Goal: Task Accomplishment & Management: Manage account settings

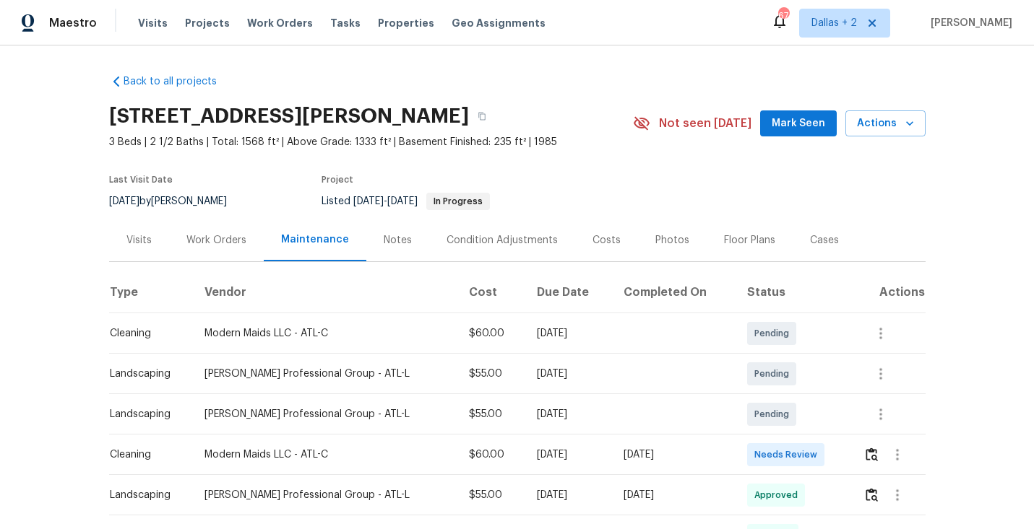
click at [529, 131] on div "2067 Wellborn Close, Lithonia, GA 30058" at bounding box center [371, 117] width 524 height 38
click at [486, 116] on icon "button" at bounding box center [481, 116] width 9 height 9
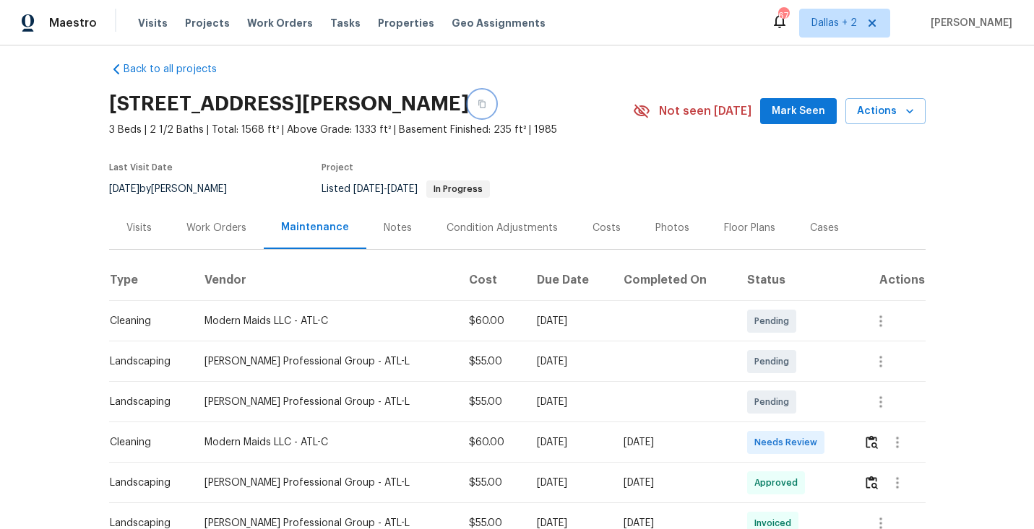
scroll to position [13, 0]
click at [865, 439] on img "button" at bounding box center [871, 442] width 12 height 14
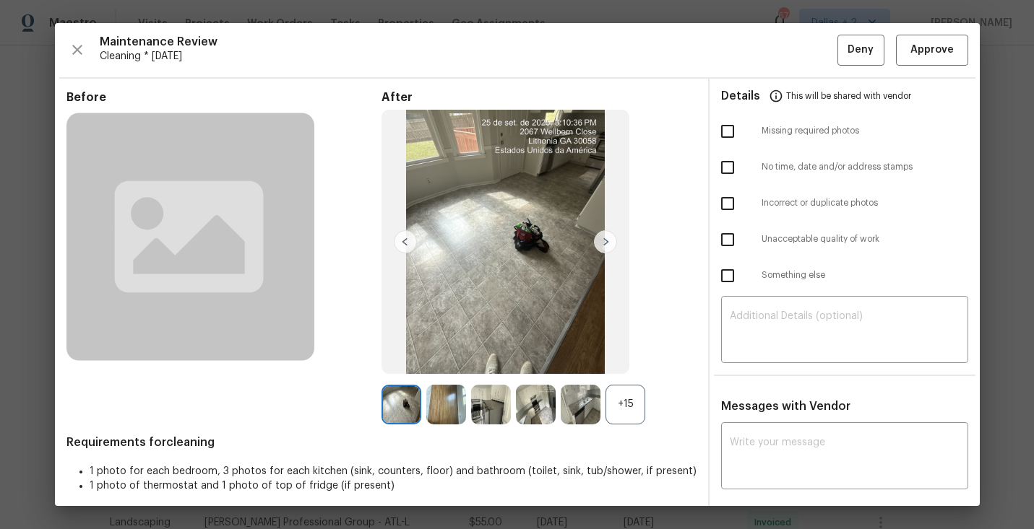
click at [623, 390] on div "+15" at bounding box center [625, 405] width 40 height 40
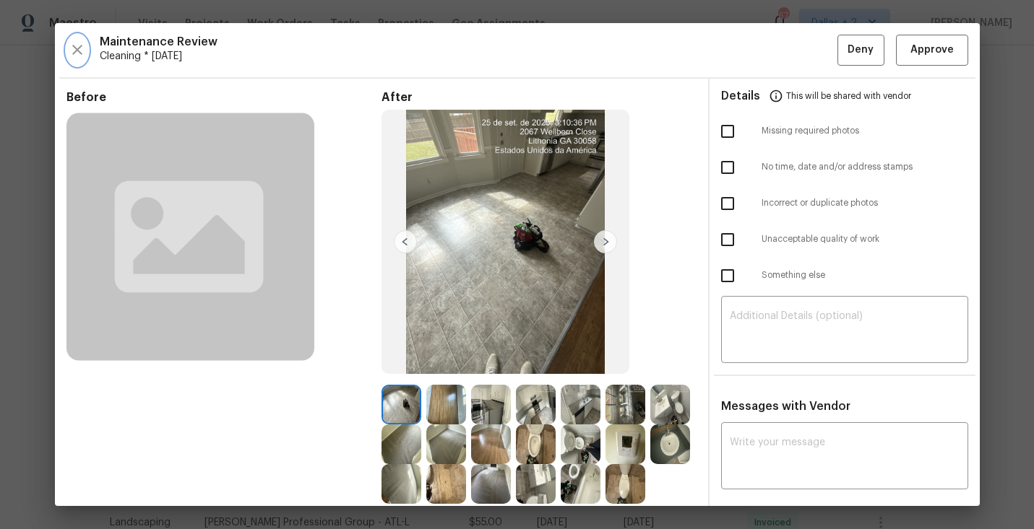
click at [79, 46] on icon "button" at bounding box center [77, 49] width 17 height 17
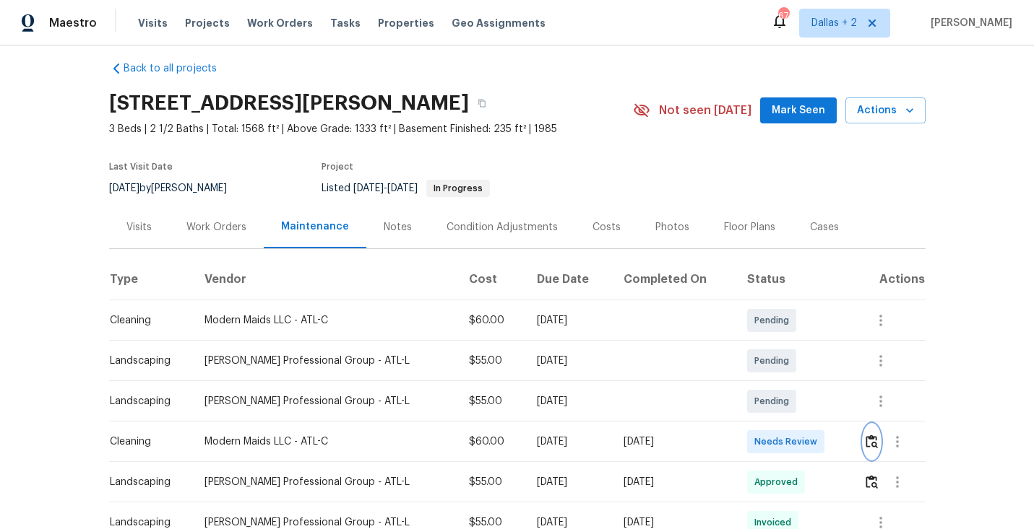
click at [873, 445] on img "button" at bounding box center [871, 442] width 12 height 14
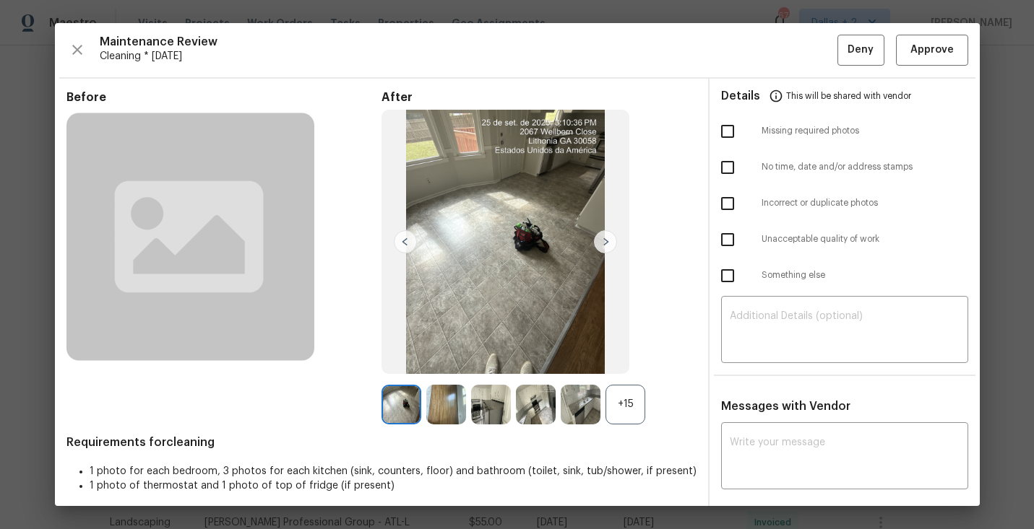
click at [626, 413] on div "+15" at bounding box center [625, 405] width 40 height 40
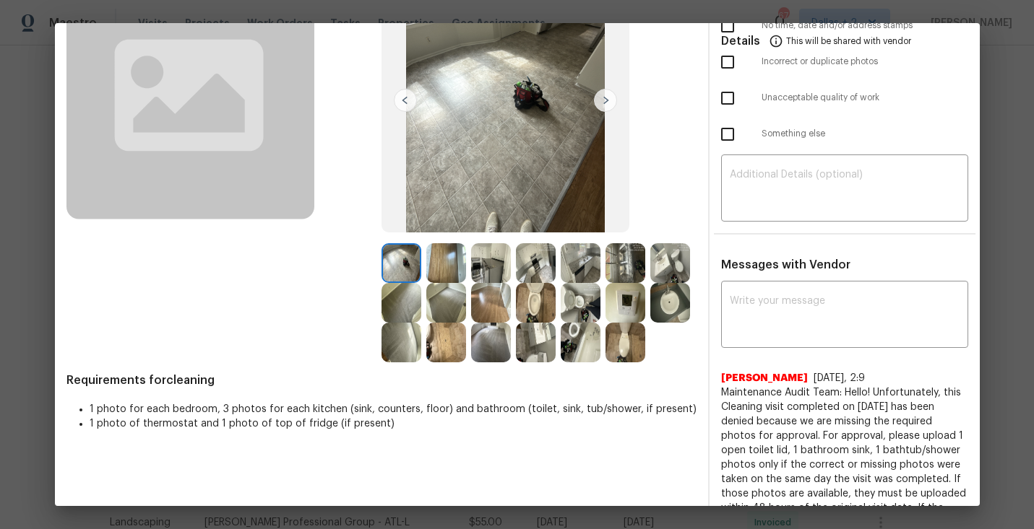
scroll to position [142, 0]
click at [479, 262] on img at bounding box center [491, 263] width 40 height 40
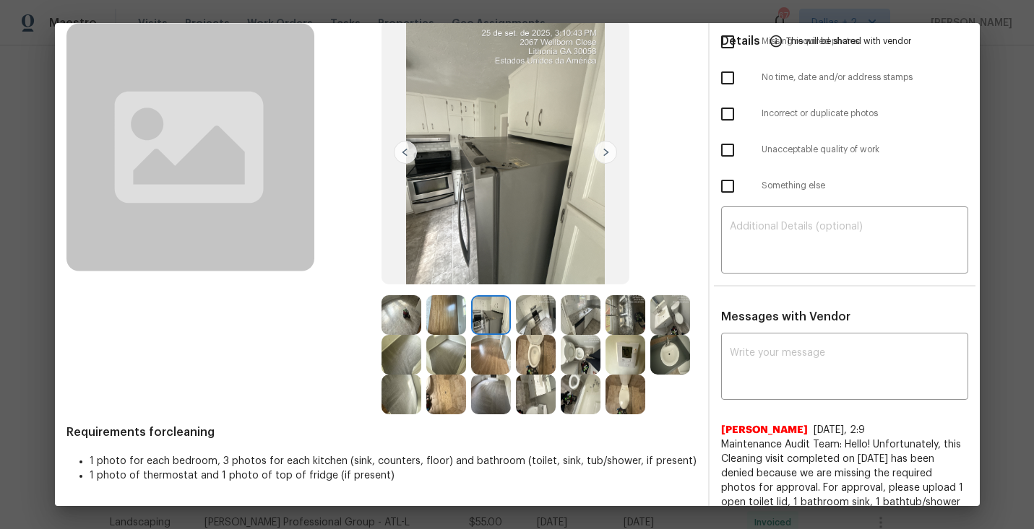
scroll to position [0, 0]
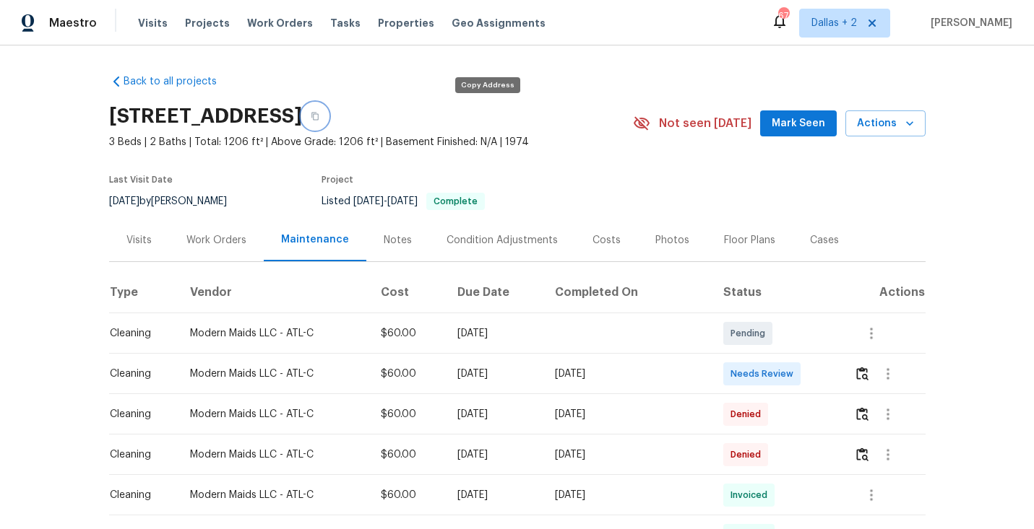
click at [319, 118] on icon "button" at bounding box center [315, 116] width 9 height 9
click at [856, 369] on button "button" at bounding box center [862, 374] width 17 height 35
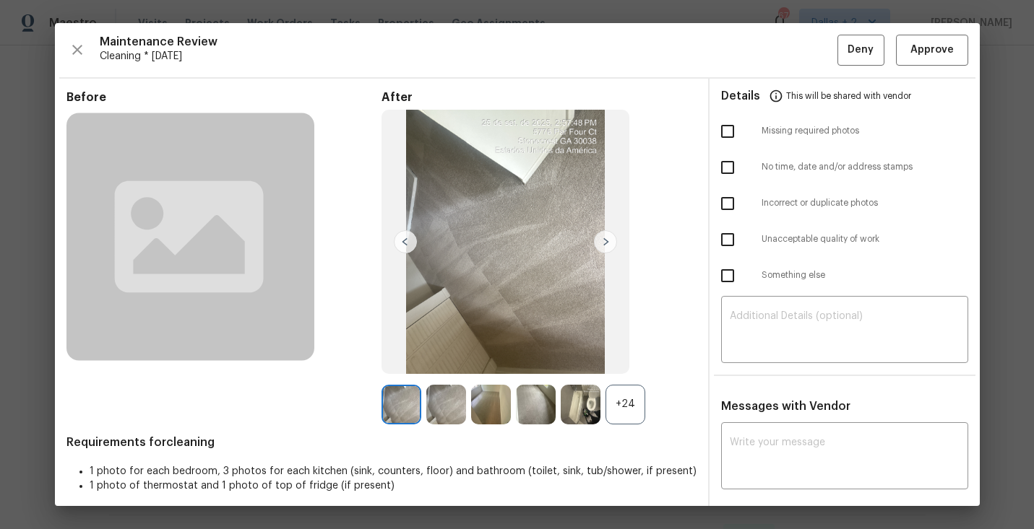
click at [615, 399] on div "+24" at bounding box center [625, 405] width 40 height 40
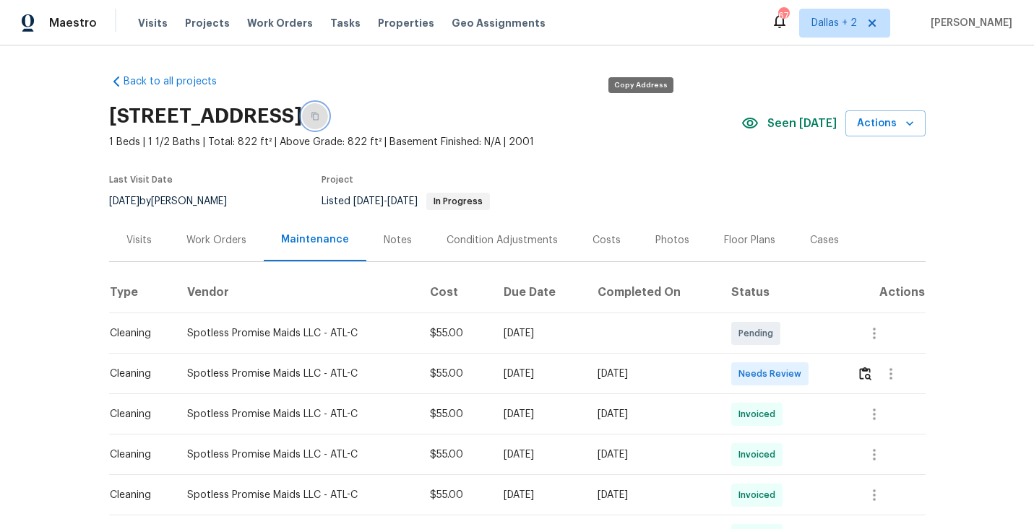
click at [319, 115] on icon "button" at bounding box center [314, 117] width 7 height 8
click at [867, 376] on img "button" at bounding box center [865, 374] width 12 height 14
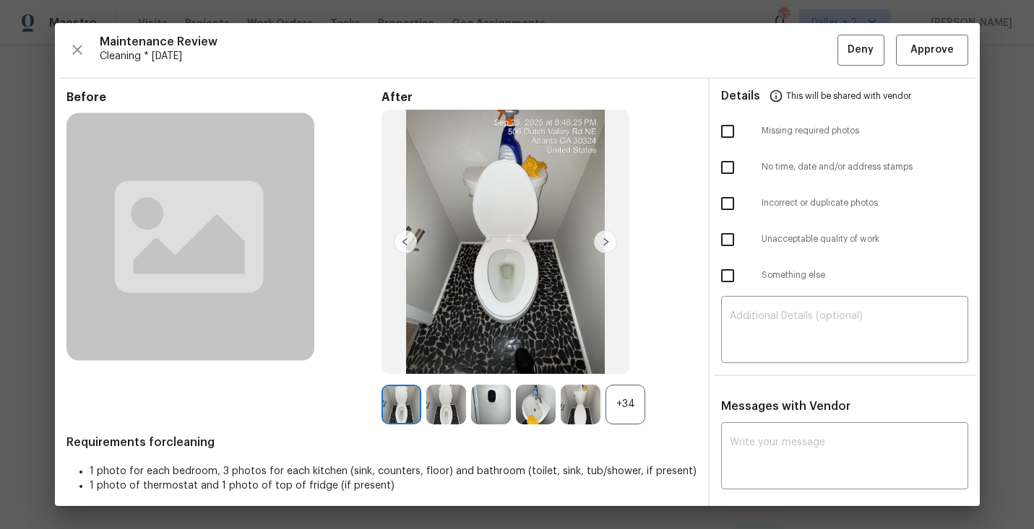
click at [631, 407] on div "+34" at bounding box center [625, 405] width 40 height 40
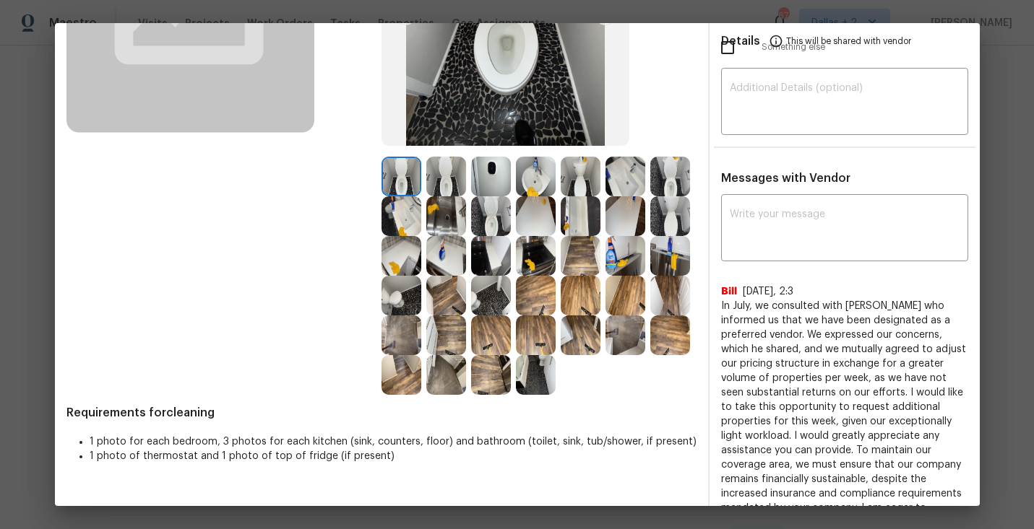
scroll to position [229, 0]
click at [612, 269] on img at bounding box center [625, 255] width 40 height 40
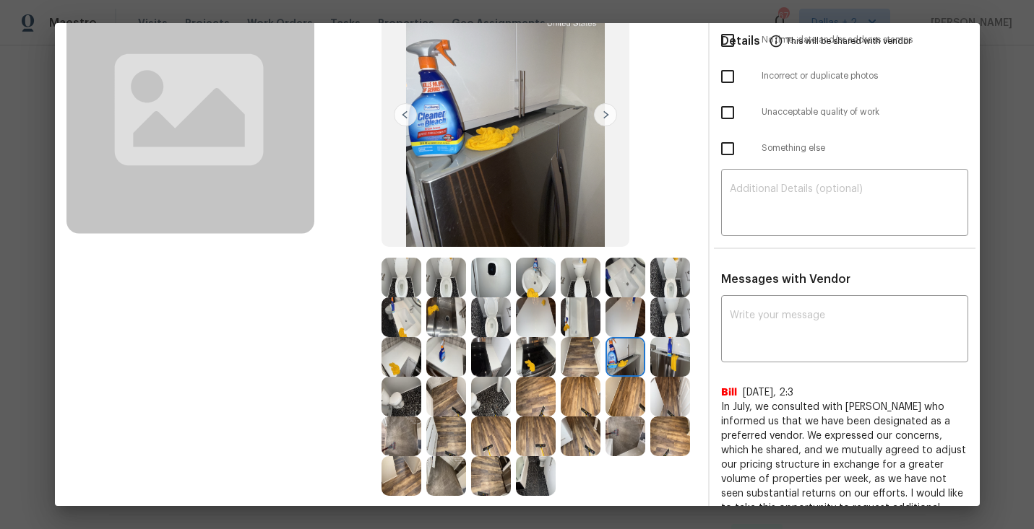
scroll to position [196, 0]
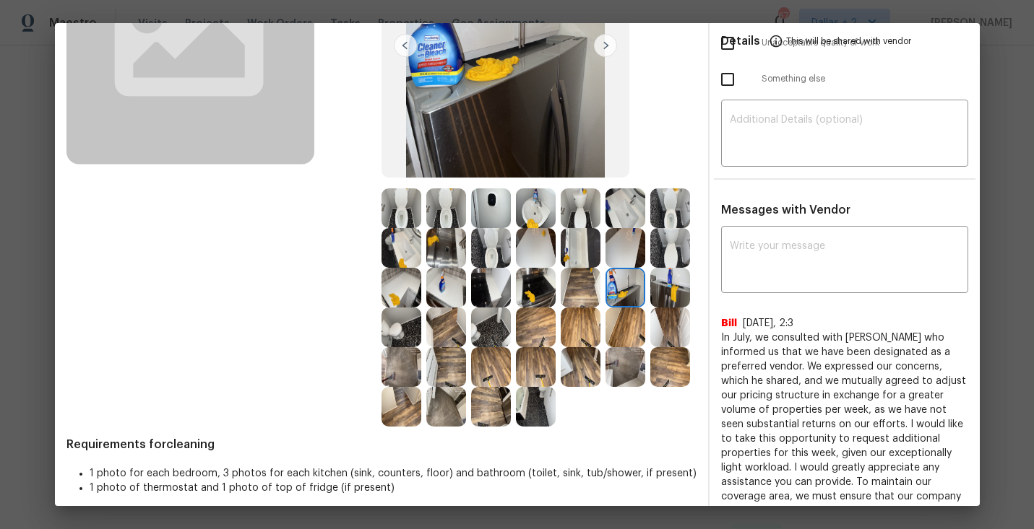
click at [409, 212] on img at bounding box center [401, 209] width 40 height 40
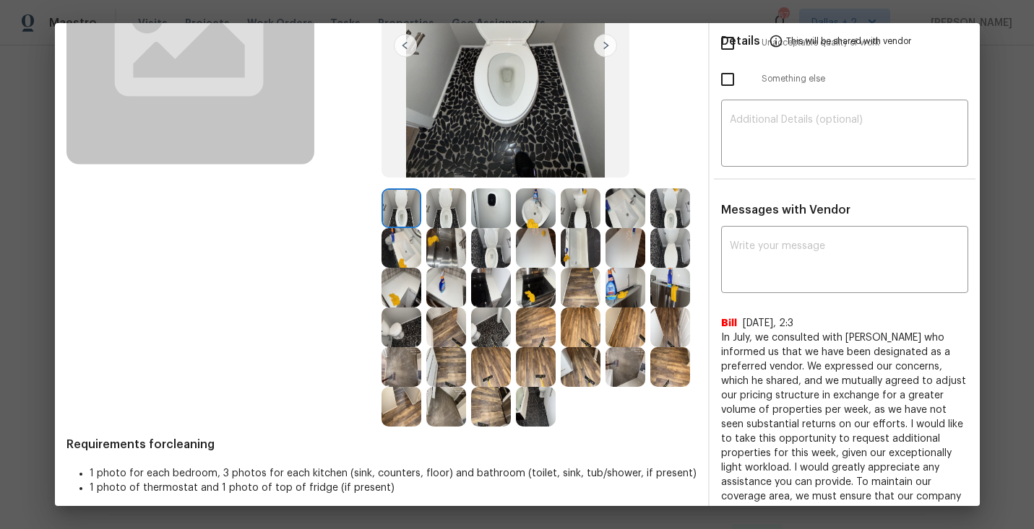
click at [579, 296] on img at bounding box center [581, 288] width 40 height 40
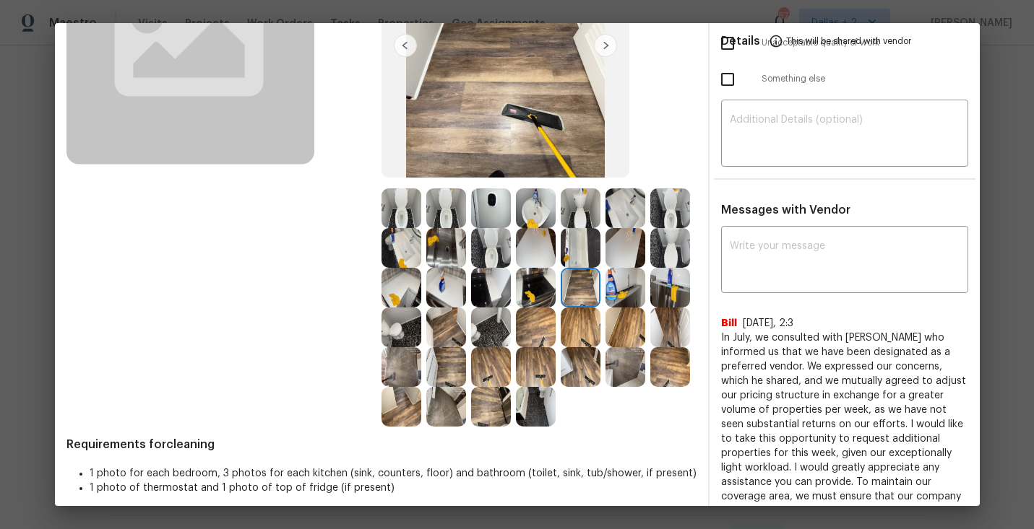
click at [602, 296] on div at bounding box center [583, 288] width 45 height 40
click at [623, 305] on img at bounding box center [625, 288] width 40 height 40
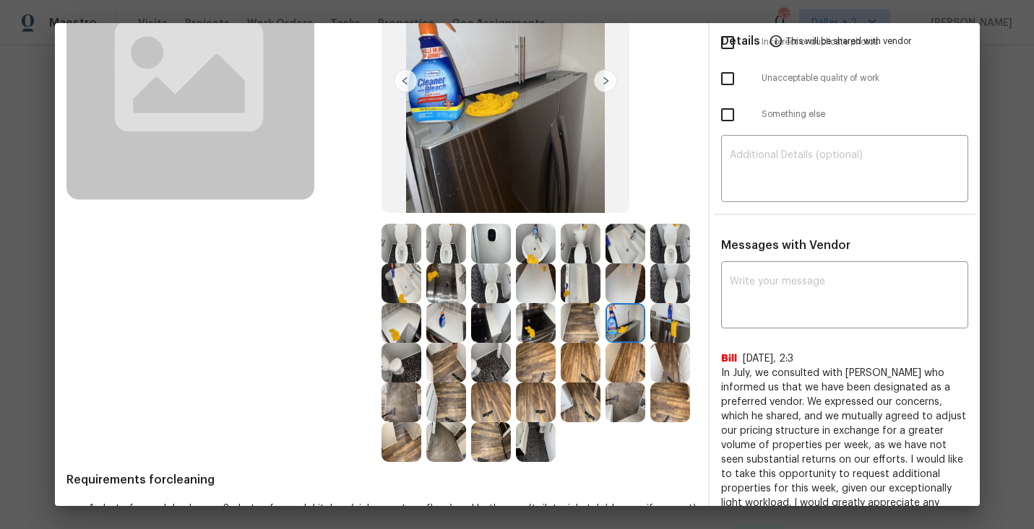
scroll to position [165, 0]
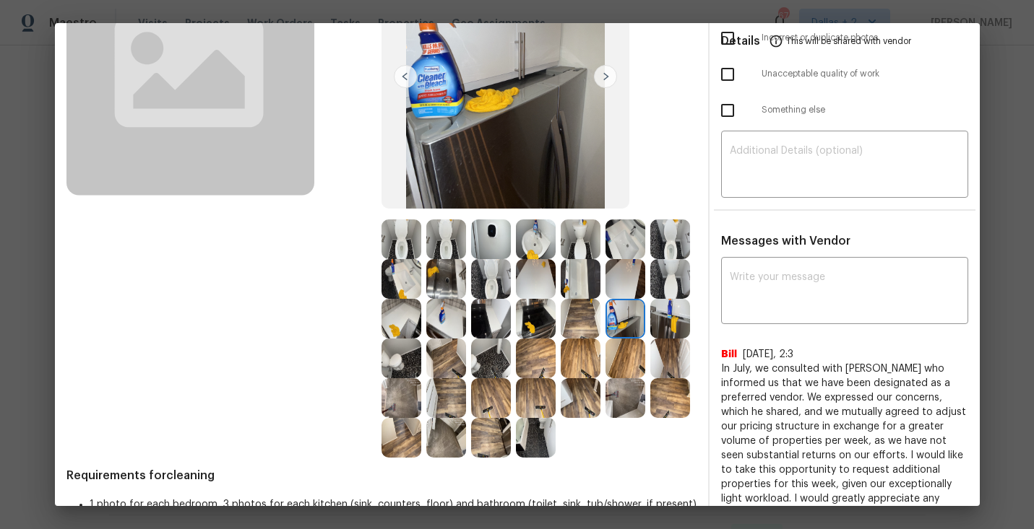
click at [673, 322] on img at bounding box center [670, 319] width 40 height 40
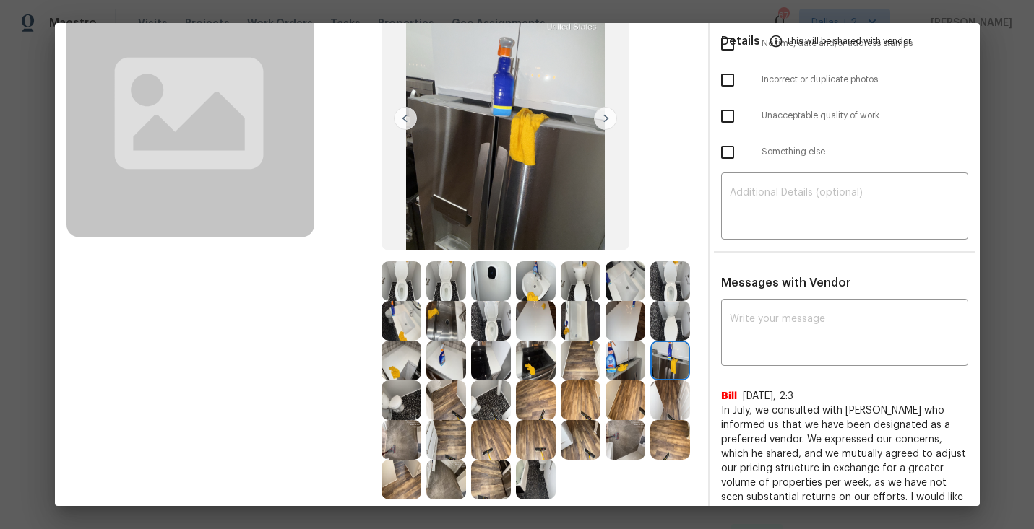
scroll to position [121, 0]
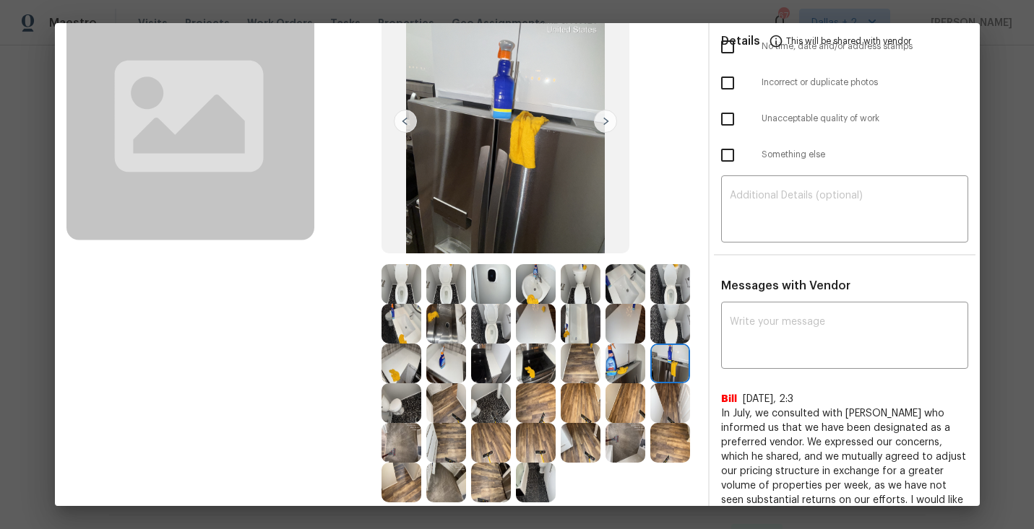
click at [407, 441] on img at bounding box center [401, 443] width 40 height 40
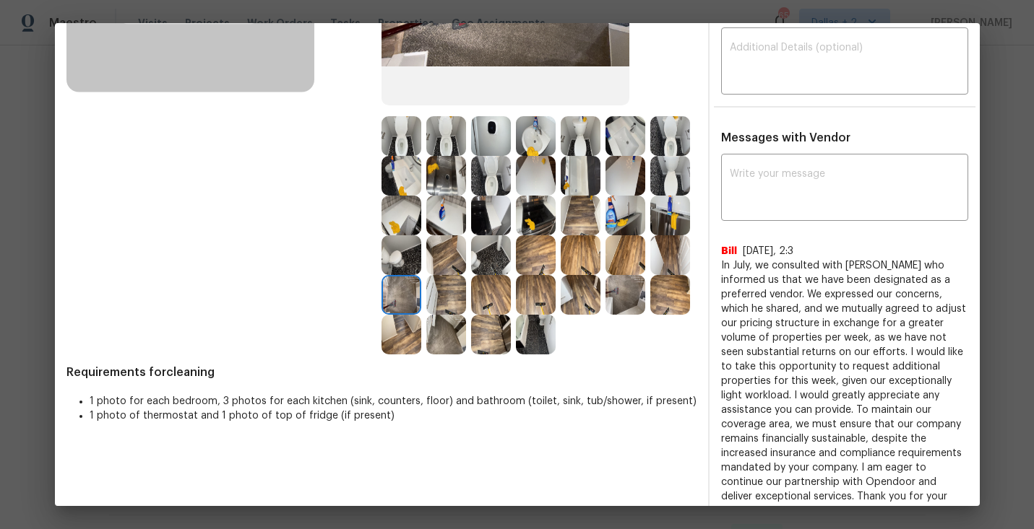
scroll to position [264, 0]
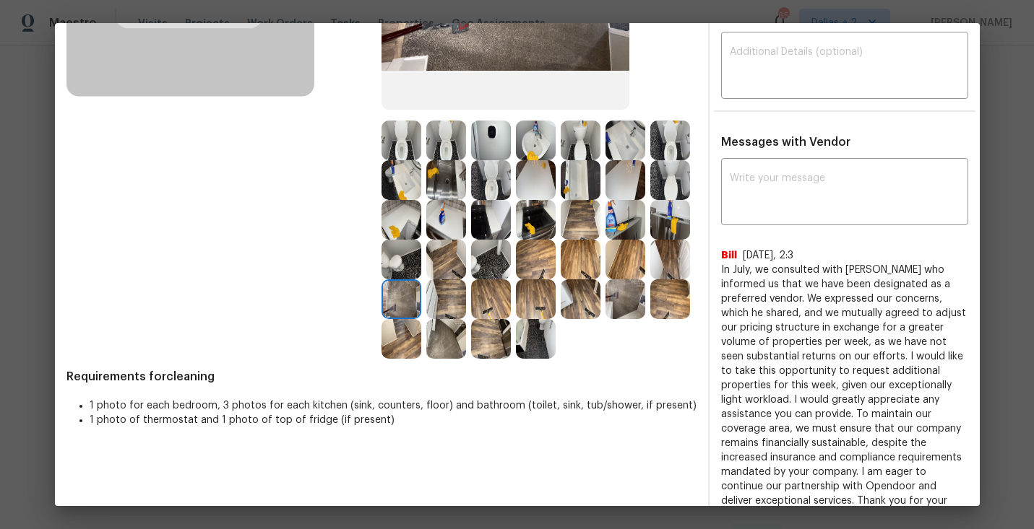
click at [410, 147] on img at bounding box center [401, 141] width 40 height 40
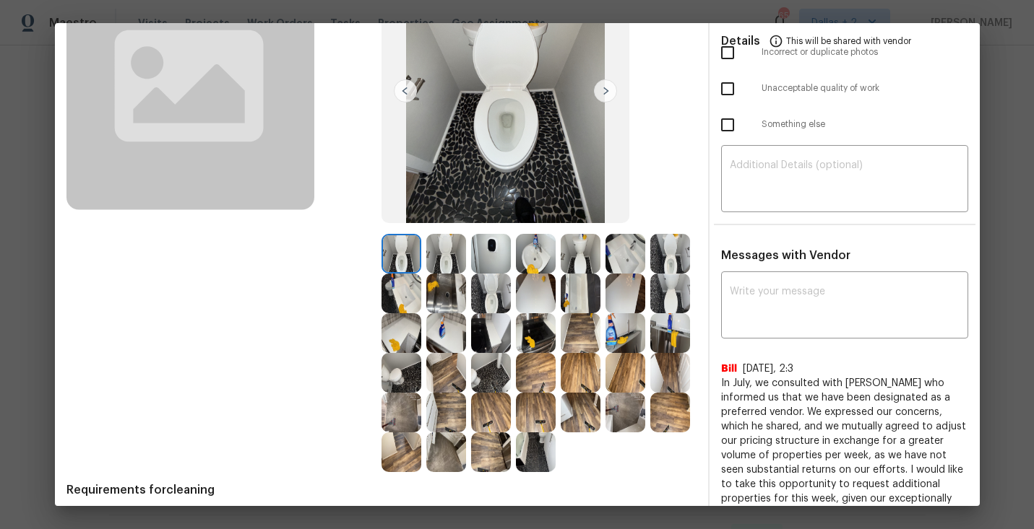
scroll to position [144, 0]
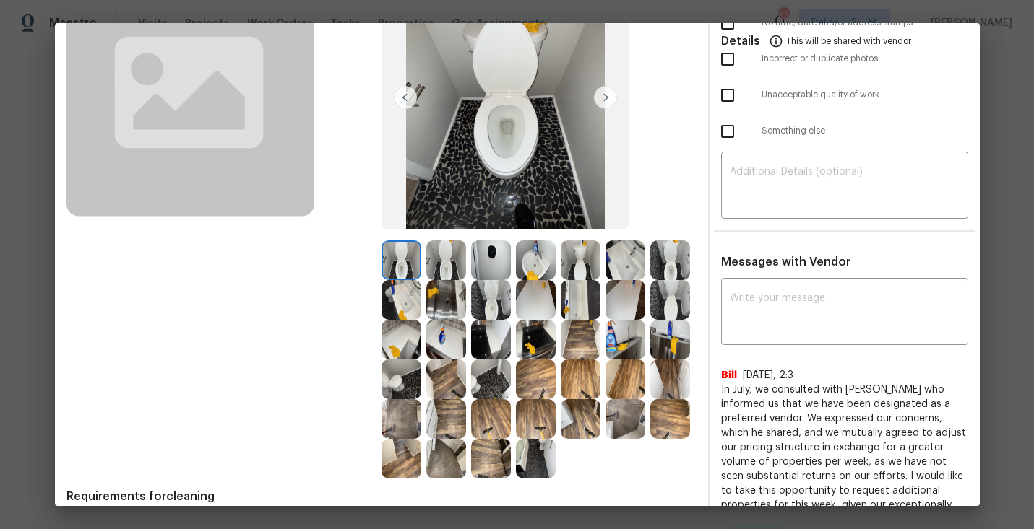
click at [606, 90] on img at bounding box center [605, 97] width 23 height 23
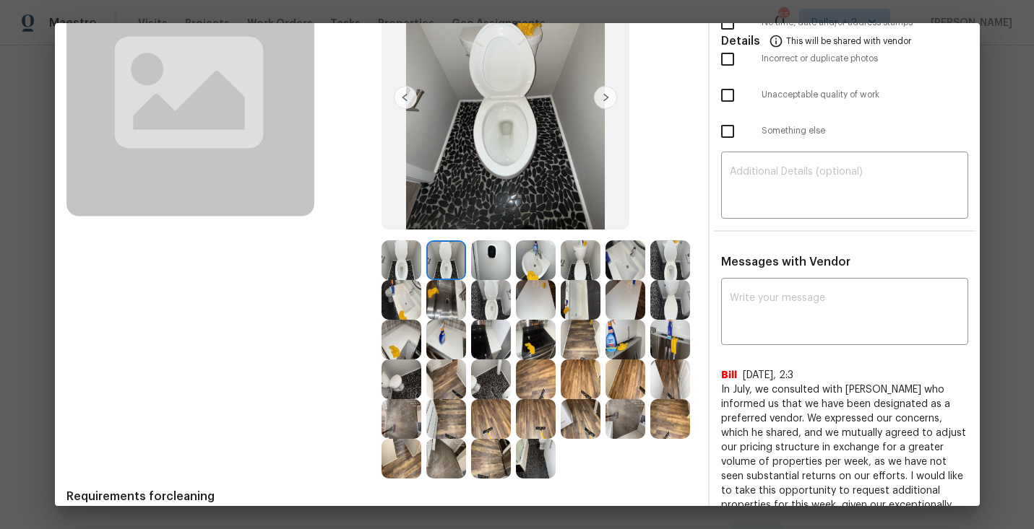
click at [484, 256] on img at bounding box center [491, 261] width 40 height 40
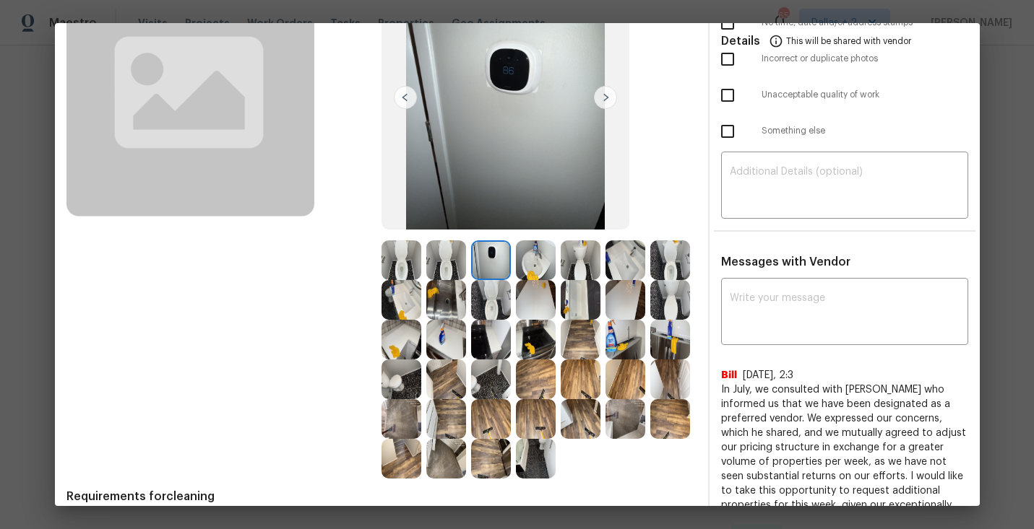
click at [542, 274] on img at bounding box center [536, 261] width 40 height 40
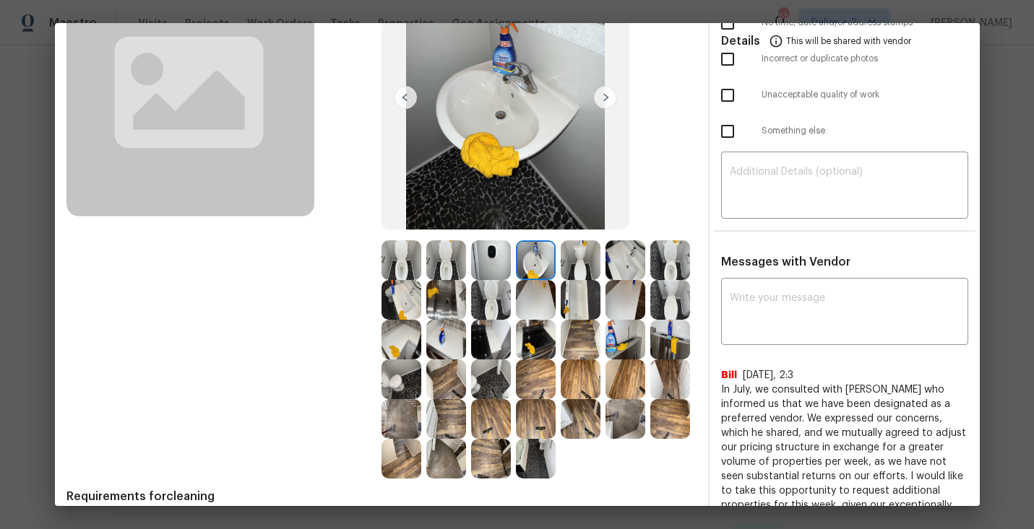
click at [488, 261] on img at bounding box center [491, 261] width 40 height 40
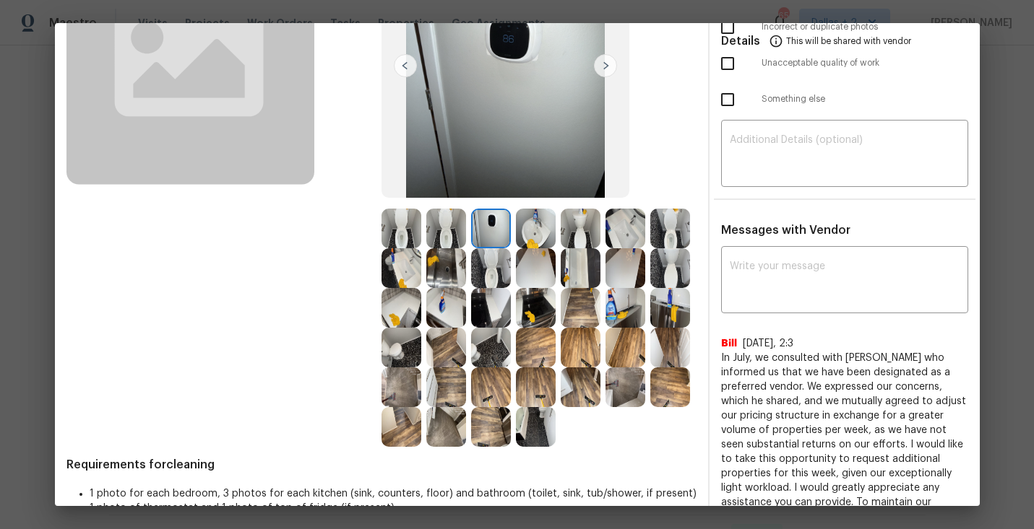
scroll to position [182, 0]
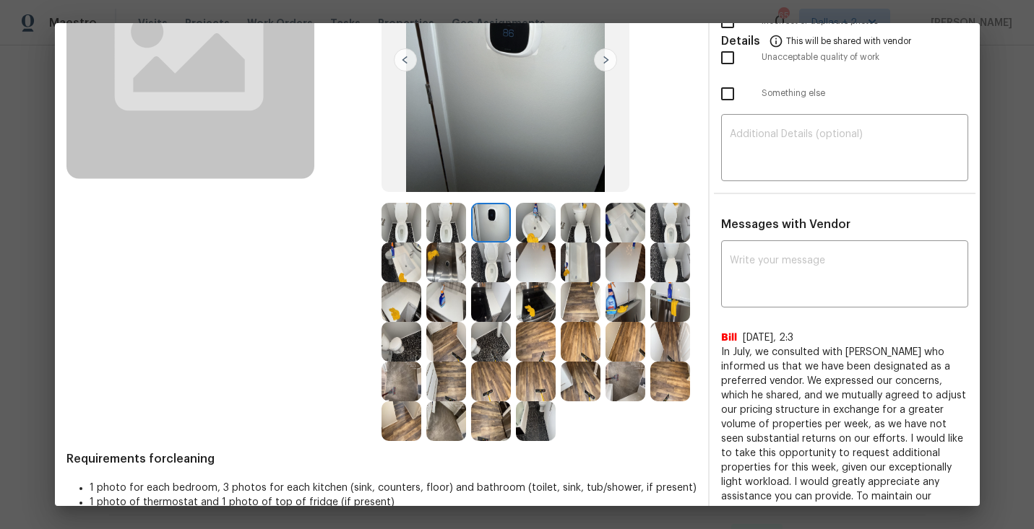
click at [617, 306] on img at bounding box center [625, 302] width 40 height 40
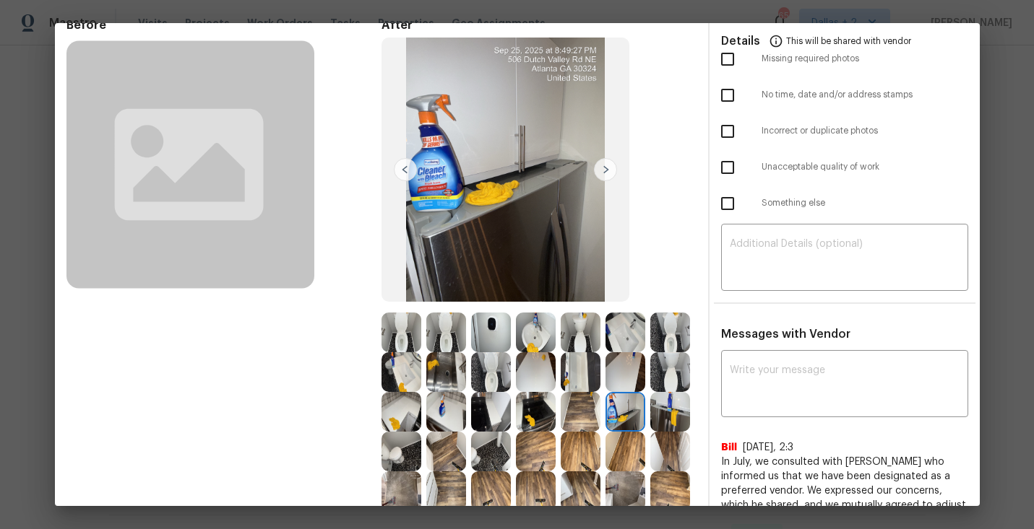
scroll to position [0, 0]
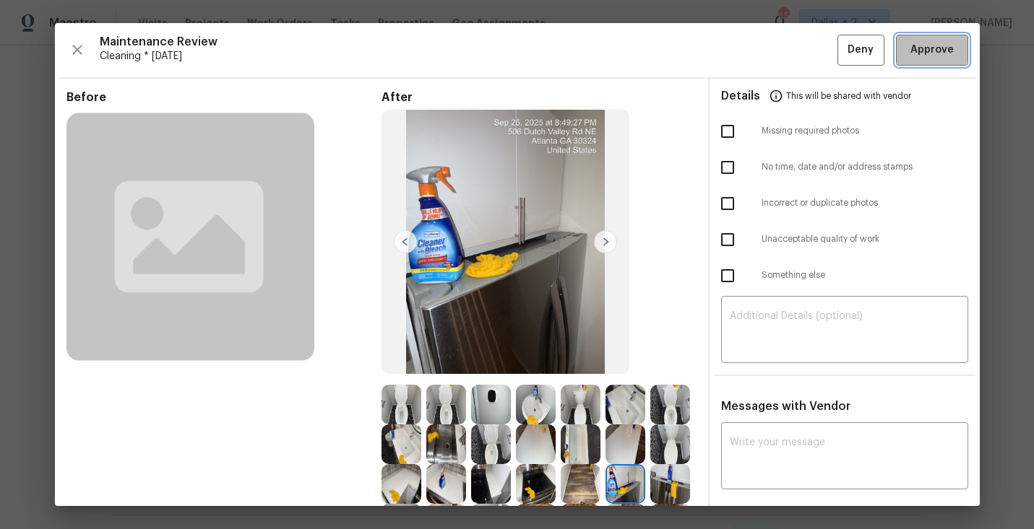
click at [922, 62] on button "Approve" at bounding box center [932, 50] width 72 height 31
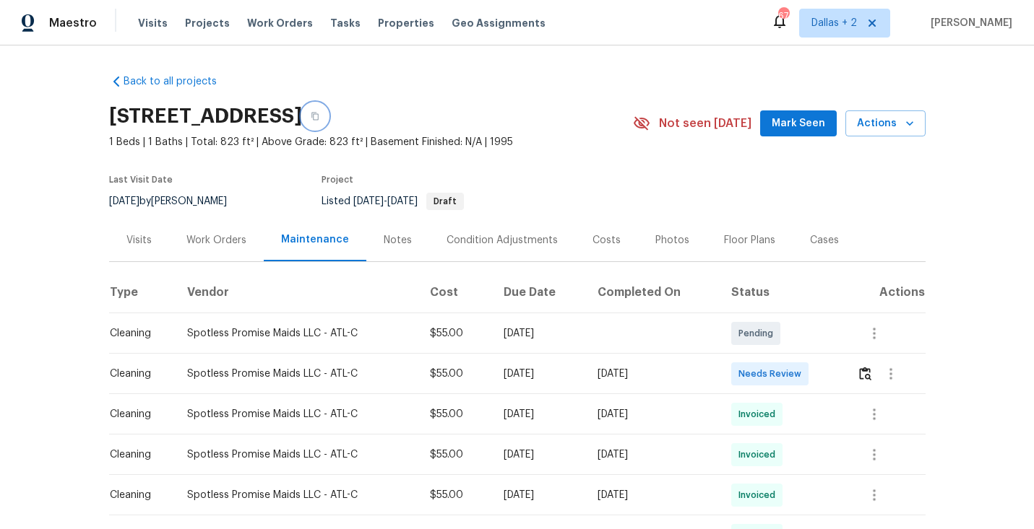
click at [319, 121] on icon "button" at bounding box center [314, 117] width 7 height 8
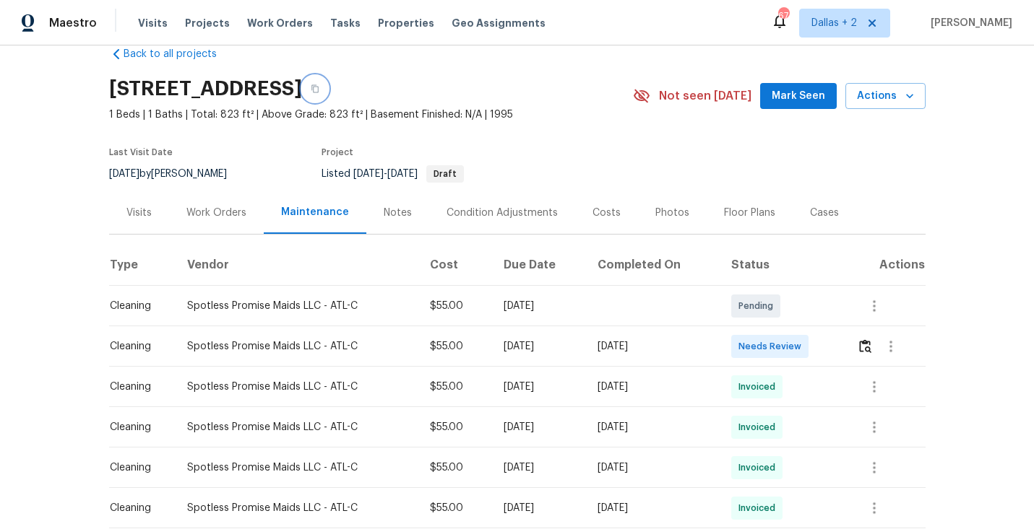
scroll to position [30, 0]
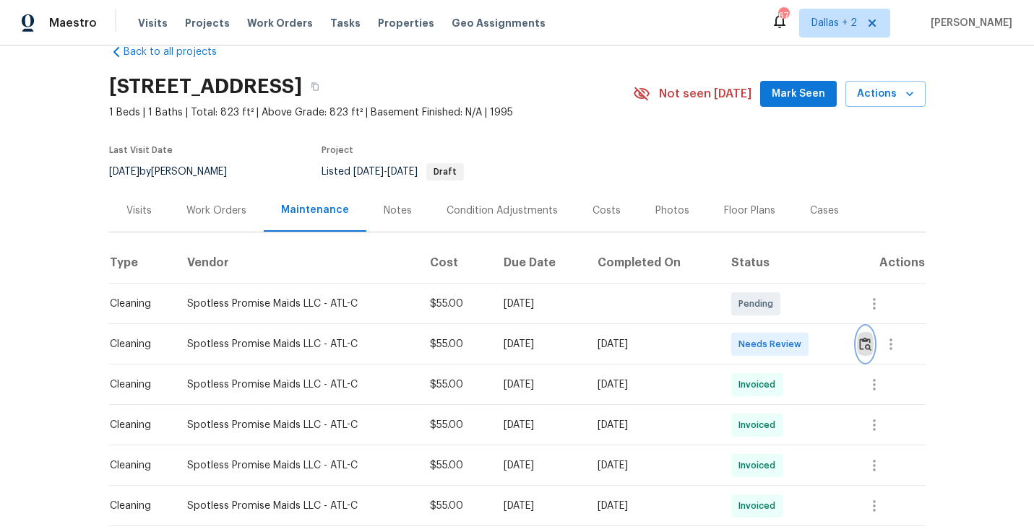
click at [871, 351] on img "button" at bounding box center [865, 344] width 12 height 14
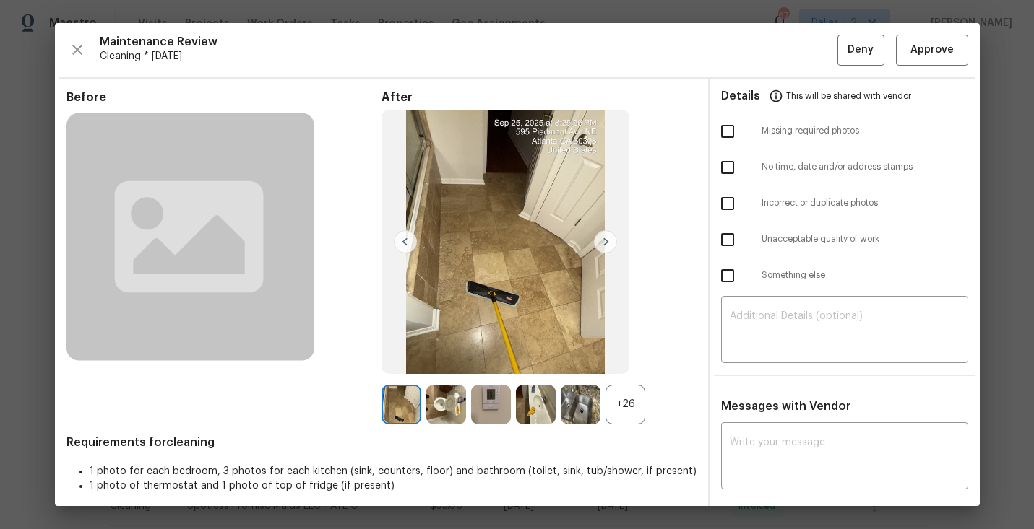
click at [628, 384] on div "After +26" at bounding box center [538, 257] width 315 height 334
click at [625, 402] on div "+26" at bounding box center [625, 405] width 40 height 40
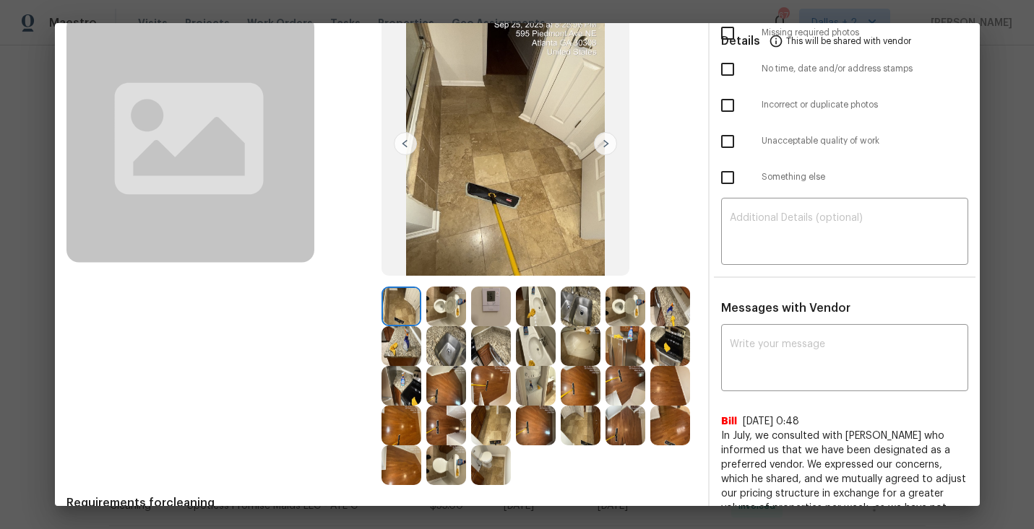
scroll to position [96, 0]
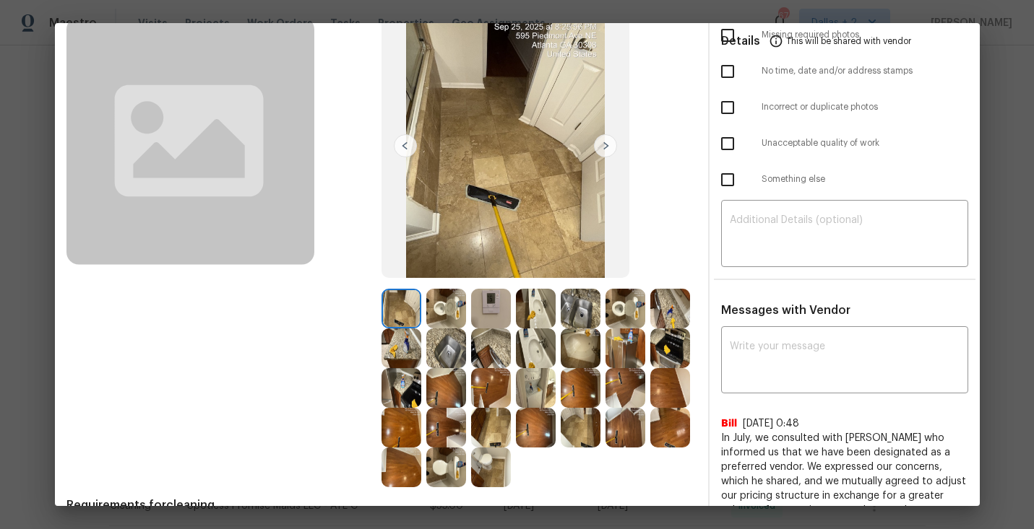
click at [604, 144] on img at bounding box center [605, 145] width 23 height 23
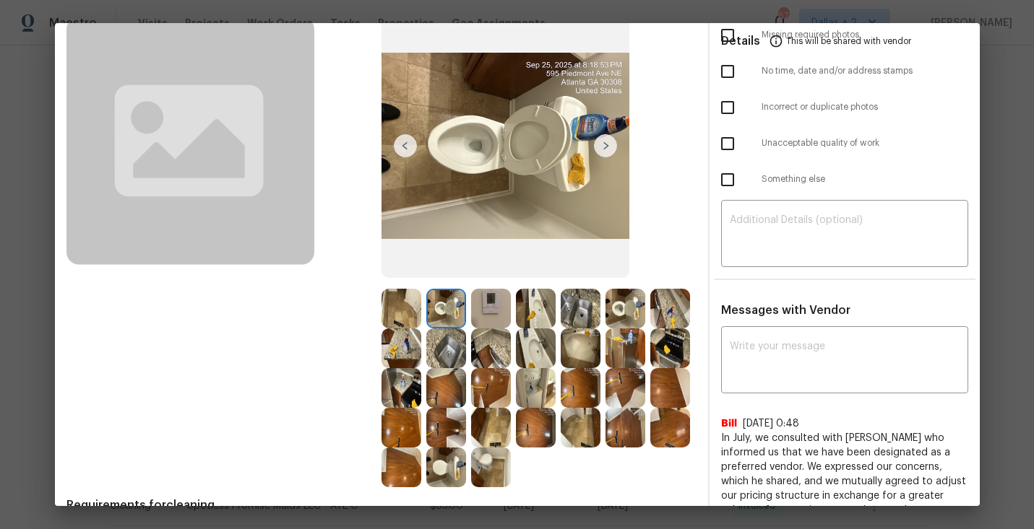
click at [604, 144] on img at bounding box center [605, 145] width 23 height 23
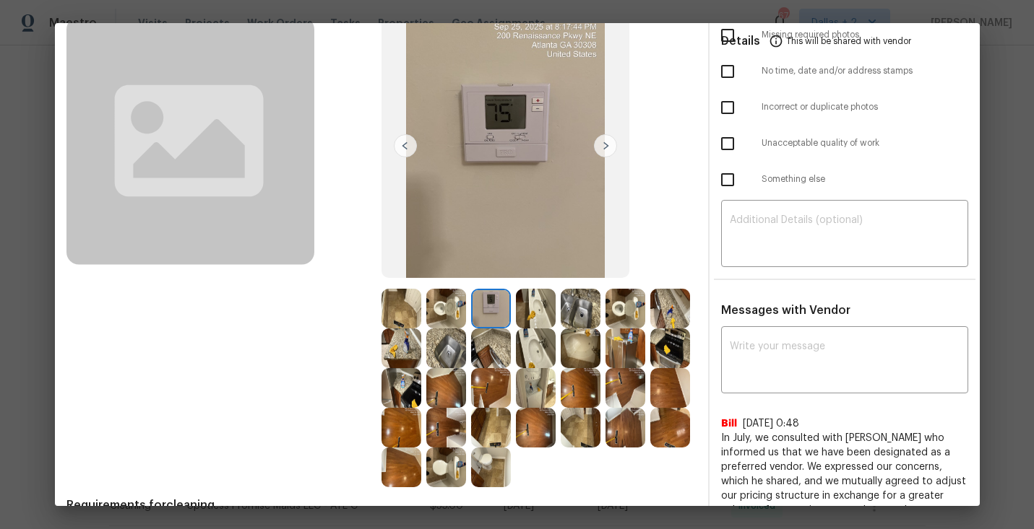
click at [604, 144] on img at bounding box center [605, 145] width 23 height 23
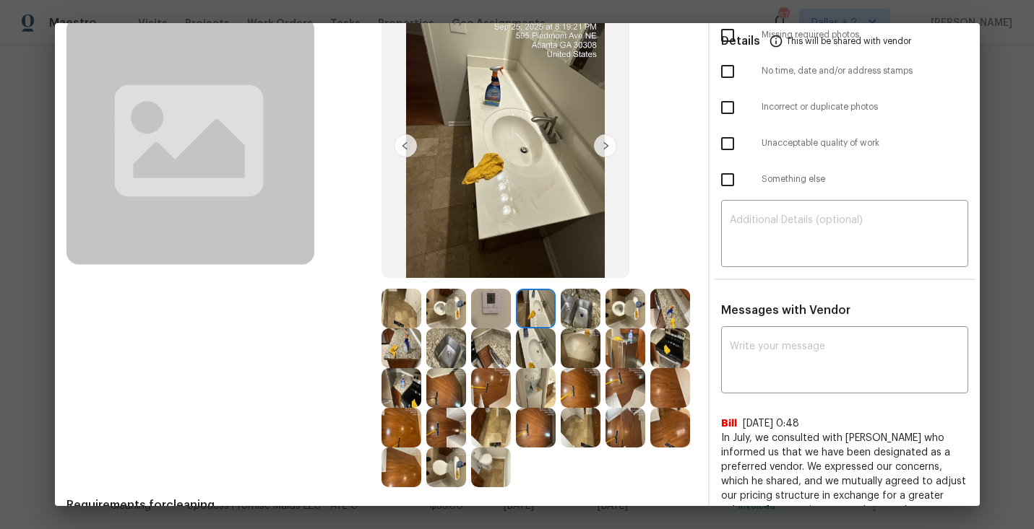
click at [604, 144] on img at bounding box center [605, 145] width 23 height 23
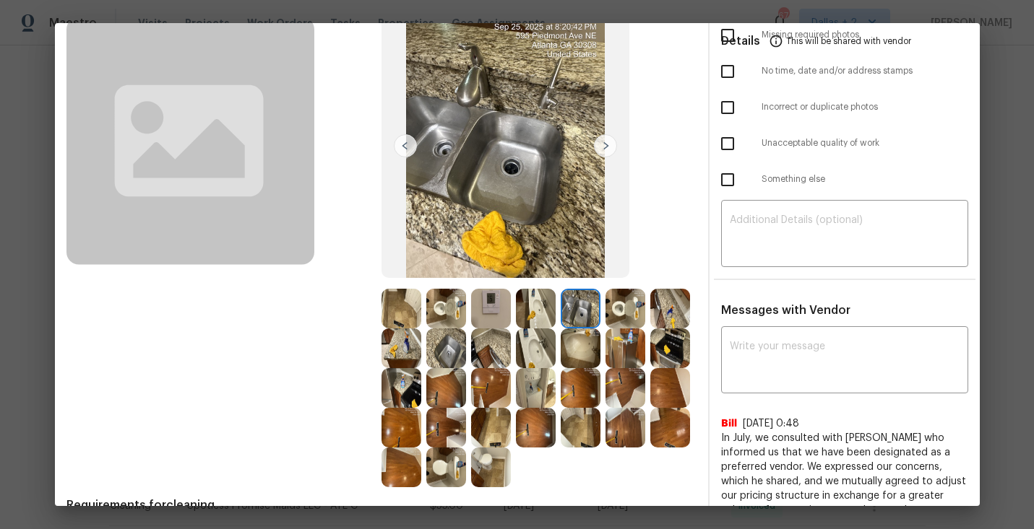
click at [604, 144] on img at bounding box center [605, 145] width 23 height 23
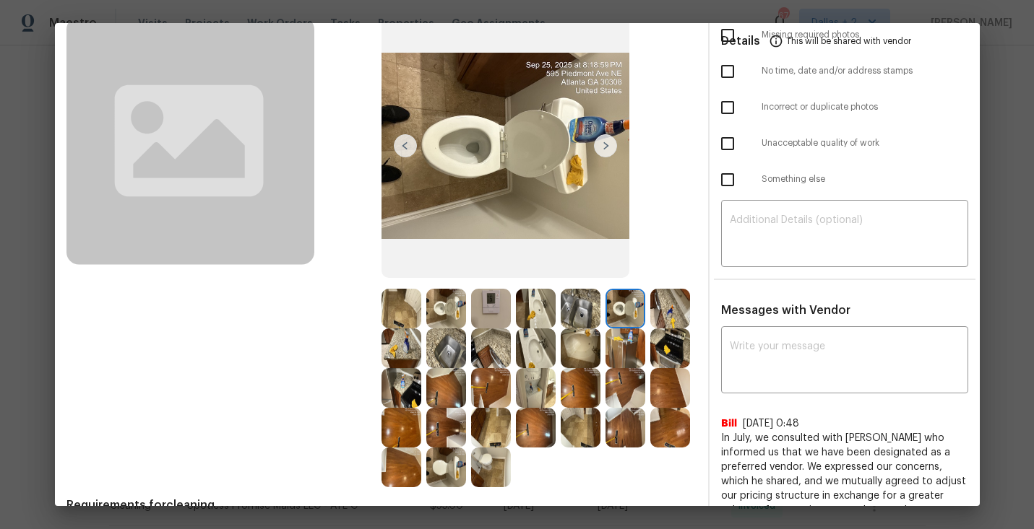
click at [604, 144] on img at bounding box center [605, 145] width 23 height 23
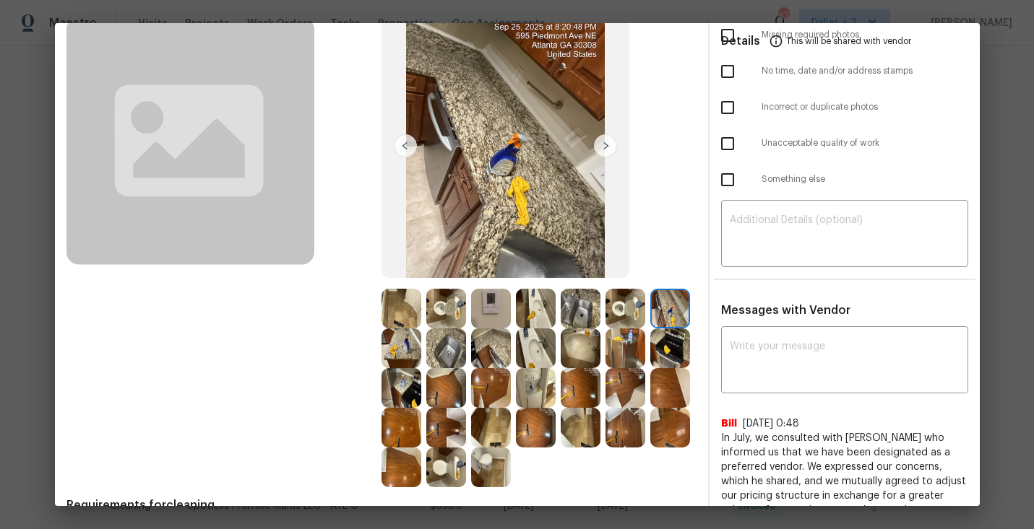
click at [604, 144] on img at bounding box center [605, 145] width 23 height 23
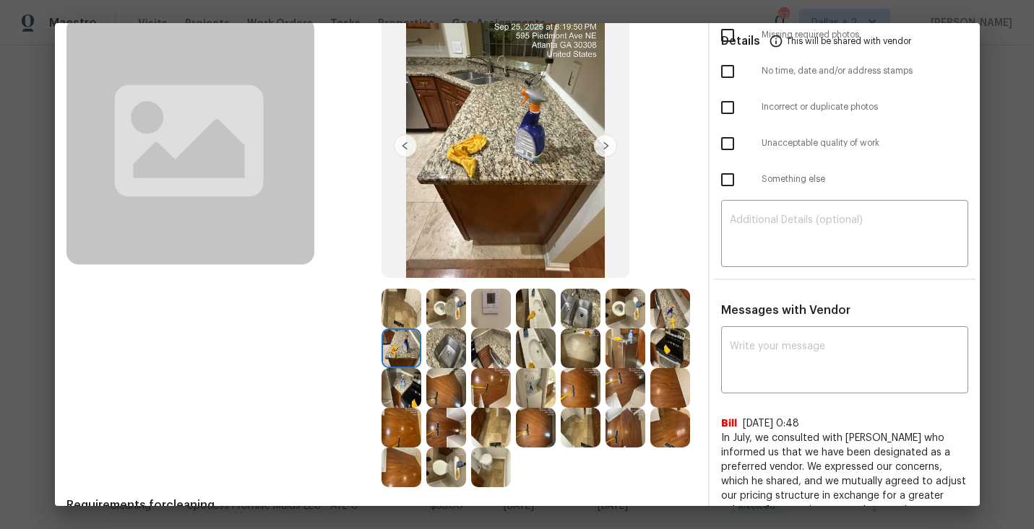
click at [604, 144] on img at bounding box center [605, 145] width 23 height 23
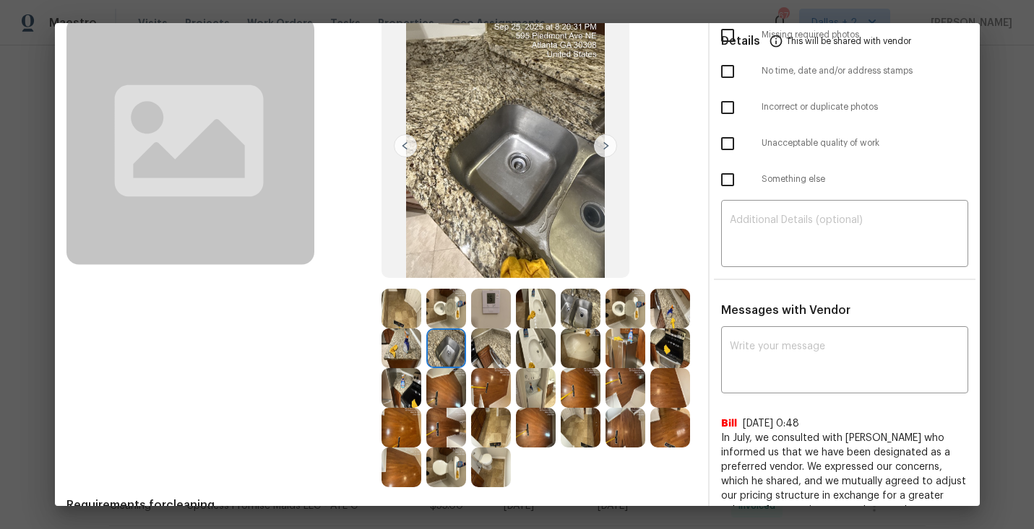
click at [604, 144] on img at bounding box center [605, 145] width 23 height 23
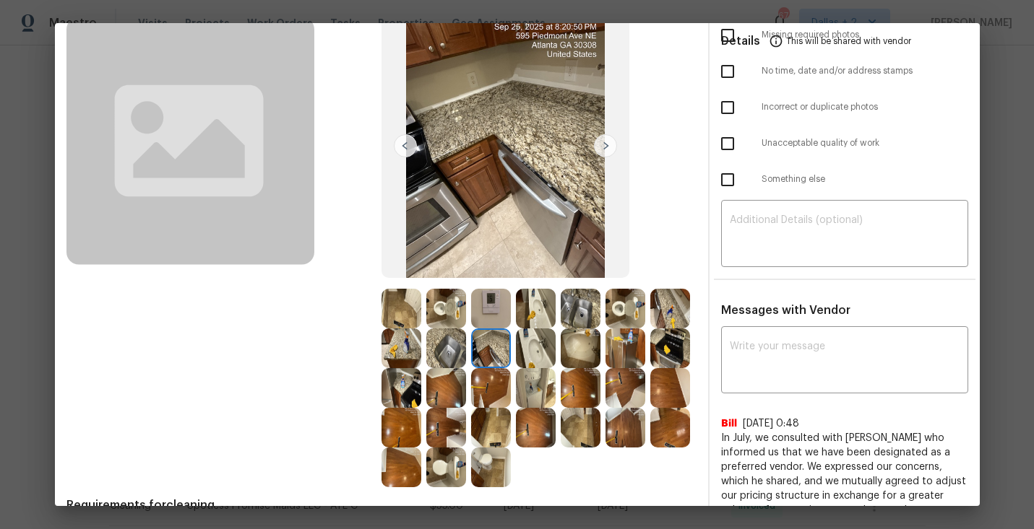
click at [604, 144] on img at bounding box center [605, 145] width 23 height 23
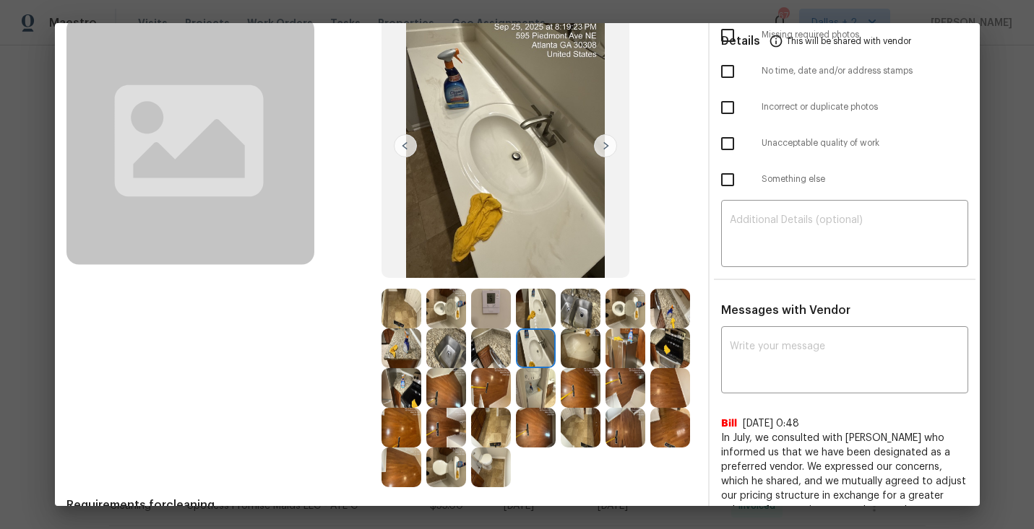
click at [604, 144] on img at bounding box center [605, 145] width 23 height 23
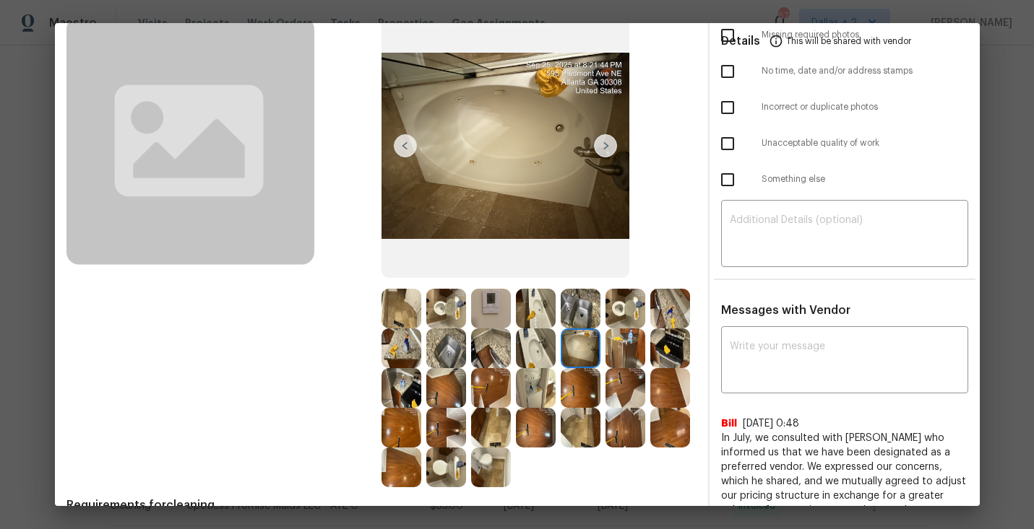
click at [604, 144] on img at bounding box center [605, 145] width 23 height 23
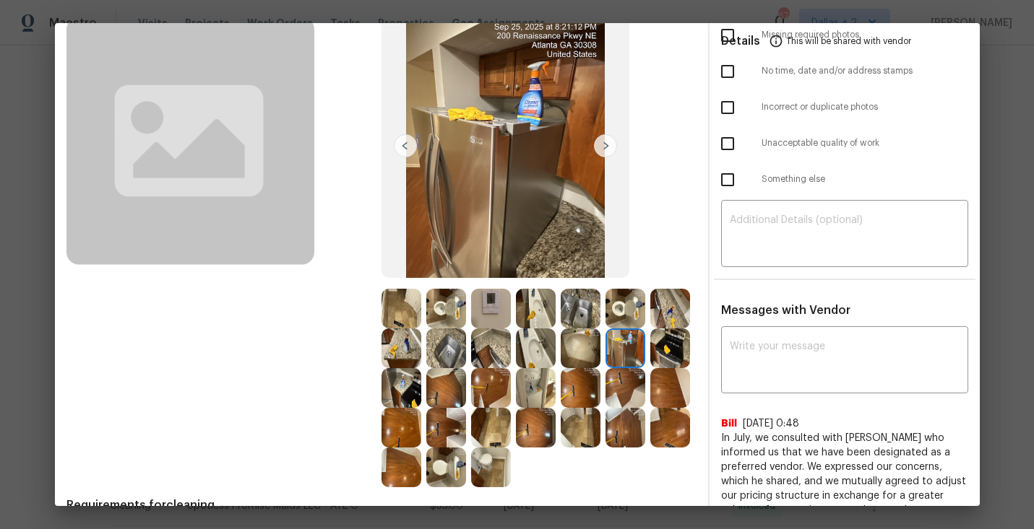
drag, startPoint x: 604, startPoint y: 144, endPoint x: 589, endPoint y: 235, distance: 92.1
click at [629, 354] on img at bounding box center [625, 349] width 40 height 40
click at [662, 337] on img at bounding box center [670, 349] width 40 height 40
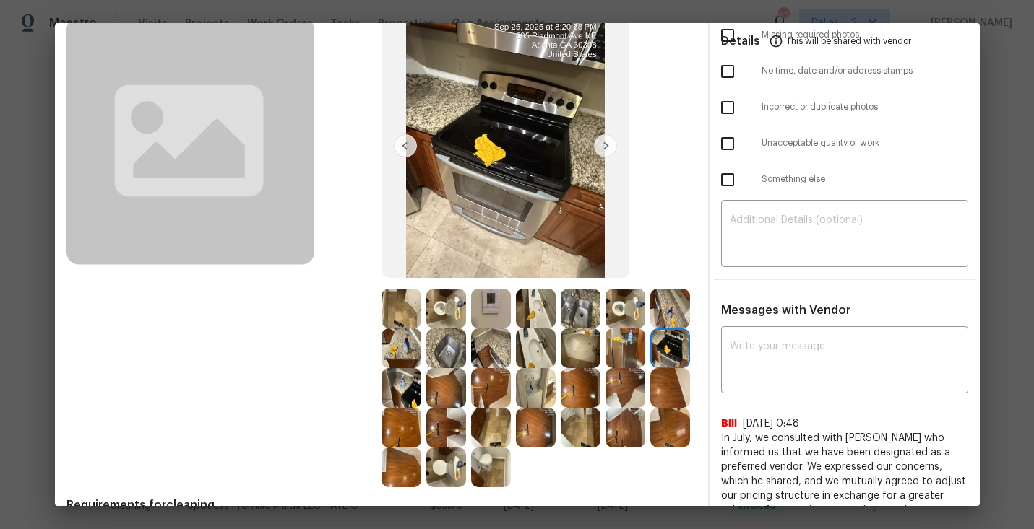
click at [388, 378] on img at bounding box center [401, 388] width 40 height 40
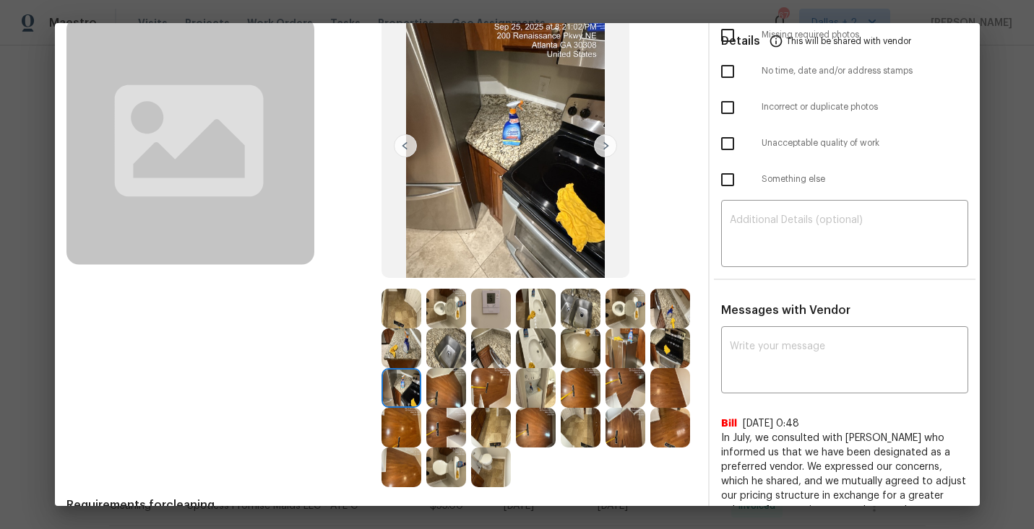
click at [441, 394] on img at bounding box center [446, 388] width 40 height 40
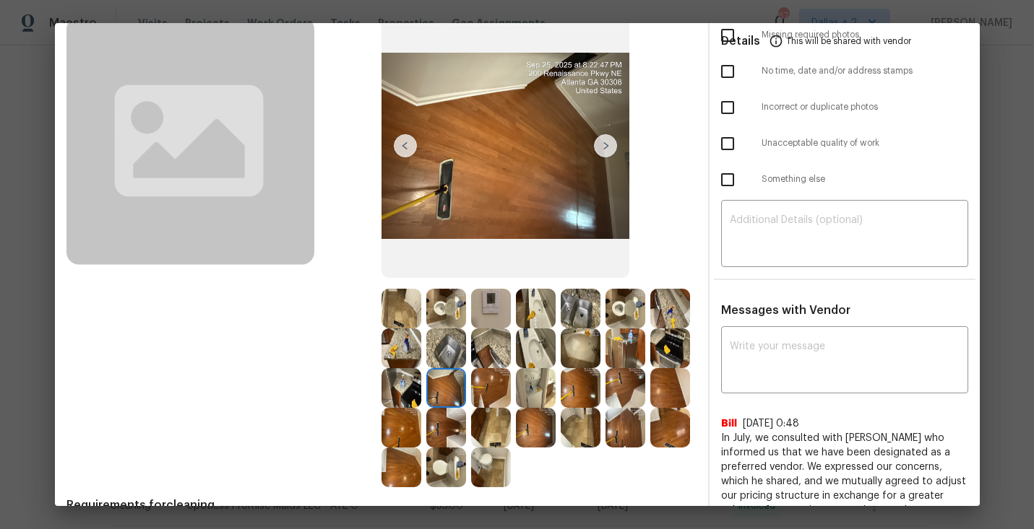
click at [483, 393] on img at bounding box center [491, 388] width 40 height 40
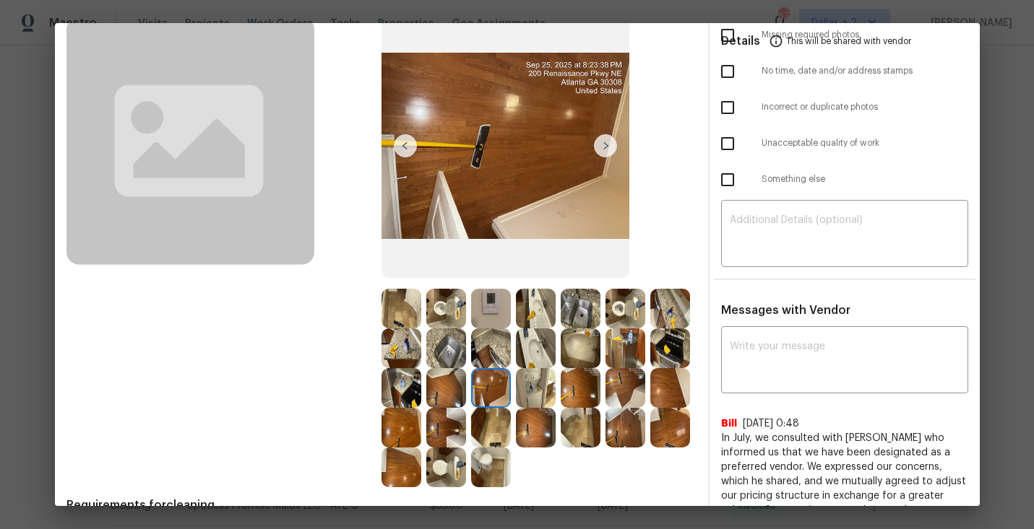
click at [537, 386] on img at bounding box center [536, 388] width 40 height 40
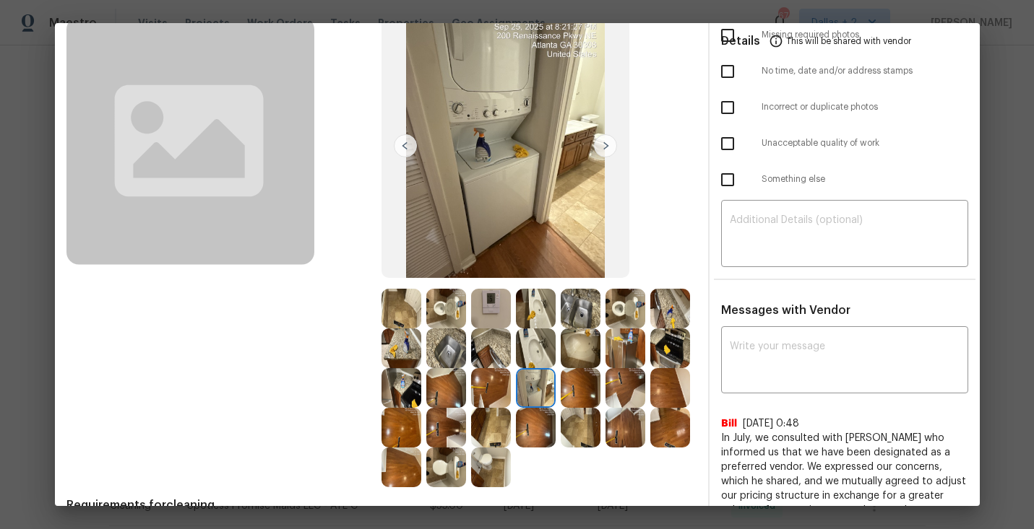
click at [592, 389] on img at bounding box center [581, 388] width 40 height 40
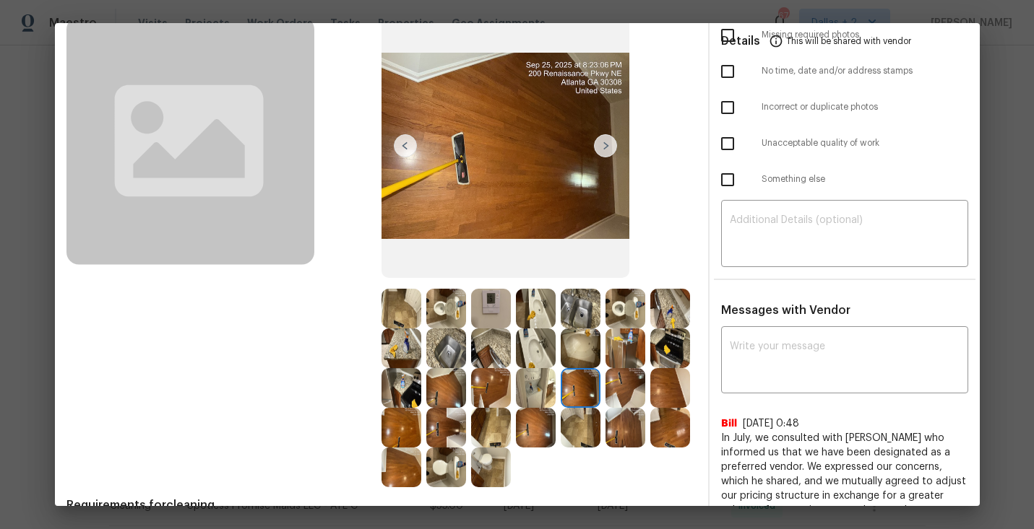
click at [613, 369] on img at bounding box center [625, 388] width 40 height 40
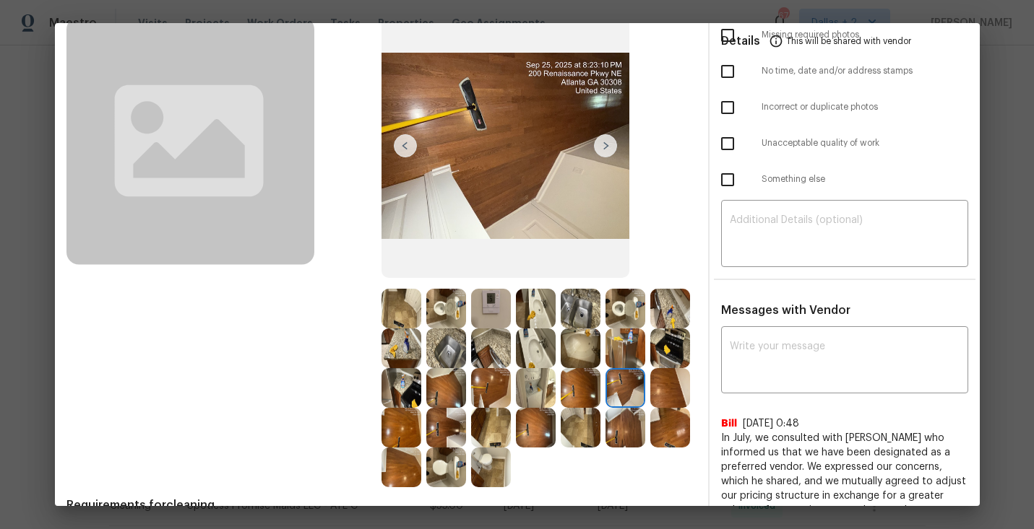
click at [672, 395] on img at bounding box center [670, 388] width 40 height 40
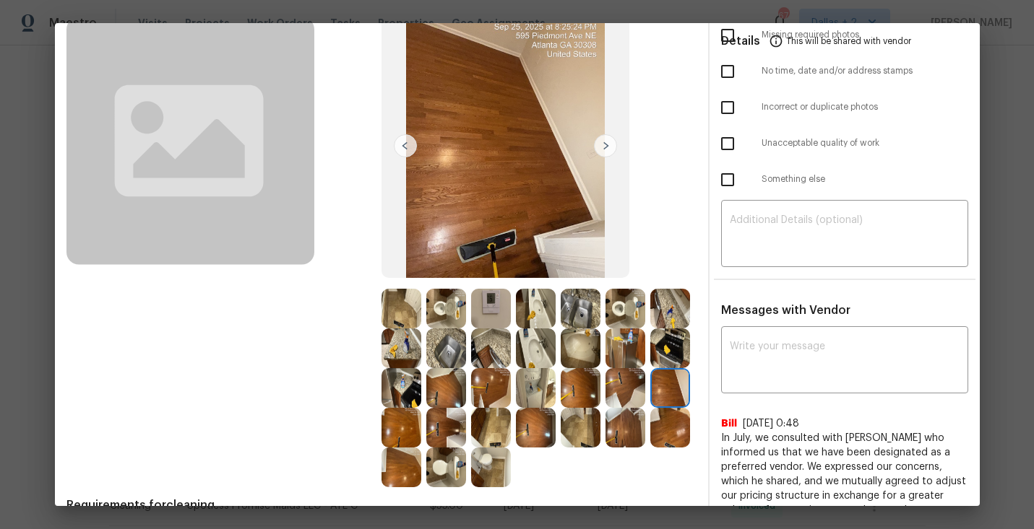
click at [406, 420] on img at bounding box center [401, 428] width 40 height 40
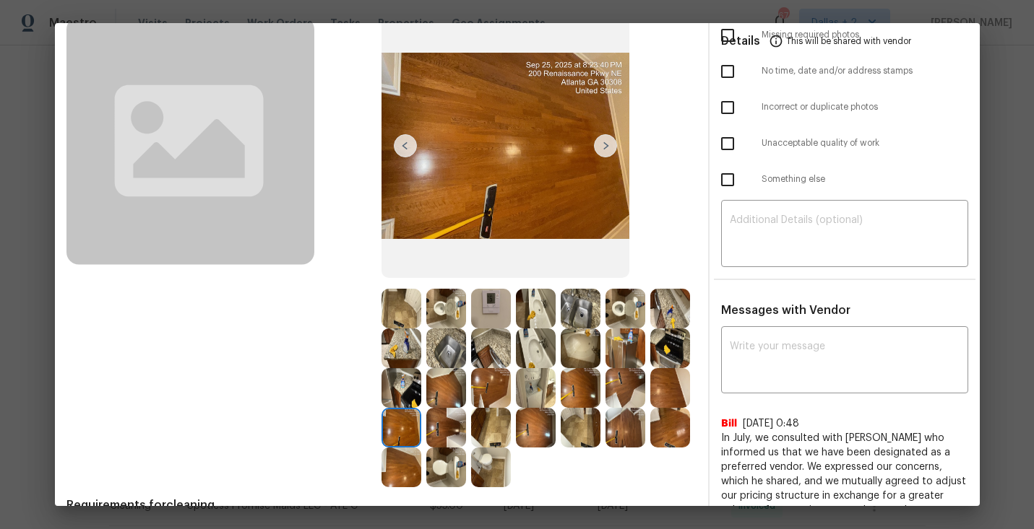
click at [456, 423] on img at bounding box center [446, 428] width 40 height 40
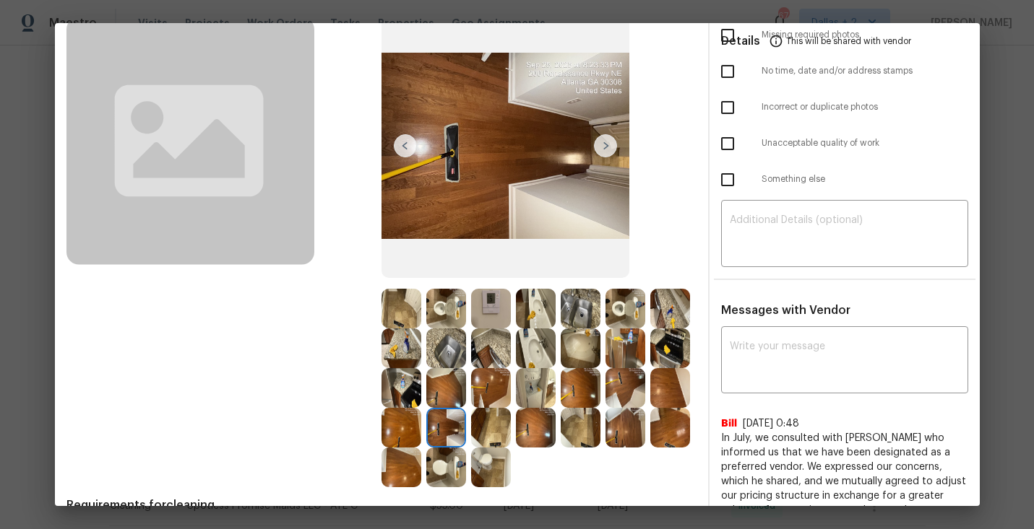
click at [498, 430] on img at bounding box center [491, 428] width 40 height 40
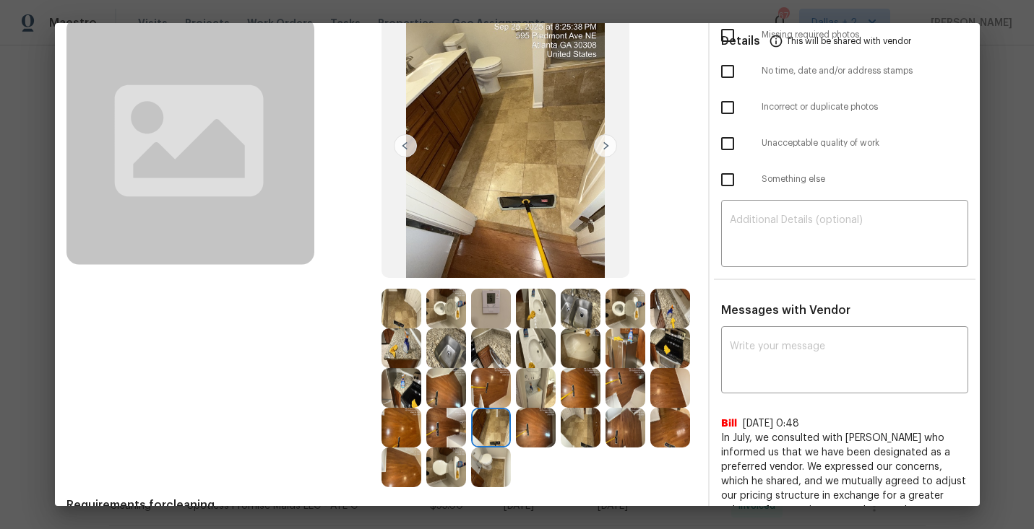
click at [533, 438] on img at bounding box center [536, 428] width 40 height 40
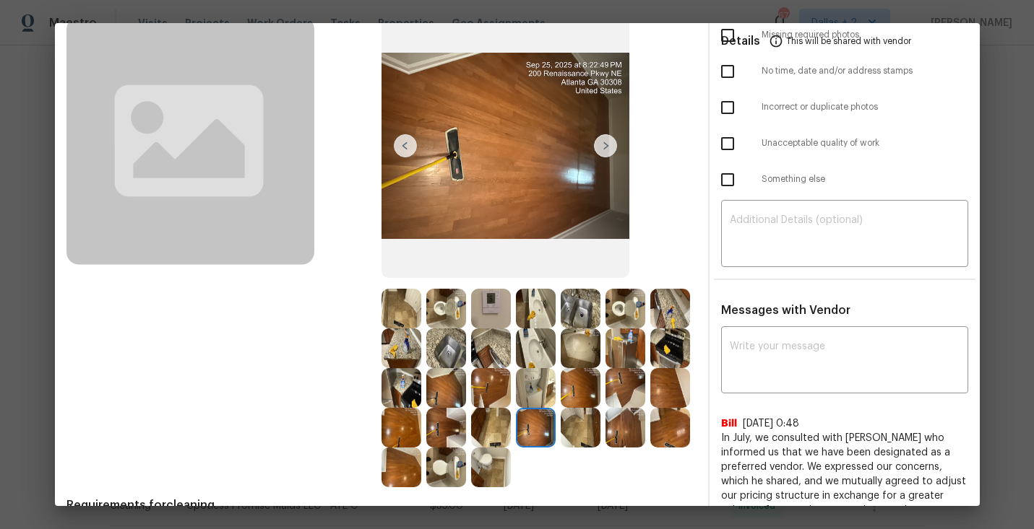
click at [577, 435] on img at bounding box center [581, 428] width 40 height 40
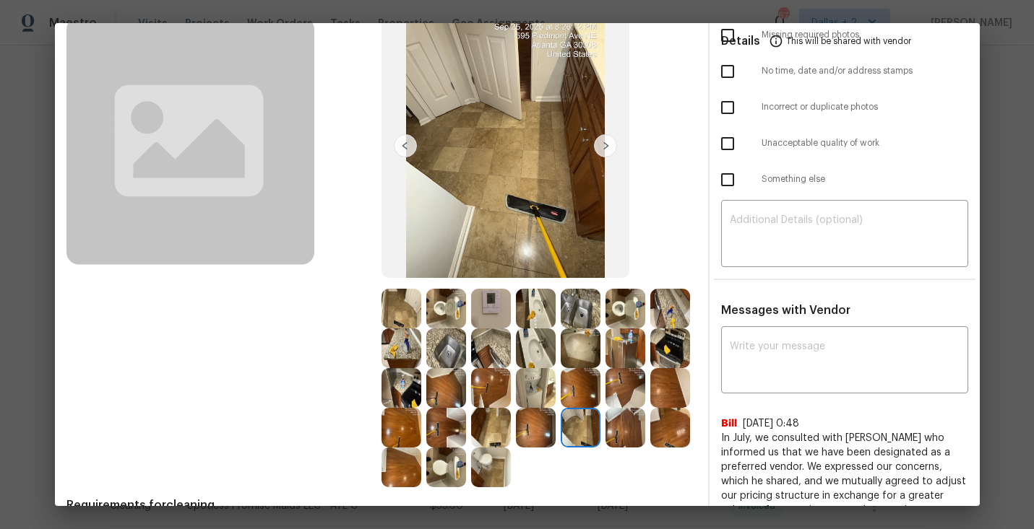
click at [633, 444] on img at bounding box center [625, 428] width 40 height 40
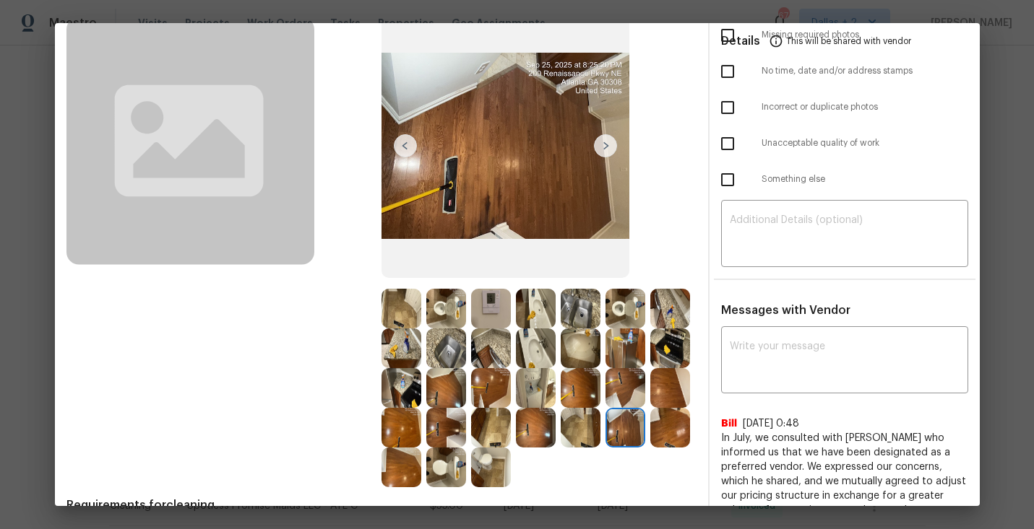
click at [666, 438] on img at bounding box center [670, 428] width 40 height 40
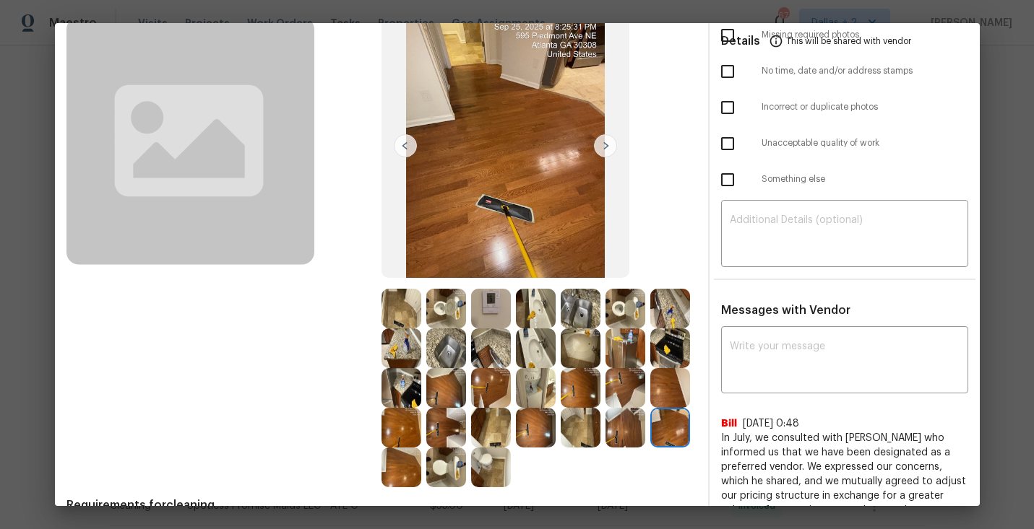
click at [416, 467] on img at bounding box center [401, 468] width 40 height 40
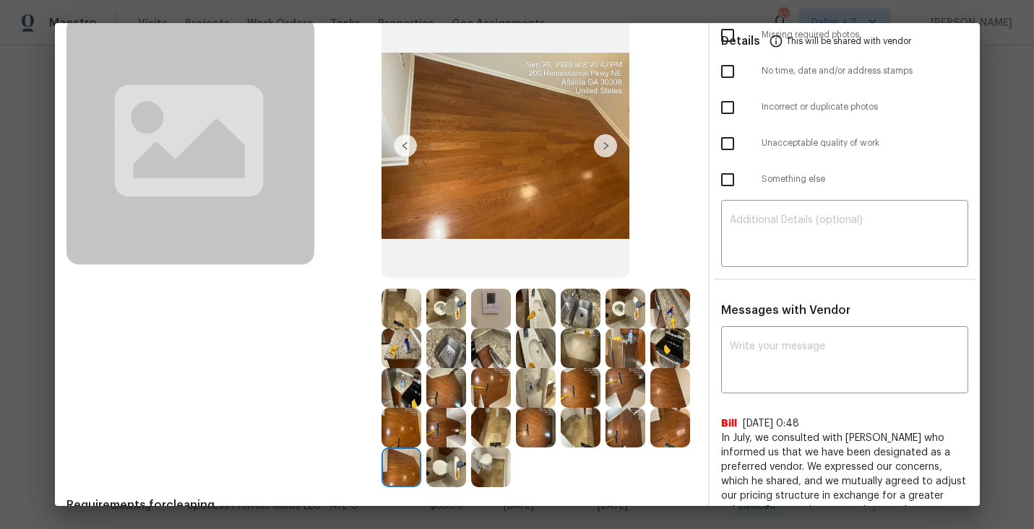
click at [457, 467] on img at bounding box center [446, 468] width 40 height 40
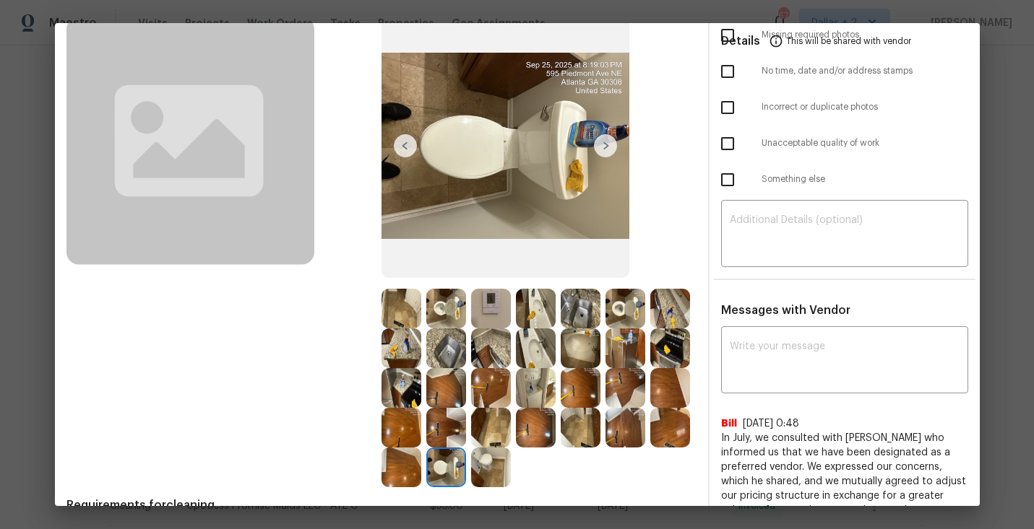
click at [481, 482] on img at bounding box center [491, 468] width 40 height 40
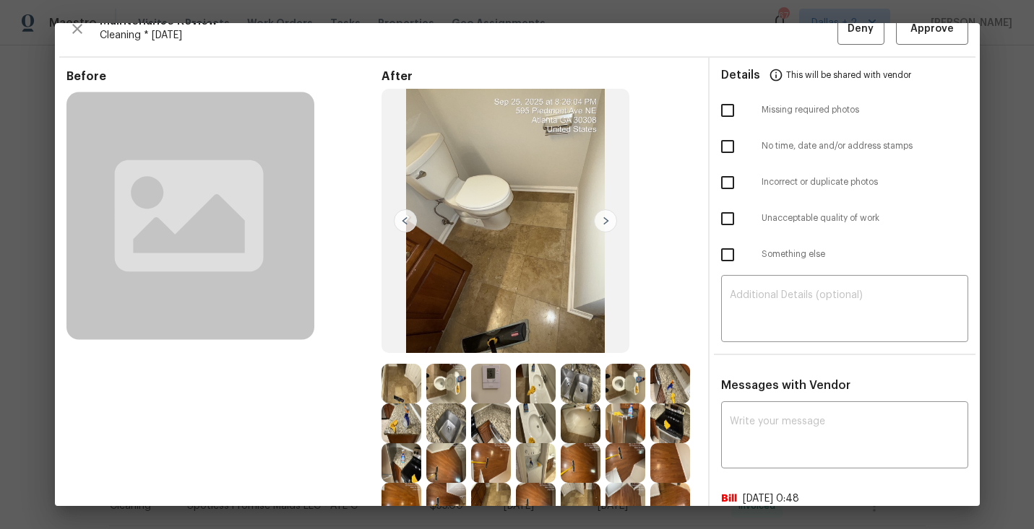
scroll to position [0, 0]
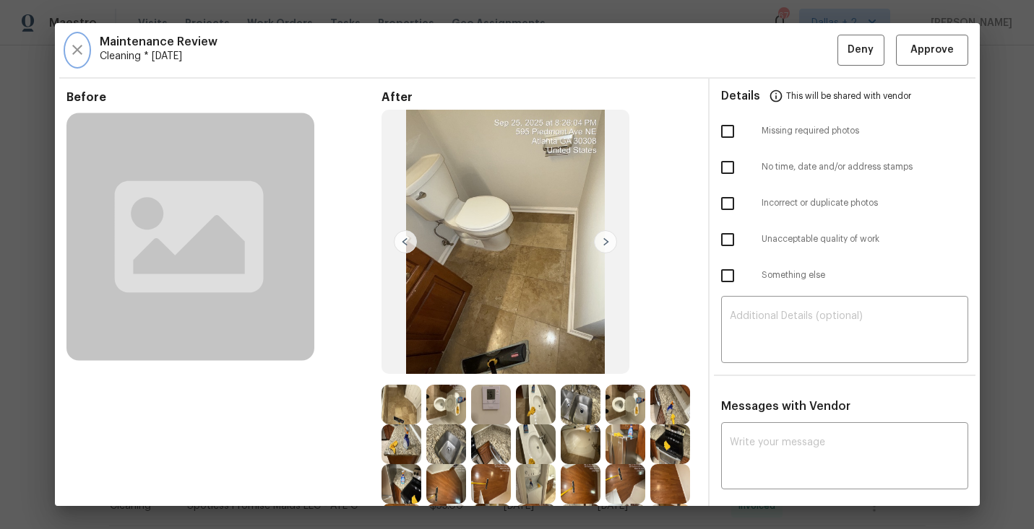
click at [85, 43] on button "button" at bounding box center [77, 50] width 22 height 31
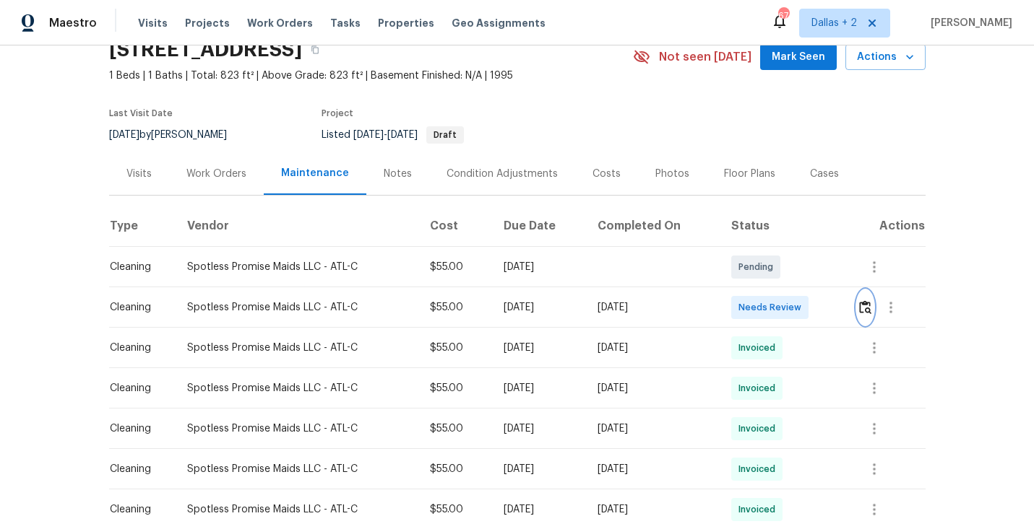
scroll to position [97, 0]
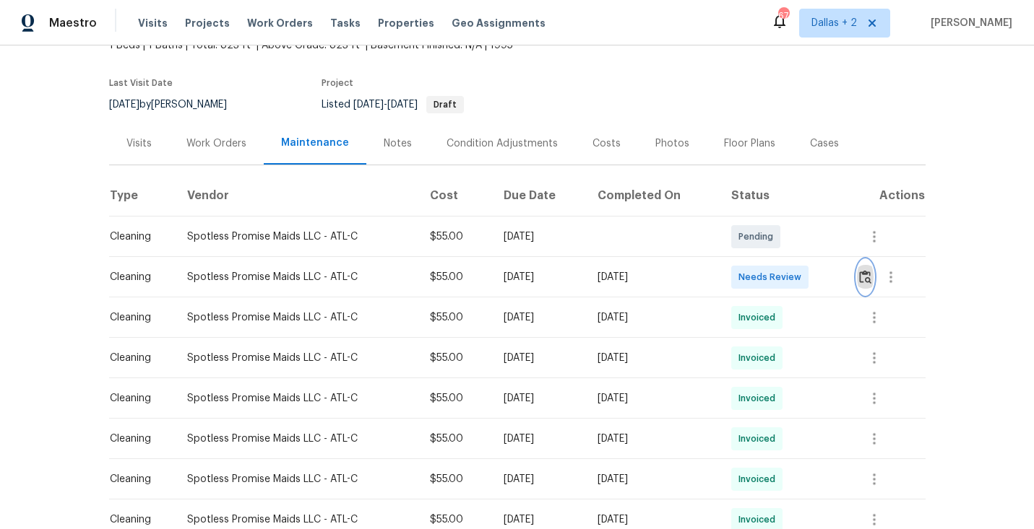
click at [871, 284] on img "button" at bounding box center [865, 277] width 12 height 14
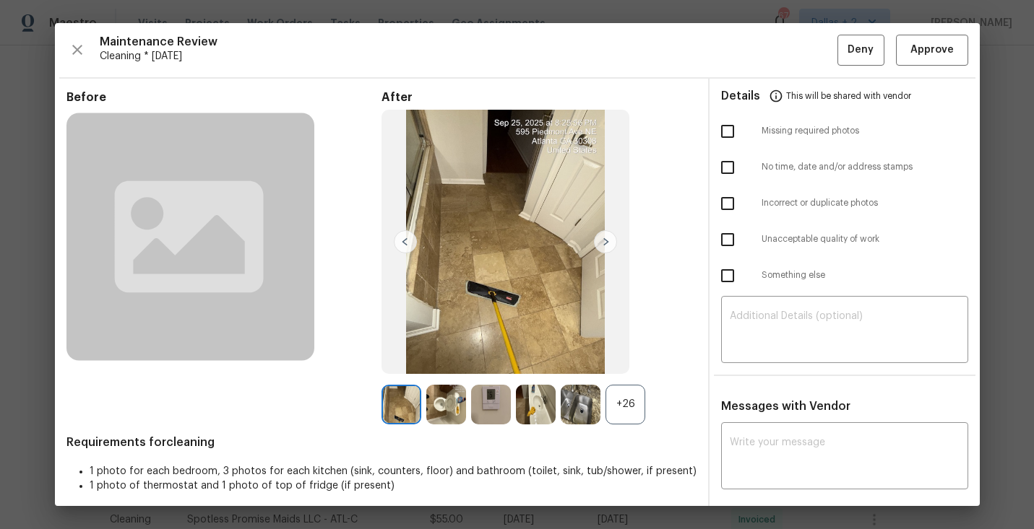
click at [627, 408] on div "+26" at bounding box center [625, 405] width 40 height 40
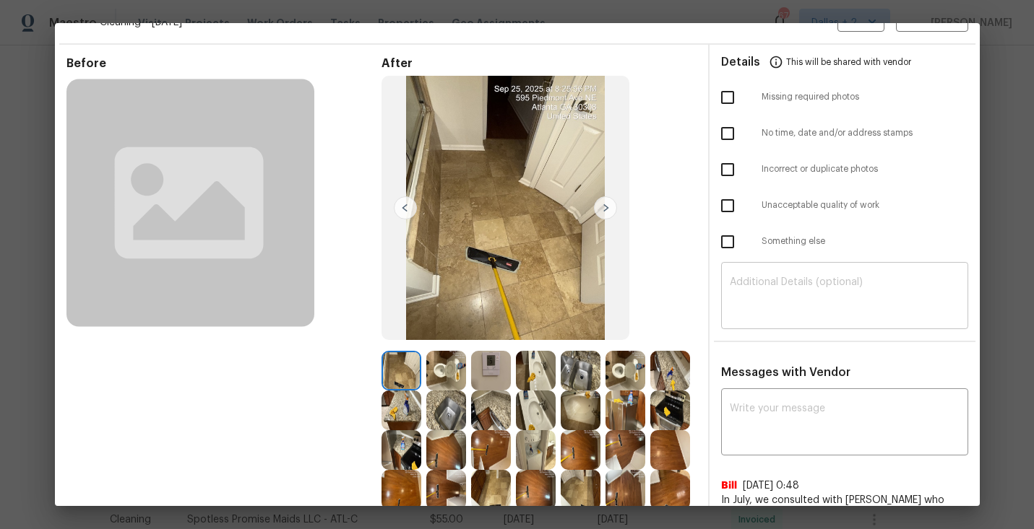
scroll to position [58, 0]
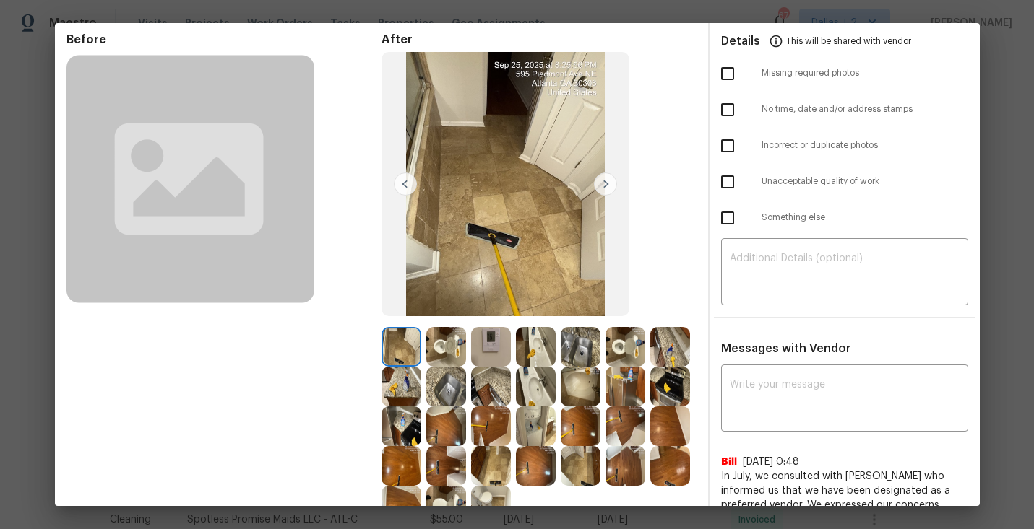
click at [498, 342] on img at bounding box center [491, 347] width 40 height 40
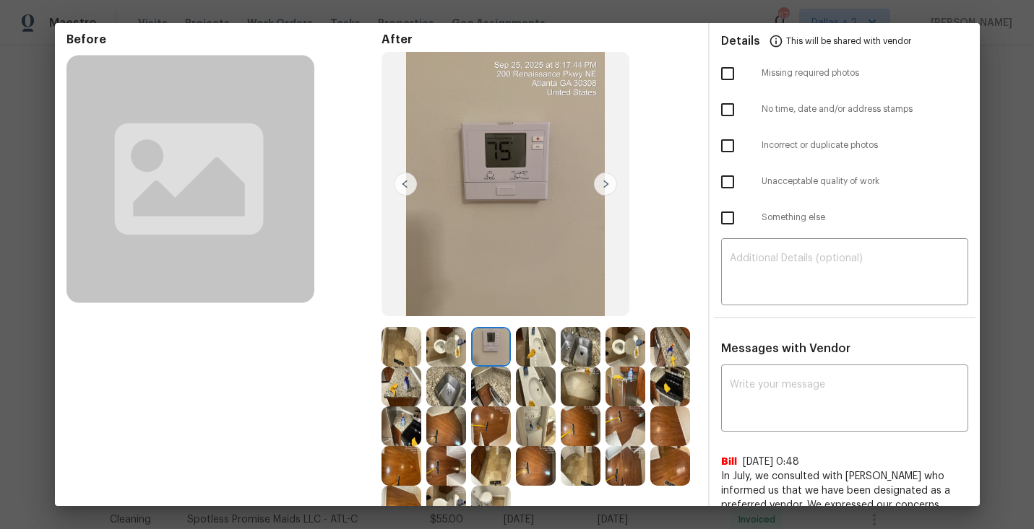
click at [539, 346] on img at bounding box center [536, 347] width 40 height 40
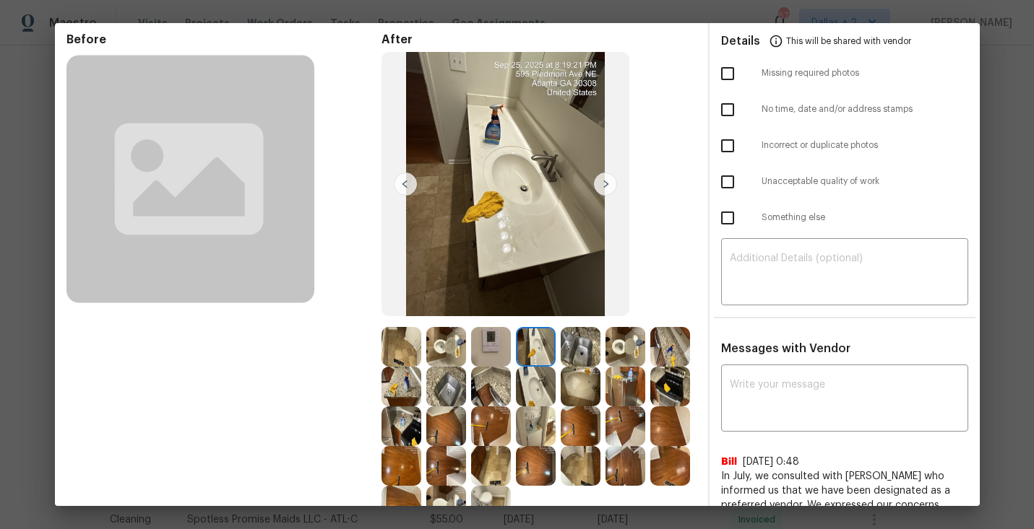
click at [619, 347] on img at bounding box center [625, 347] width 40 height 40
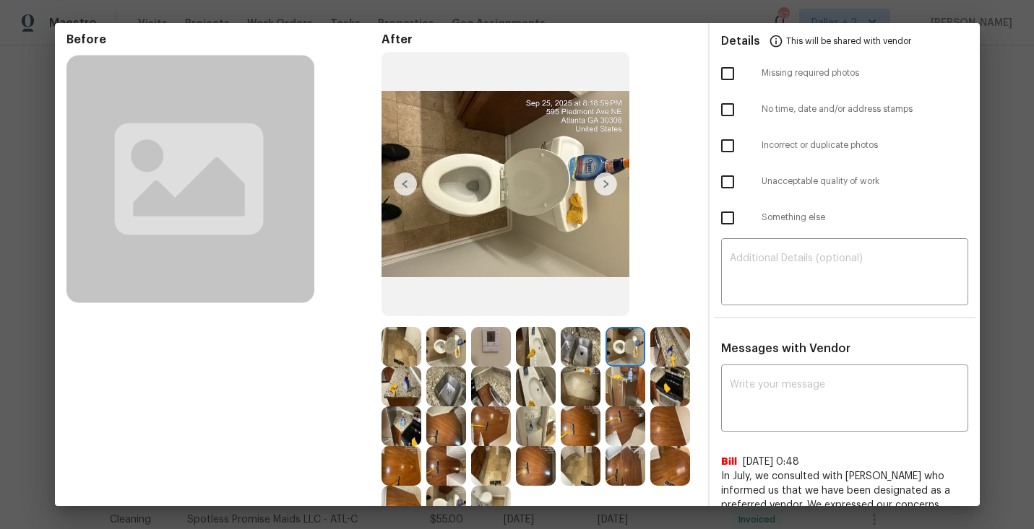
click at [683, 347] on img at bounding box center [670, 347] width 40 height 40
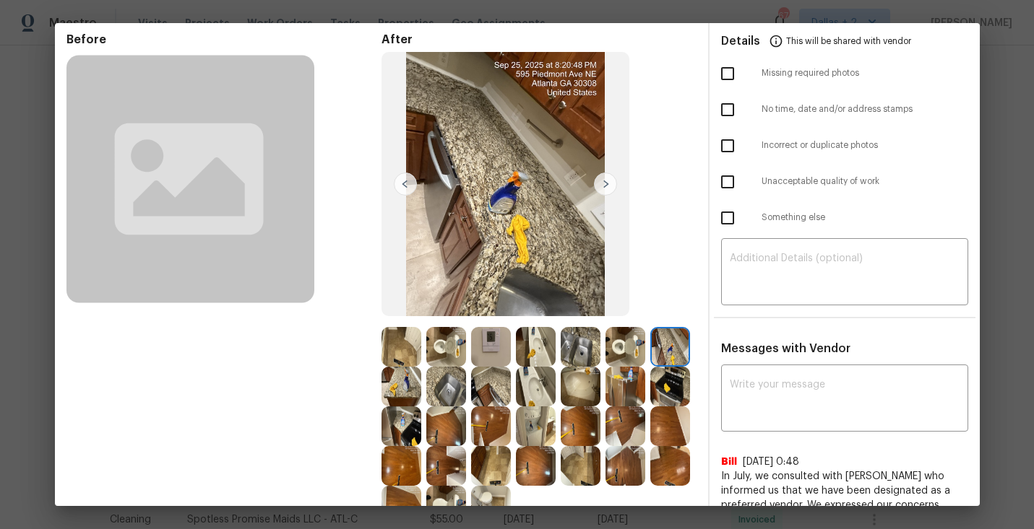
click at [533, 393] on img at bounding box center [536, 387] width 40 height 40
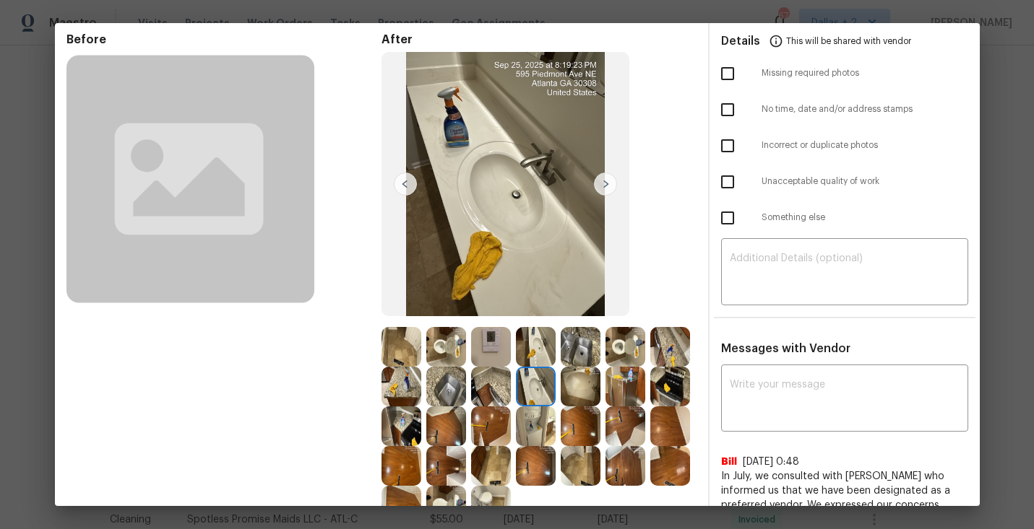
click at [527, 439] on img at bounding box center [536, 427] width 40 height 40
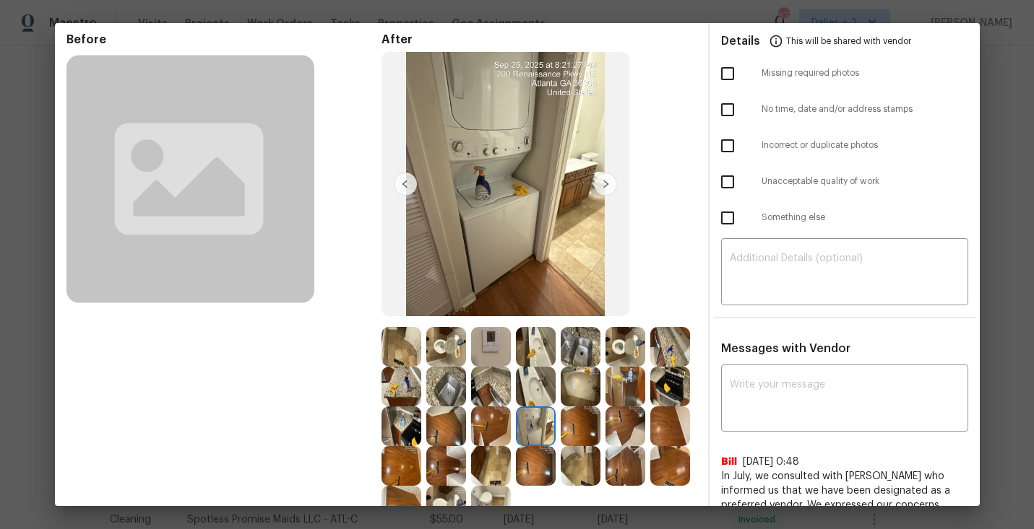
scroll to position [0, 0]
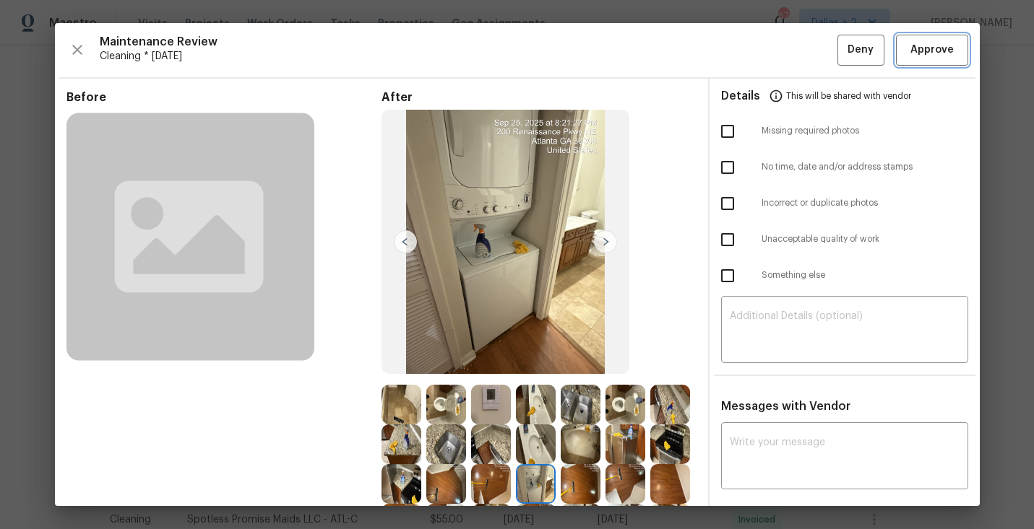
click at [938, 48] on span "Approve" at bounding box center [931, 50] width 43 height 18
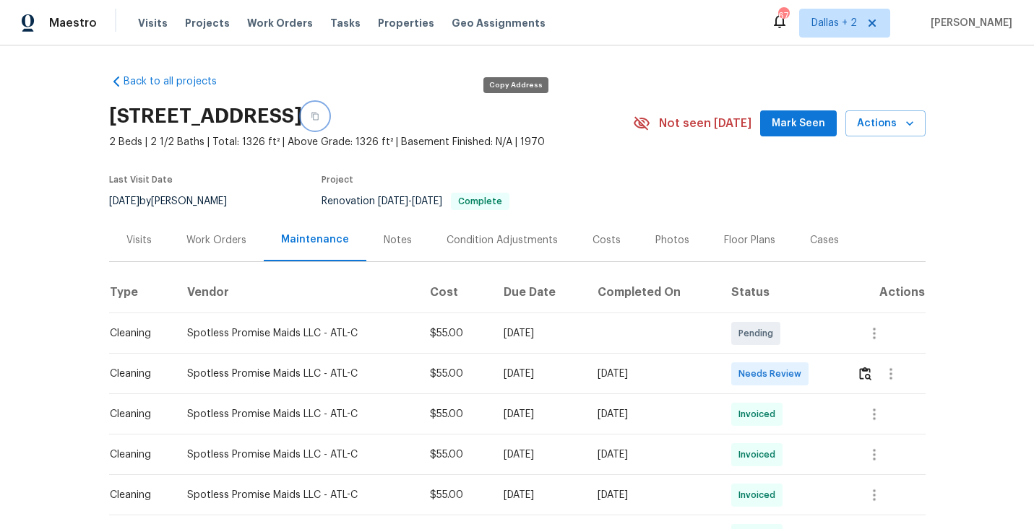
click at [328, 113] on button "button" at bounding box center [315, 116] width 26 height 26
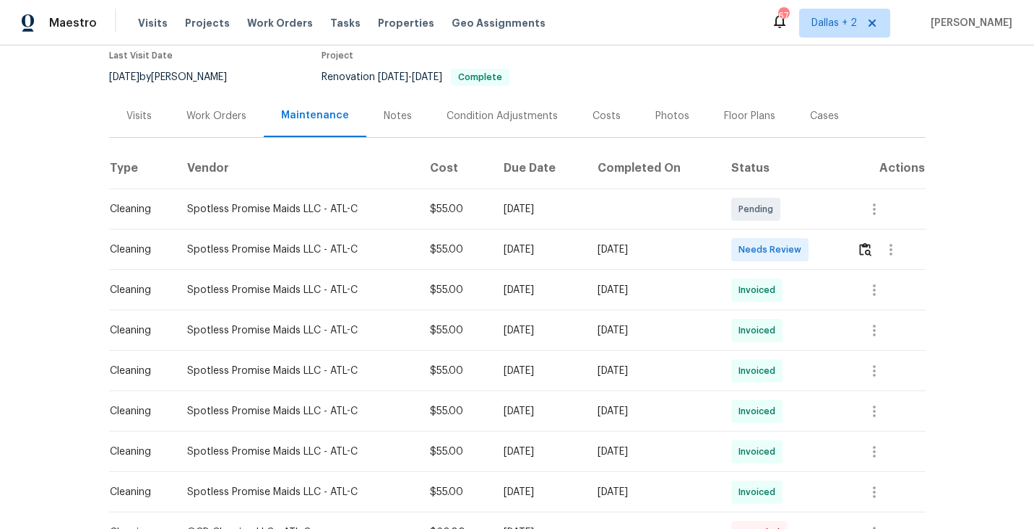
scroll to position [124, 0]
click at [866, 249] on img "button" at bounding box center [865, 250] width 12 height 14
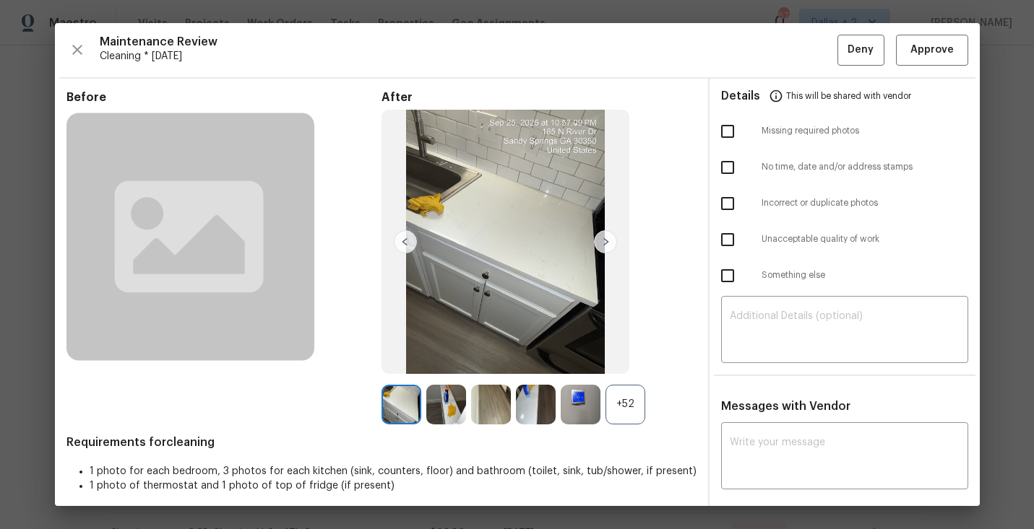
click at [639, 411] on div "+52" at bounding box center [625, 405] width 40 height 40
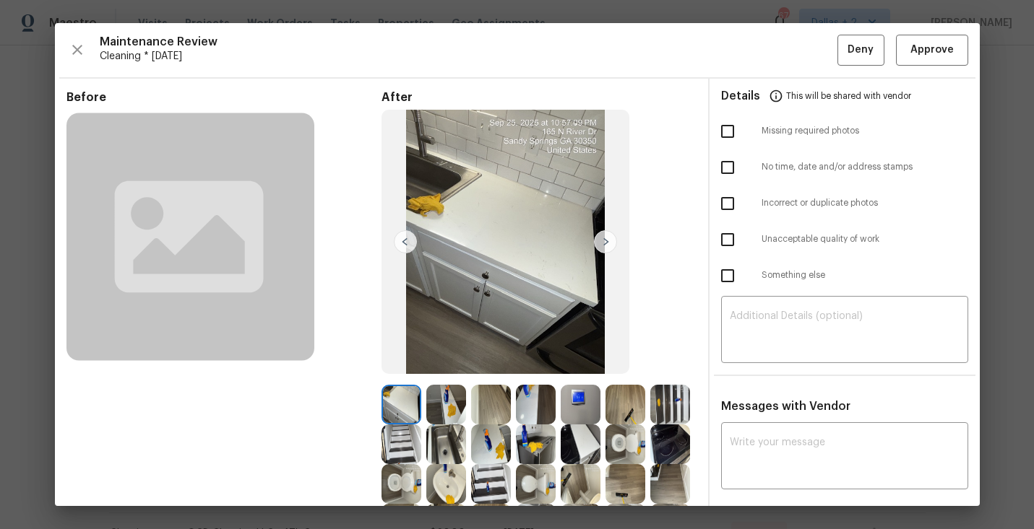
scroll to position [130, 0]
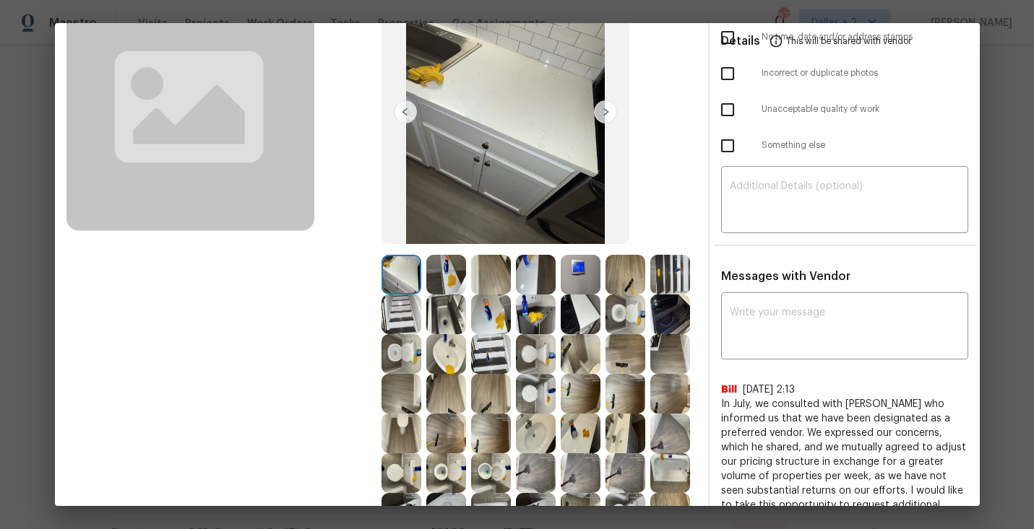
click at [534, 282] on img at bounding box center [536, 275] width 40 height 40
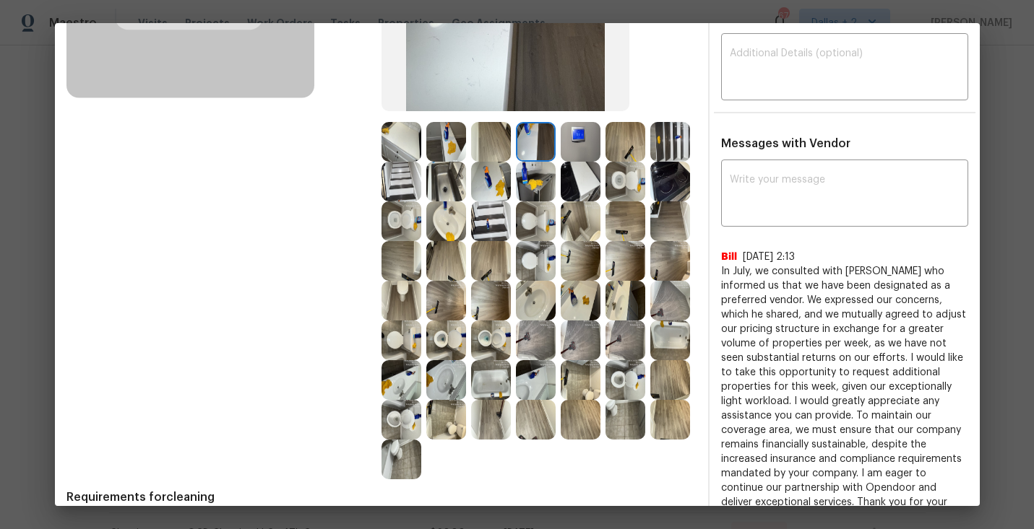
scroll to position [264, 0]
click at [541, 311] on img at bounding box center [536, 300] width 40 height 40
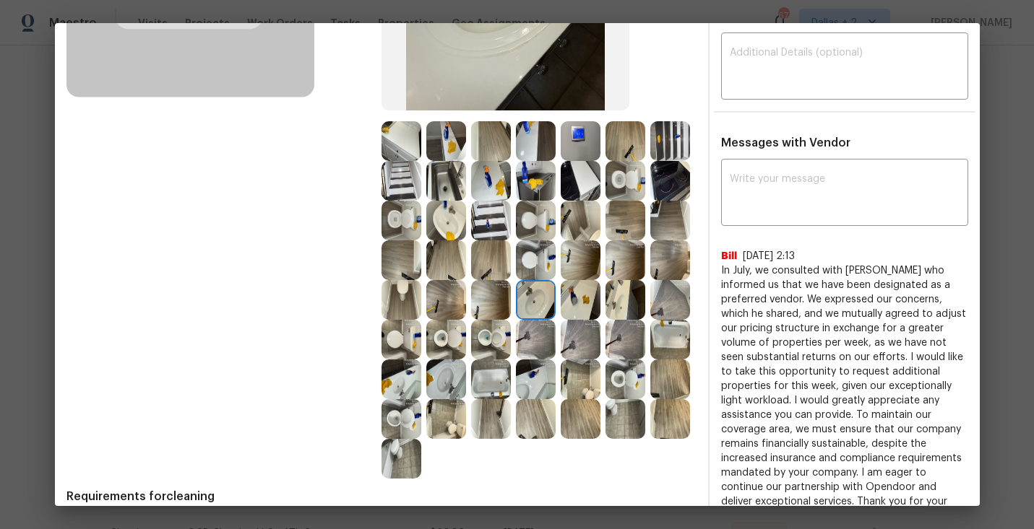
click at [519, 383] on img at bounding box center [536, 380] width 40 height 40
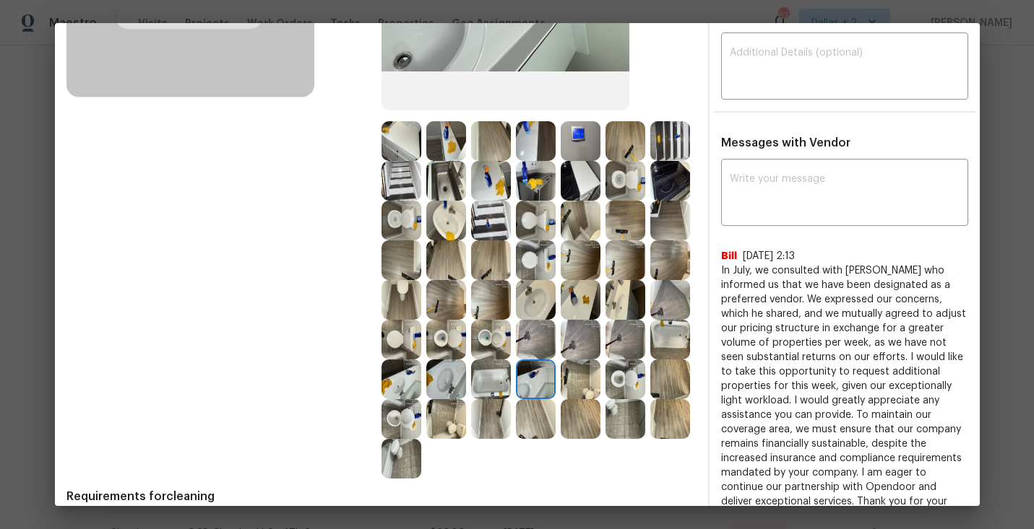
click at [489, 376] on img at bounding box center [491, 380] width 40 height 40
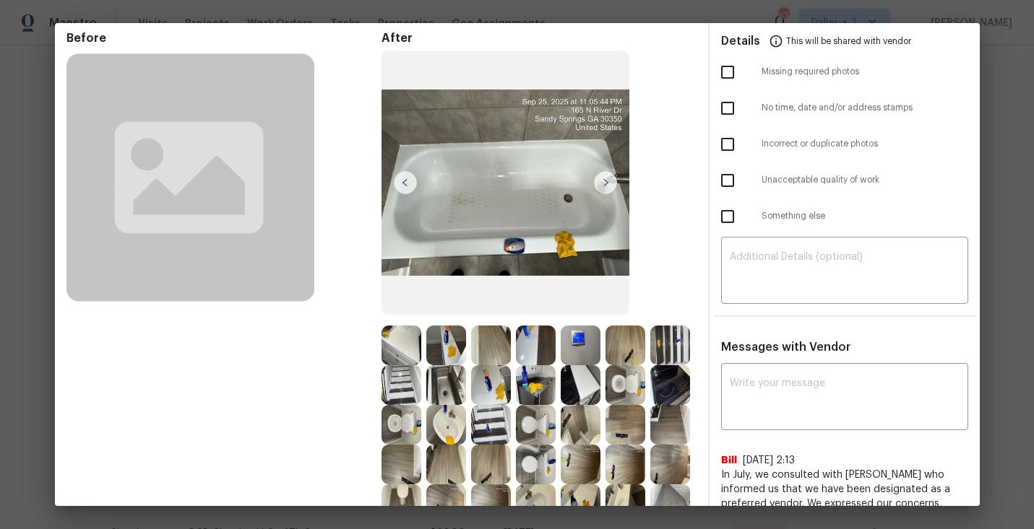
scroll to position [21, 0]
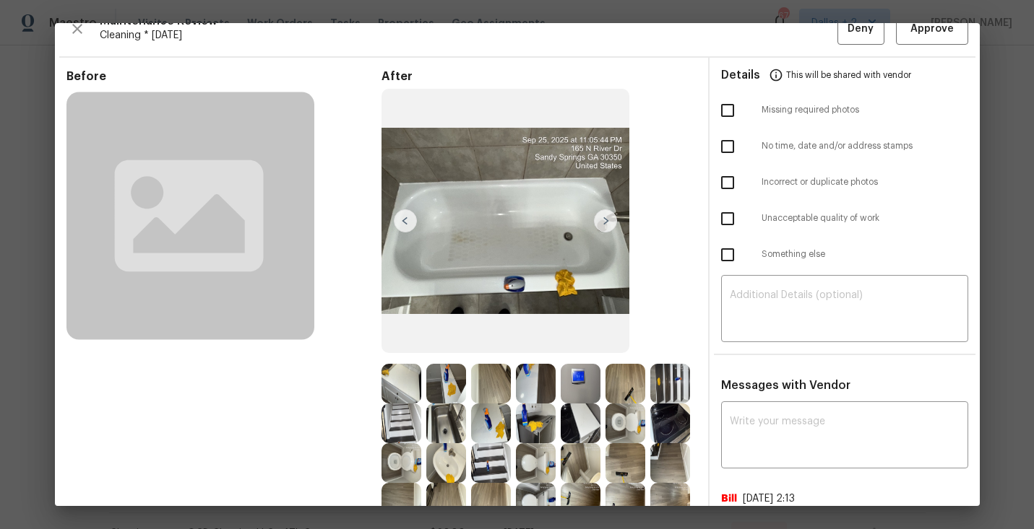
click at [677, 371] on img at bounding box center [670, 384] width 40 height 40
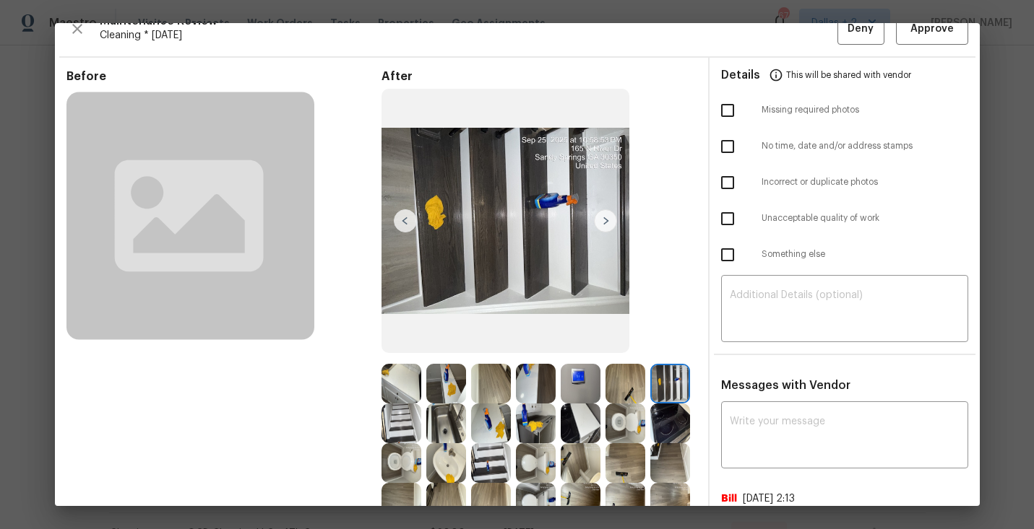
scroll to position [74, 0]
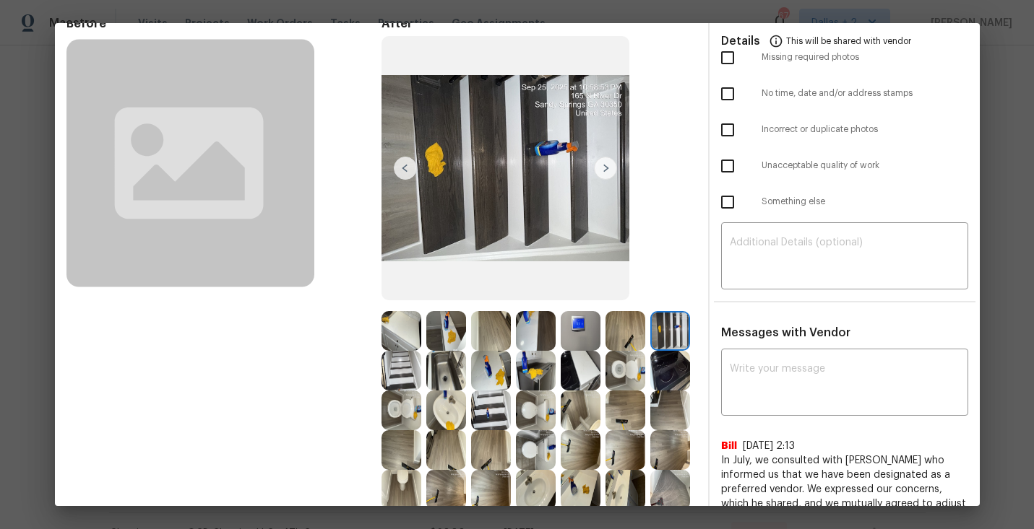
click at [538, 326] on img at bounding box center [536, 331] width 40 height 40
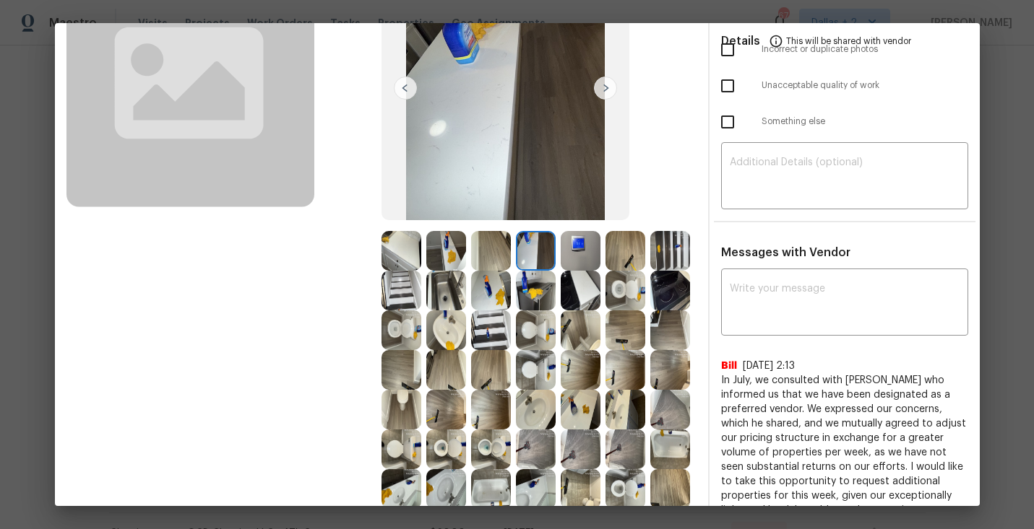
scroll to position [196, 0]
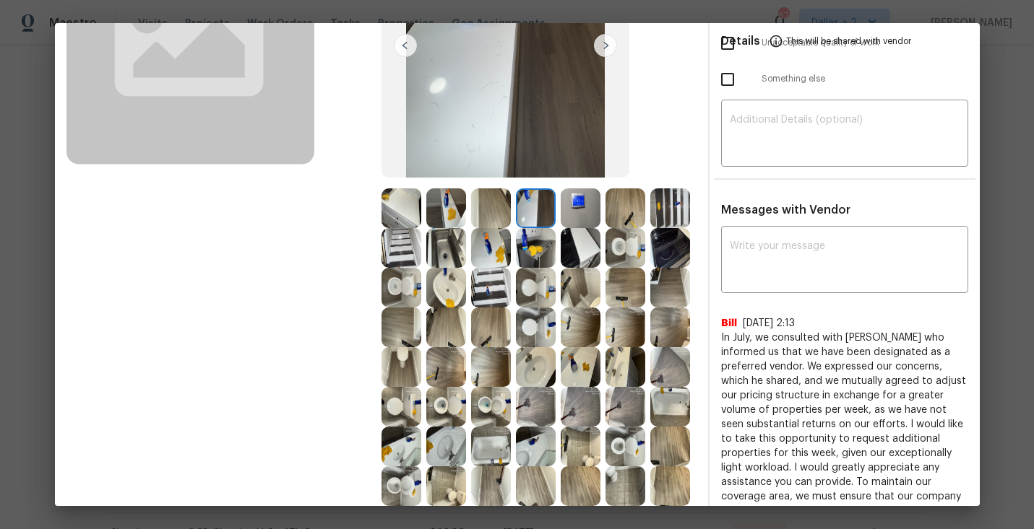
click at [444, 293] on img at bounding box center [446, 288] width 40 height 40
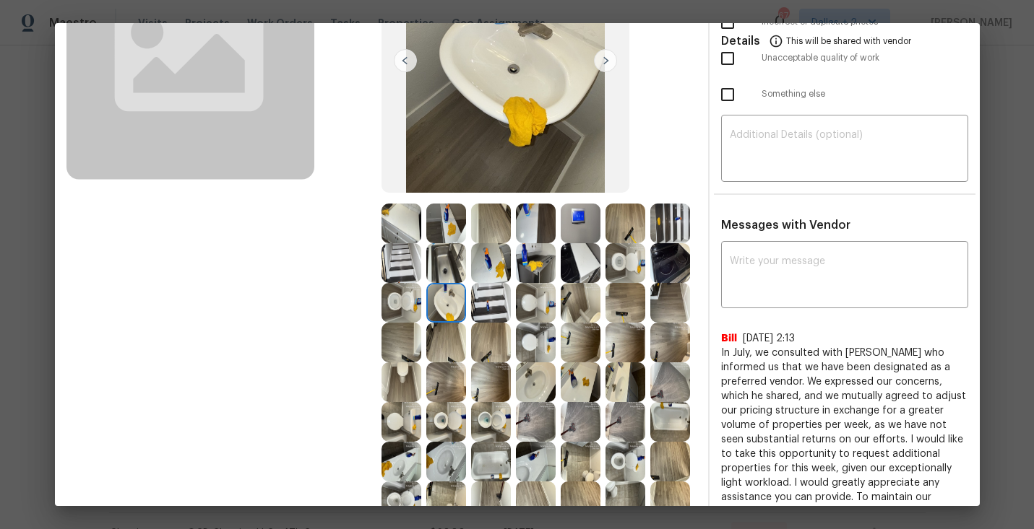
scroll to position [184, 0]
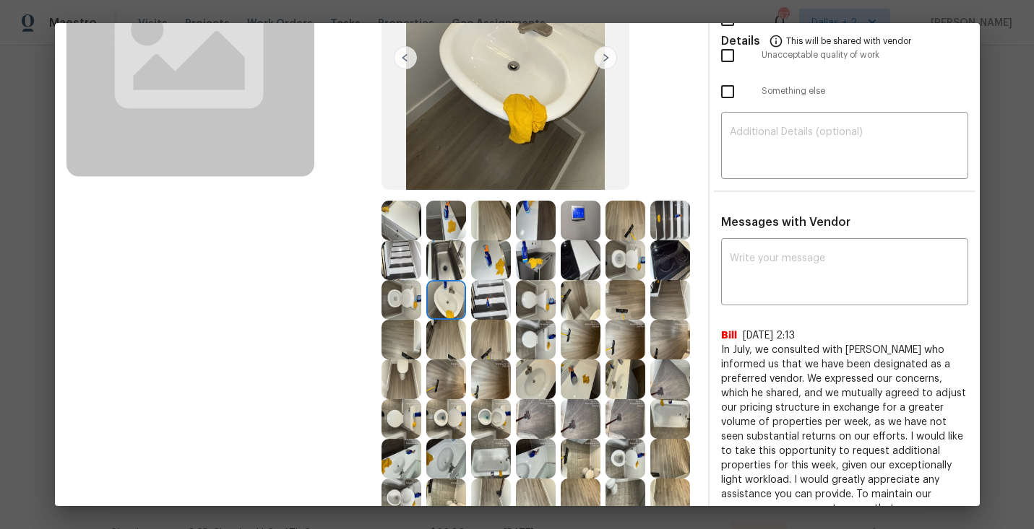
click at [565, 304] on img at bounding box center [581, 300] width 40 height 40
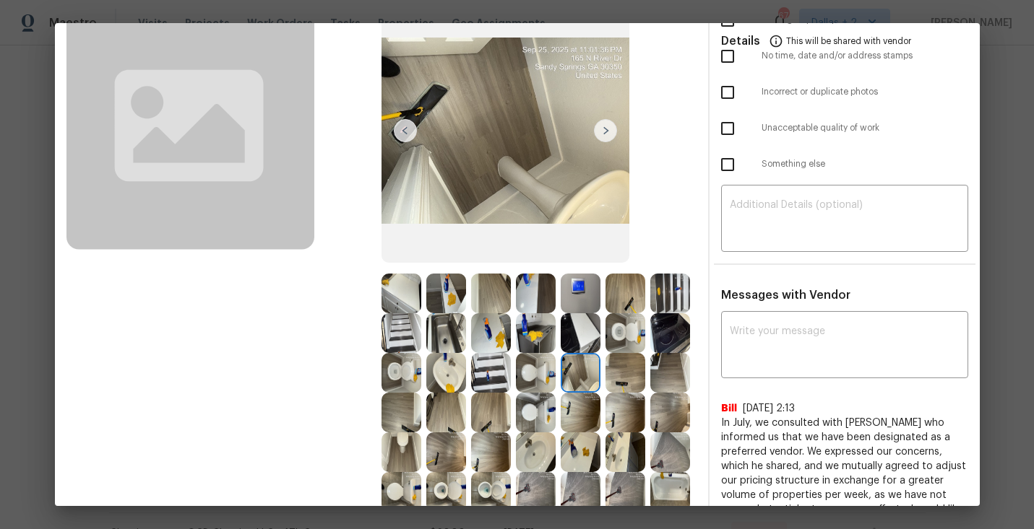
scroll to position [150, 0]
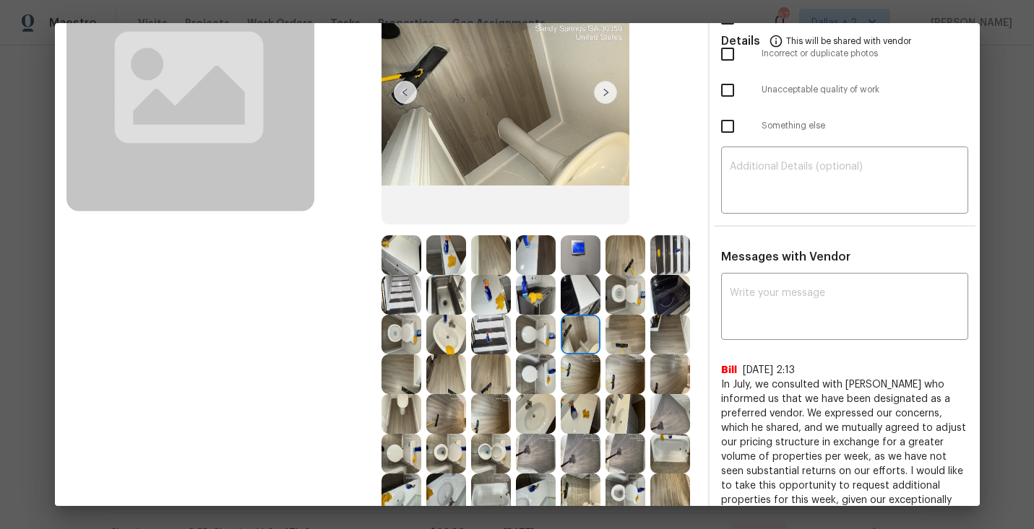
click at [632, 325] on img at bounding box center [625, 335] width 40 height 40
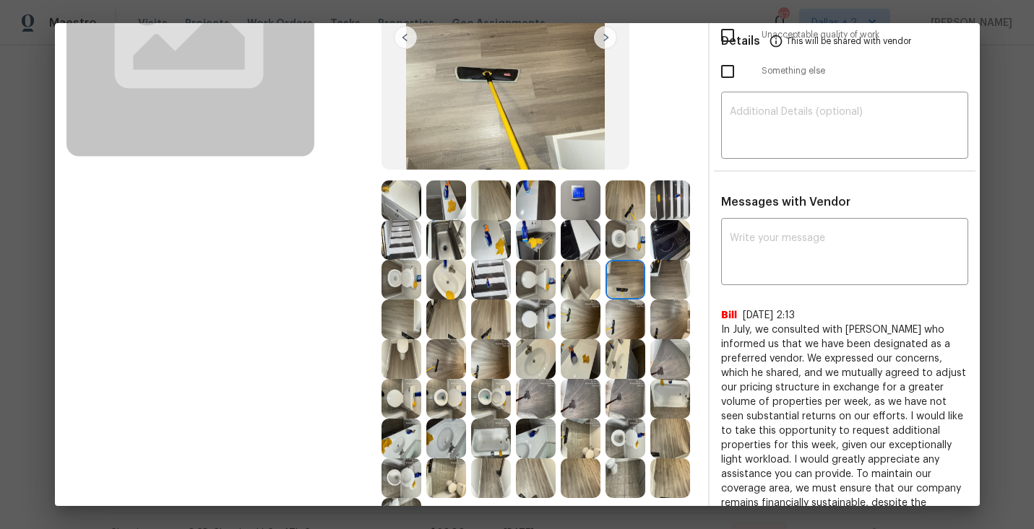
scroll to position [230, 0]
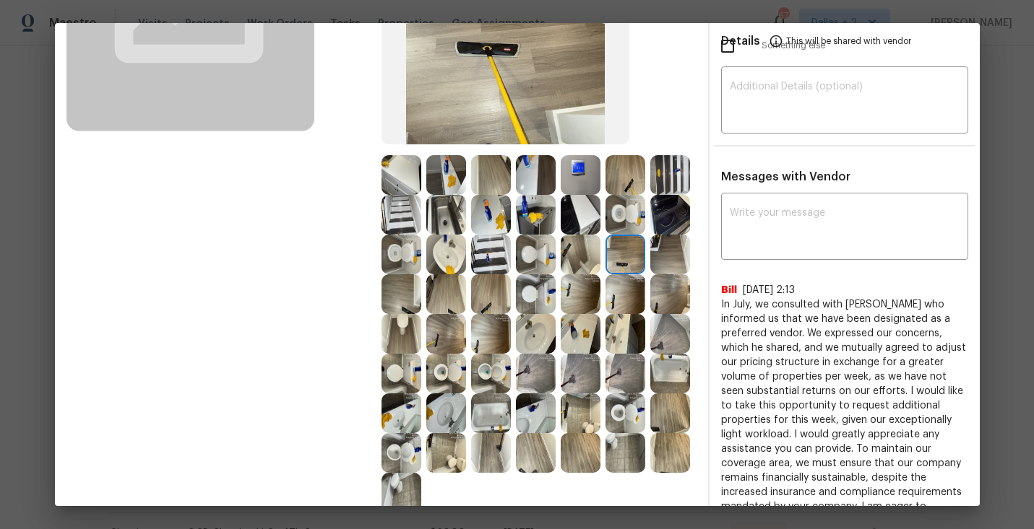
click at [673, 298] on img at bounding box center [670, 294] width 40 height 40
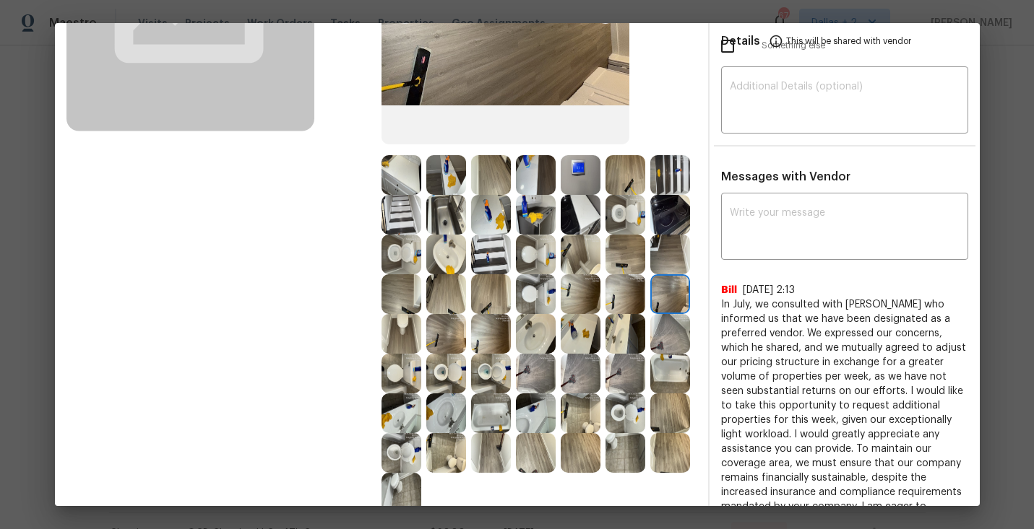
click at [412, 324] on img at bounding box center [401, 334] width 40 height 40
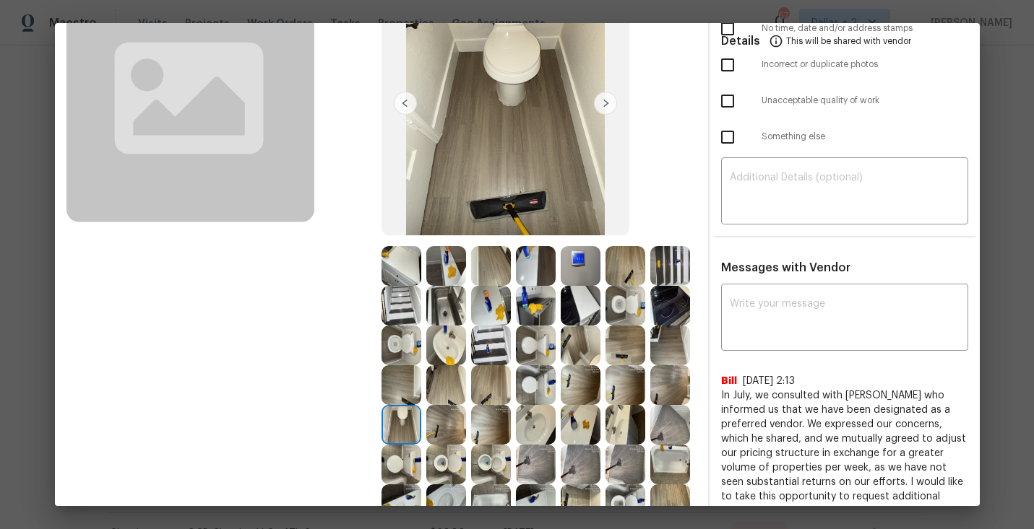
scroll to position [189, 0]
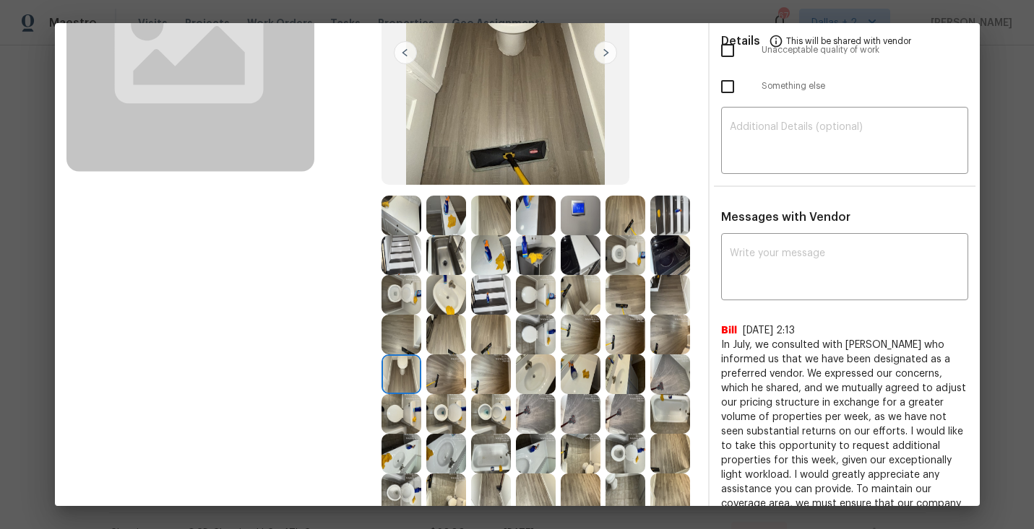
click at [446, 368] on img at bounding box center [446, 375] width 40 height 40
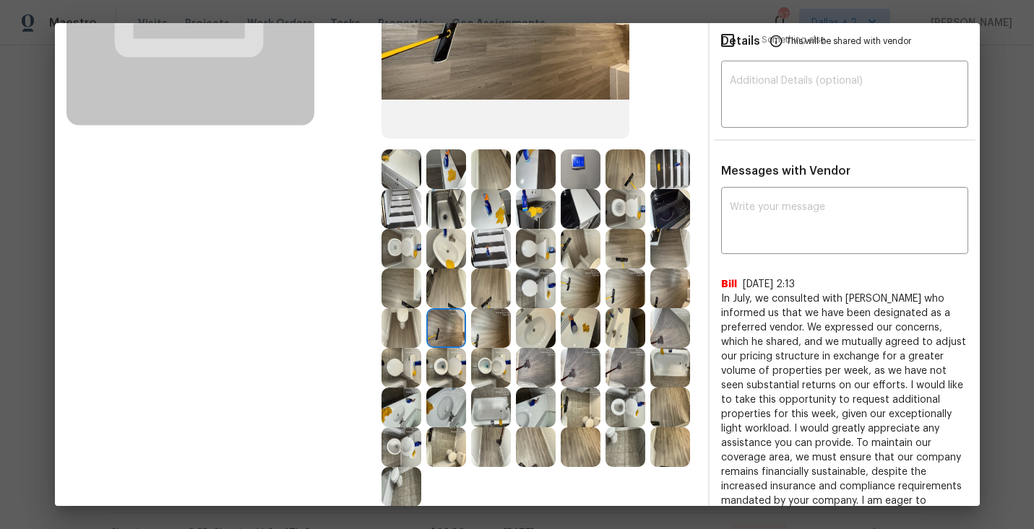
scroll to position [251, 0]
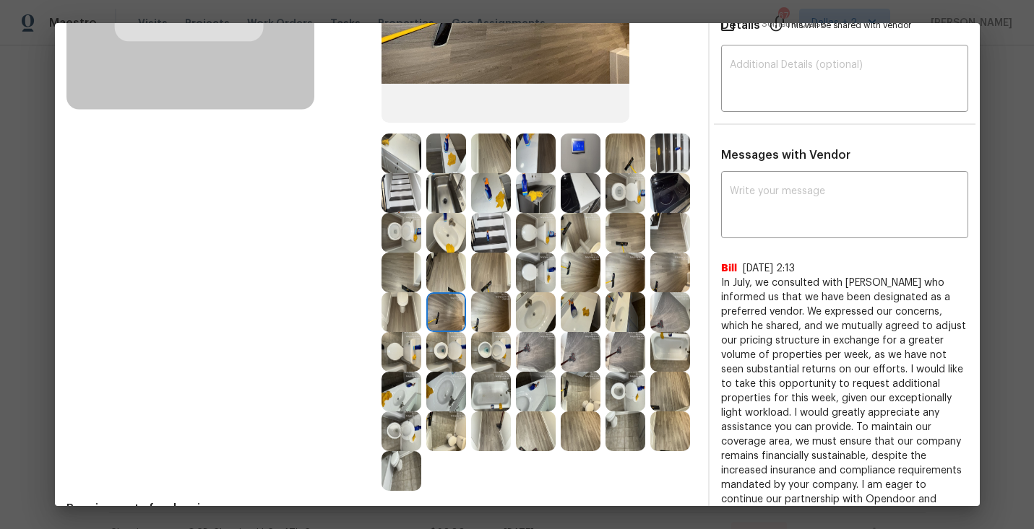
click at [443, 349] on img at bounding box center [446, 352] width 40 height 40
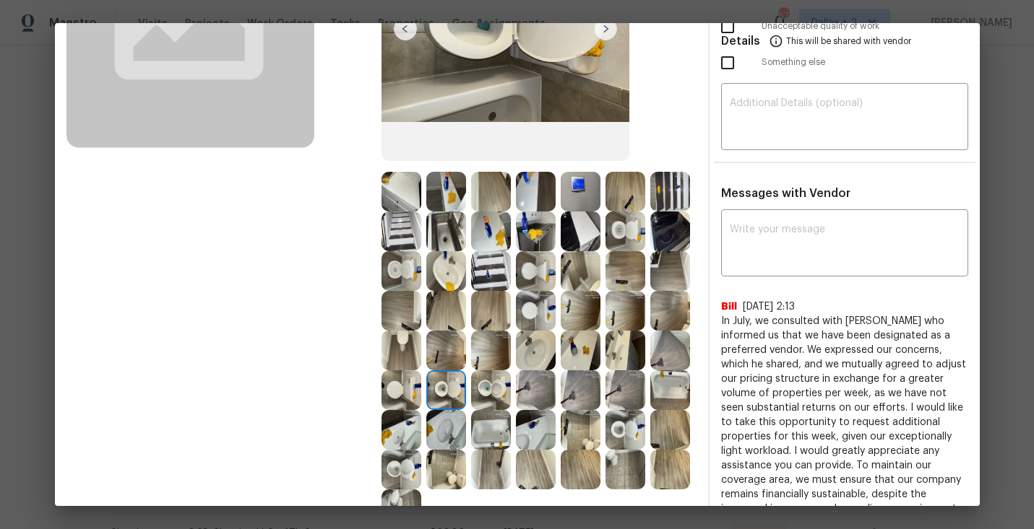
scroll to position [280, 0]
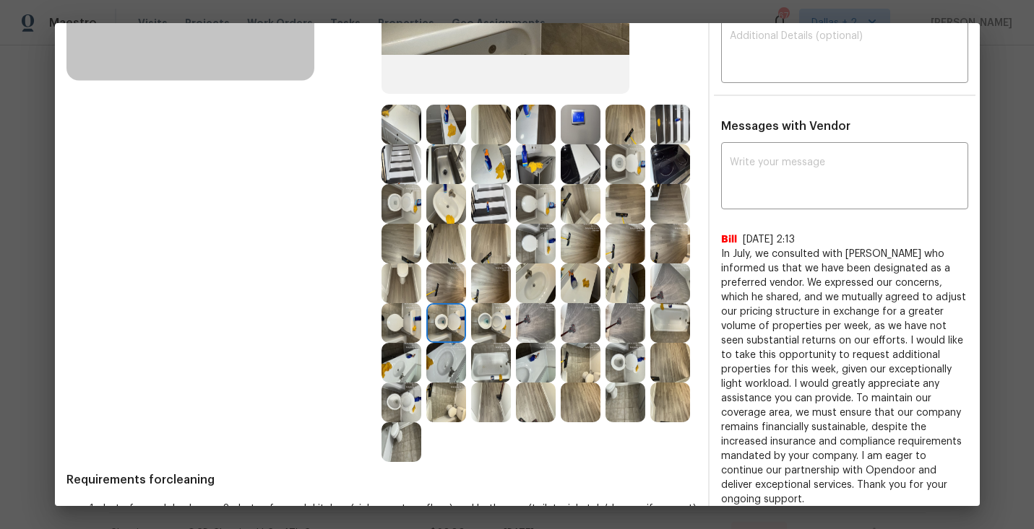
click at [534, 352] on img at bounding box center [536, 363] width 40 height 40
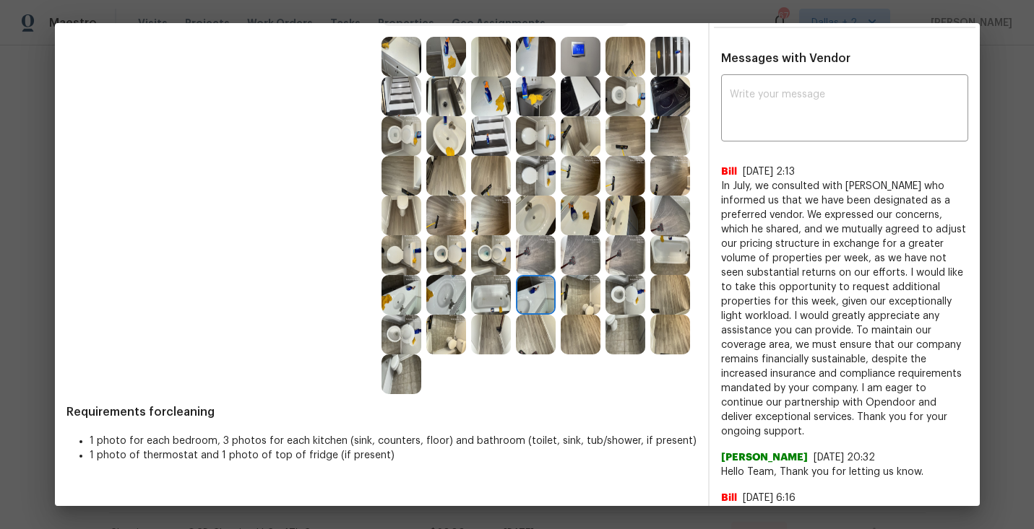
scroll to position [352, 0]
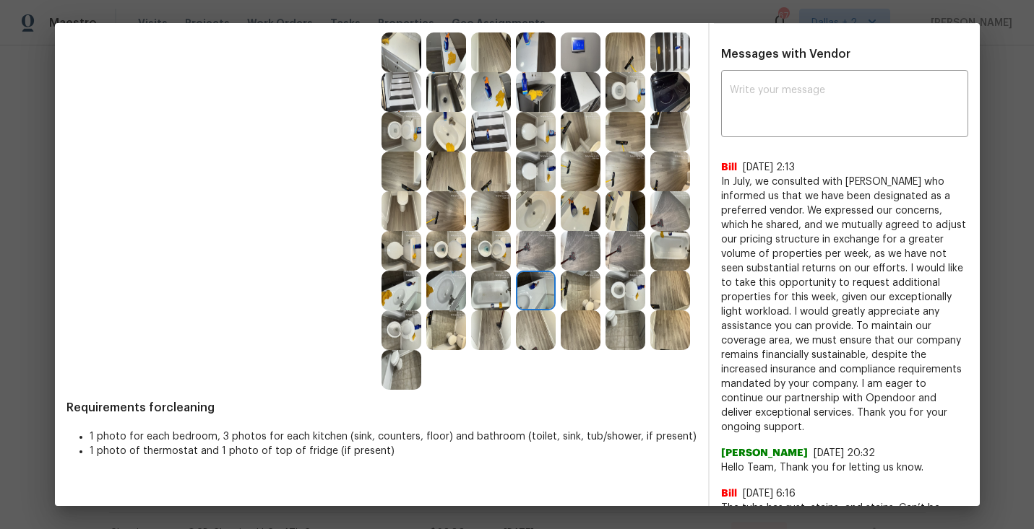
click at [621, 294] on img at bounding box center [625, 291] width 40 height 40
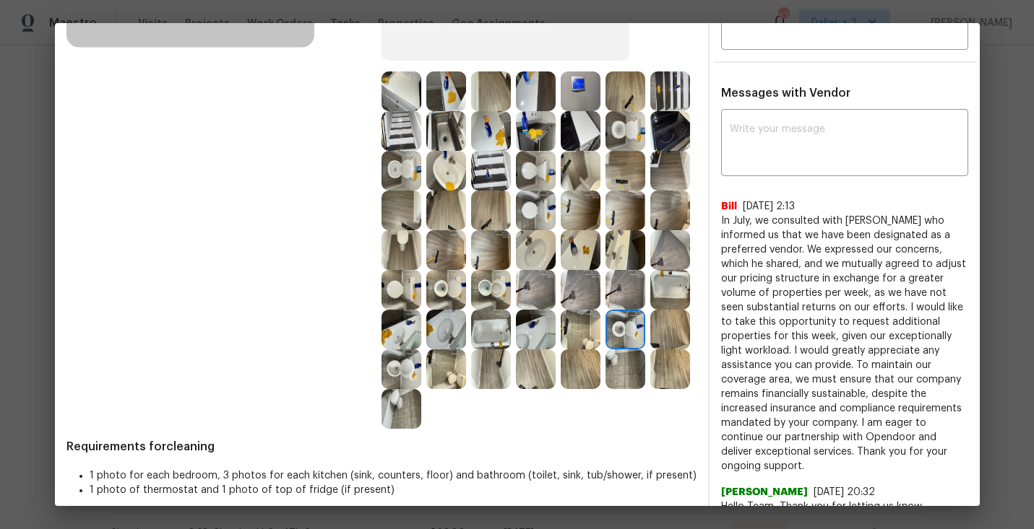
scroll to position [316, 0]
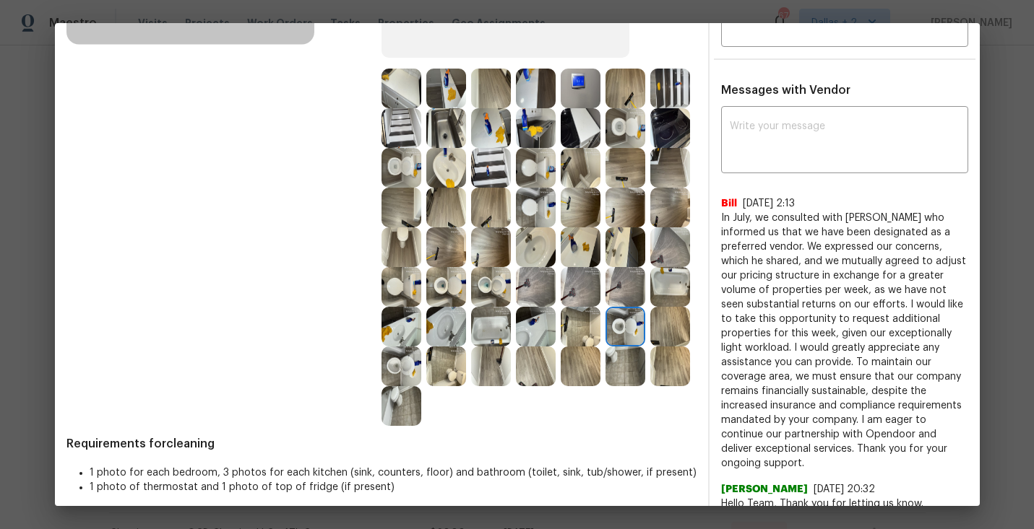
click at [675, 320] on img at bounding box center [670, 327] width 40 height 40
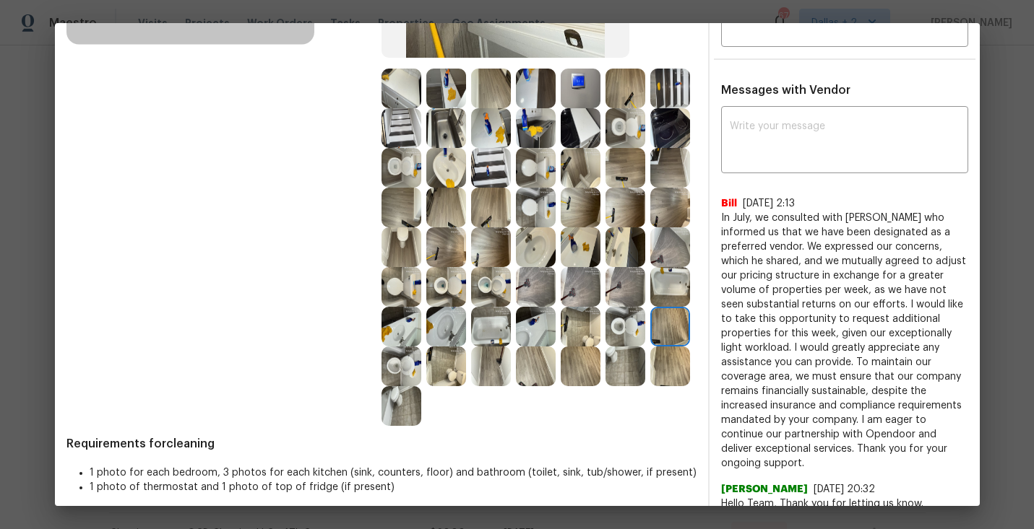
click at [404, 369] on img at bounding box center [401, 367] width 40 height 40
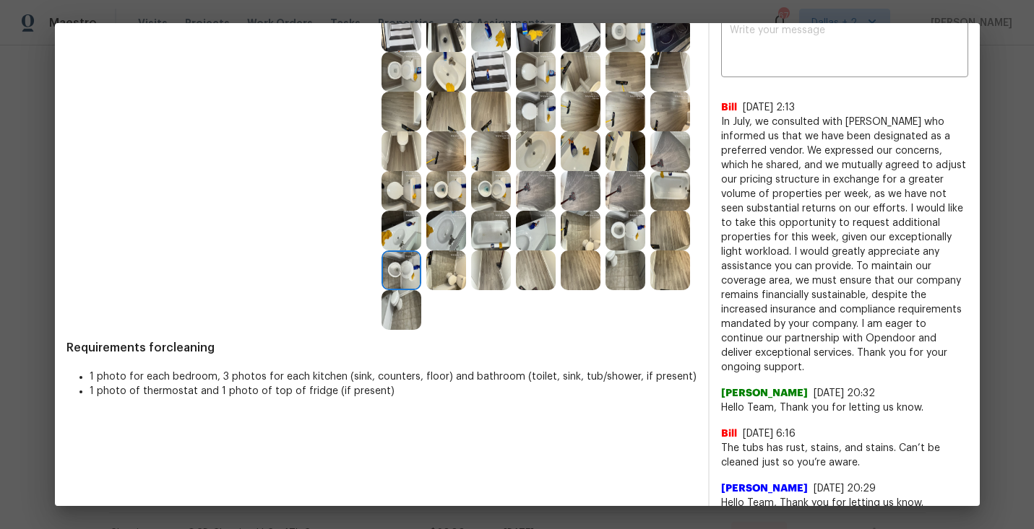
scroll to position [345, 0]
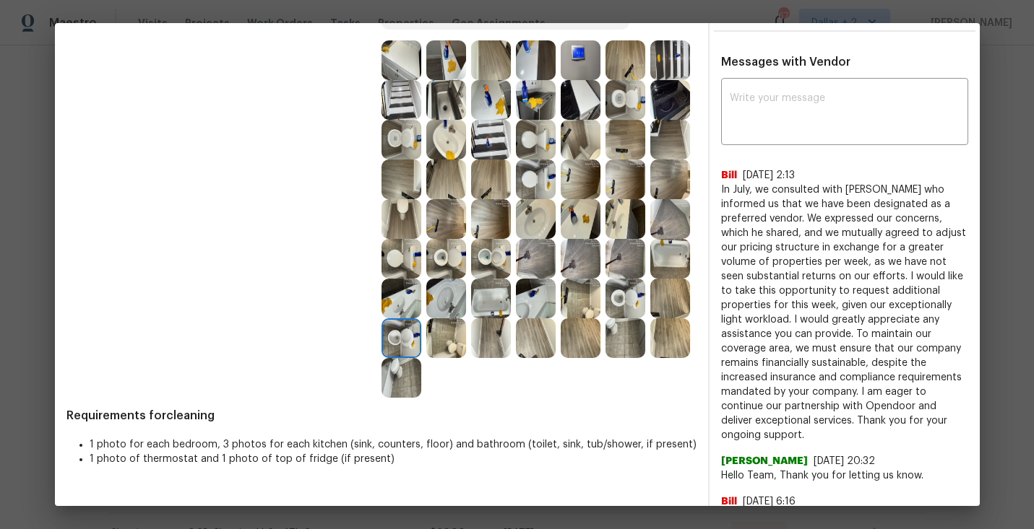
click at [465, 325] on img at bounding box center [446, 339] width 40 height 40
click at [496, 333] on img at bounding box center [491, 339] width 40 height 40
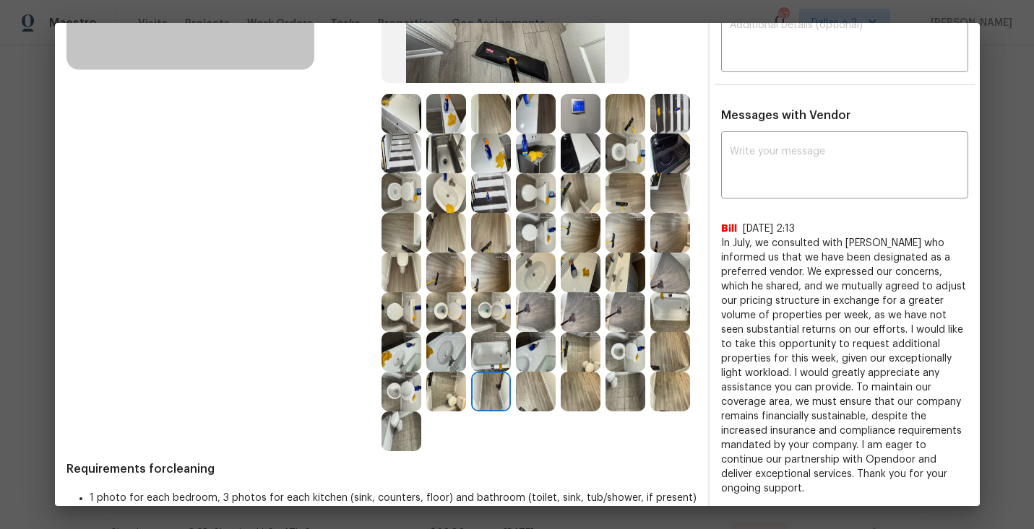
scroll to position [258, 0]
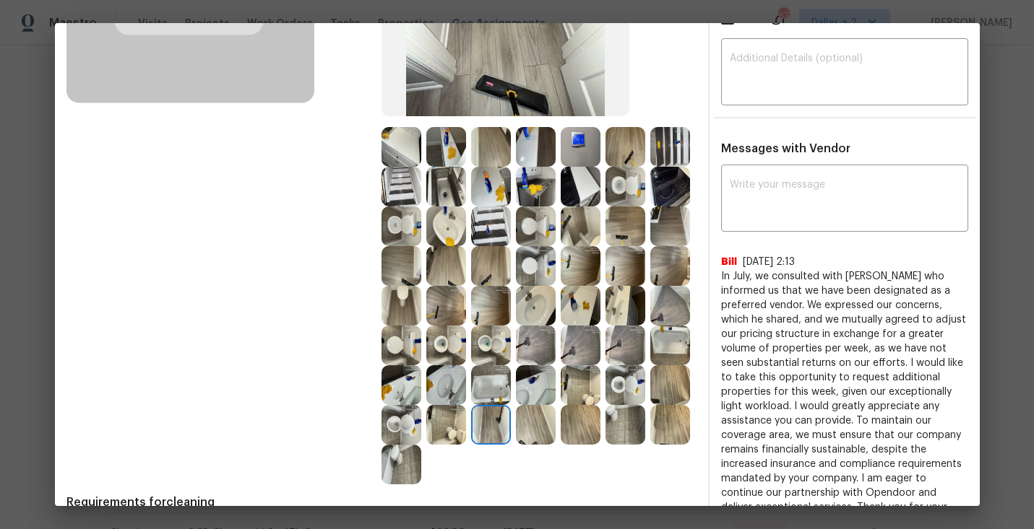
click at [526, 228] on img at bounding box center [536, 227] width 40 height 40
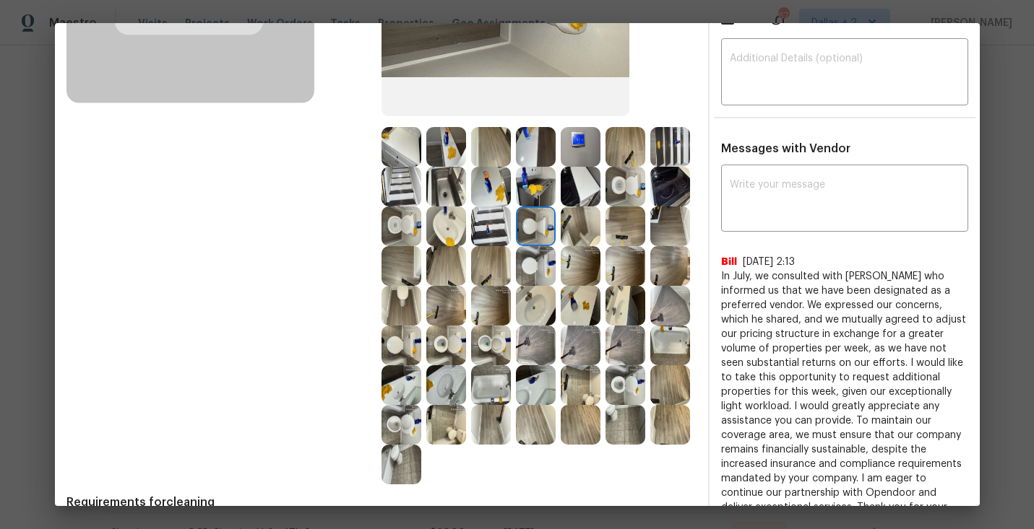
click at [623, 186] on img at bounding box center [625, 187] width 40 height 40
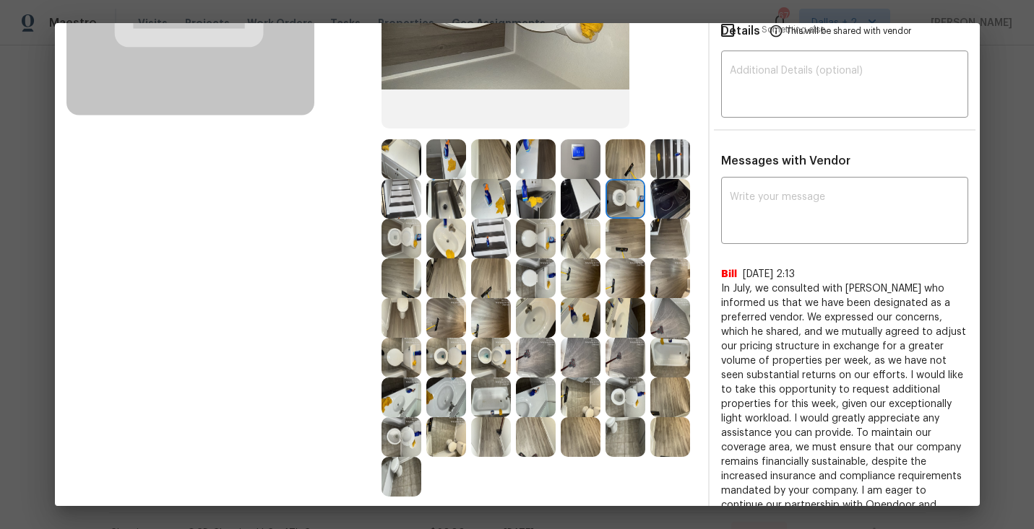
scroll to position [251, 0]
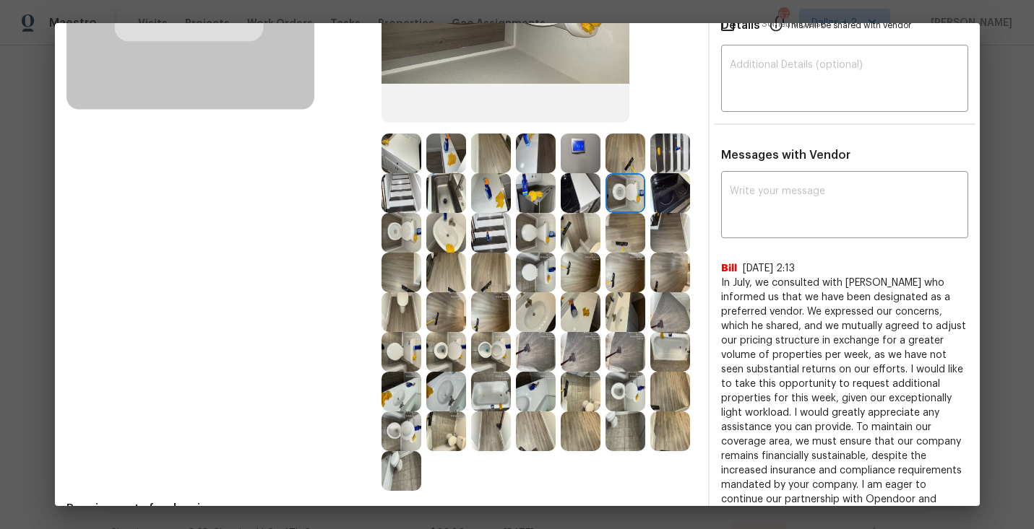
click at [568, 318] on img at bounding box center [581, 313] width 40 height 40
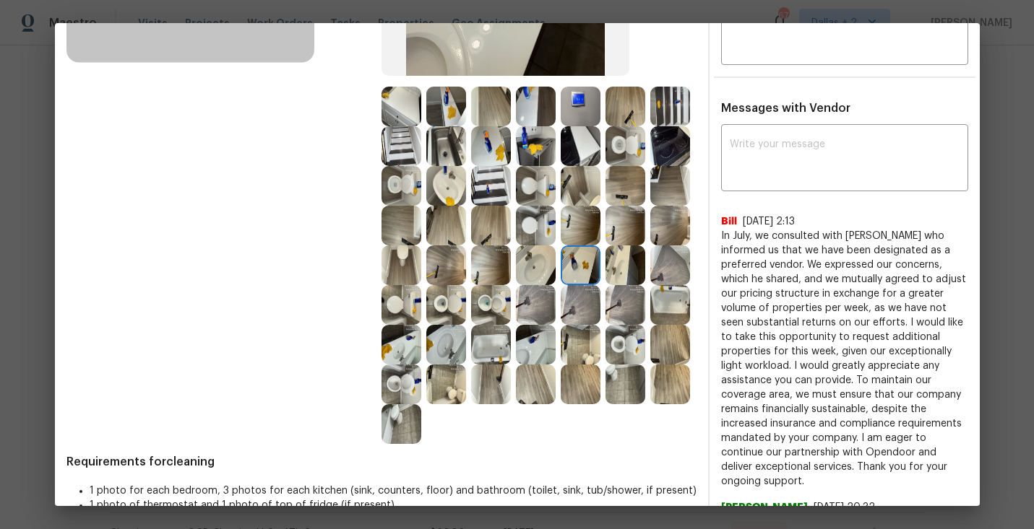
scroll to position [307, 0]
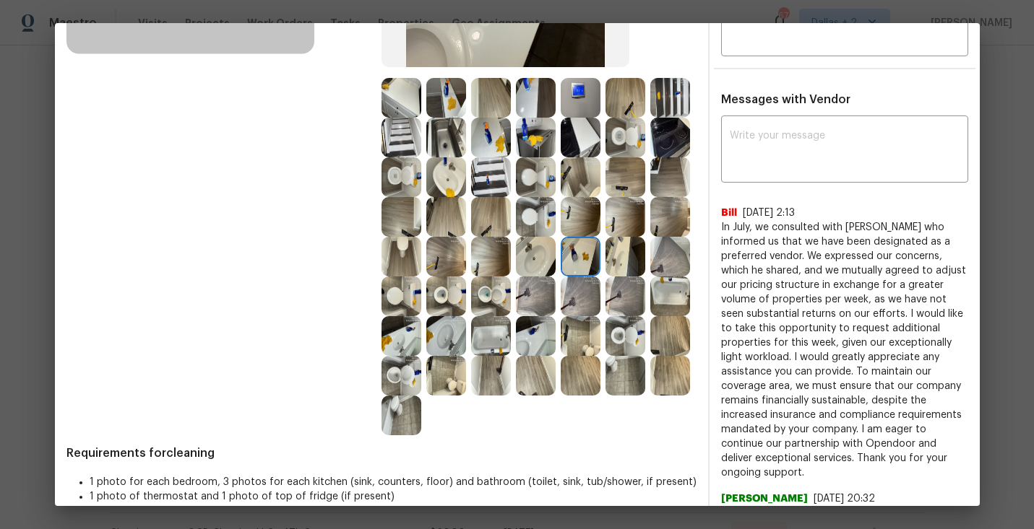
click at [663, 301] on img at bounding box center [670, 297] width 40 height 40
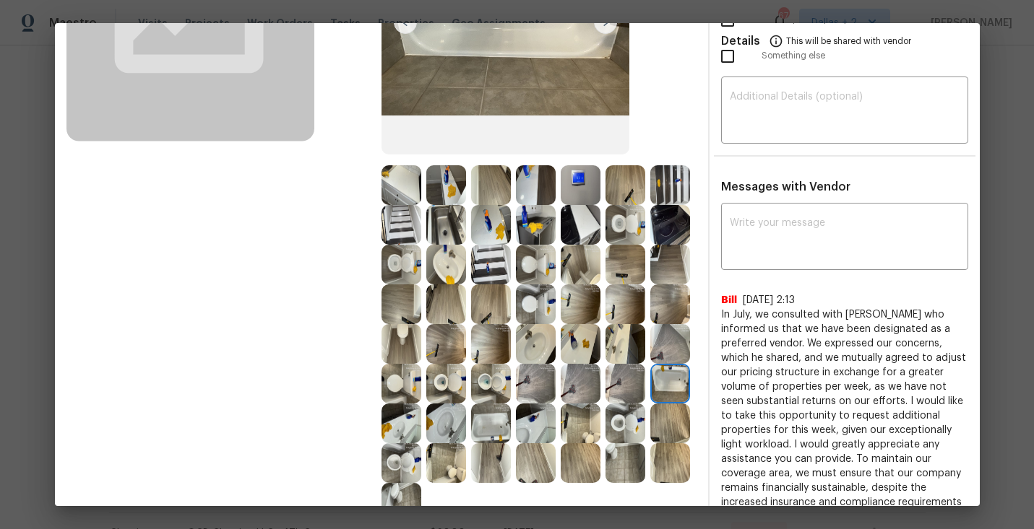
scroll to position [228, 0]
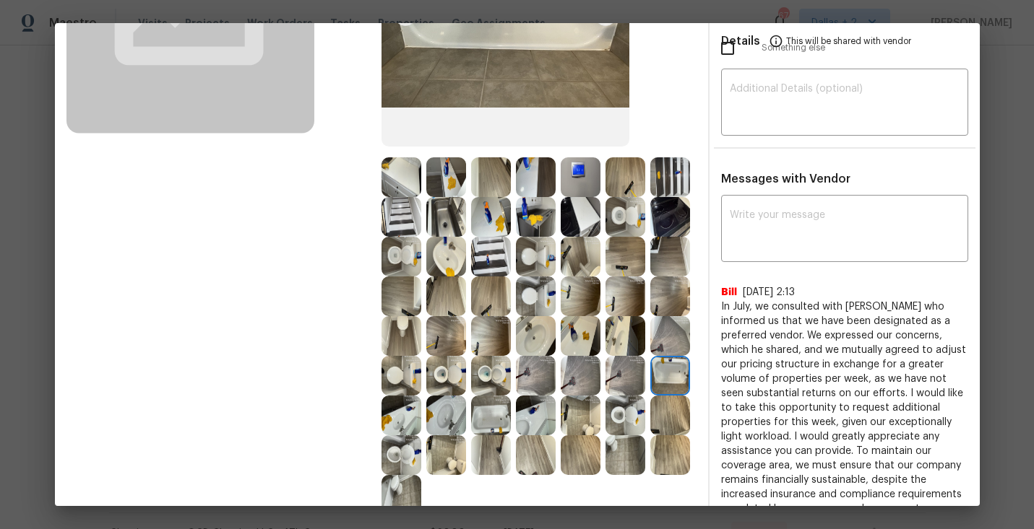
click at [446, 185] on img at bounding box center [446, 177] width 40 height 40
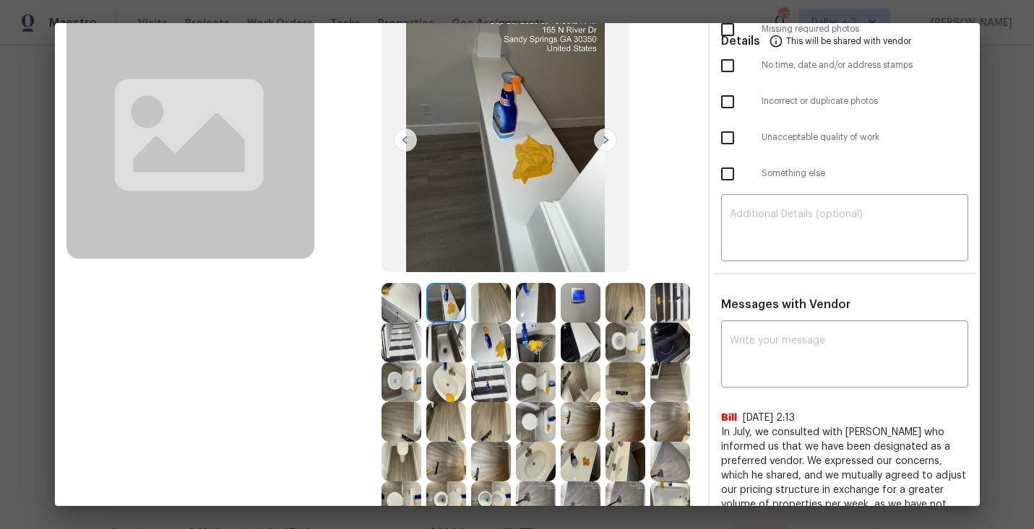
scroll to position [106, 0]
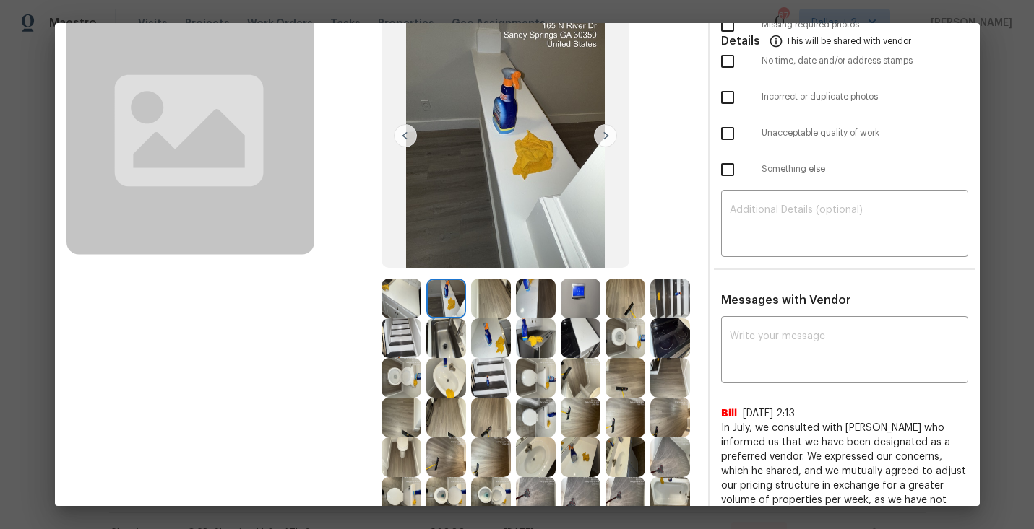
click at [574, 350] on img at bounding box center [581, 339] width 40 height 40
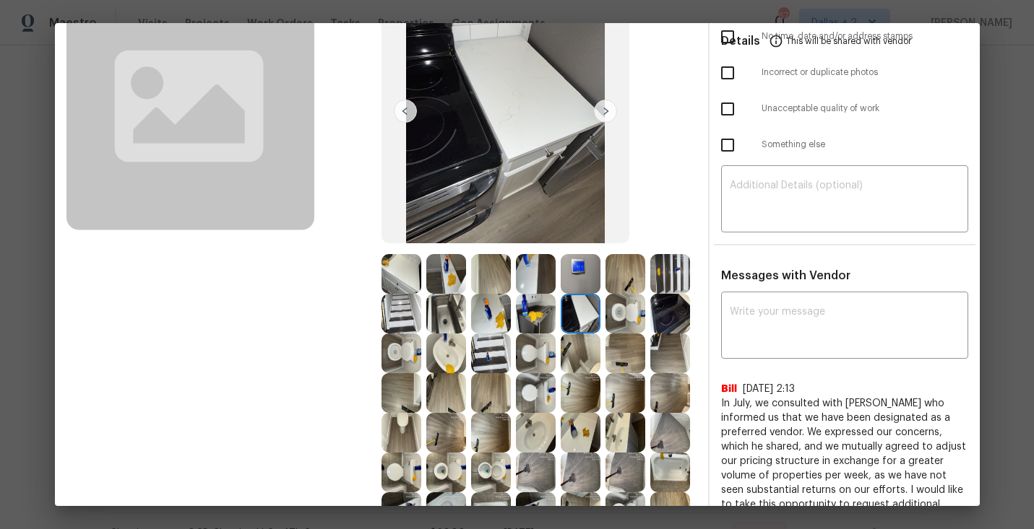
scroll to position [132, 0]
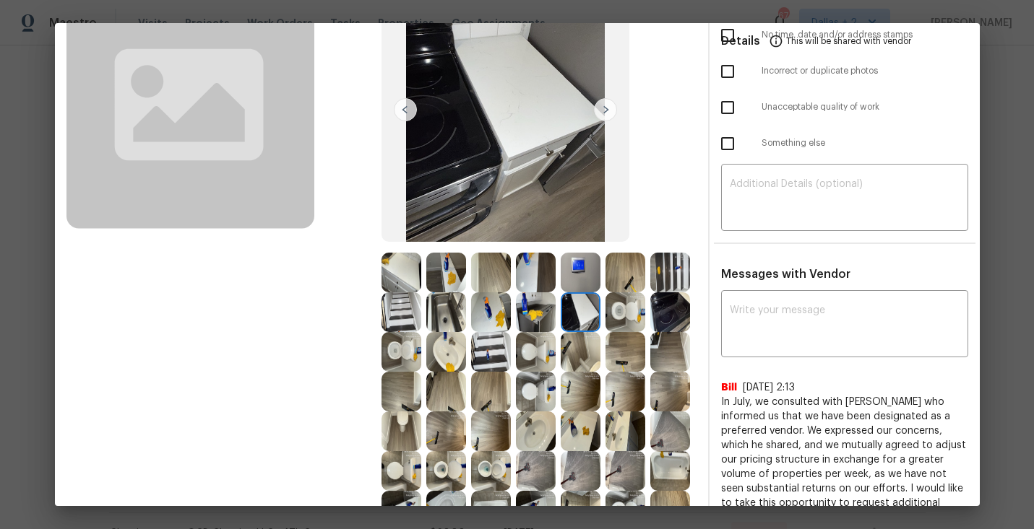
click at [547, 322] on img at bounding box center [536, 313] width 40 height 40
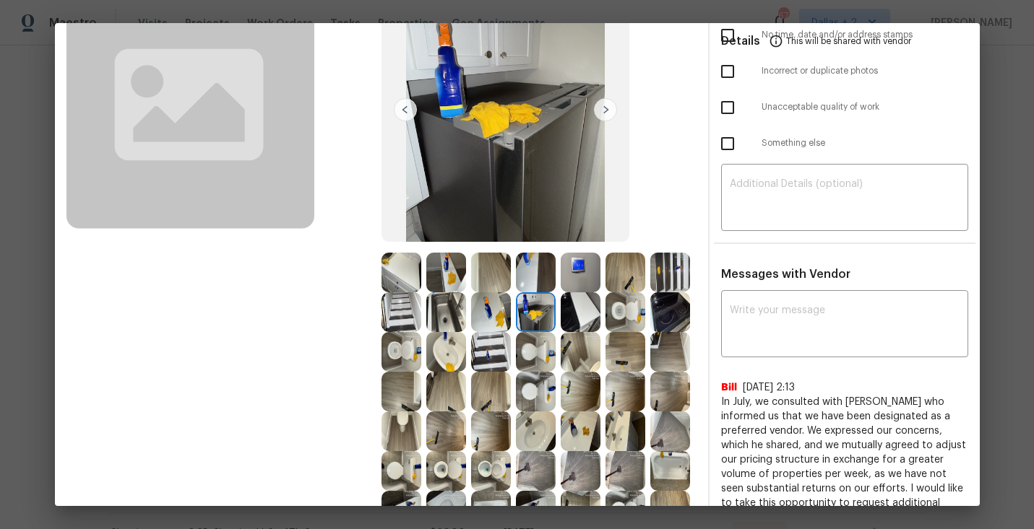
scroll to position [0, 0]
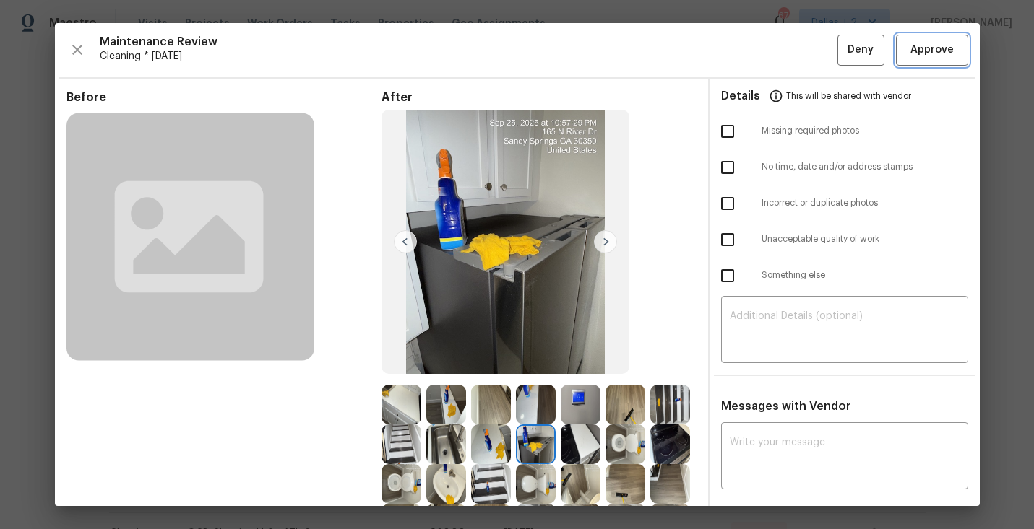
click at [917, 56] on span "Approve" at bounding box center [931, 50] width 43 height 18
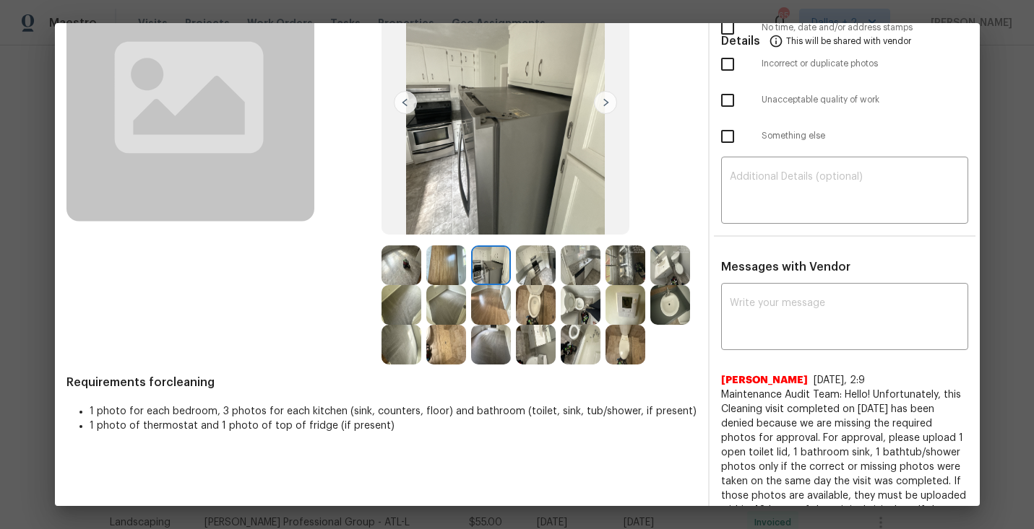
scroll to position [138, 0]
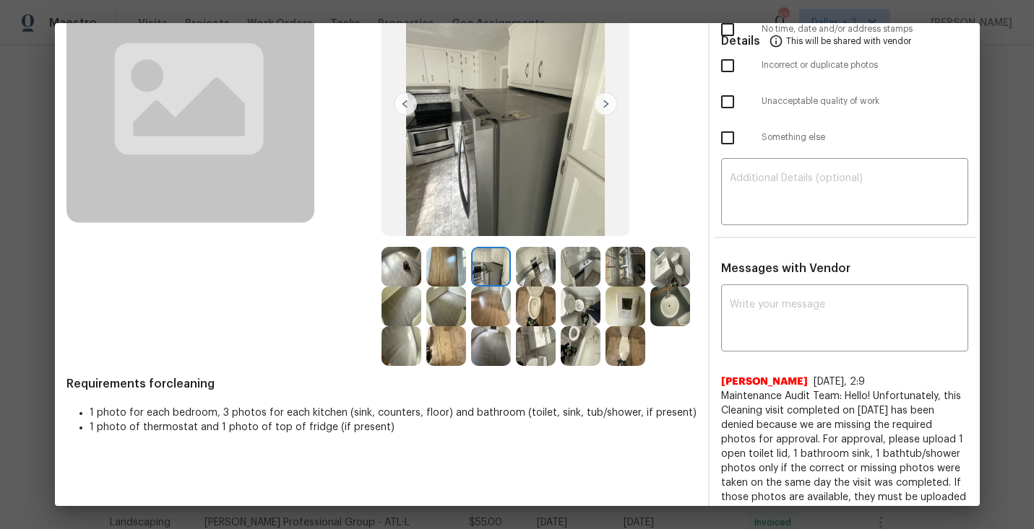
click at [555, 336] on img at bounding box center [536, 346] width 40 height 40
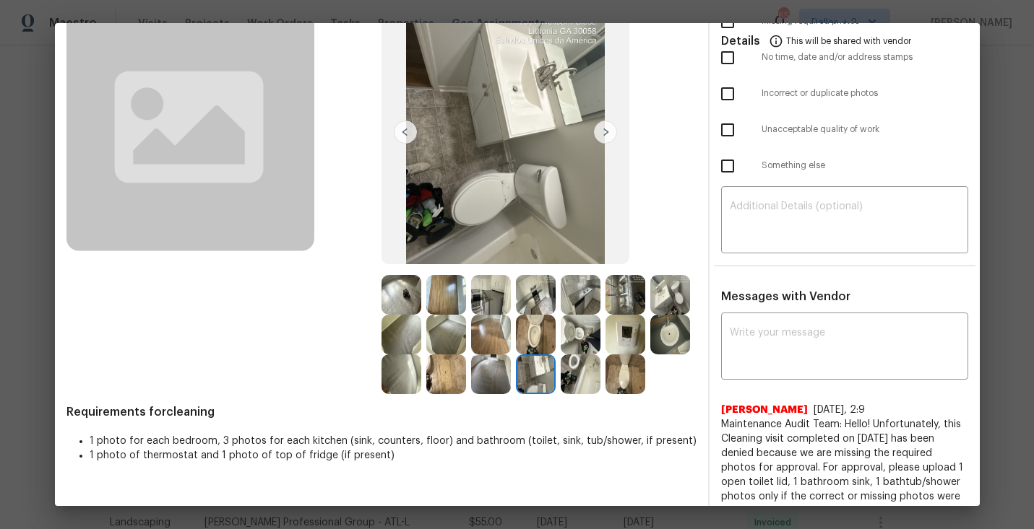
scroll to position [0, 0]
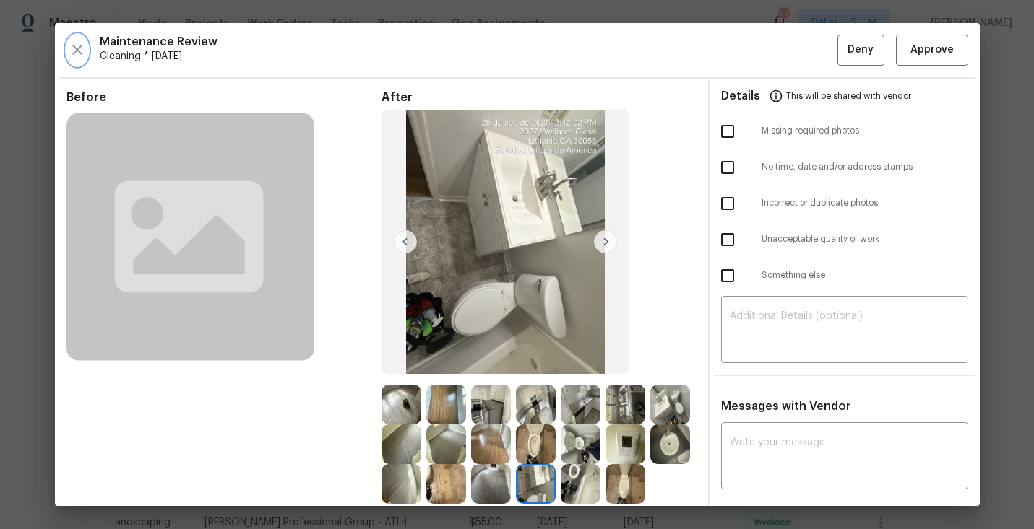
click at [76, 37] on button "button" at bounding box center [77, 50] width 22 height 31
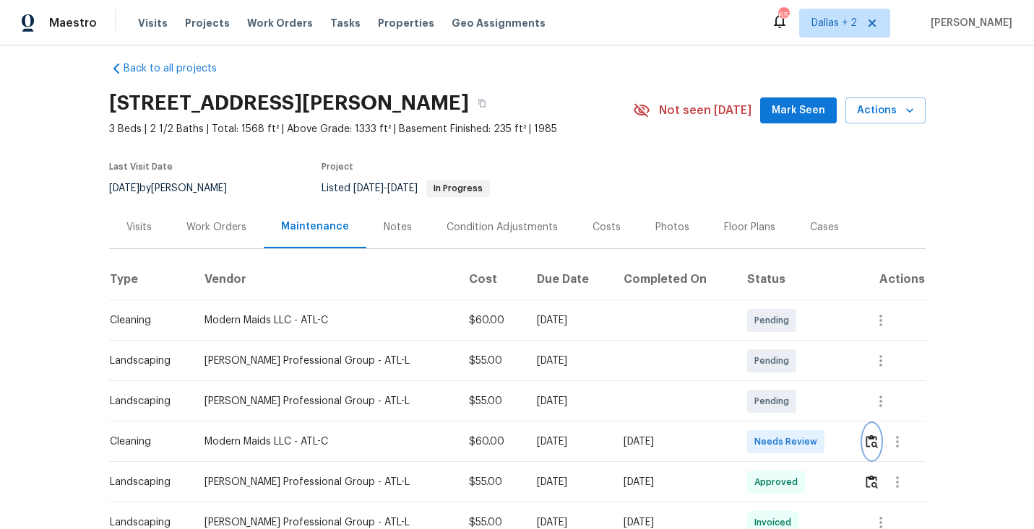
click at [867, 440] on img "button" at bounding box center [871, 442] width 12 height 14
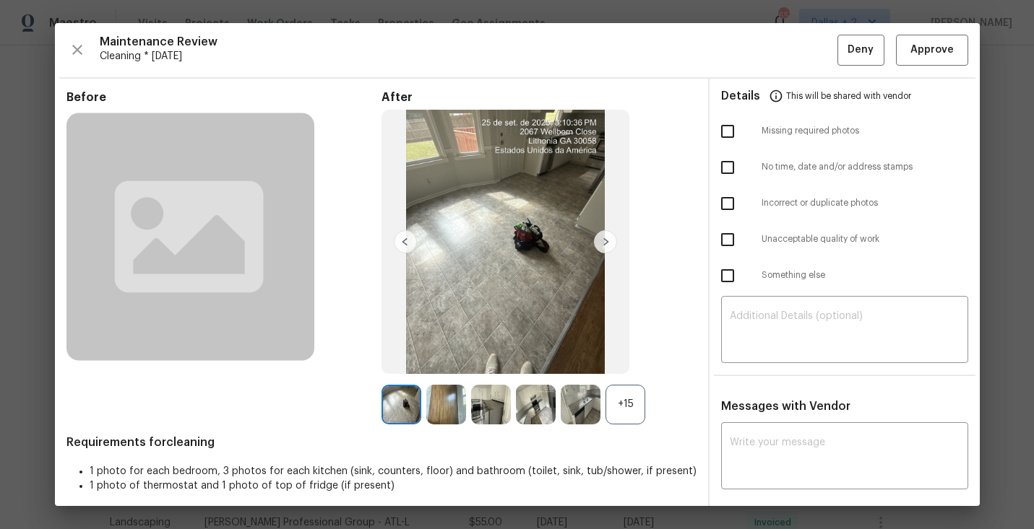
click at [613, 400] on div "+15" at bounding box center [625, 405] width 40 height 40
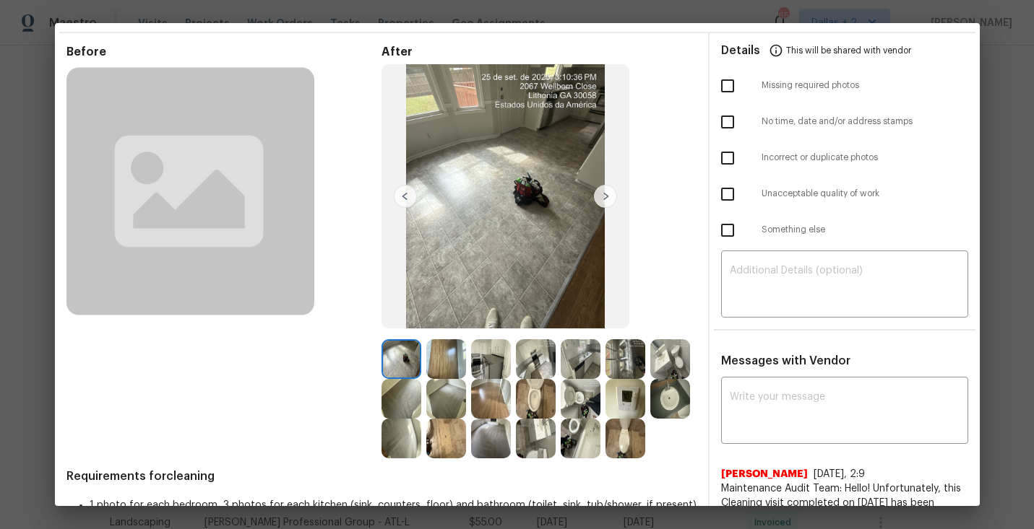
scroll to position [56, 0]
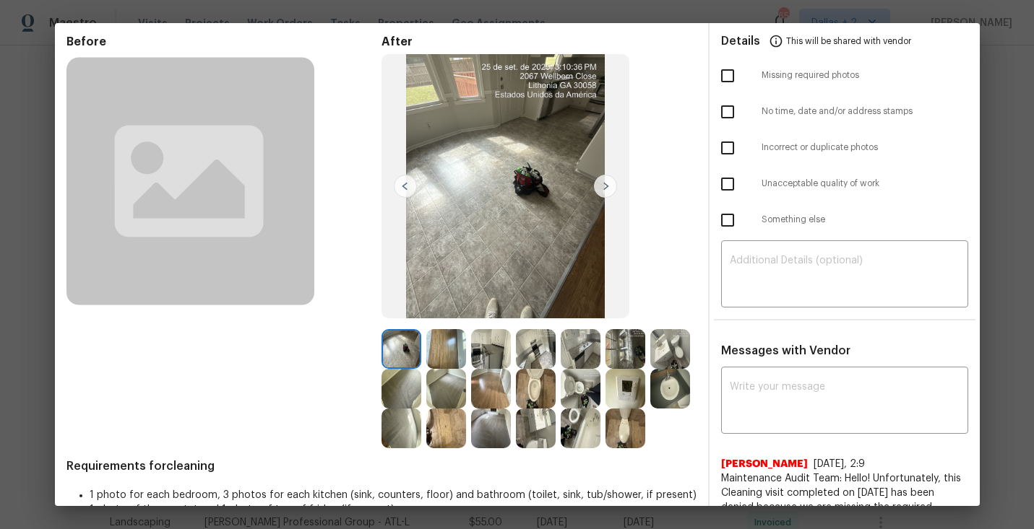
click at [445, 355] on img at bounding box center [446, 349] width 40 height 40
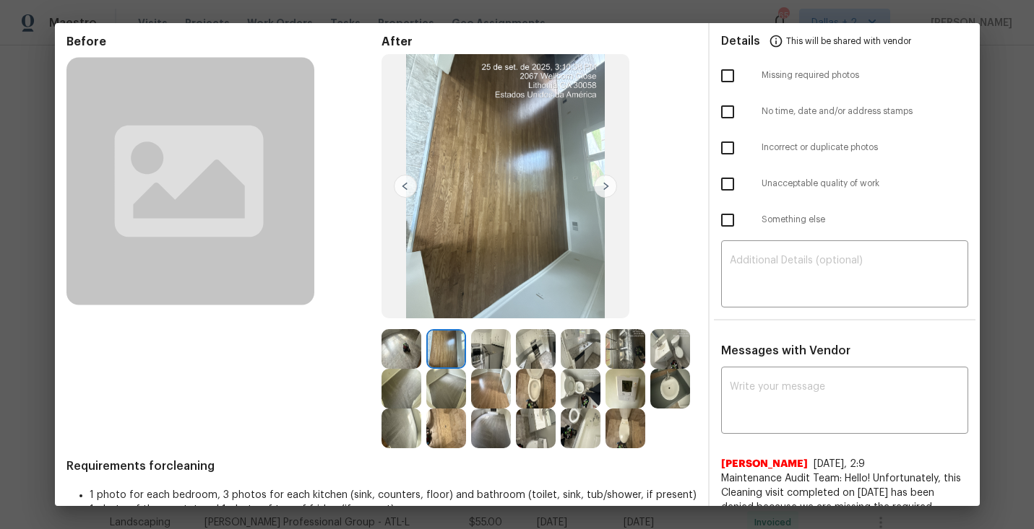
click at [493, 353] on img at bounding box center [491, 349] width 40 height 40
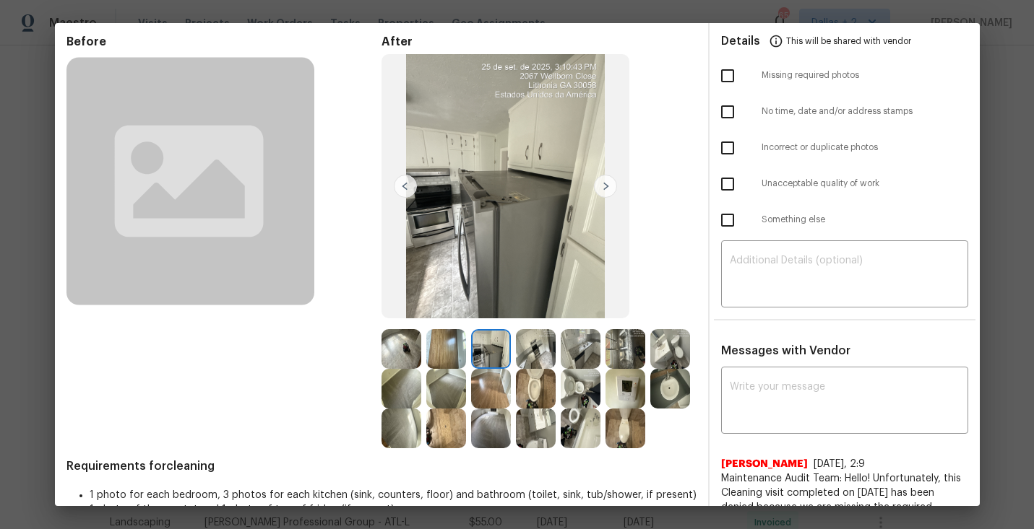
scroll to position [0, 0]
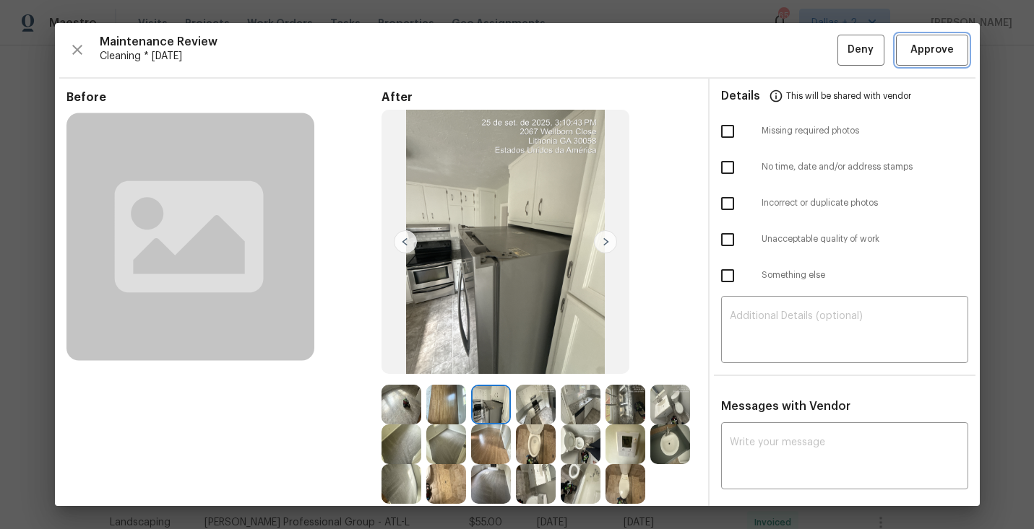
click at [917, 64] on button "Approve" at bounding box center [932, 50] width 72 height 31
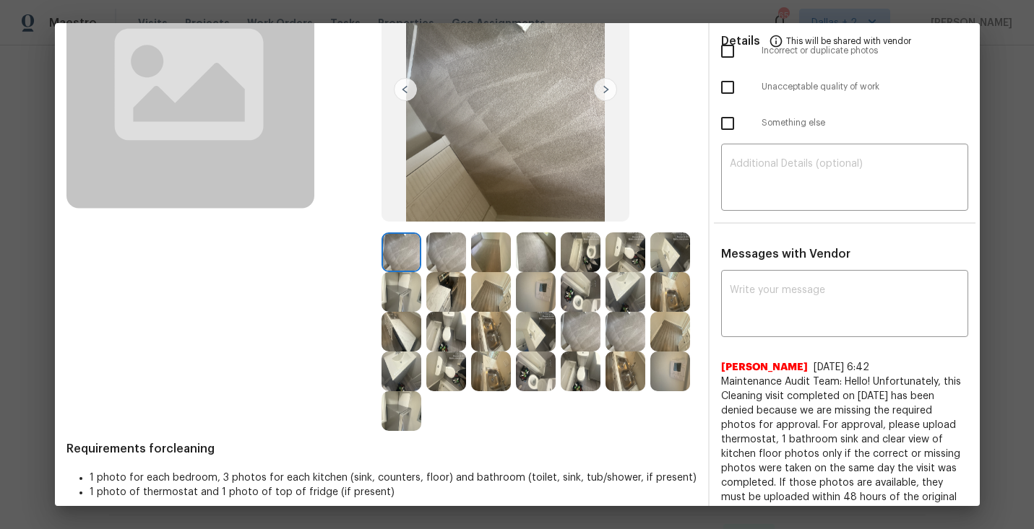
scroll to position [169, 0]
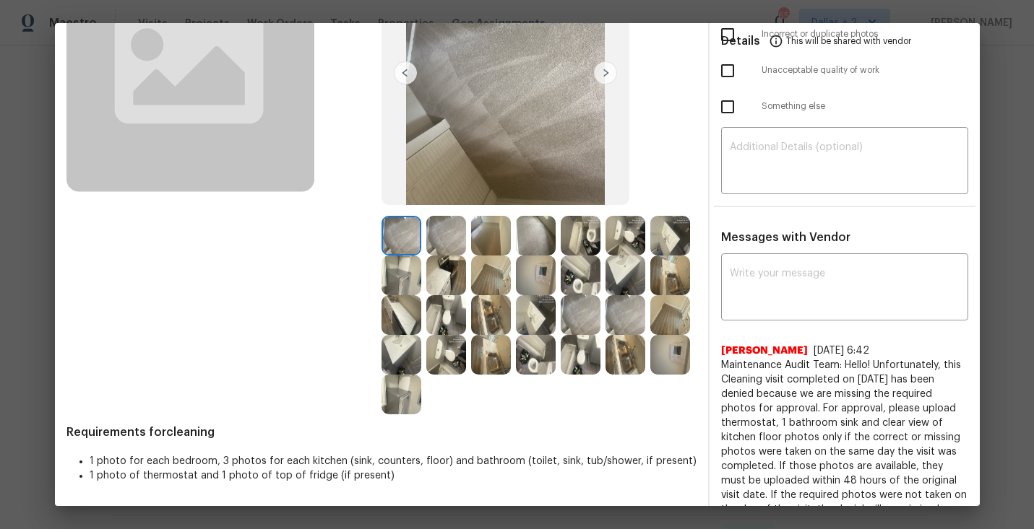
click at [555, 269] on img at bounding box center [536, 276] width 40 height 40
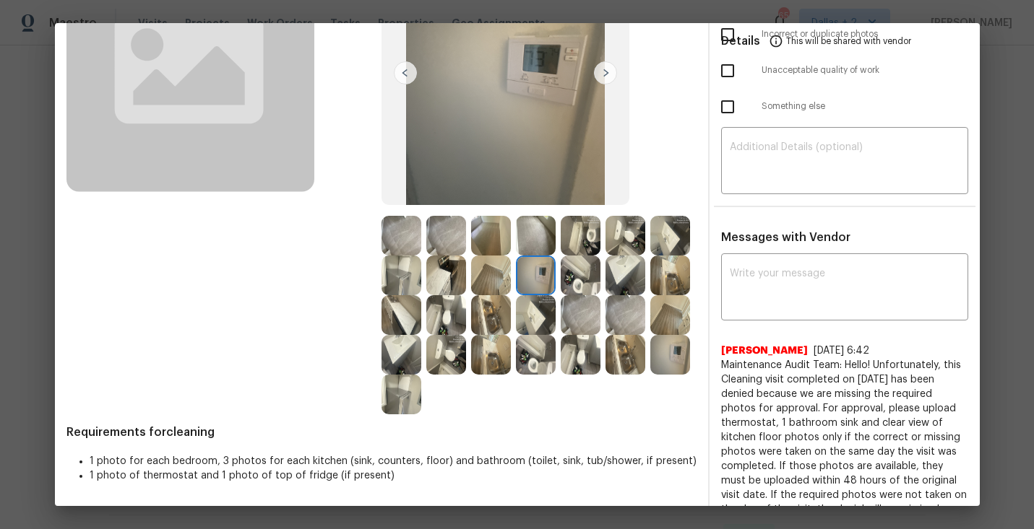
click at [421, 310] on img at bounding box center [401, 315] width 40 height 40
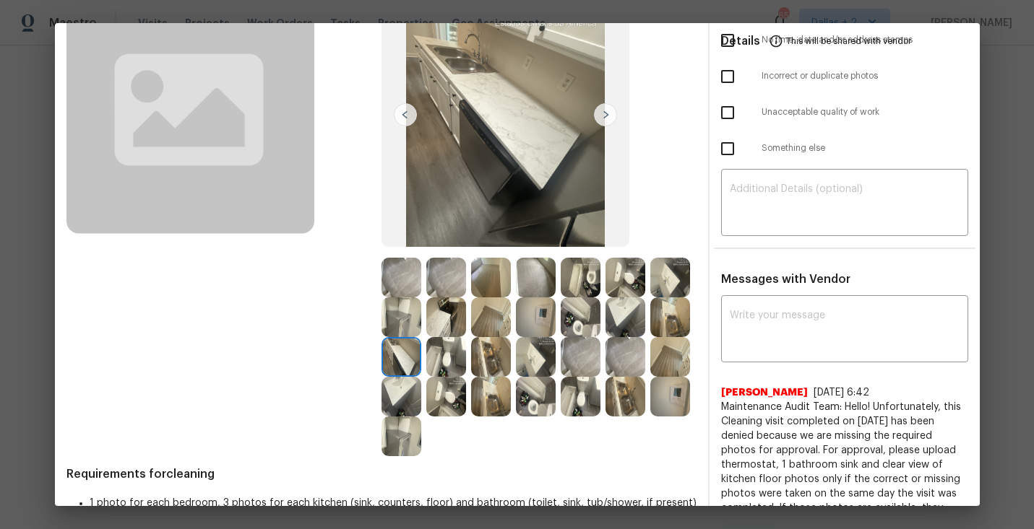
scroll to position [128, 0]
click at [600, 317] on img at bounding box center [581, 317] width 40 height 40
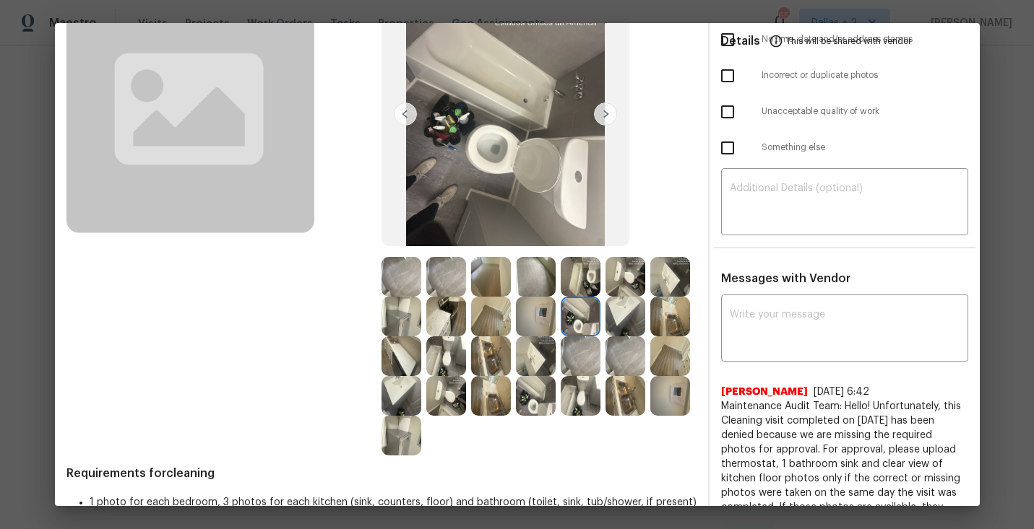
click at [466, 403] on img at bounding box center [446, 396] width 40 height 40
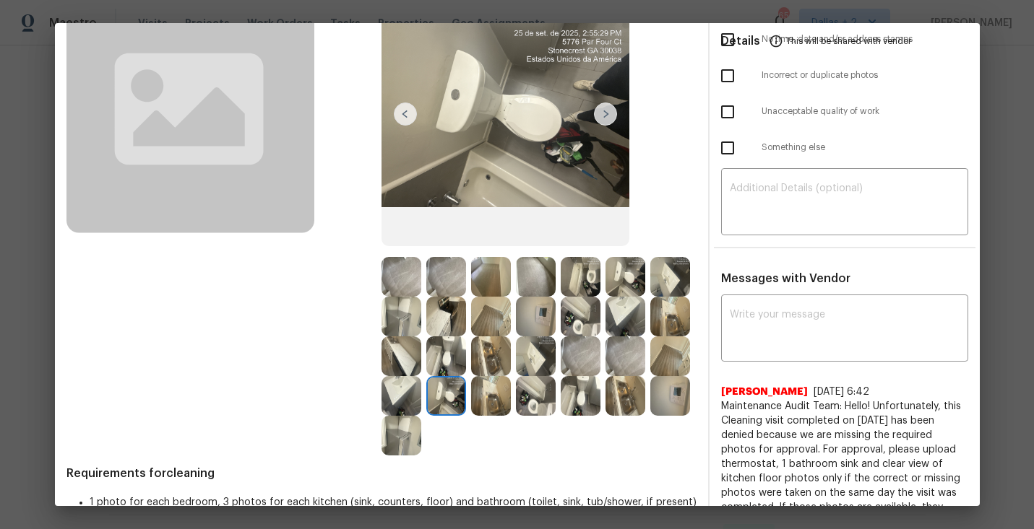
click at [421, 441] on img at bounding box center [401, 436] width 40 height 40
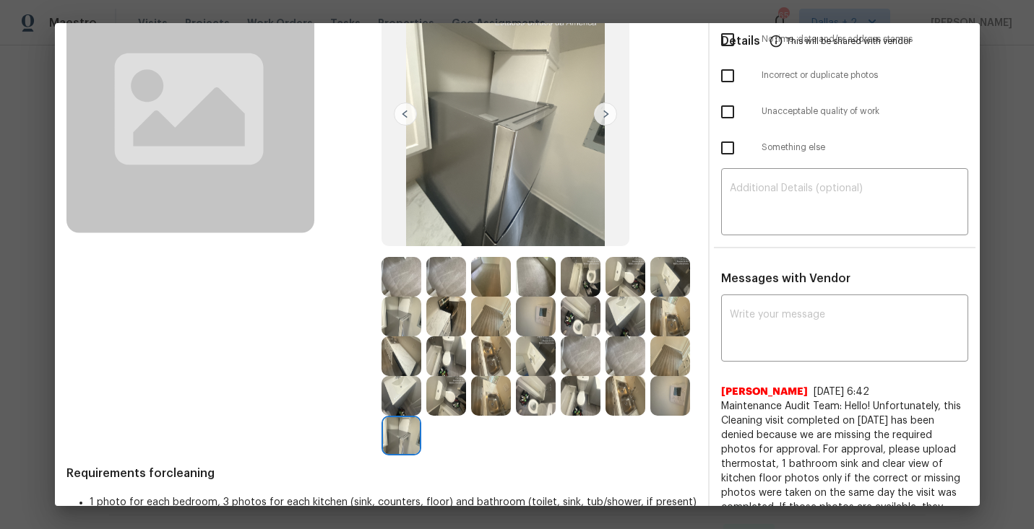
scroll to position [0, 0]
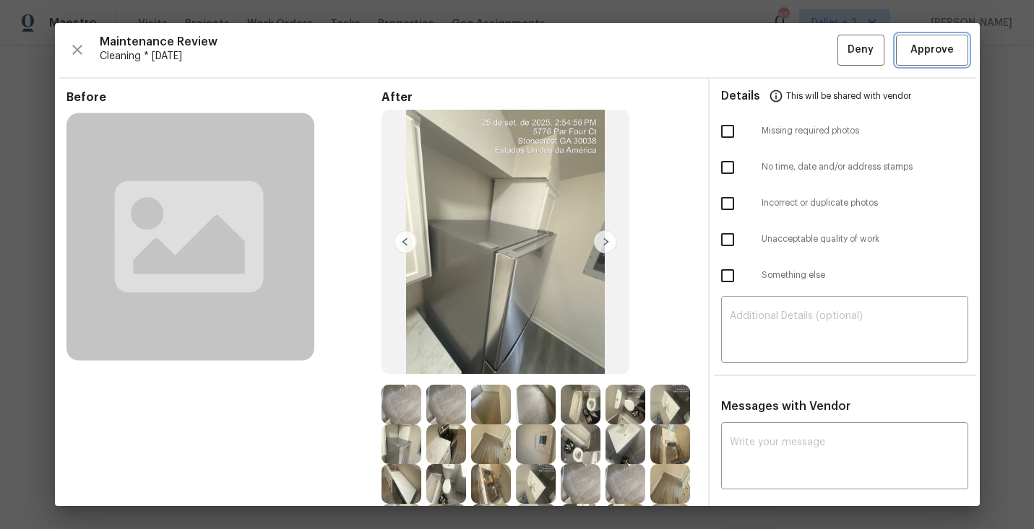
click at [928, 43] on span "Approve" at bounding box center [931, 50] width 43 height 18
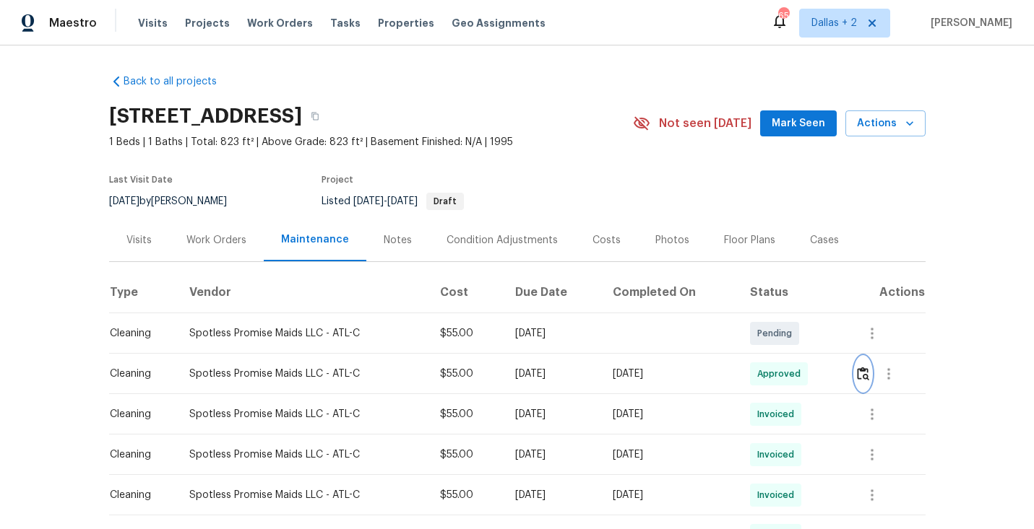
scroll to position [97, 0]
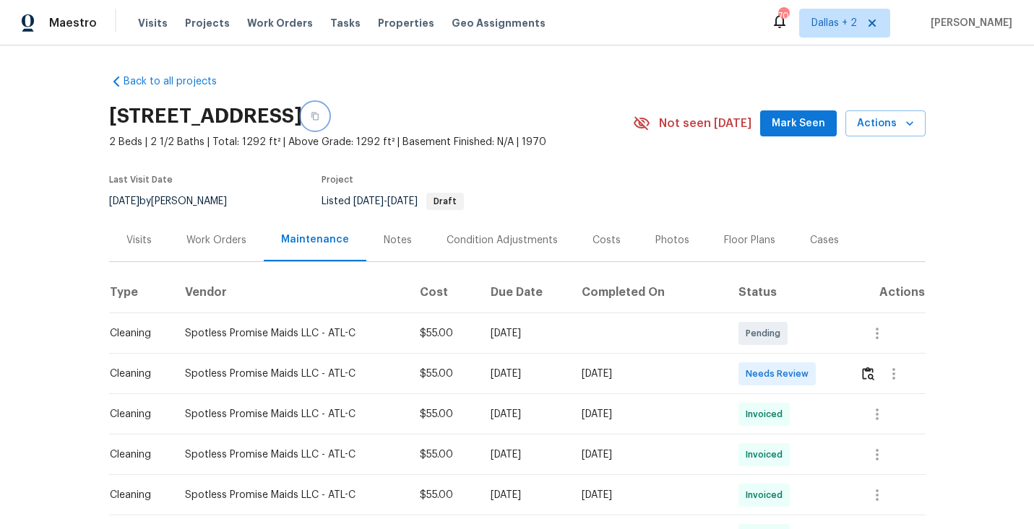
click at [319, 116] on icon "button" at bounding box center [315, 116] width 9 height 9
click at [861, 377] on button "button" at bounding box center [868, 374] width 17 height 35
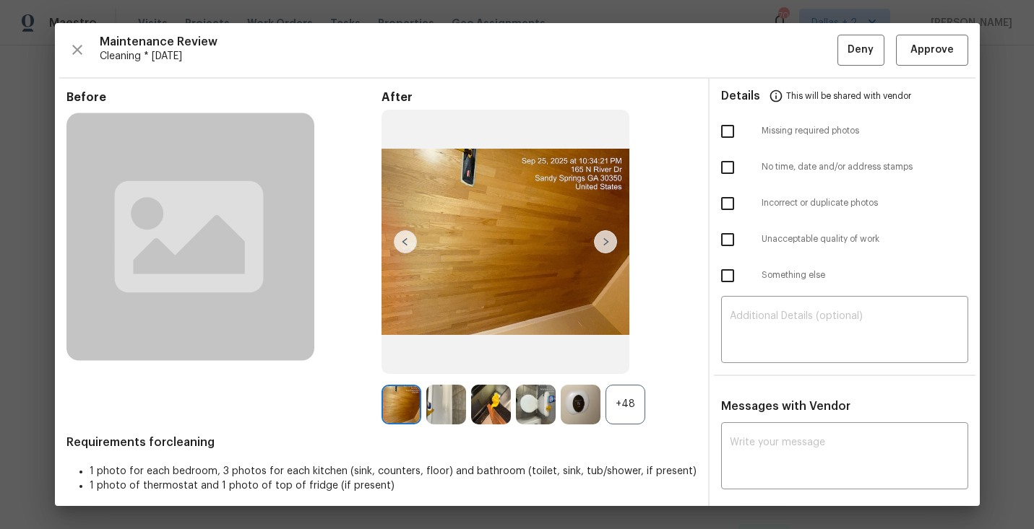
click at [633, 418] on div "+48" at bounding box center [625, 405] width 40 height 40
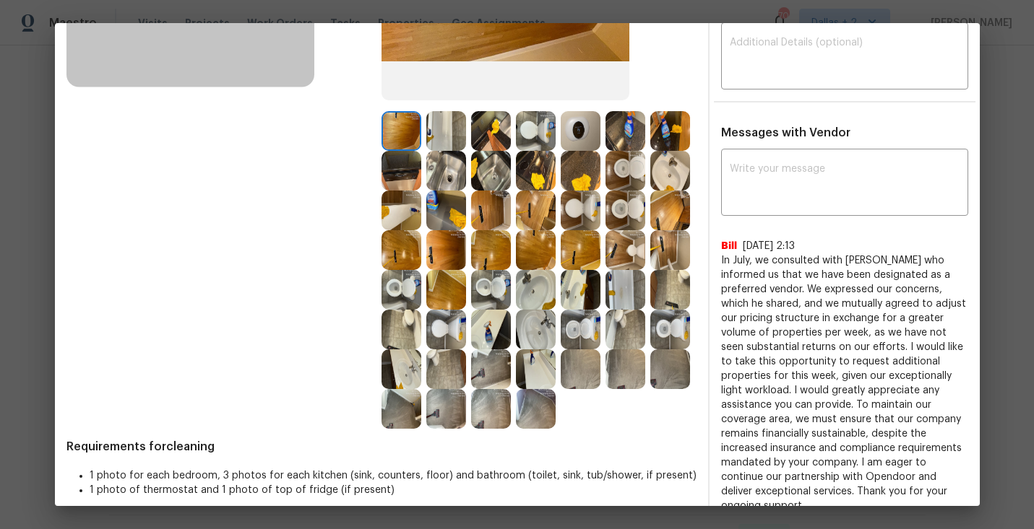
scroll to position [274, 0]
click at [397, 168] on img at bounding box center [401, 170] width 40 height 40
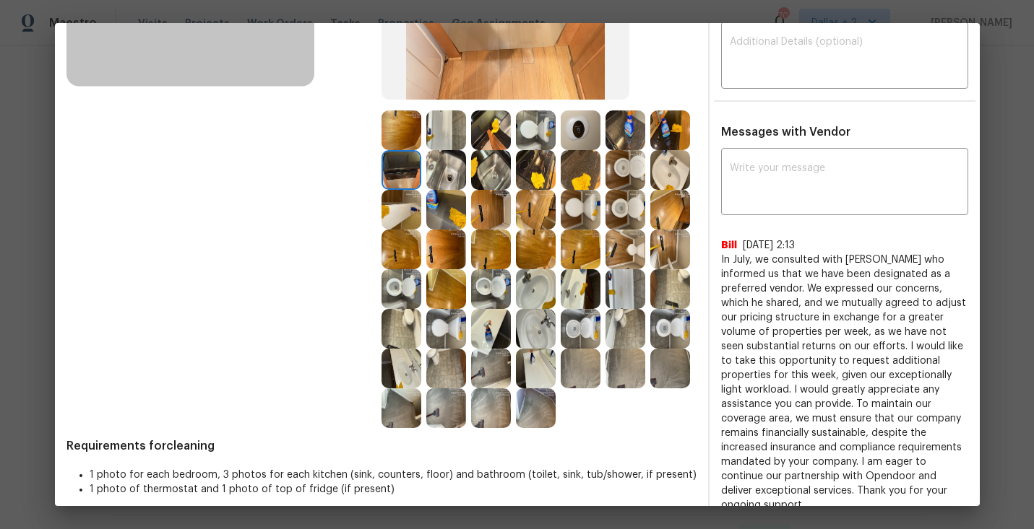
click at [488, 139] on img at bounding box center [491, 131] width 40 height 40
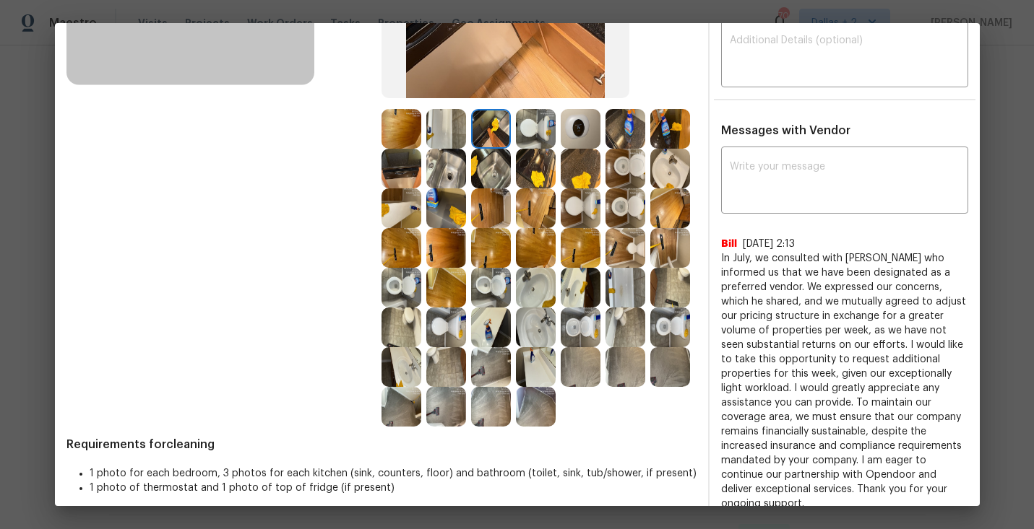
scroll to position [277, 0]
click at [654, 130] on img at bounding box center [670, 128] width 40 height 40
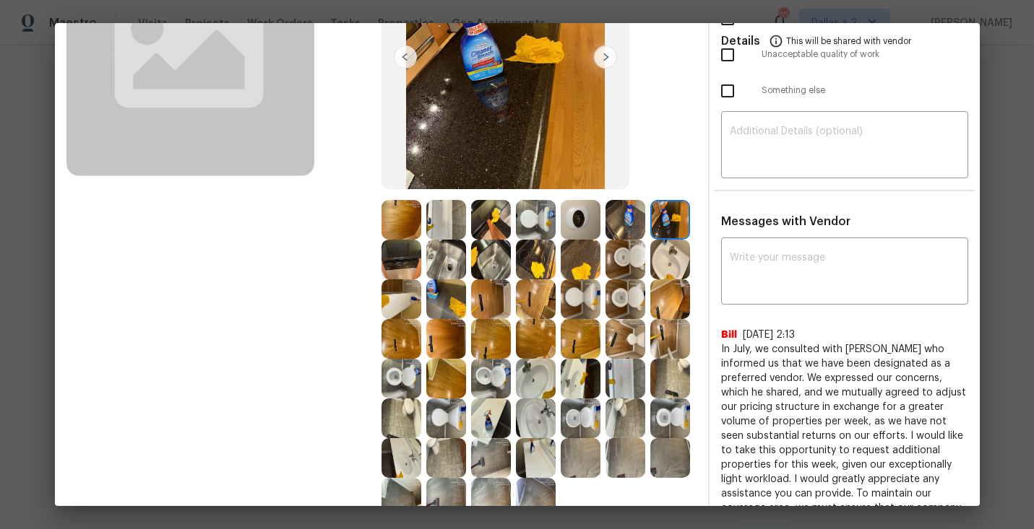
scroll to position [186, 0]
click at [494, 386] on img at bounding box center [491, 378] width 40 height 40
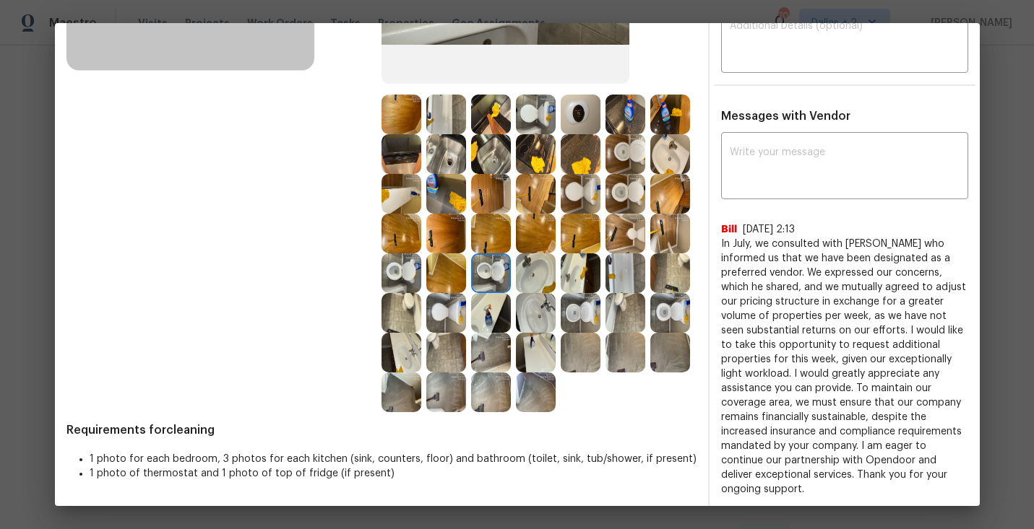
scroll to position [311, 0]
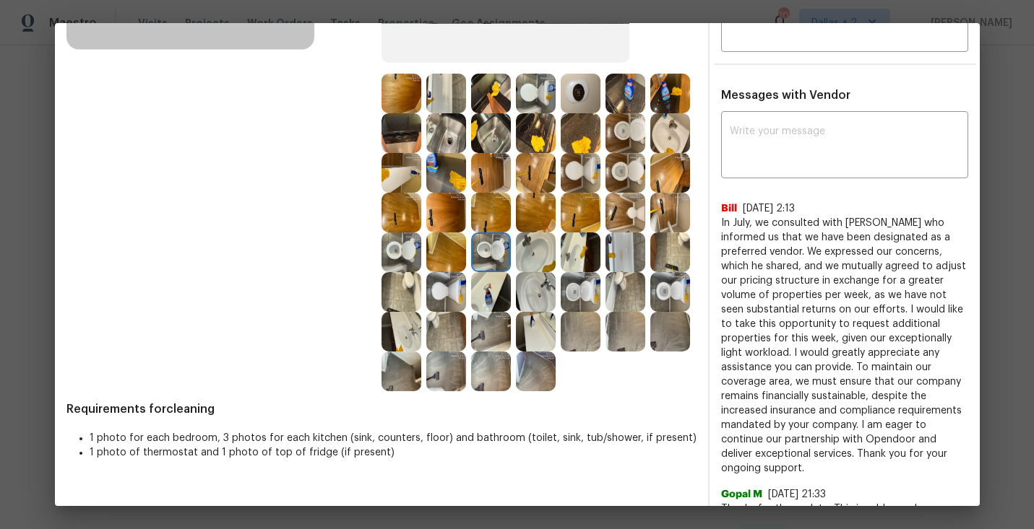
click at [568, 269] on img at bounding box center [581, 253] width 40 height 40
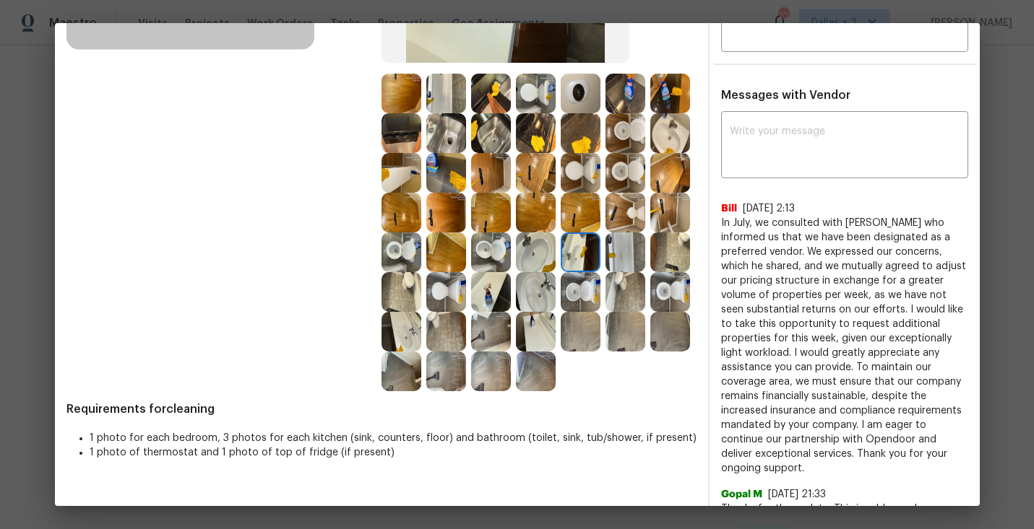
click at [622, 254] on img at bounding box center [625, 253] width 40 height 40
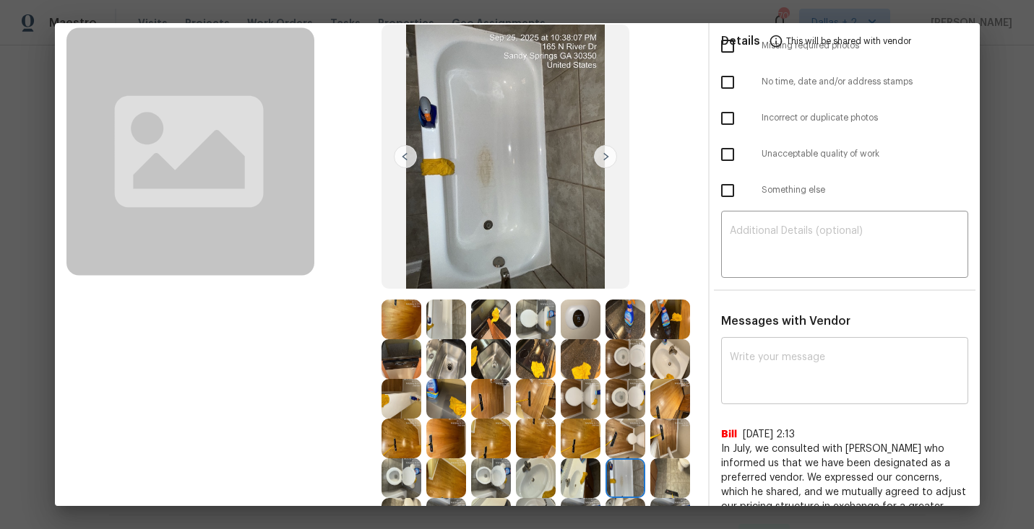
scroll to position [82, 0]
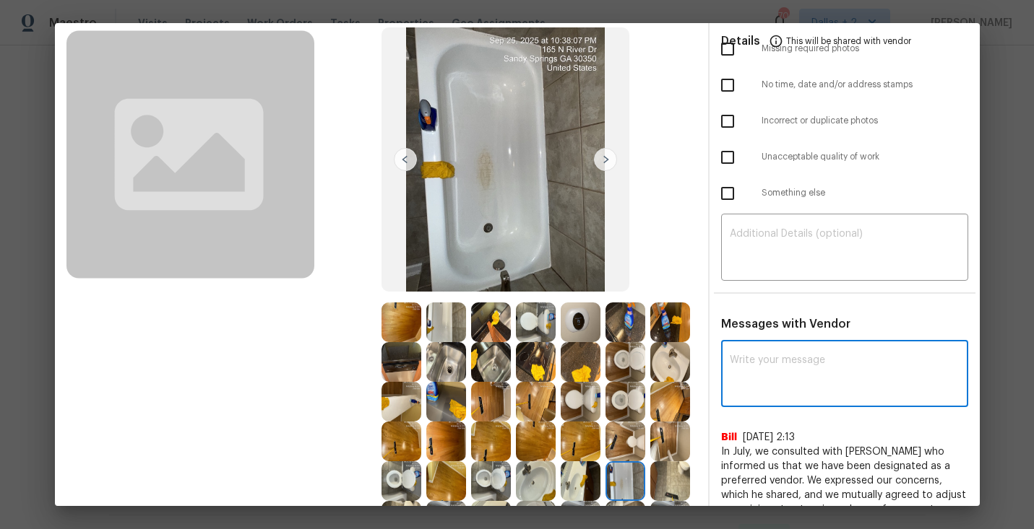
click at [782, 363] on textarea at bounding box center [845, 375] width 230 height 40
paste textarea "Maintenance Audit Team: Hello!"
type textarea "Maintenance Audit Team: Hello Good day! Please let us know what is patch found …"
click at [808, 393] on textarea "Maintenance Audit Team: Hello Good day! Please let us know what is patch found …" at bounding box center [819, 375] width 178 height 40
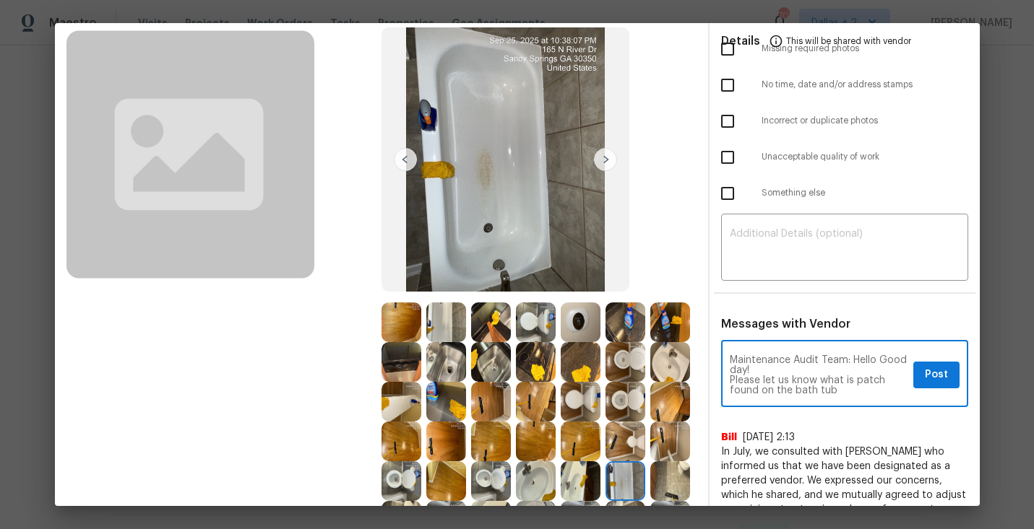
click at [808, 393] on textarea "Maintenance Audit Team: Hello Good day! Please let us know what is patch found …" at bounding box center [819, 375] width 178 height 40
click at [831, 393] on textarea "Maintenance Audit Team: Hello Good day! Please let us know what is patch found …" at bounding box center [819, 375] width 178 height 40
drag, startPoint x: 860, startPoint y: 385, endPoint x: 730, endPoint y: 339, distance: 138.0
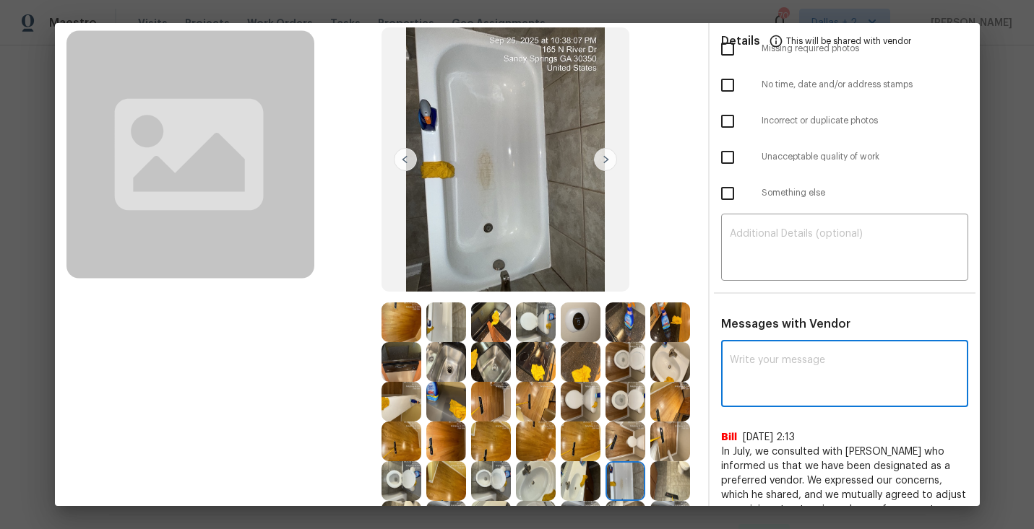
scroll to position [0, 0]
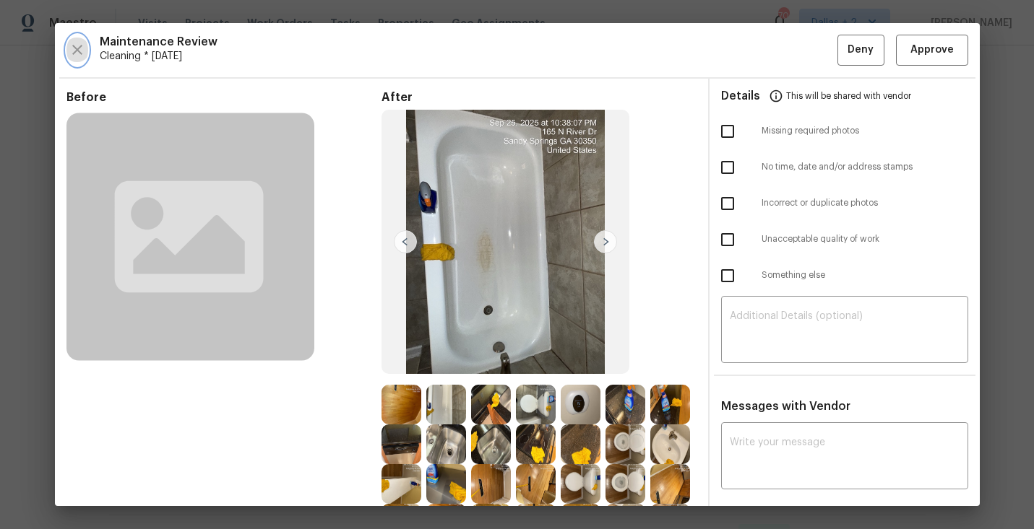
click at [74, 56] on icon "button" at bounding box center [77, 49] width 17 height 17
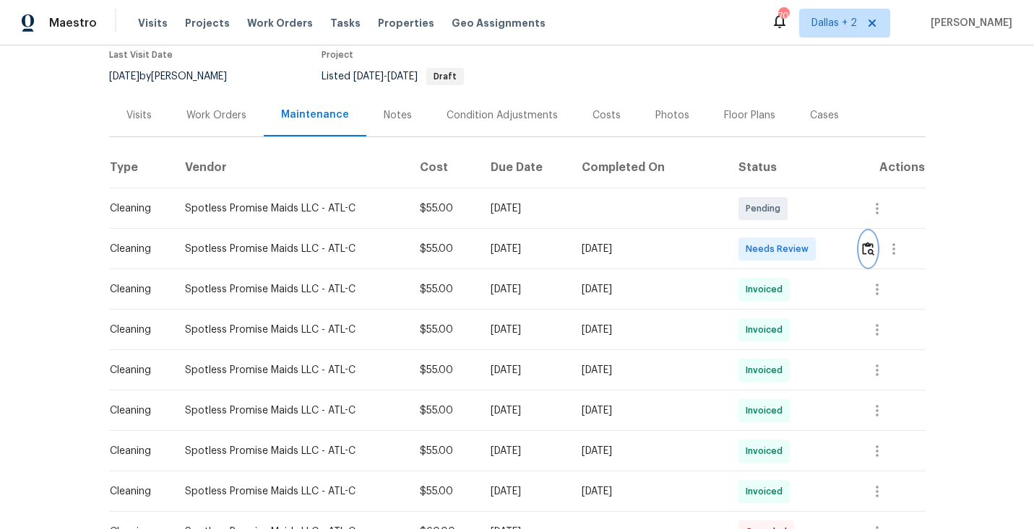
scroll to position [129, 0]
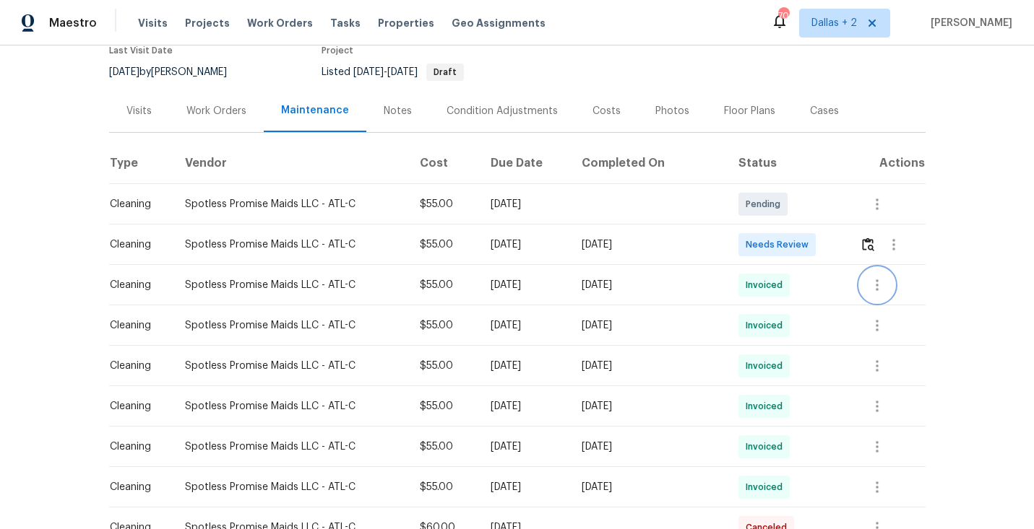
click at [875, 284] on icon "button" at bounding box center [876, 285] width 17 height 17
click at [880, 309] on li "View details" at bounding box center [910, 309] width 101 height 24
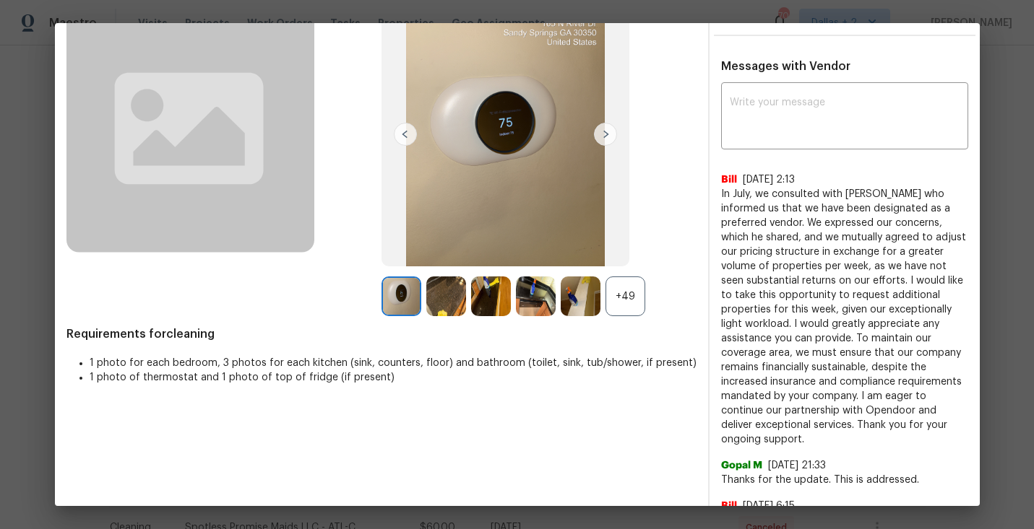
scroll to position [107, 0]
click at [620, 305] on div "+49" at bounding box center [625, 297] width 40 height 40
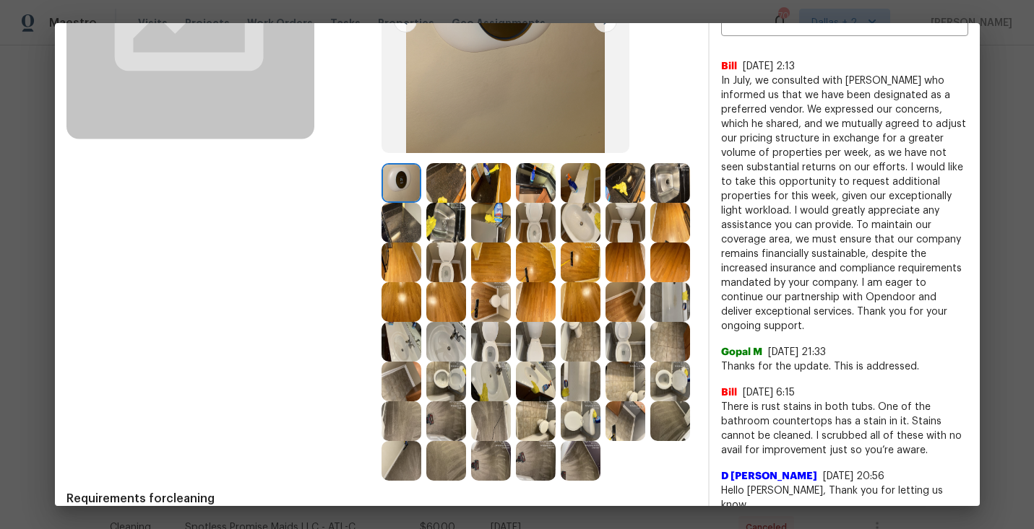
scroll to position [227, 0]
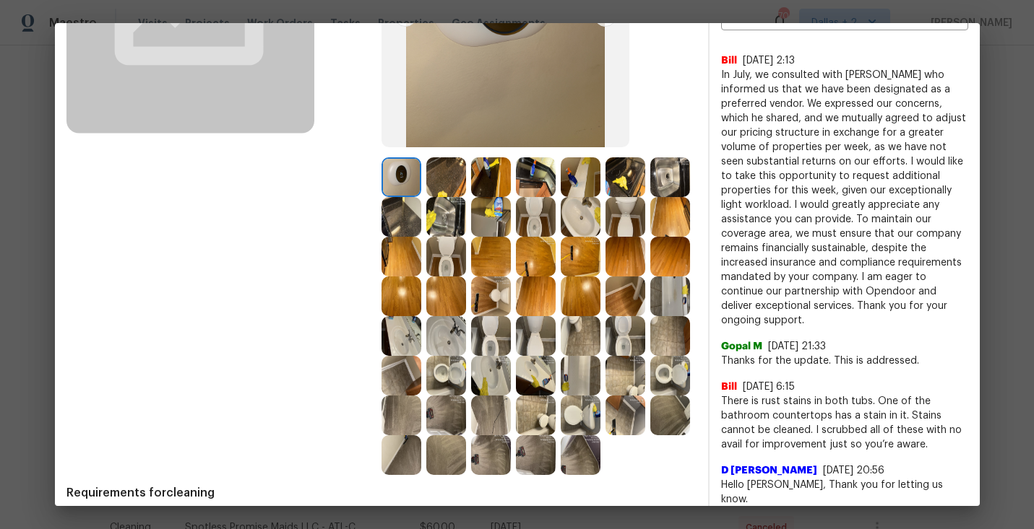
click at [587, 373] on img at bounding box center [581, 376] width 40 height 40
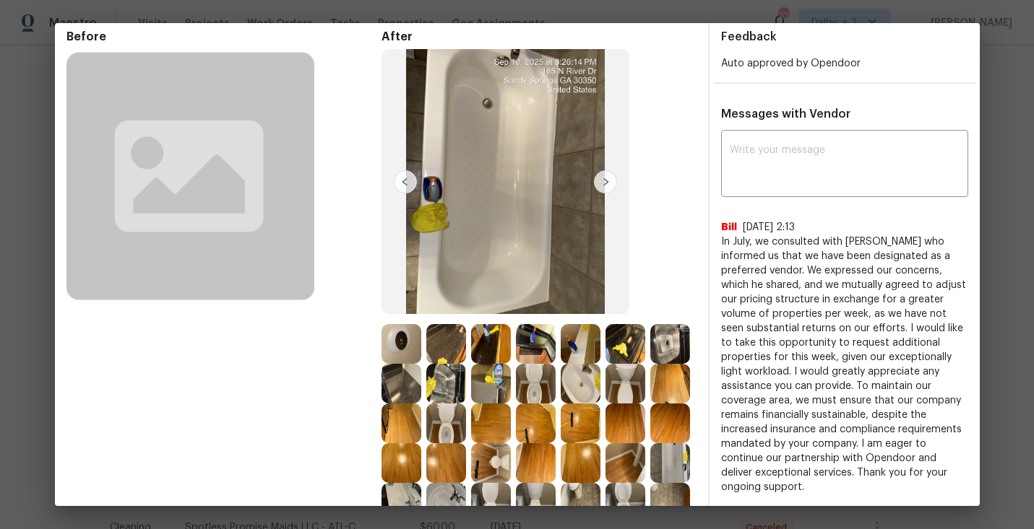
scroll to position [0, 0]
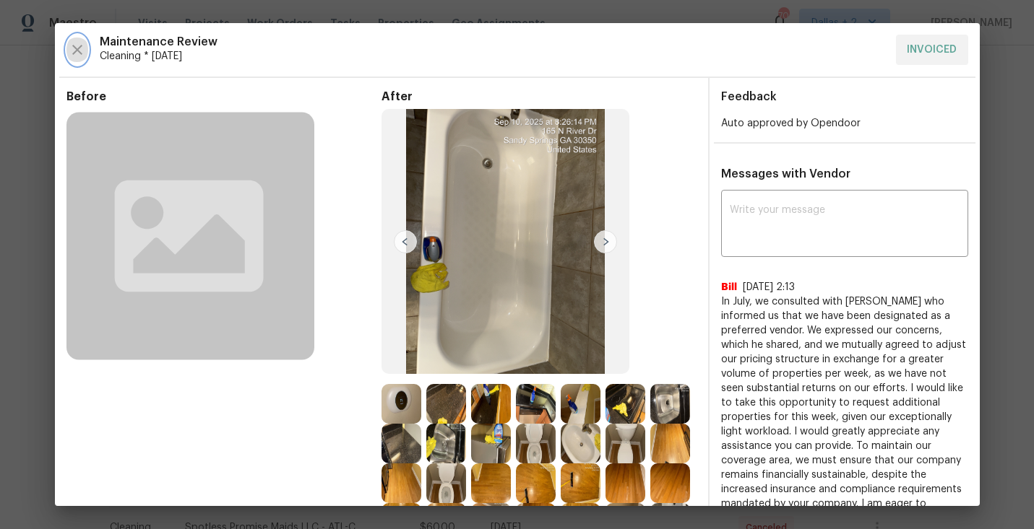
click at [83, 59] on button "button" at bounding box center [77, 50] width 22 height 30
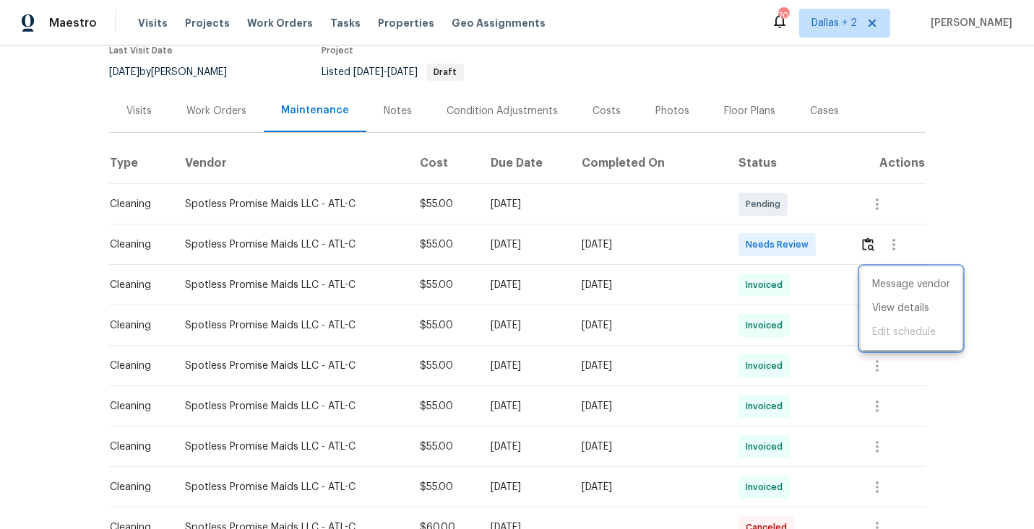
click at [811, 329] on div at bounding box center [517, 264] width 1034 height 529
click at [878, 317] on icon "button" at bounding box center [876, 325] width 17 height 17
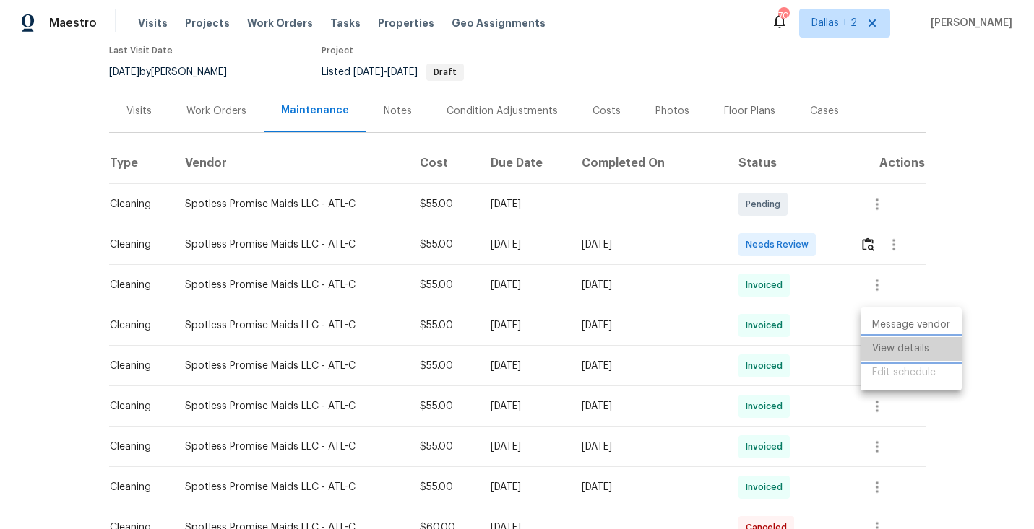
click at [882, 345] on li "View details" at bounding box center [910, 349] width 101 height 24
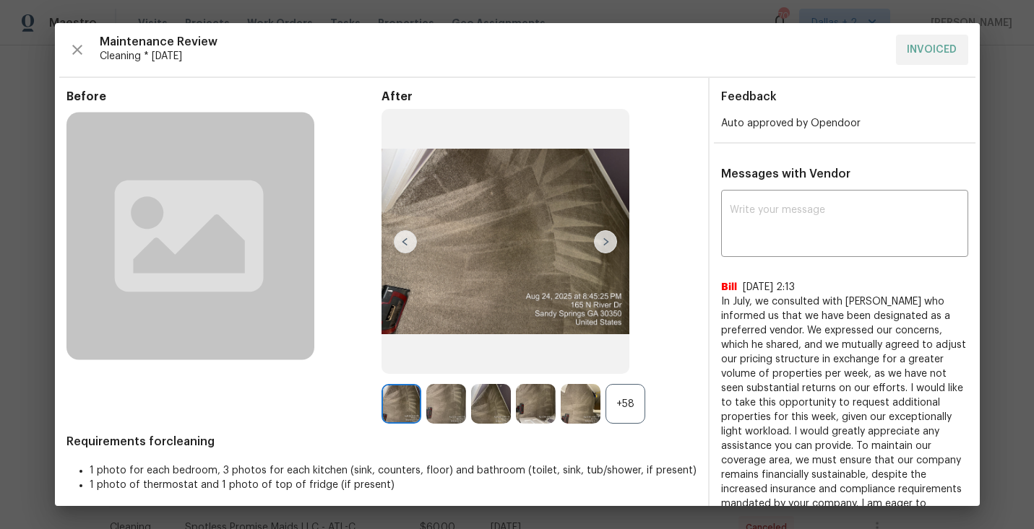
click at [636, 401] on div "+58" at bounding box center [625, 404] width 40 height 40
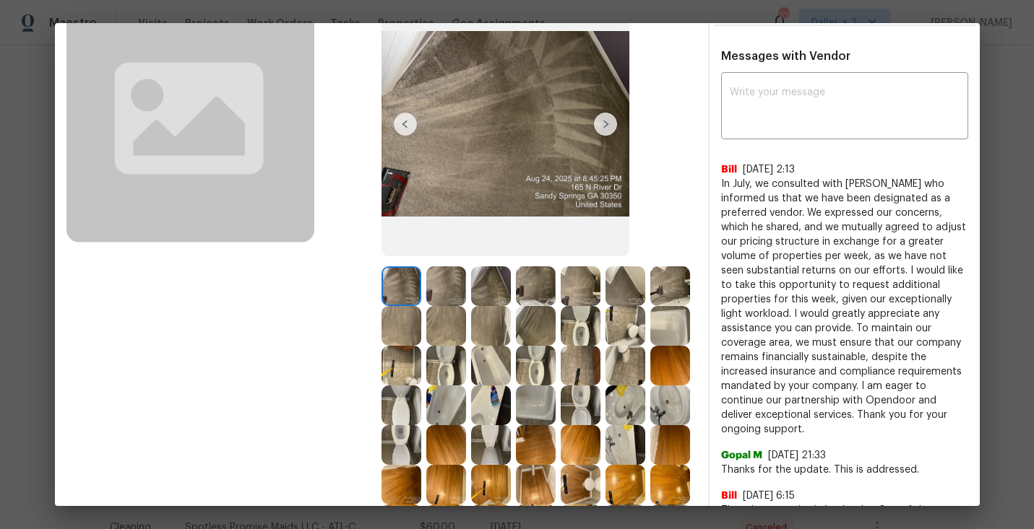
scroll to position [126, 0]
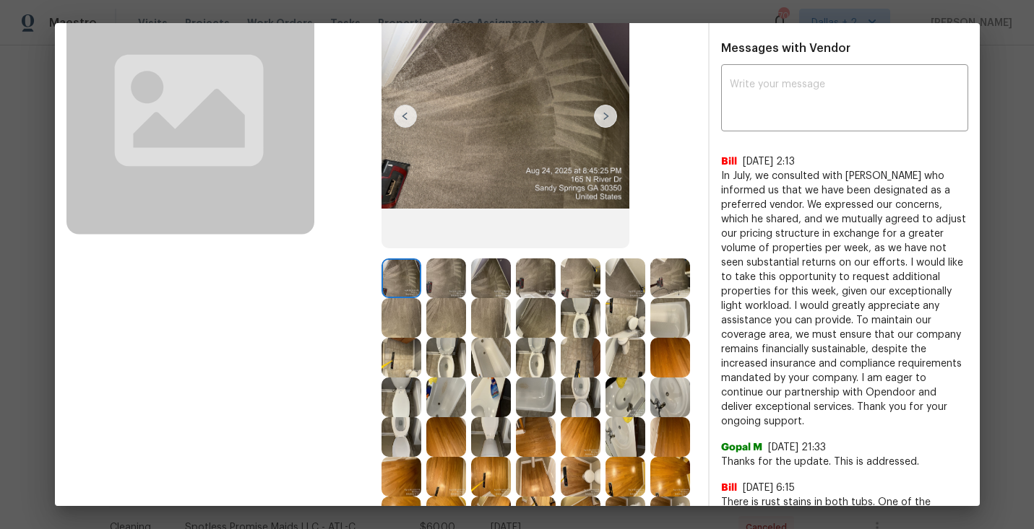
click at [482, 337] on img at bounding box center [491, 318] width 40 height 40
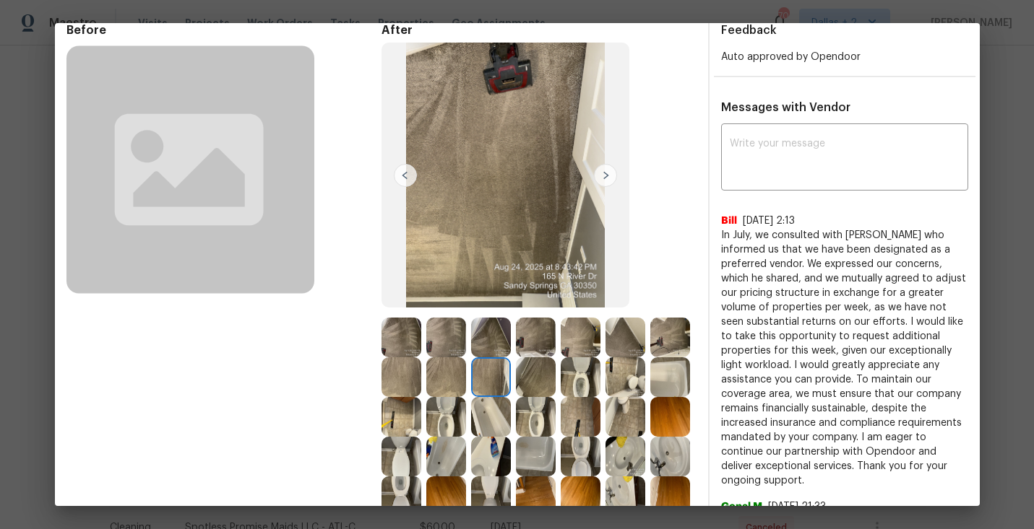
scroll to position [79, 0]
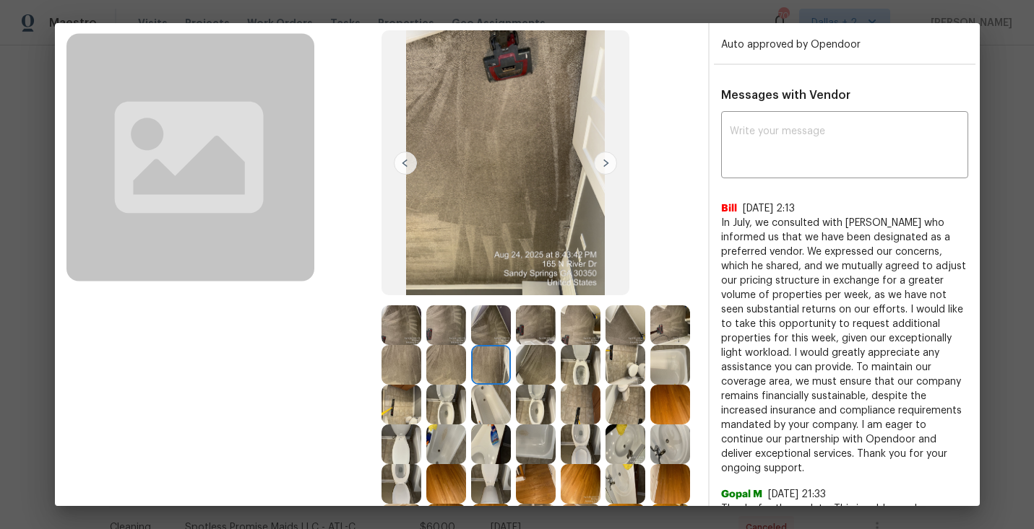
click at [494, 419] on img at bounding box center [491, 405] width 40 height 40
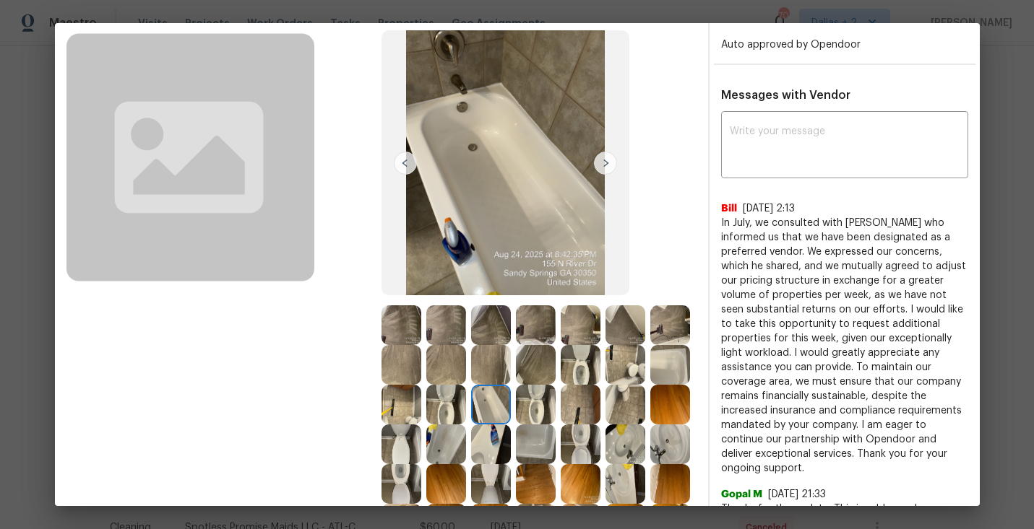
scroll to position [0, 0]
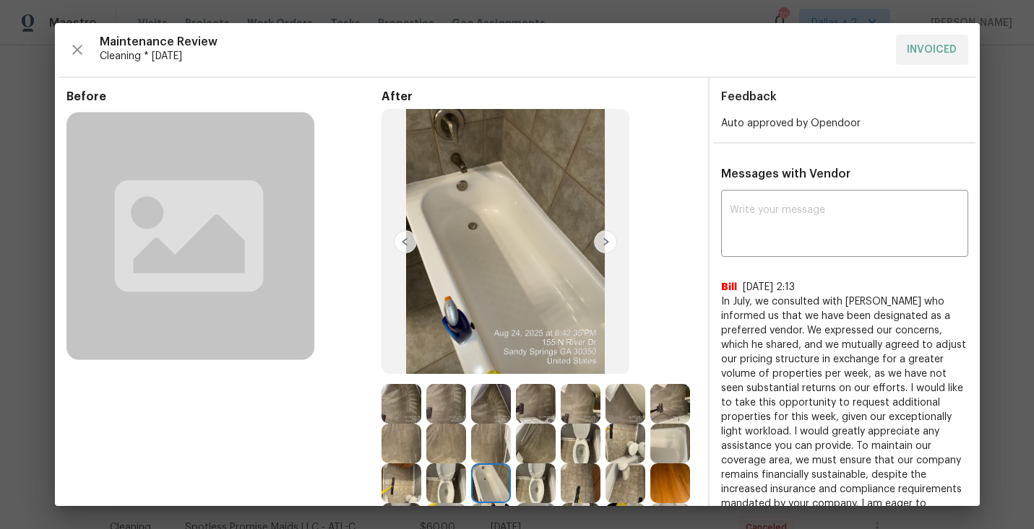
click at [89, 52] on div "Maintenance Review Cleaning * Mon, Aug 25 INVOICED" at bounding box center [516, 50] width 901 height 30
click at [90, 46] on div "Maintenance Review Cleaning * Mon, Aug 25 INVOICED" at bounding box center [516, 50] width 901 height 30
click at [85, 48] on icon "button" at bounding box center [77, 49] width 17 height 17
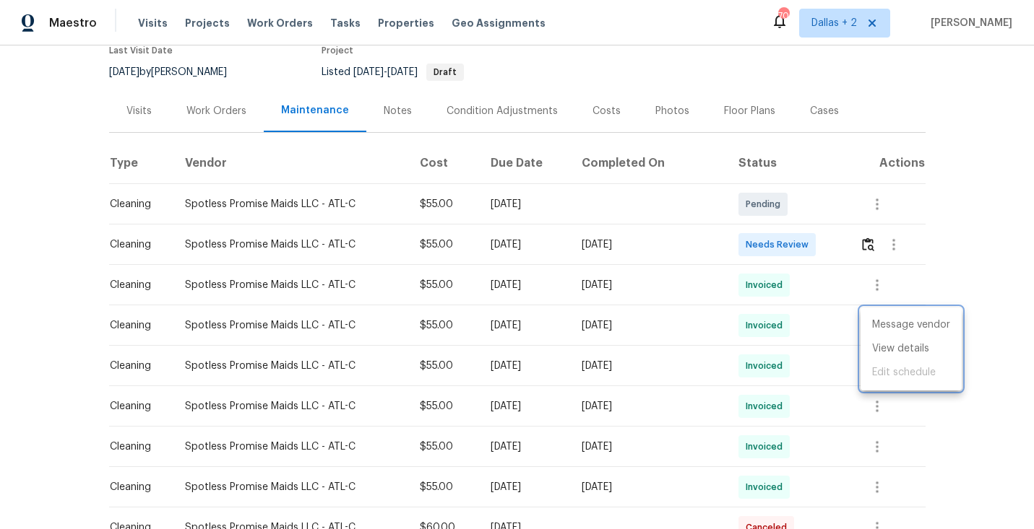
click at [873, 252] on div at bounding box center [517, 264] width 1034 height 529
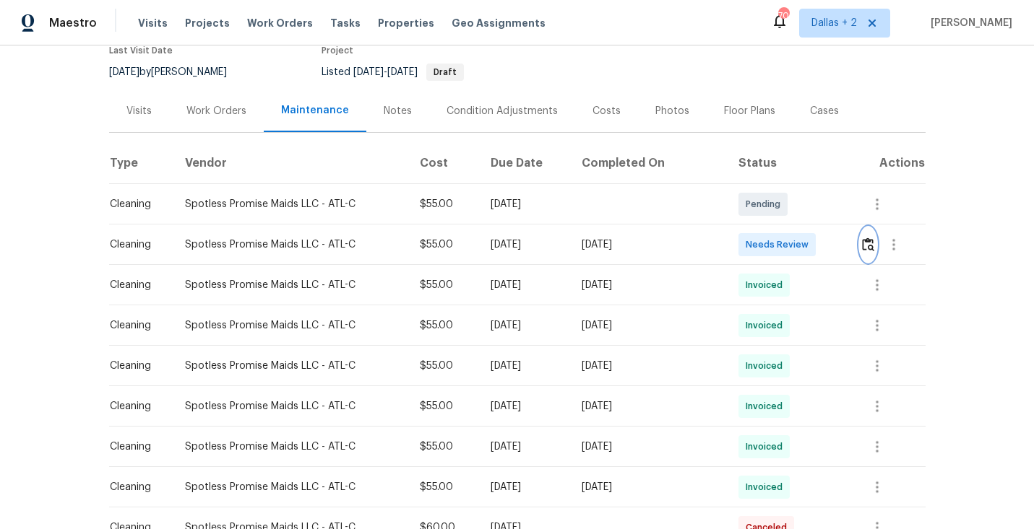
click at [873, 251] on img "button" at bounding box center [868, 245] width 12 height 14
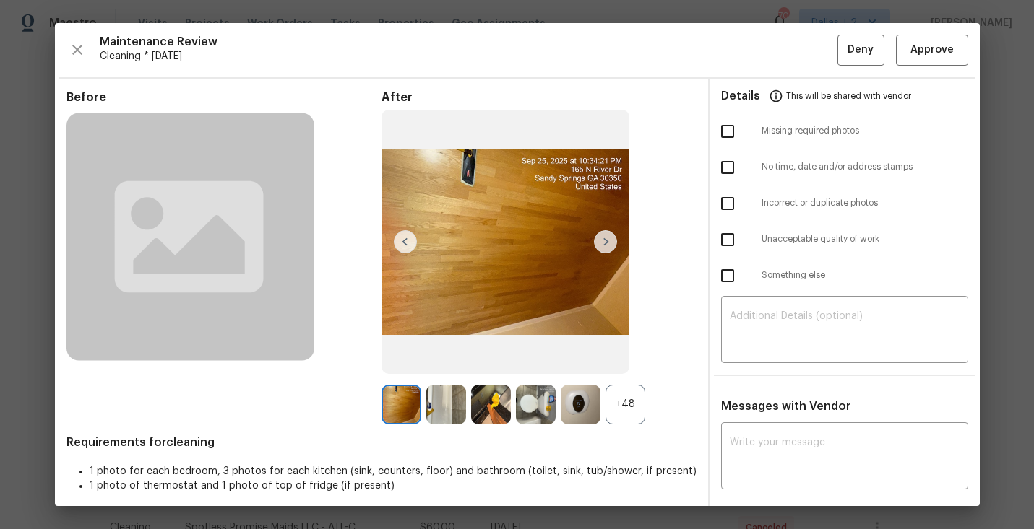
click at [617, 407] on div "+48" at bounding box center [625, 405] width 40 height 40
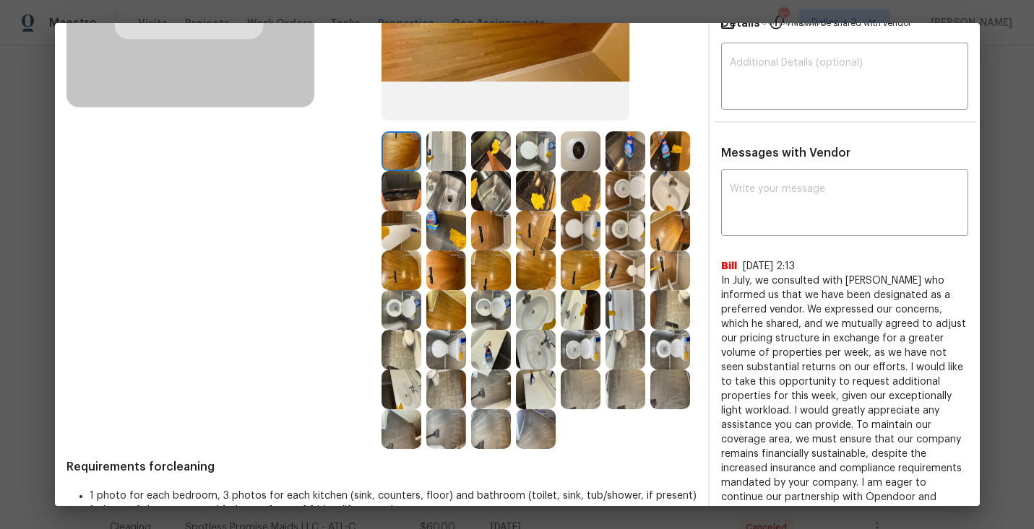
scroll to position [261, 0]
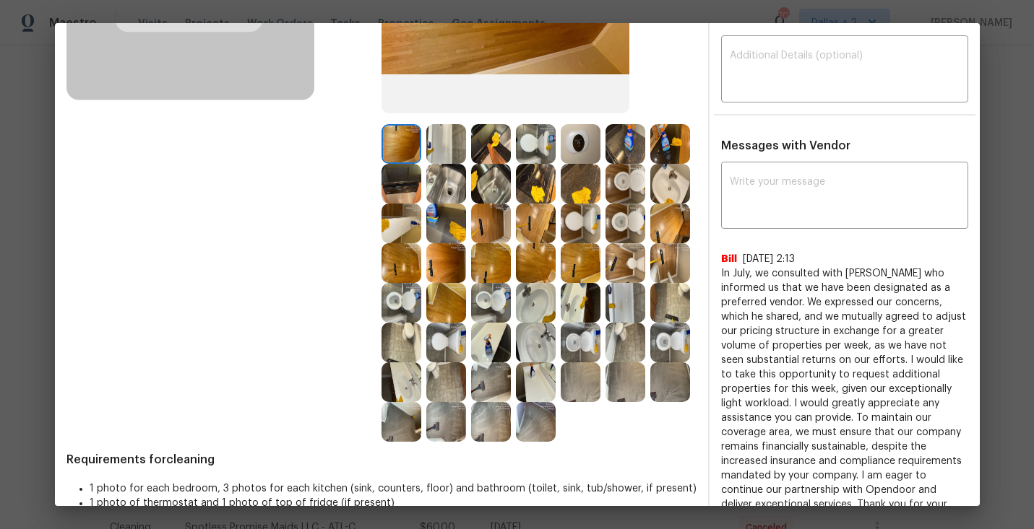
click at [620, 313] on img at bounding box center [625, 303] width 40 height 40
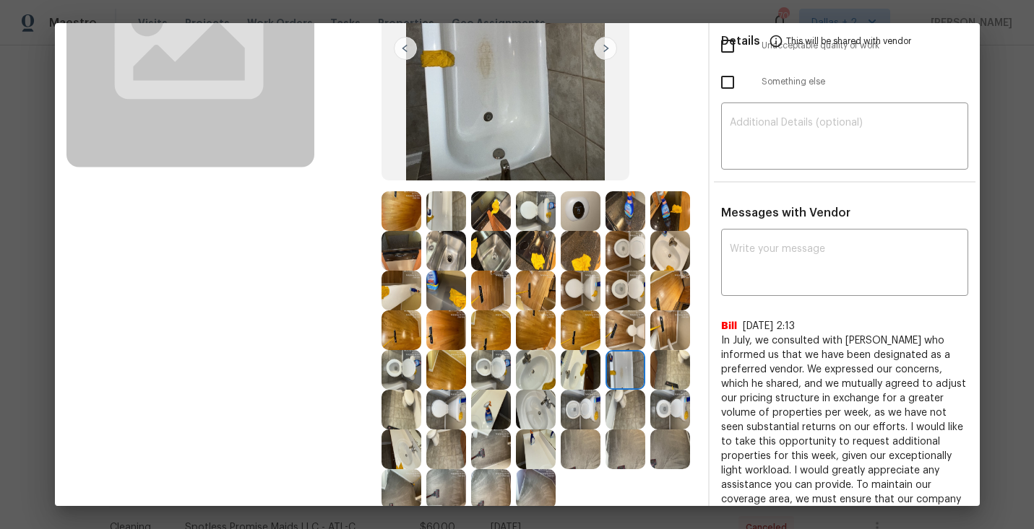
scroll to position [0, 0]
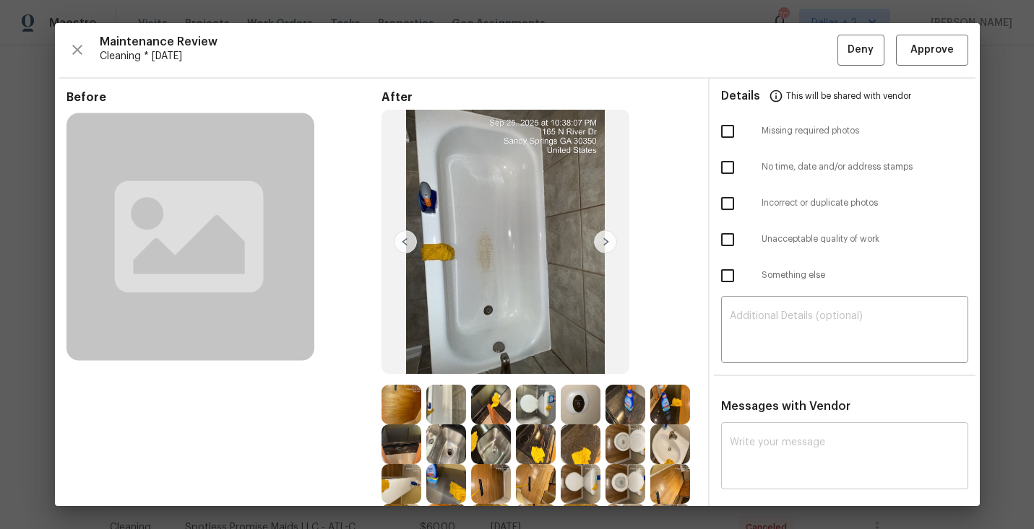
click at [829, 472] on textarea at bounding box center [845, 458] width 230 height 40
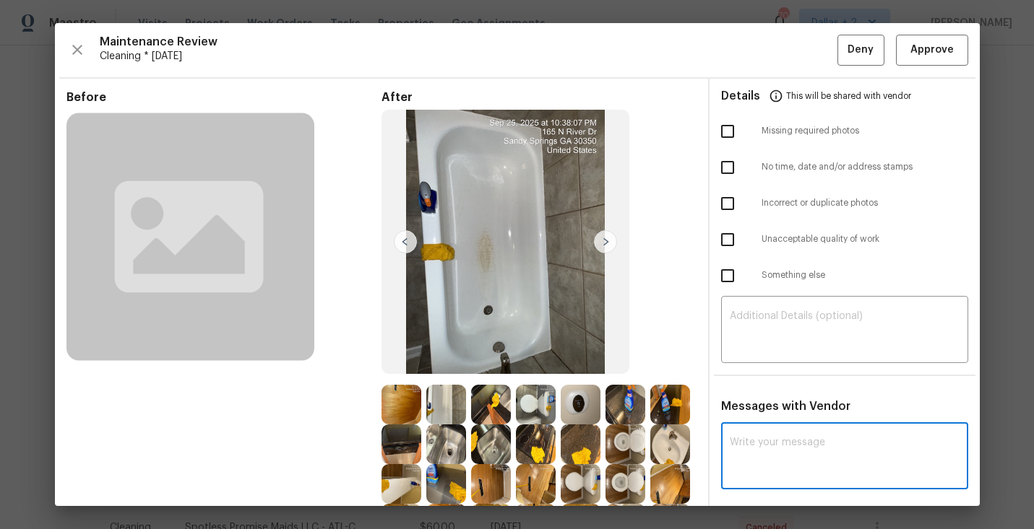
paste textarea "Maintenance Audit Team: Hello Good day! Please let us know what is patch found …"
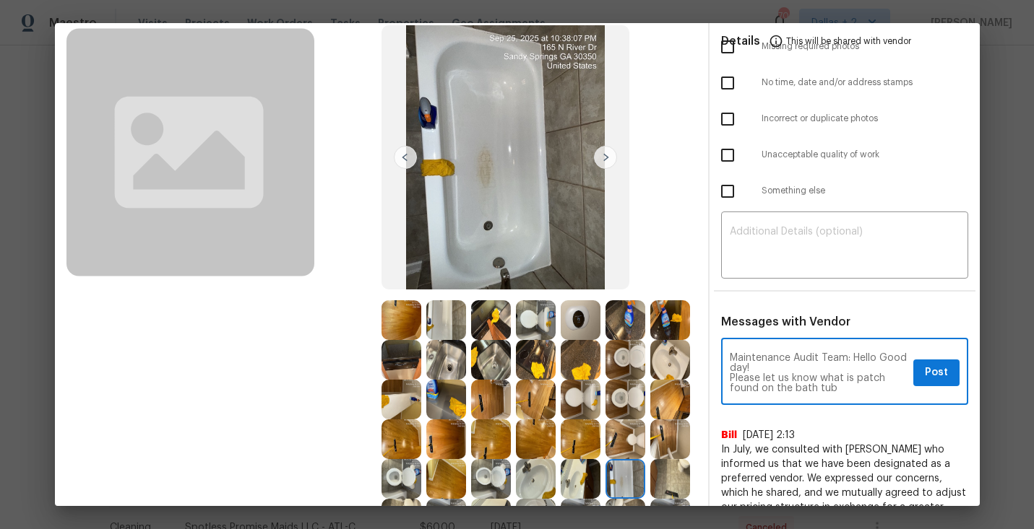
scroll to position [84, 0]
drag, startPoint x: 855, startPoint y: 389, endPoint x: 685, endPoint y: 347, distance: 174.8
click at [685, 347] on div "Before After Requirements for cleaning 1 photo for each bedroom, 3 photos for e…" at bounding box center [517, 479] width 925 height 969
paste textarea "! Unfortunately this cleaning visit completed on 9/15/2025 has been denied beca…"
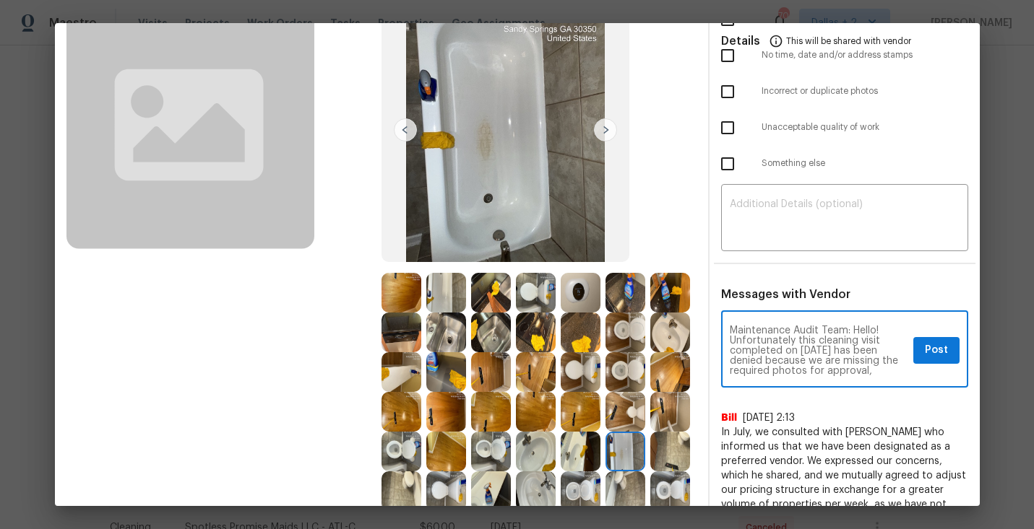
scroll to position [144, 0]
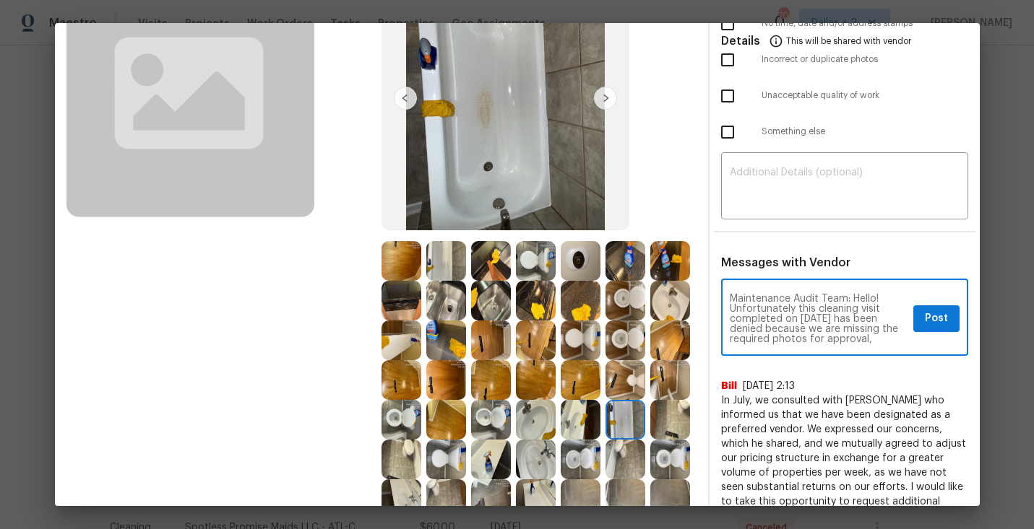
click at [818, 319] on textarea "Maintenance Audit Team: Hello! Unfortunately this cleaning visit completed on 9…" at bounding box center [819, 319] width 178 height 51
click at [900, 341] on textarea "Maintenance Audit Team: Hello! Unfortunately this cleaning visit completed on 9…" at bounding box center [819, 319] width 178 height 51
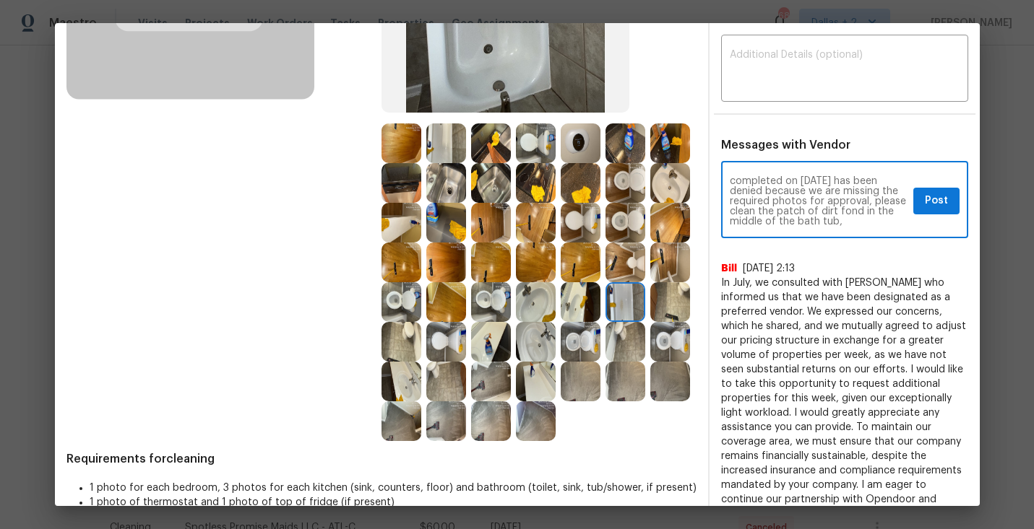
scroll to position [265, 0]
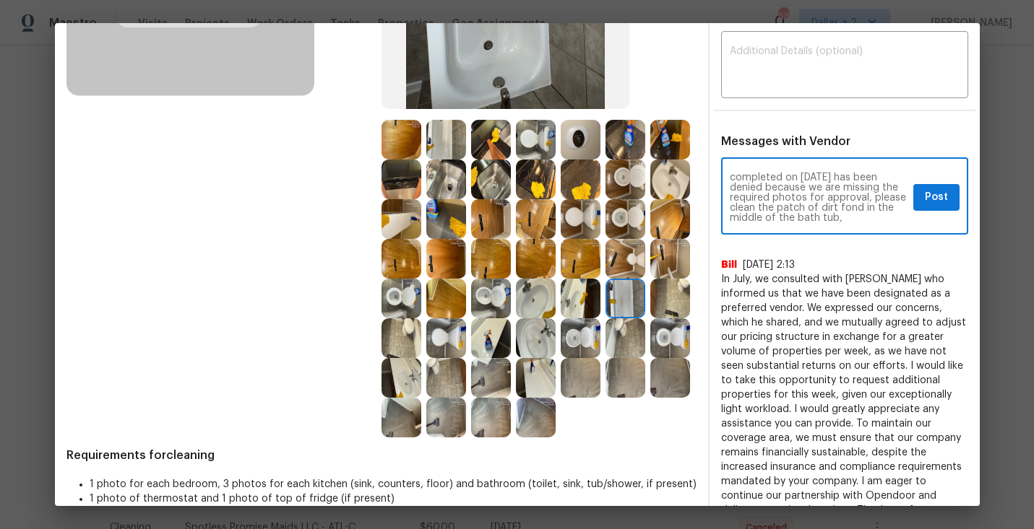
paste textarea "If you or your team need a refresher on the quality standards and requirements,…"
type textarea "Maintenance Audit Team: Hello! Unfortunately this cleaning visit completed on 9…"
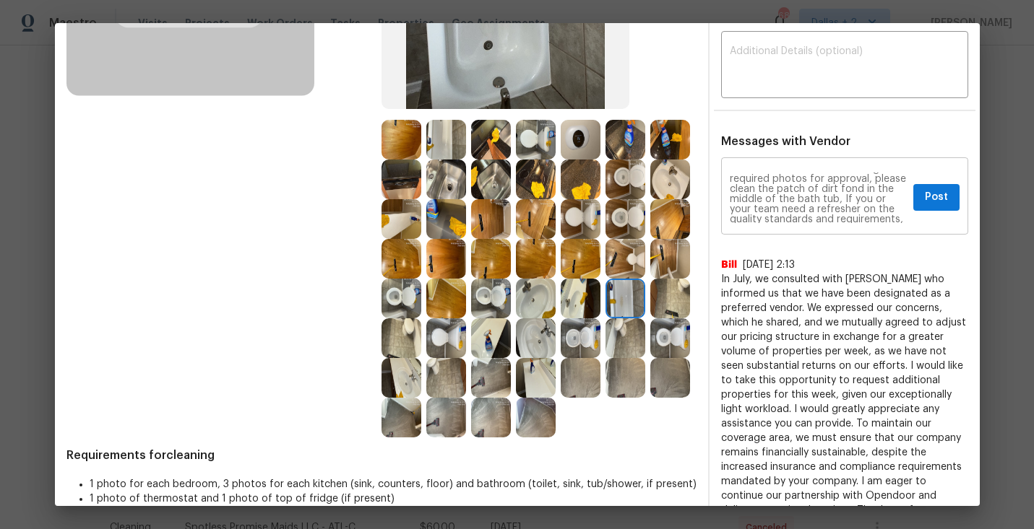
click at [934, 212] on div "Maintenance Audit Team: Hello! Unfortunately this cleaning visit completed on 9…" at bounding box center [844, 198] width 247 height 74
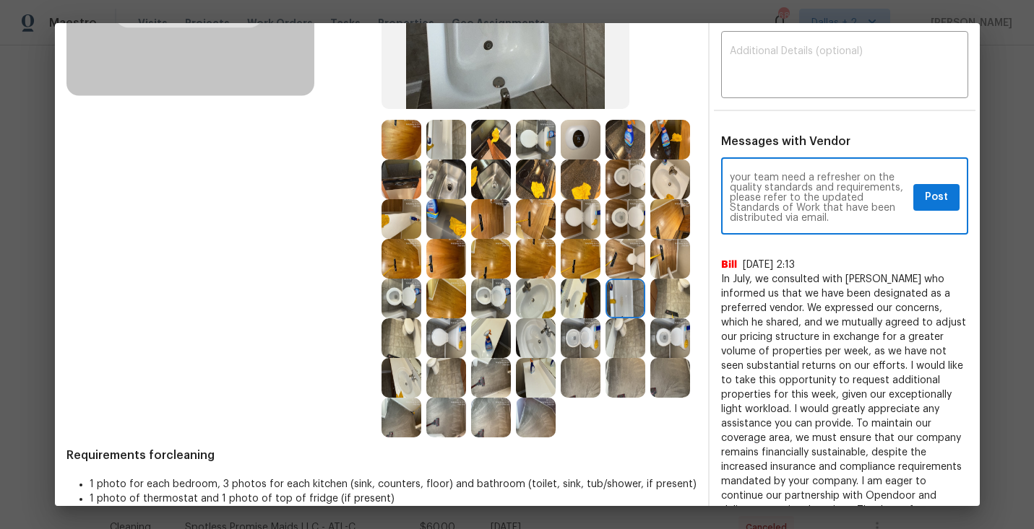
click at [934, 212] on div "Maintenance Audit Team: Hello! Unfortunately this cleaning visit completed on 9…" at bounding box center [844, 198] width 247 height 74
click at [933, 211] on div "Maintenance Audit Team: Hello! Unfortunately this cleaning visit completed on 9…" at bounding box center [844, 198] width 247 height 74
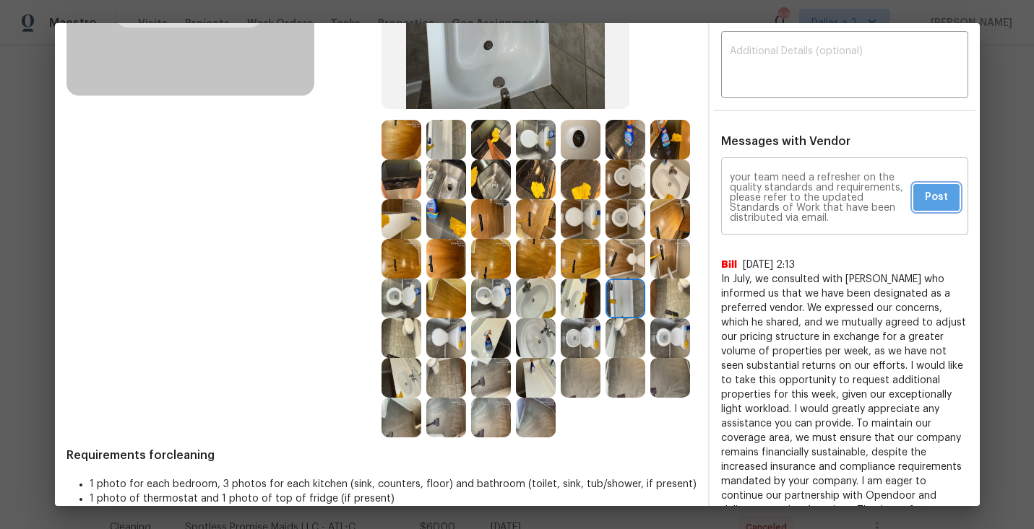
click at [937, 200] on span "Post" at bounding box center [936, 198] width 23 height 18
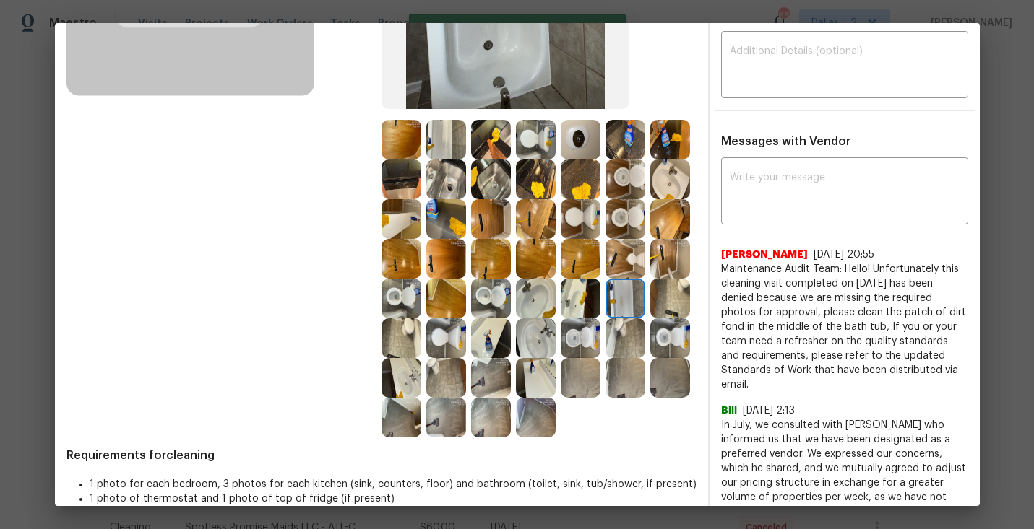
scroll to position [0, 0]
drag, startPoint x: 761, startPoint y: 386, endPoint x: 716, endPoint y: 266, distance: 128.0
copy span "Maintenance Audit Team: Hello! Unfortunately this cleaning visit completed on 9…"
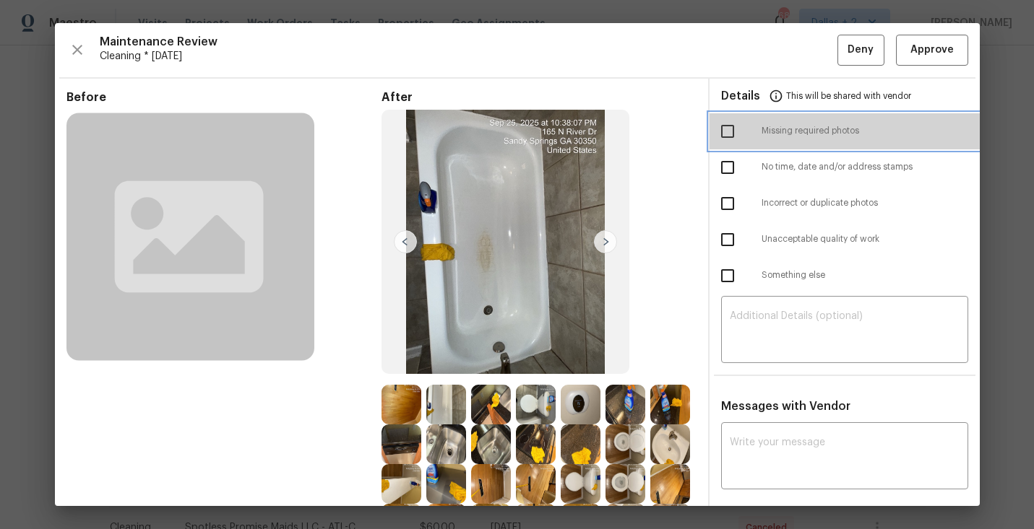
click at [789, 131] on span "Missing required photos" at bounding box center [864, 131] width 207 height 12
checkbox input "true"
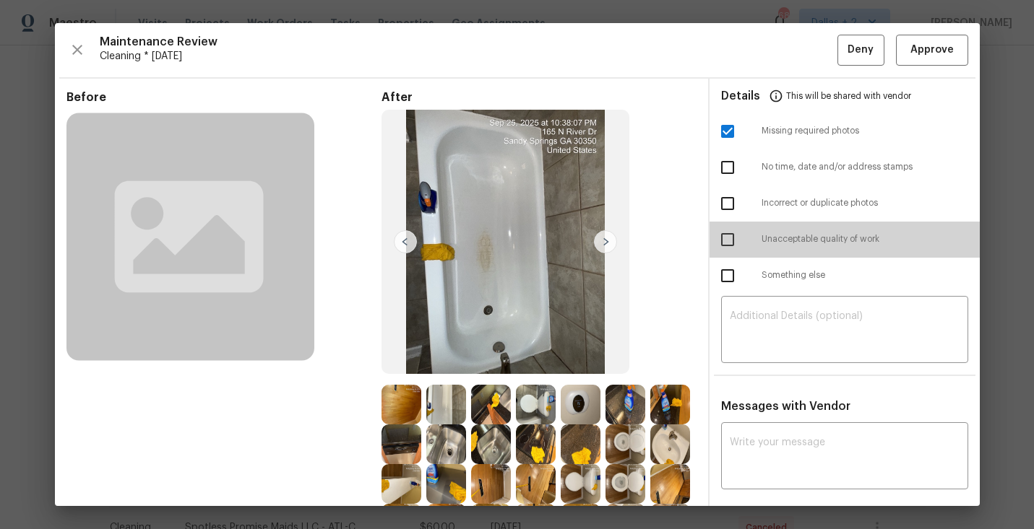
click at [735, 238] on input "checkbox" at bounding box center [727, 240] width 30 height 30
checkbox input "true"
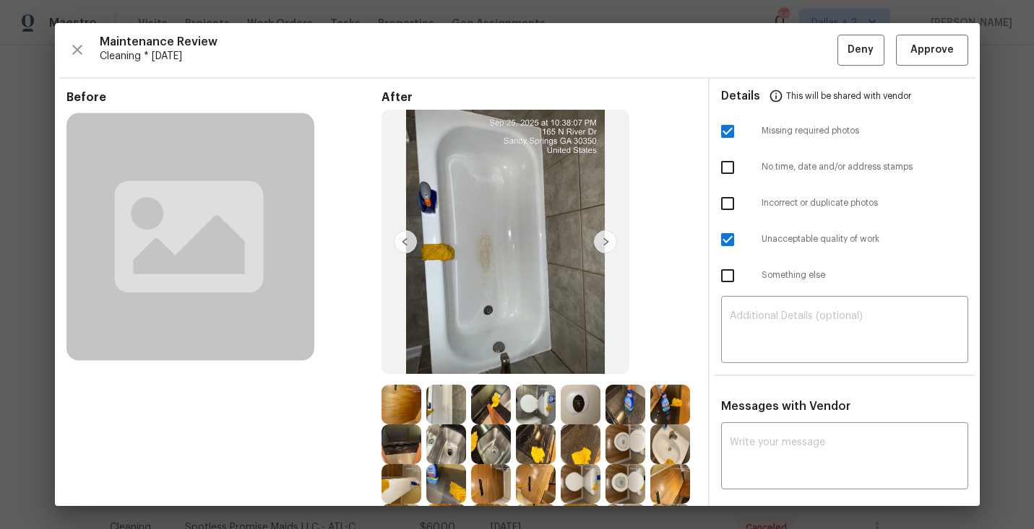
click at [732, 130] on input "checkbox" at bounding box center [727, 131] width 30 height 30
checkbox input "false"
click at [856, 42] on span "Deny" at bounding box center [860, 50] width 26 height 18
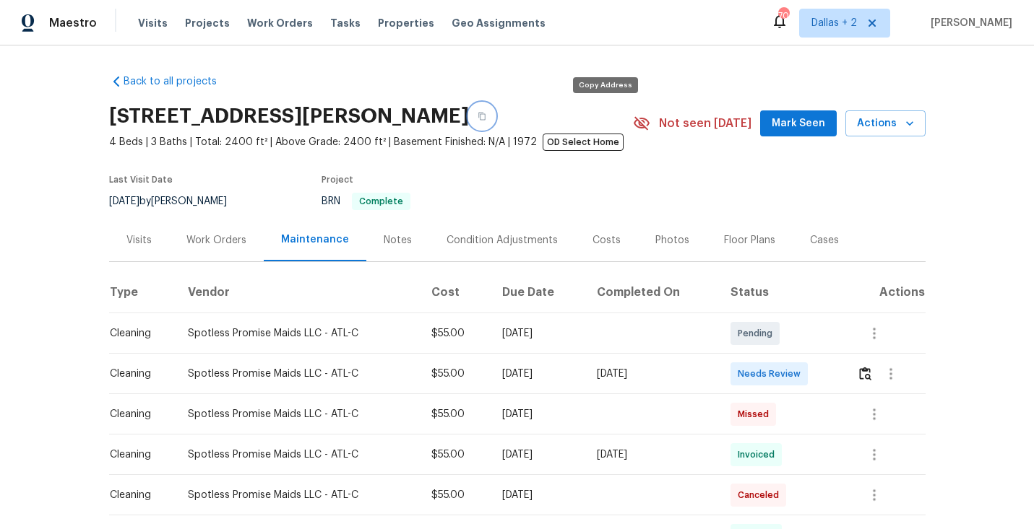
click at [486, 113] on icon "button" at bounding box center [481, 116] width 9 height 9
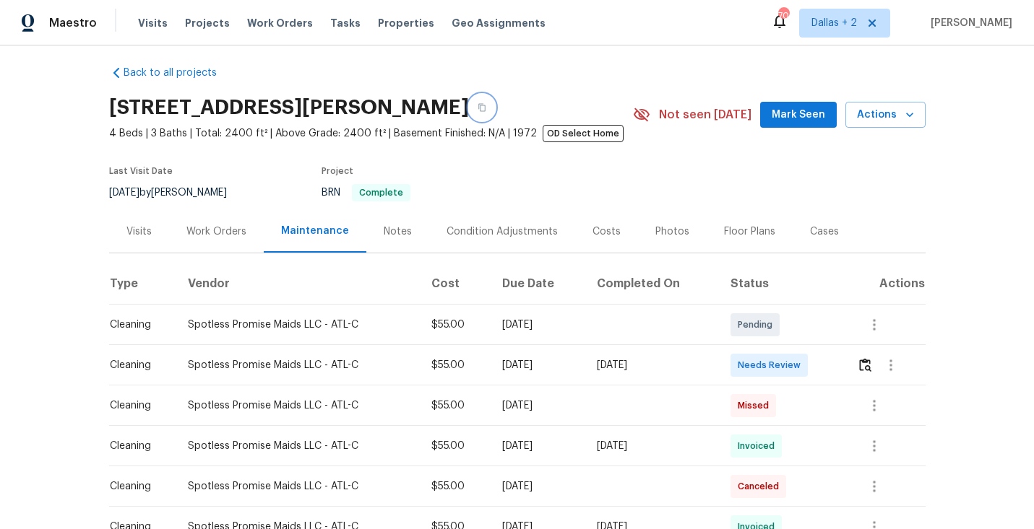
scroll to position [7, 0]
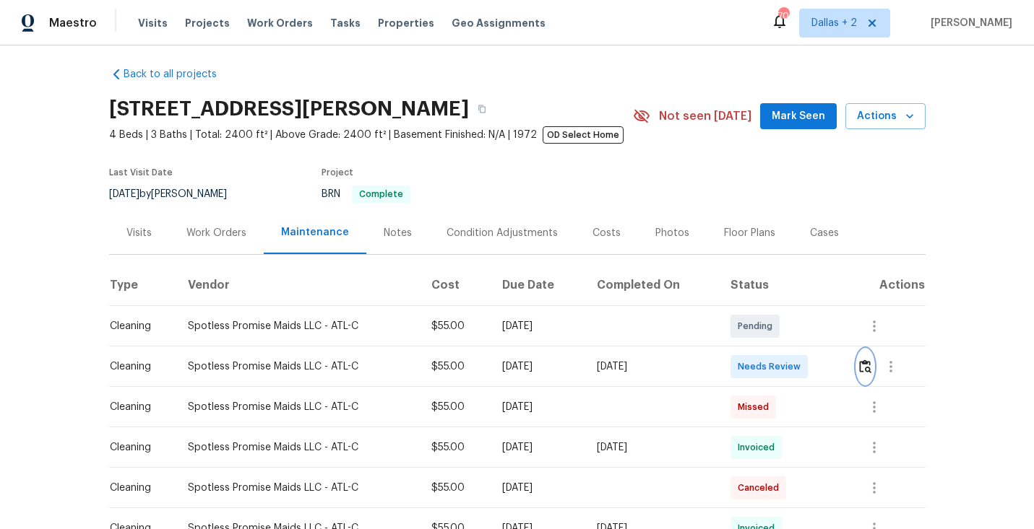
click at [870, 363] on img "button" at bounding box center [865, 367] width 12 height 14
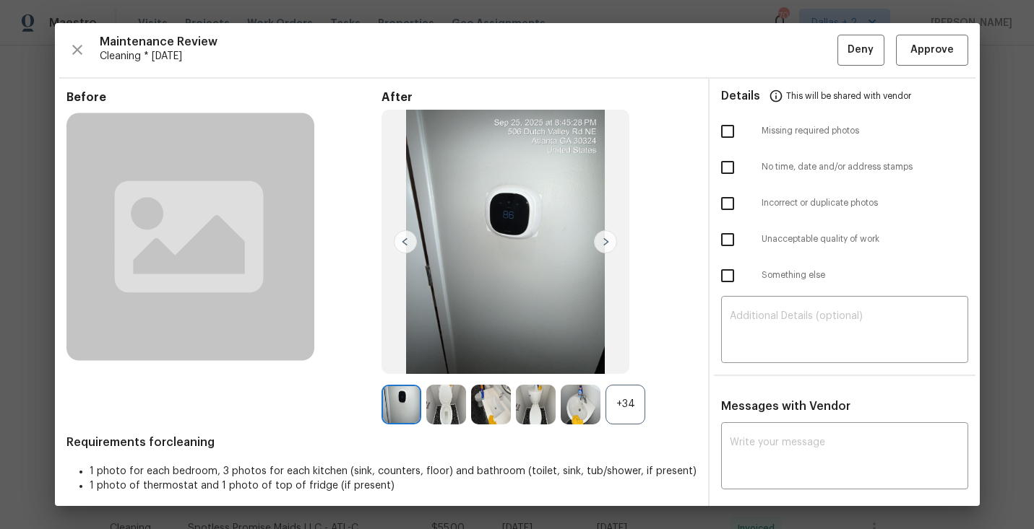
click at [616, 408] on div "+34" at bounding box center [625, 405] width 40 height 40
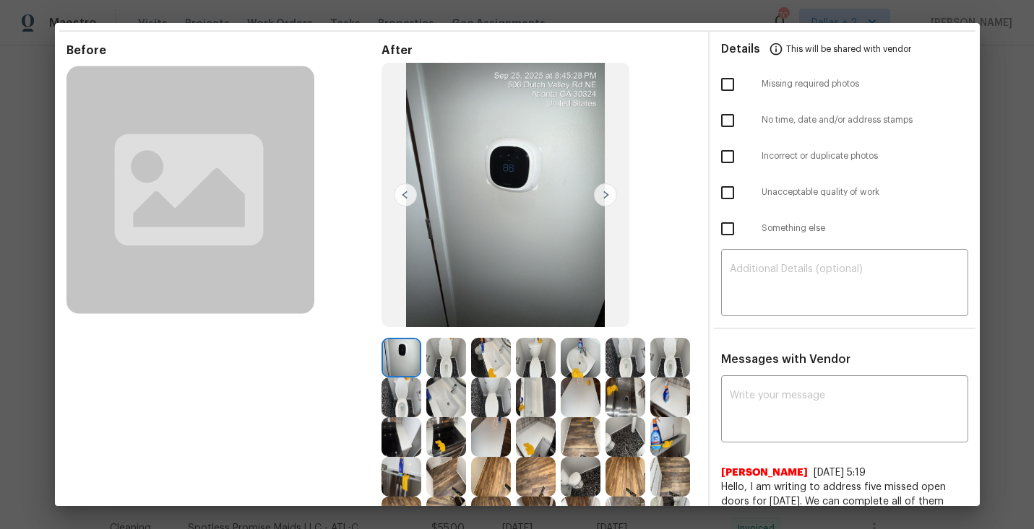
scroll to position [0, 0]
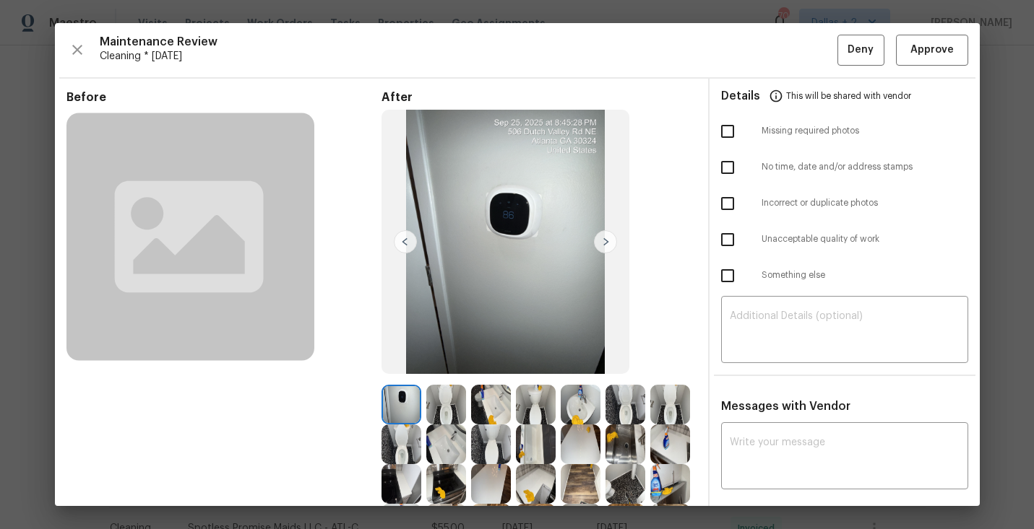
click at [609, 236] on img at bounding box center [605, 241] width 23 height 23
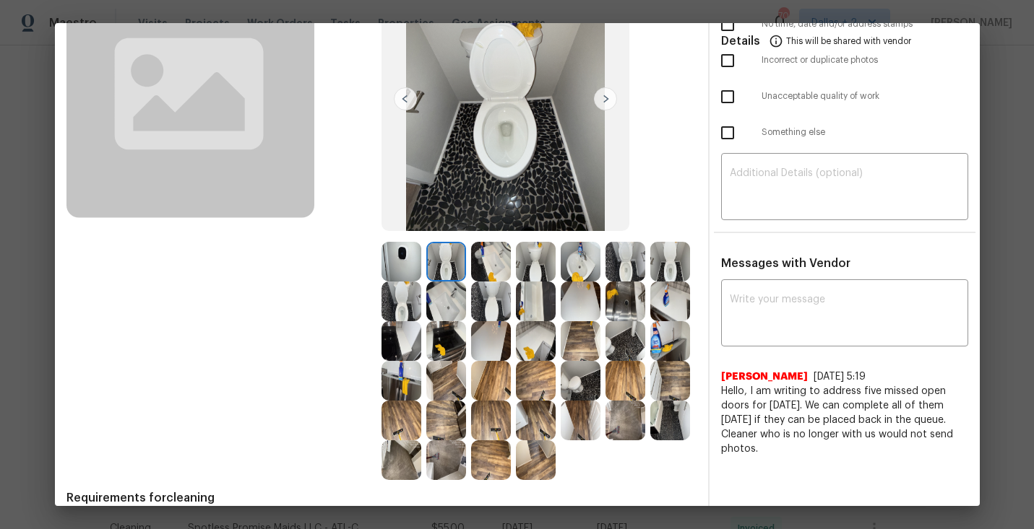
scroll to position [145, 0]
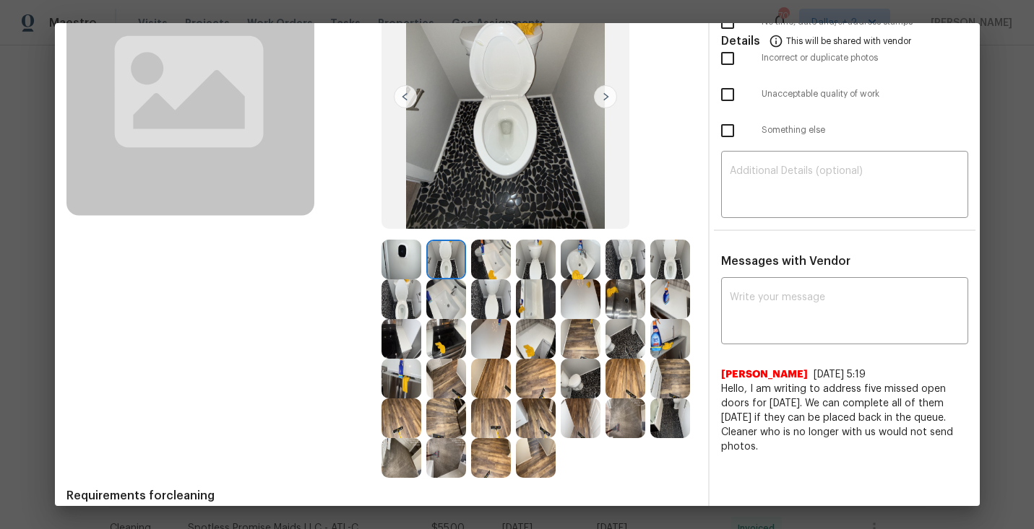
click at [602, 96] on img at bounding box center [605, 96] width 23 height 23
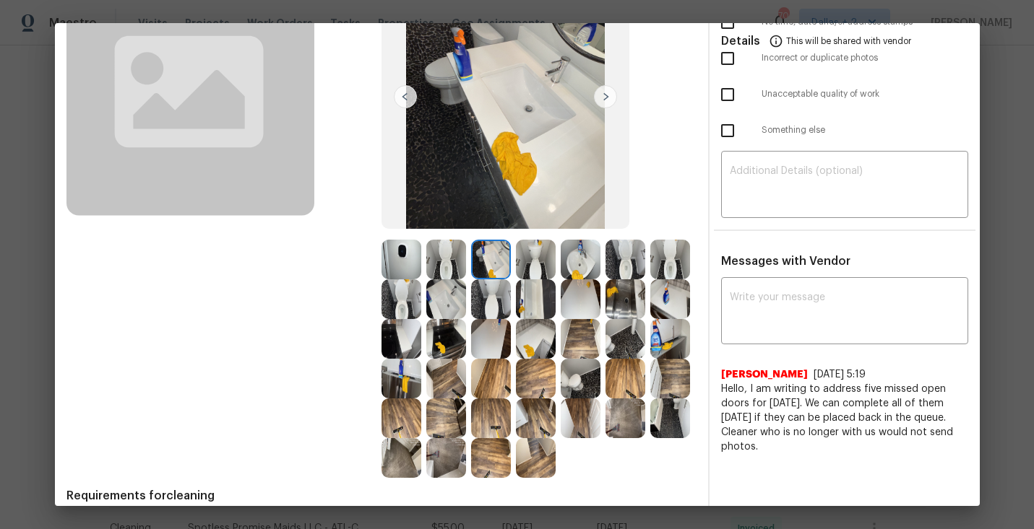
click at [602, 96] on img at bounding box center [605, 96] width 23 height 23
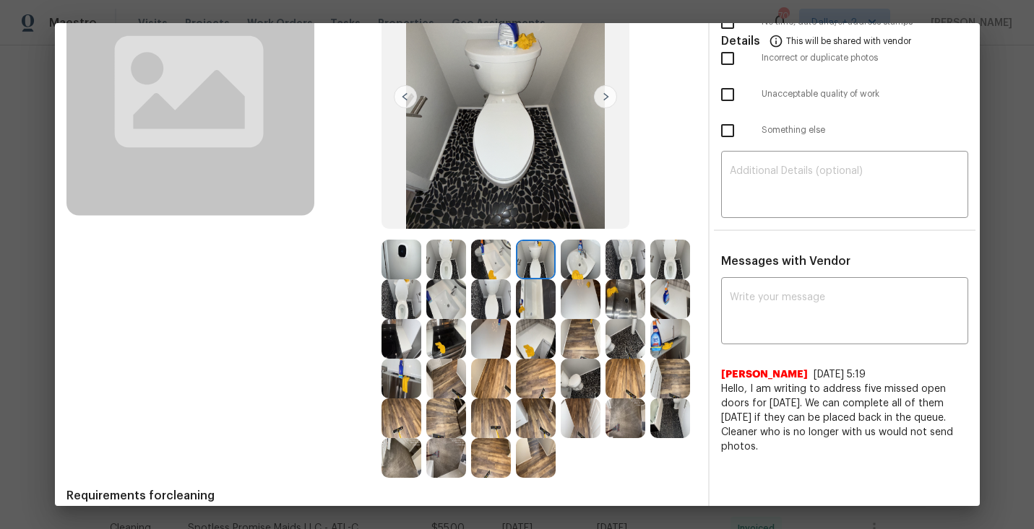
click at [602, 96] on img at bounding box center [605, 96] width 23 height 23
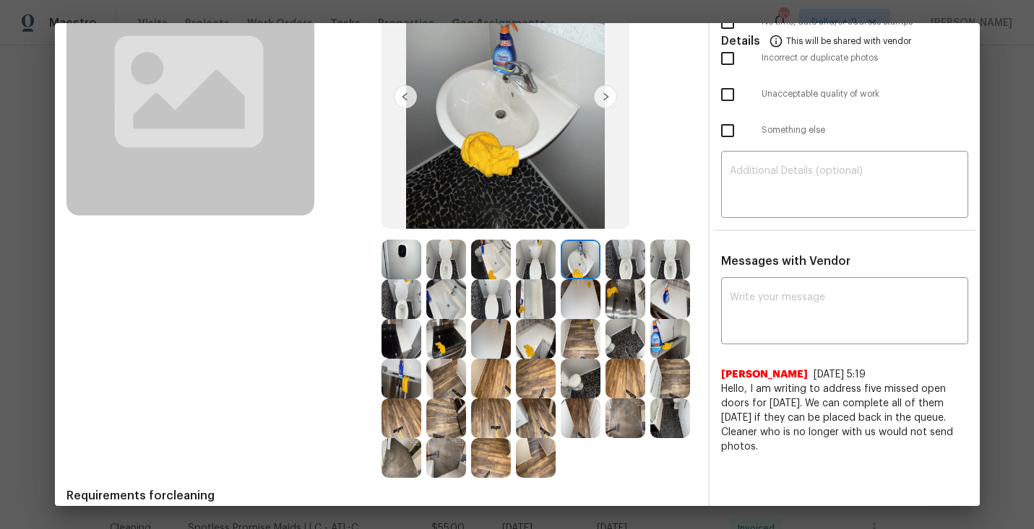
click at [602, 96] on img at bounding box center [605, 96] width 23 height 23
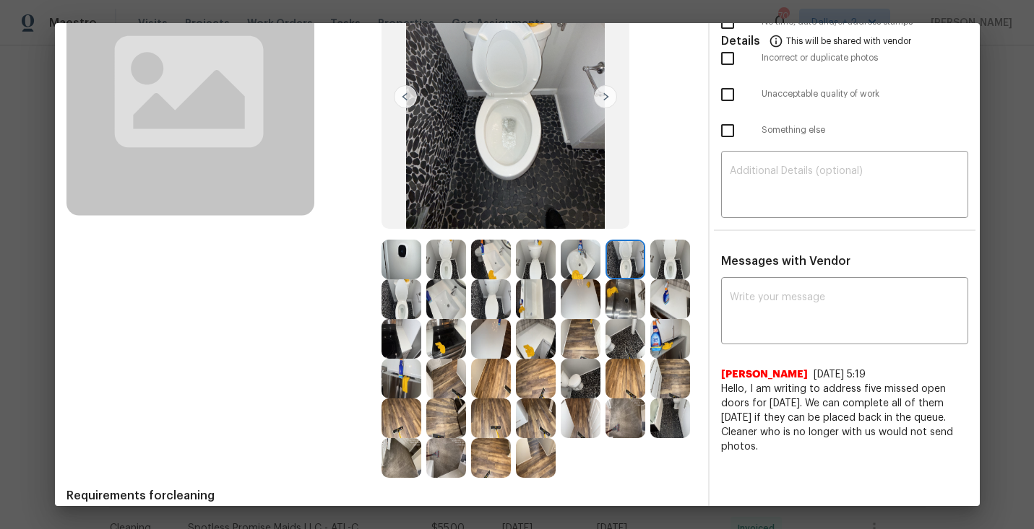
click at [602, 96] on img at bounding box center [605, 96] width 23 height 23
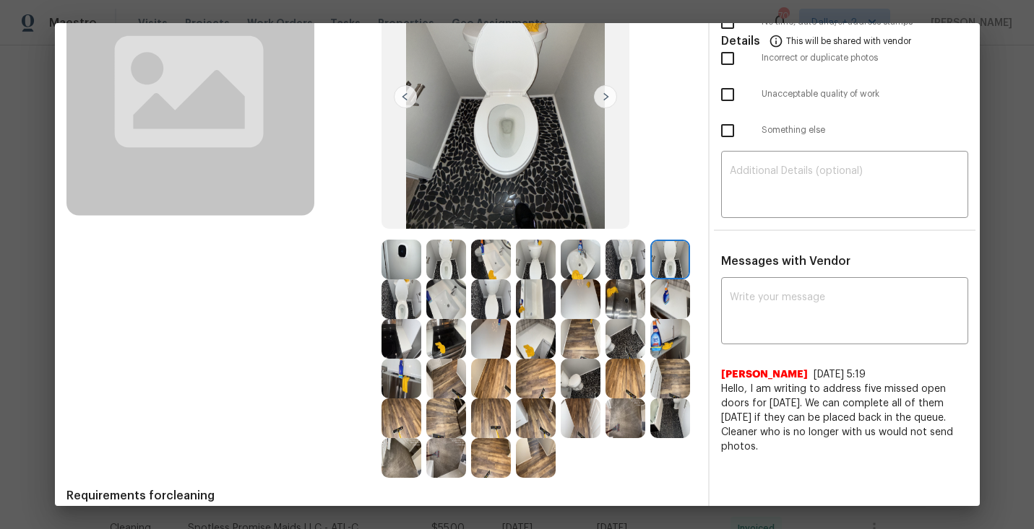
click at [602, 96] on img at bounding box center [605, 96] width 23 height 23
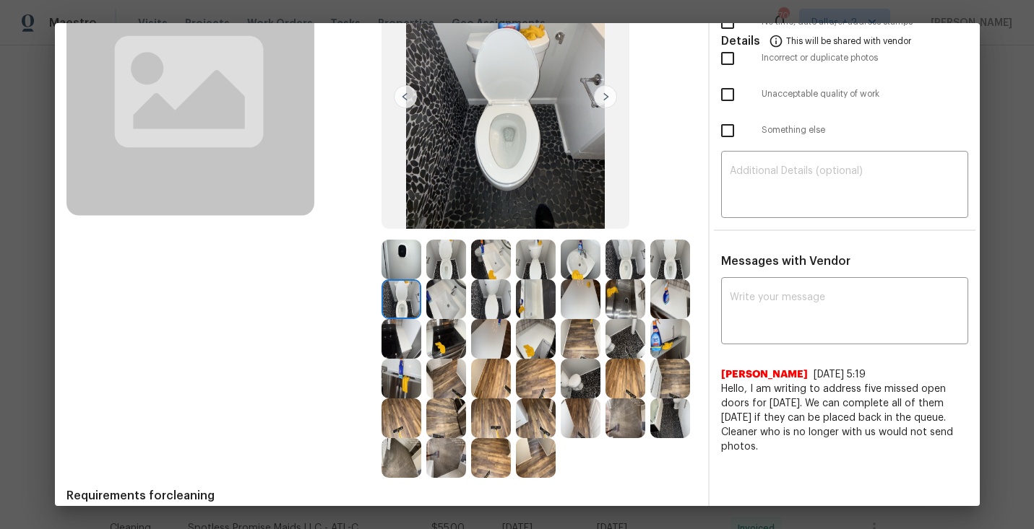
click at [672, 341] on img at bounding box center [670, 339] width 40 height 40
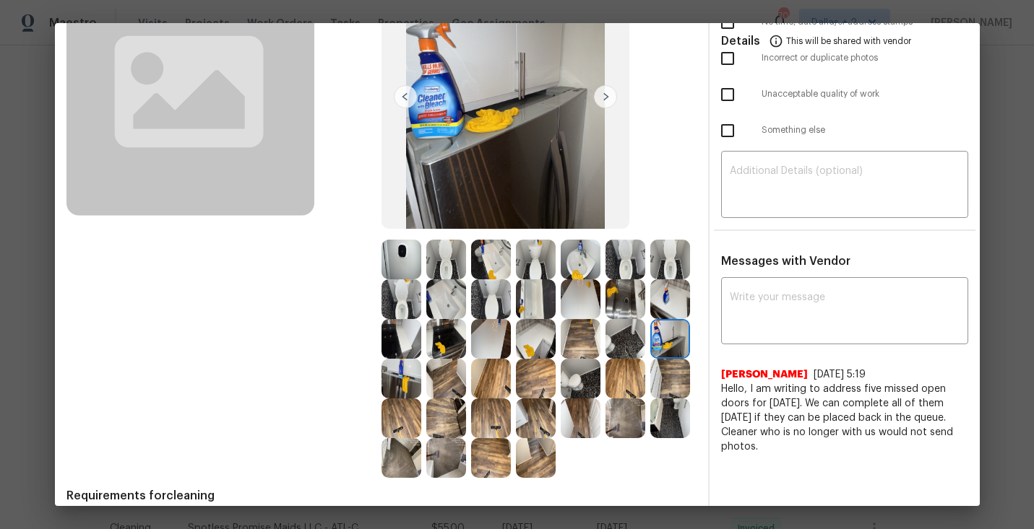
click at [386, 382] on img at bounding box center [401, 379] width 40 height 40
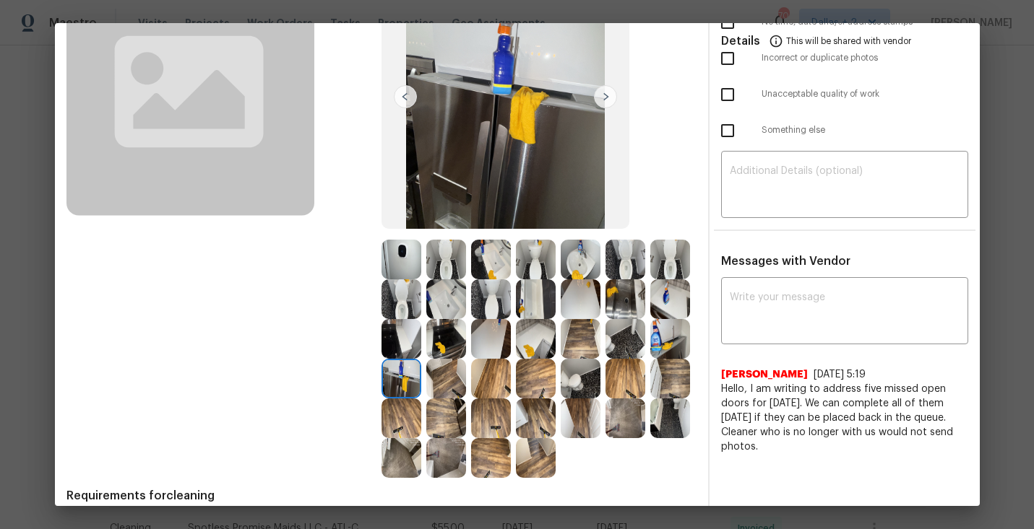
click at [450, 389] on img at bounding box center [446, 379] width 40 height 40
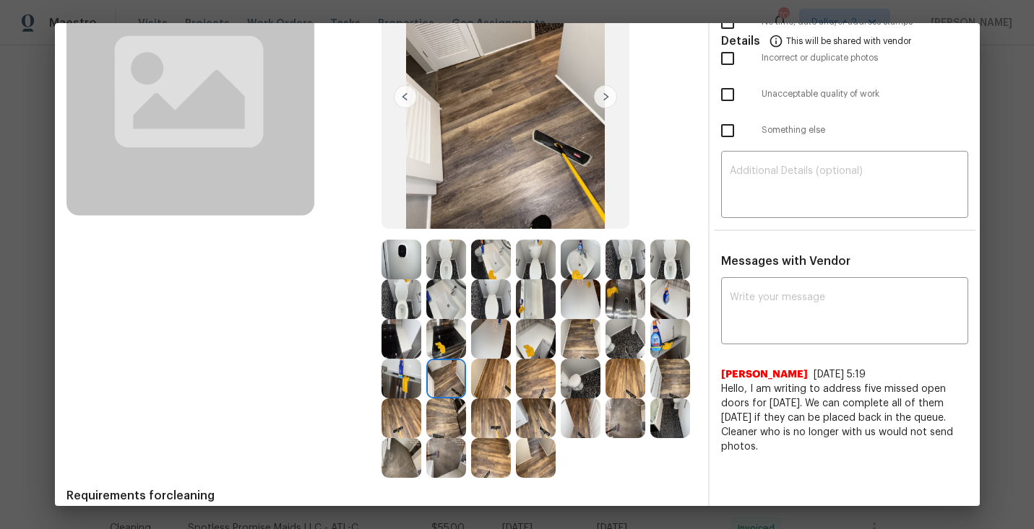
click at [485, 385] on img at bounding box center [491, 379] width 40 height 40
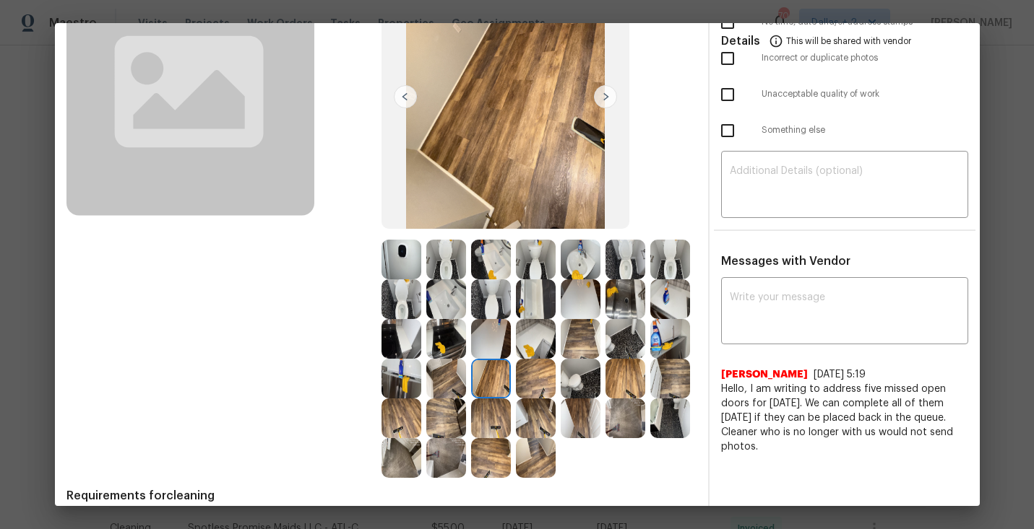
click at [671, 423] on img at bounding box center [670, 419] width 40 height 40
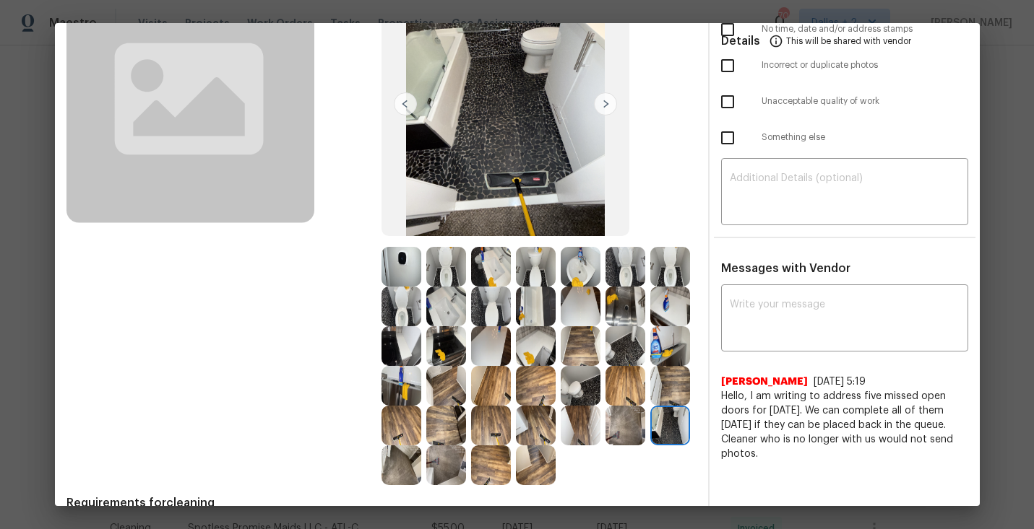
scroll to position [139, 0]
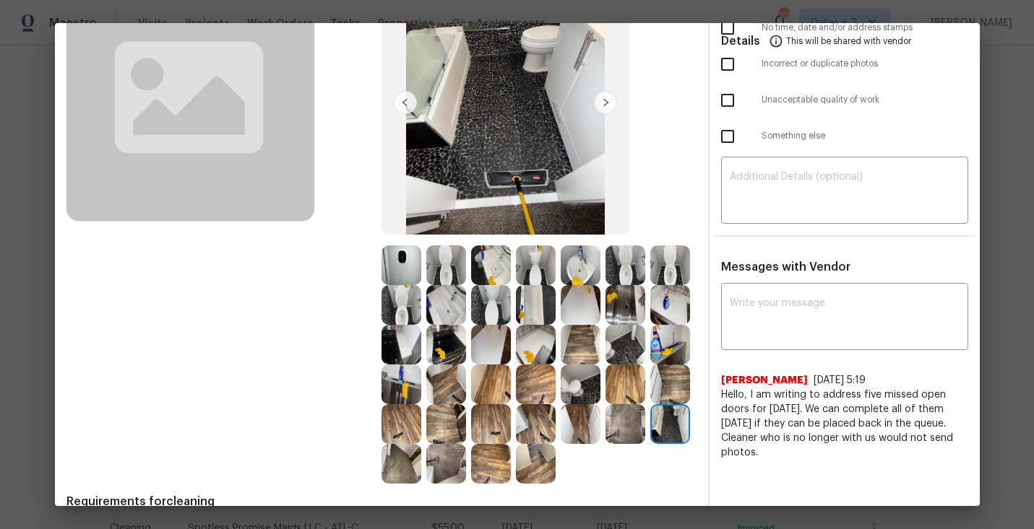
click at [452, 449] on img at bounding box center [446, 464] width 40 height 40
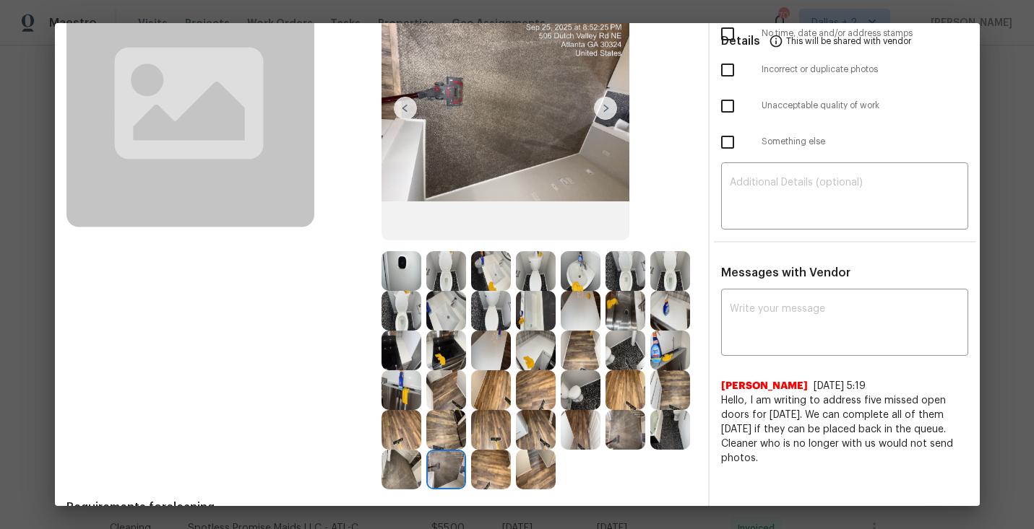
scroll to position [136, 0]
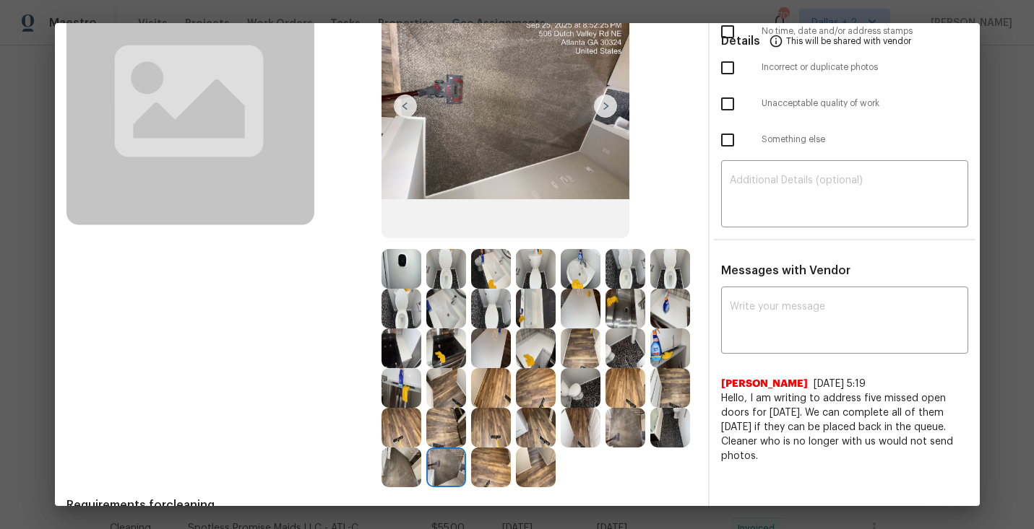
click at [435, 402] on img at bounding box center [446, 388] width 40 height 40
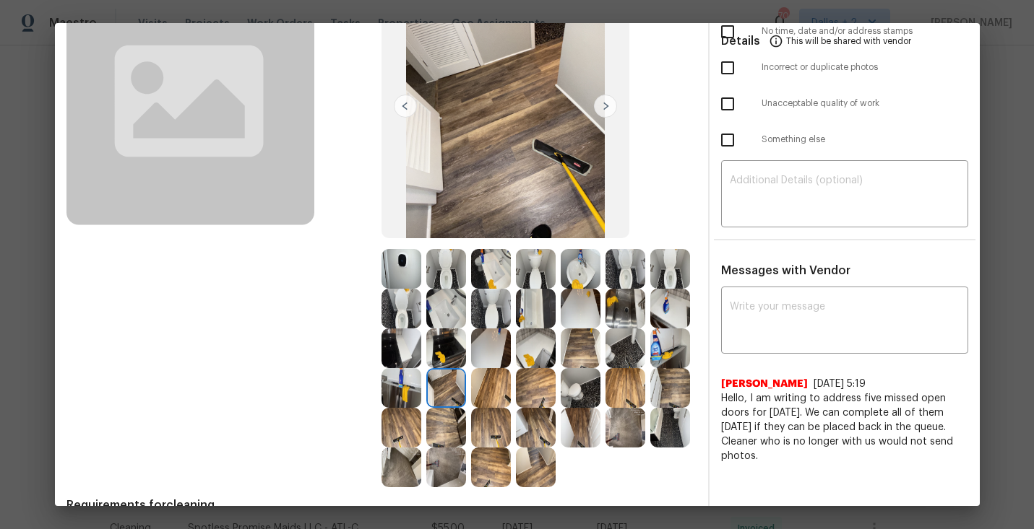
scroll to position [61, 0]
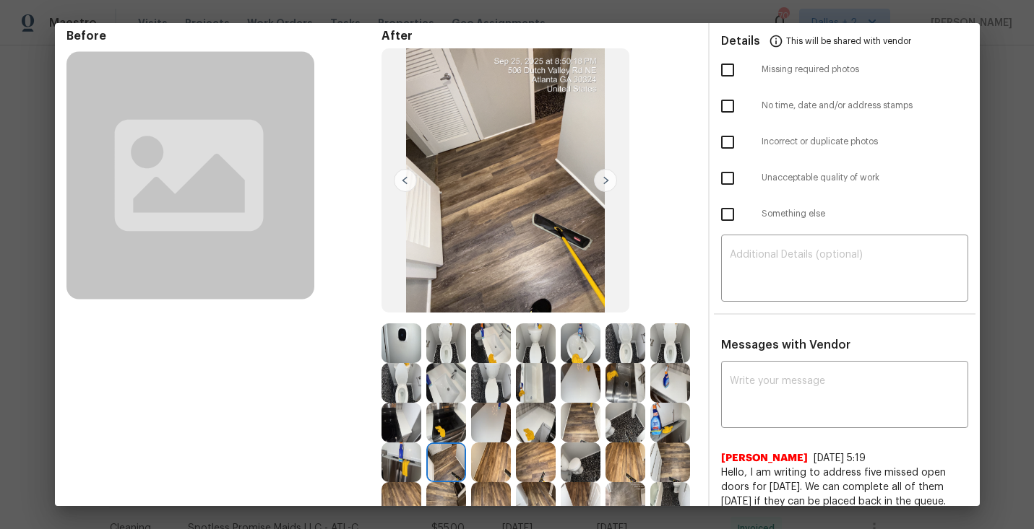
click at [602, 181] on img at bounding box center [605, 180] width 23 height 23
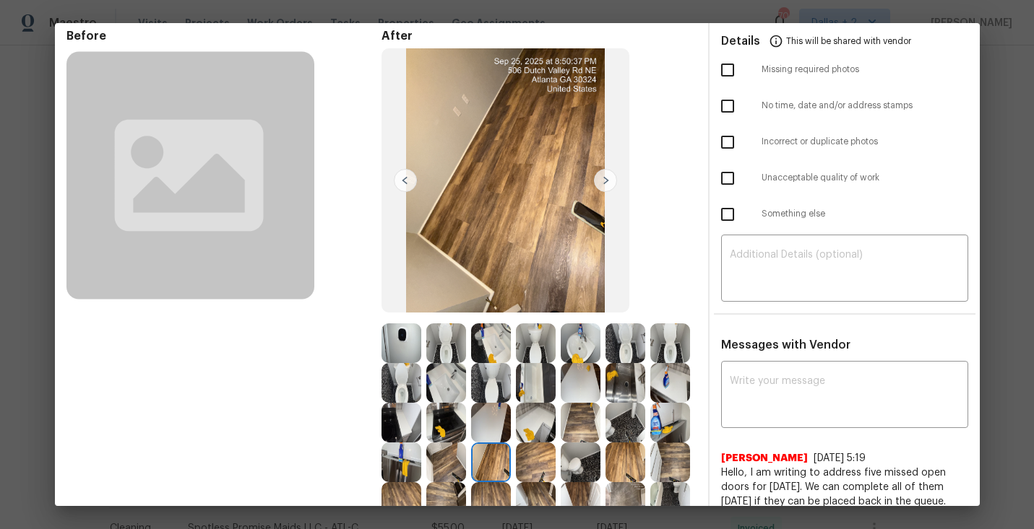
click at [602, 181] on img at bounding box center [605, 180] width 23 height 23
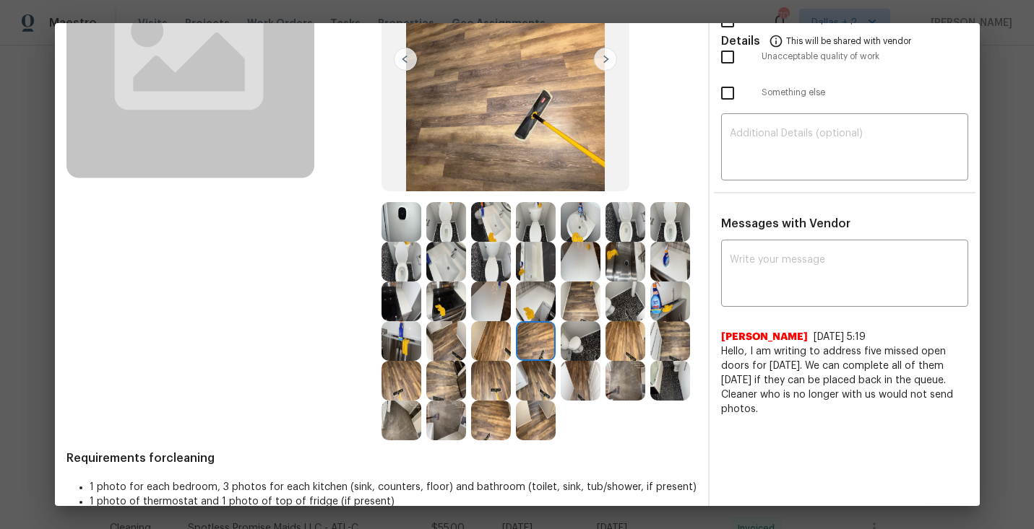
scroll to position [206, 0]
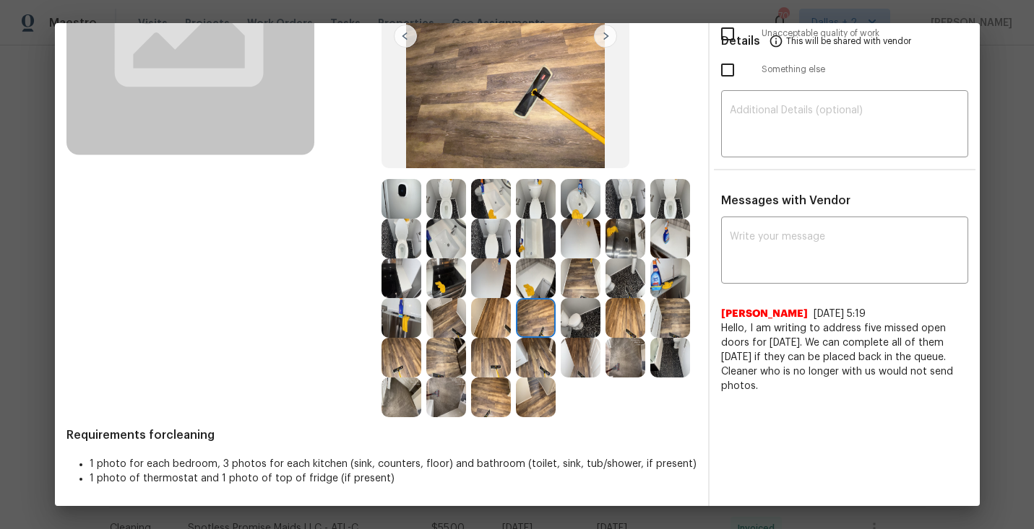
click at [412, 316] on img at bounding box center [401, 318] width 40 height 40
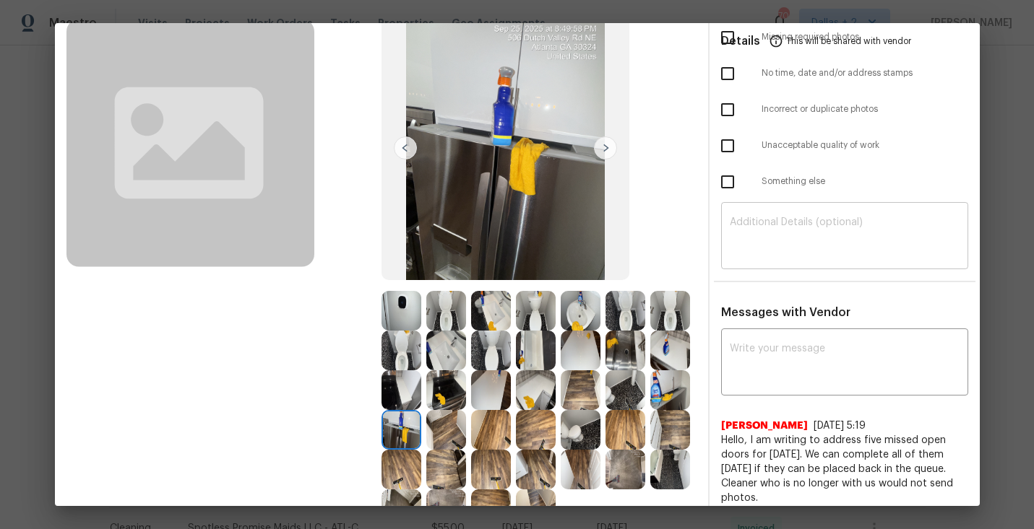
scroll to position [0, 0]
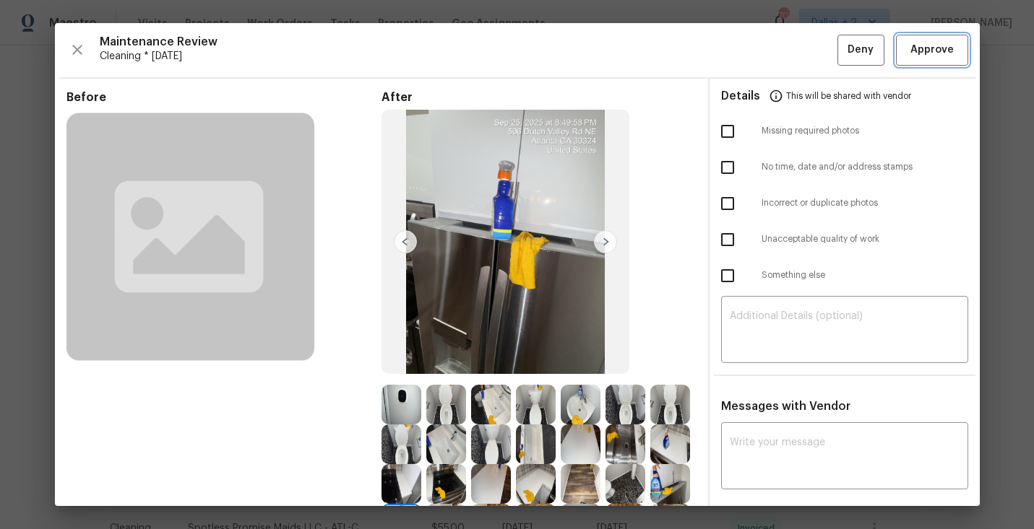
click at [937, 46] on span "Approve" at bounding box center [931, 50] width 43 height 18
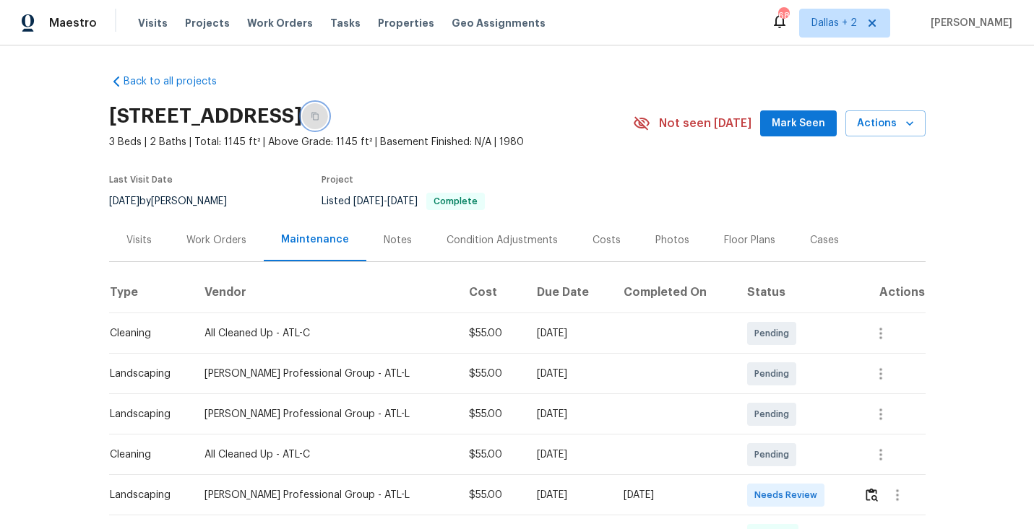
click at [319, 114] on icon "button" at bounding box center [314, 117] width 7 height 8
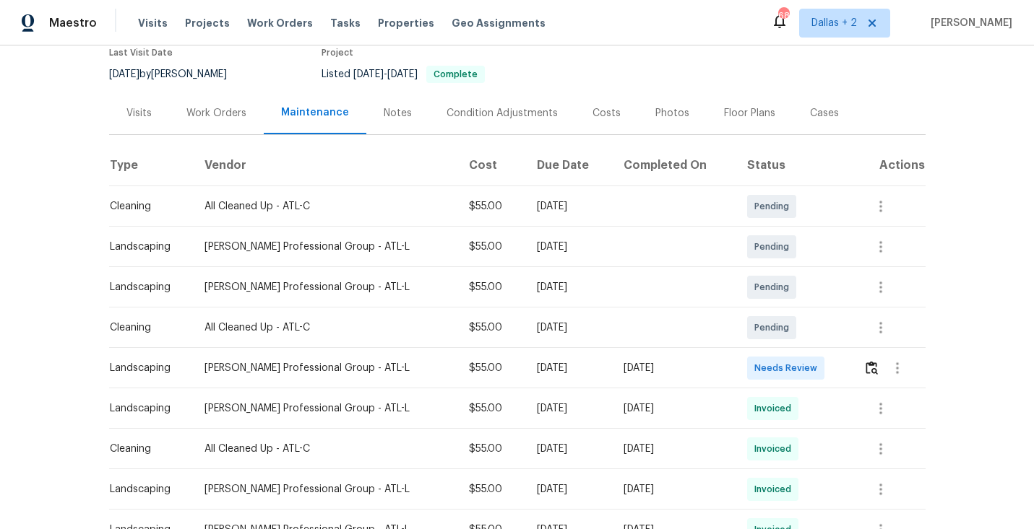
scroll to position [162, 0]
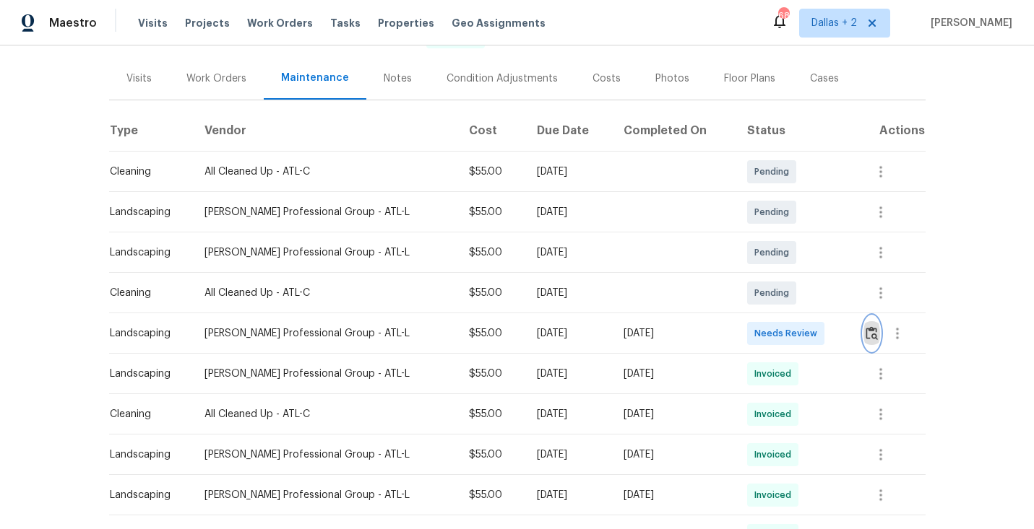
click at [867, 324] on button "button" at bounding box center [871, 333] width 17 height 35
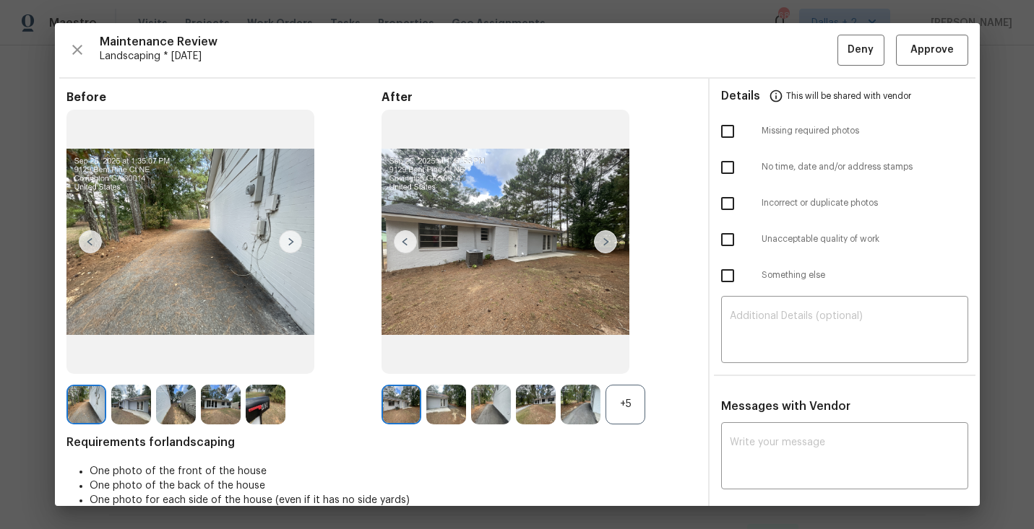
click at [615, 401] on div "+5" at bounding box center [625, 405] width 40 height 40
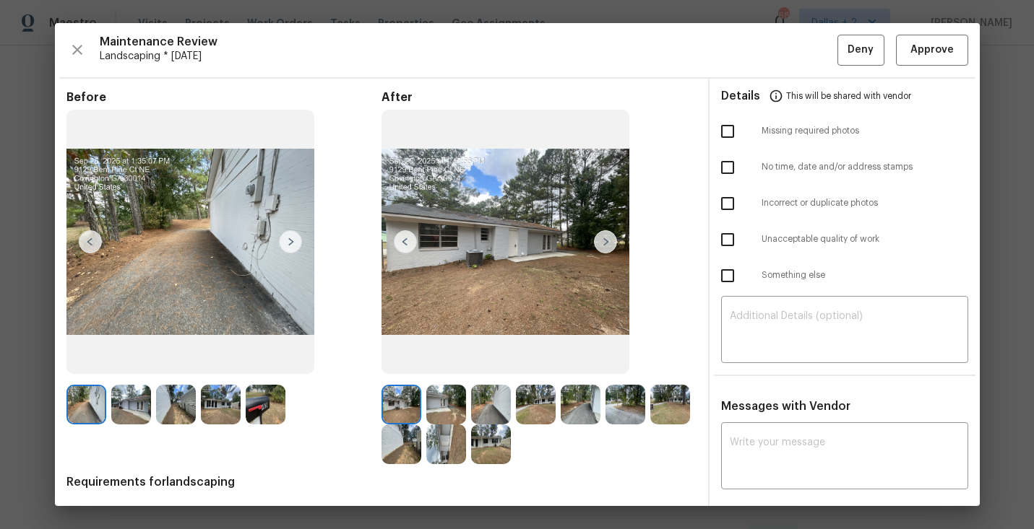
click at [268, 397] on img at bounding box center [266, 405] width 40 height 40
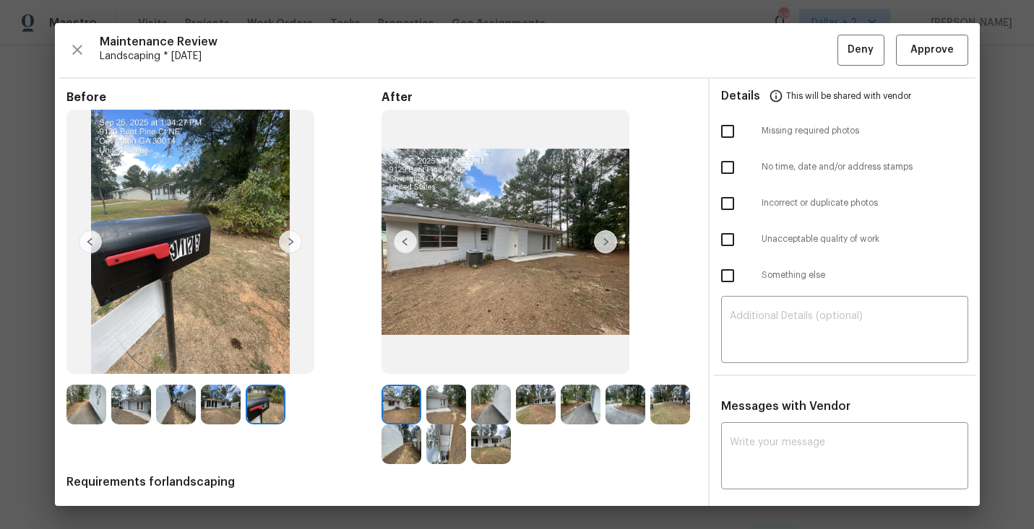
click at [126, 418] on img at bounding box center [131, 405] width 40 height 40
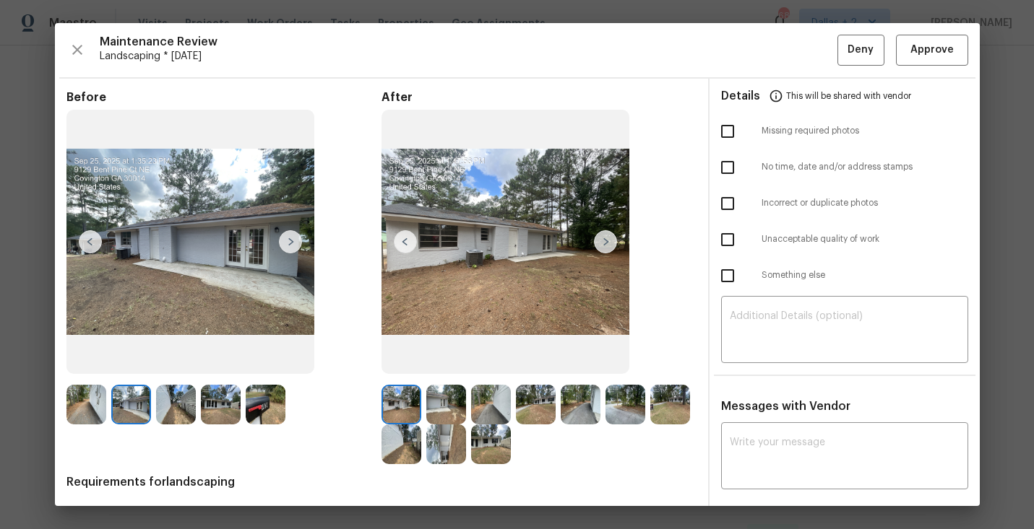
click at [72, 413] on img at bounding box center [86, 405] width 40 height 40
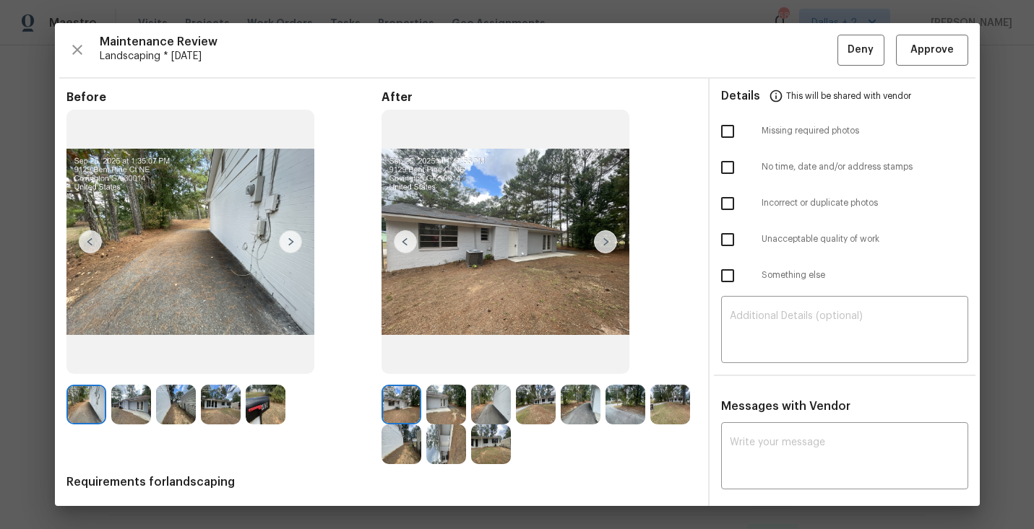
click at [493, 416] on img at bounding box center [491, 405] width 40 height 40
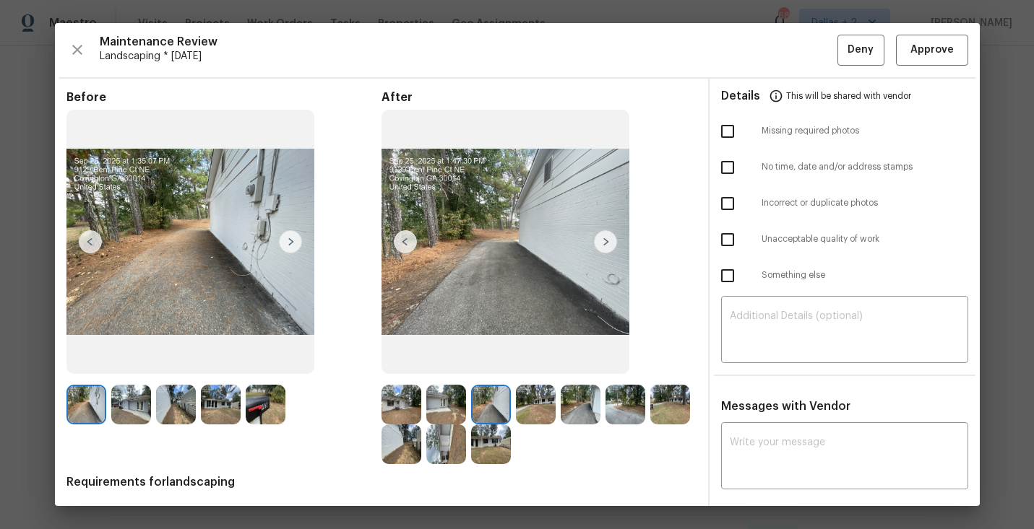
click at [476, 412] on img at bounding box center [491, 405] width 40 height 40
click at [943, 56] on span "Approve" at bounding box center [931, 50] width 43 height 18
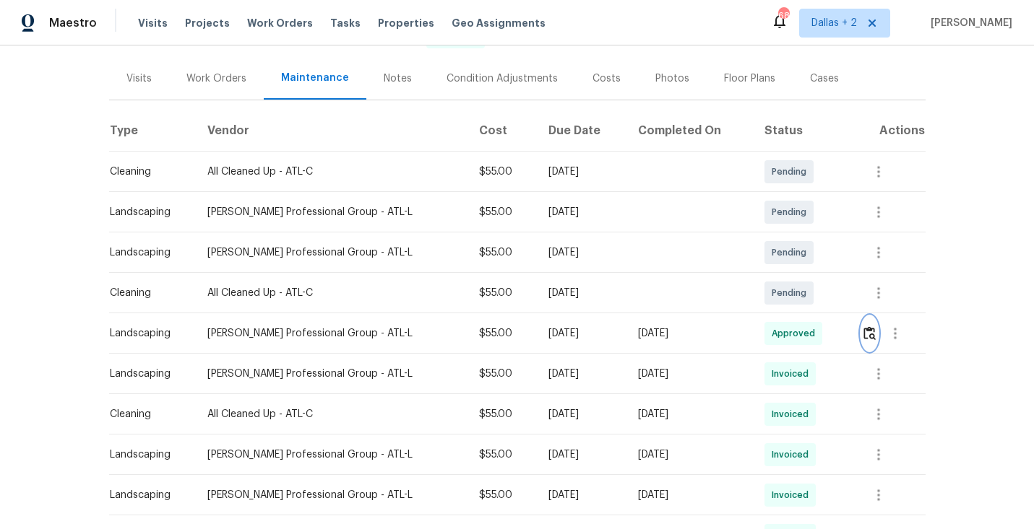
scroll to position [0, 0]
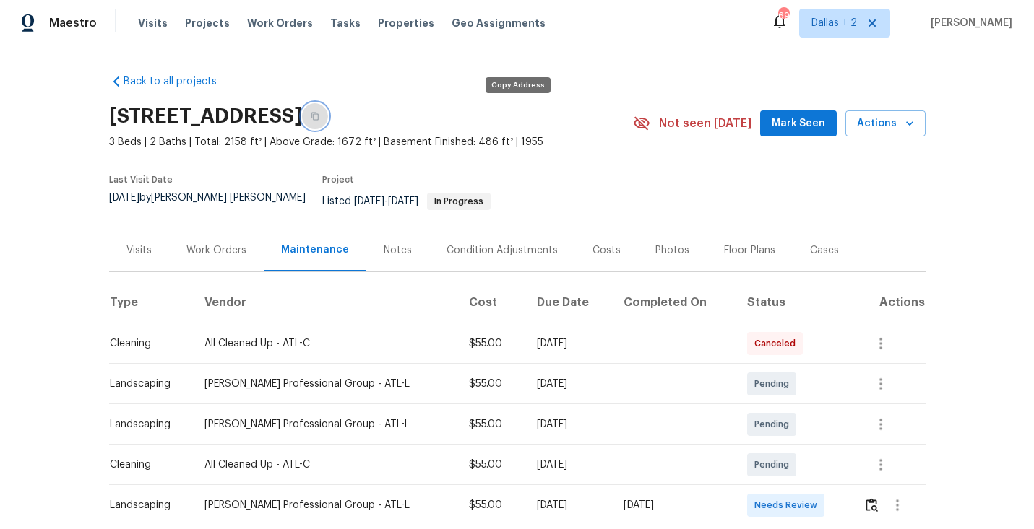
click at [328, 112] on button "button" at bounding box center [315, 116] width 26 height 26
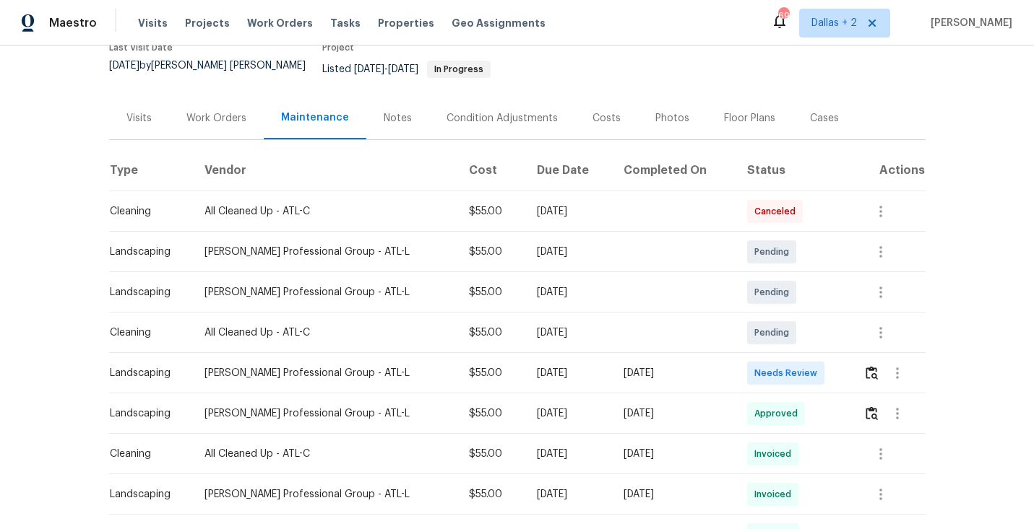
scroll to position [173, 0]
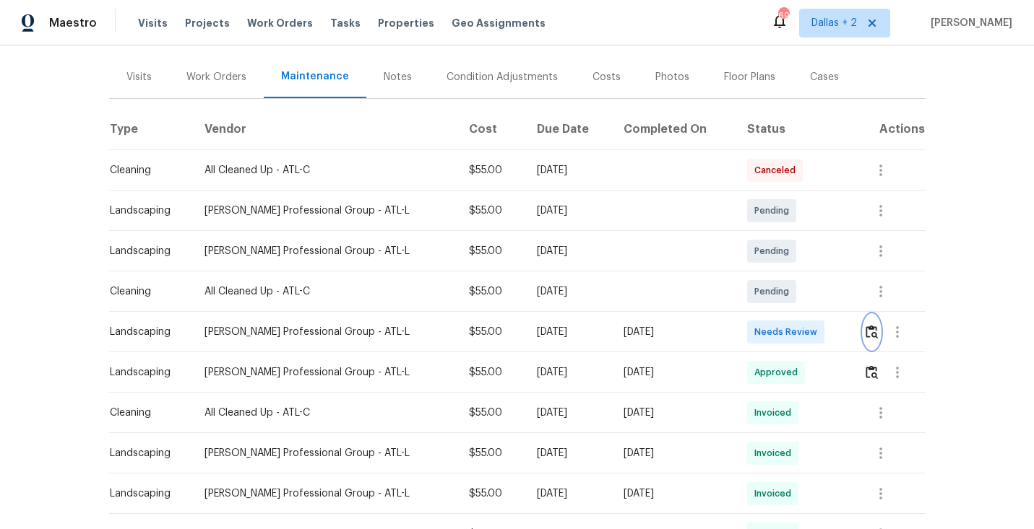
click at [864, 329] on button "button" at bounding box center [871, 332] width 17 height 35
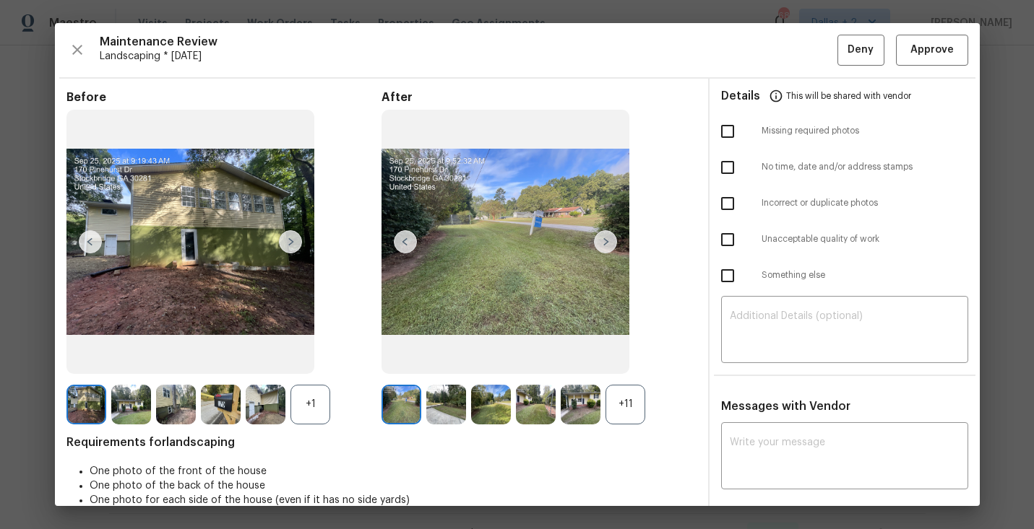
click at [626, 402] on div "+11" at bounding box center [625, 405] width 40 height 40
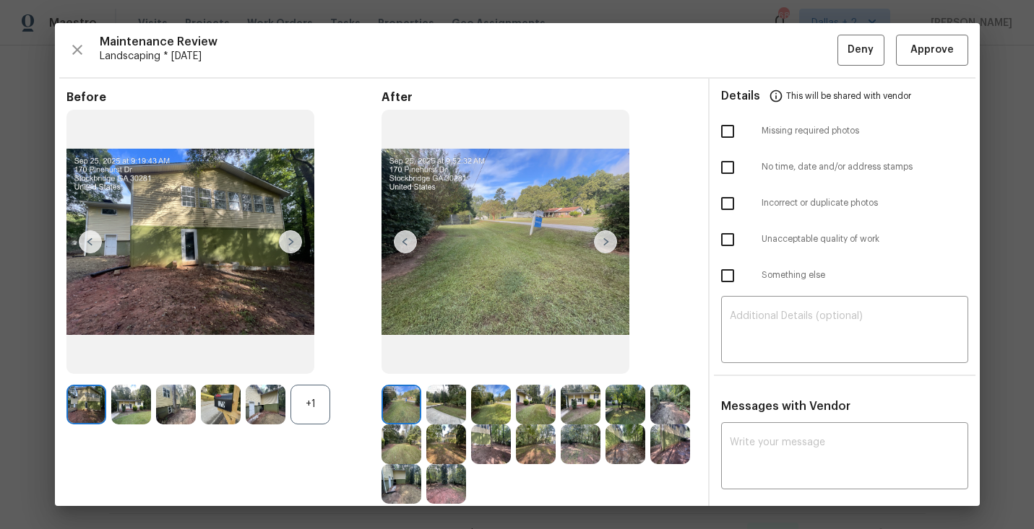
click at [315, 394] on div "+1" at bounding box center [310, 405] width 40 height 40
click at [229, 417] on img at bounding box center [221, 405] width 40 height 40
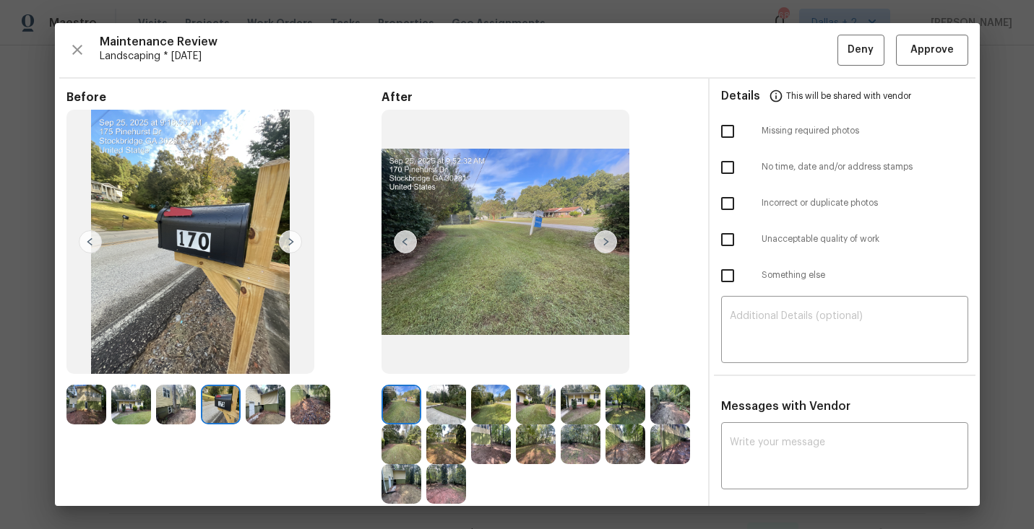
click at [436, 404] on img at bounding box center [446, 405] width 40 height 40
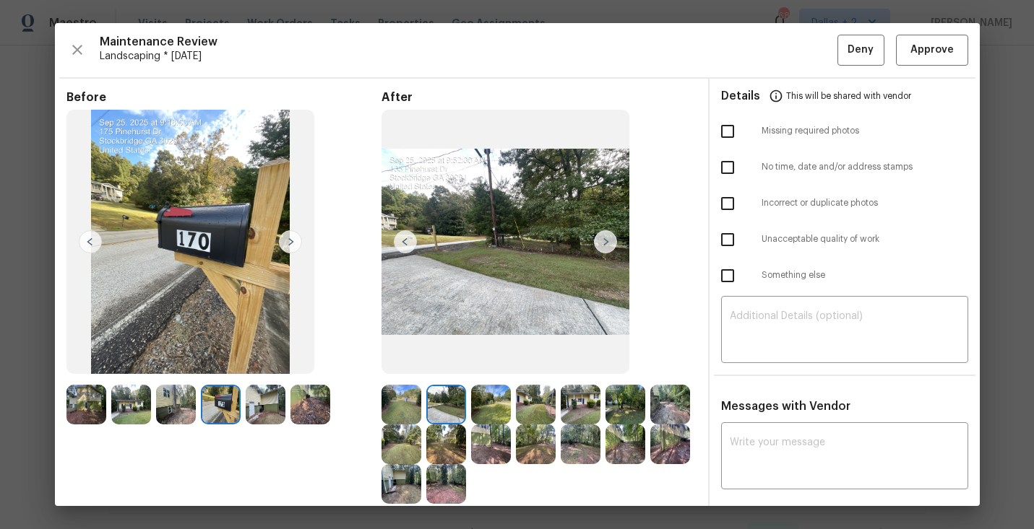
click at [605, 241] on img at bounding box center [605, 241] width 23 height 23
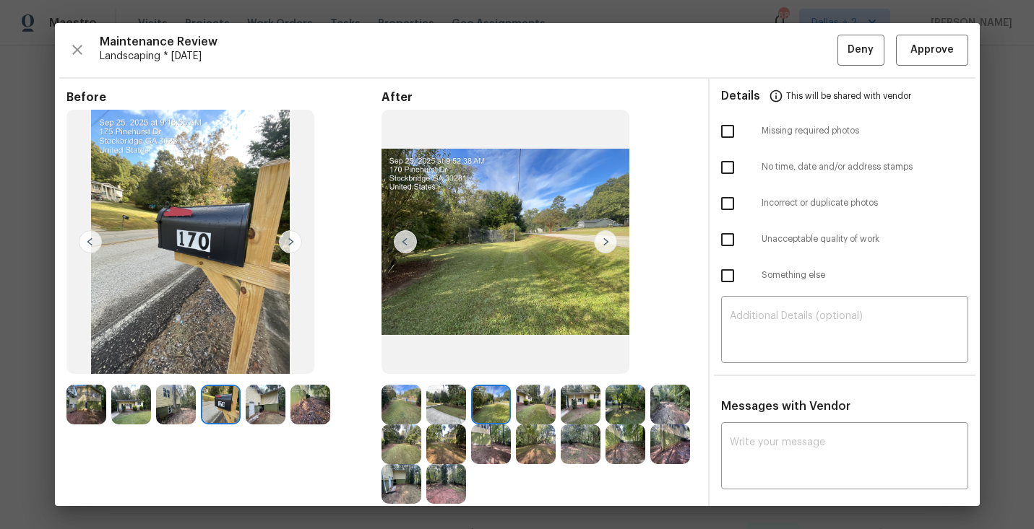
click at [579, 394] on img at bounding box center [581, 405] width 40 height 40
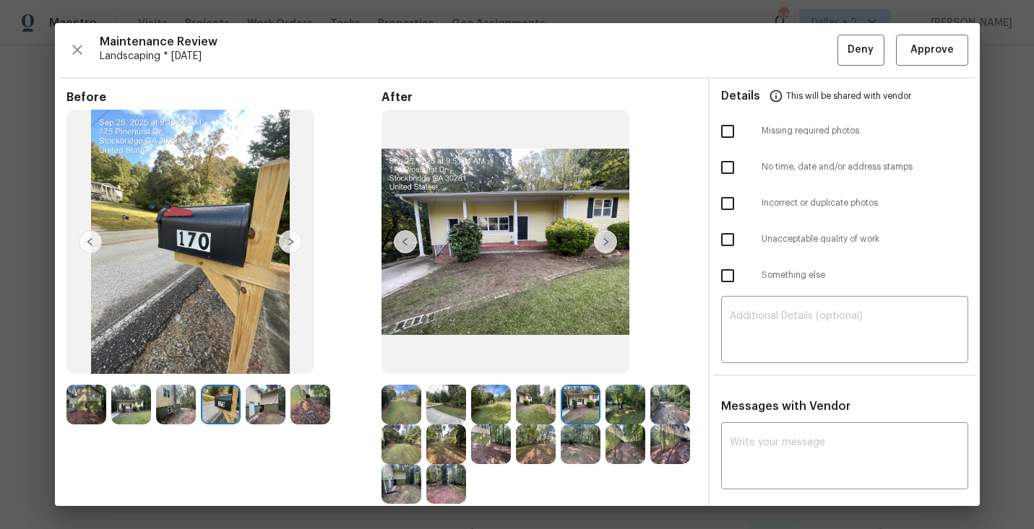
click at [685, 410] on img at bounding box center [670, 405] width 40 height 40
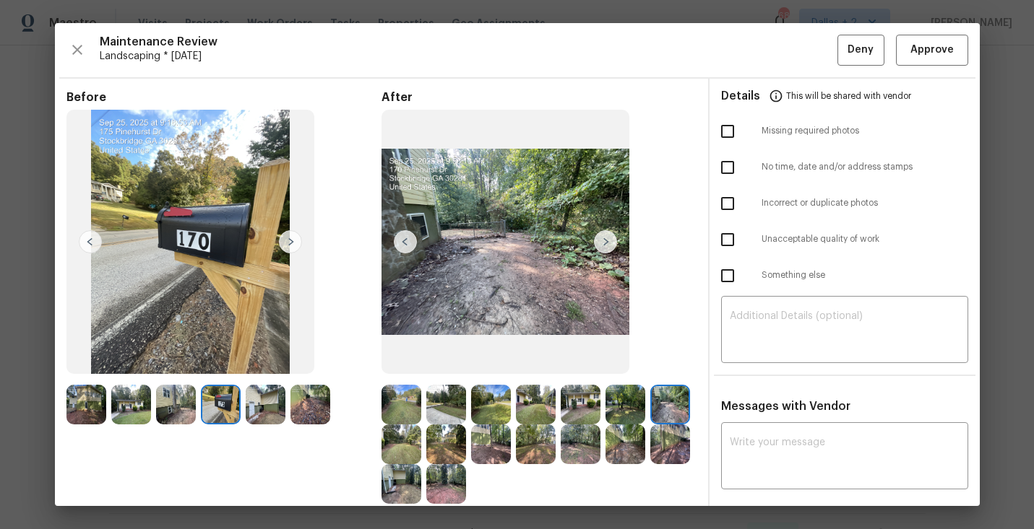
click at [306, 407] on img at bounding box center [310, 405] width 40 height 40
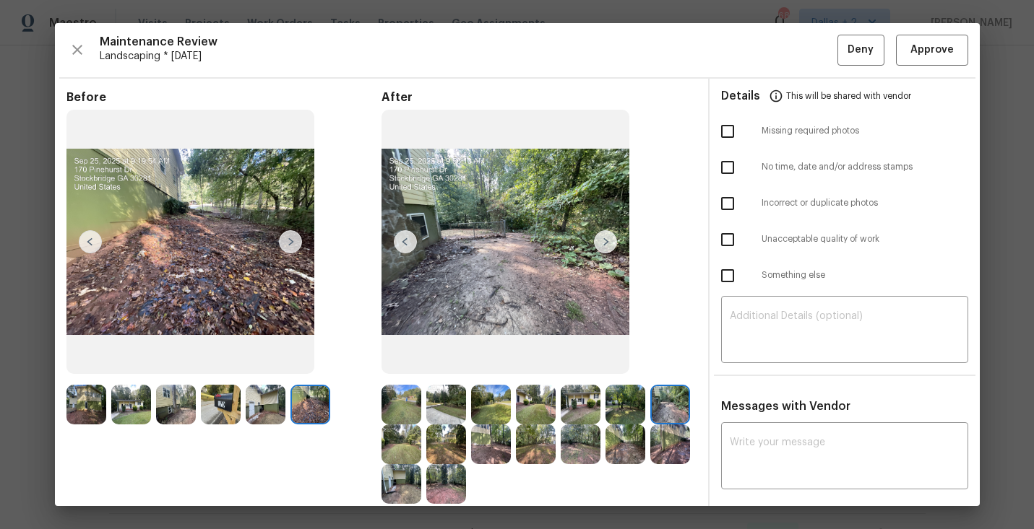
click at [627, 441] on img at bounding box center [625, 445] width 40 height 40
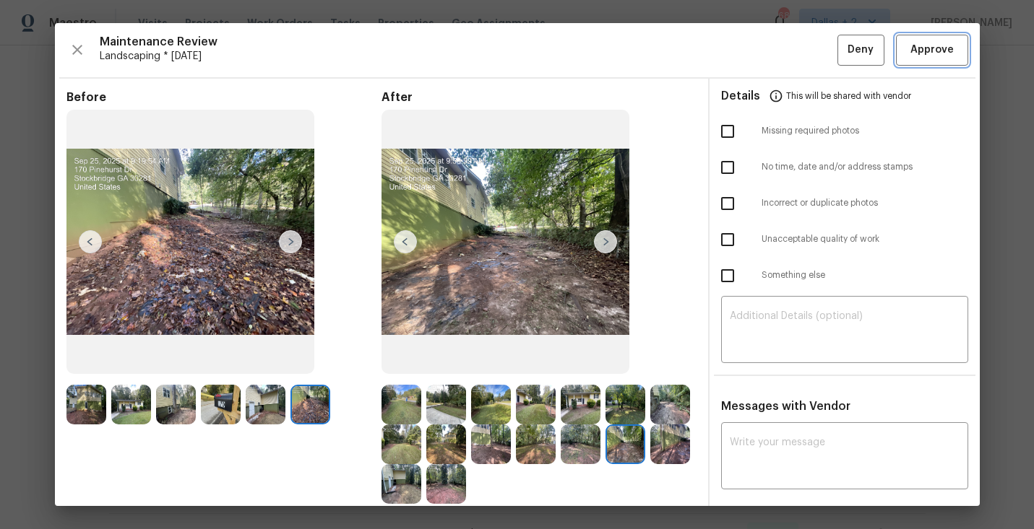
click at [933, 56] on span "Approve" at bounding box center [931, 50] width 43 height 18
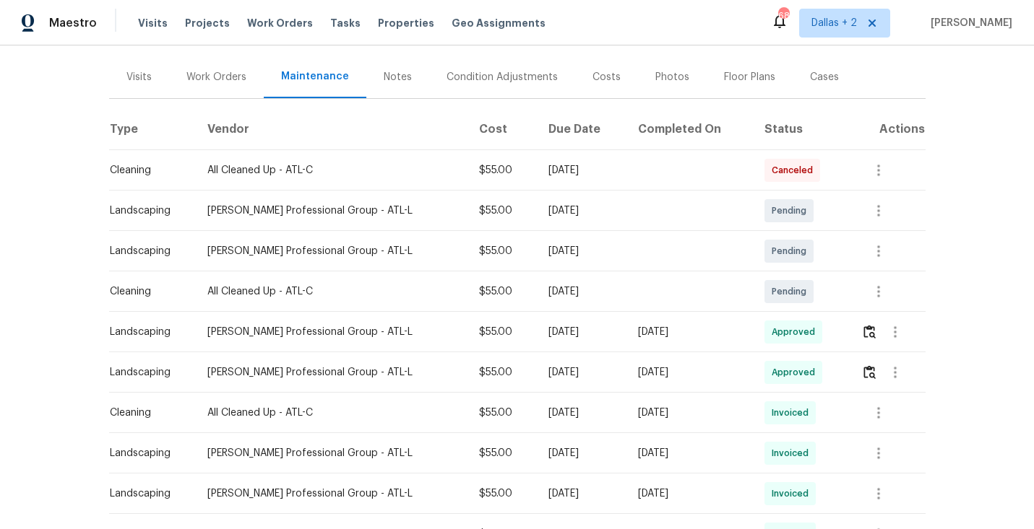
click at [859, 318] on td at bounding box center [887, 332] width 76 height 40
click at [868, 325] on img "button" at bounding box center [869, 332] width 12 height 14
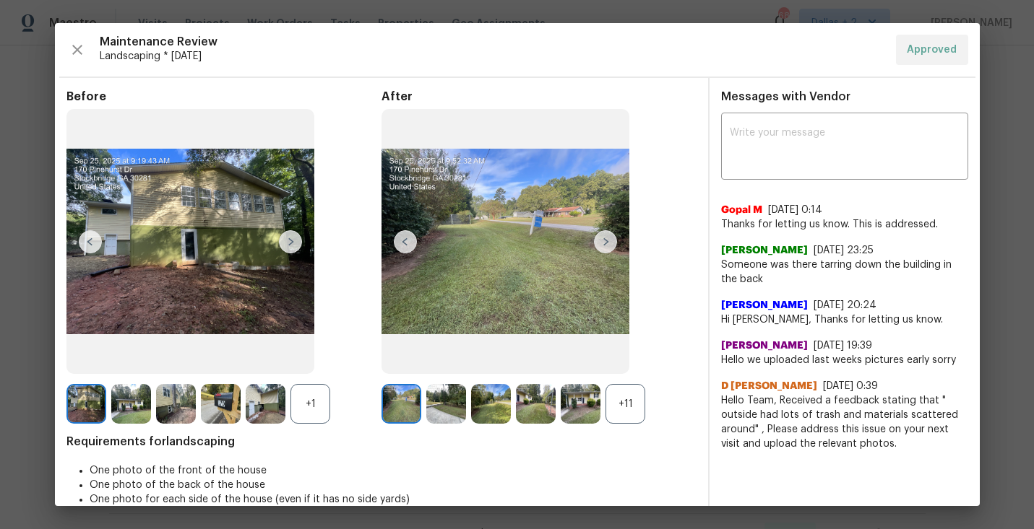
click at [308, 397] on div "+1" at bounding box center [310, 404] width 40 height 40
click at [611, 406] on div "+11" at bounding box center [625, 404] width 40 height 40
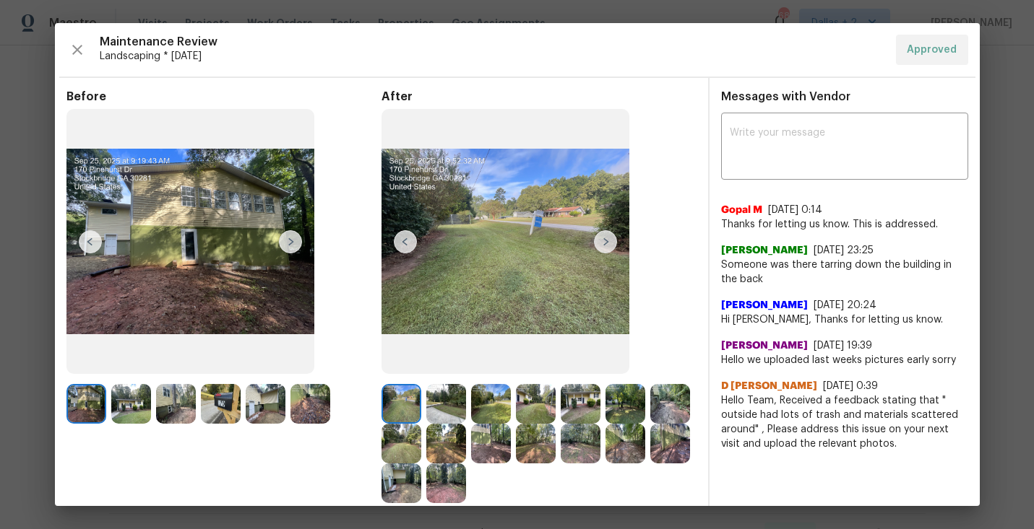
click at [170, 407] on img at bounding box center [176, 404] width 40 height 40
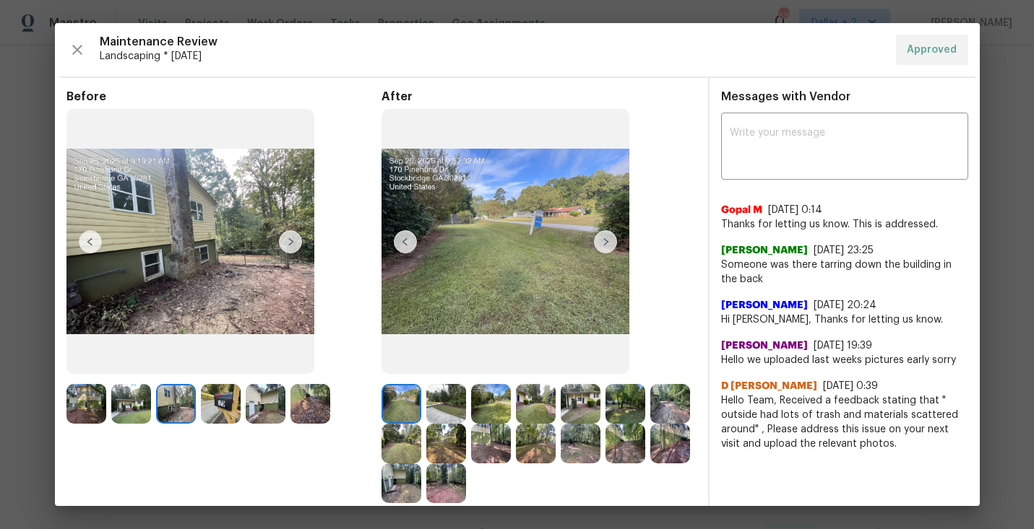
click at [182, 400] on img at bounding box center [176, 404] width 40 height 40
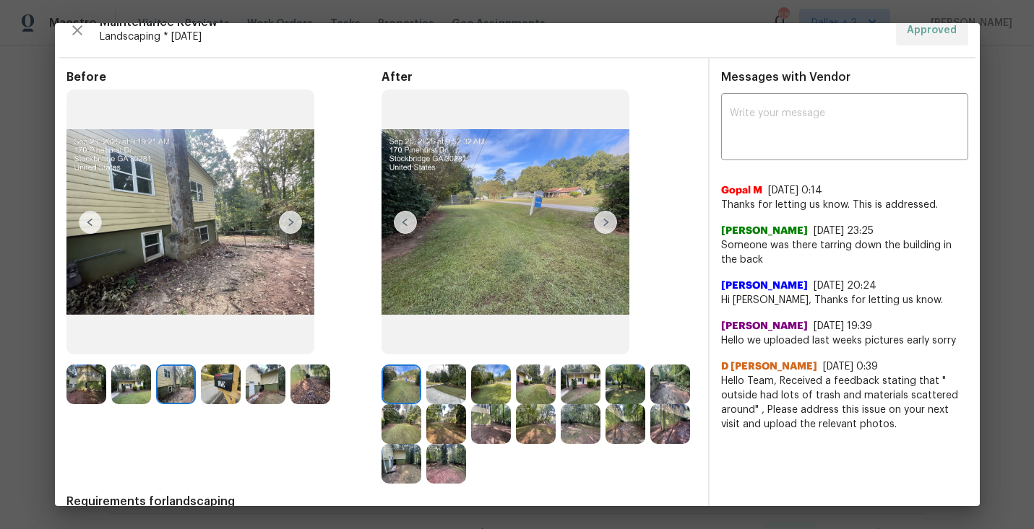
scroll to position [22, 0]
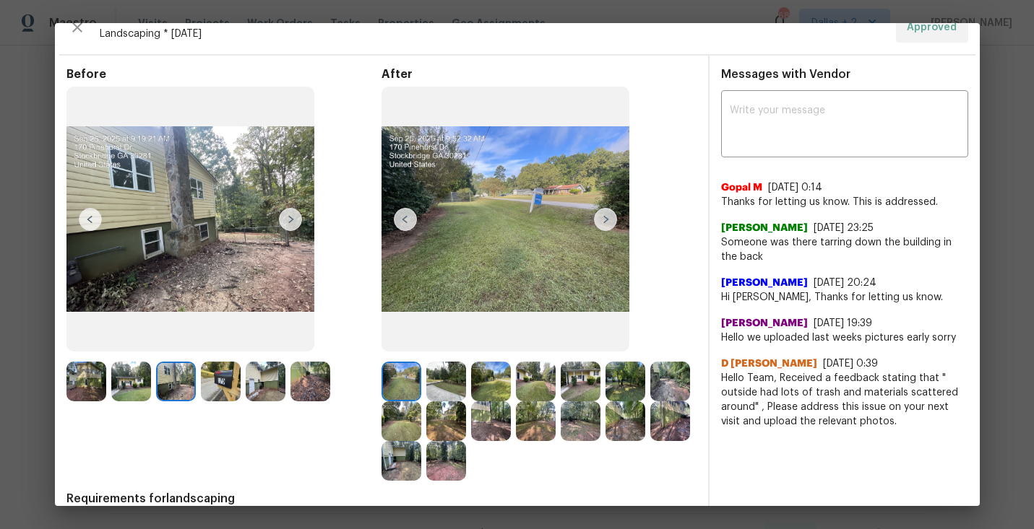
click at [584, 387] on img at bounding box center [581, 382] width 40 height 40
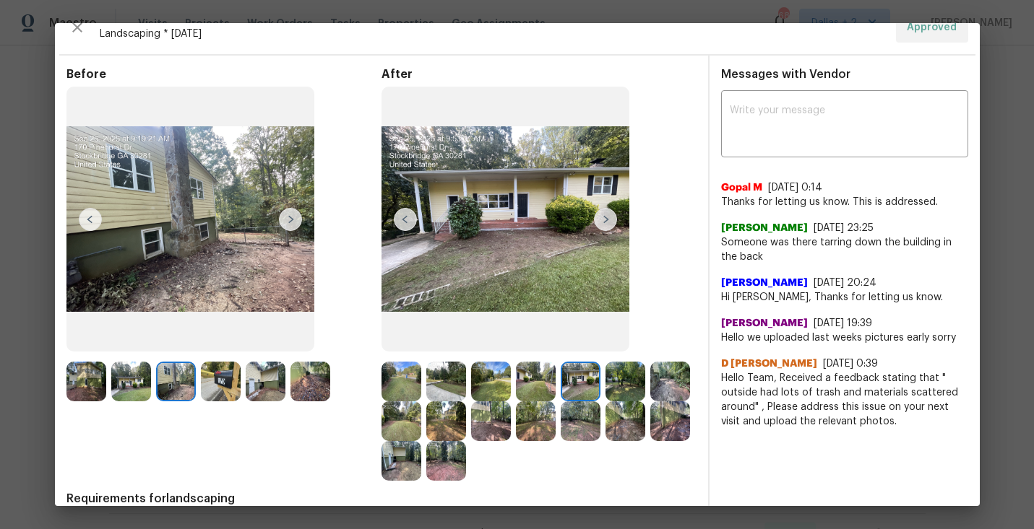
click at [142, 383] on img at bounding box center [131, 382] width 40 height 40
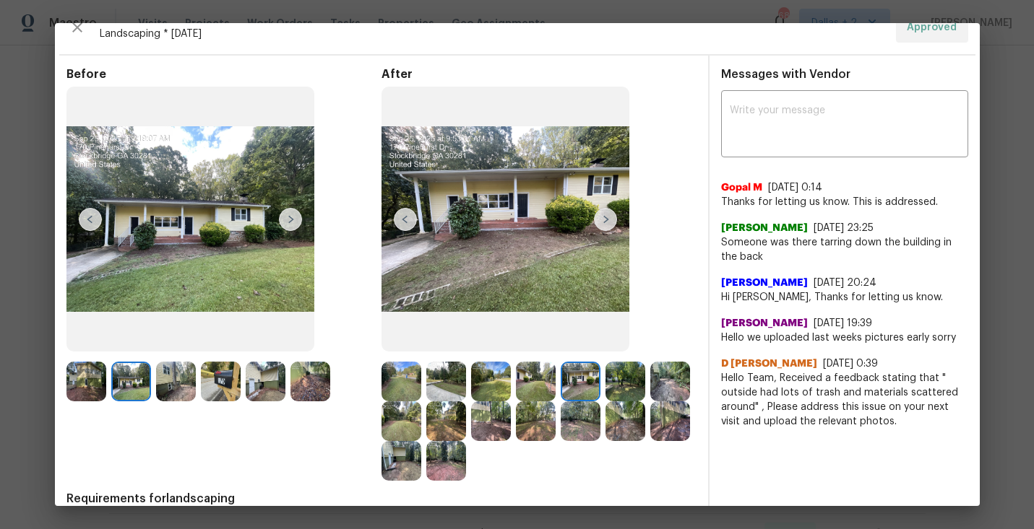
click at [456, 420] on img at bounding box center [446, 422] width 40 height 40
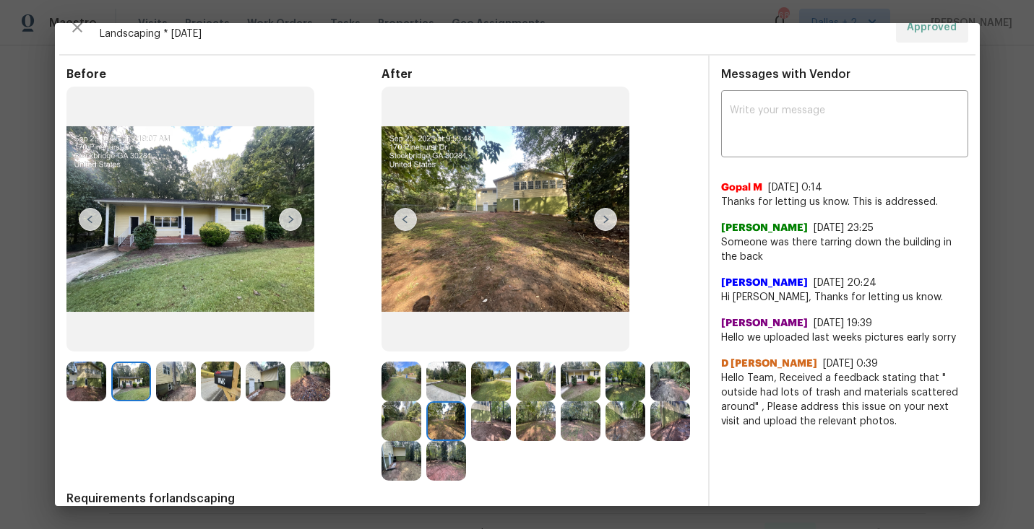
click at [437, 467] on img at bounding box center [446, 461] width 40 height 40
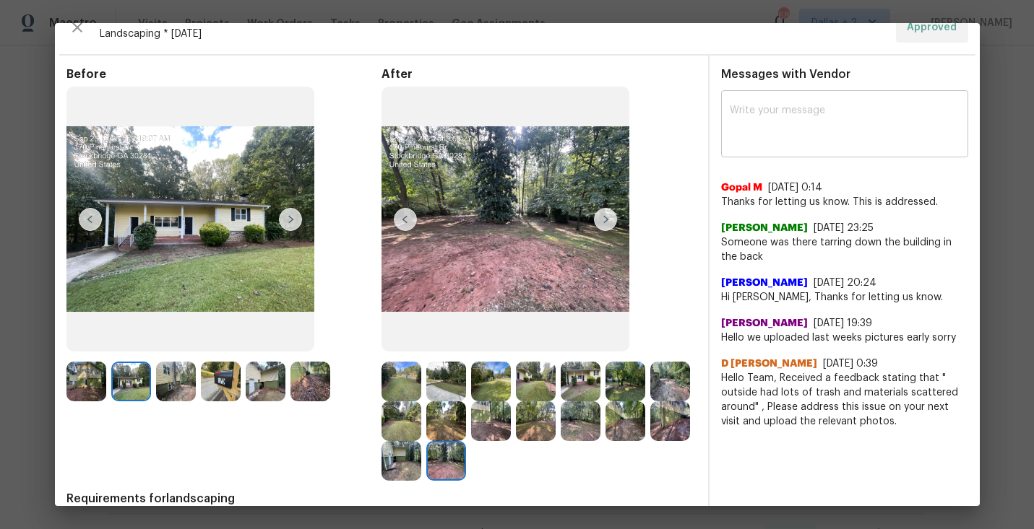
scroll to position [0, 0]
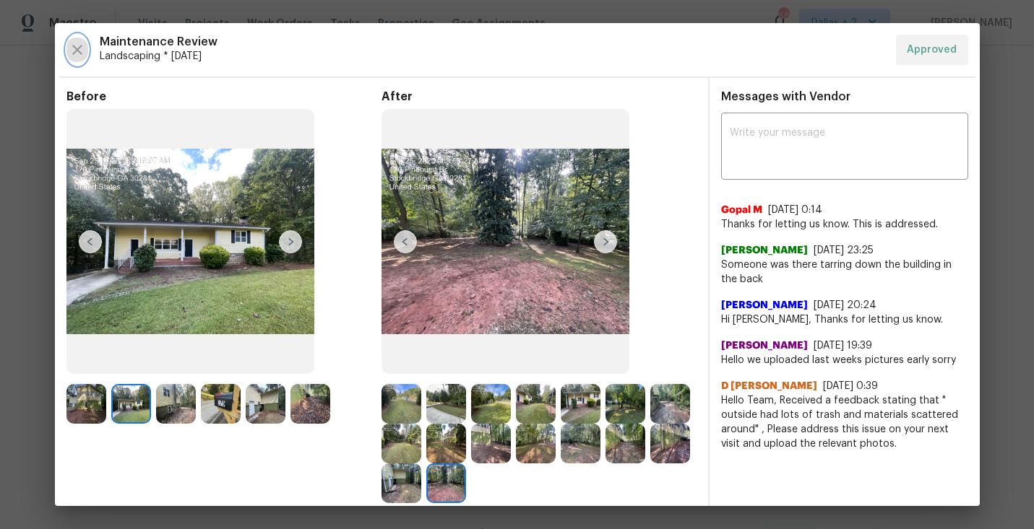
click at [79, 41] on icon "button" at bounding box center [77, 49] width 17 height 17
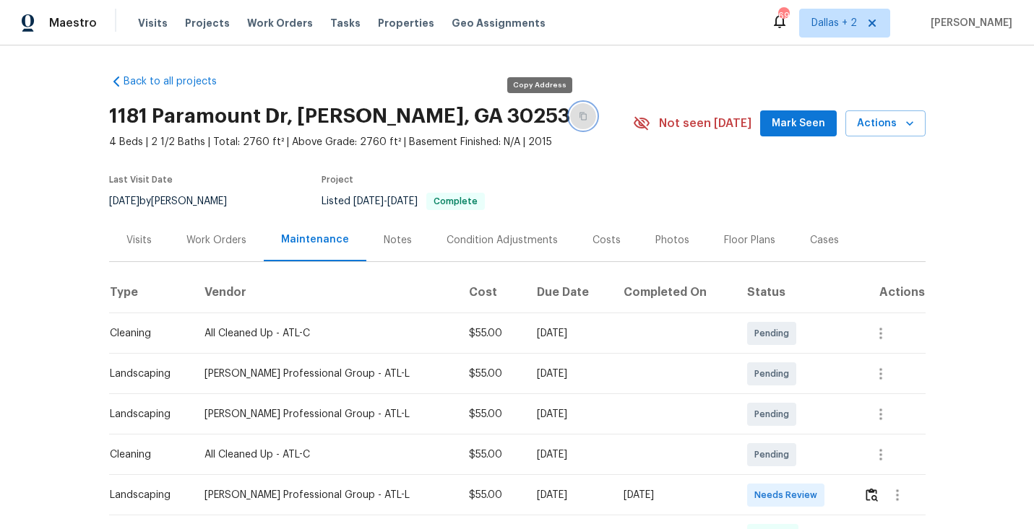
click at [579, 114] on icon "button" at bounding box center [583, 116] width 9 height 9
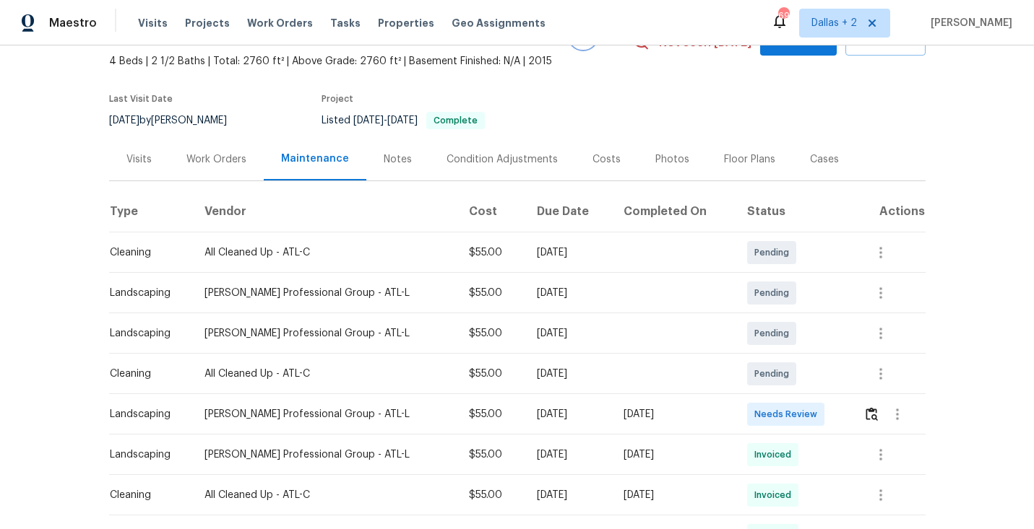
scroll to position [98, 0]
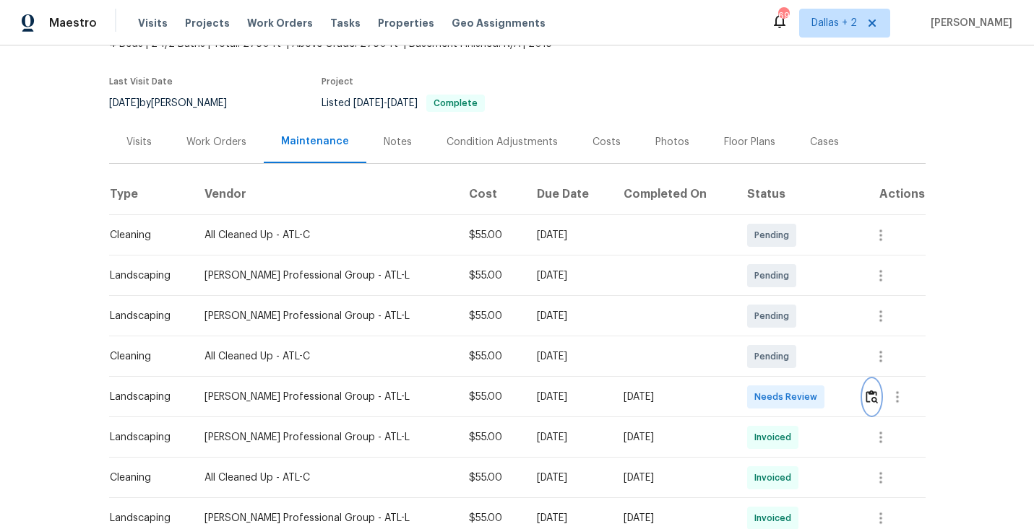
click at [870, 399] on img "button" at bounding box center [871, 397] width 12 height 14
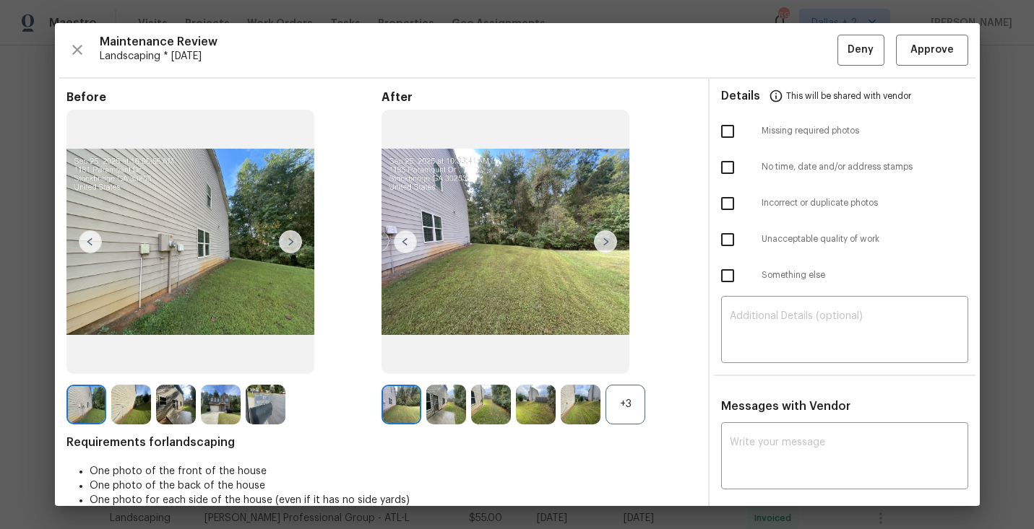
click at [625, 404] on div "+3" at bounding box center [625, 405] width 40 height 40
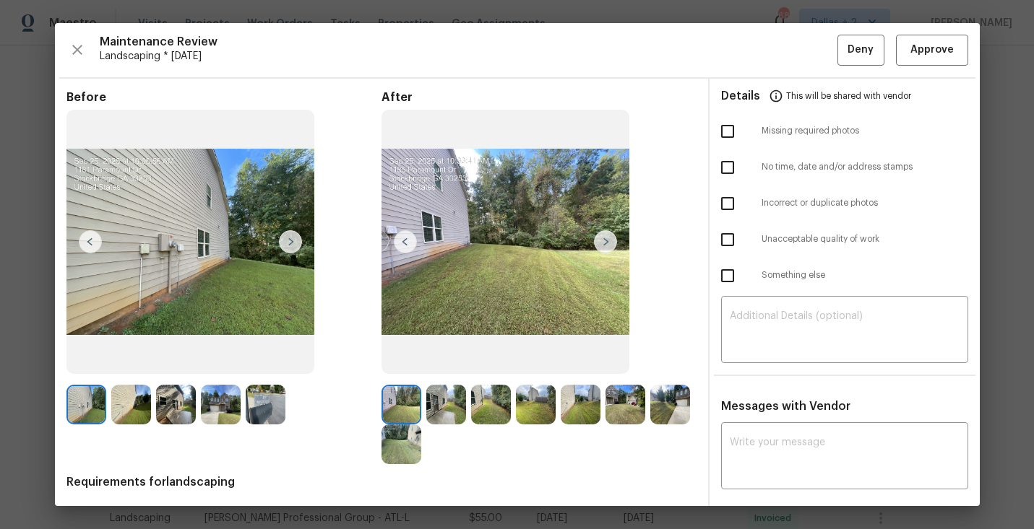
click at [279, 404] on img at bounding box center [266, 405] width 40 height 40
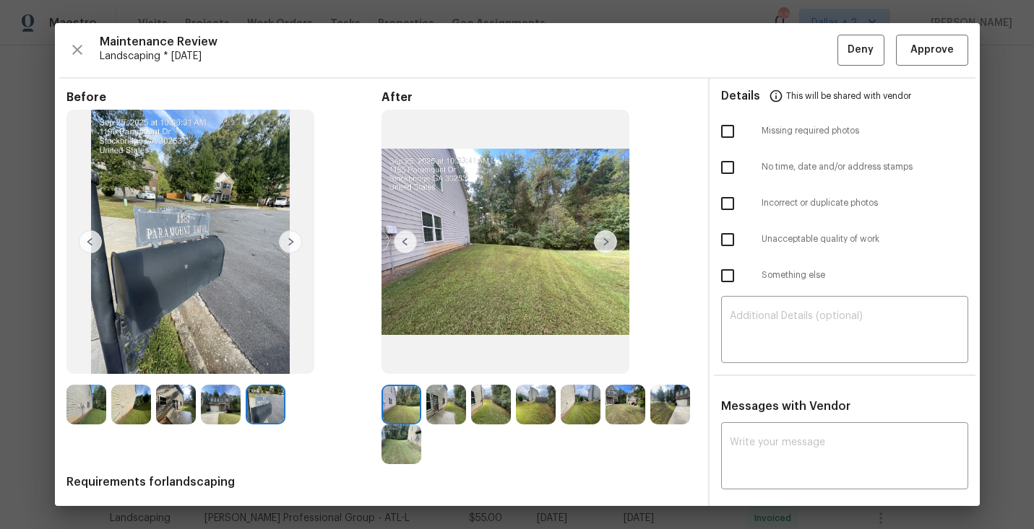
click at [606, 240] on img at bounding box center [605, 241] width 23 height 23
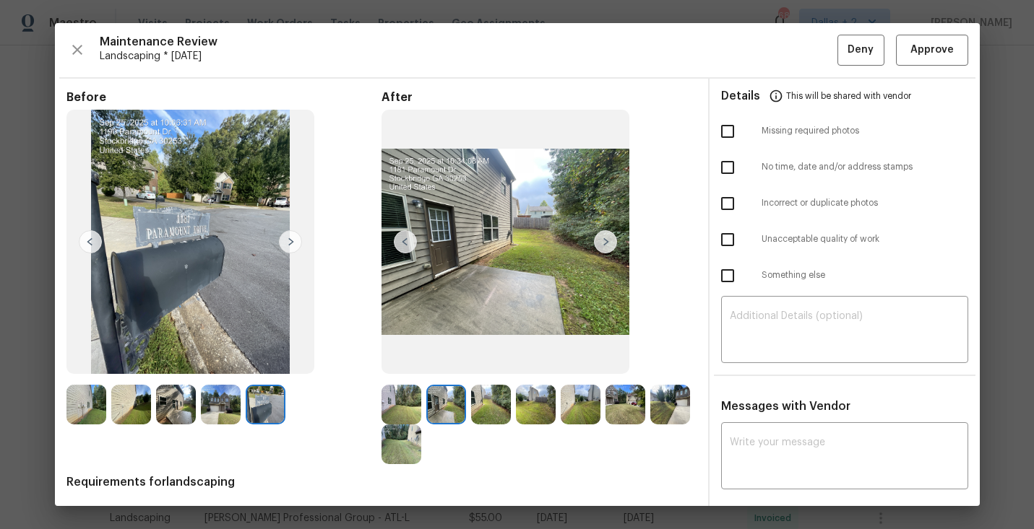
click at [272, 415] on img at bounding box center [266, 405] width 40 height 40
click at [211, 415] on img at bounding box center [221, 405] width 40 height 40
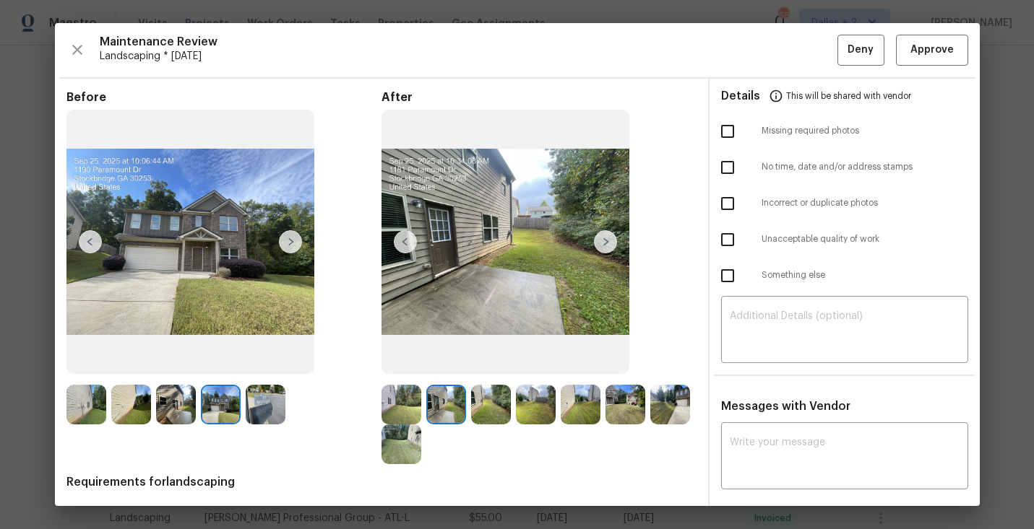
click at [261, 401] on img at bounding box center [266, 405] width 40 height 40
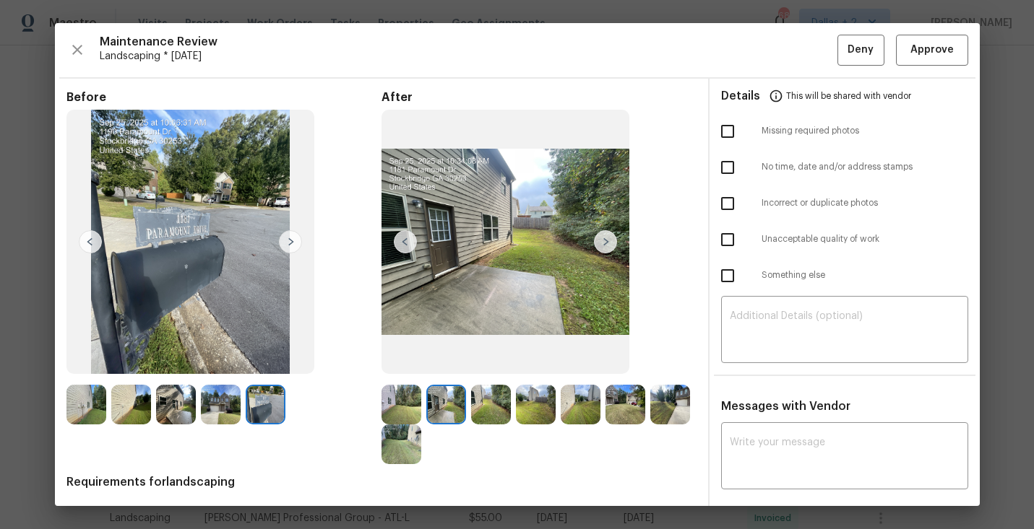
click at [144, 412] on img at bounding box center [131, 405] width 40 height 40
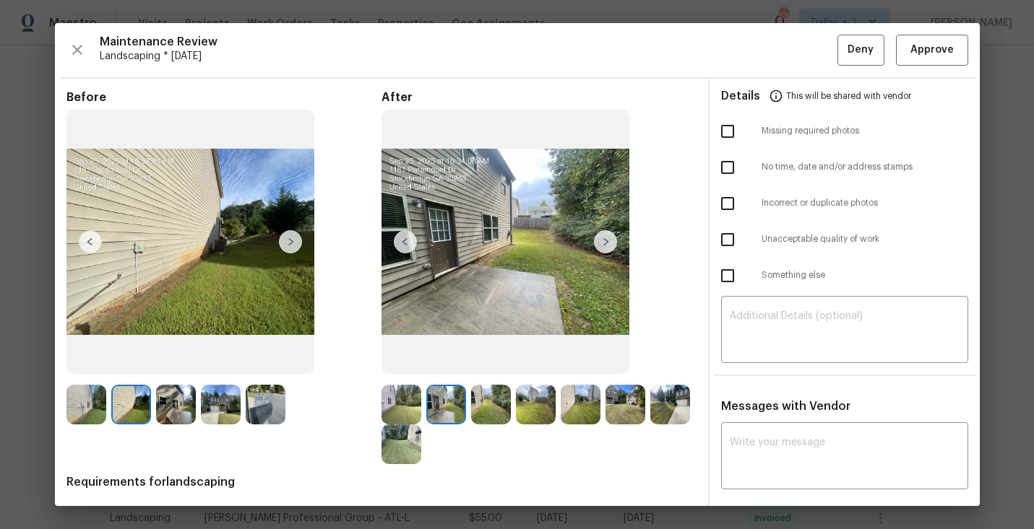
click at [561, 411] on img at bounding box center [581, 405] width 40 height 40
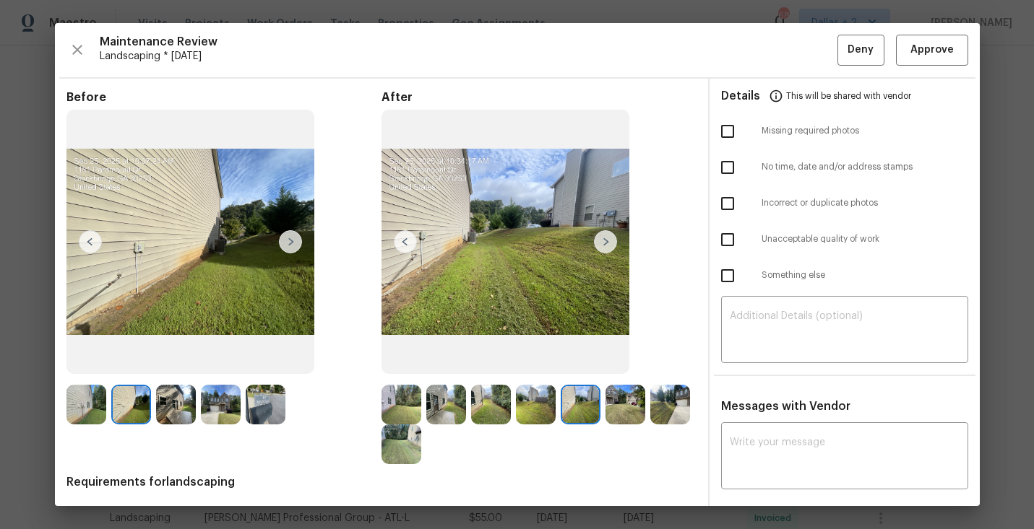
click at [182, 415] on img at bounding box center [176, 405] width 40 height 40
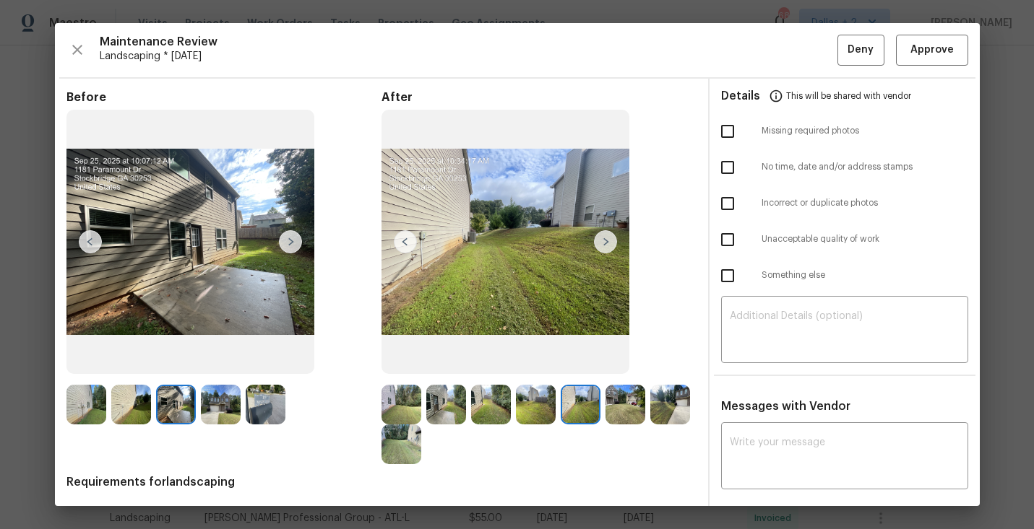
click at [429, 399] on img at bounding box center [446, 405] width 40 height 40
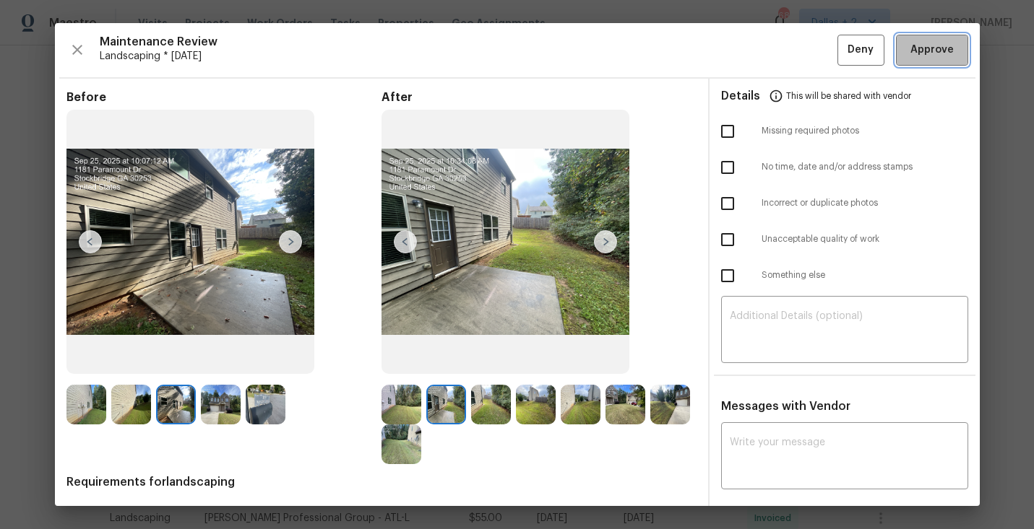
click at [910, 58] on span "Approve" at bounding box center [931, 50] width 43 height 18
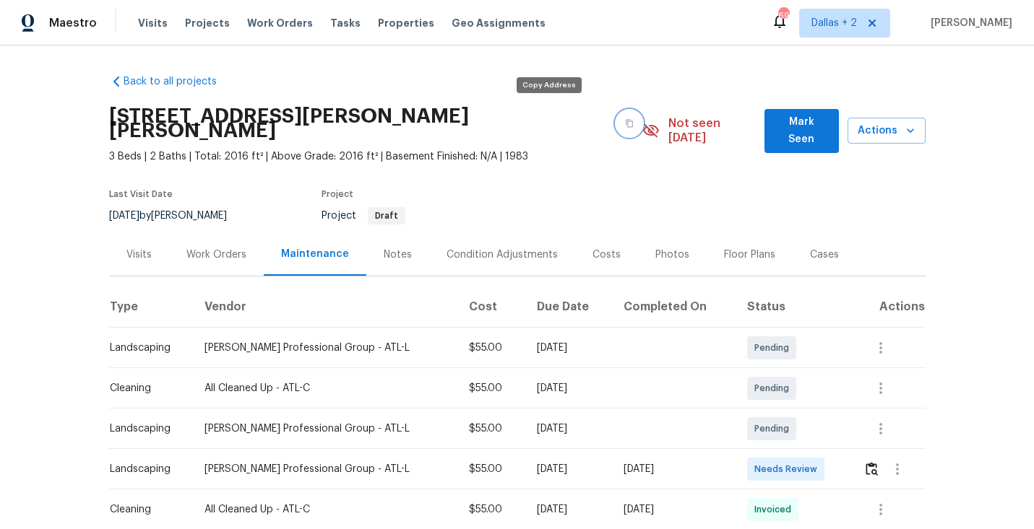
click at [616, 113] on button "button" at bounding box center [629, 124] width 26 height 26
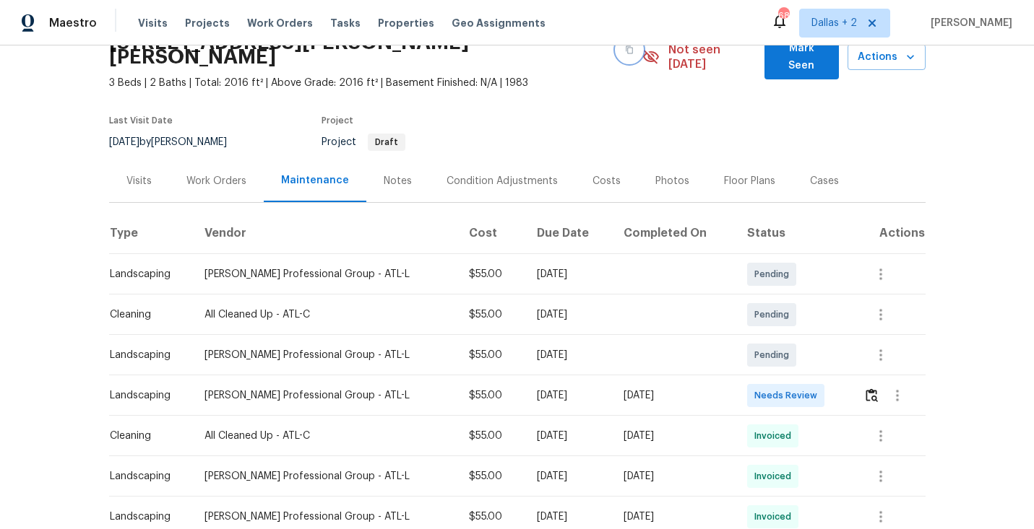
scroll to position [93, 0]
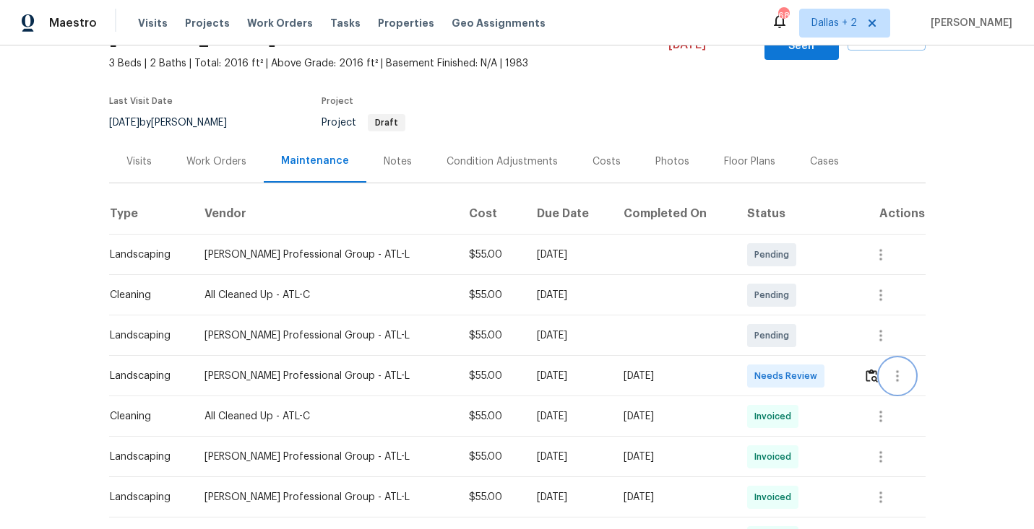
click at [883, 361] on button "button" at bounding box center [897, 376] width 35 height 35
click at [872, 360] on div at bounding box center [517, 264] width 1034 height 529
click at [872, 360] on div "Message vendor View details Edit schedule" at bounding box center [517, 264] width 1034 height 529
click at [872, 369] on img "button" at bounding box center [871, 376] width 12 height 14
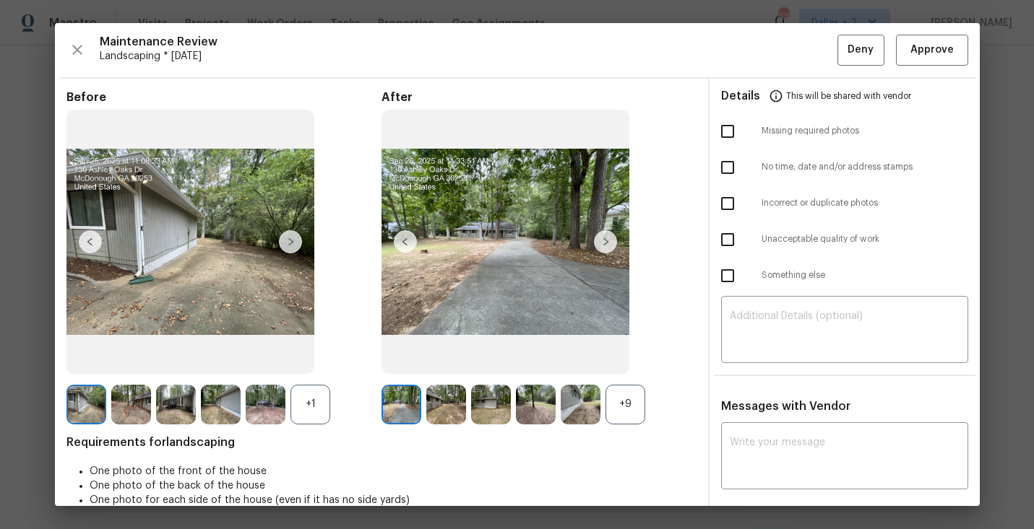
click at [303, 397] on div "+1" at bounding box center [310, 405] width 40 height 40
click at [628, 412] on div "+9" at bounding box center [625, 405] width 40 height 40
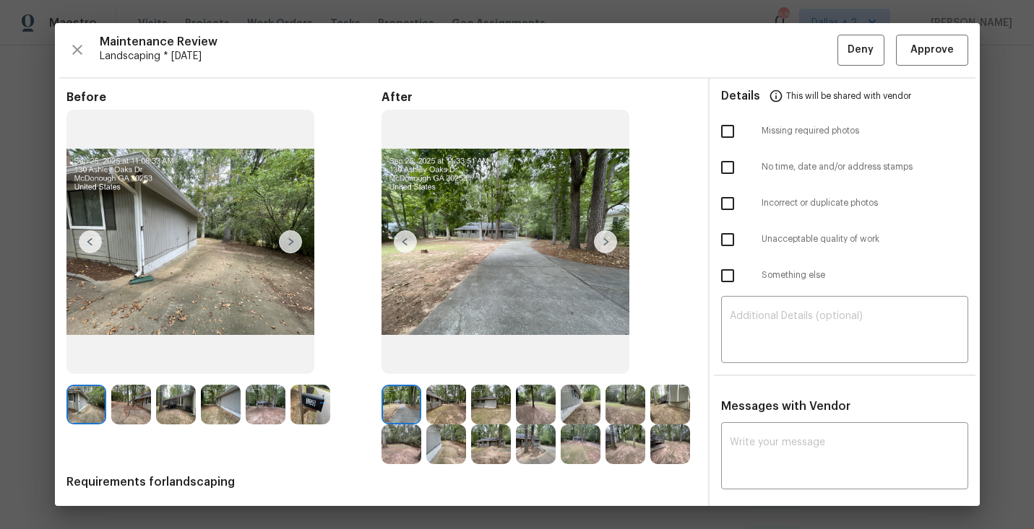
click at [316, 405] on img at bounding box center [310, 405] width 40 height 40
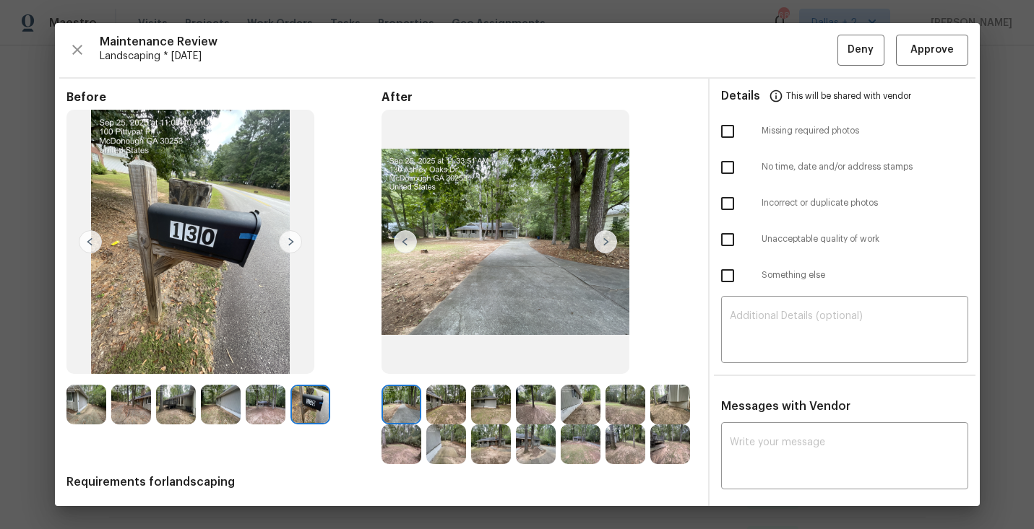
click at [493, 399] on img at bounding box center [491, 405] width 40 height 40
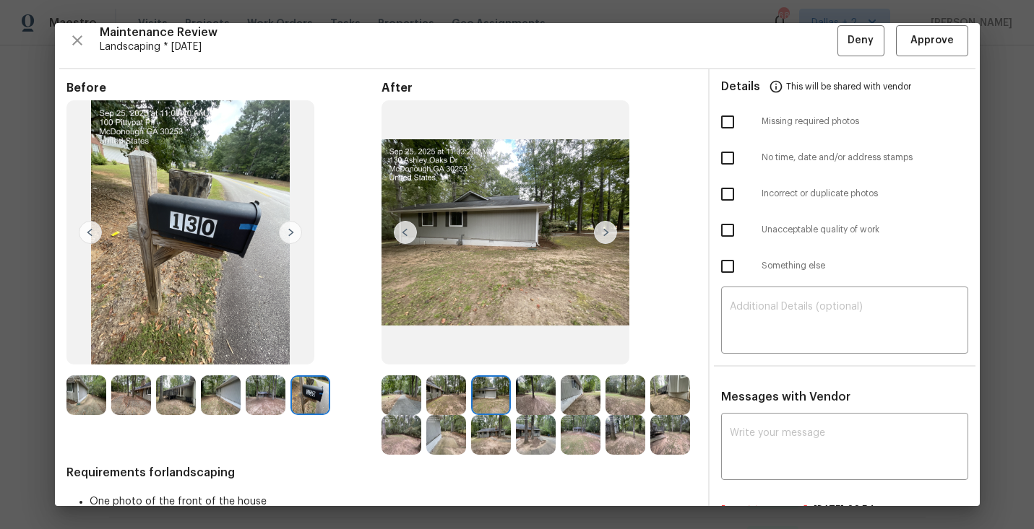
scroll to position [4, 0]
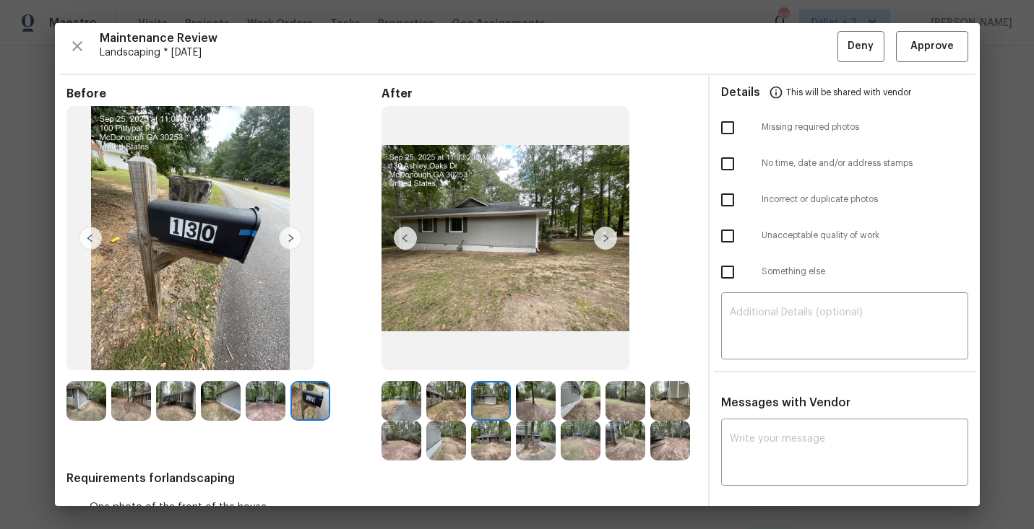
click at [498, 392] on img at bounding box center [491, 401] width 40 height 40
click at [498, 389] on img at bounding box center [491, 401] width 40 height 40
click at [527, 400] on img at bounding box center [536, 401] width 40 height 40
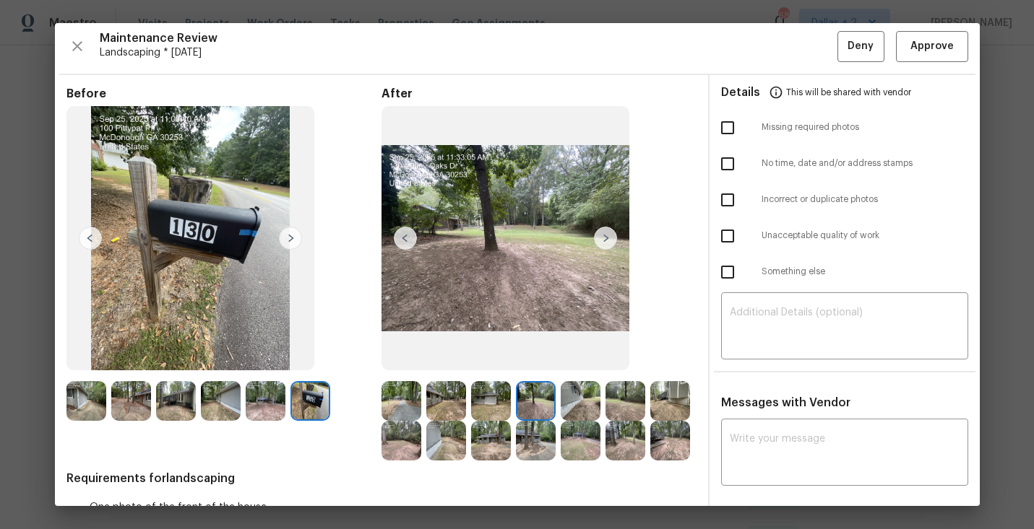
click at [584, 402] on img at bounding box center [581, 401] width 40 height 40
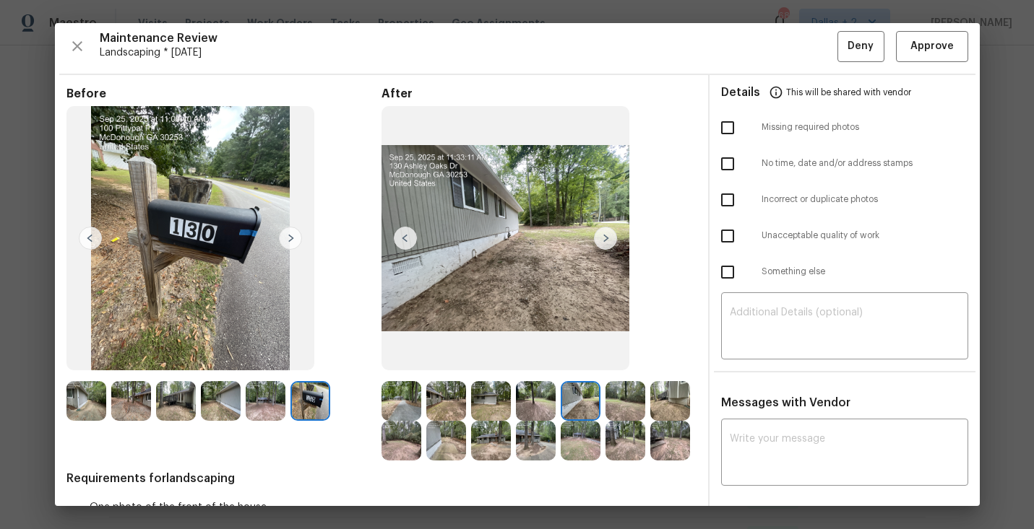
click at [220, 410] on img at bounding box center [221, 401] width 40 height 40
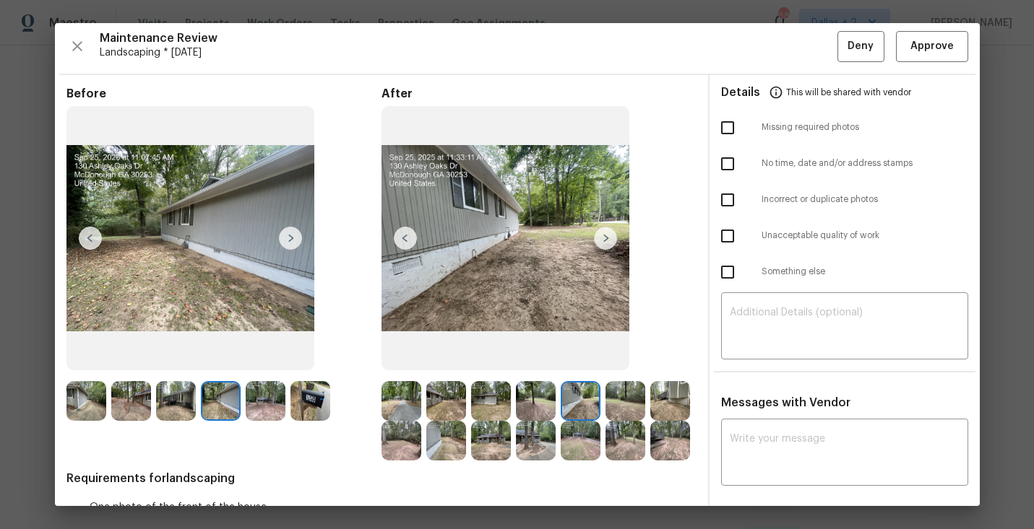
click at [576, 397] on img at bounding box center [581, 401] width 40 height 40
click at [220, 417] on img at bounding box center [221, 401] width 40 height 40
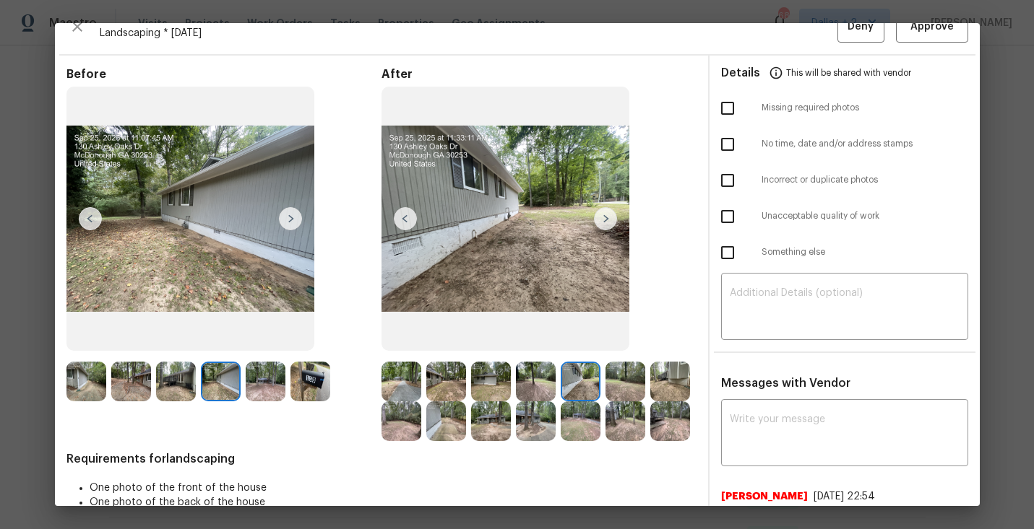
scroll to position [22, 0]
click at [394, 391] on img at bounding box center [401, 383] width 40 height 40
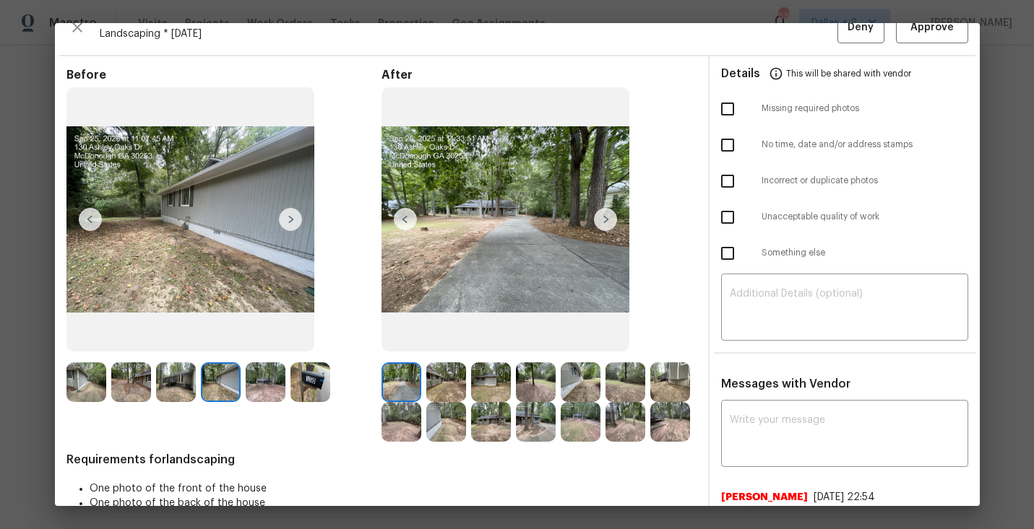
click at [545, 414] on img at bounding box center [536, 422] width 40 height 40
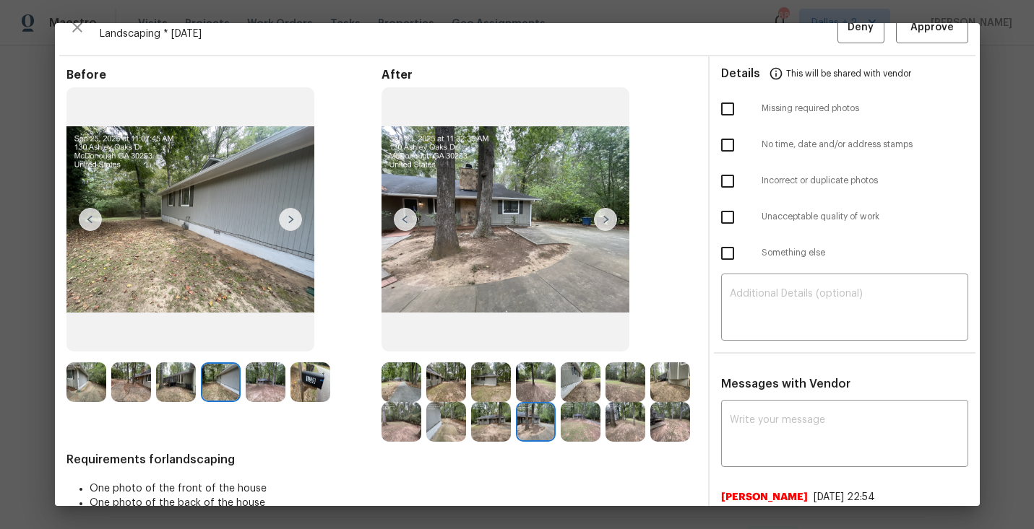
click at [451, 424] on img at bounding box center [446, 422] width 40 height 40
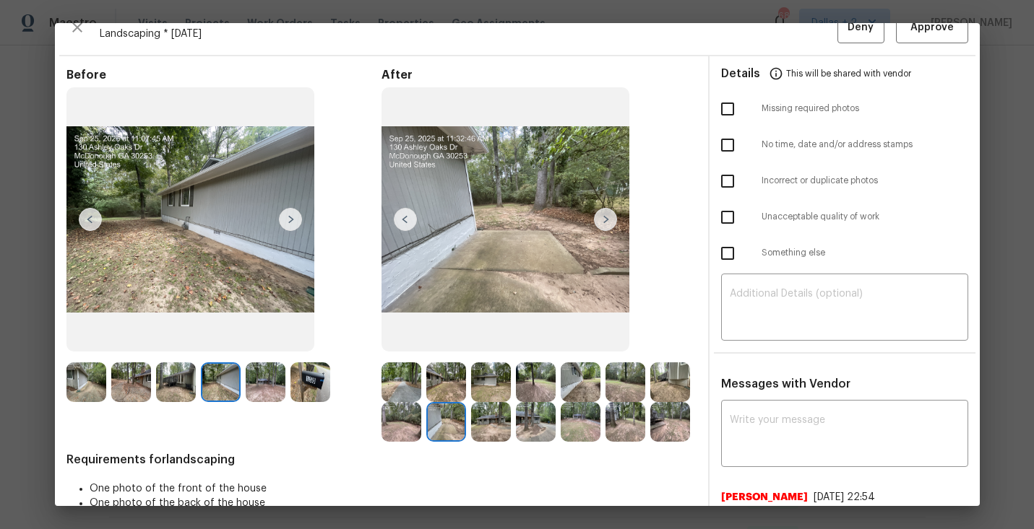
click at [540, 428] on img at bounding box center [536, 422] width 40 height 40
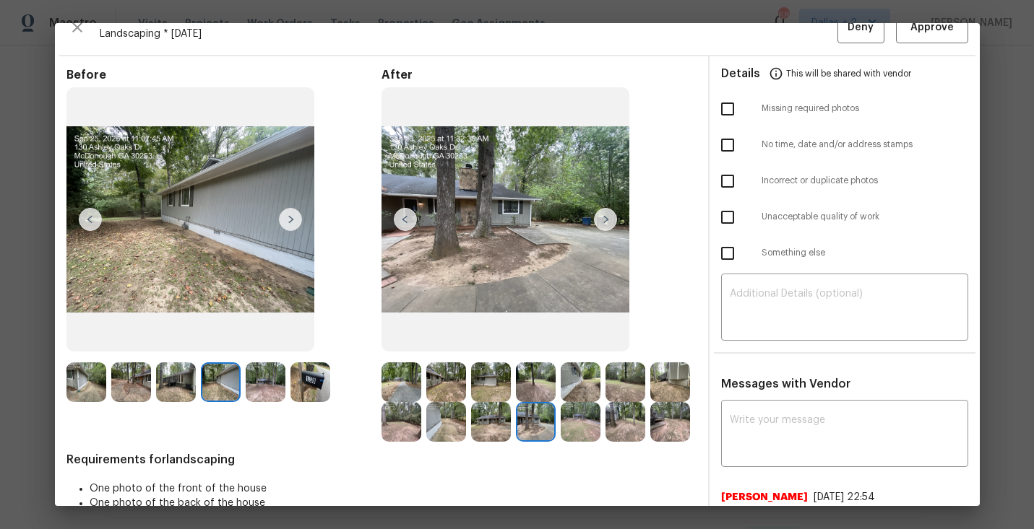
click at [587, 440] on img at bounding box center [581, 422] width 40 height 40
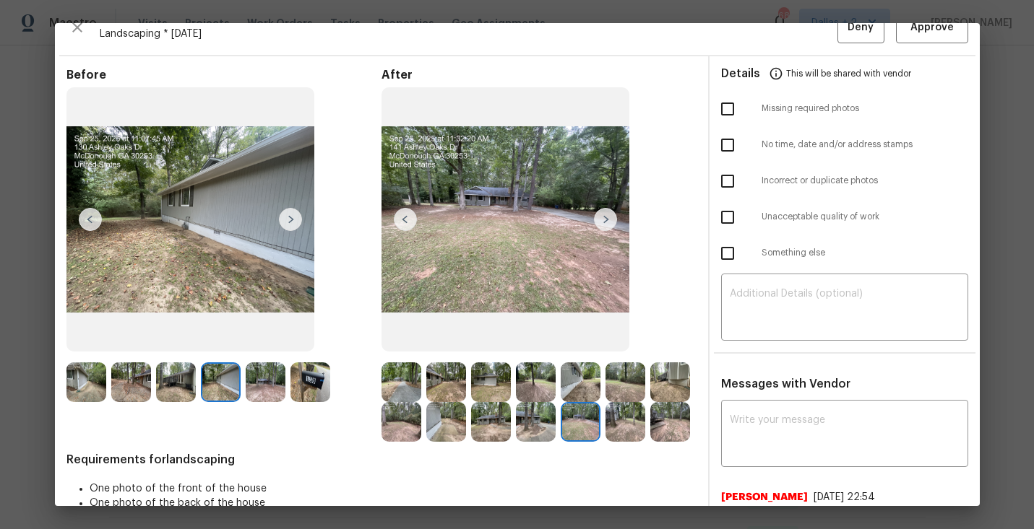
click at [603, 215] on img at bounding box center [605, 219] width 23 height 23
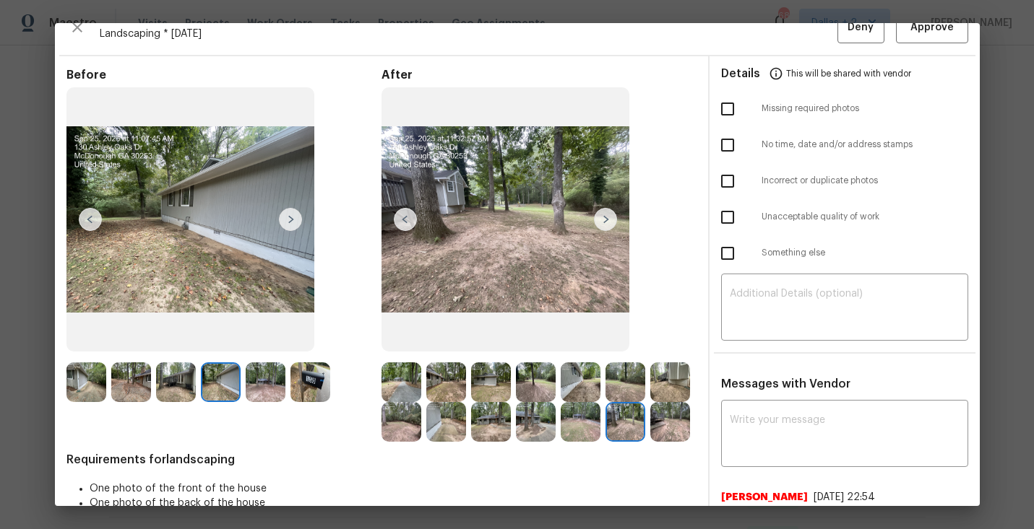
click at [570, 387] on img at bounding box center [581, 383] width 40 height 40
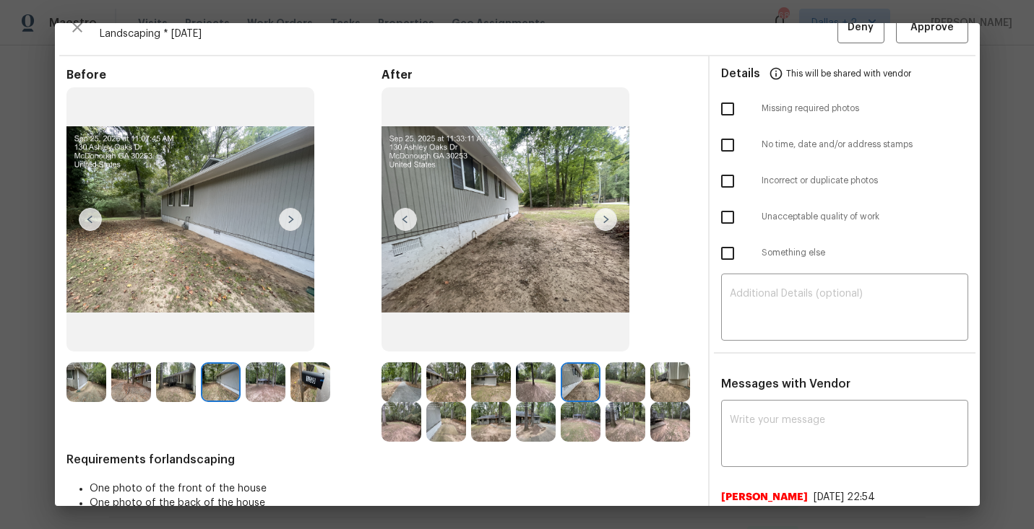
click at [628, 389] on img at bounding box center [625, 383] width 40 height 40
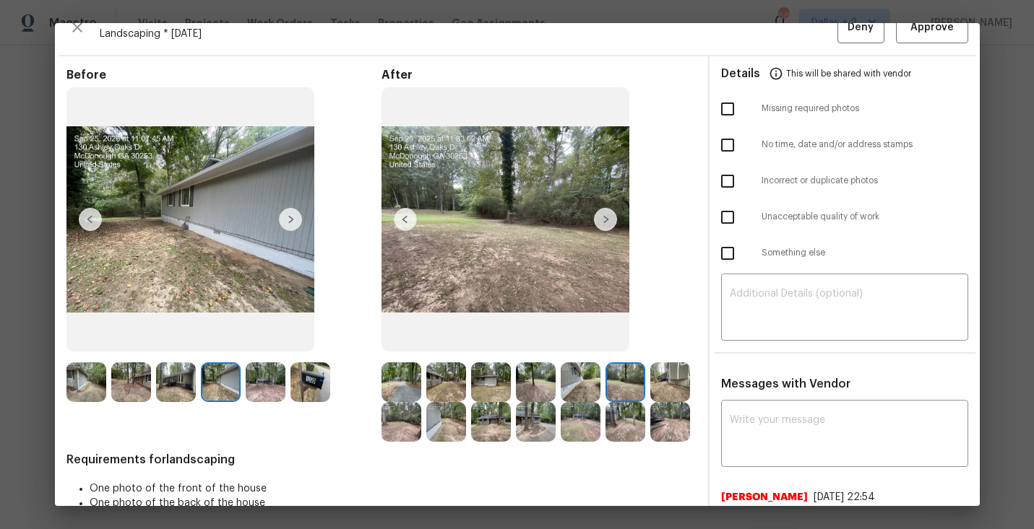
click at [402, 438] on img at bounding box center [401, 422] width 40 height 40
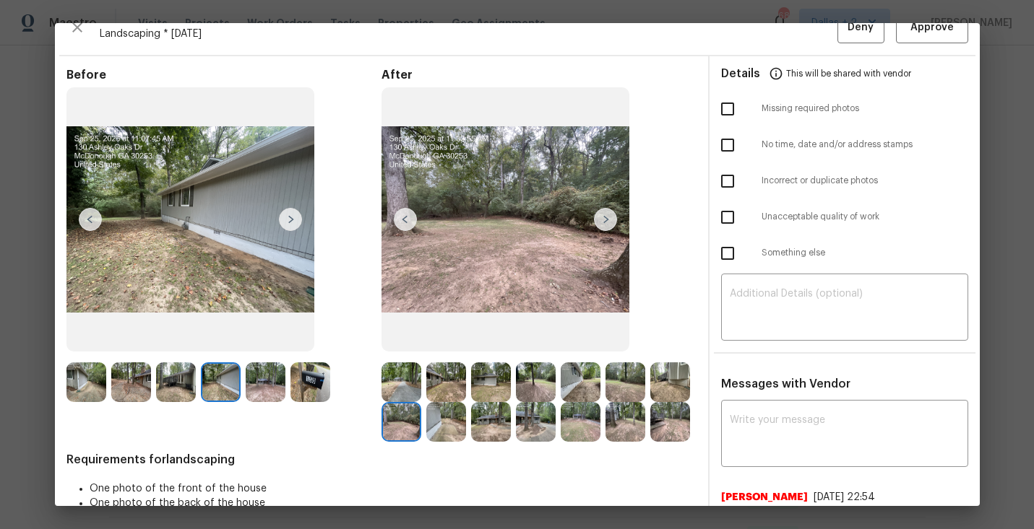
click at [446, 424] on img at bounding box center [446, 422] width 40 height 40
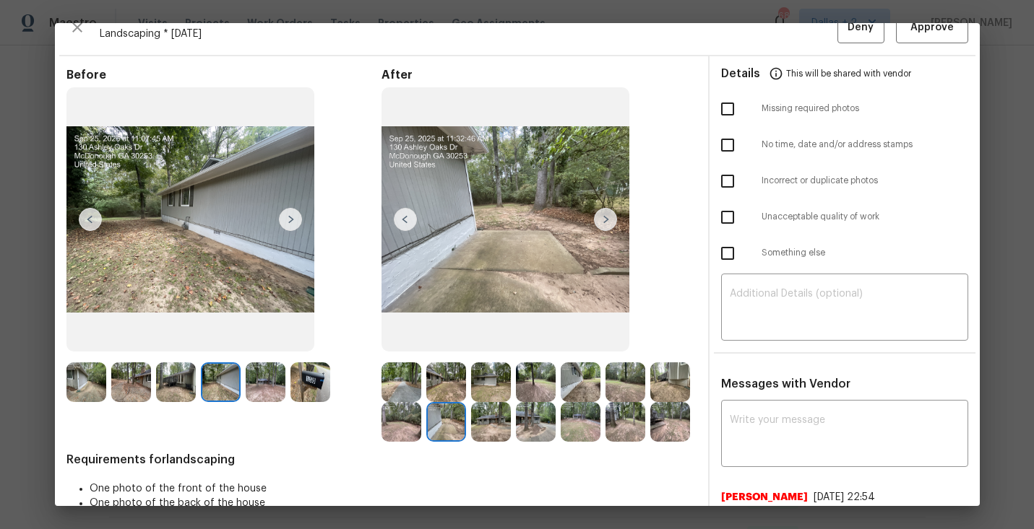
click at [80, 393] on img at bounding box center [86, 383] width 40 height 40
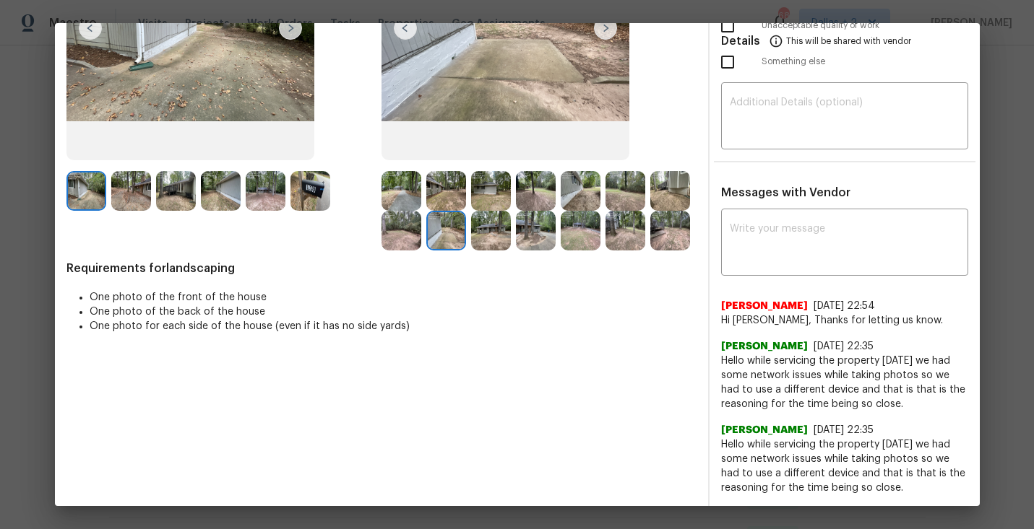
scroll to position [0, 0]
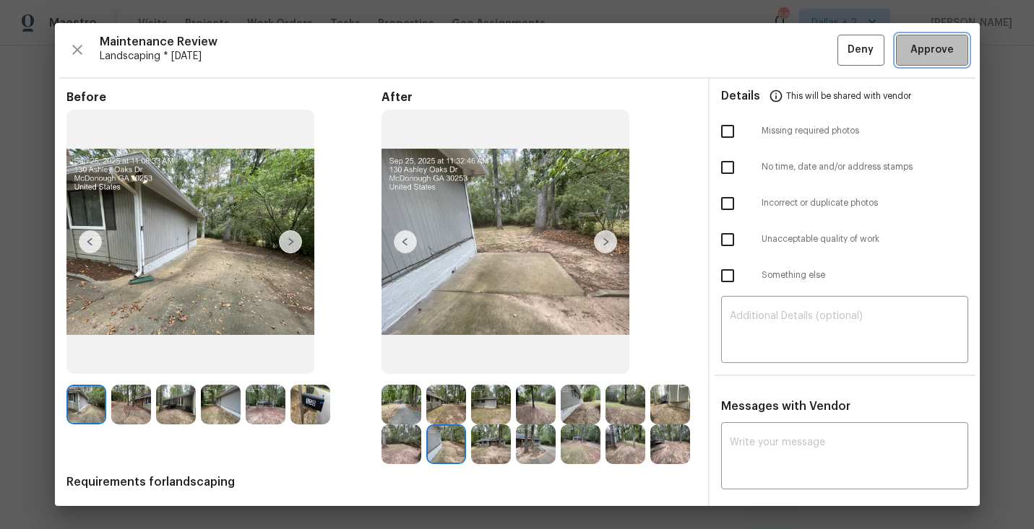
click at [909, 54] on span "Approve" at bounding box center [931, 50] width 49 height 18
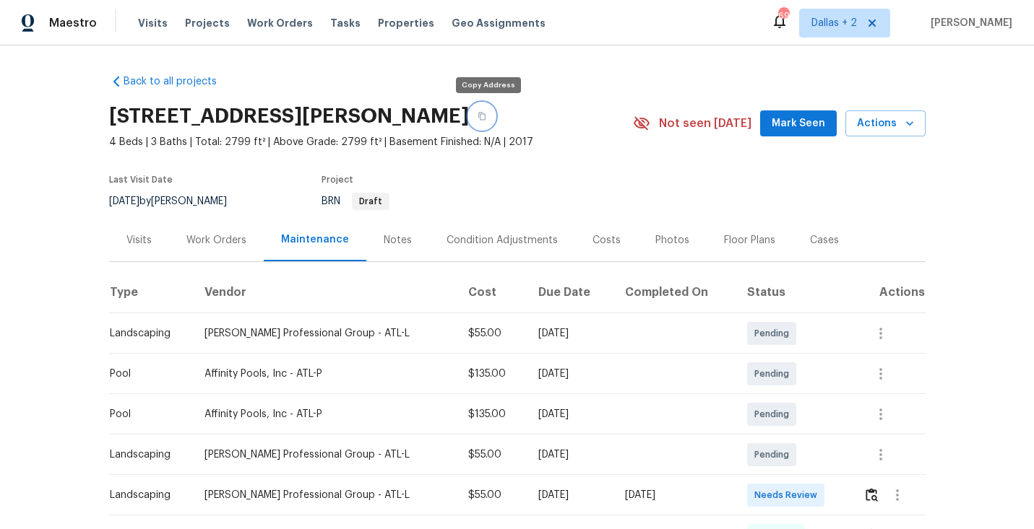
click at [484, 116] on icon "button" at bounding box center [481, 117] width 7 height 8
click at [706, 224] on div "Floor Plans" at bounding box center [749, 240] width 86 height 43
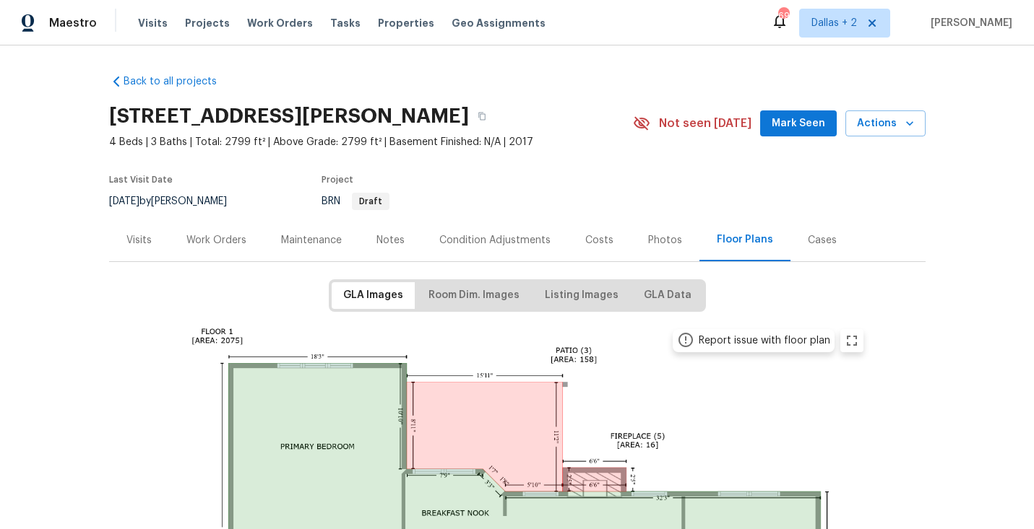
click at [292, 238] on div "Maintenance" at bounding box center [311, 240] width 61 height 14
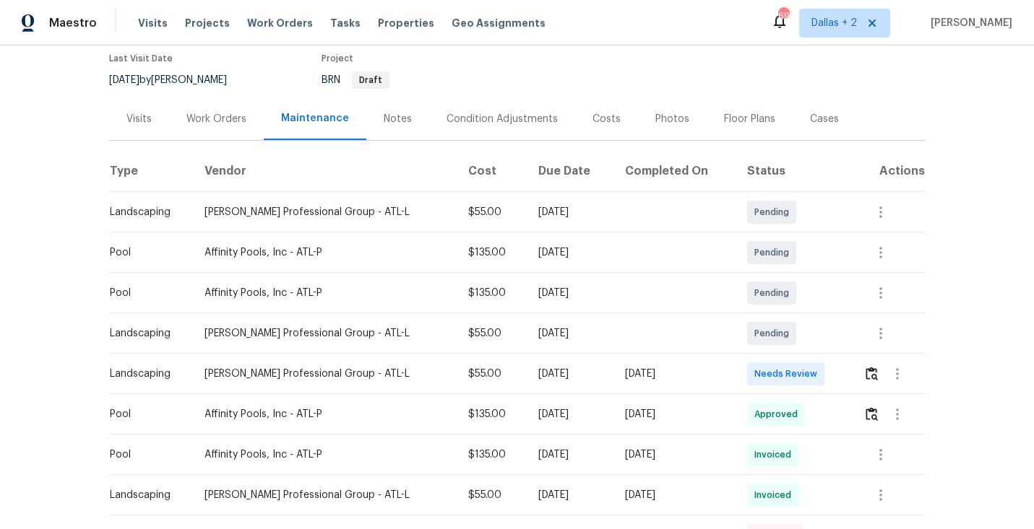
scroll to position [151, 0]
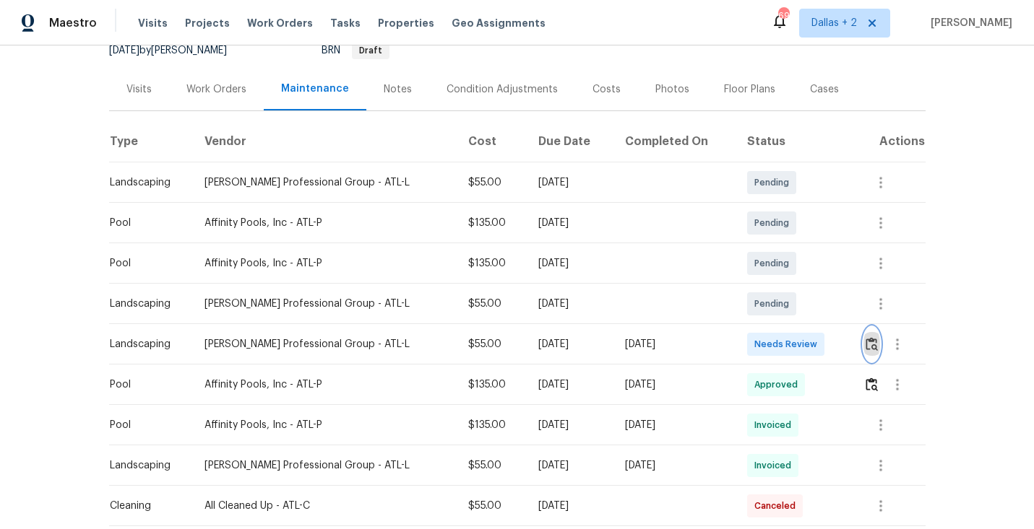
click at [874, 347] on img "button" at bounding box center [871, 344] width 12 height 14
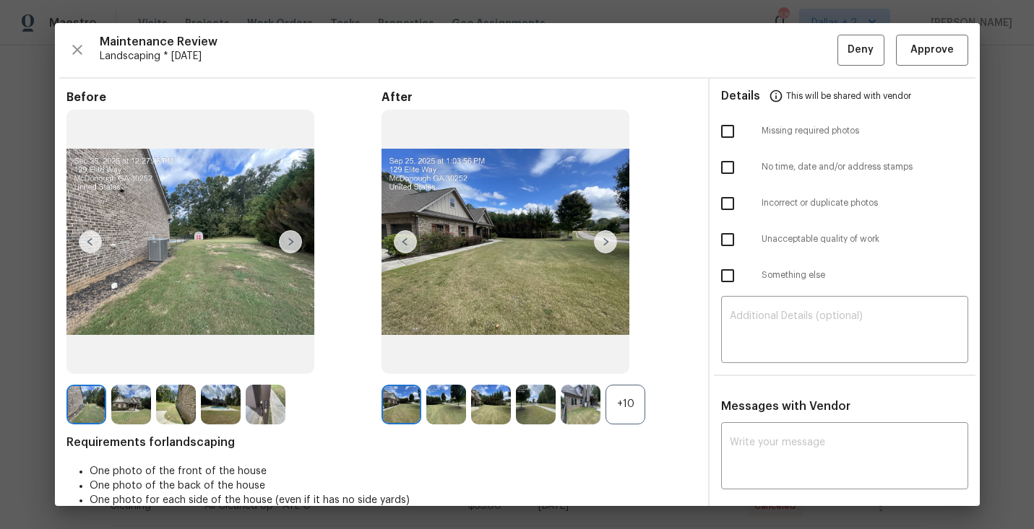
click at [635, 416] on div "+10" at bounding box center [625, 405] width 40 height 40
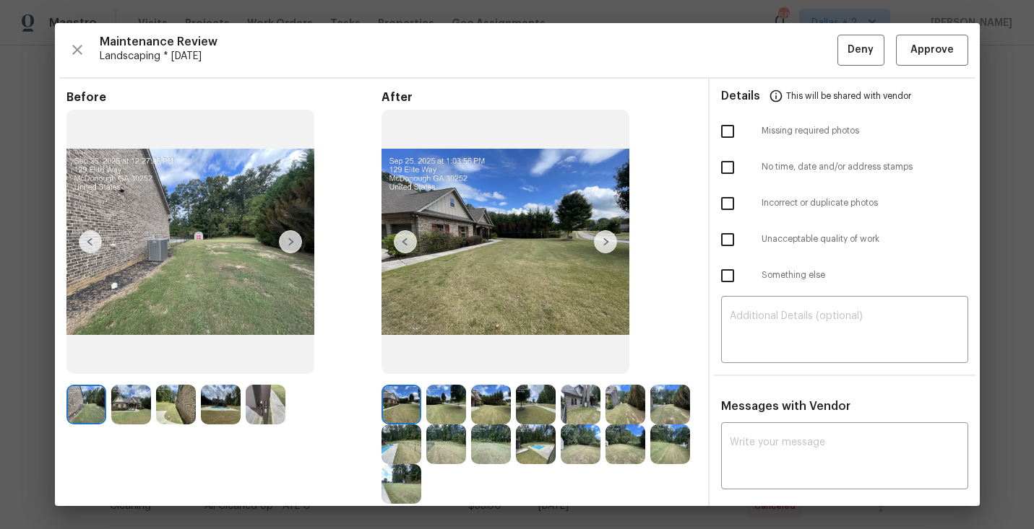
click at [295, 240] on img at bounding box center [290, 241] width 23 height 23
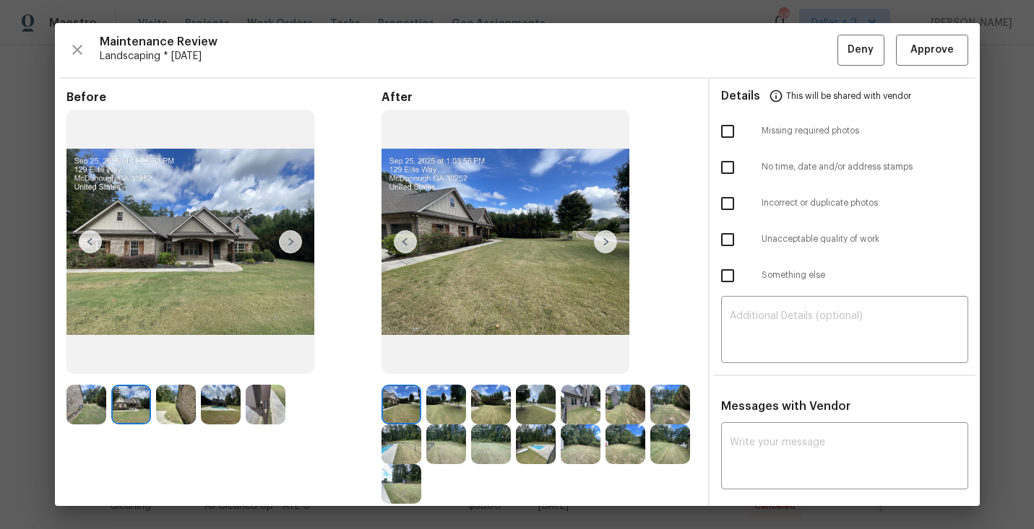
click at [121, 410] on img at bounding box center [131, 405] width 40 height 40
click at [168, 408] on img at bounding box center [176, 405] width 40 height 40
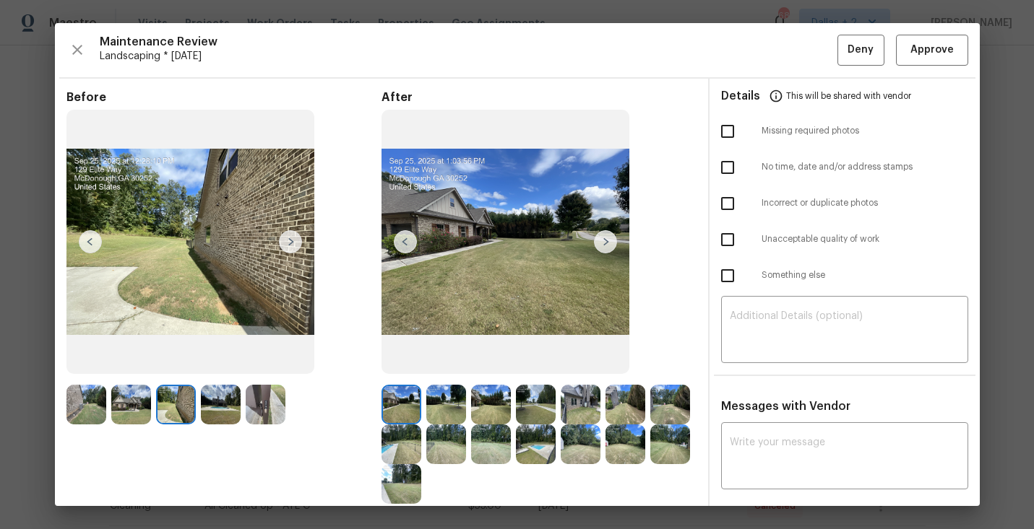
click at [400, 397] on img at bounding box center [401, 405] width 40 height 40
click at [435, 397] on img at bounding box center [446, 405] width 40 height 40
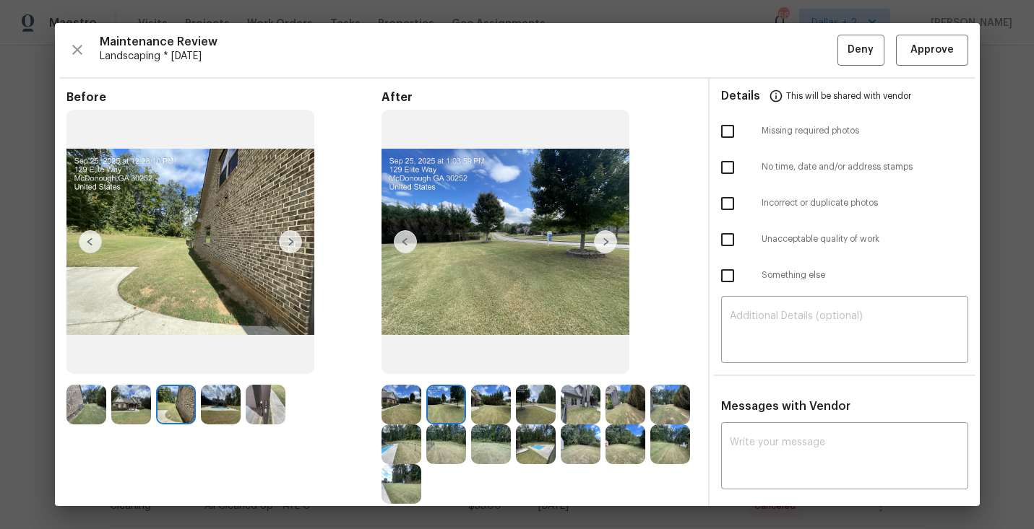
scroll to position [22, 0]
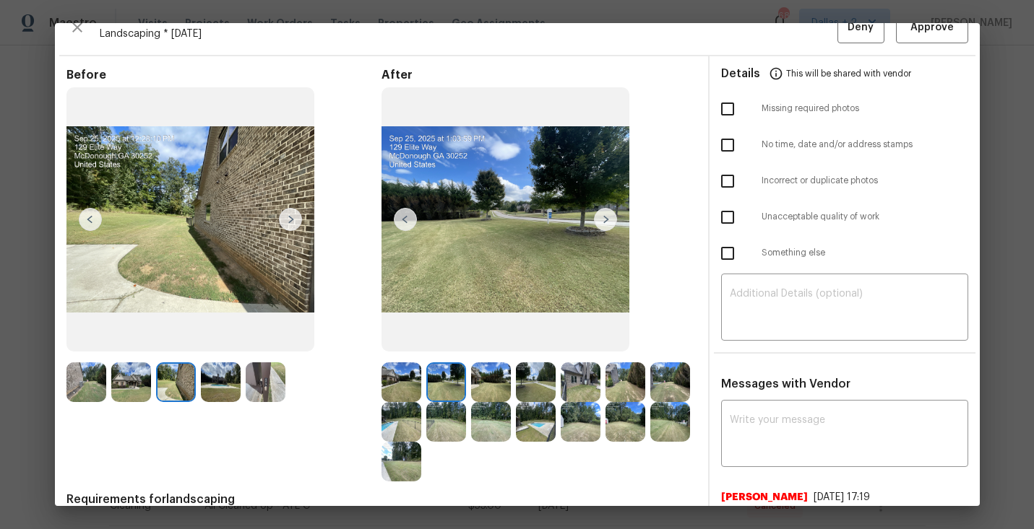
click at [639, 145] on div "After" at bounding box center [538, 275] width 315 height 414
click at [600, 223] on img at bounding box center [605, 219] width 23 height 23
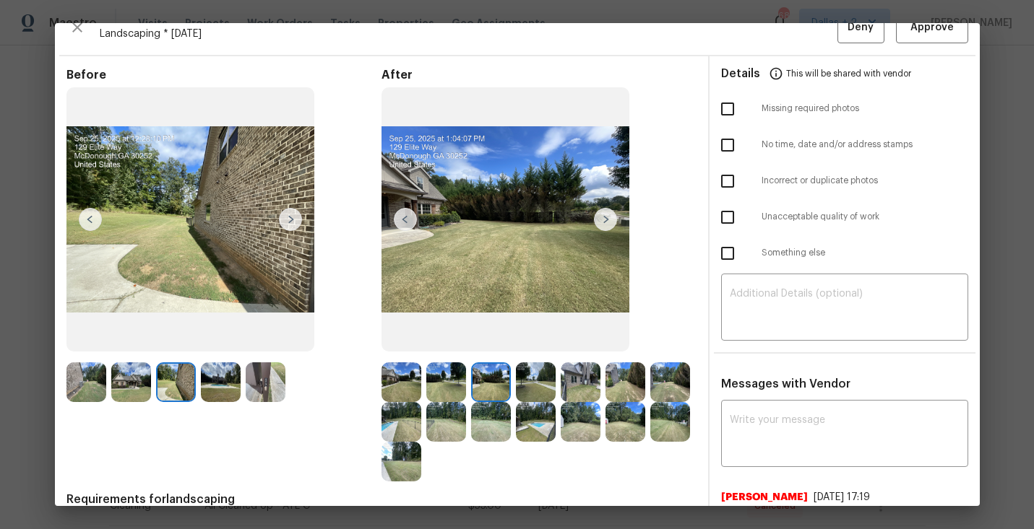
click at [534, 382] on img at bounding box center [536, 383] width 40 height 40
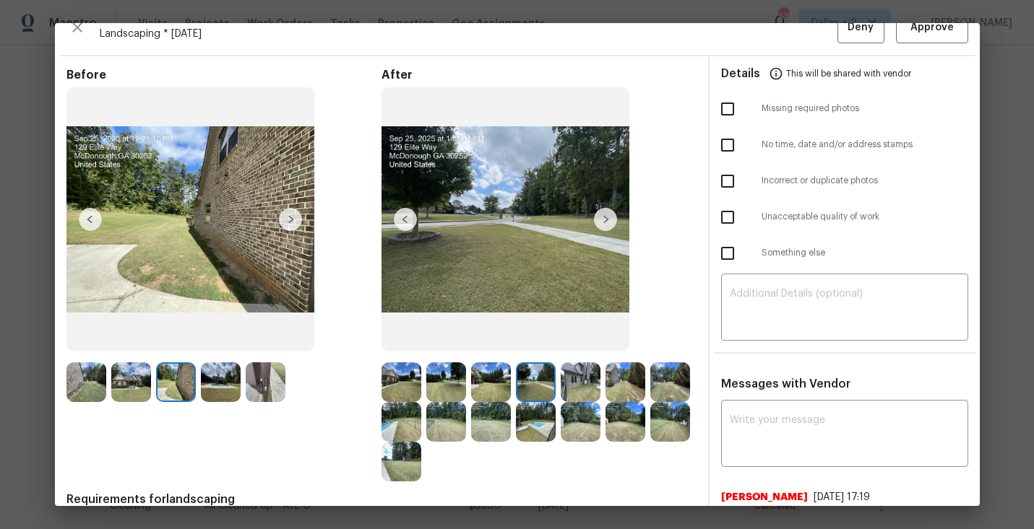
click at [223, 383] on img at bounding box center [221, 383] width 40 height 40
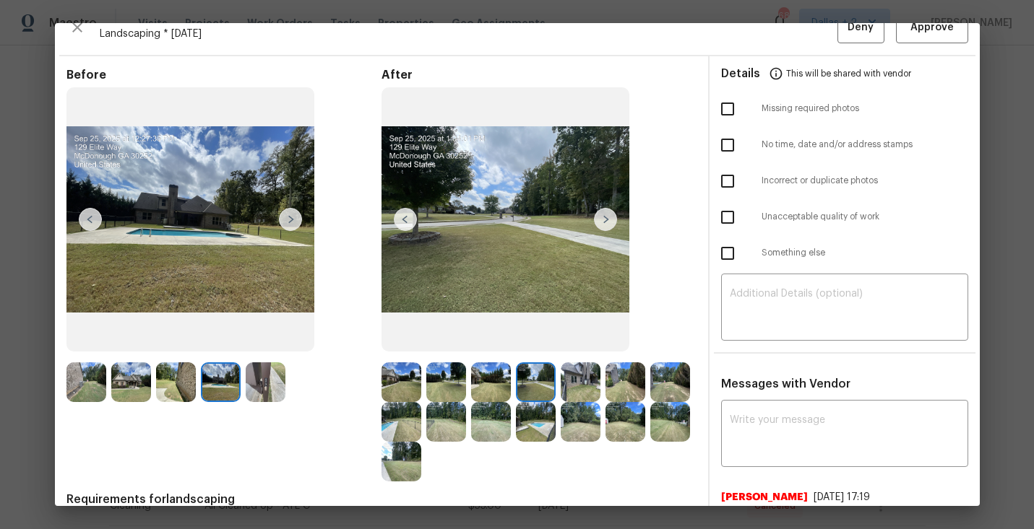
click at [178, 381] on img at bounding box center [176, 383] width 40 height 40
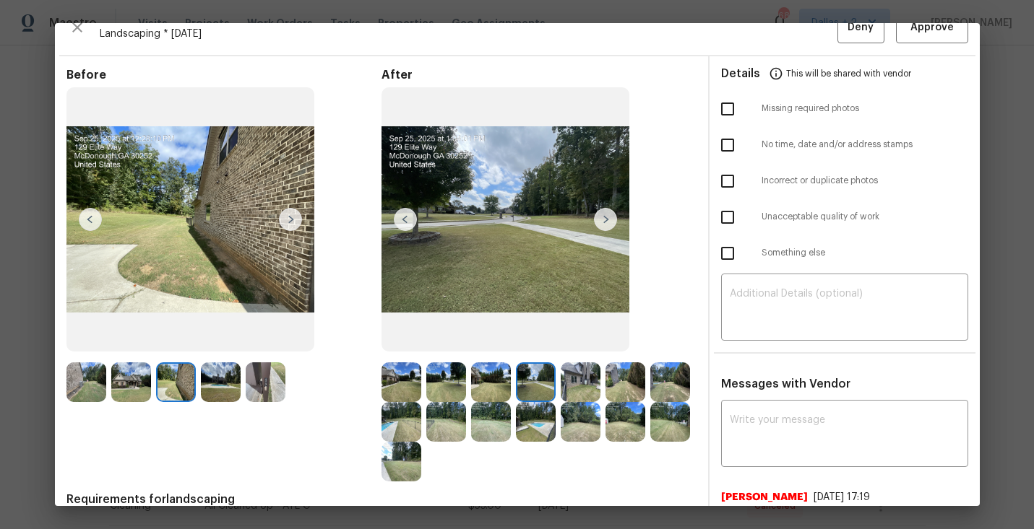
click at [575, 369] on img at bounding box center [581, 383] width 40 height 40
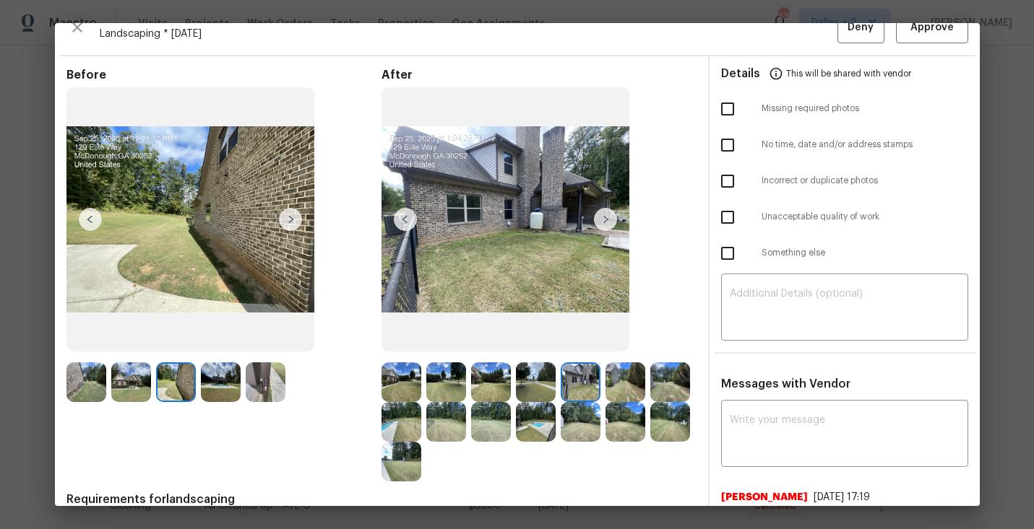
click at [188, 386] on img at bounding box center [176, 383] width 40 height 40
click at [219, 386] on img at bounding box center [221, 383] width 40 height 40
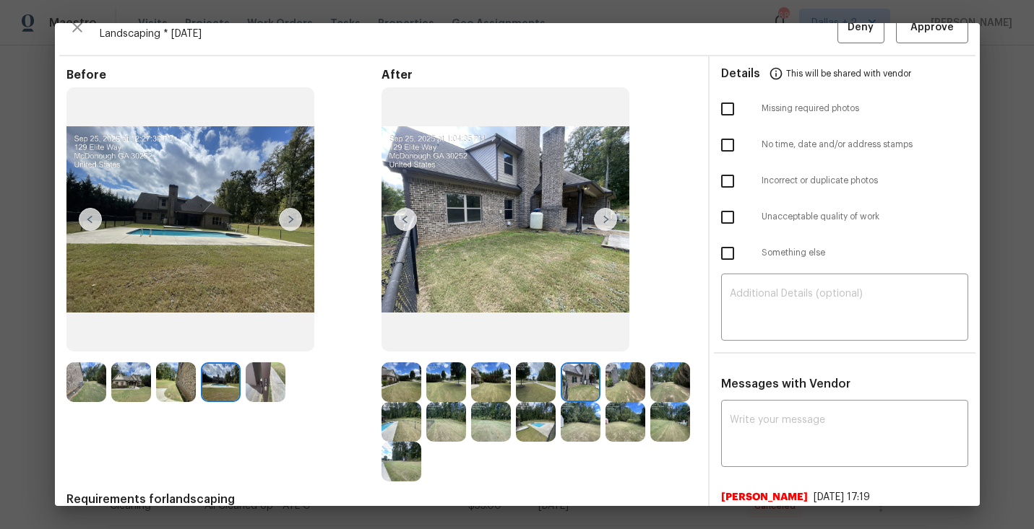
click at [607, 222] on img at bounding box center [605, 219] width 23 height 23
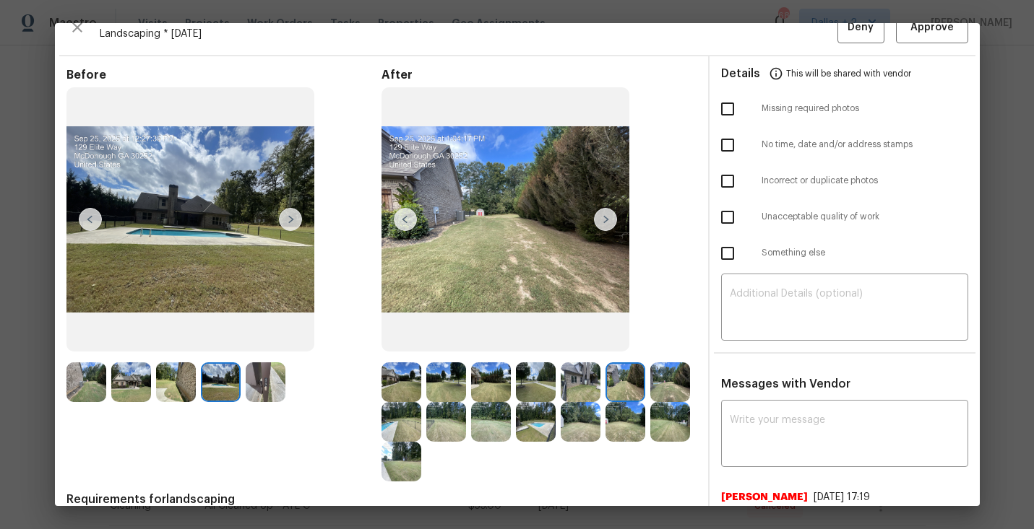
click at [71, 377] on img at bounding box center [86, 383] width 40 height 40
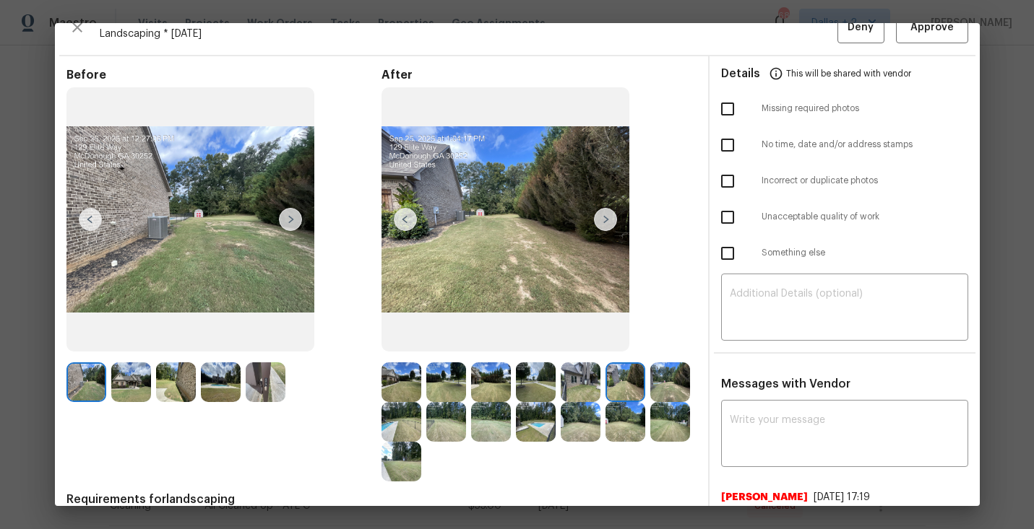
click at [403, 386] on img at bounding box center [401, 383] width 40 height 40
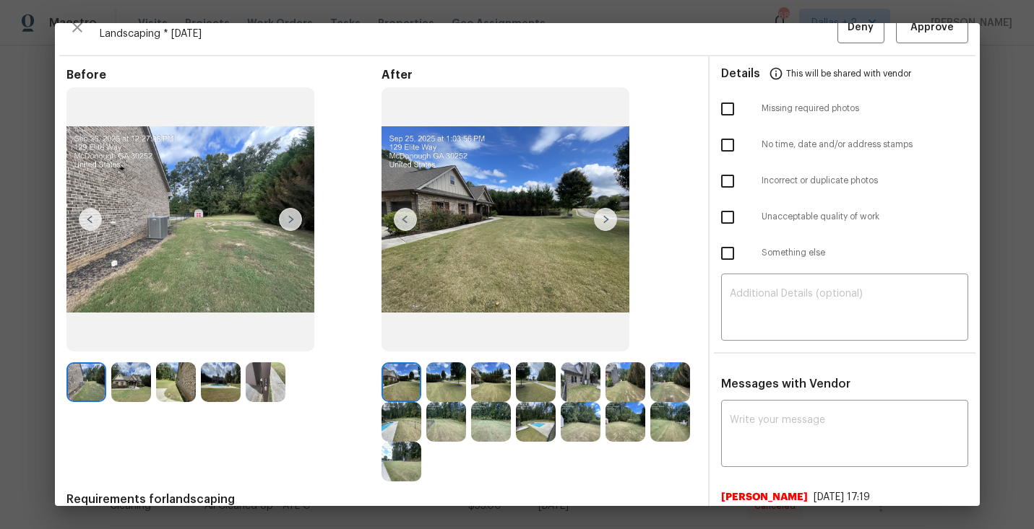
click at [115, 385] on img at bounding box center [131, 383] width 40 height 40
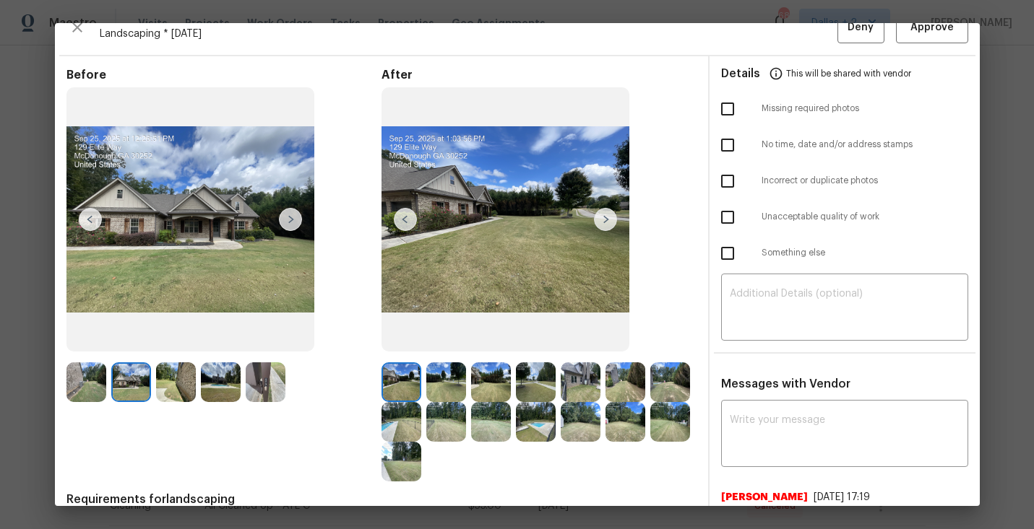
click at [183, 374] on img at bounding box center [176, 383] width 40 height 40
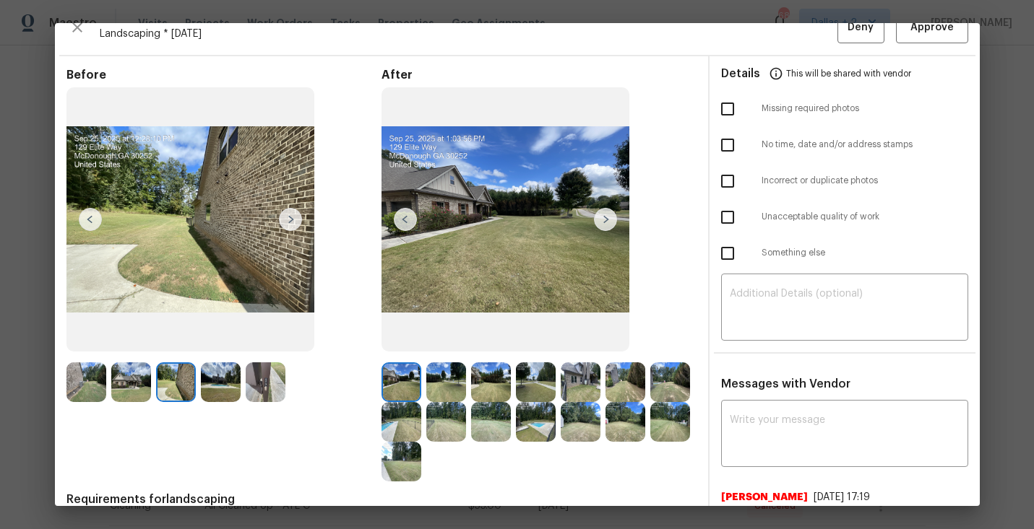
click at [225, 389] on img at bounding box center [221, 383] width 40 height 40
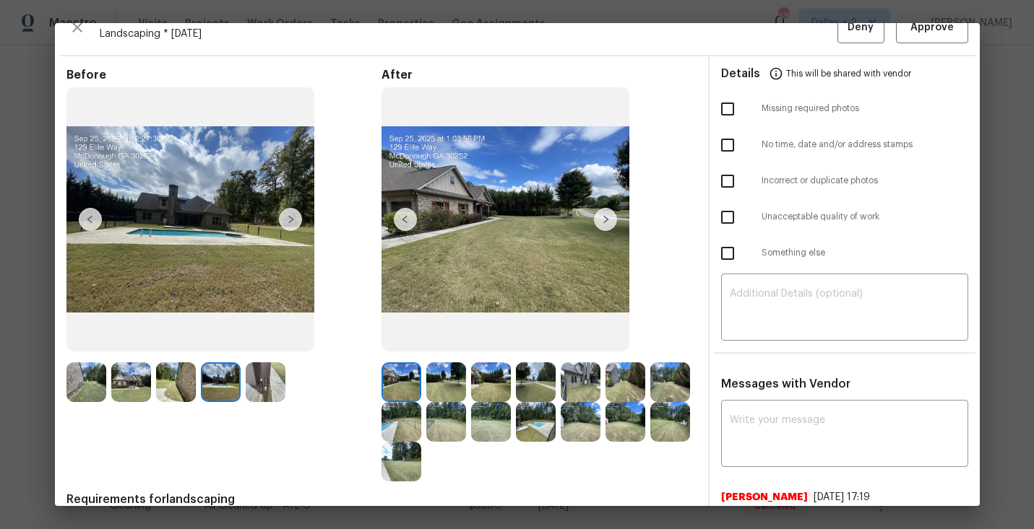
click at [259, 380] on img at bounding box center [266, 383] width 40 height 40
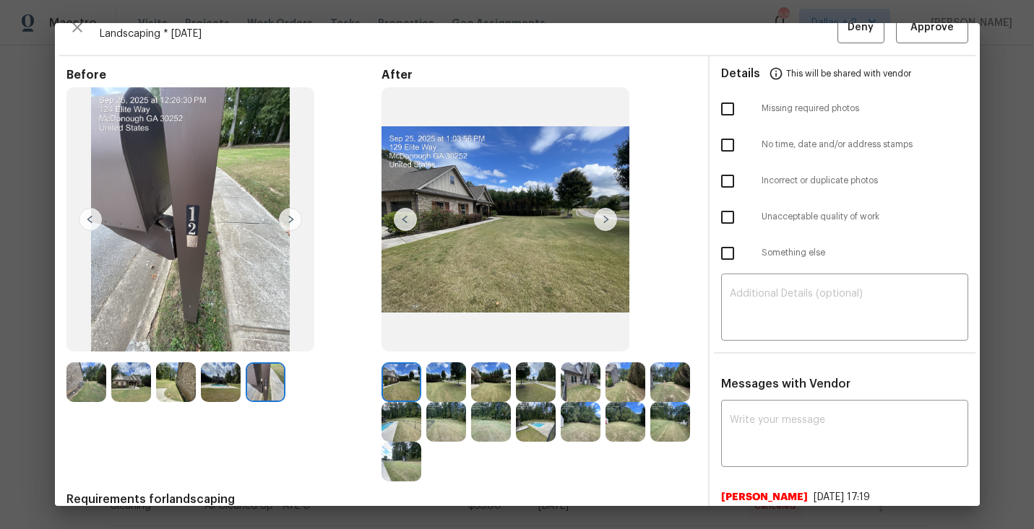
click at [546, 432] on img at bounding box center [536, 422] width 40 height 40
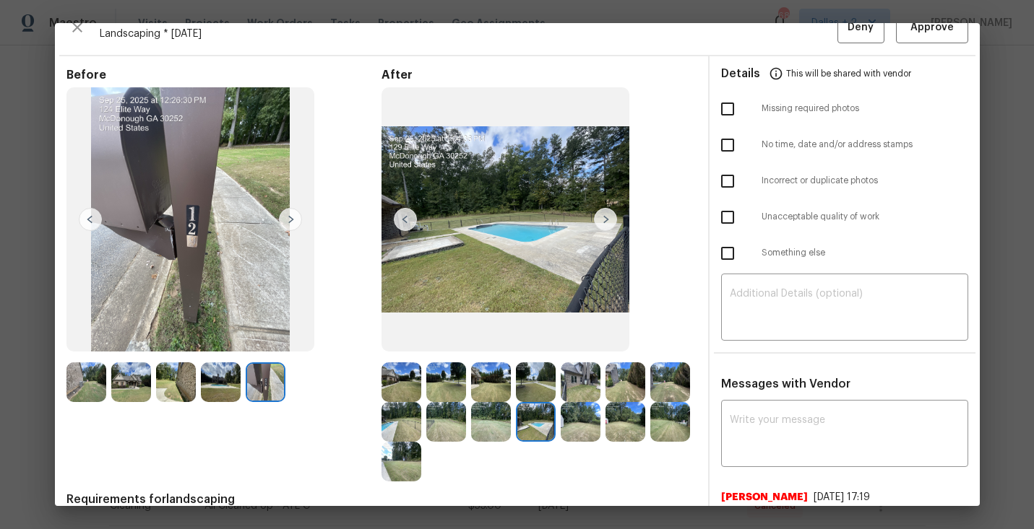
click at [407, 475] on img at bounding box center [401, 462] width 40 height 40
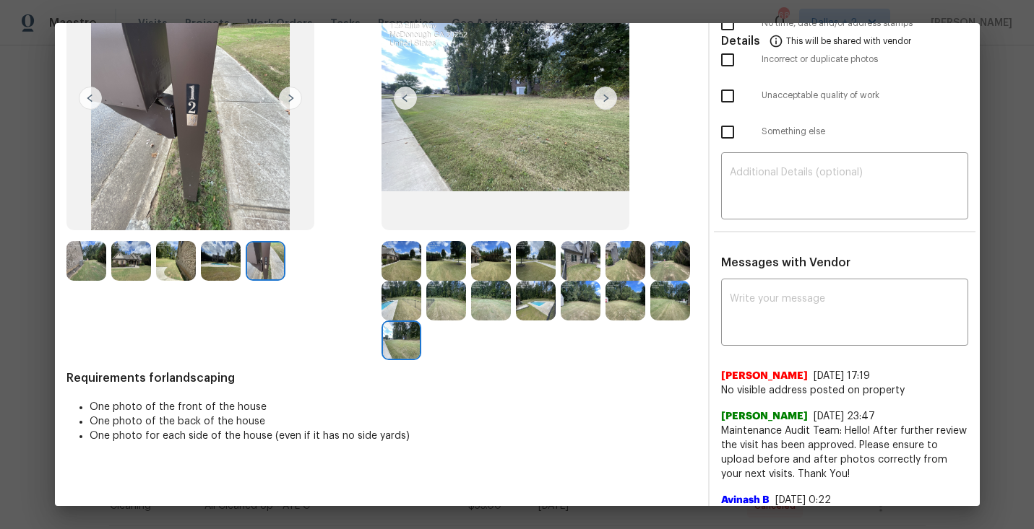
scroll to position [0, 0]
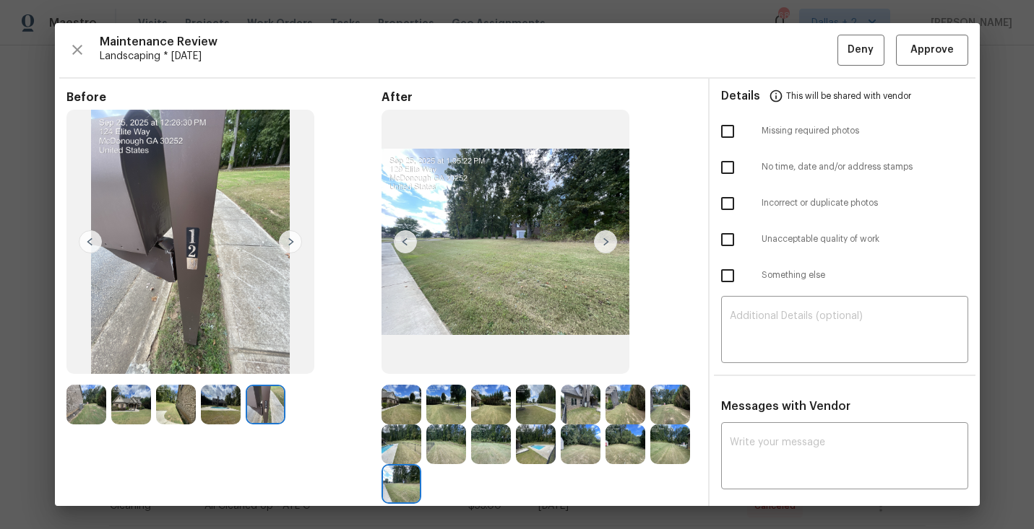
click at [85, 406] on img at bounding box center [86, 405] width 40 height 40
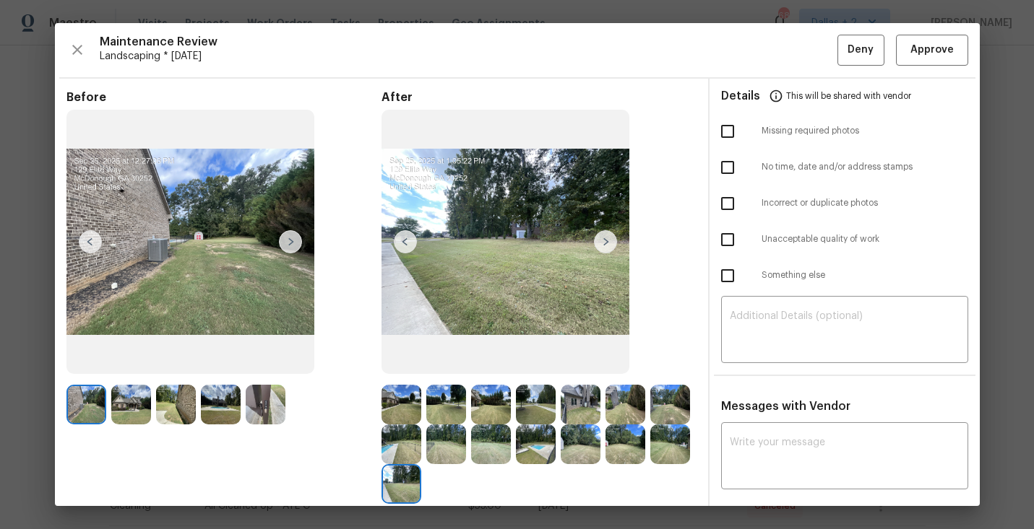
scroll to position [12, 0]
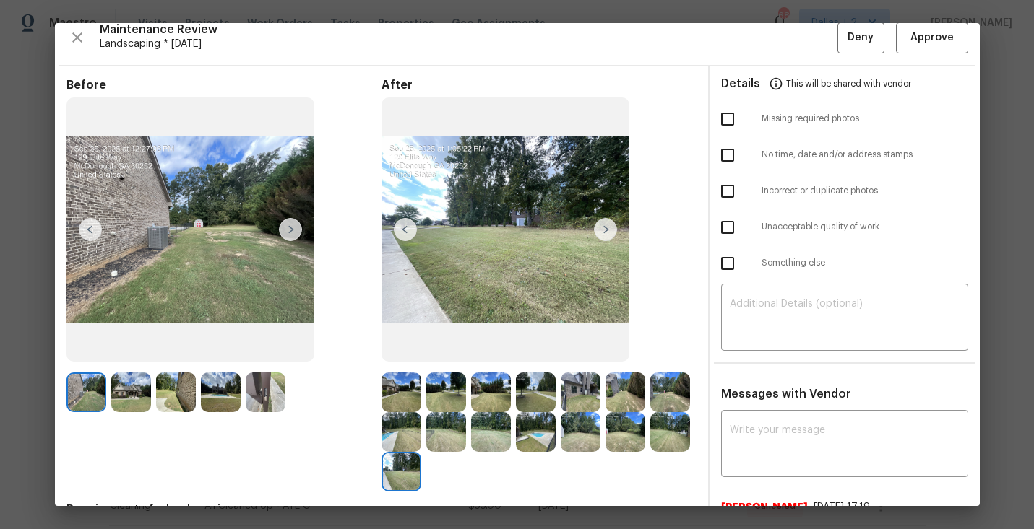
click at [132, 391] on img at bounding box center [131, 393] width 40 height 40
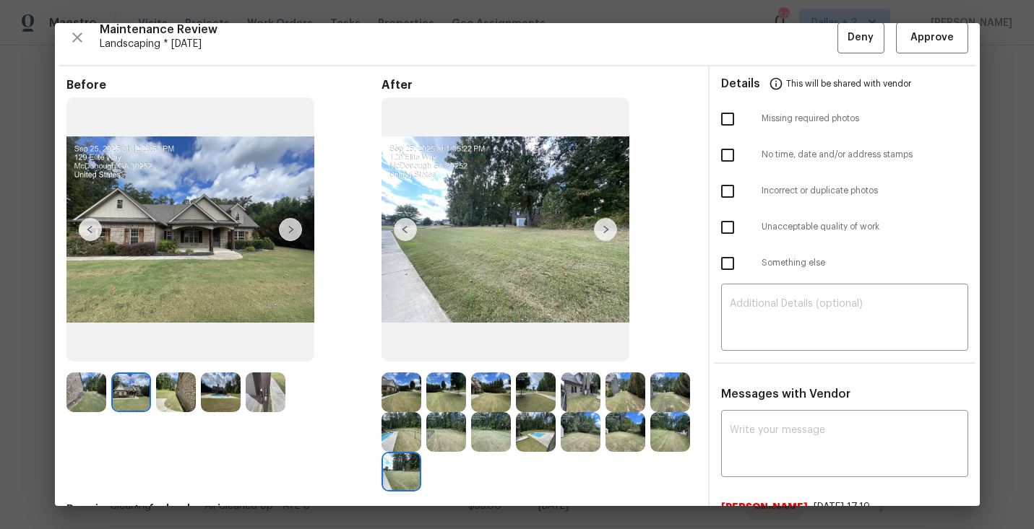
click at [579, 394] on img at bounding box center [581, 393] width 40 height 40
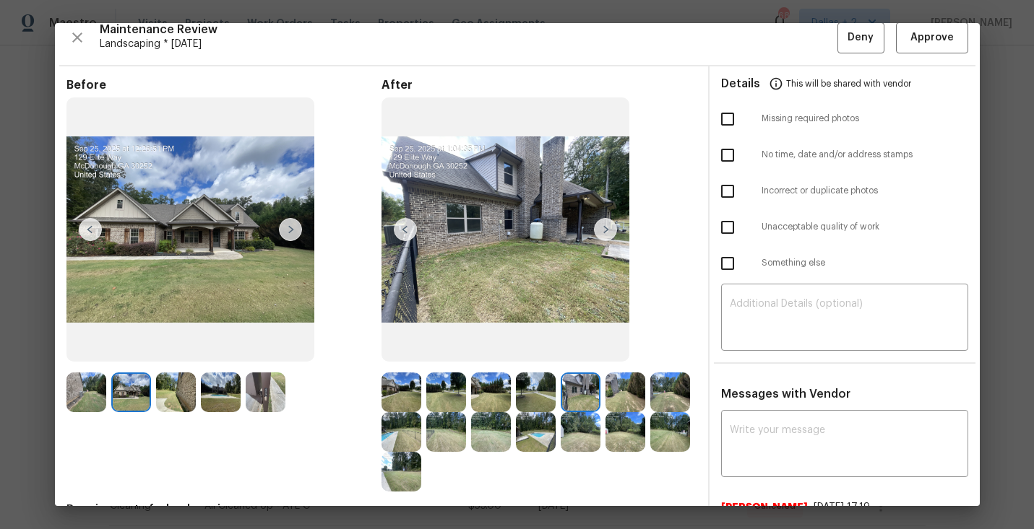
click at [501, 436] on img at bounding box center [491, 432] width 40 height 40
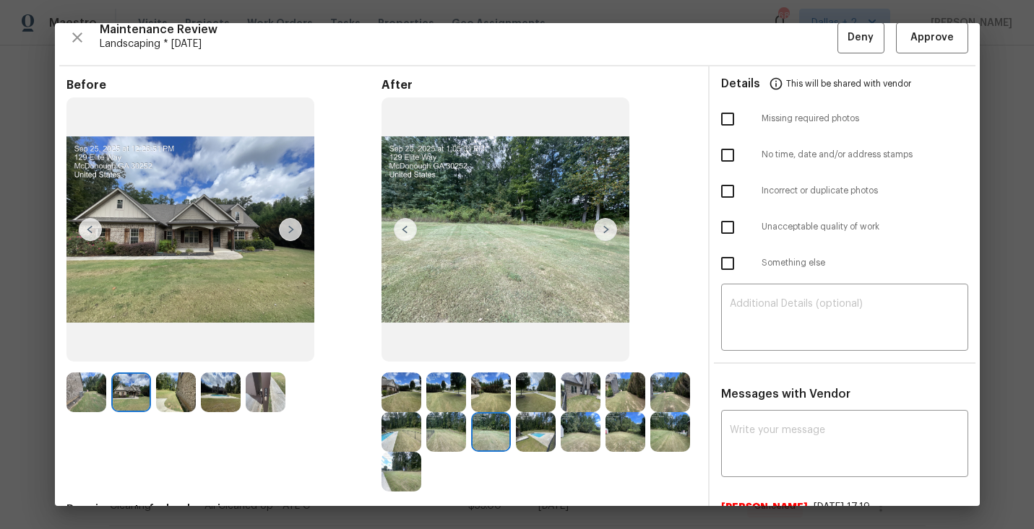
click at [581, 395] on img at bounding box center [581, 393] width 40 height 40
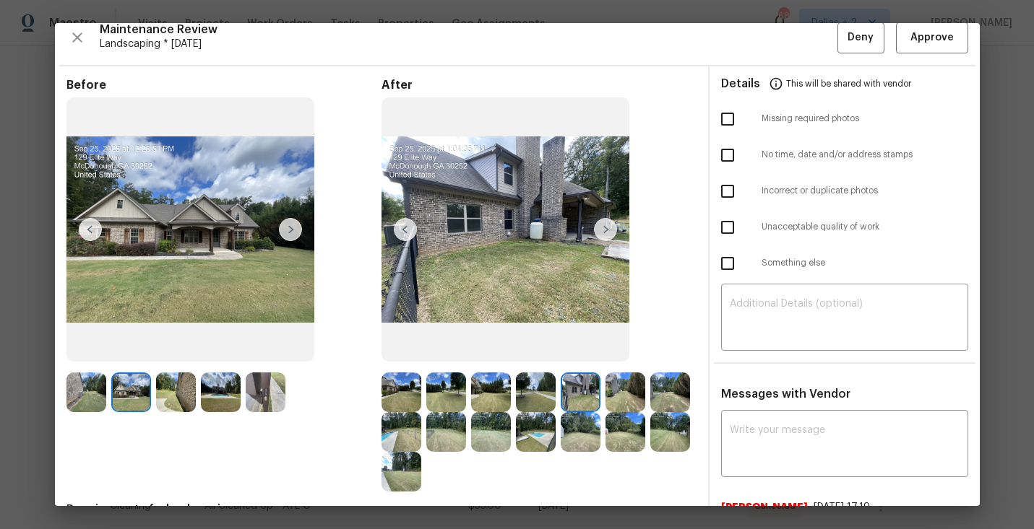
click at [122, 407] on img at bounding box center [131, 393] width 40 height 40
click at [402, 467] on img at bounding box center [401, 472] width 40 height 40
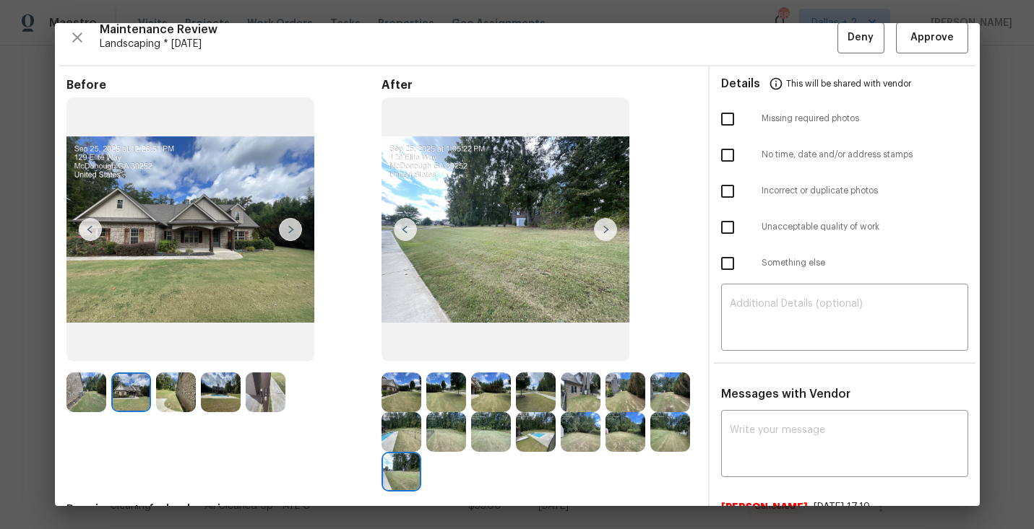
click at [482, 442] on img at bounding box center [491, 432] width 40 height 40
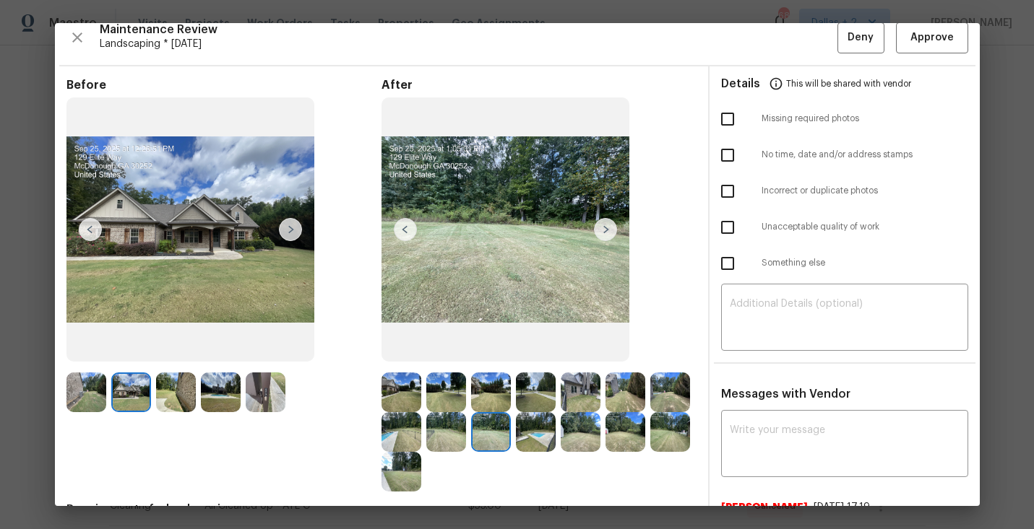
click at [276, 388] on img at bounding box center [266, 393] width 40 height 40
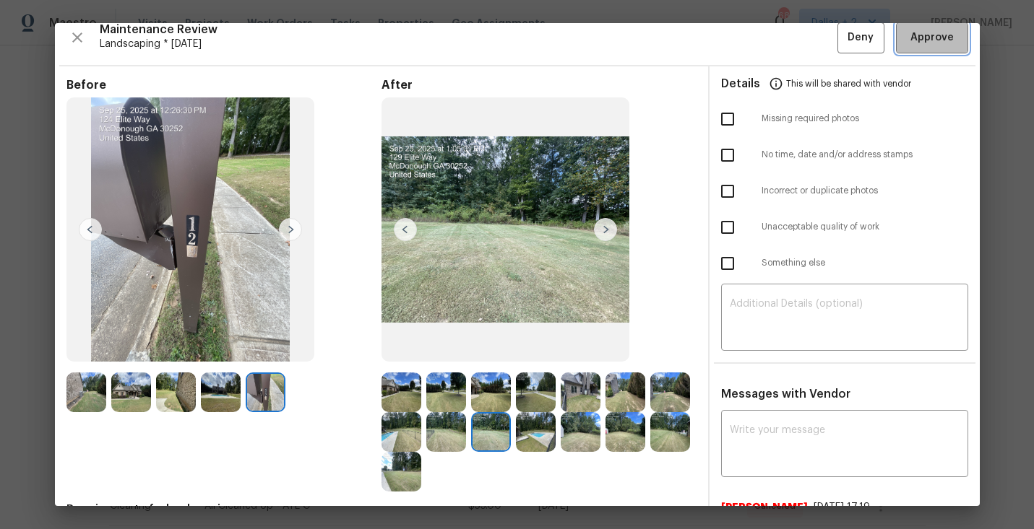
click at [920, 51] on button "Approve" at bounding box center [932, 37] width 72 height 31
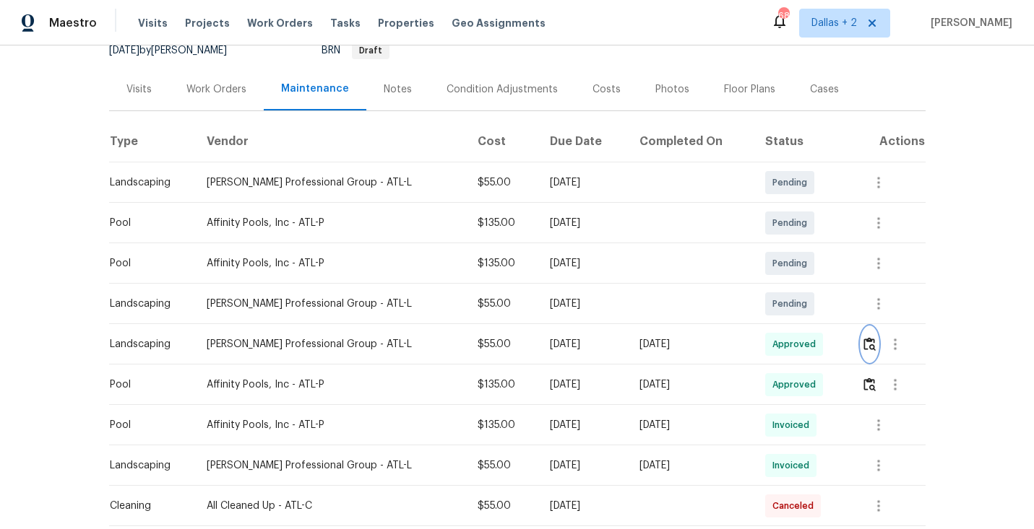
scroll to position [0, 0]
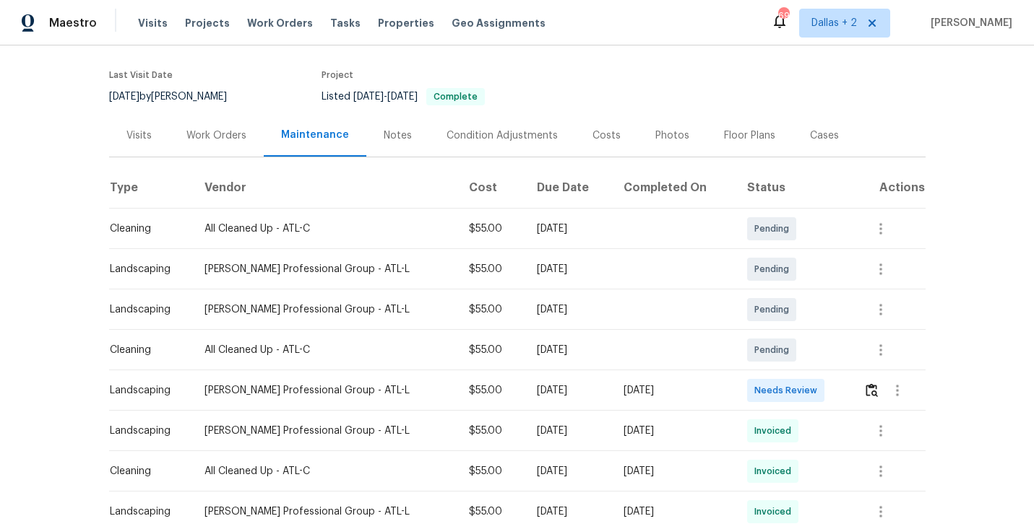
scroll to position [148, 0]
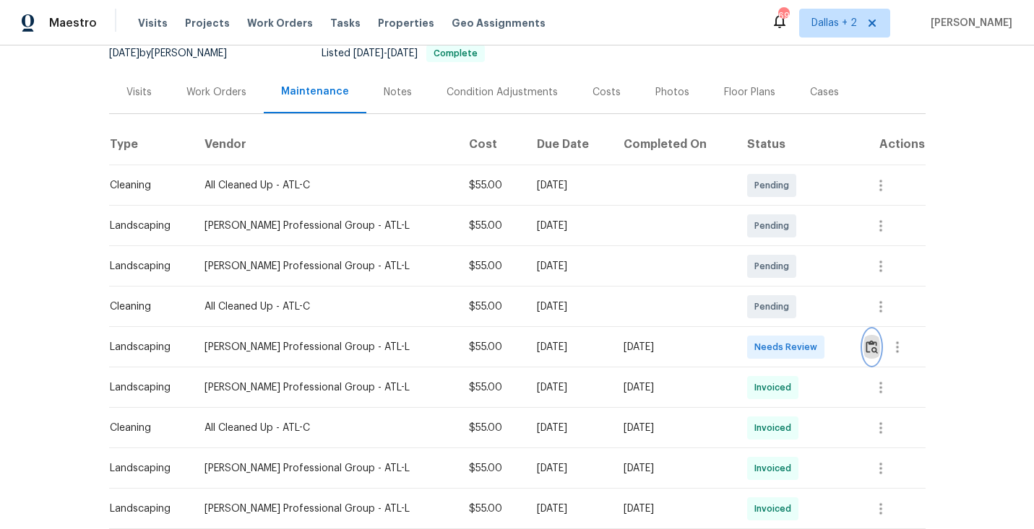
click at [875, 347] on img "button" at bounding box center [871, 347] width 12 height 14
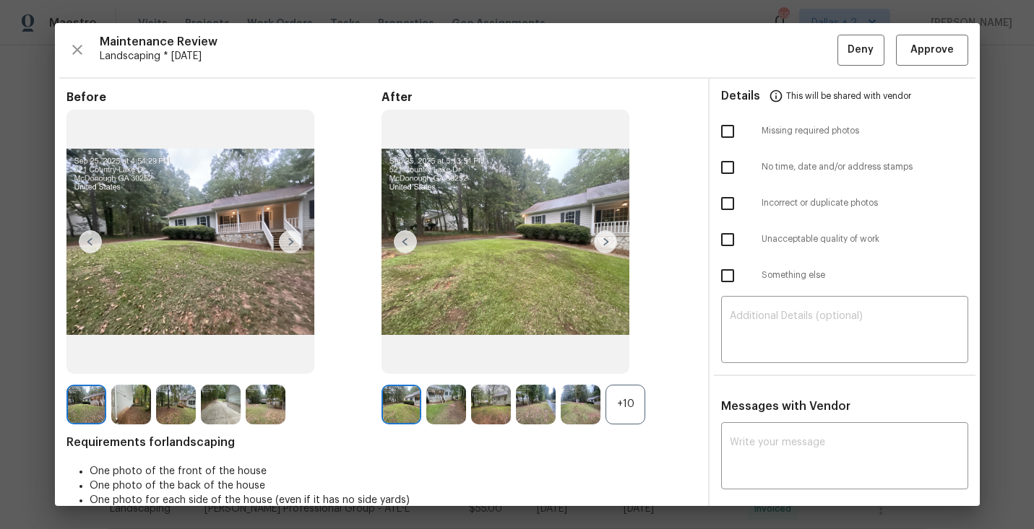
click at [621, 410] on div "+10" at bounding box center [625, 405] width 40 height 40
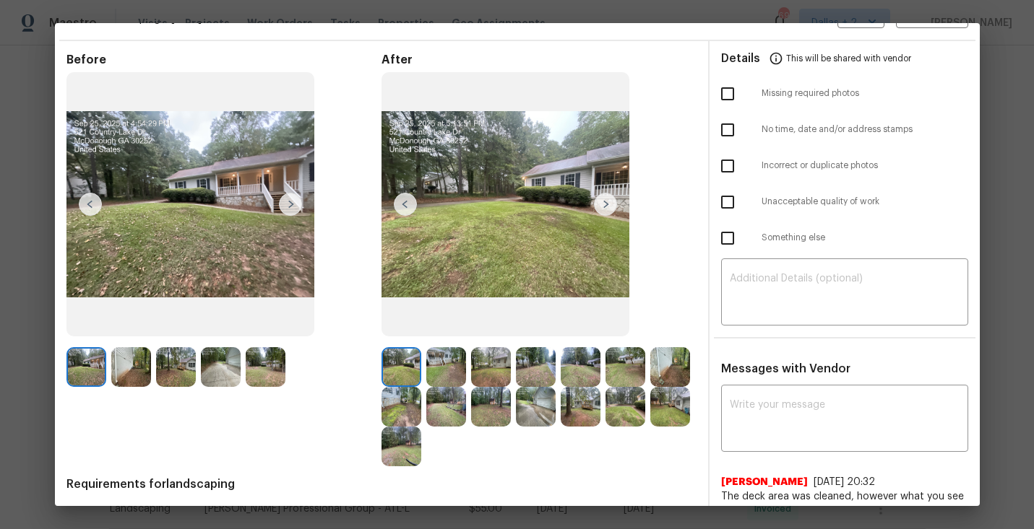
scroll to position [20, 0]
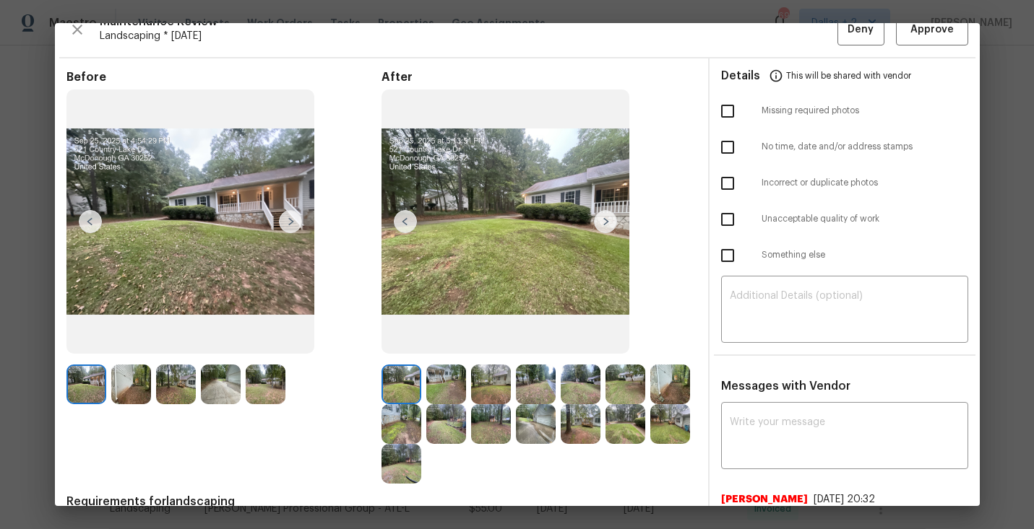
click at [140, 396] on img at bounding box center [131, 385] width 40 height 40
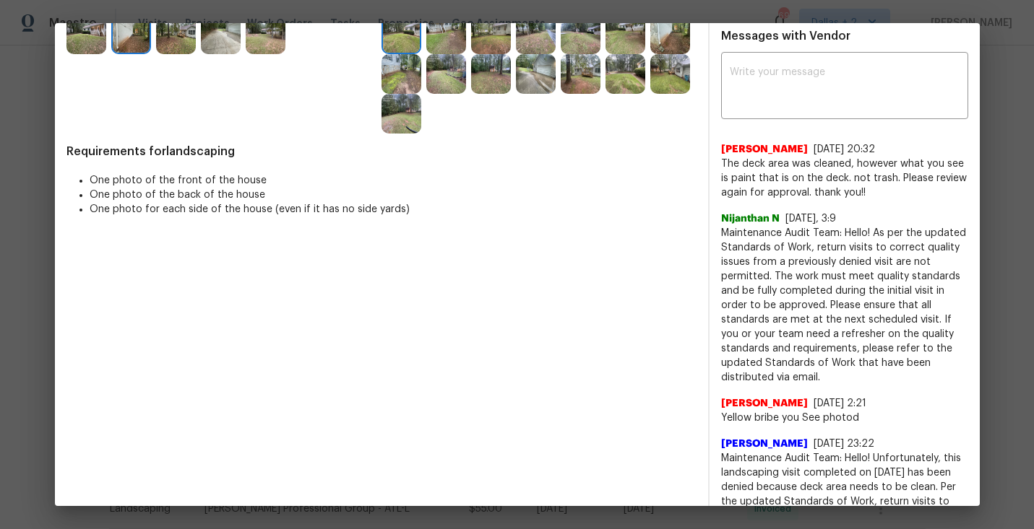
scroll to position [373, 0]
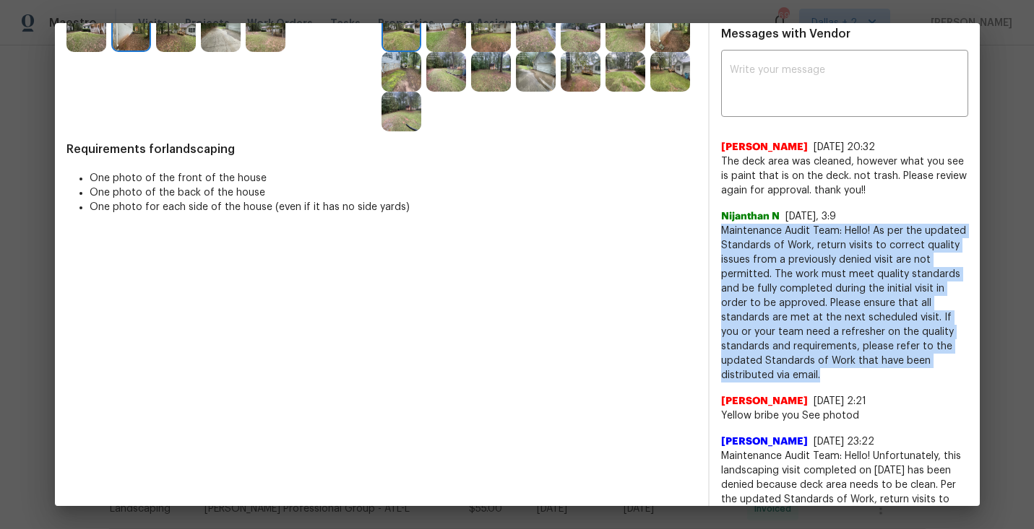
drag, startPoint x: 833, startPoint y: 373, endPoint x: 719, endPoint y: 231, distance: 181.8
copy span "Maintenance Audit Team: Hello! As per the updated Standards of Work, return vis…"
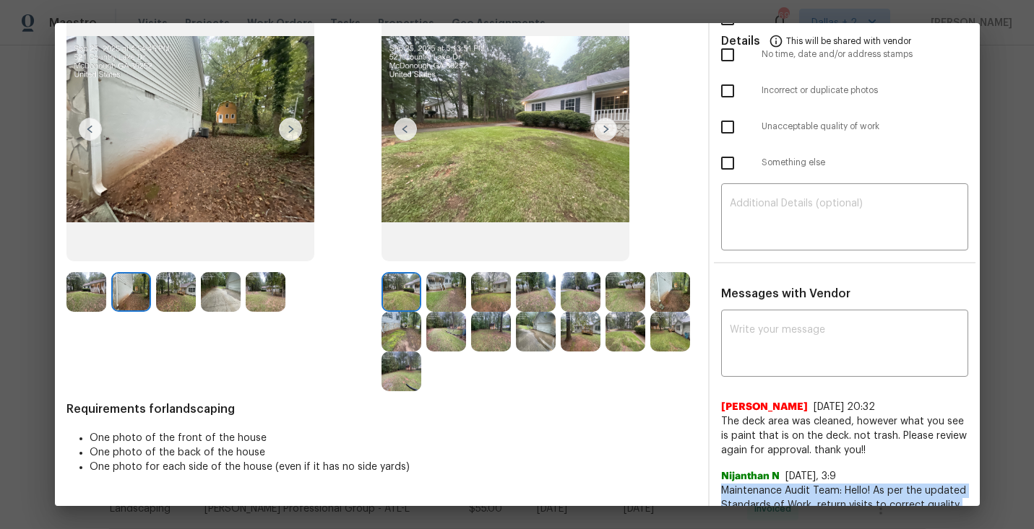
scroll to position [112, 0]
click at [180, 290] on img at bounding box center [176, 293] width 40 height 40
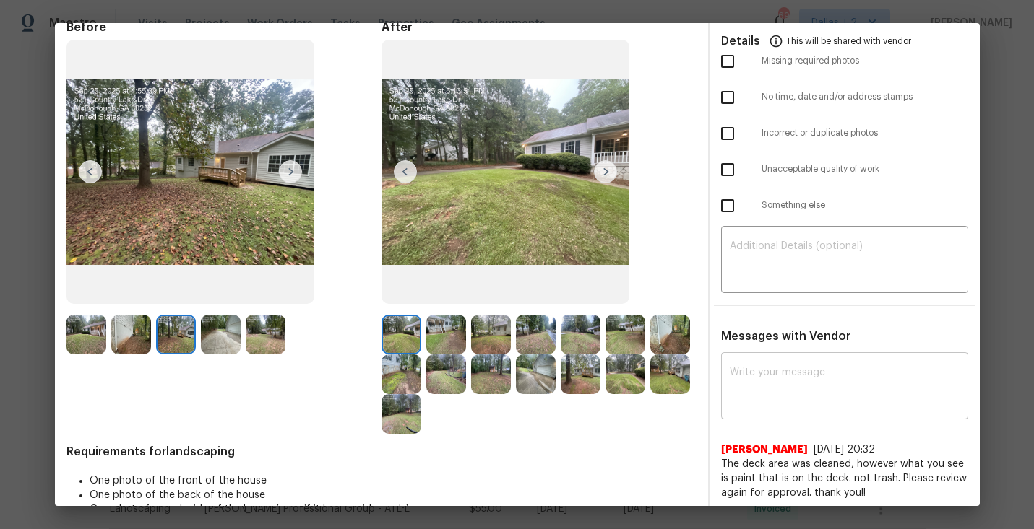
scroll to position [0, 0]
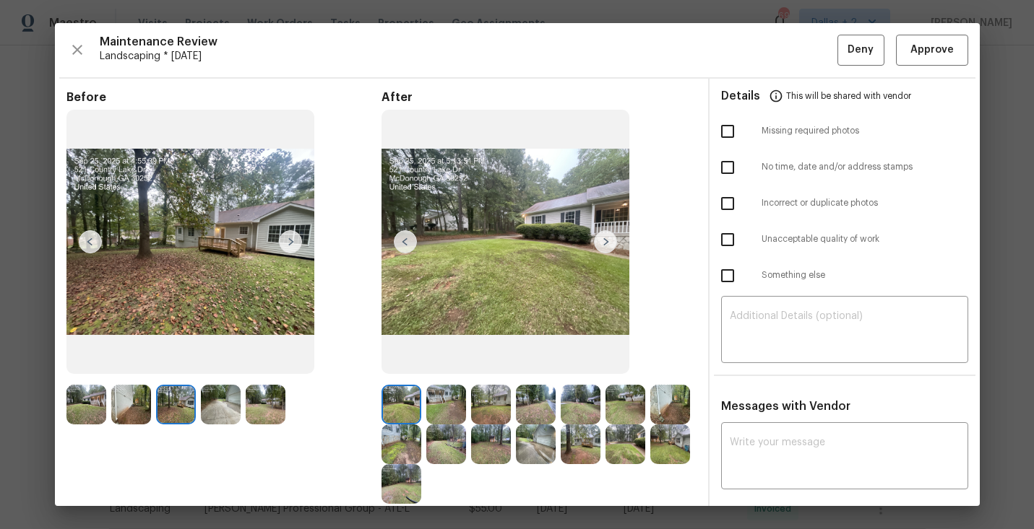
click at [96, 401] on img at bounding box center [86, 405] width 40 height 40
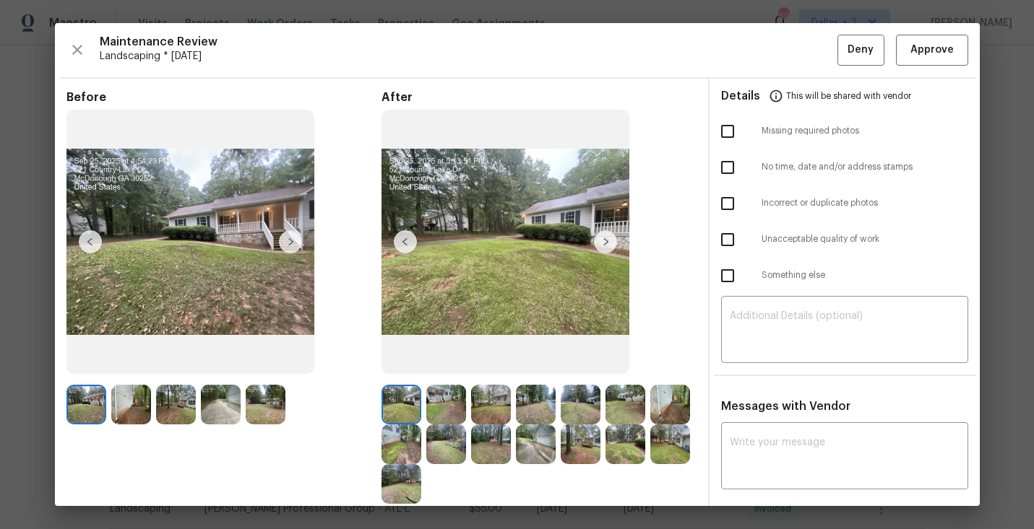
click at [289, 248] on img at bounding box center [290, 241] width 23 height 23
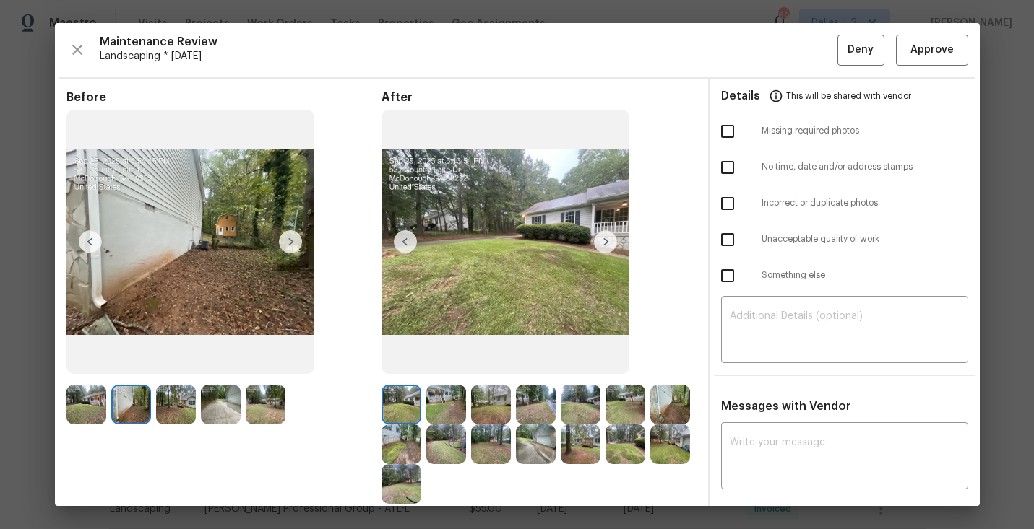
click at [289, 248] on img at bounding box center [290, 241] width 23 height 23
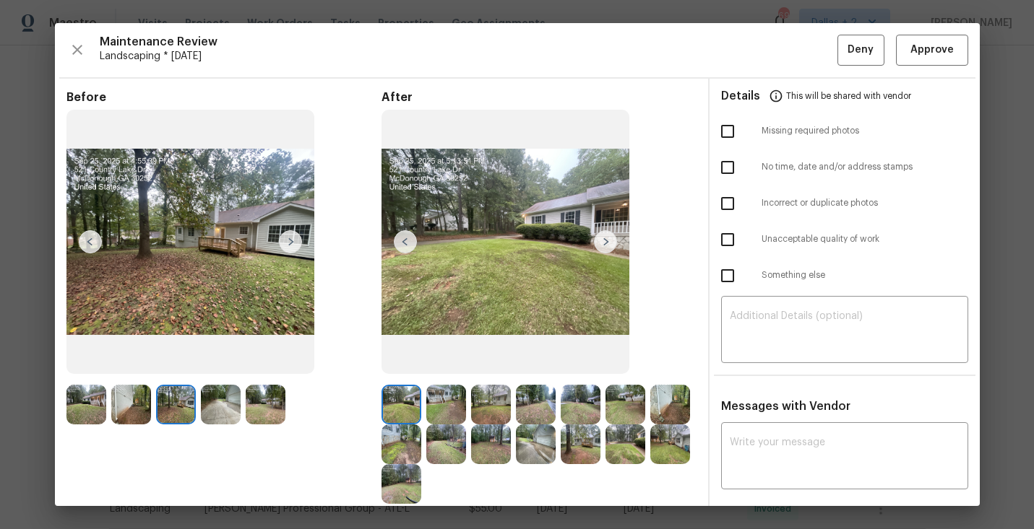
click at [289, 248] on img at bounding box center [290, 241] width 23 height 23
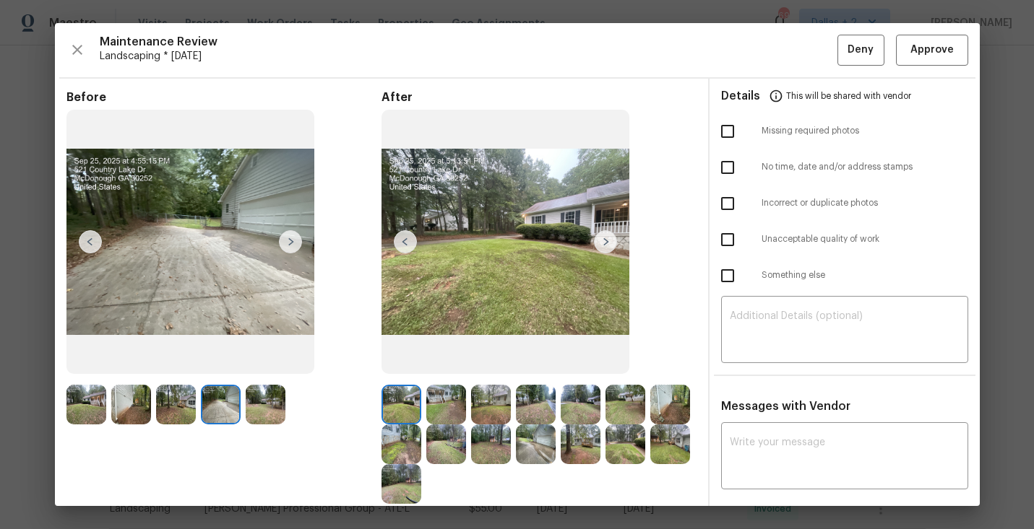
click at [289, 248] on img at bounding box center [290, 241] width 23 height 23
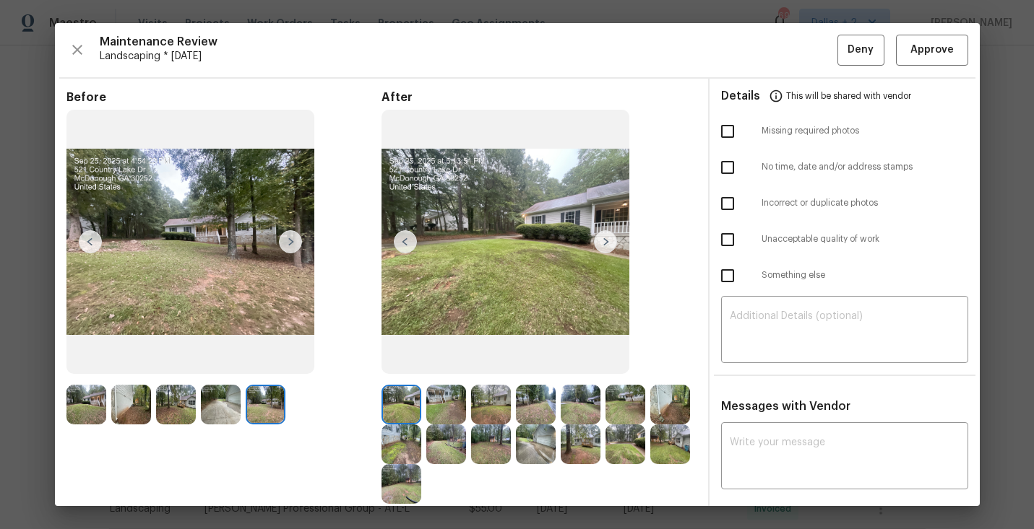
click at [600, 238] on img at bounding box center [605, 241] width 23 height 23
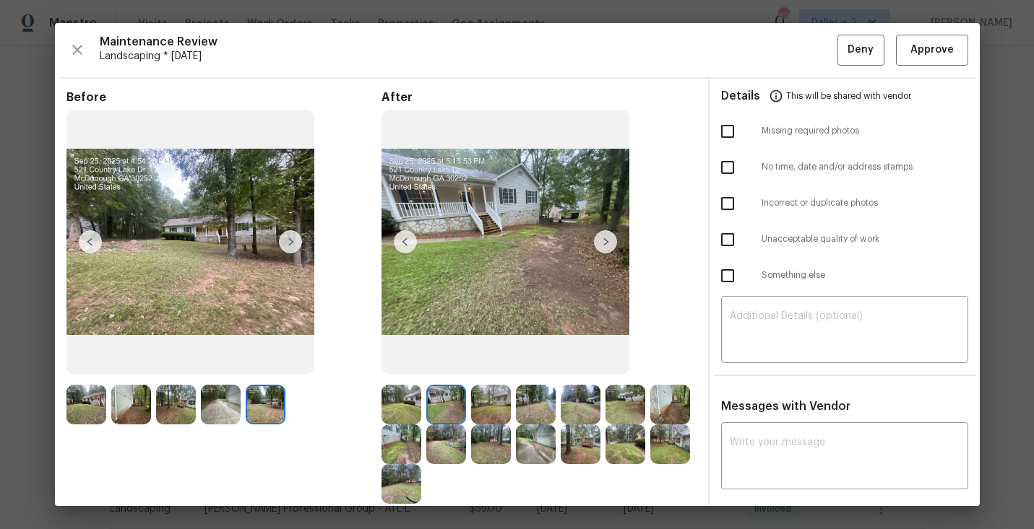
click at [77, 395] on img at bounding box center [86, 405] width 40 height 40
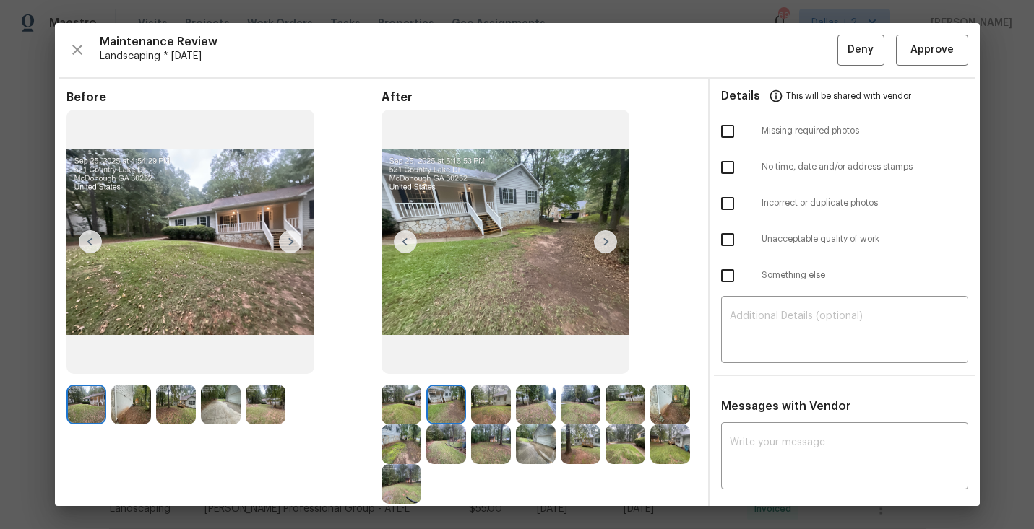
click at [287, 246] on img at bounding box center [290, 241] width 23 height 23
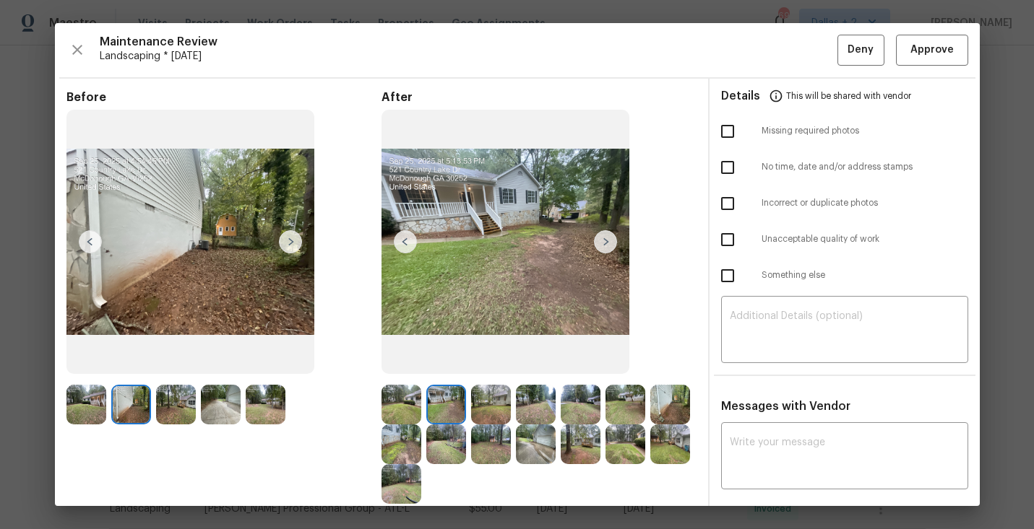
click at [287, 246] on img at bounding box center [290, 241] width 23 height 23
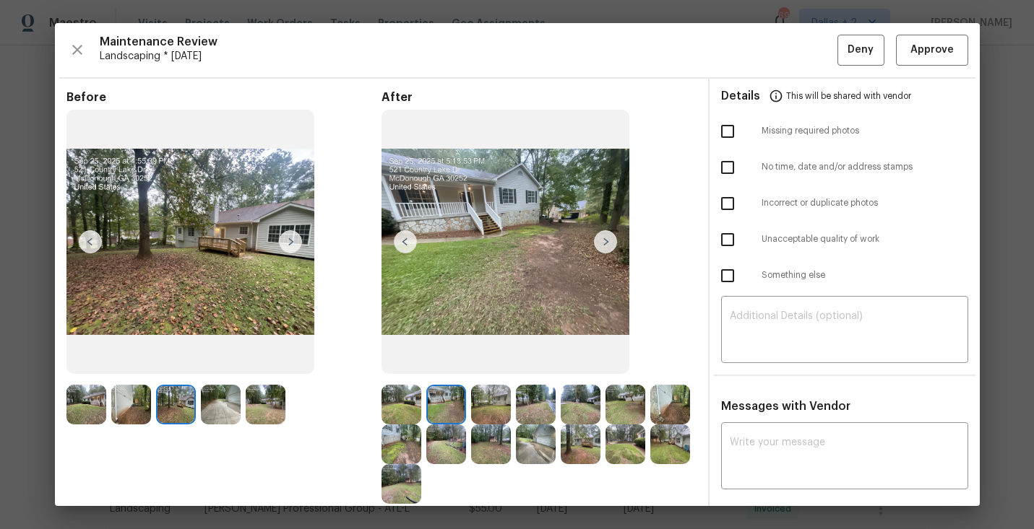
click at [287, 246] on img at bounding box center [290, 241] width 23 height 23
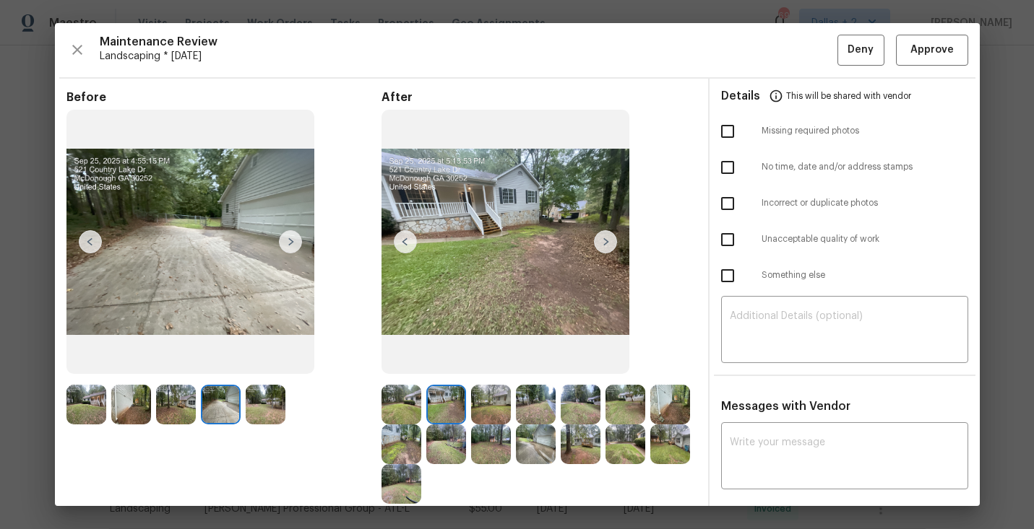
click at [287, 246] on img at bounding box center [290, 241] width 23 height 23
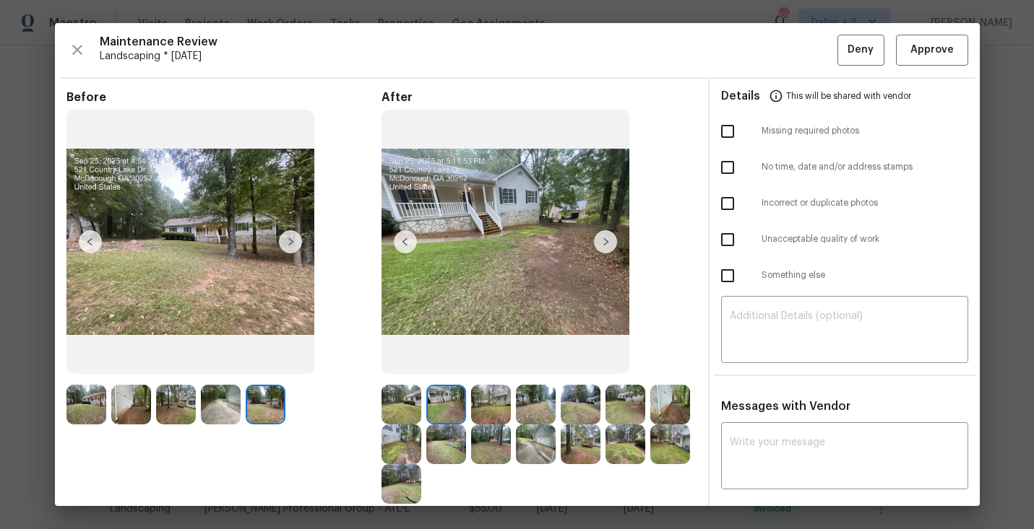
click at [287, 246] on img at bounding box center [290, 241] width 23 height 23
click at [485, 413] on img at bounding box center [491, 405] width 40 height 40
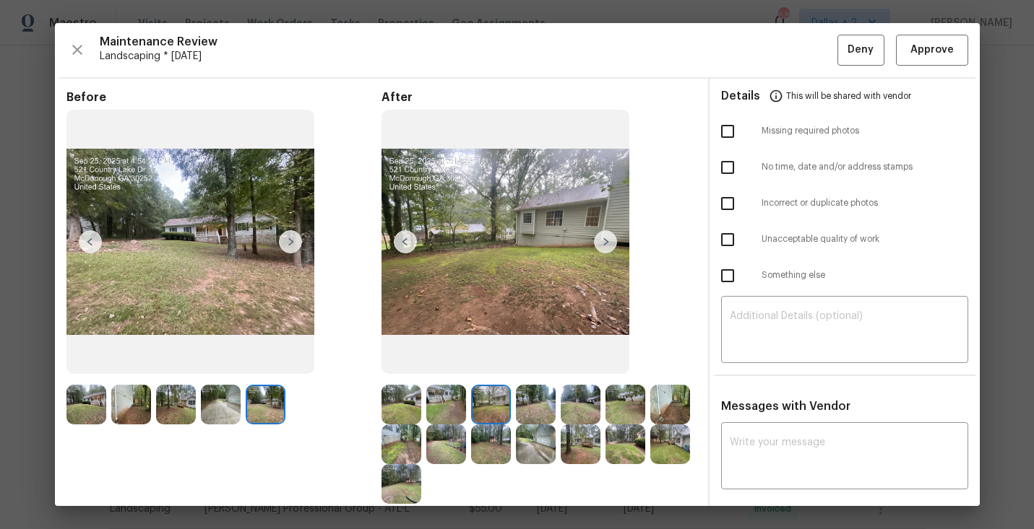
click at [601, 246] on img at bounding box center [605, 241] width 23 height 23
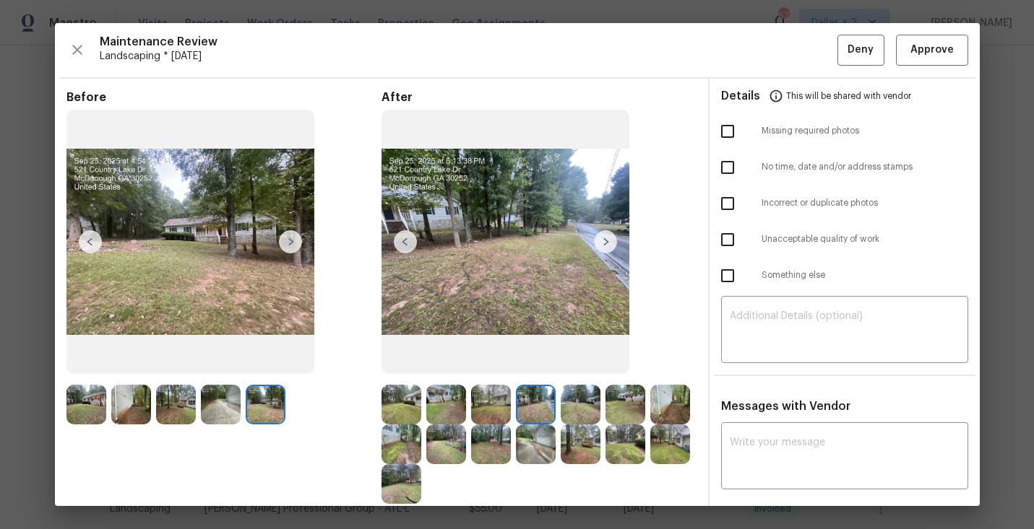
click at [604, 230] on img at bounding box center [605, 241] width 23 height 23
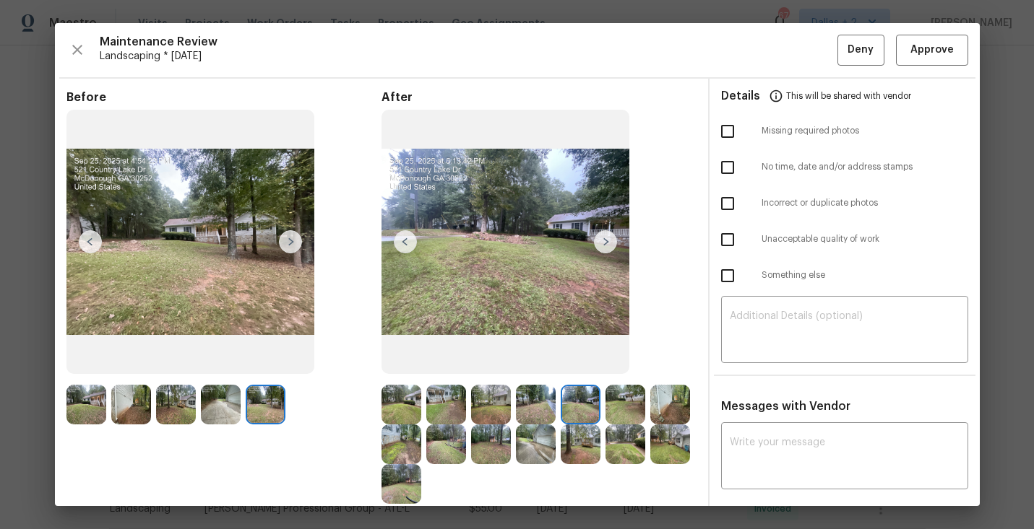
click at [630, 407] on img at bounding box center [625, 405] width 40 height 40
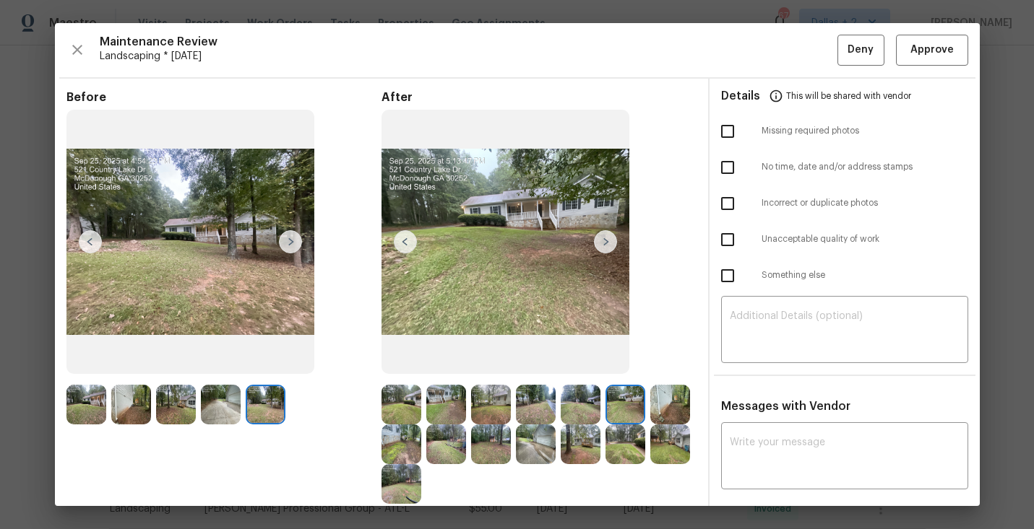
click at [594, 406] on img at bounding box center [581, 405] width 40 height 40
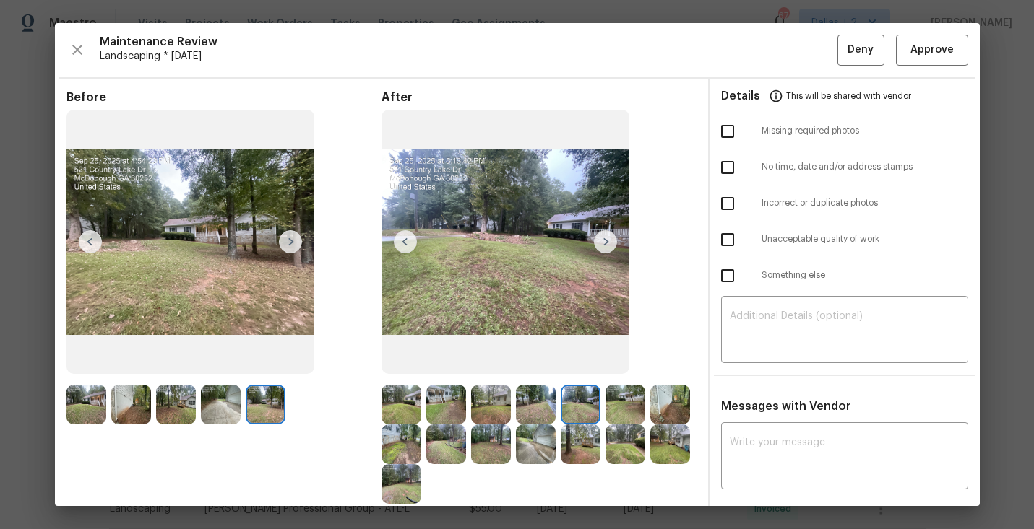
click at [621, 406] on img at bounding box center [625, 405] width 40 height 40
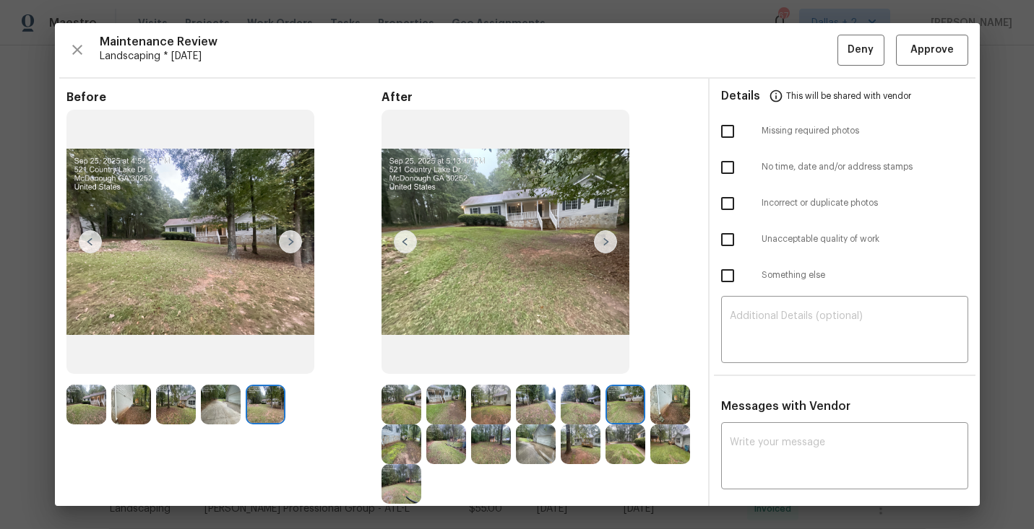
click at [672, 404] on img at bounding box center [670, 405] width 40 height 40
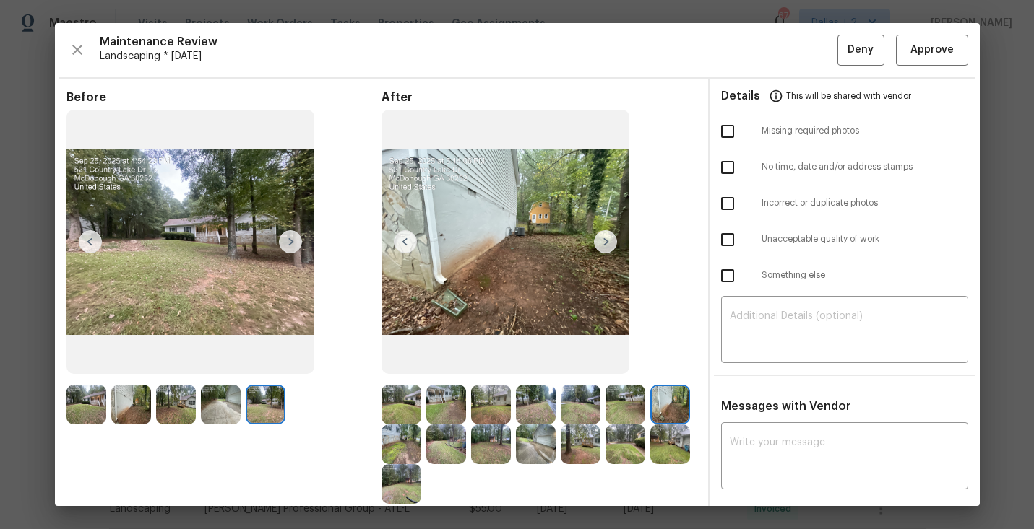
click at [535, 454] on img at bounding box center [536, 445] width 40 height 40
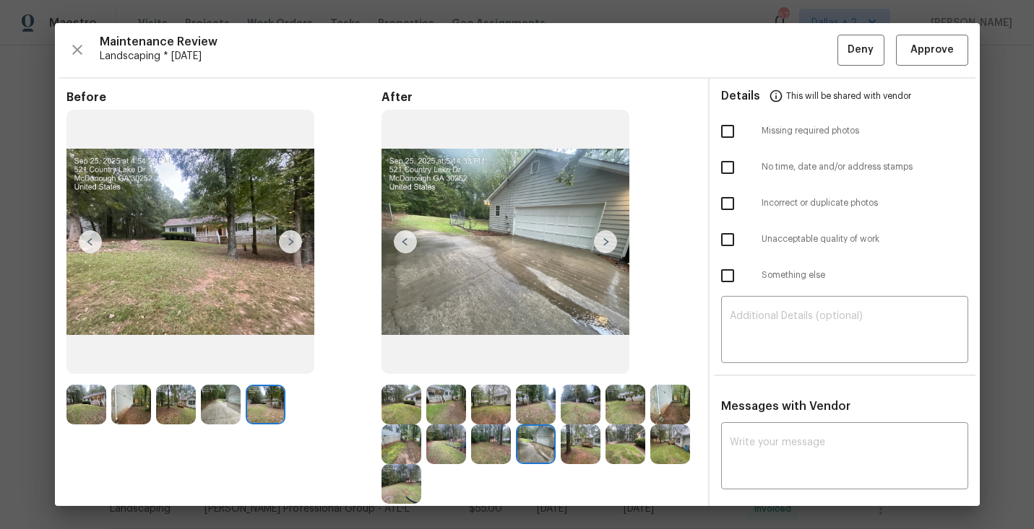
click at [393, 459] on img at bounding box center [401, 445] width 40 height 40
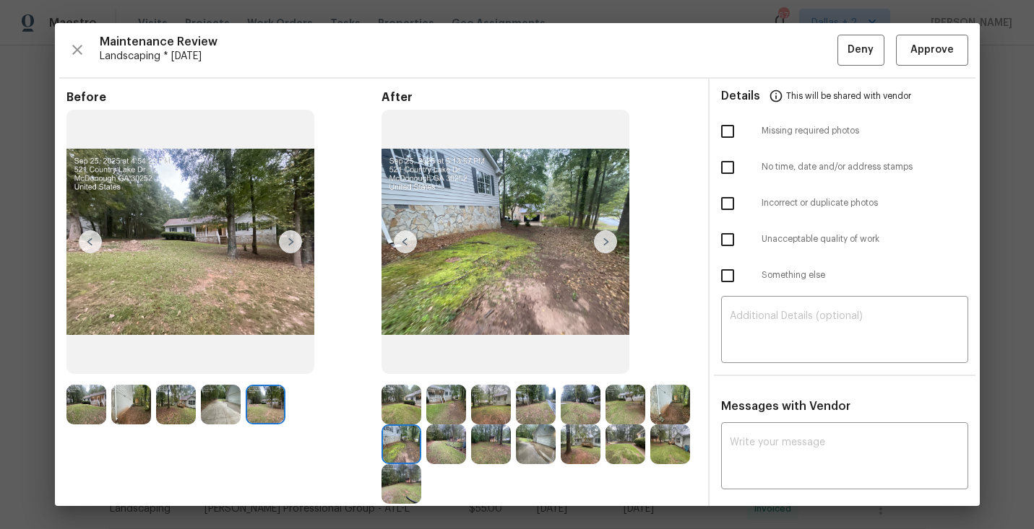
click at [604, 250] on img at bounding box center [605, 241] width 23 height 23
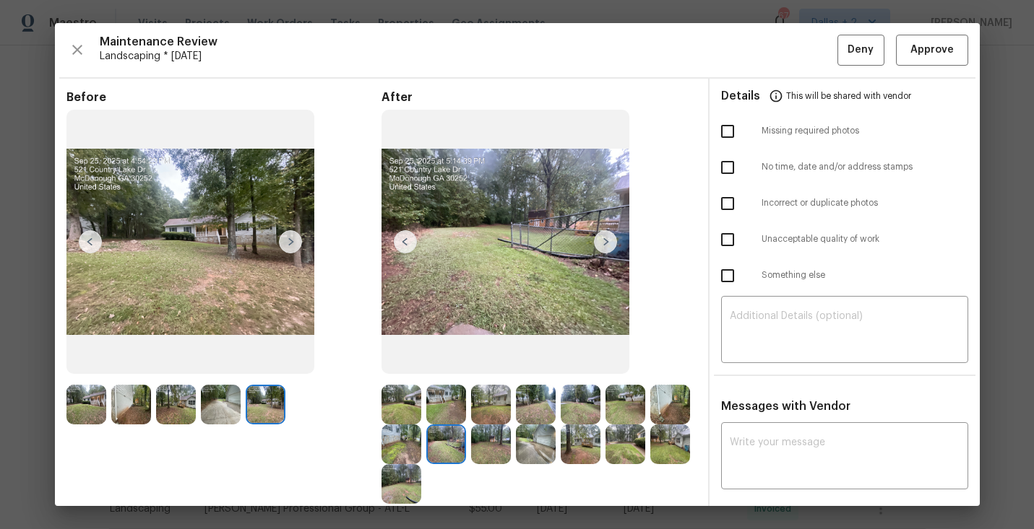
click at [607, 244] on img at bounding box center [605, 241] width 23 height 23
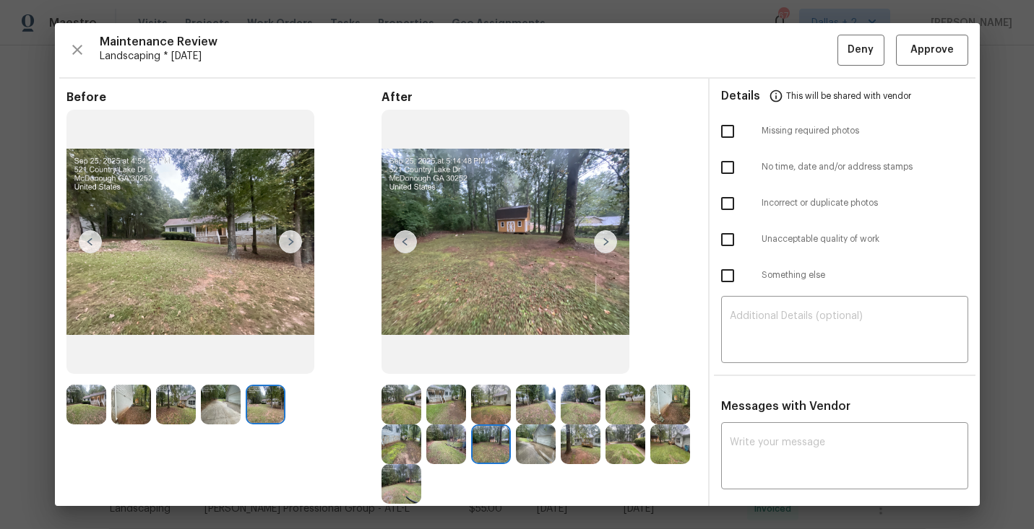
click at [610, 239] on img at bounding box center [605, 241] width 23 height 23
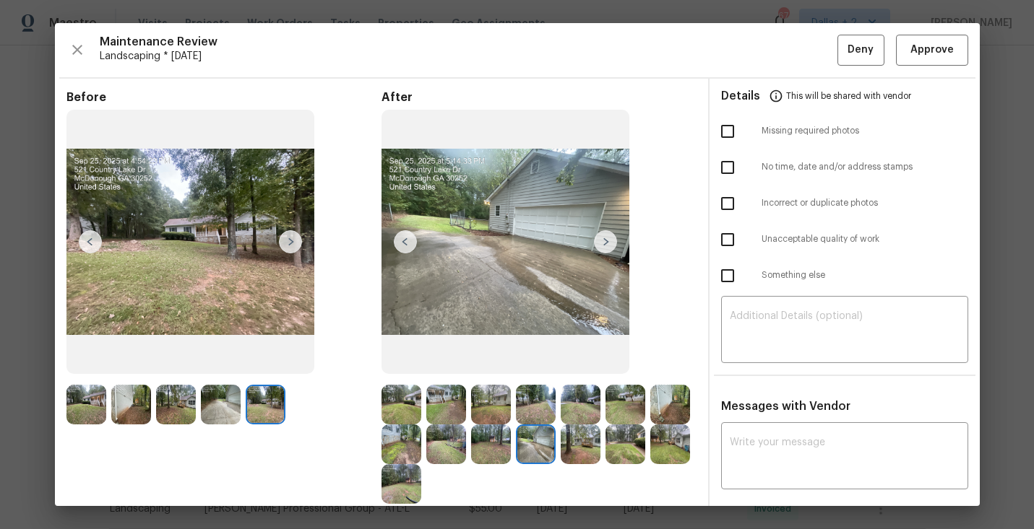
click at [605, 244] on img at bounding box center [605, 241] width 23 height 23
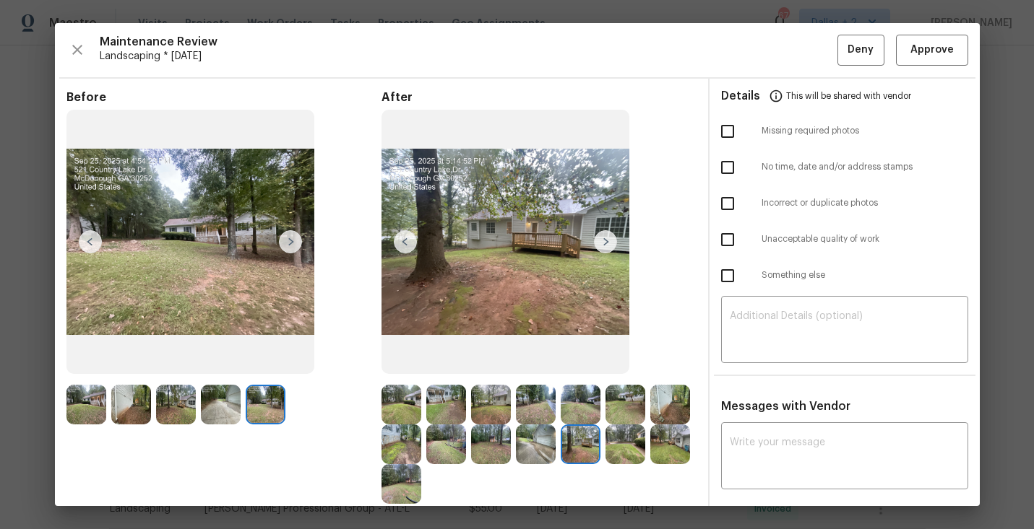
click at [605, 244] on img at bounding box center [605, 241] width 23 height 23
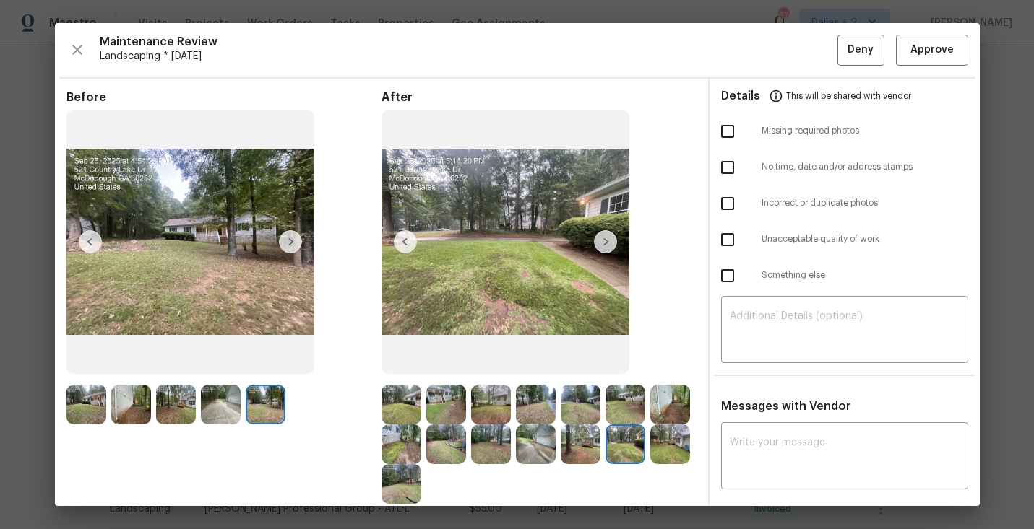
click at [605, 244] on img at bounding box center [605, 241] width 23 height 23
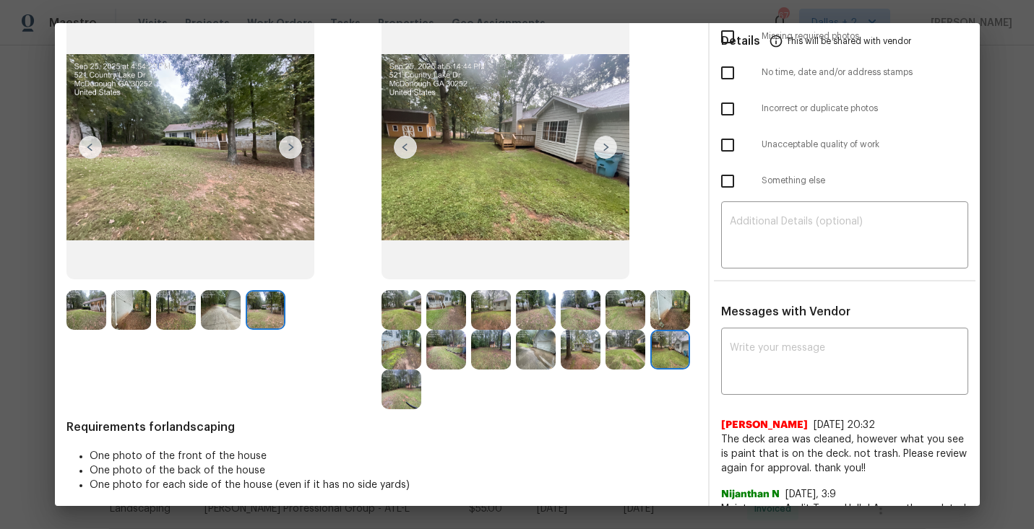
scroll to position [90, 0]
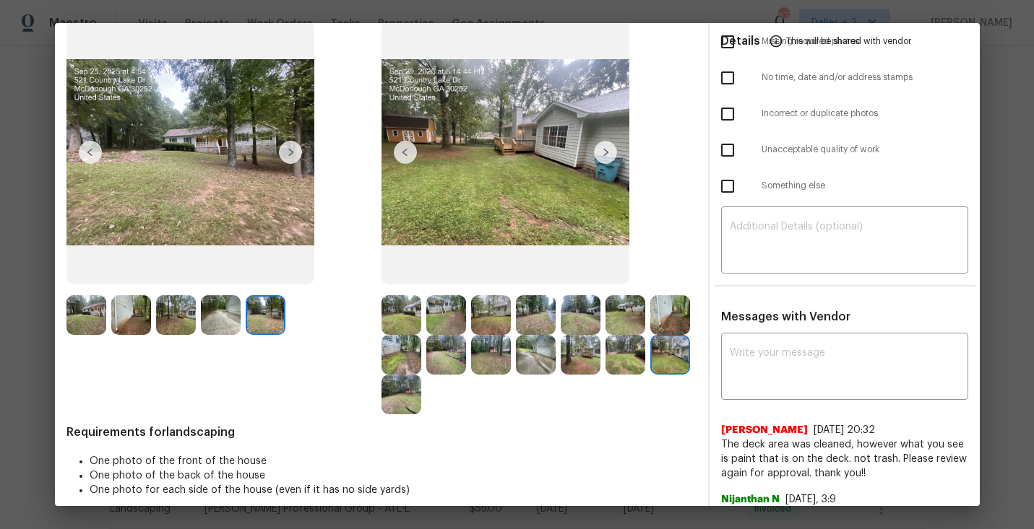
click at [607, 151] on img at bounding box center [605, 152] width 23 height 23
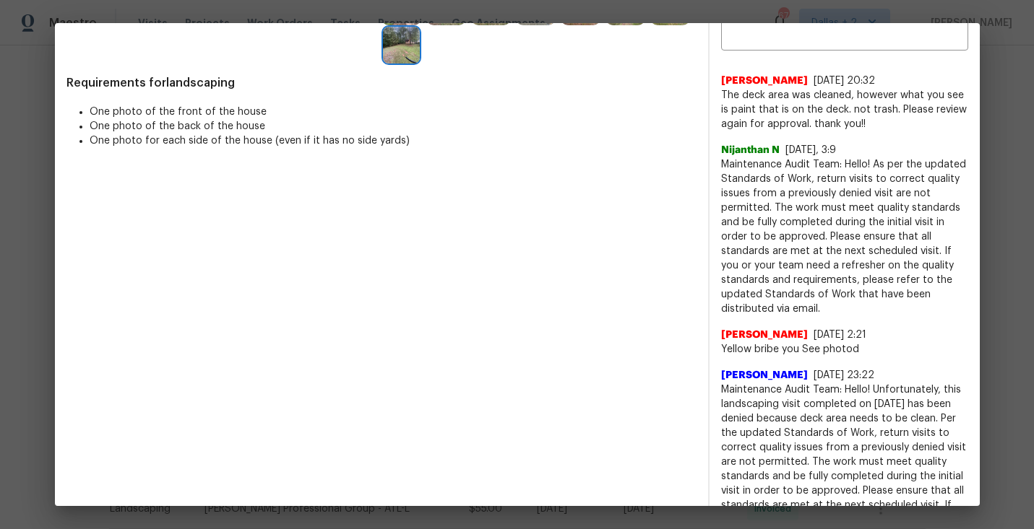
scroll to position [0, 0]
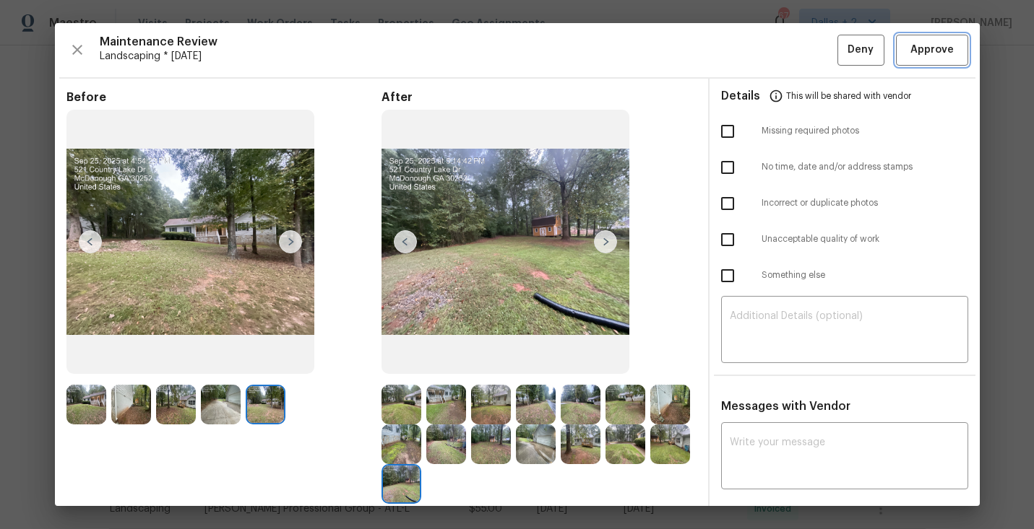
click at [917, 55] on span "Approve" at bounding box center [931, 50] width 43 height 18
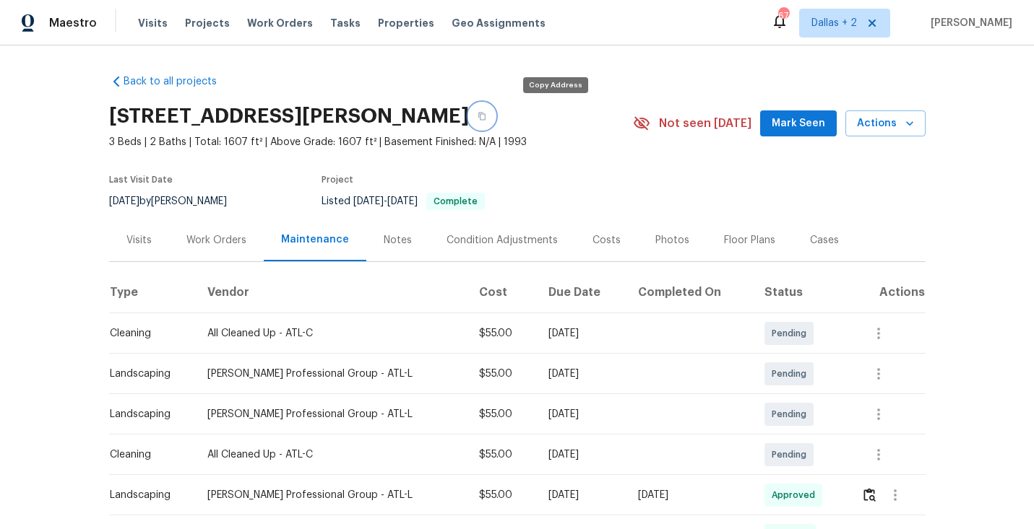
click at [495, 124] on button "button" at bounding box center [482, 116] width 26 height 26
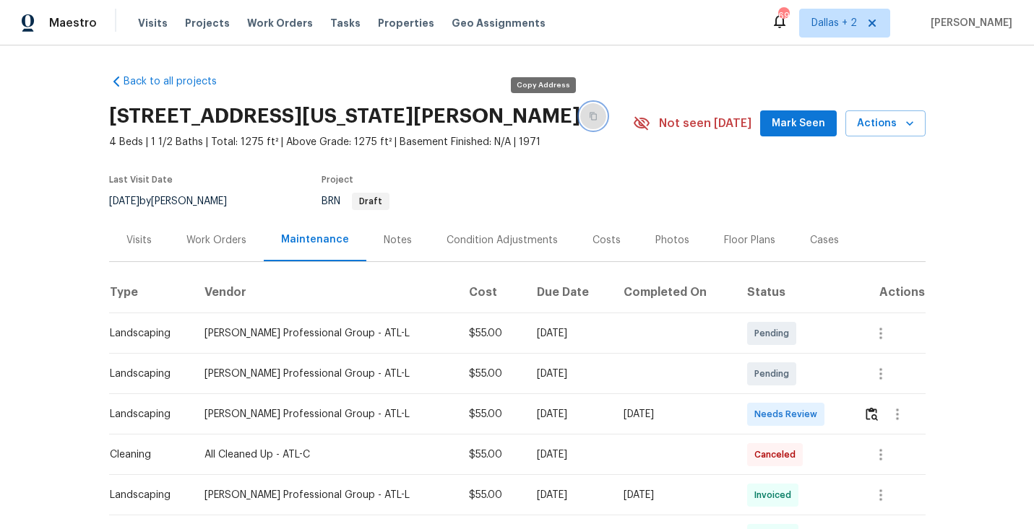
click at [580, 112] on button "button" at bounding box center [593, 116] width 26 height 26
click at [868, 411] on img "button" at bounding box center [871, 414] width 12 height 14
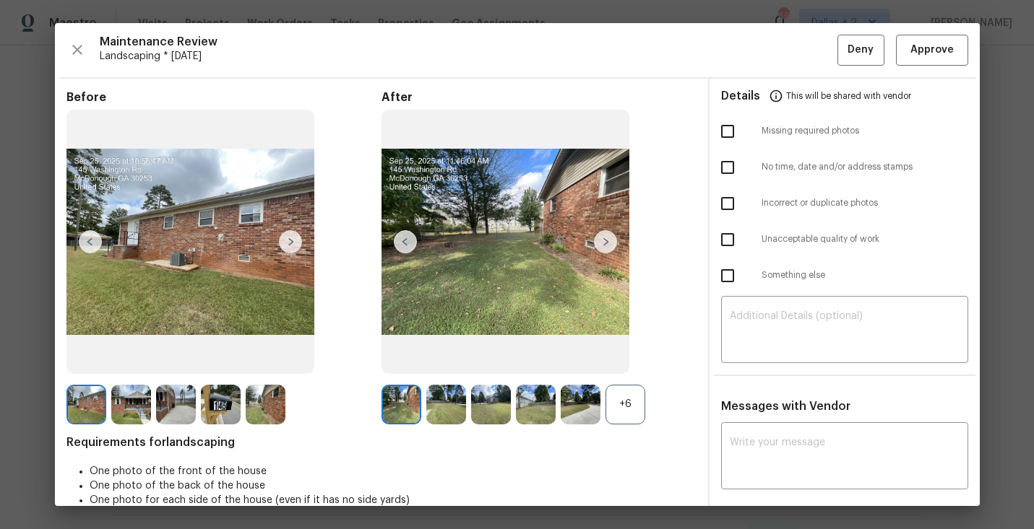
click at [625, 399] on div "+6" at bounding box center [625, 405] width 40 height 40
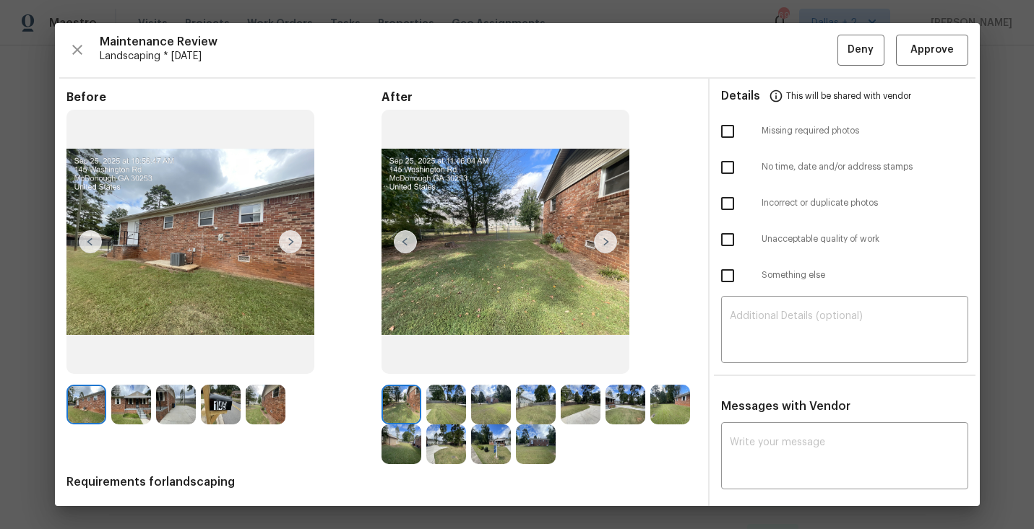
click at [217, 404] on img at bounding box center [221, 405] width 40 height 40
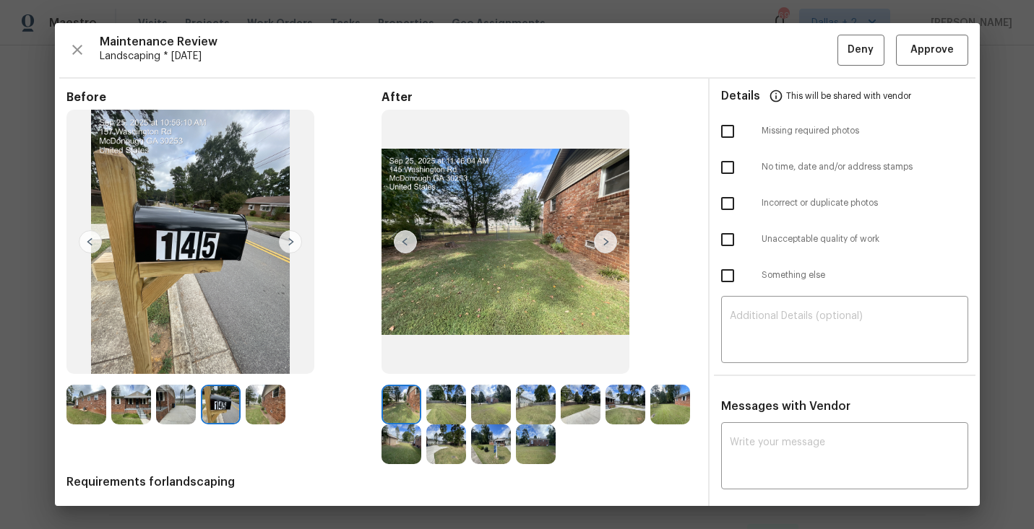
click at [92, 399] on img at bounding box center [86, 405] width 40 height 40
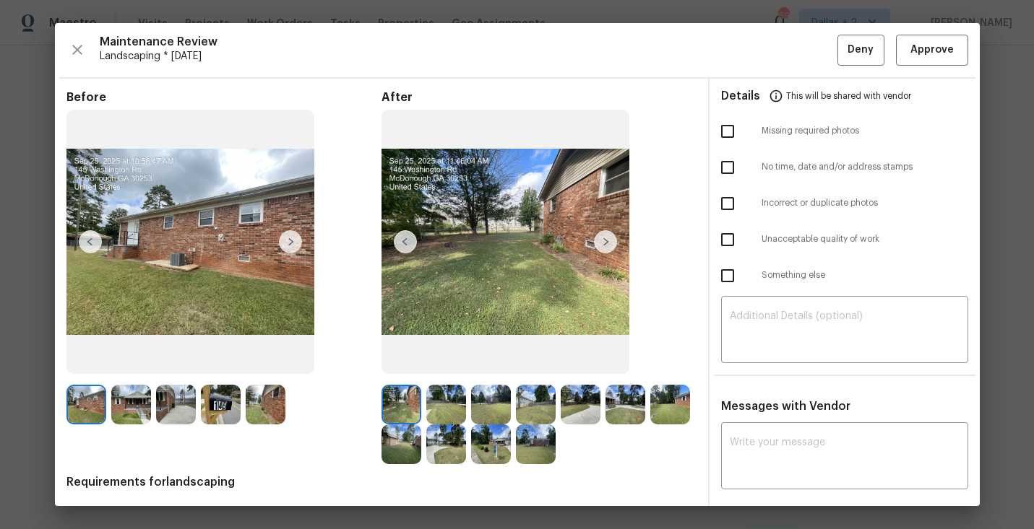
click at [665, 408] on img at bounding box center [670, 405] width 40 height 40
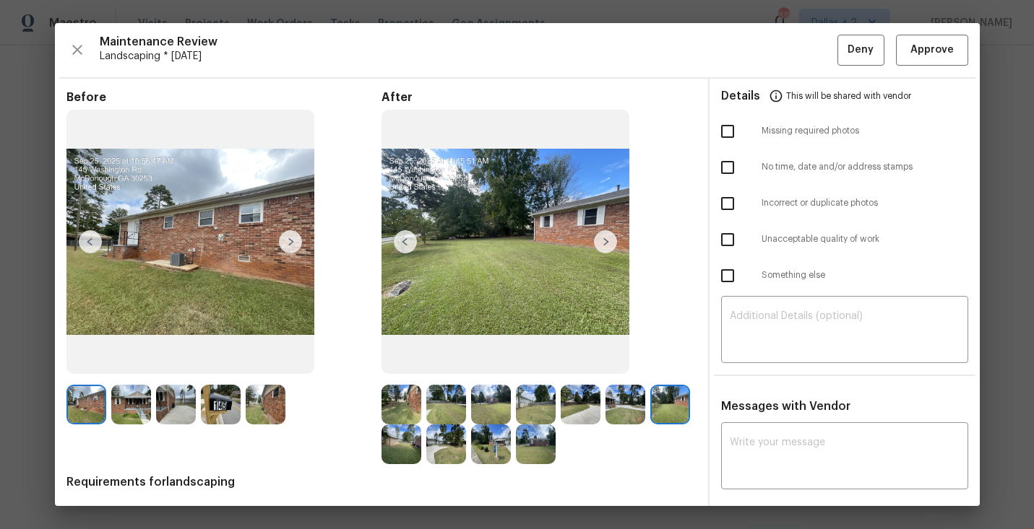
click at [267, 404] on img at bounding box center [266, 405] width 40 height 40
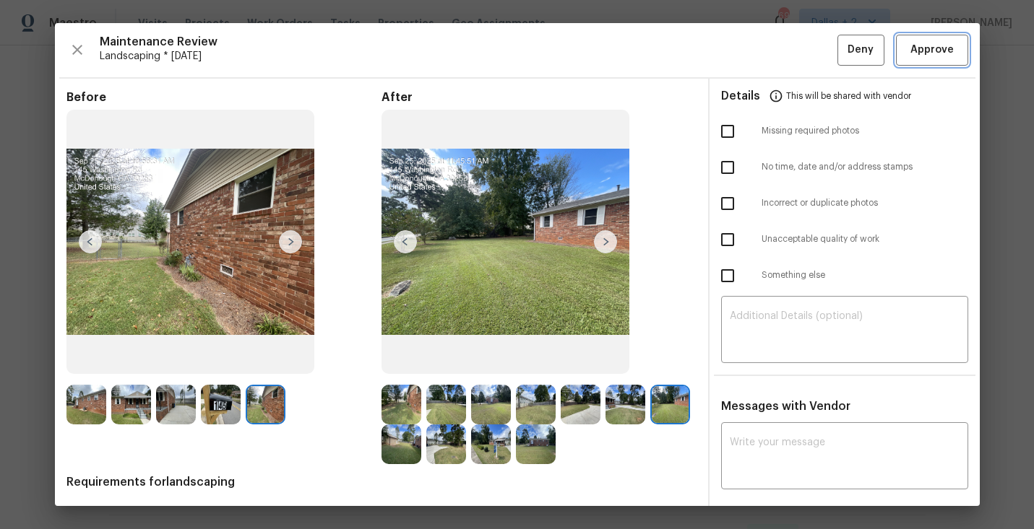
click at [928, 35] on button "Approve" at bounding box center [932, 50] width 72 height 31
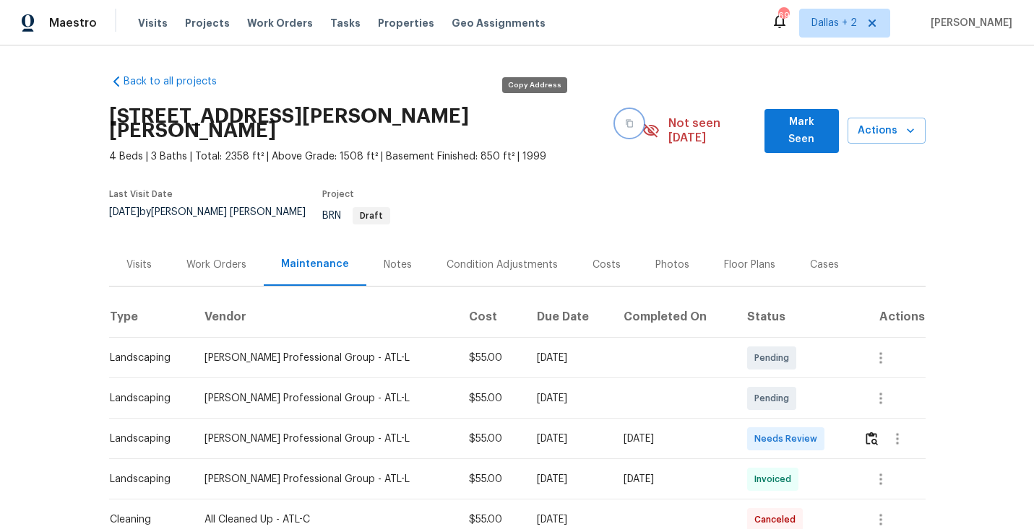
click at [616, 121] on button "button" at bounding box center [629, 124] width 26 height 26
click at [875, 426] on button "button" at bounding box center [871, 439] width 17 height 35
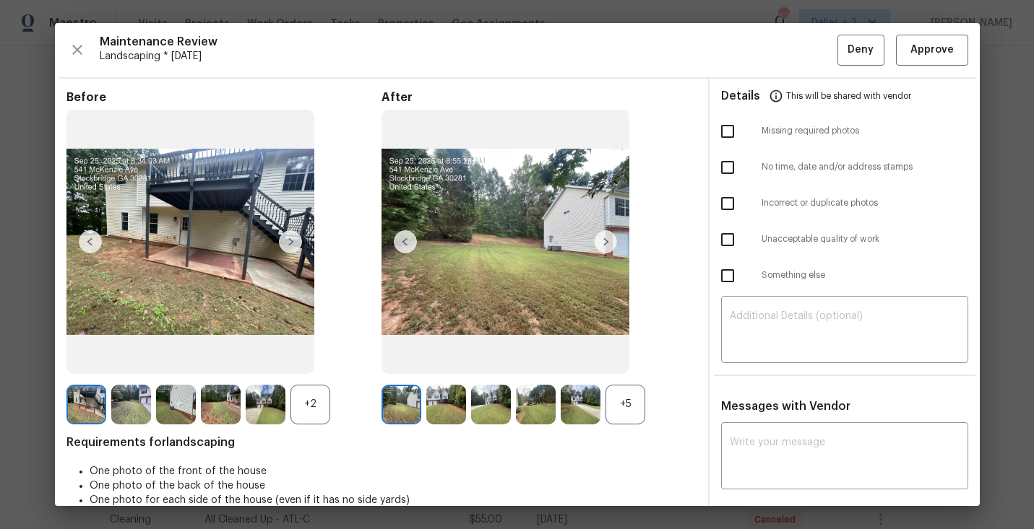
click at [629, 402] on div "+5" at bounding box center [625, 405] width 40 height 40
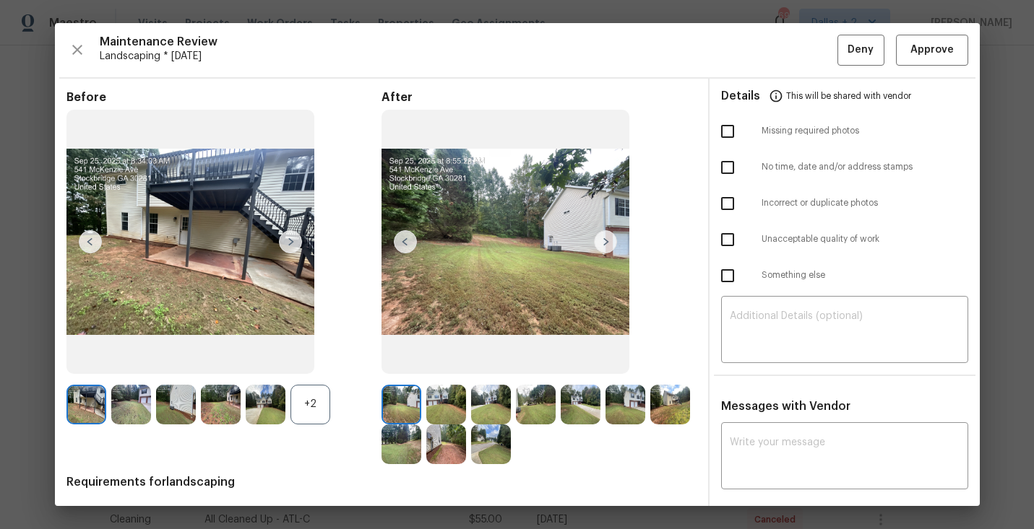
click at [308, 402] on div "+2" at bounding box center [310, 405] width 40 height 40
click at [315, 414] on img at bounding box center [310, 405] width 40 height 40
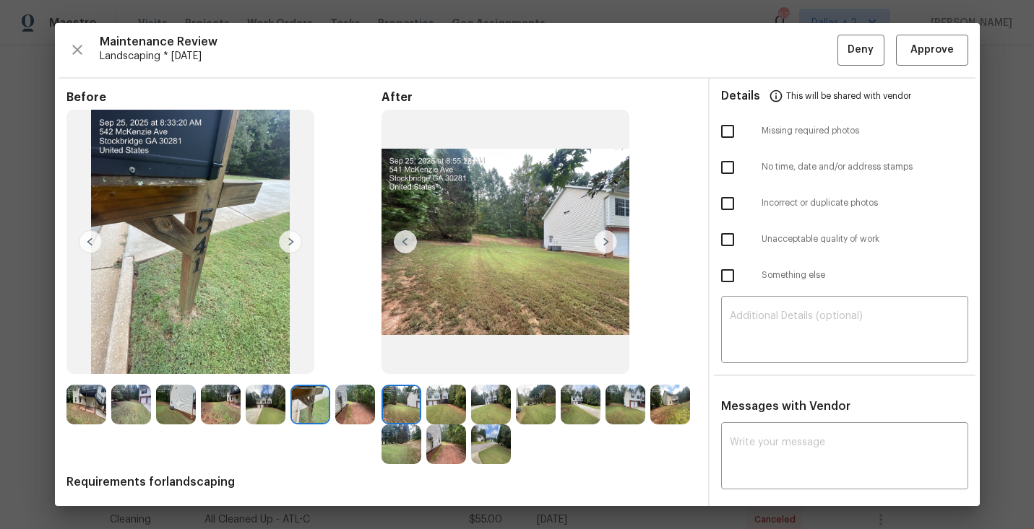
click at [316, 417] on img at bounding box center [310, 405] width 40 height 40
click at [176, 404] on img at bounding box center [176, 405] width 40 height 40
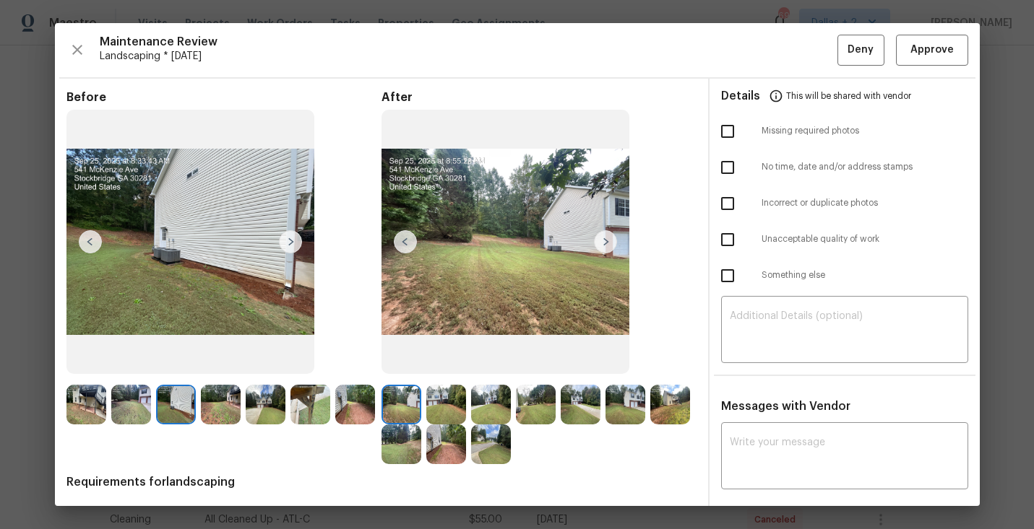
click at [127, 418] on img at bounding box center [131, 405] width 40 height 40
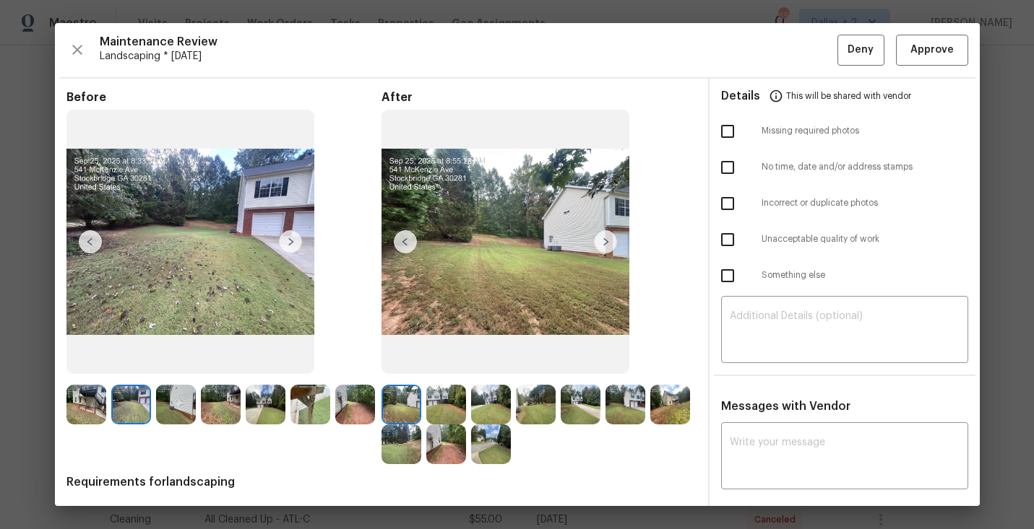
click at [443, 407] on img at bounding box center [446, 405] width 40 height 40
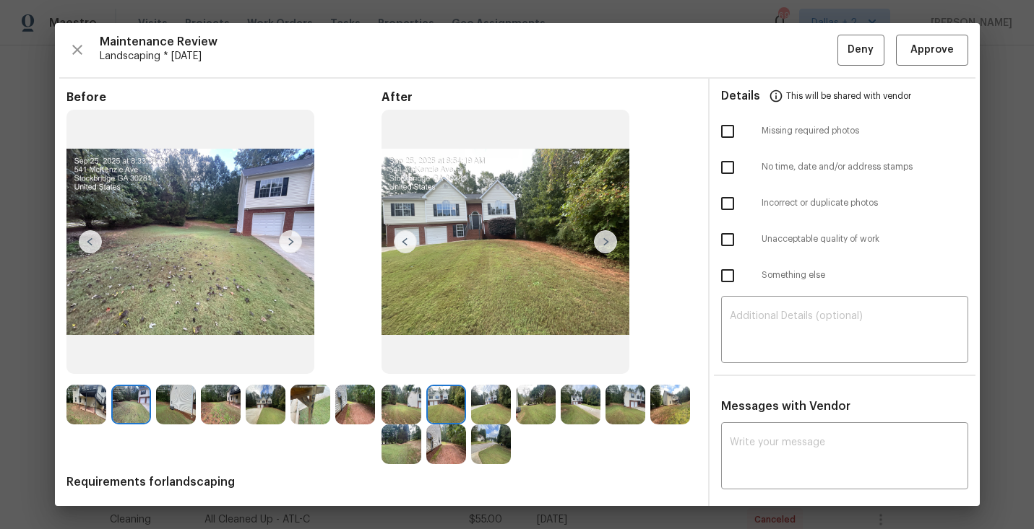
click at [636, 400] on img at bounding box center [625, 405] width 40 height 40
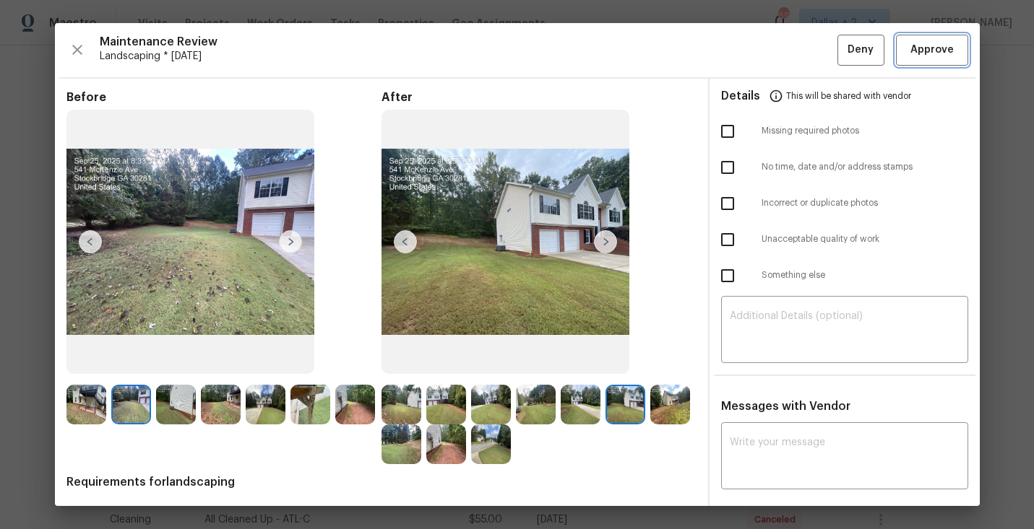
click at [918, 59] on span "Approve" at bounding box center [931, 50] width 43 height 18
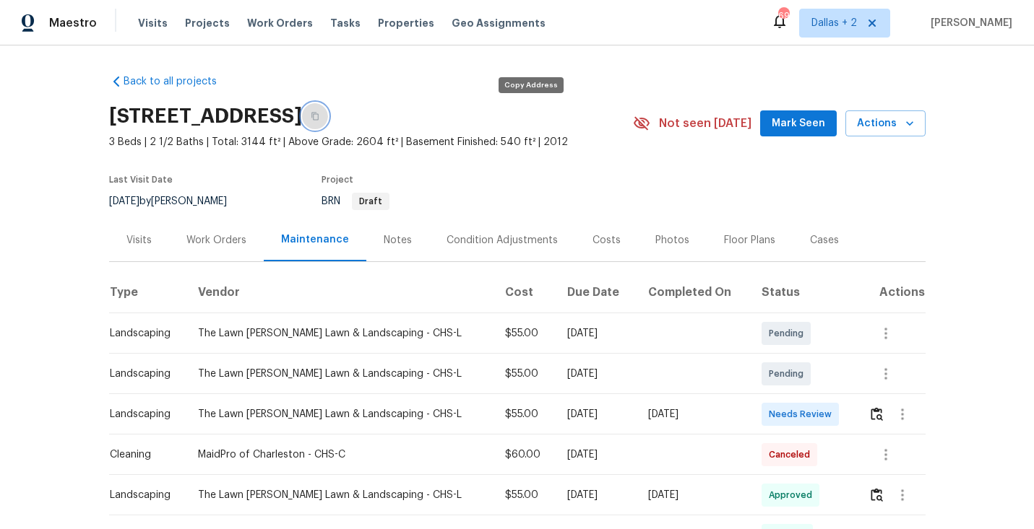
click at [328, 121] on button "button" at bounding box center [315, 116] width 26 height 26
click at [875, 414] on img "button" at bounding box center [876, 414] width 12 height 14
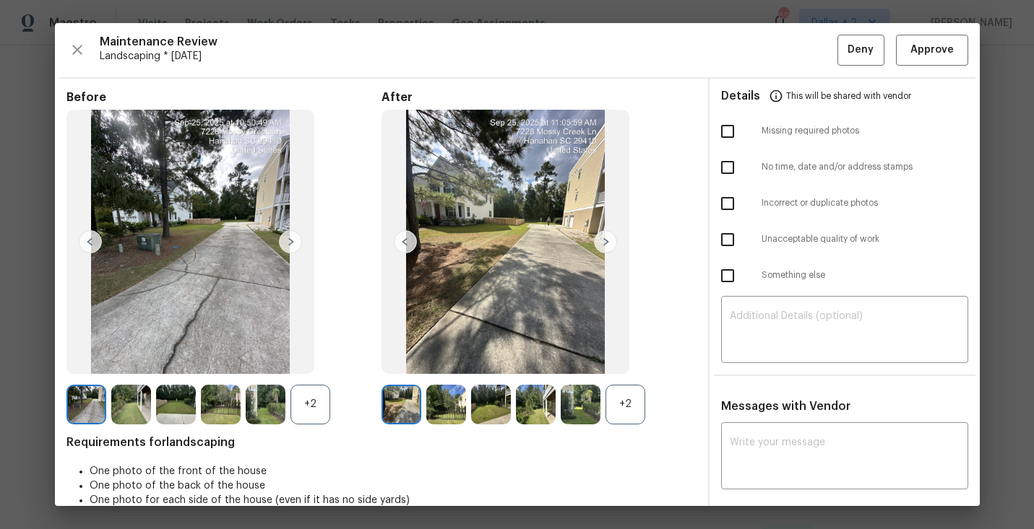
click at [616, 397] on div "+2" at bounding box center [625, 405] width 40 height 40
click at [314, 407] on div "+2" at bounding box center [310, 405] width 40 height 40
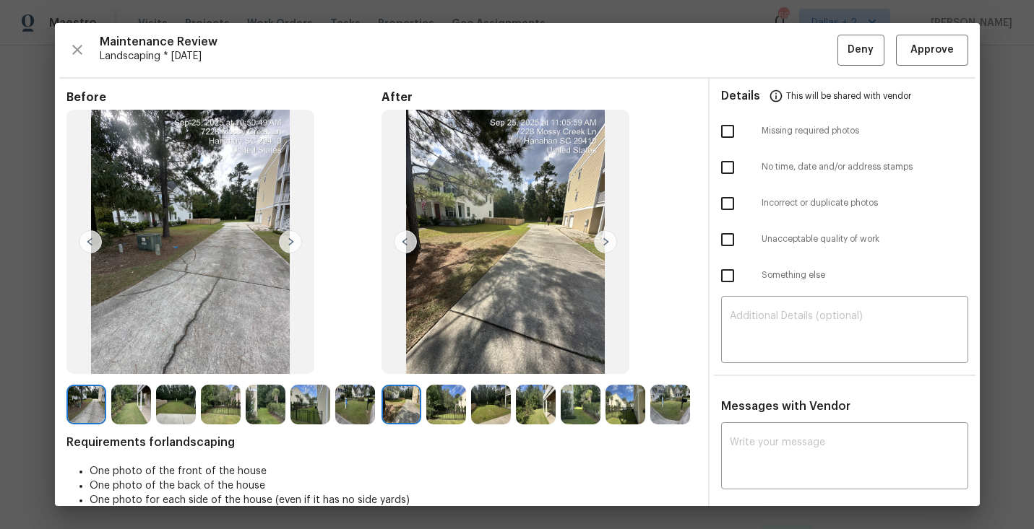
click at [400, 409] on img at bounding box center [401, 405] width 40 height 40
click at [138, 410] on img at bounding box center [131, 405] width 40 height 40
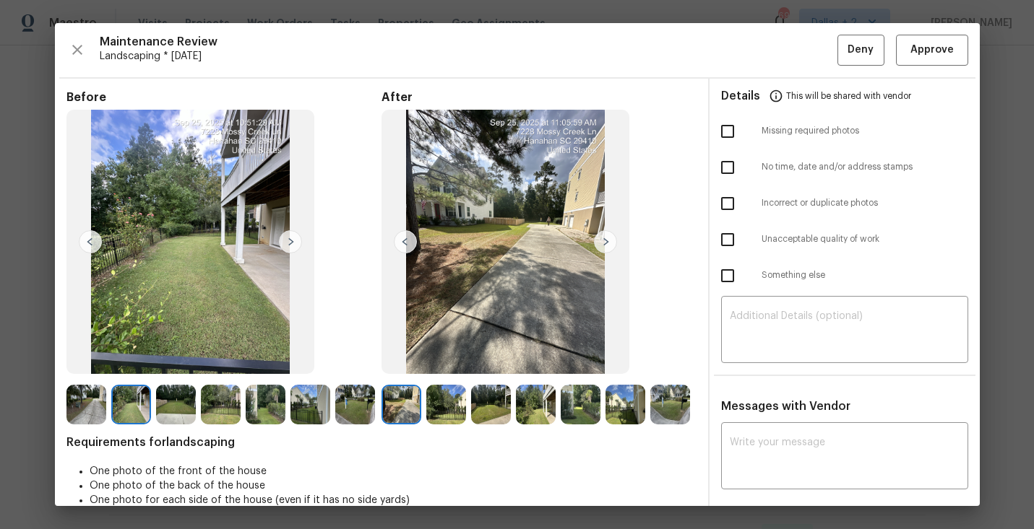
click at [441, 410] on img at bounding box center [446, 405] width 40 height 40
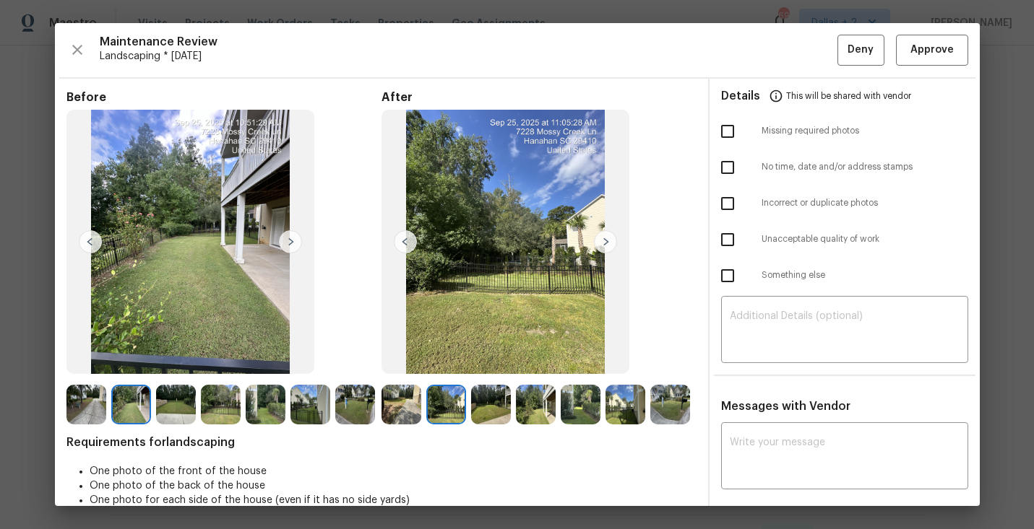
click at [533, 410] on img at bounding box center [536, 405] width 40 height 40
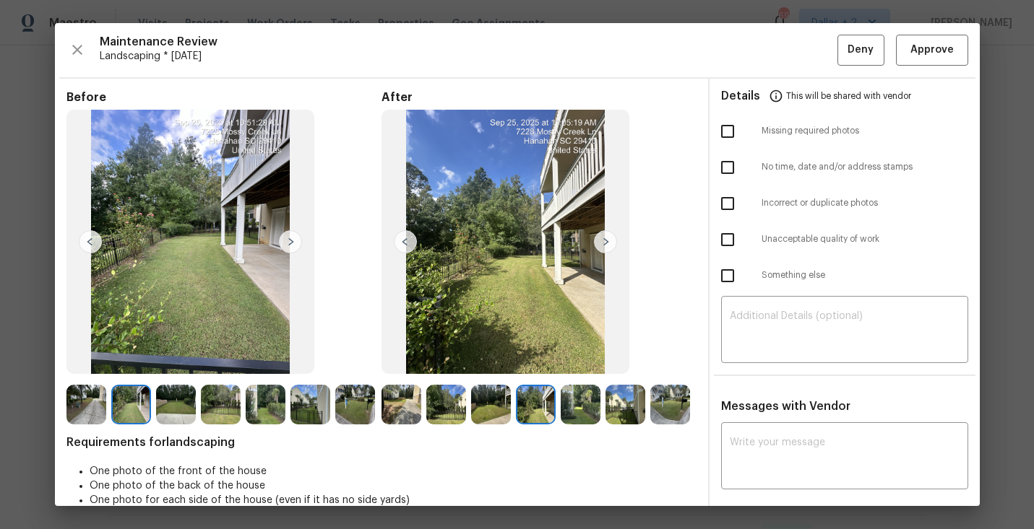
click at [91, 406] on img at bounding box center [86, 405] width 40 height 40
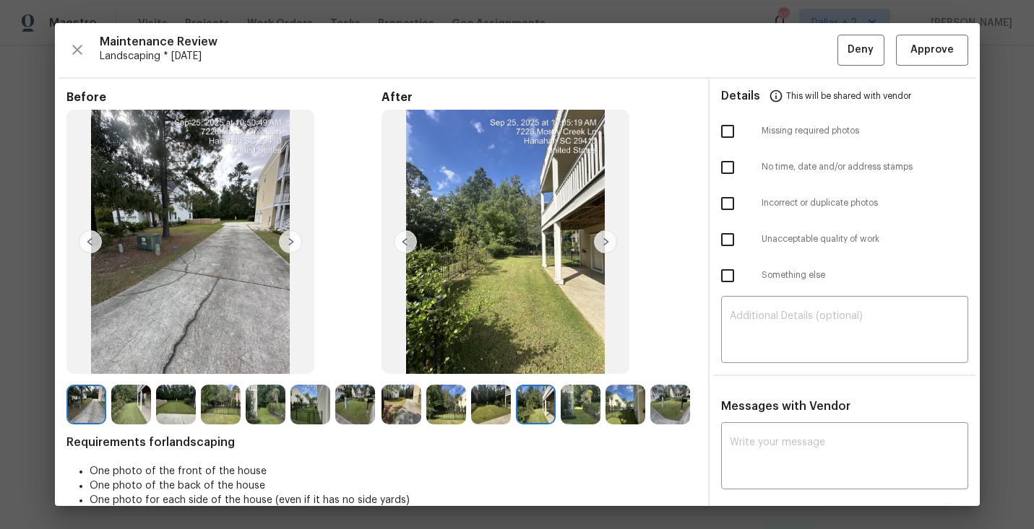
click at [139, 401] on img at bounding box center [131, 405] width 40 height 40
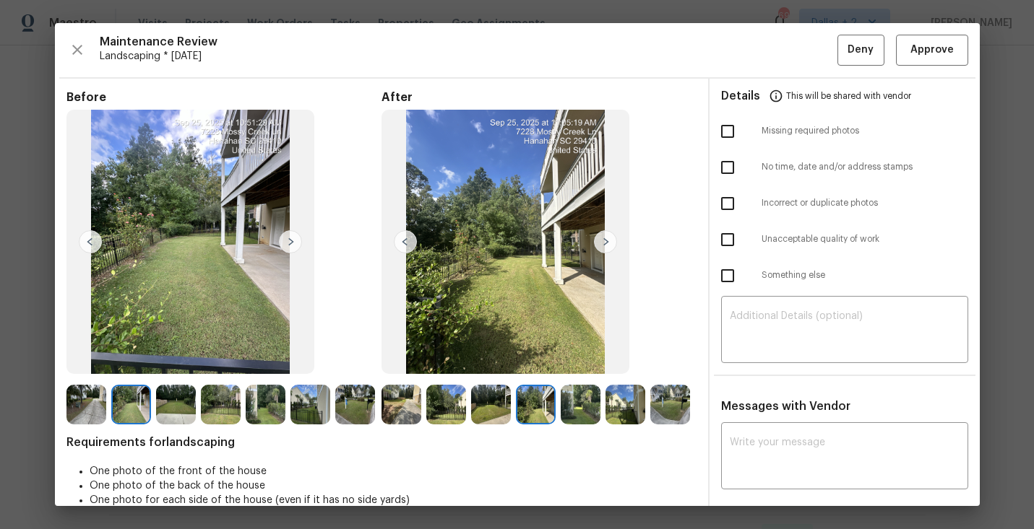
click at [173, 403] on img at bounding box center [176, 405] width 40 height 40
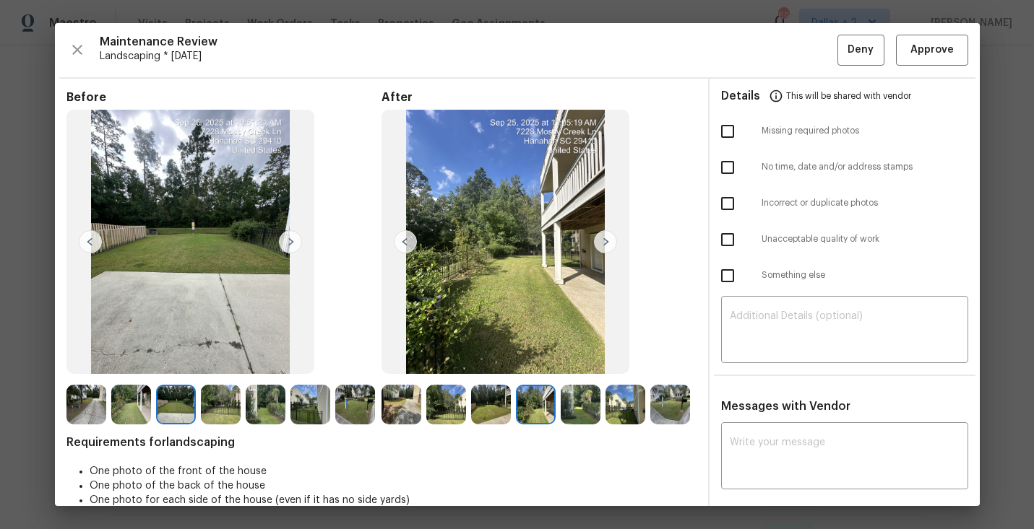
click at [167, 397] on img at bounding box center [176, 405] width 40 height 40
click at [219, 414] on img at bounding box center [221, 405] width 40 height 40
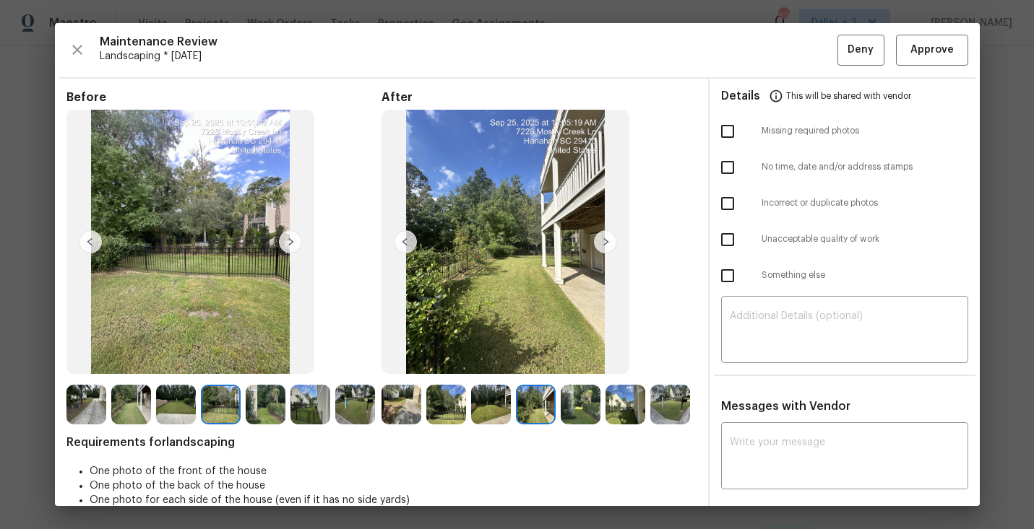
click at [164, 397] on img at bounding box center [176, 405] width 40 height 40
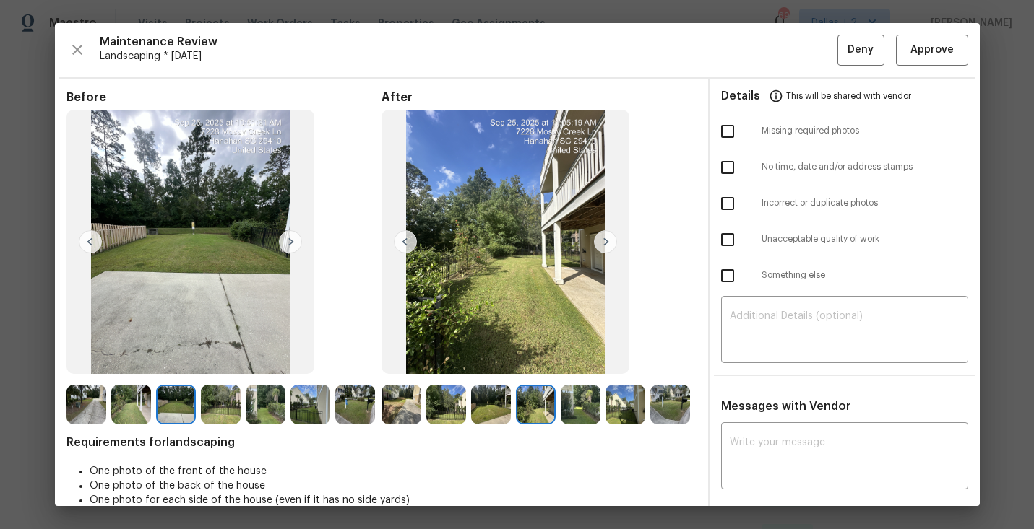
click at [292, 245] on img at bounding box center [290, 241] width 23 height 23
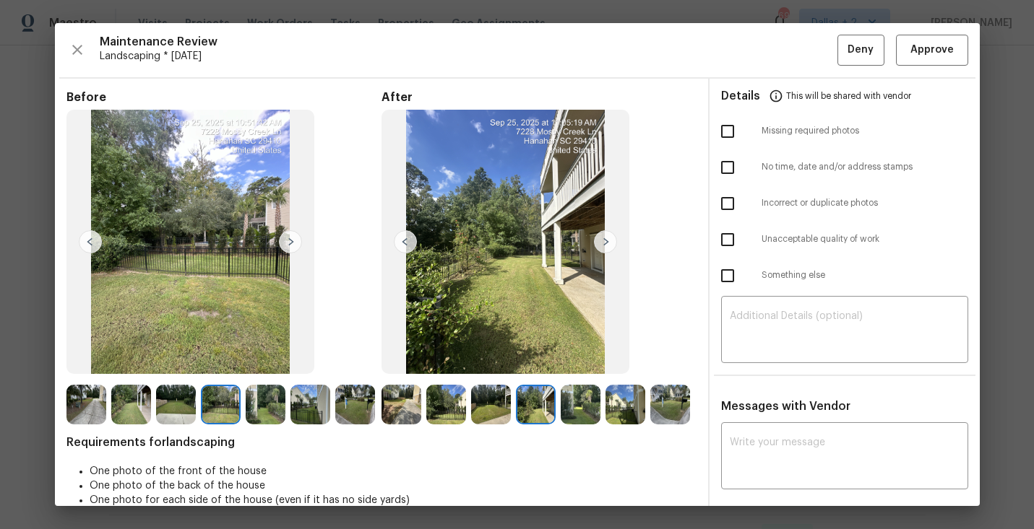
click at [661, 401] on img at bounding box center [670, 405] width 40 height 40
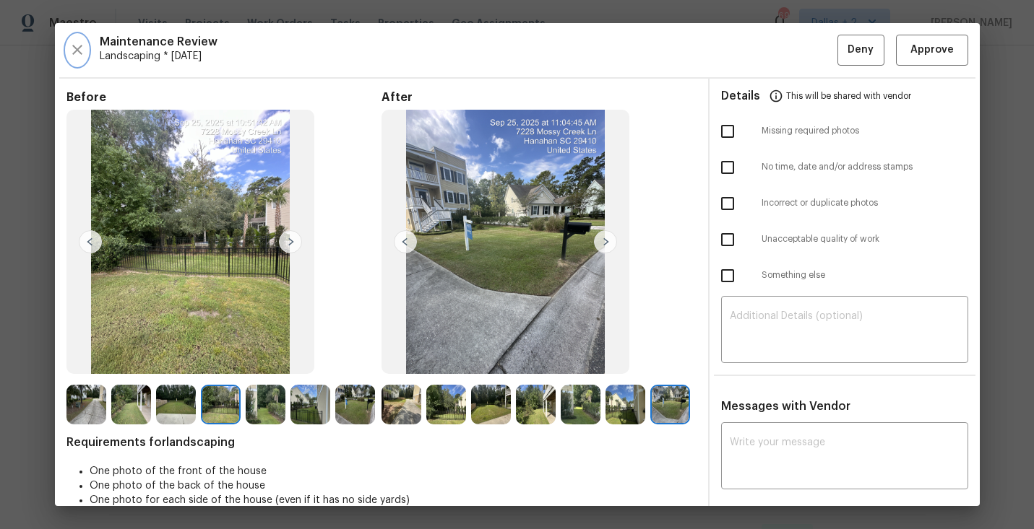
click at [77, 53] on icon "button" at bounding box center [77, 49] width 17 height 17
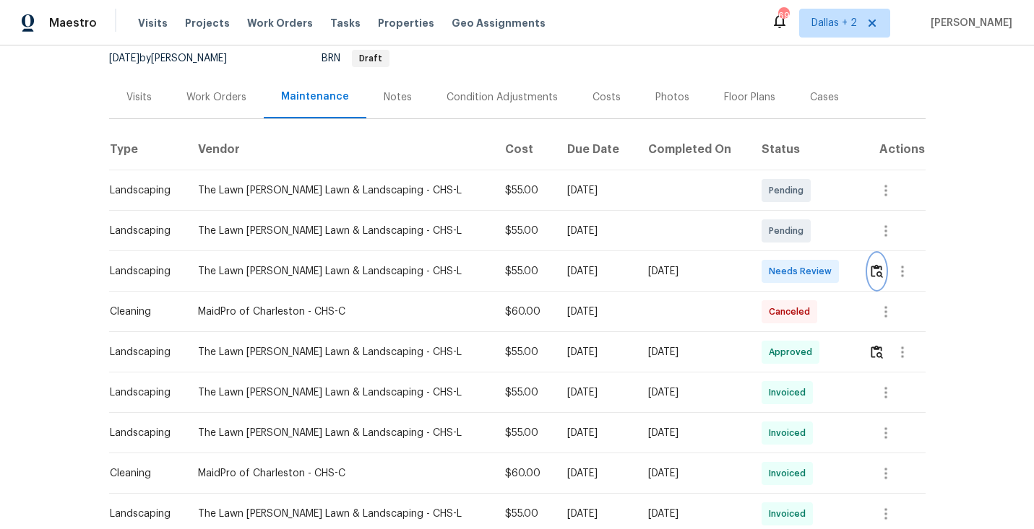
scroll to position [144, 0]
click at [873, 347] on img "button" at bounding box center [876, 352] width 12 height 14
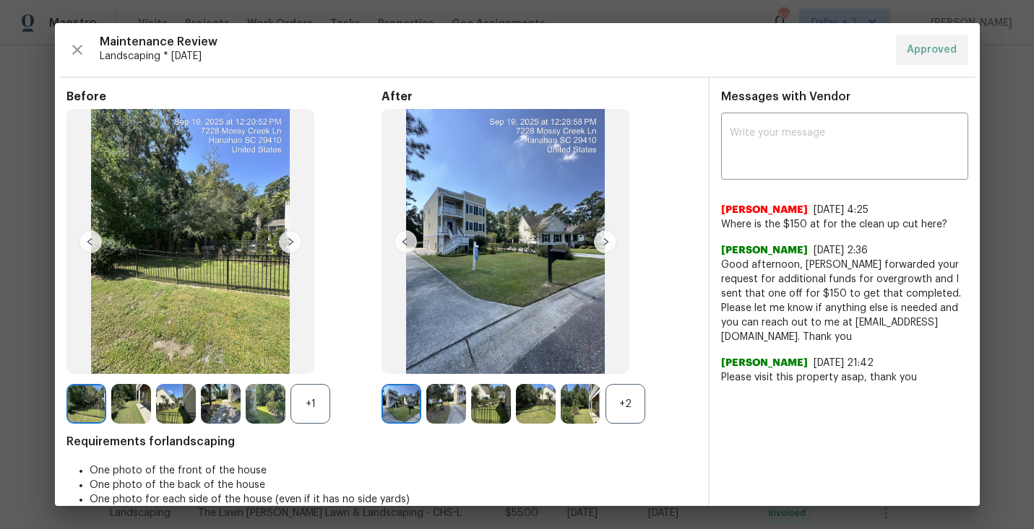
click at [609, 399] on div "+2" at bounding box center [625, 404] width 40 height 40
click at [306, 405] on div "+1" at bounding box center [310, 404] width 40 height 40
click at [121, 414] on img at bounding box center [131, 404] width 40 height 40
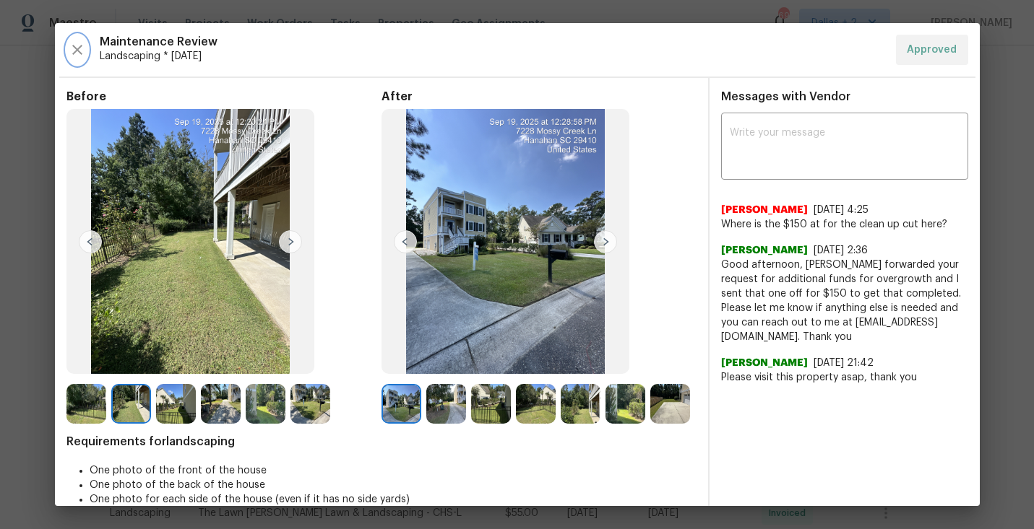
click at [66, 50] on button "button" at bounding box center [77, 50] width 22 height 30
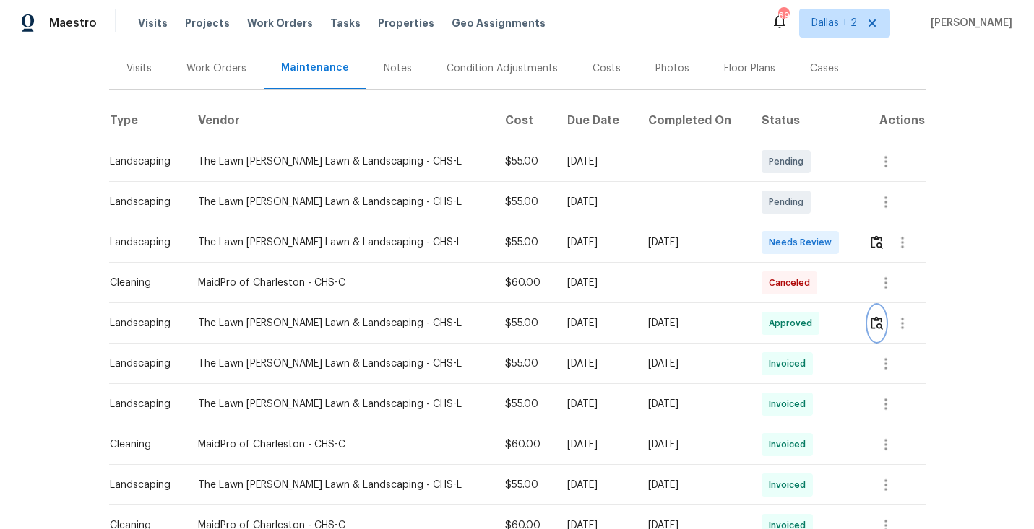
scroll to position [173, 0]
click at [876, 322] on img "button" at bounding box center [876, 323] width 12 height 14
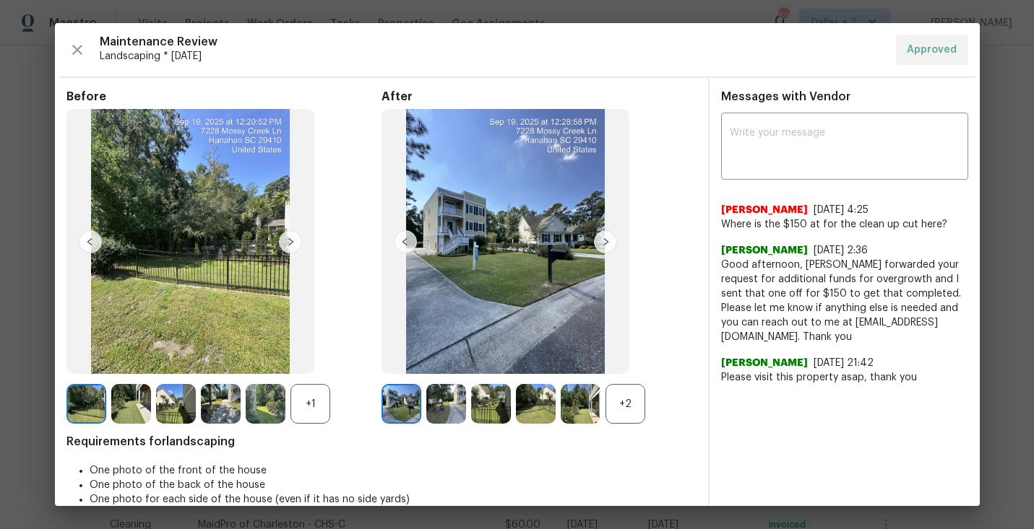
click at [619, 402] on div "+2" at bounding box center [625, 404] width 40 height 40
click at [298, 409] on div "+1" at bounding box center [310, 404] width 40 height 40
click at [308, 407] on img at bounding box center [310, 404] width 40 height 40
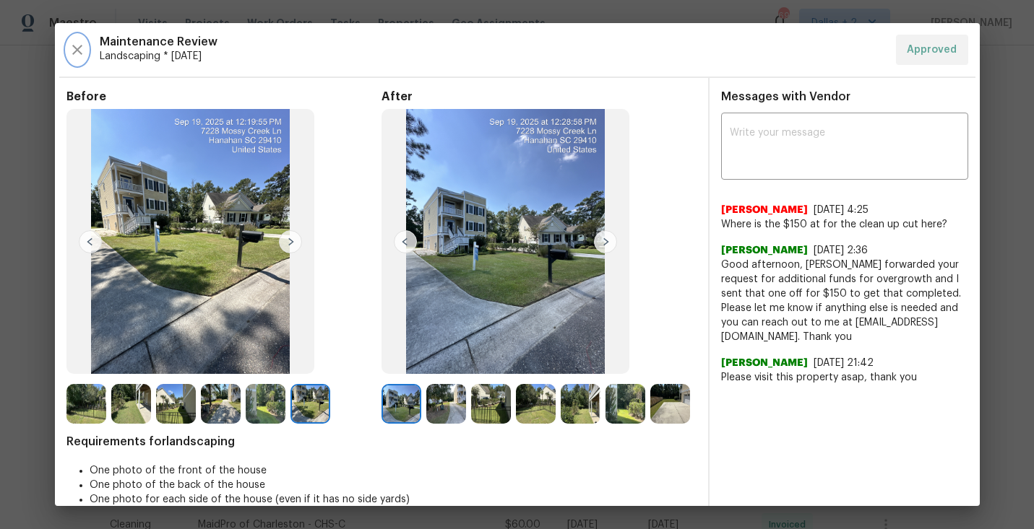
click at [69, 43] on icon "button" at bounding box center [77, 49] width 17 height 17
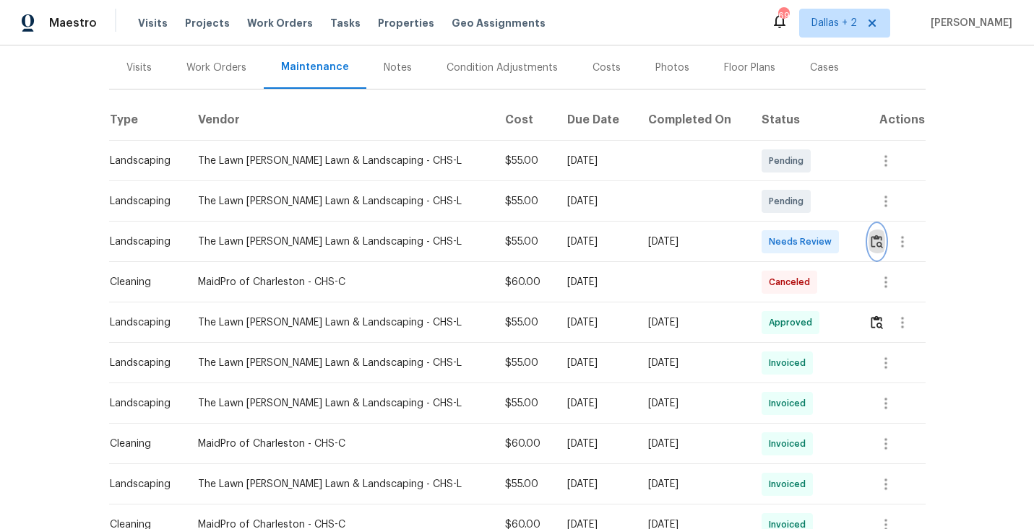
click at [871, 233] on button "button" at bounding box center [876, 242] width 17 height 35
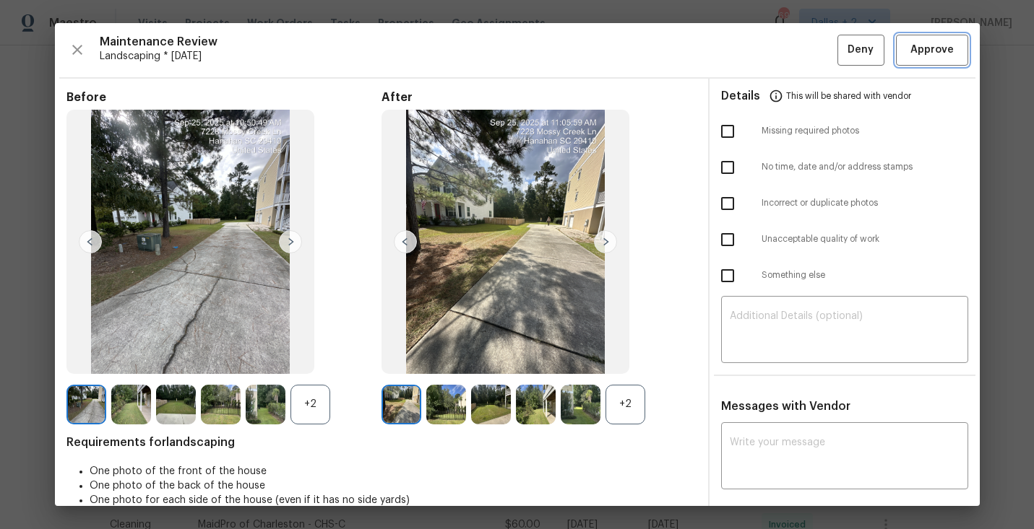
click at [939, 53] on span "Approve" at bounding box center [931, 50] width 43 height 18
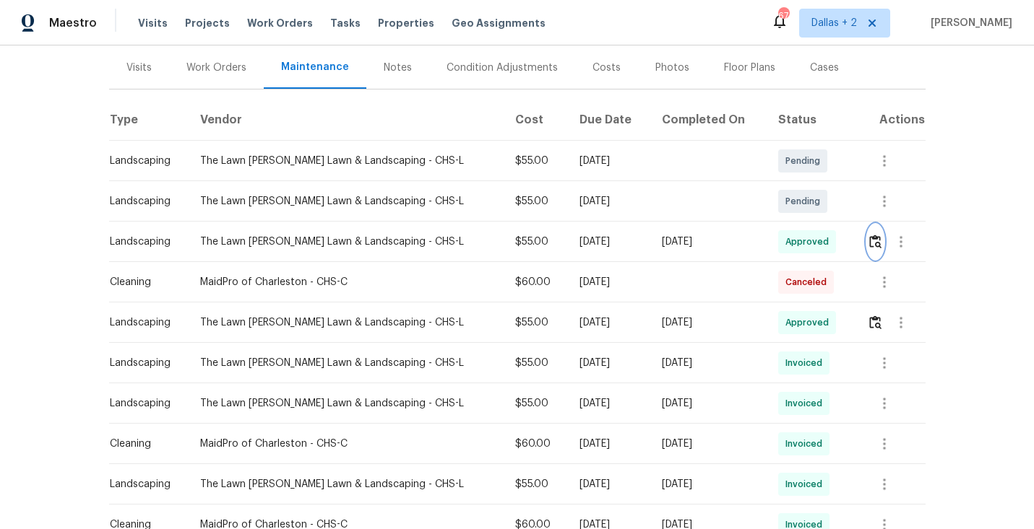
scroll to position [0, 0]
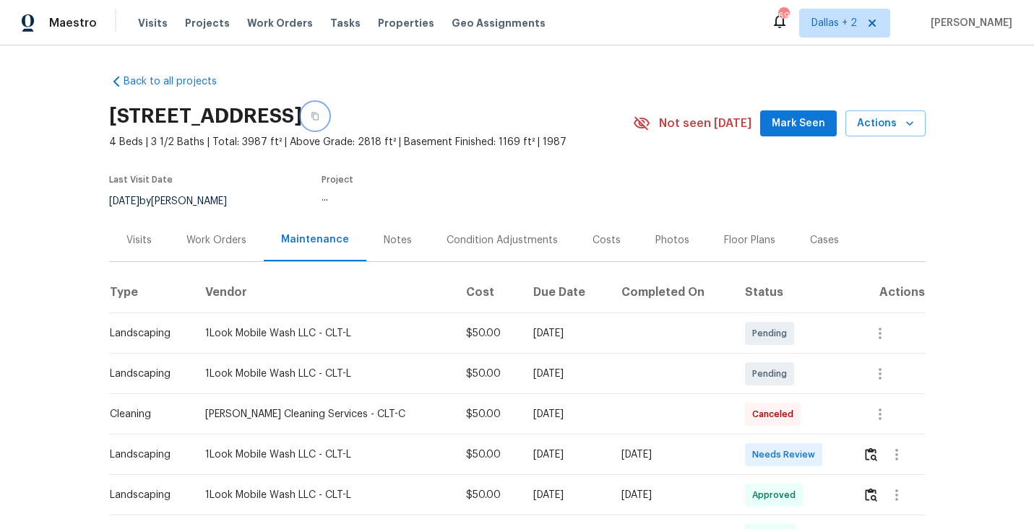
click at [319, 116] on icon "button" at bounding box center [315, 116] width 9 height 9
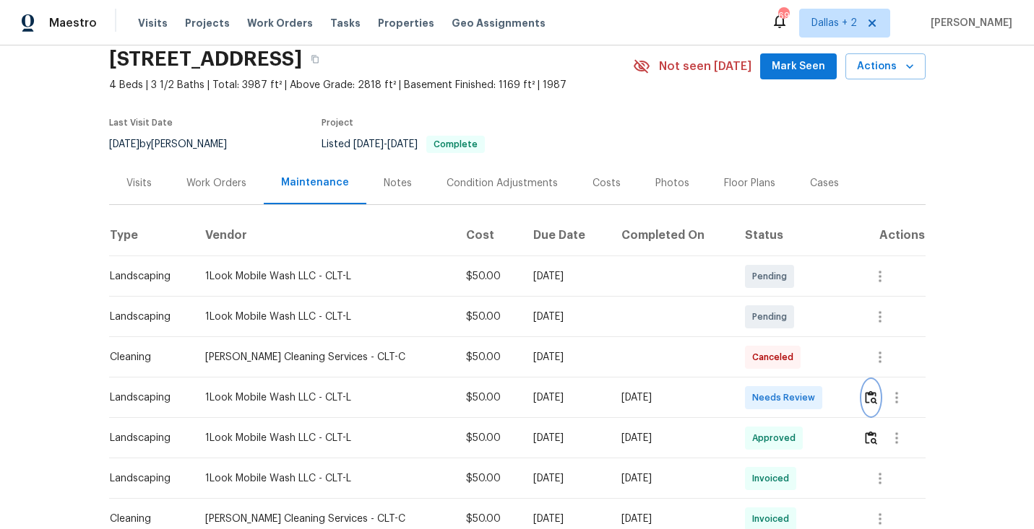
click at [872, 396] on img "button" at bounding box center [871, 398] width 12 height 14
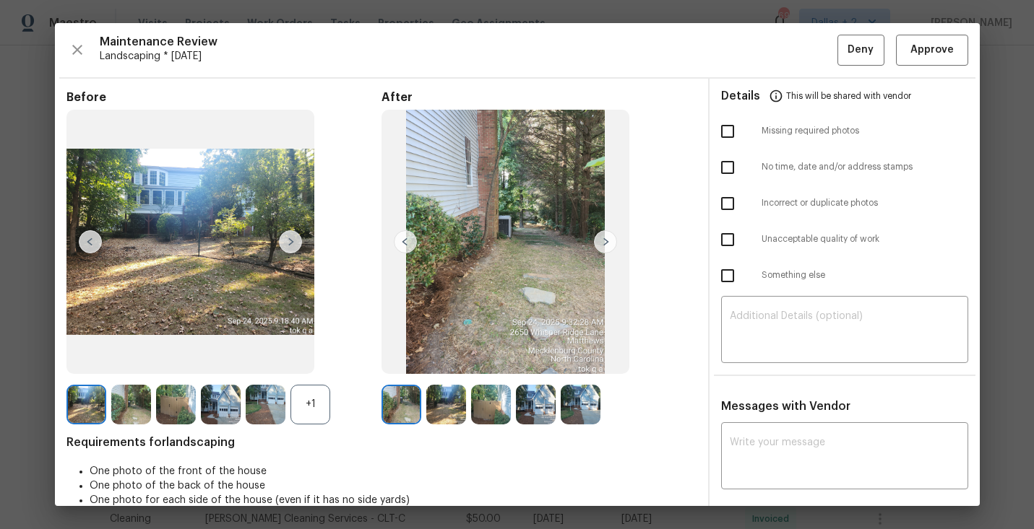
click at [310, 407] on div "+1" at bounding box center [310, 405] width 40 height 40
click at [118, 412] on img at bounding box center [131, 405] width 40 height 40
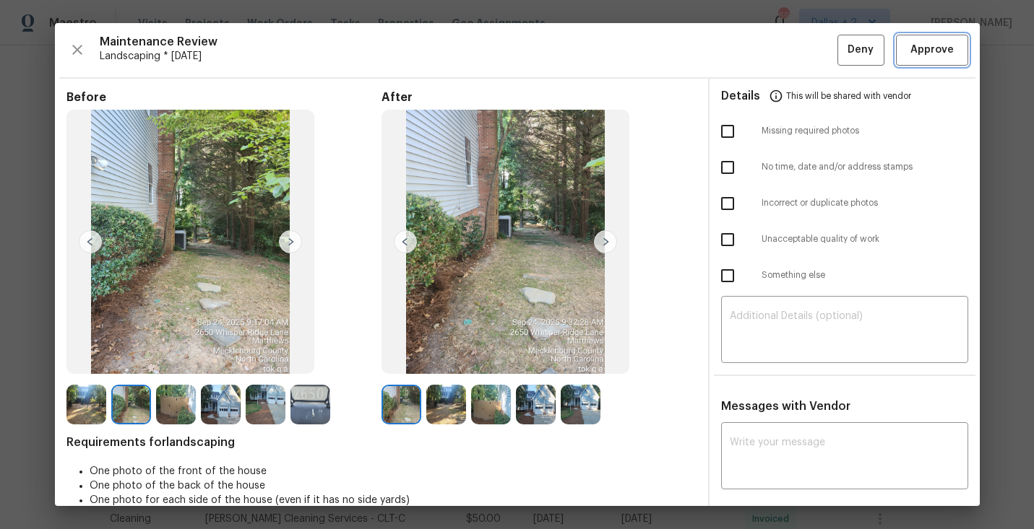
click at [924, 55] on span "Approve" at bounding box center [931, 50] width 43 height 18
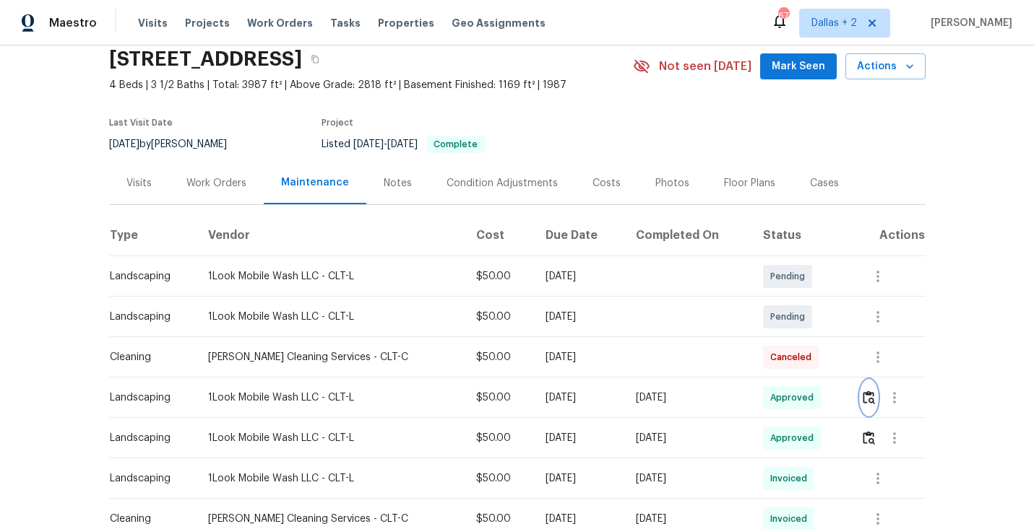
scroll to position [0, 0]
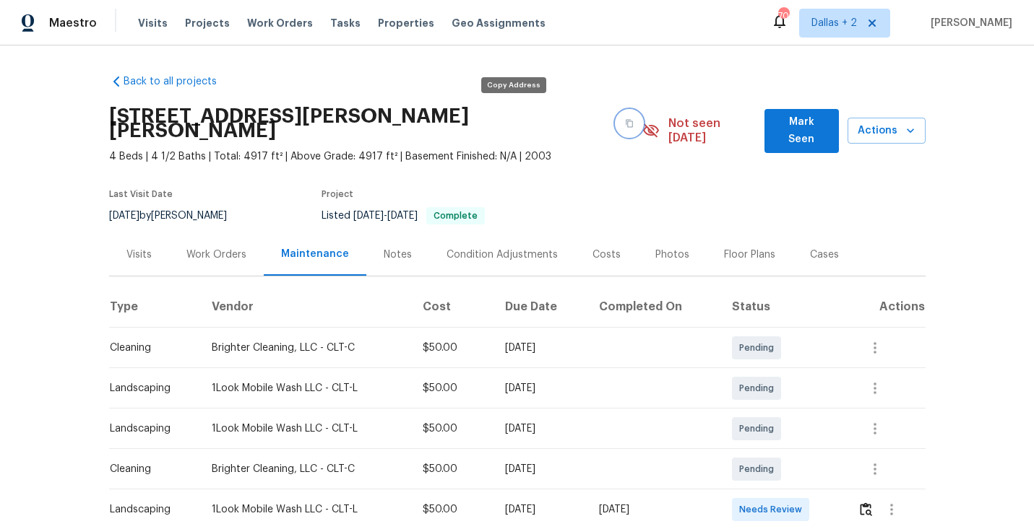
click at [625, 119] on icon "button" at bounding box center [629, 123] width 9 height 9
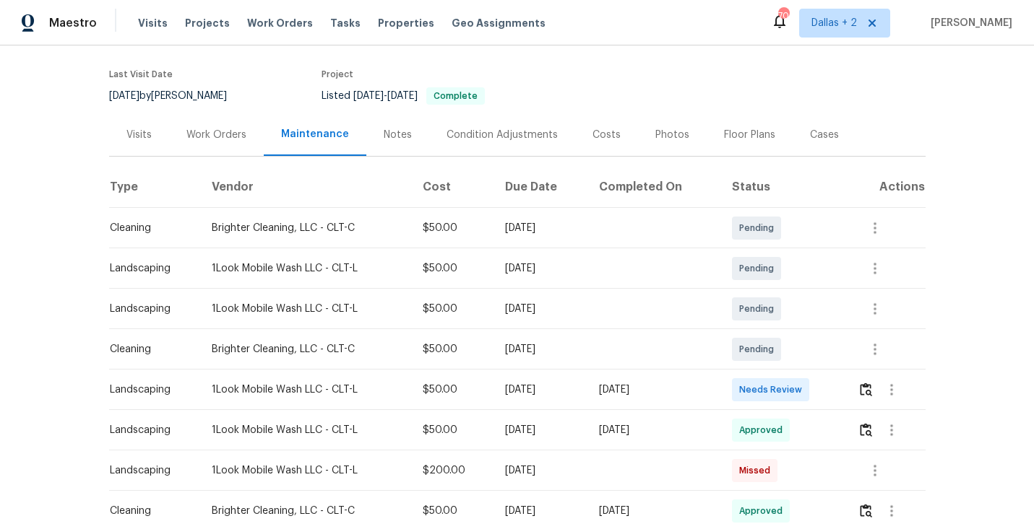
scroll to position [161, 0]
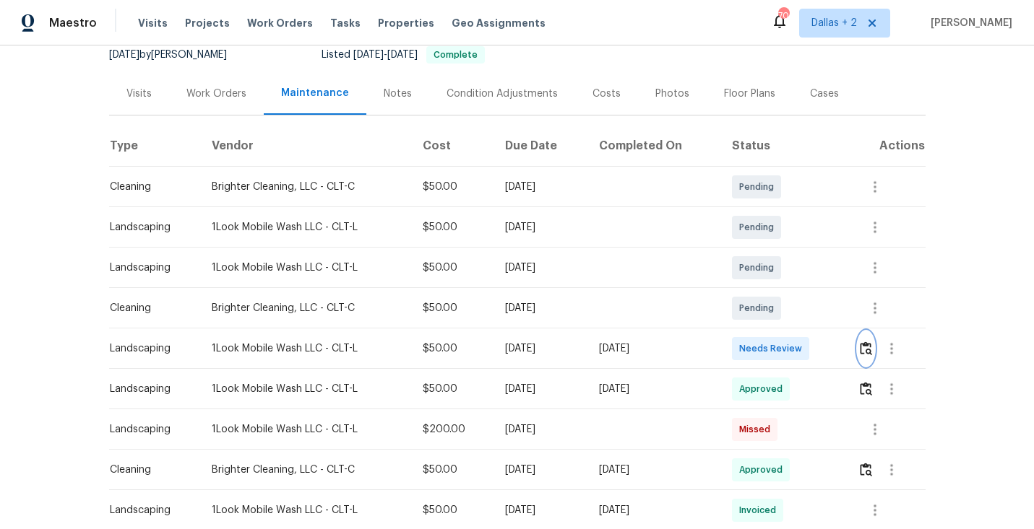
click at [872, 342] on img "button" at bounding box center [866, 349] width 12 height 14
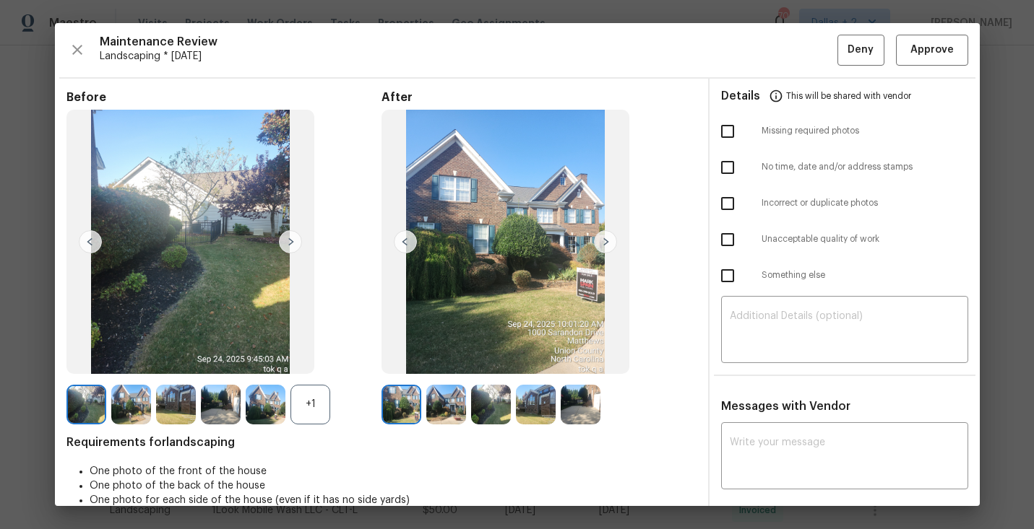
click at [287, 406] on div at bounding box center [268, 405] width 45 height 40
click at [306, 402] on div "+1" at bounding box center [310, 405] width 40 height 40
click at [605, 237] on img at bounding box center [605, 241] width 23 height 23
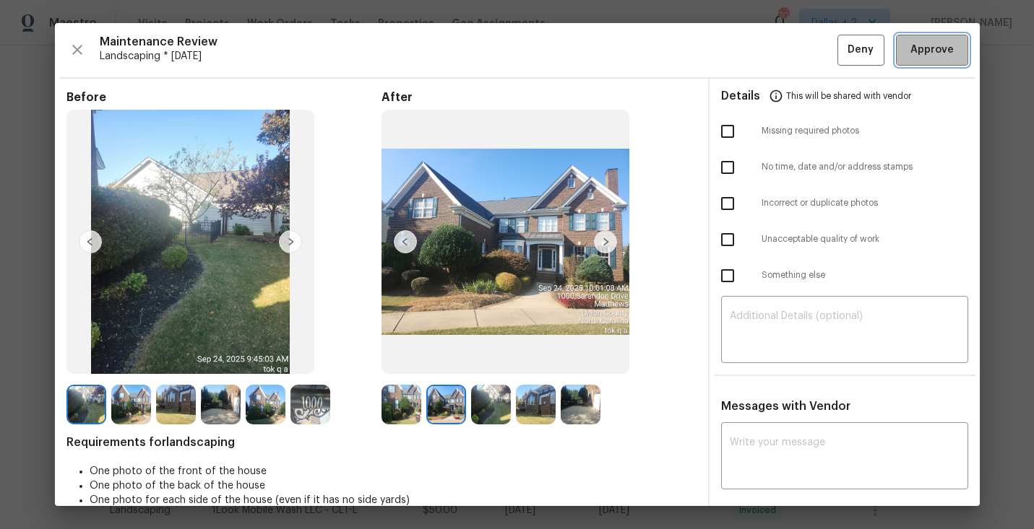
click at [936, 51] on span "Approve" at bounding box center [931, 50] width 43 height 18
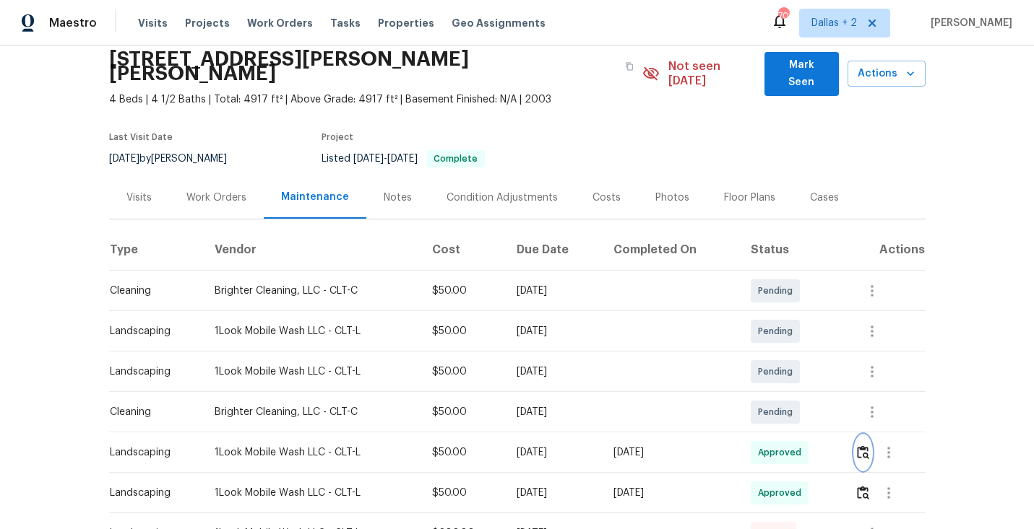
scroll to position [0, 0]
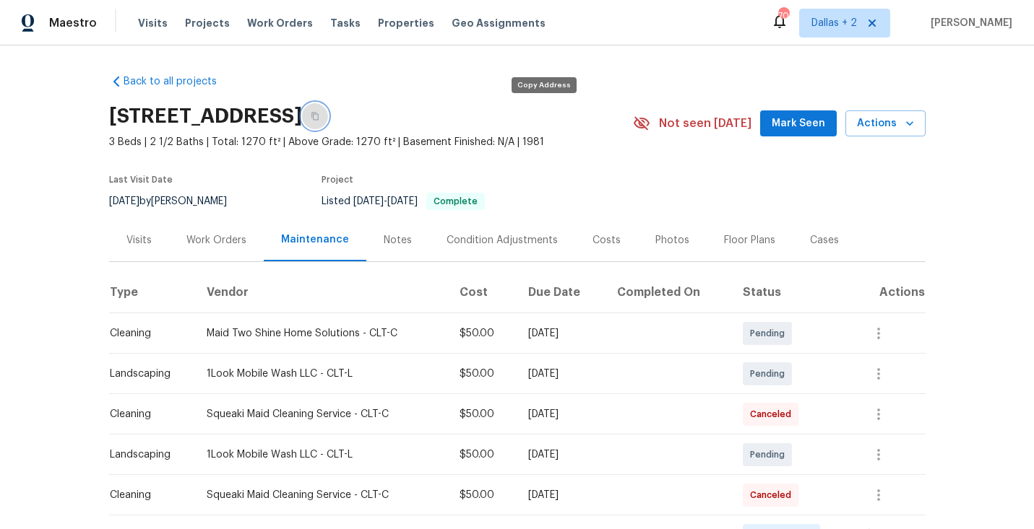
click at [328, 119] on button "button" at bounding box center [315, 116] width 26 height 26
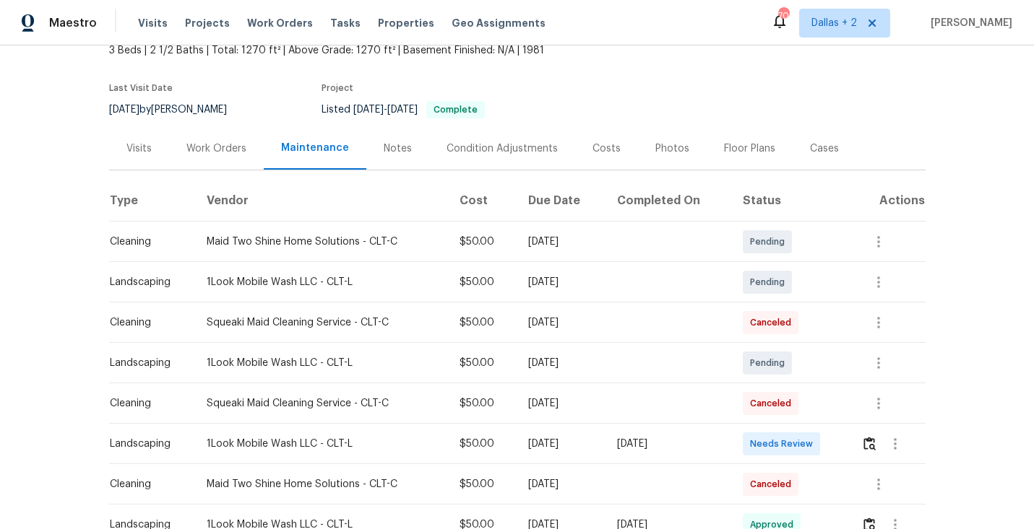
scroll to position [138, 0]
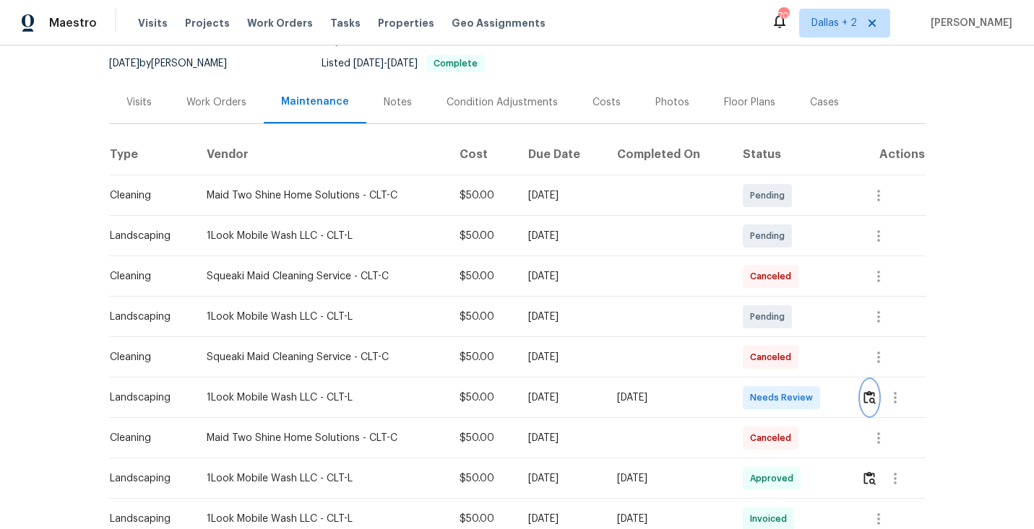
click at [878, 405] on button "button" at bounding box center [869, 398] width 17 height 35
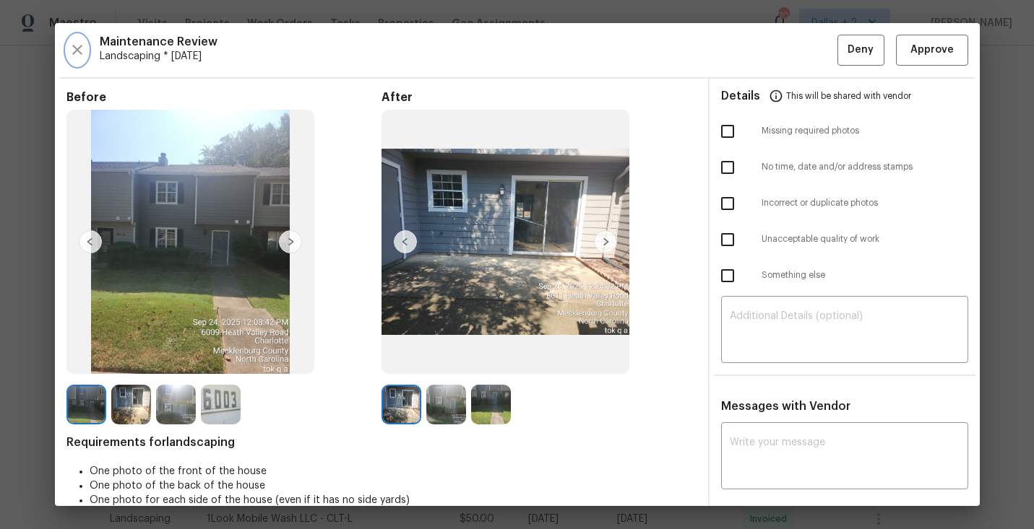
click at [74, 40] on button "button" at bounding box center [77, 50] width 22 height 31
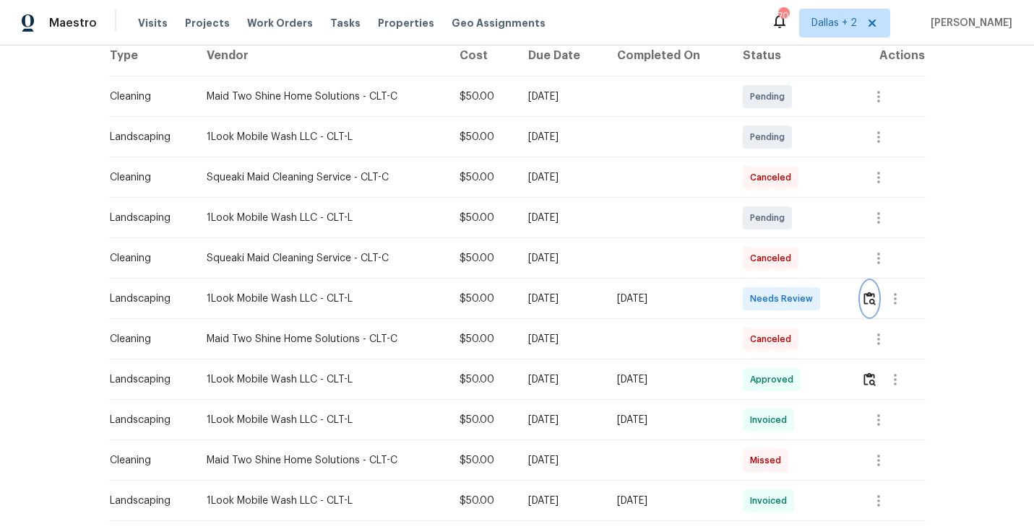
scroll to position [240, 0]
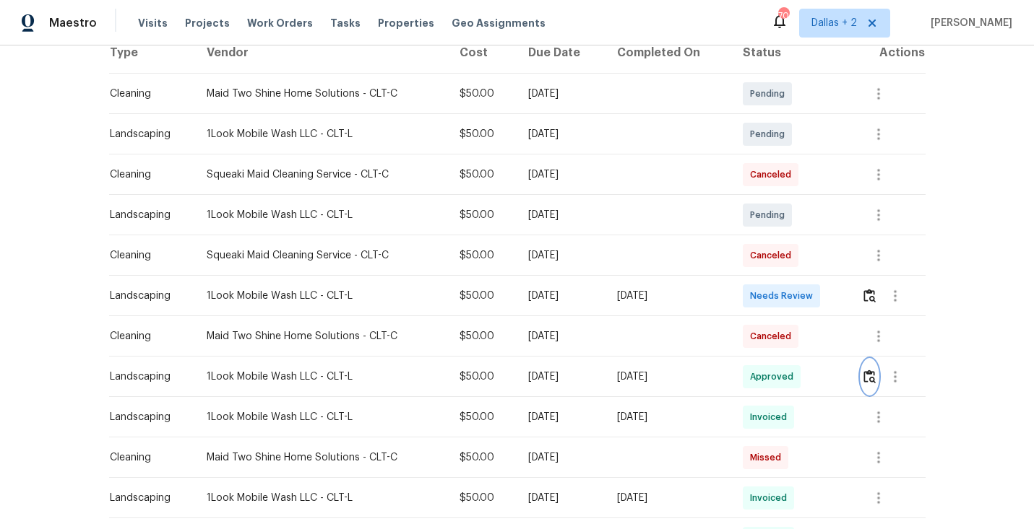
click at [874, 371] on img "button" at bounding box center [869, 377] width 12 height 14
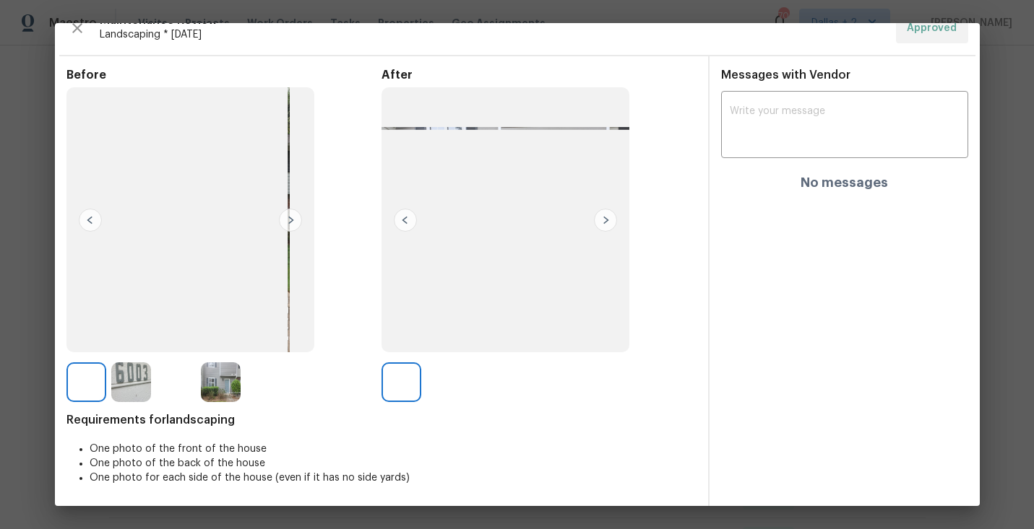
scroll to position [0, 0]
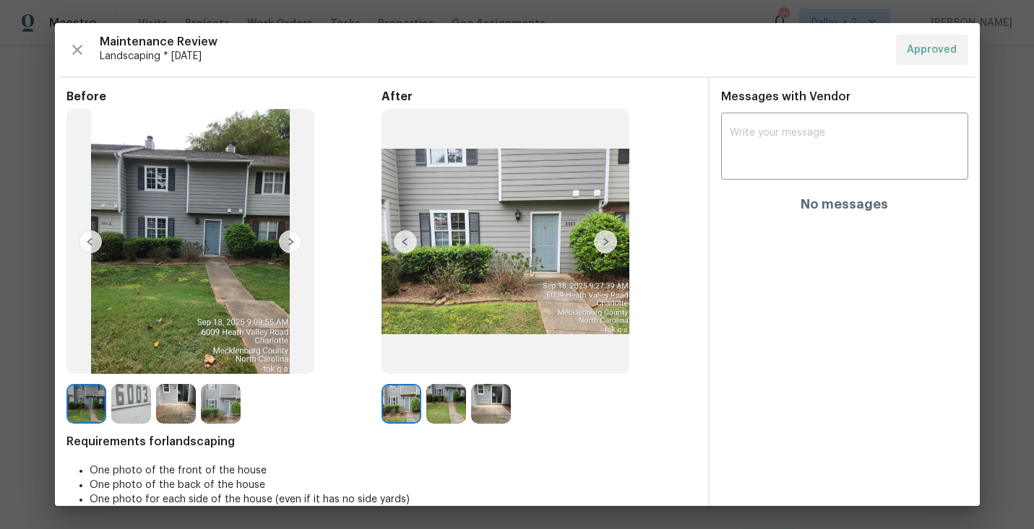
click at [609, 241] on img at bounding box center [605, 241] width 23 height 23
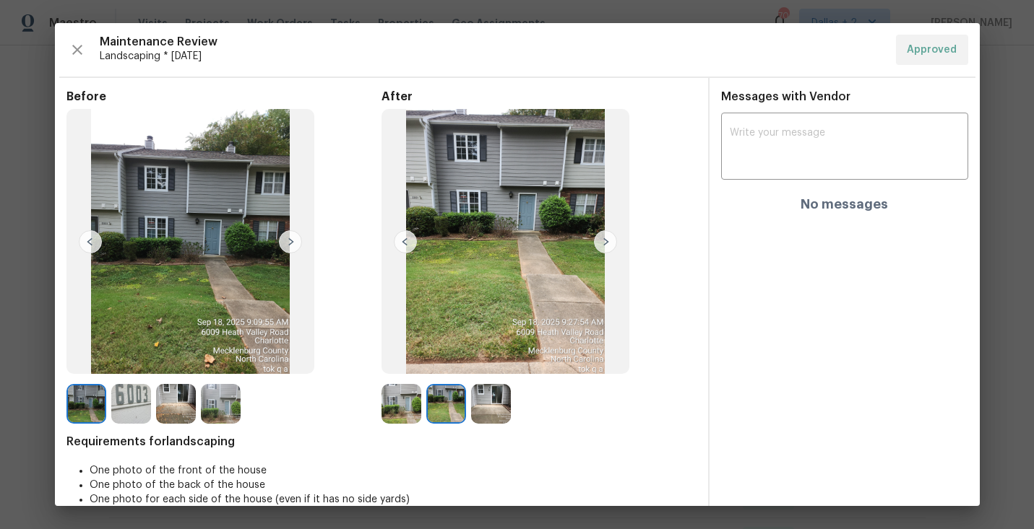
click at [402, 408] on img at bounding box center [401, 404] width 40 height 40
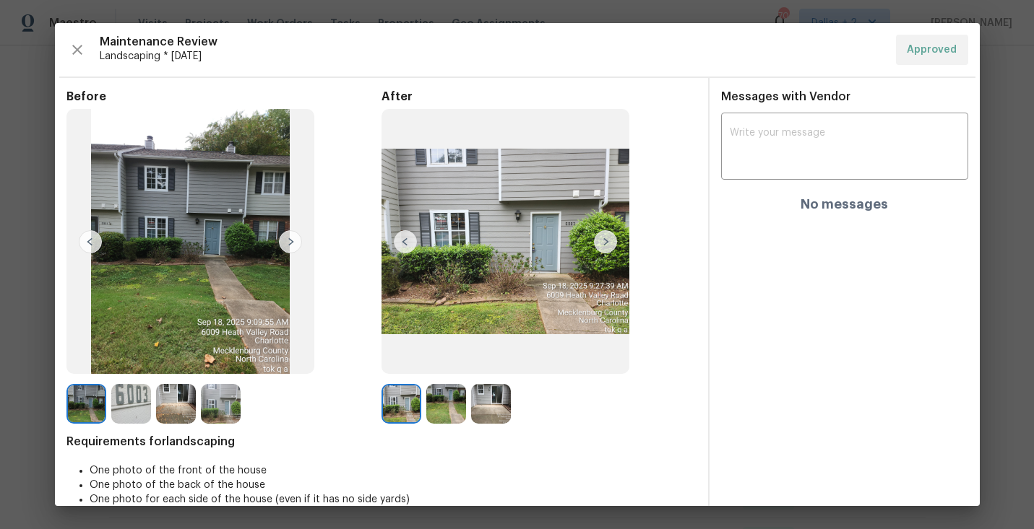
click at [496, 404] on img at bounding box center [491, 404] width 40 height 40
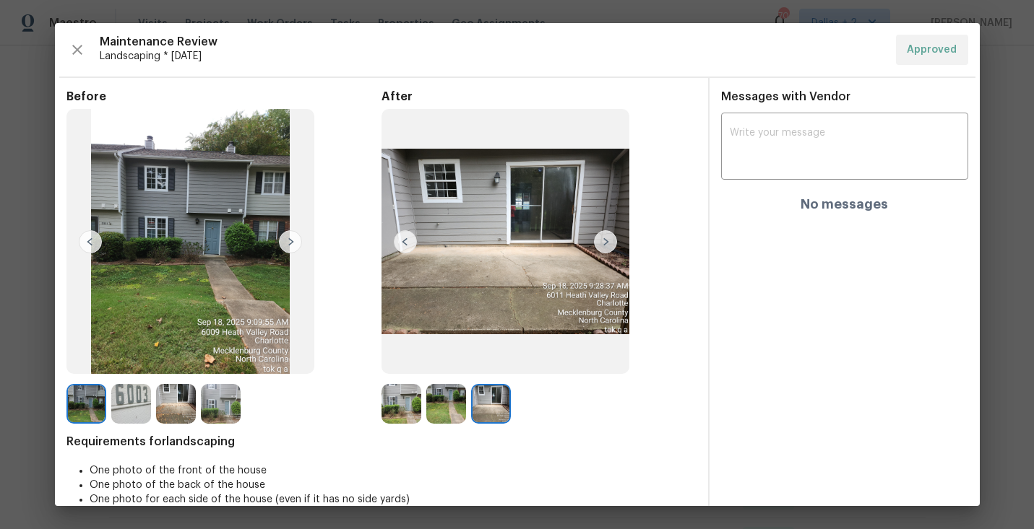
click at [410, 404] on img at bounding box center [401, 404] width 40 height 40
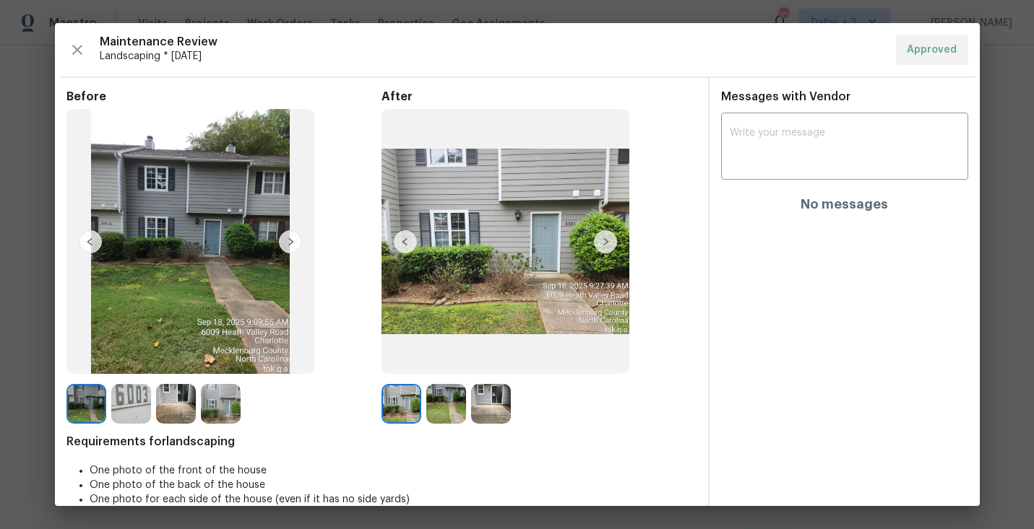
click at [604, 241] on img at bounding box center [605, 241] width 23 height 23
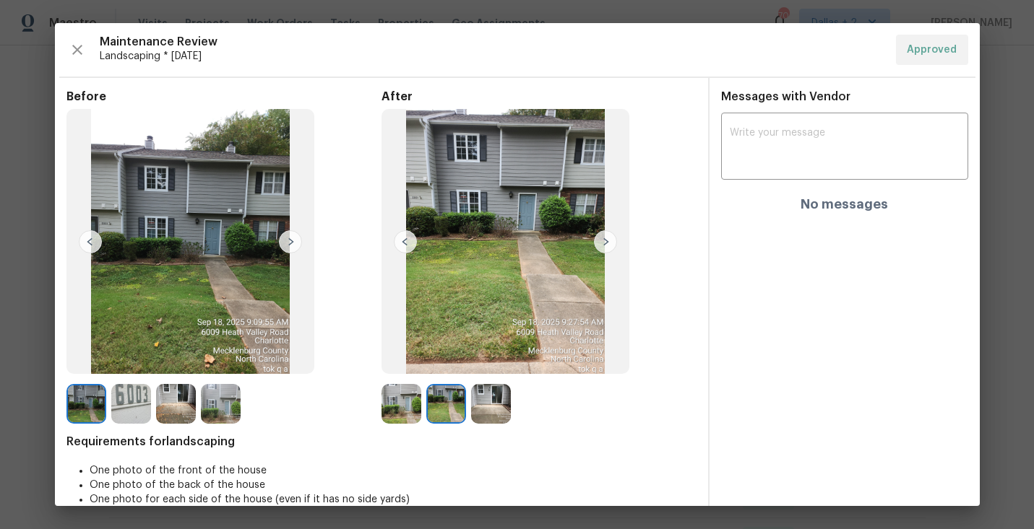
click at [495, 394] on img at bounding box center [491, 404] width 40 height 40
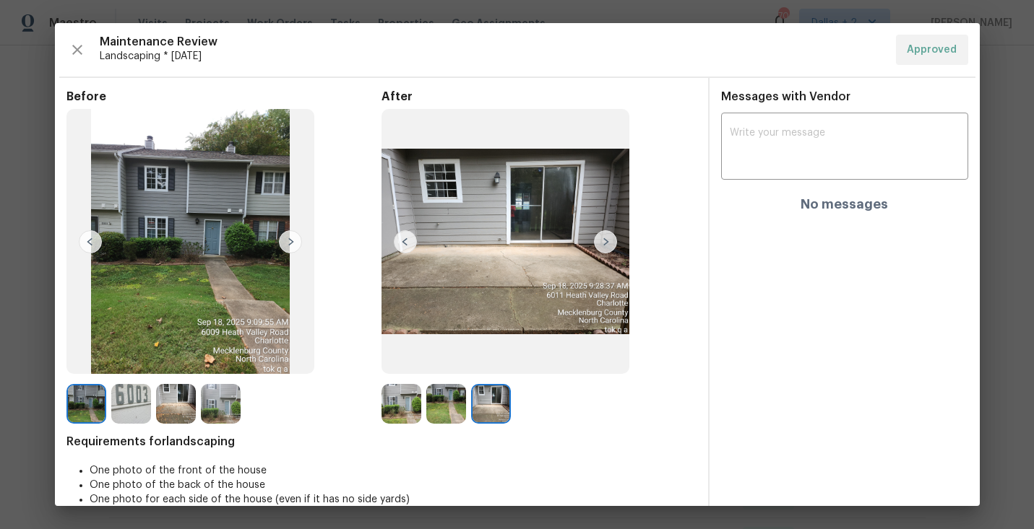
click at [152, 417] on div at bounding box center [133, 404] width 45 height 40
click at [399, 409] on img at bounding box center [401, 404] width 40 height 40
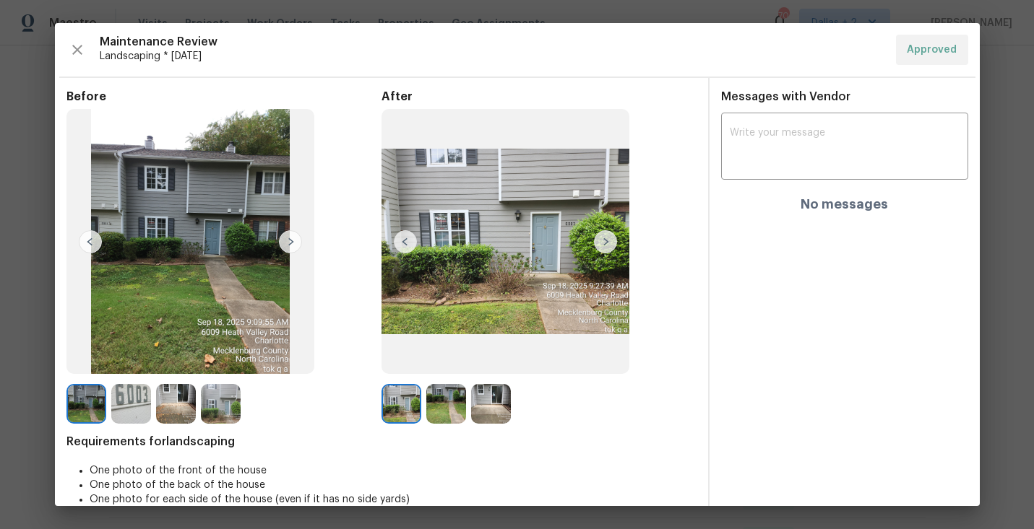
click at [605, 248] on img at bounding box center [605, 241] width 23 height 23
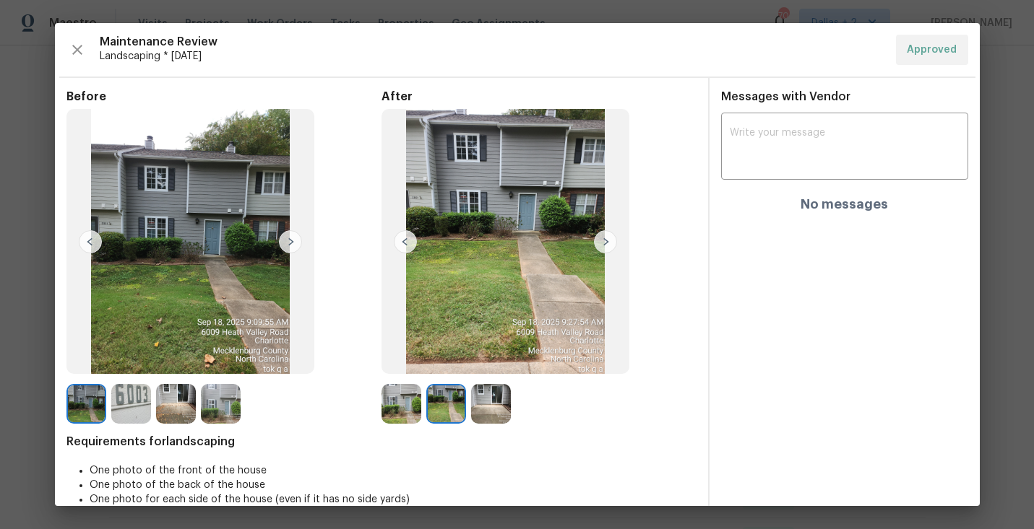
click at [605, 248] on img at bounding box center [605, 241] width 23 height 23
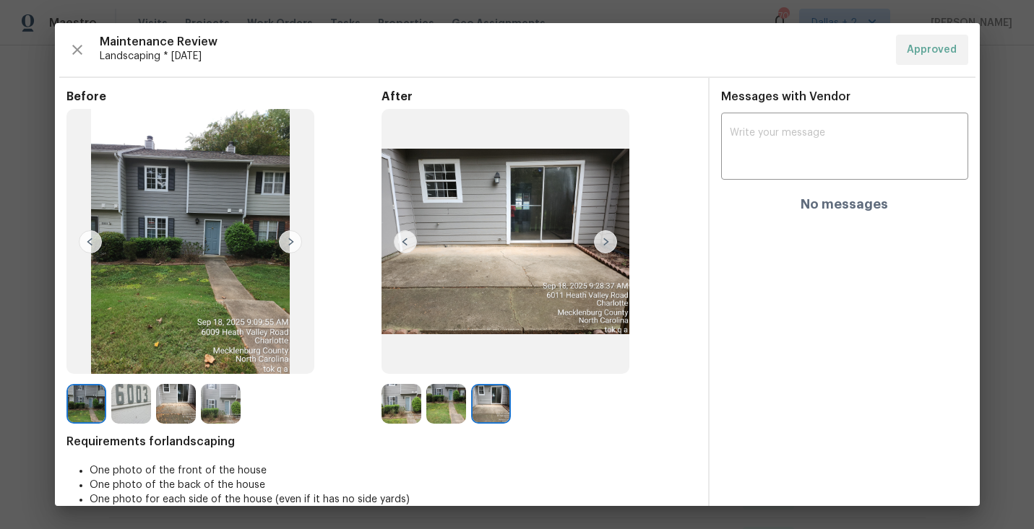
click at [409, 247] on img at bounding box center [405, 241] width 23 height 23
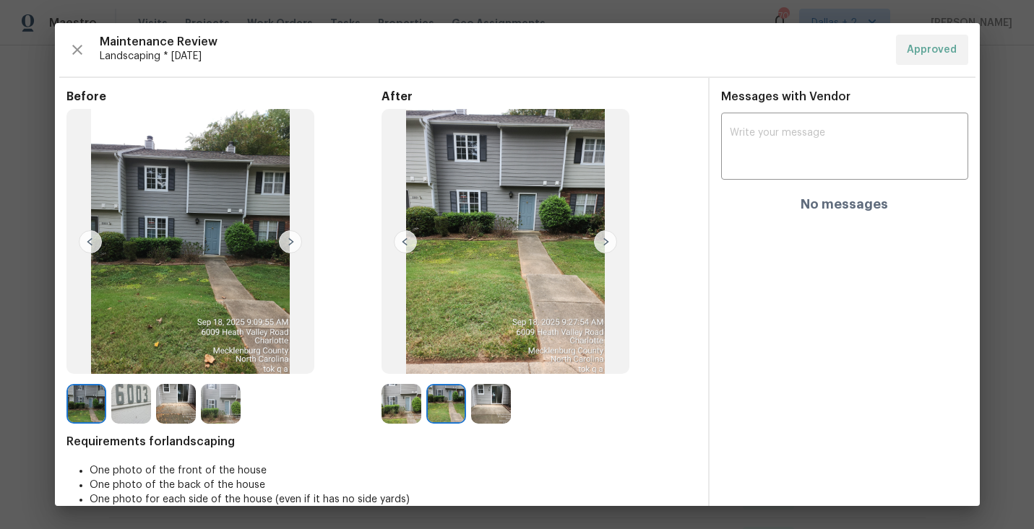
click at [409, 247] on img at bounding box center [405, 241] width 23 height 23
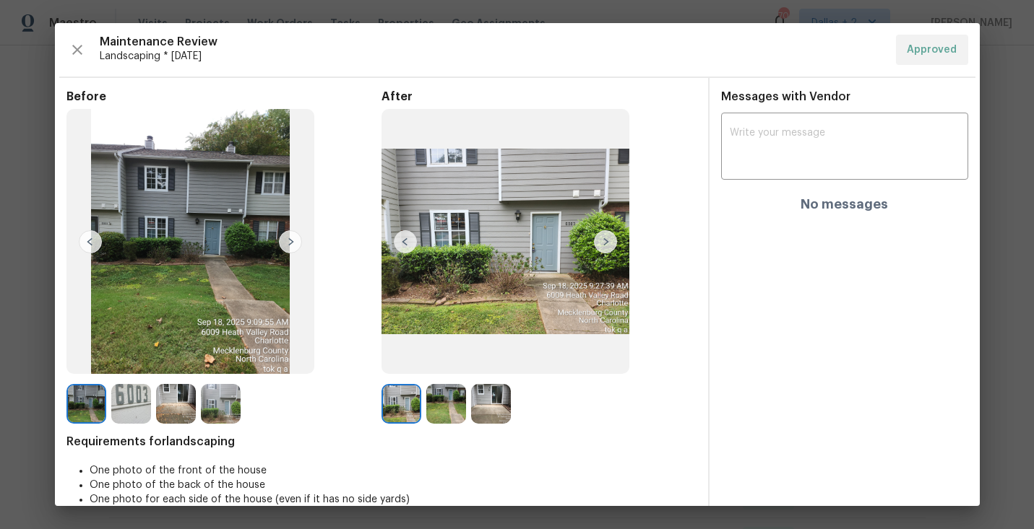
click at [608, 246] on img at bounding box center [605, 241] width 23 height 23
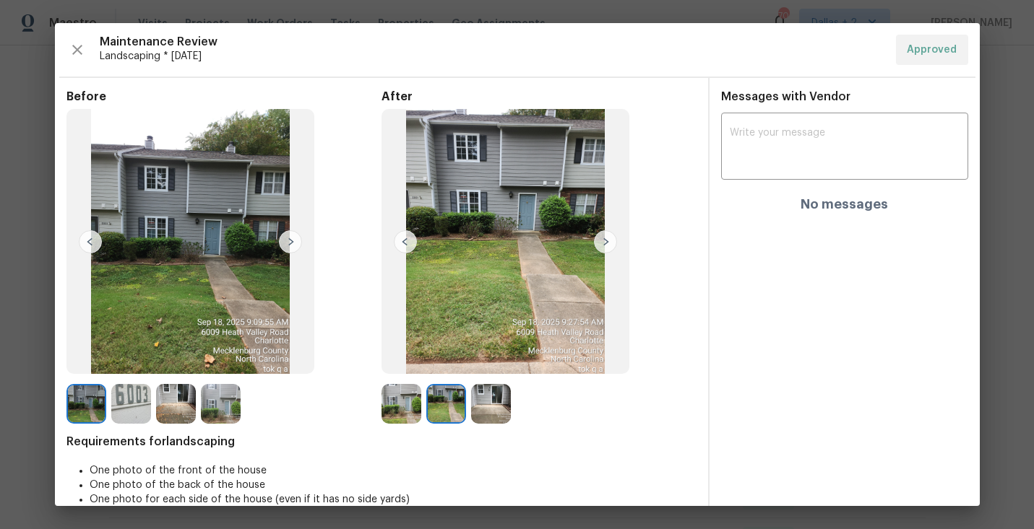
click at [608, 246] on img at bounding box center [605, 241] width 23 height 23
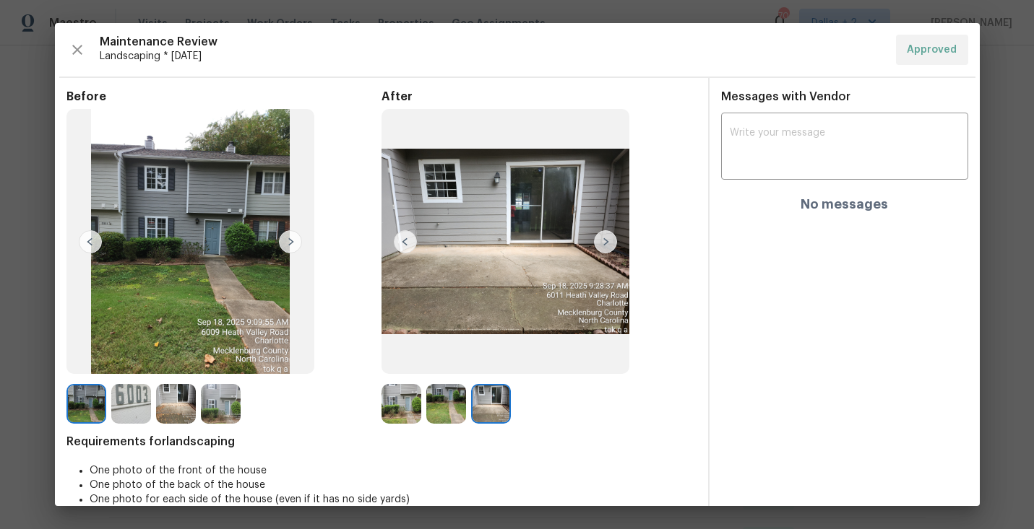
click at [227, 409] on img at bounding box center [221, 404] width 40 height 40
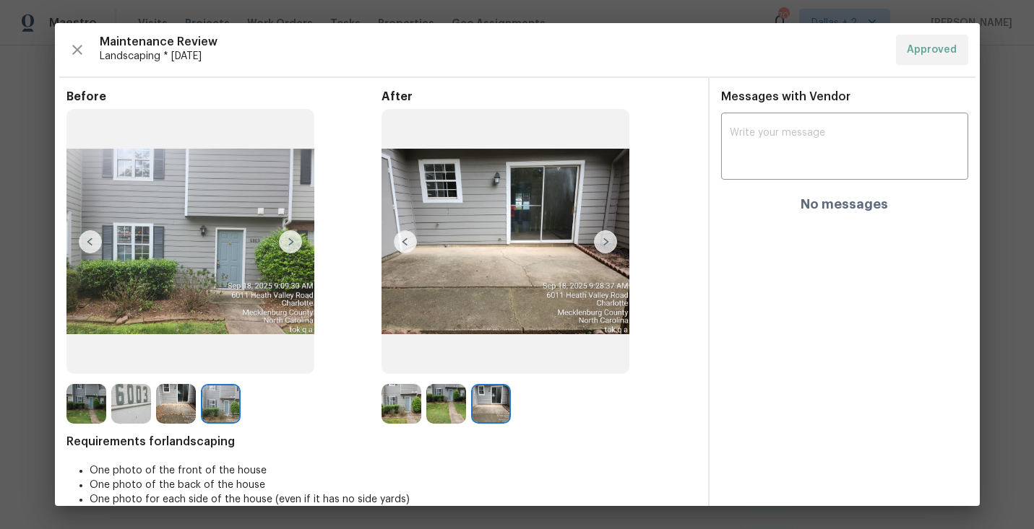
click at [77, 396] on img at bounding box center [86, 404] width 40 height 40
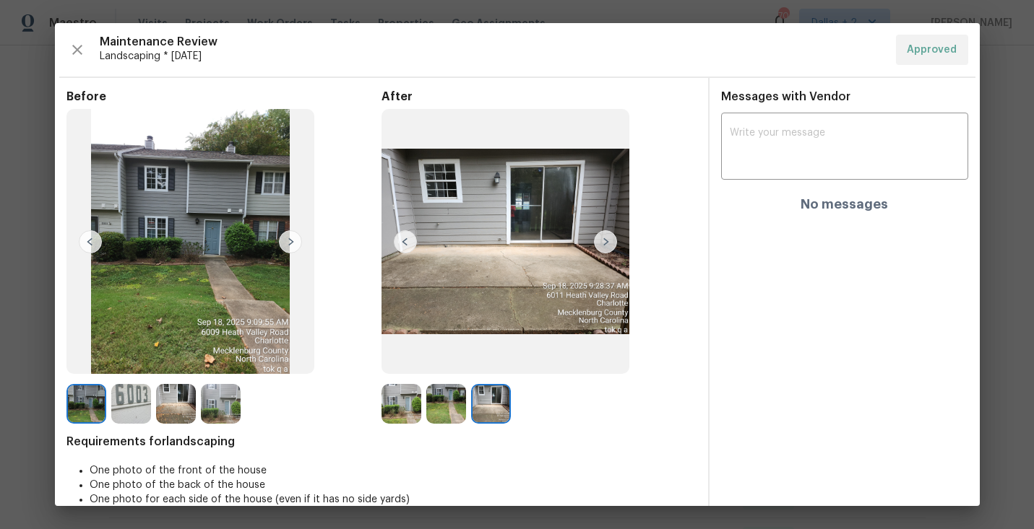
click at [89, 40] on div "Maintenance Review Landscaping * Mon, Sep 15 Approved" at bounding box center [516, 50] width 901 height 30
click at [72, 49] on icon "button" at bounding box center [77, 49] width 17 height 17
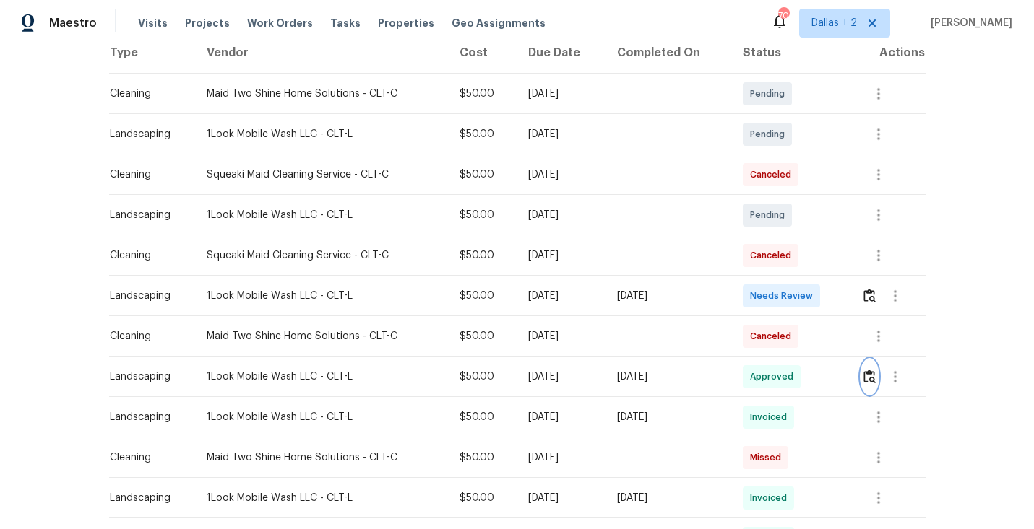
scroll to position [245, 0]
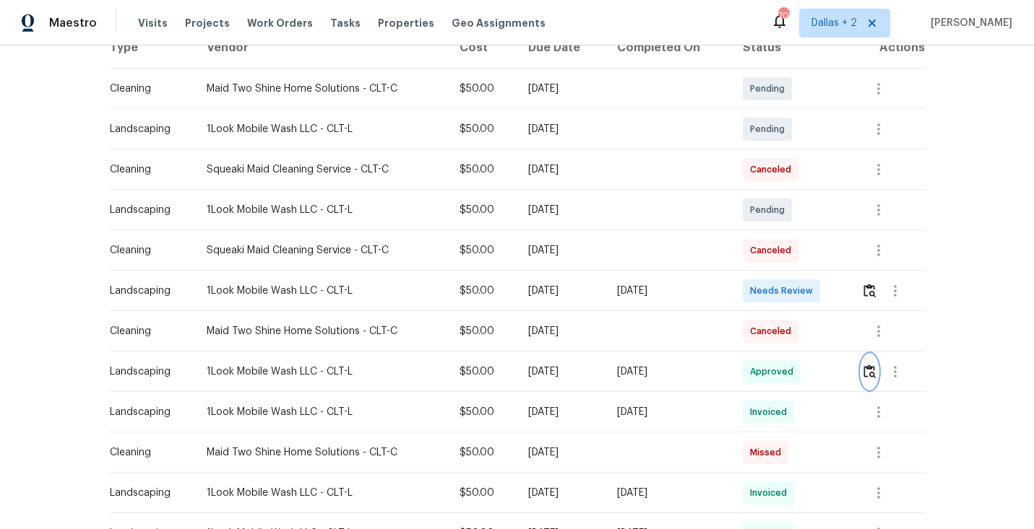
click at [871, 368] on img "button" at bounding box center [869, 372] width 12 height 14
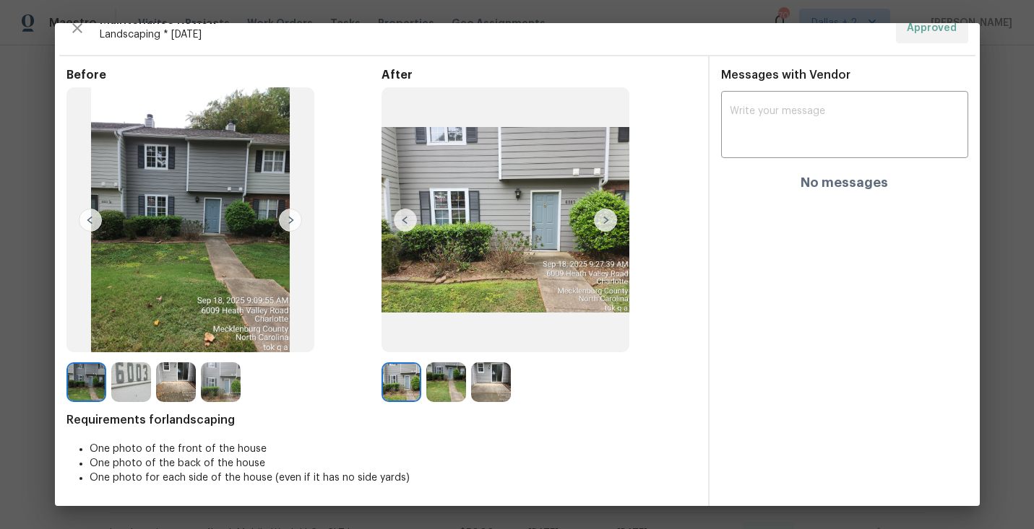
scroll to position [0, 0]
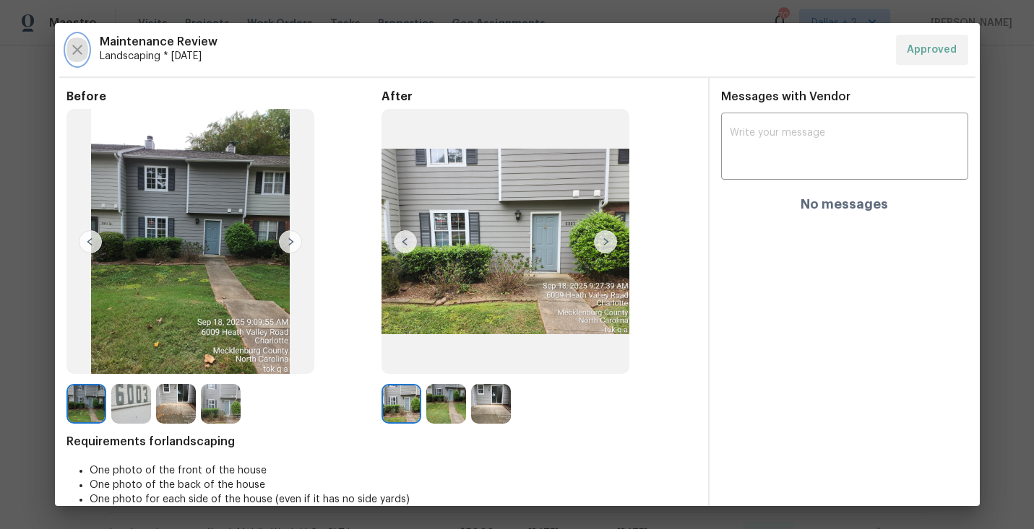
click at [73, 46] on icon "button" at bounding box center [77, 50] width 10 height 10
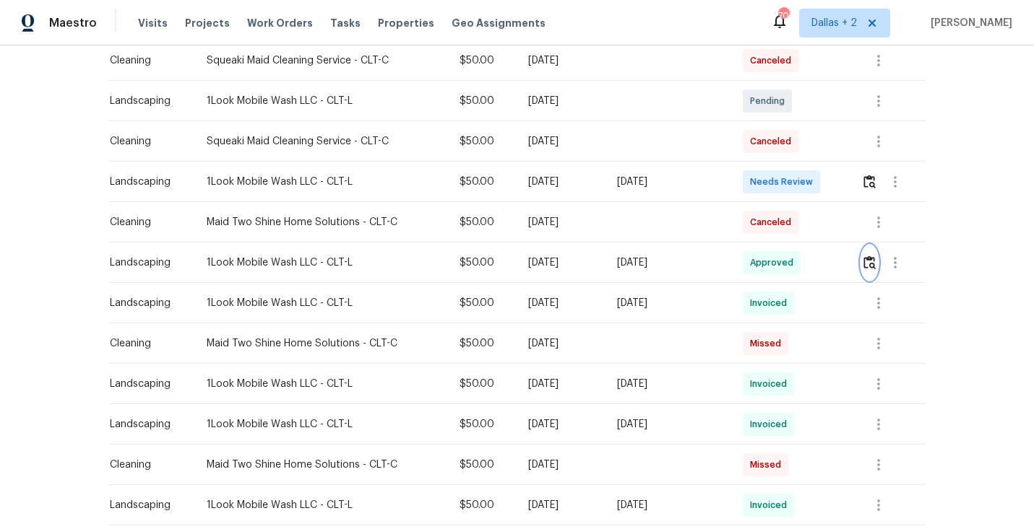
scroll to position [381, 0]
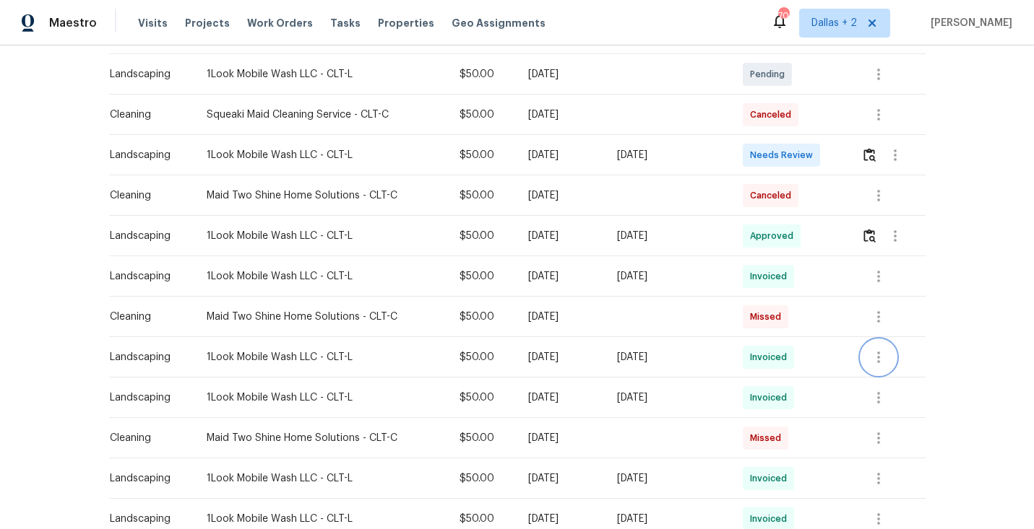
click at [884, 363] on icon "button" at bounding box center [878, 357] width 17 height 17
click at [880, 385] on li "View details" at bounding box center [915, 381] width 101 height 24
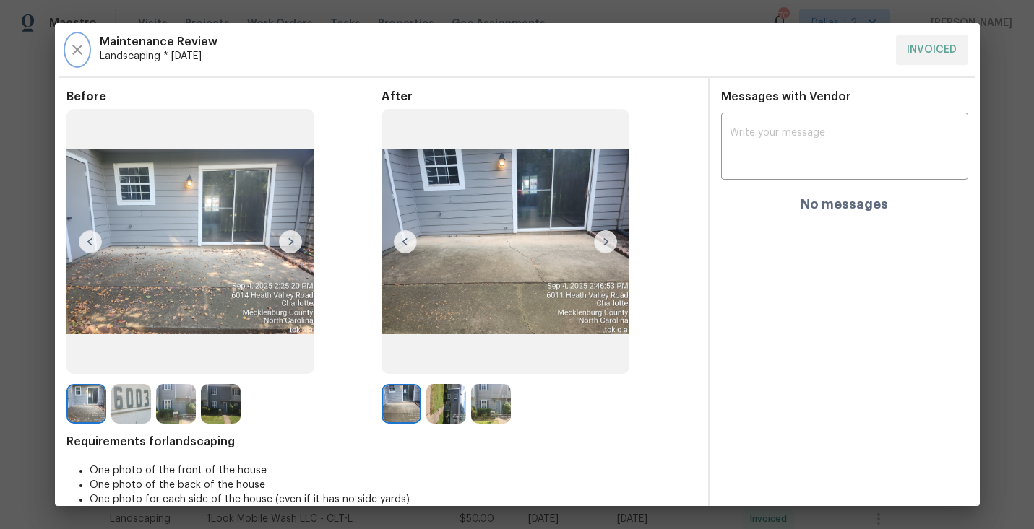
click at [77, 57] on icon "button" at bounding box center [77, 49] width 17 height 17
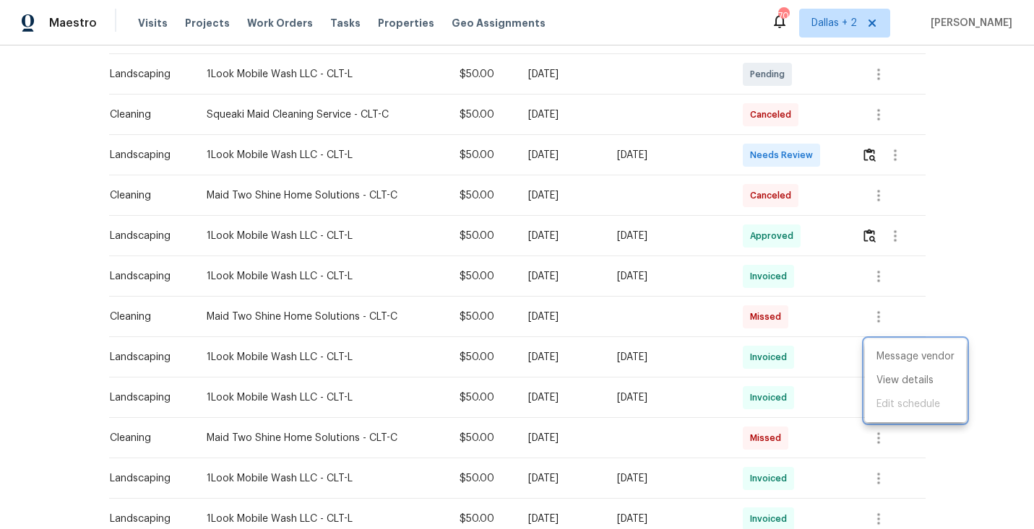
click at [999, 203] on div at bounding box center [517, 264] width 1034 height 529
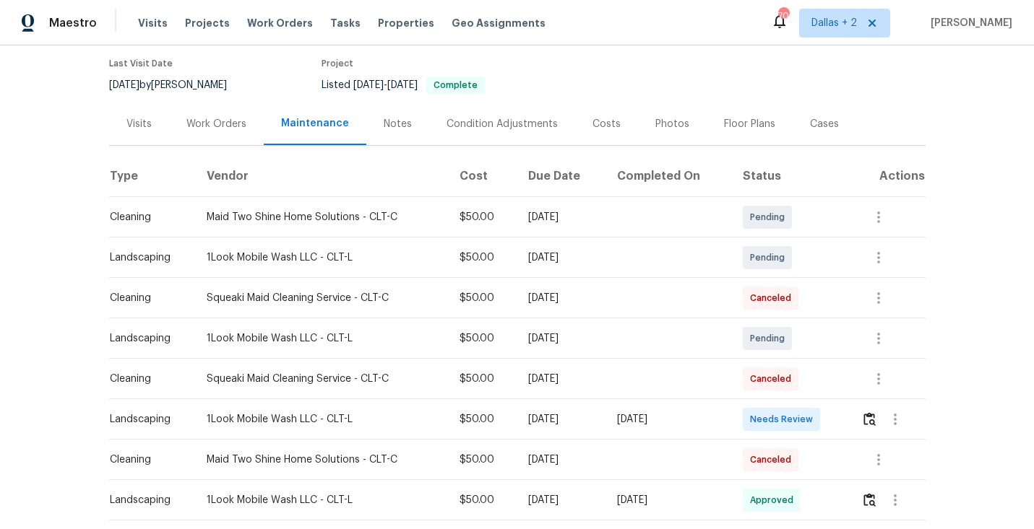
scroll to position [168, 0]
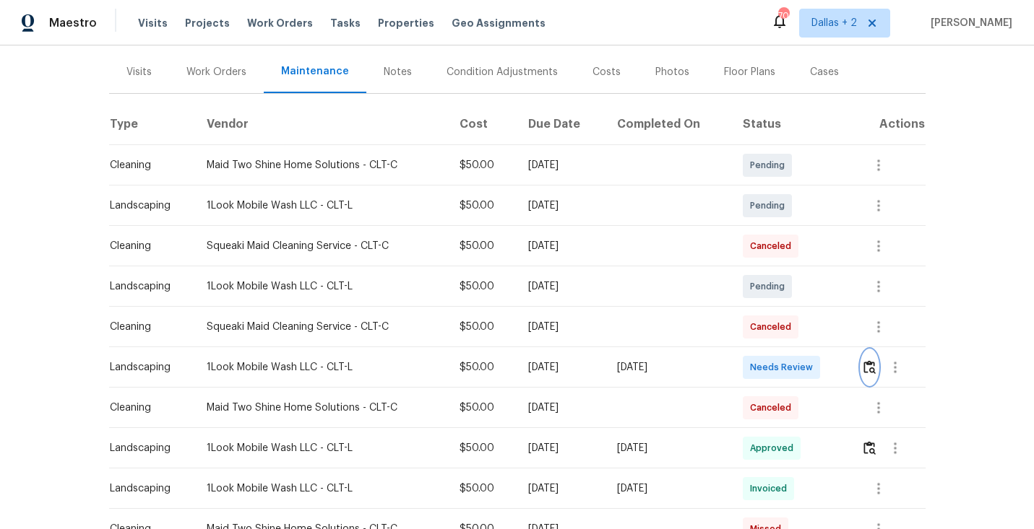
click at [875, 371] on img "button" at bounding box center [869, 367] width 12 height 14
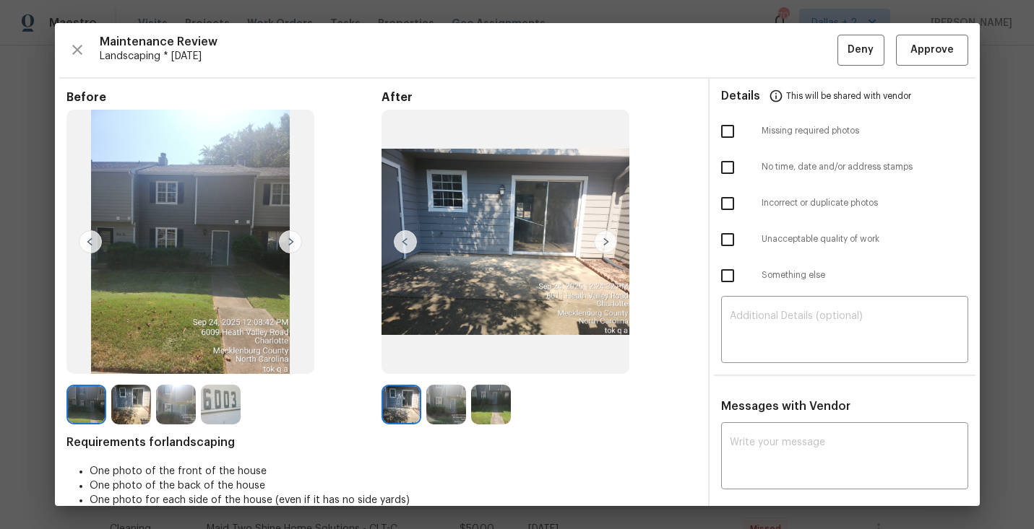
click at [450, 405] on img at bounding box center [446, 405] width 40 height 40
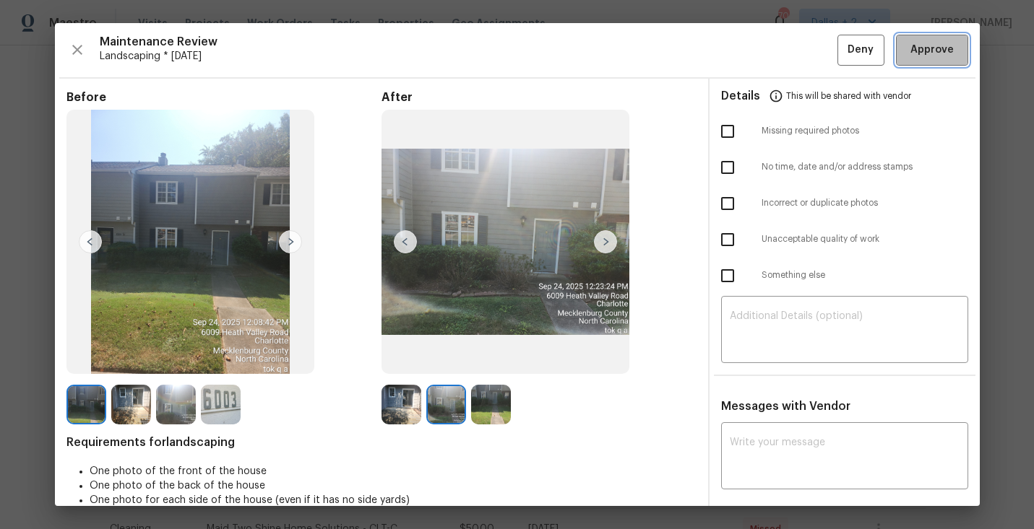
click at [918, 54] on span "Approve" at bounding box center [931, 50] width 43 height 18
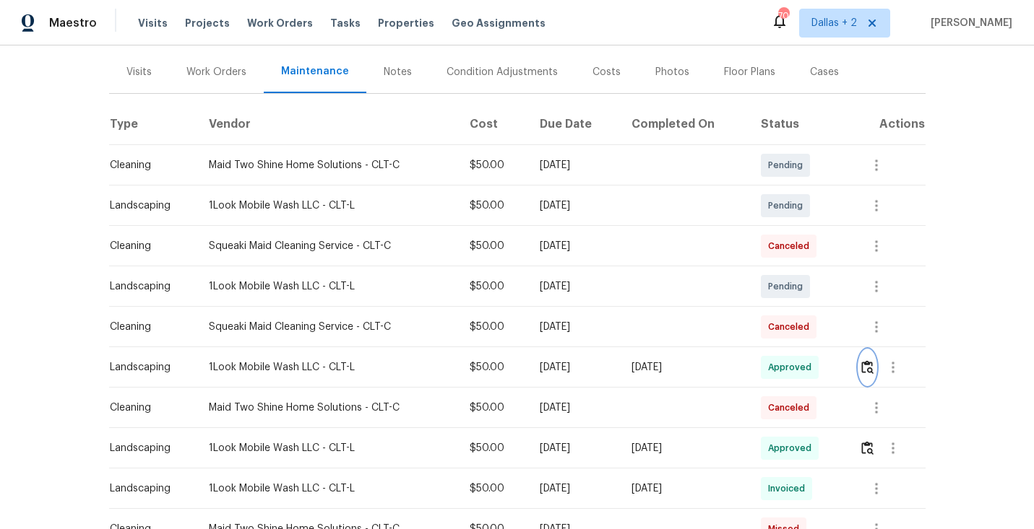
scroll to position [0, 0]
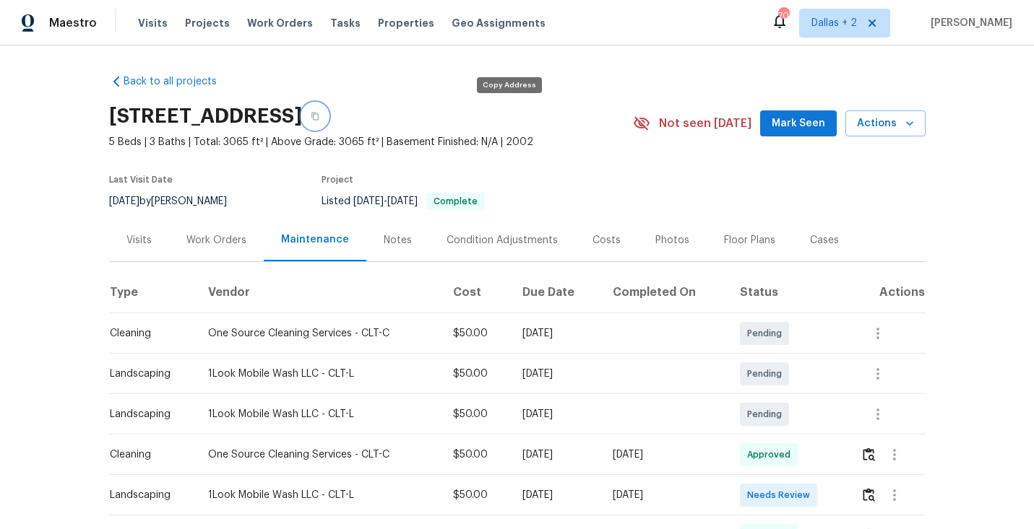
click at [328, 121] on button "button" at bounding box center [315, 116] width 26 height 26
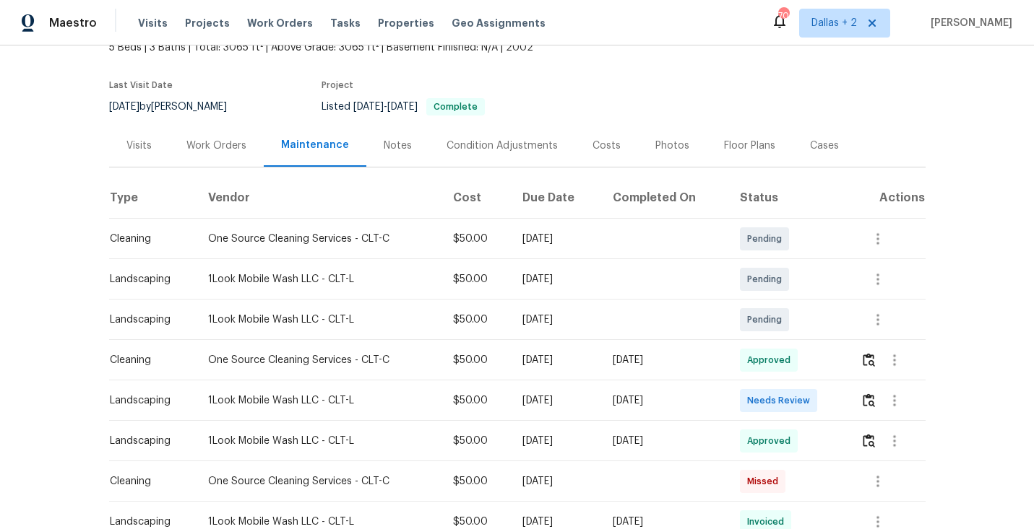
scroll to position [108, 0]
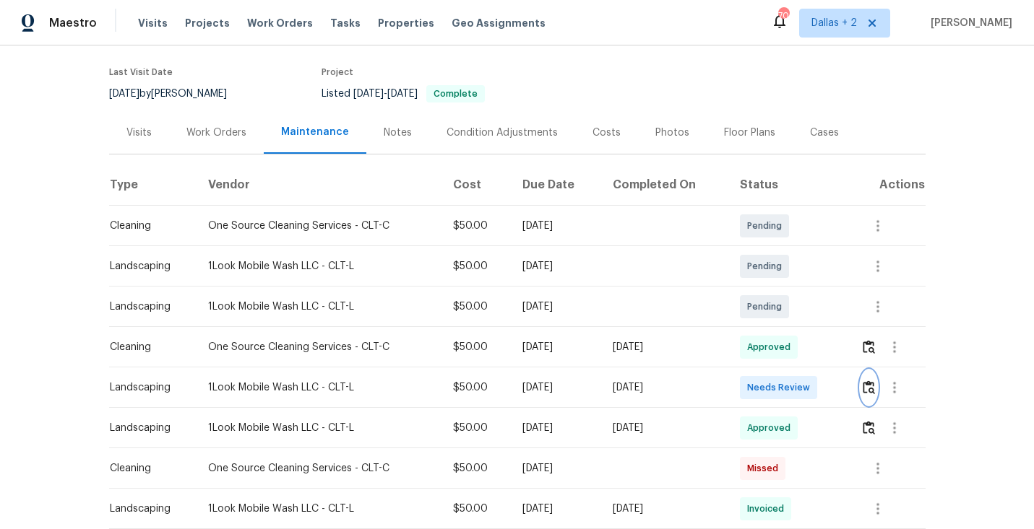
click at [875, 389] on img "button" at bounding box center [868, 388] width 12 height 14
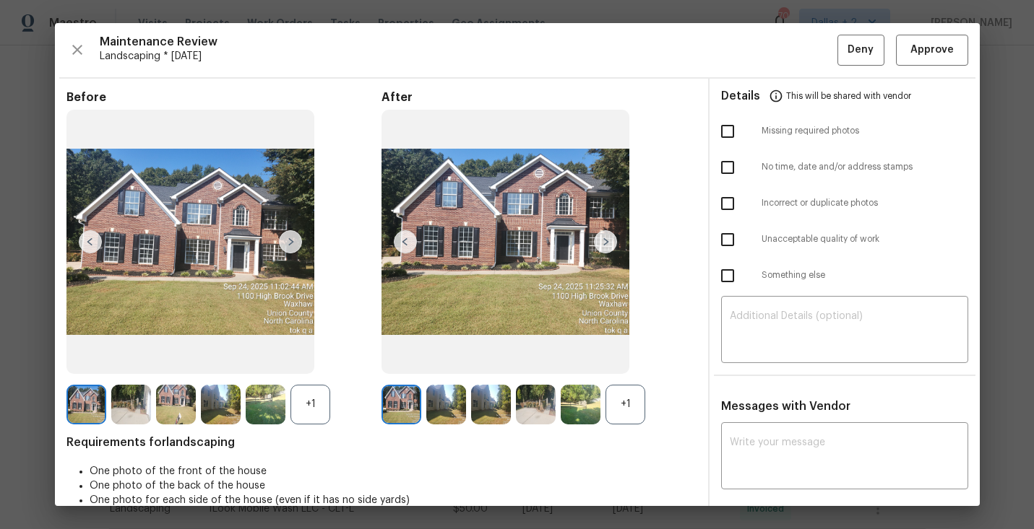
click at [627, 405] on div "+1" at bounding box center [625, 405] width 40 height 40
click at [313, 407] on div "+1" at bounding box center [310, 405] width 40 height 40
click at [309, 419] on img at bounding box center [310, 405] width 40 height 40
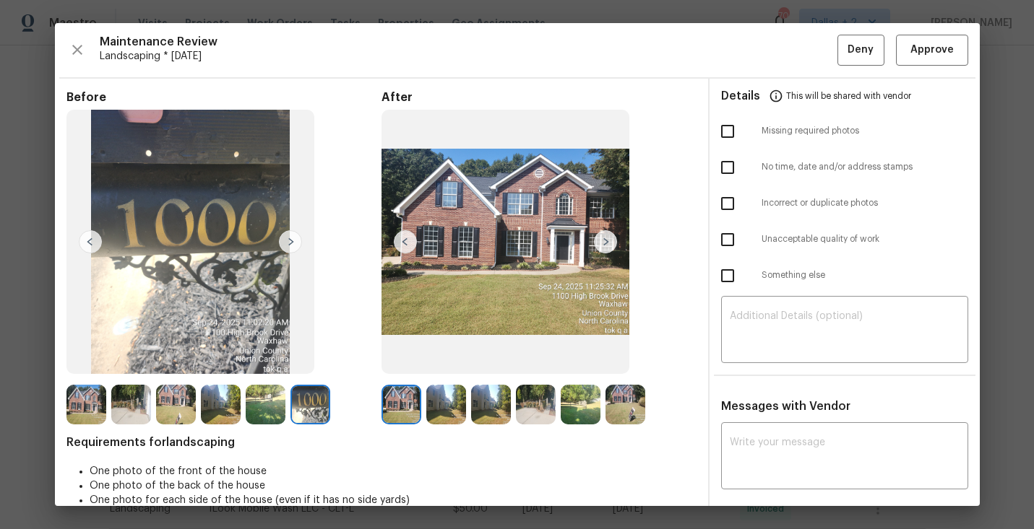
click at [607, 245] on img at bounding box center [605, 241] width 23 height 23
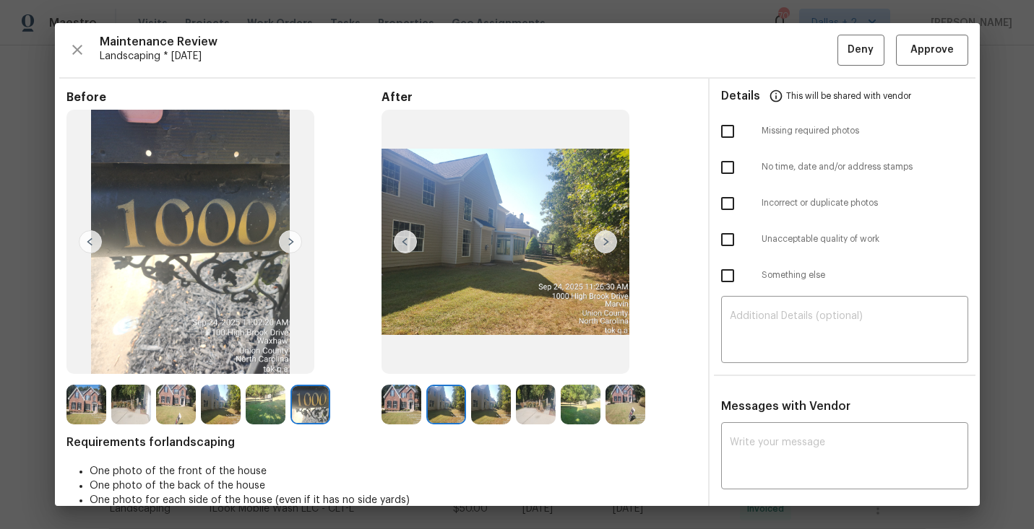
click at [167, 427] on div "Before After Requirements for landscaping One photo of the front of the house O…" at bounding box center [381, 516] width 630 height 853
click at [170, 408] on img at bounding box center [176, 405] width 40 height 40
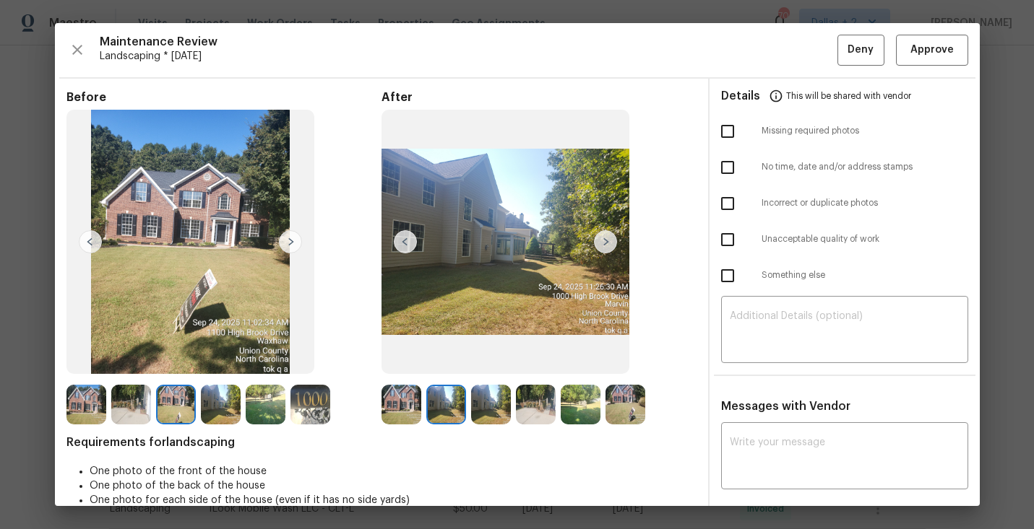
click at [402, 408] on img at bounding box center [401, 405] width 40 height 40
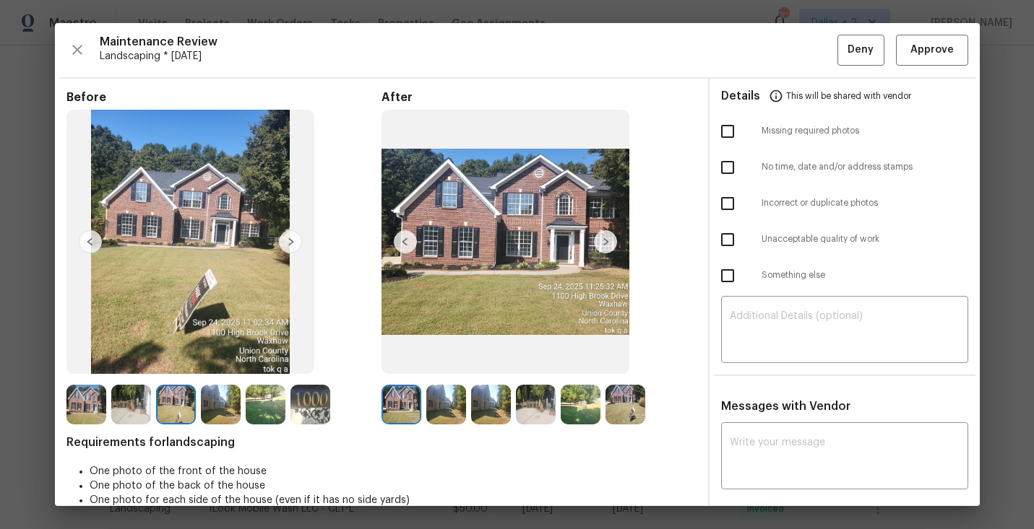
click at [532, 409] on img at bounding box center [536, 405] width 40 height 40
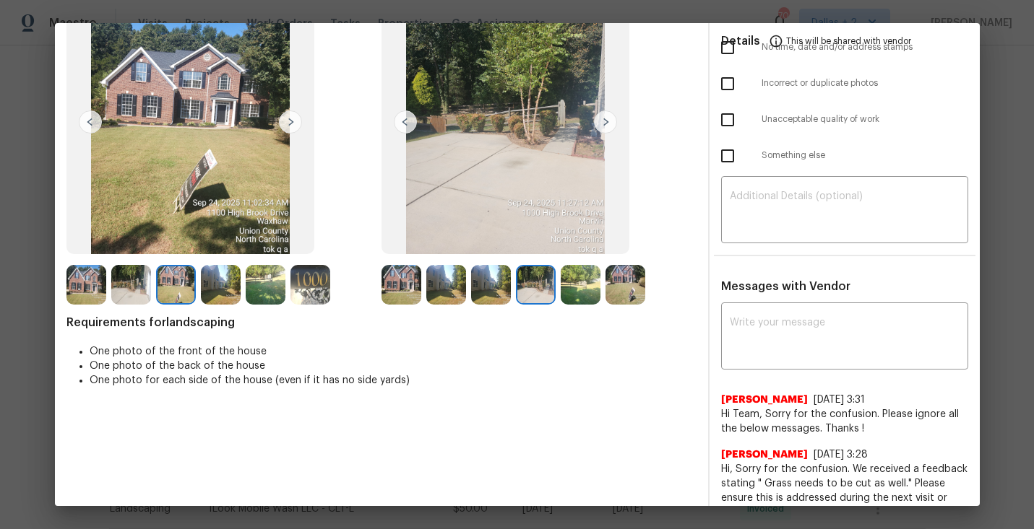
scroll to position [17, 0]
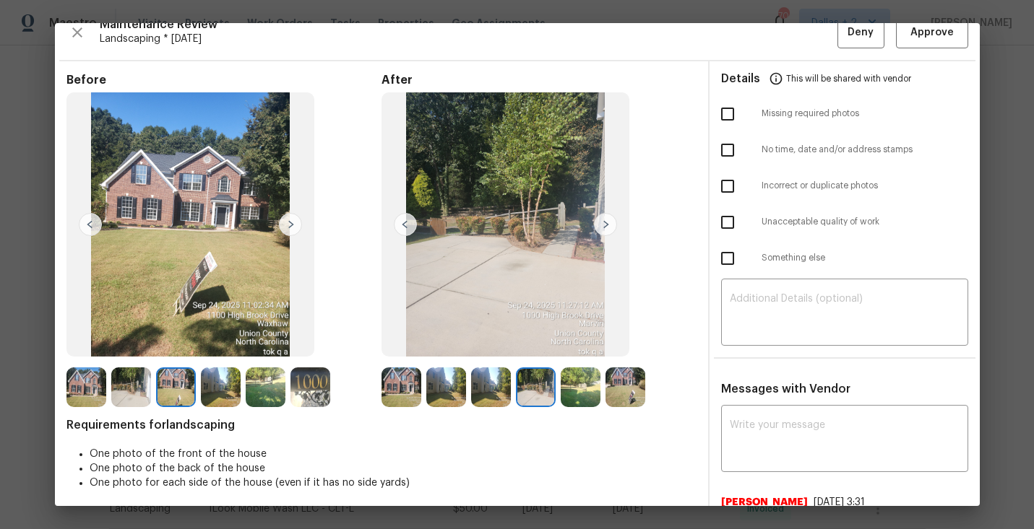
click at [171, 384] on img at bounding box center [176, 388] width 40 height 40
click at [404, 384] on img at bounding box center [401, 388] width 40 height 40
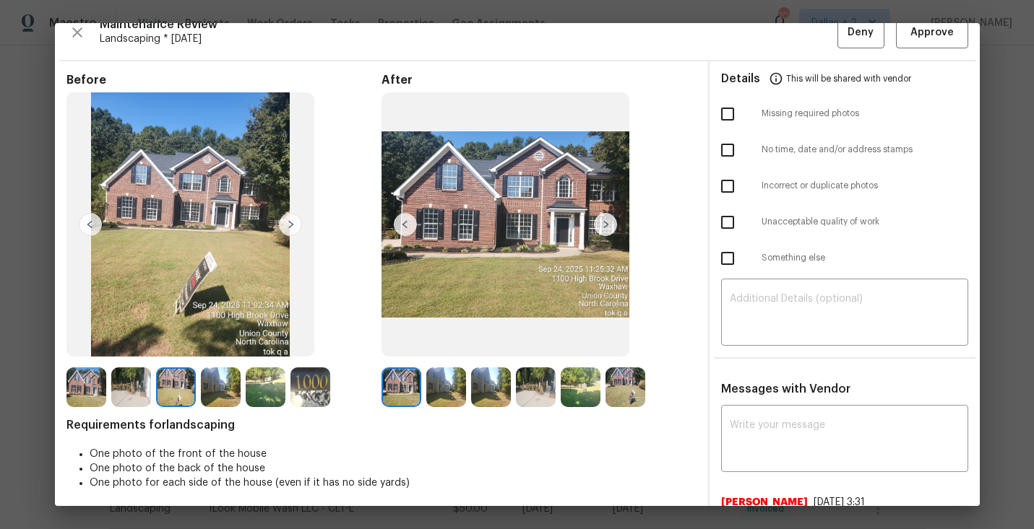
click at [86, 380] on img at bounding box center [86, 388] width 40 height 40
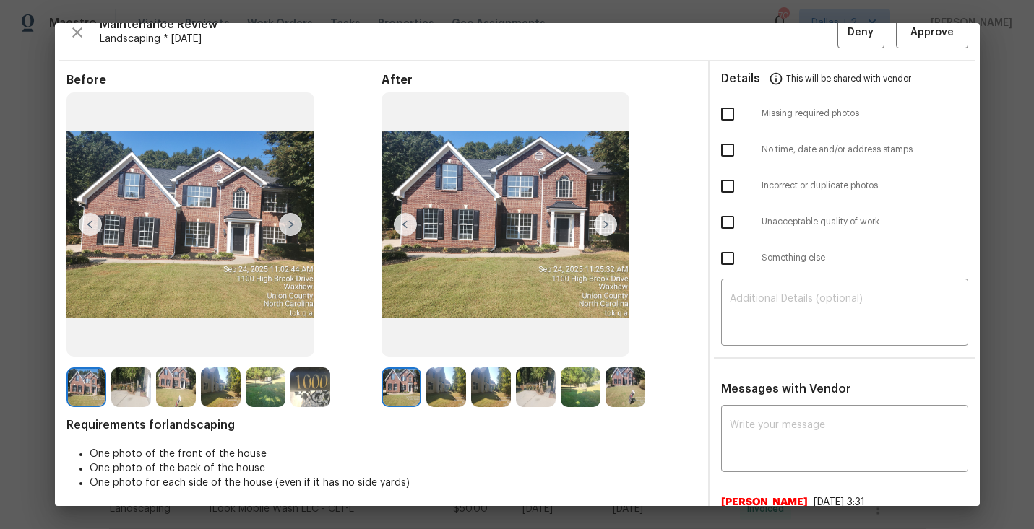
scroll to position [0, 0]
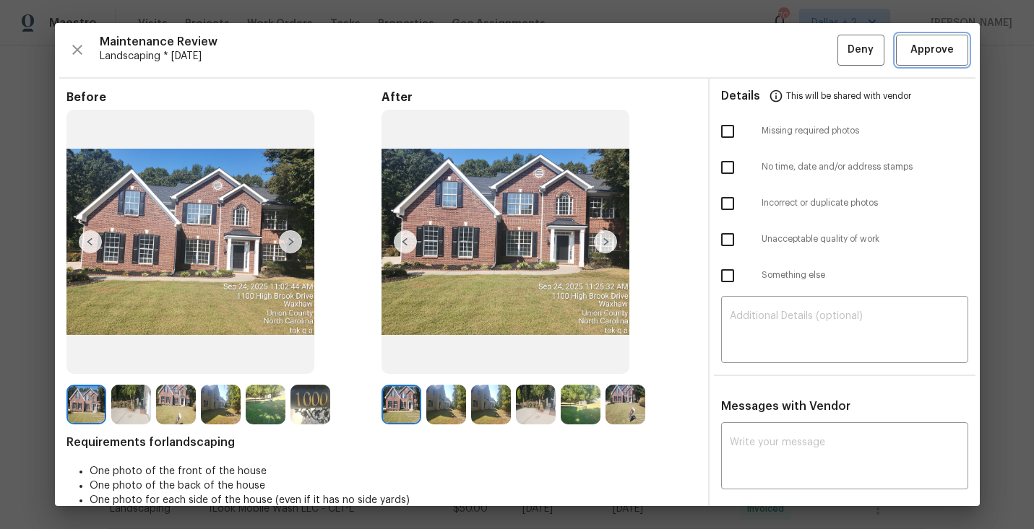
click at [934, 58] on span "Approve" at bounding box center [931, 50] width 43 height 18
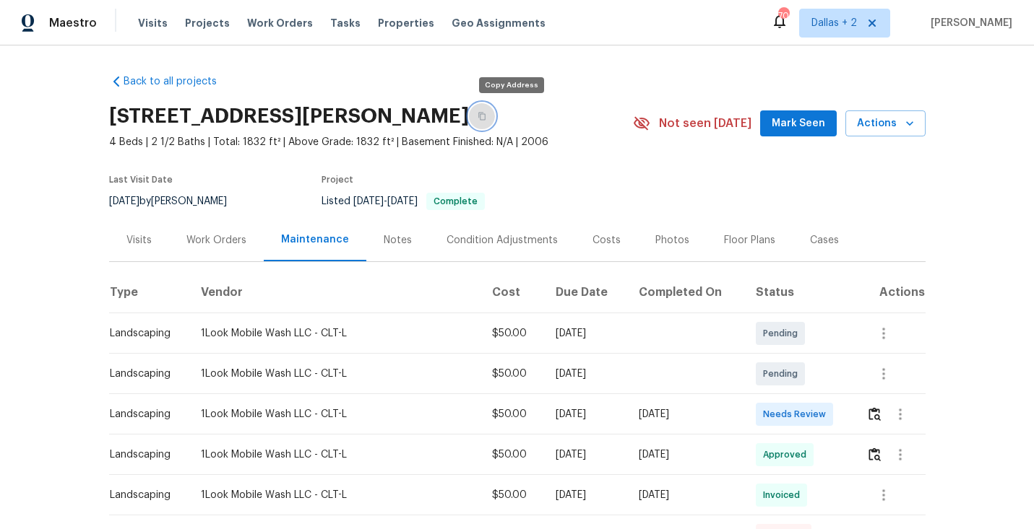
click at [486, 115] on icon "button" at bounding box center [481, 116] width 9 height 9
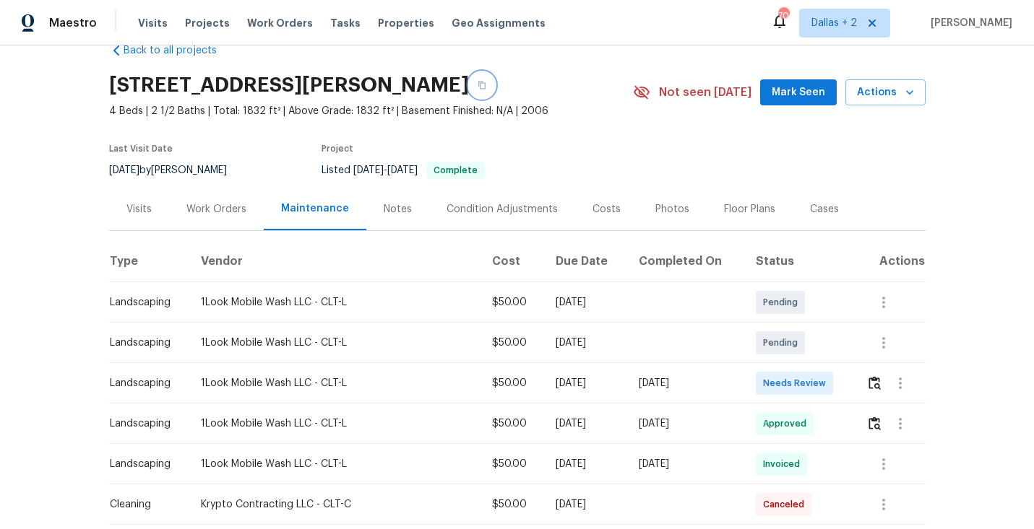
scroll to position [49, 0]
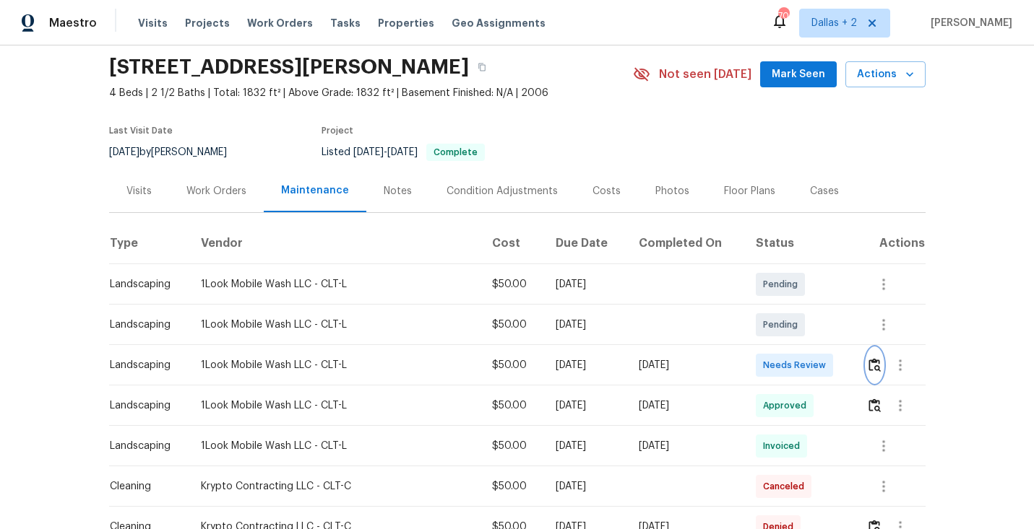
click at [879, 369] on button "button" at bounding box center [874, 365] width 17 height 35
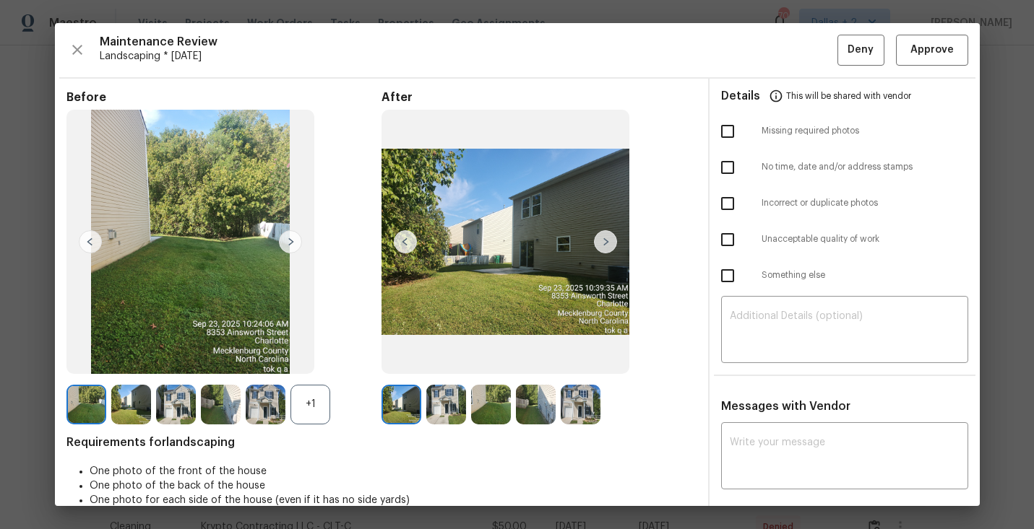
click at [308, 414] on div "+1" at bounding box center [310, 405] width 40 height 40
click at [183, 401] on img at bounding box center [176, 405] width 40 height 40
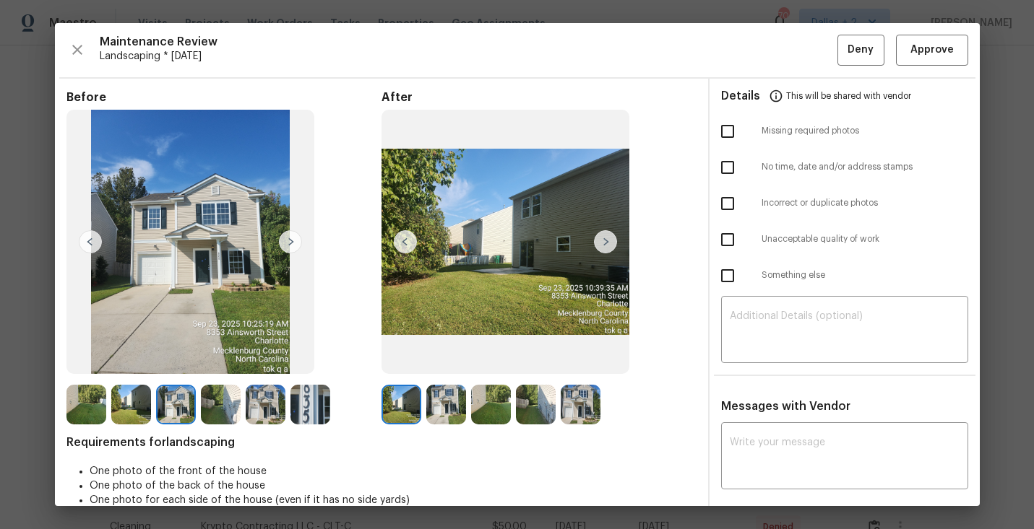
click at [452, 406] on img at bounding box center [446, 405] width 40 height 40
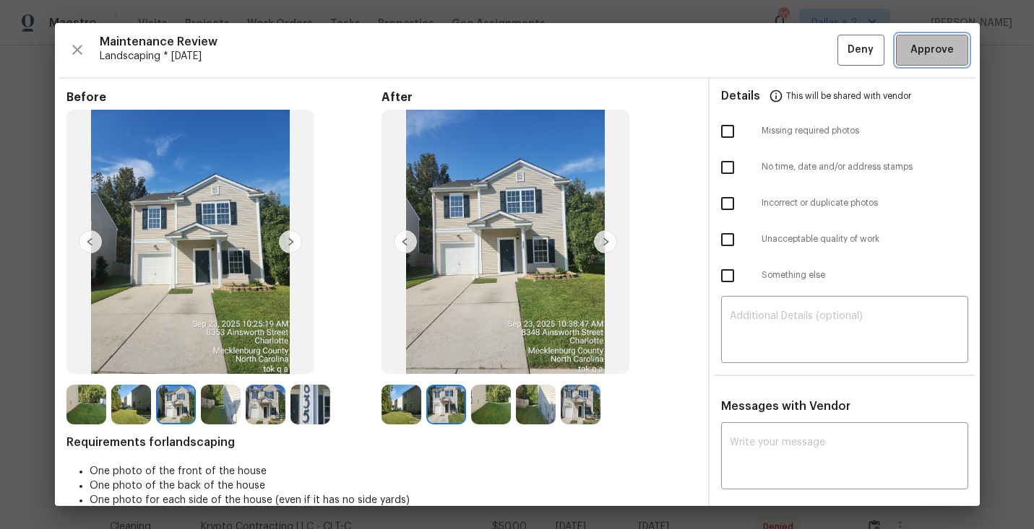
click at [945, 56] on span "Approve" at bounding box center [931, 50] width 43 height 18
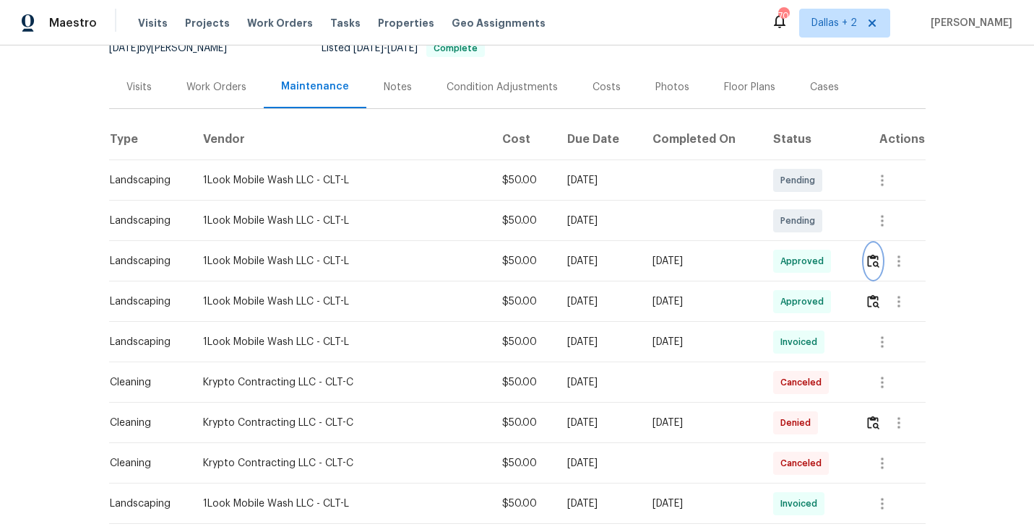
scroll to position [0, 0]
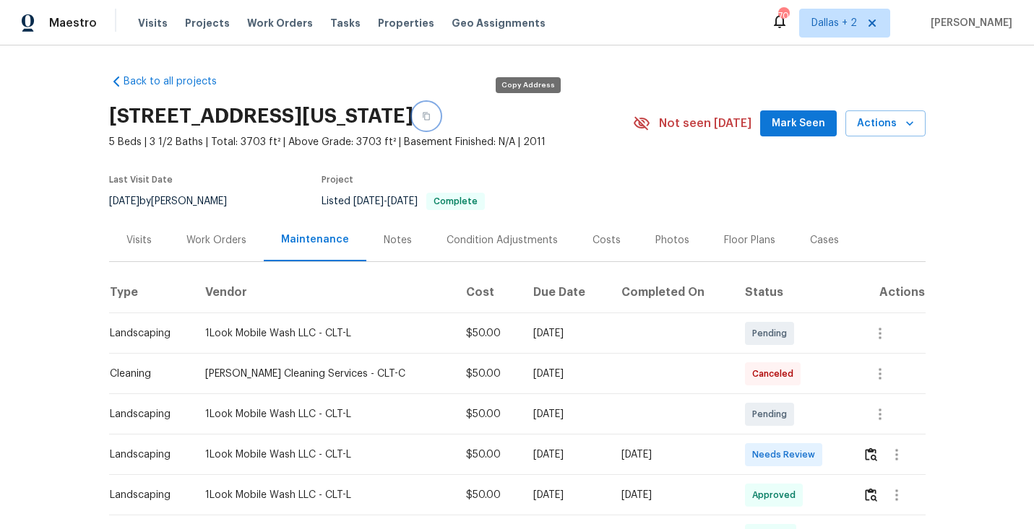
click at [439, 115] on button "button" at bounding box center [426, 116] width 26 height 26
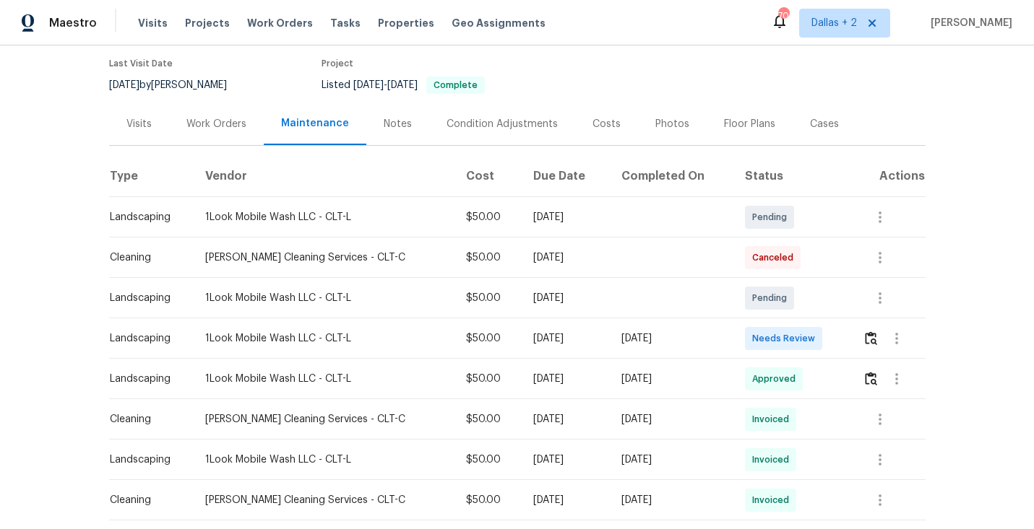
scroll to position [122, 0]
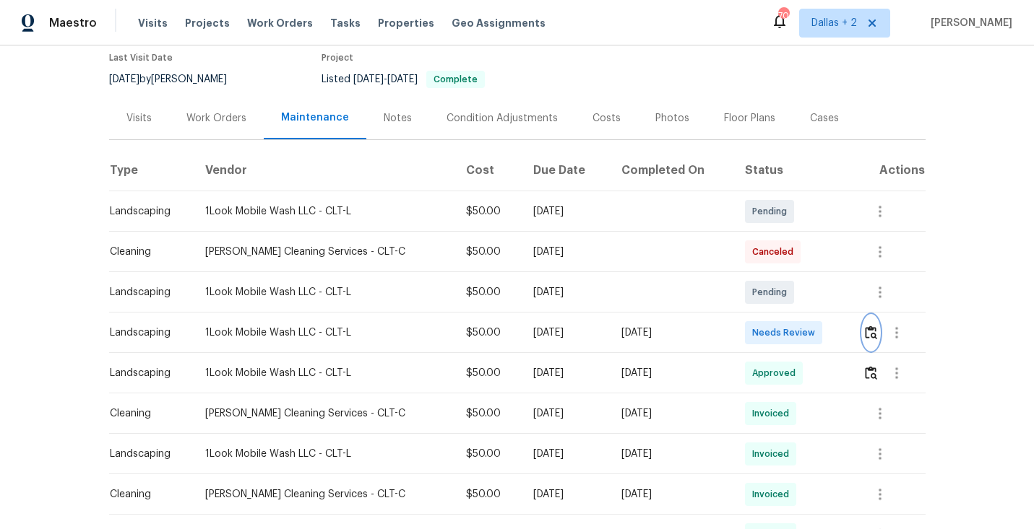
click at [873, 335] on img "button" at bounding box center [871, 333] width 12 height 14
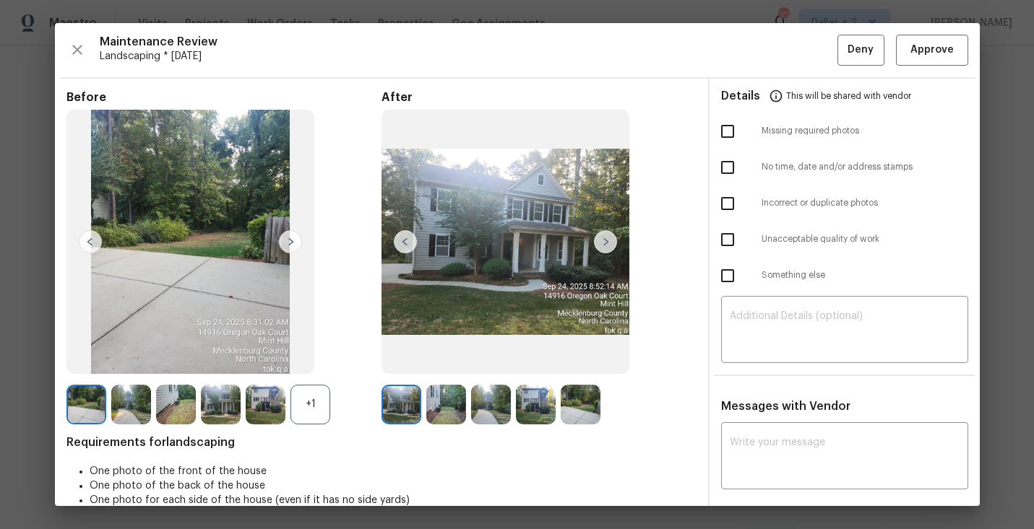
click at [311, 401] on div "+1" at bounding box center [310, 405] width 40 height 40
click at [308, 401] on img at bounding box center [310, 405] width 40 height 40
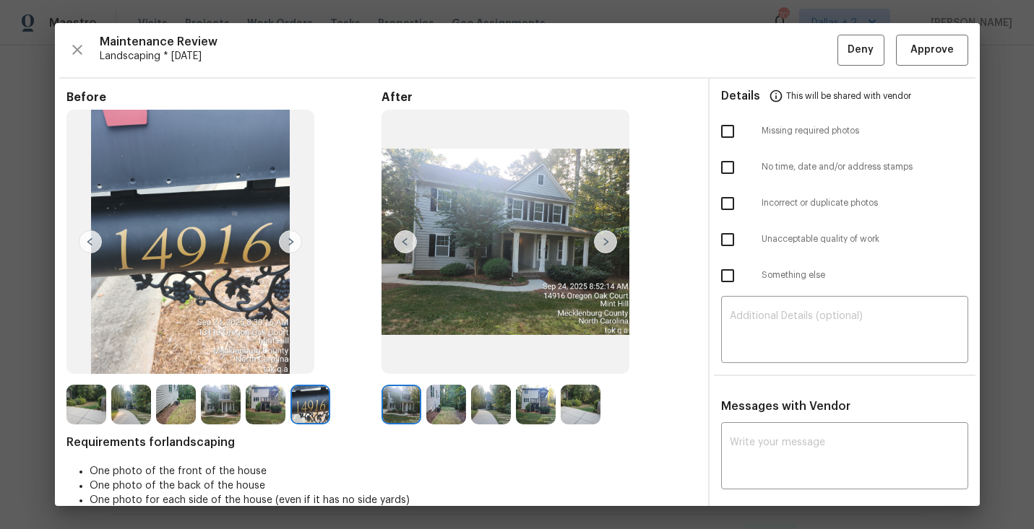
click at [610, 236] on img at bounding box center [605, 241] width 23 height 23
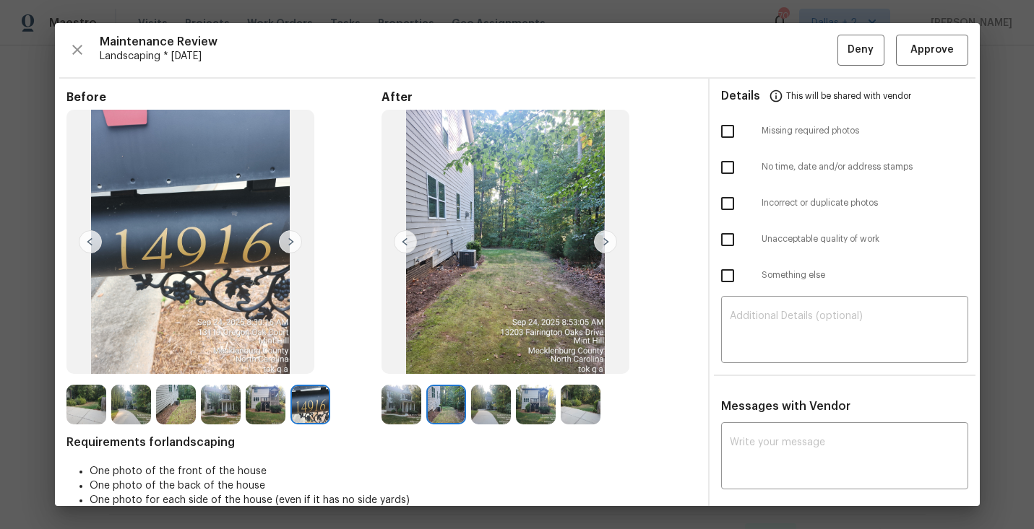
click at [187, 412] on img at bounding box center [176, 405] width 40 height 40
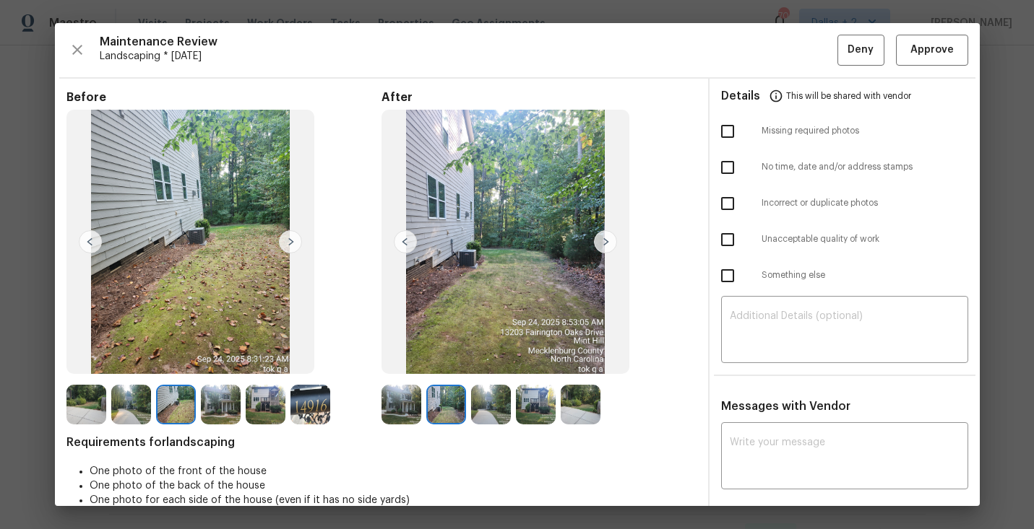
click at [442, 420] on img at bounding box center [446, 405] width 40 height 40
click at [919, 57] on span "Approve" at bounding box center [931, 50] width 43 height 18
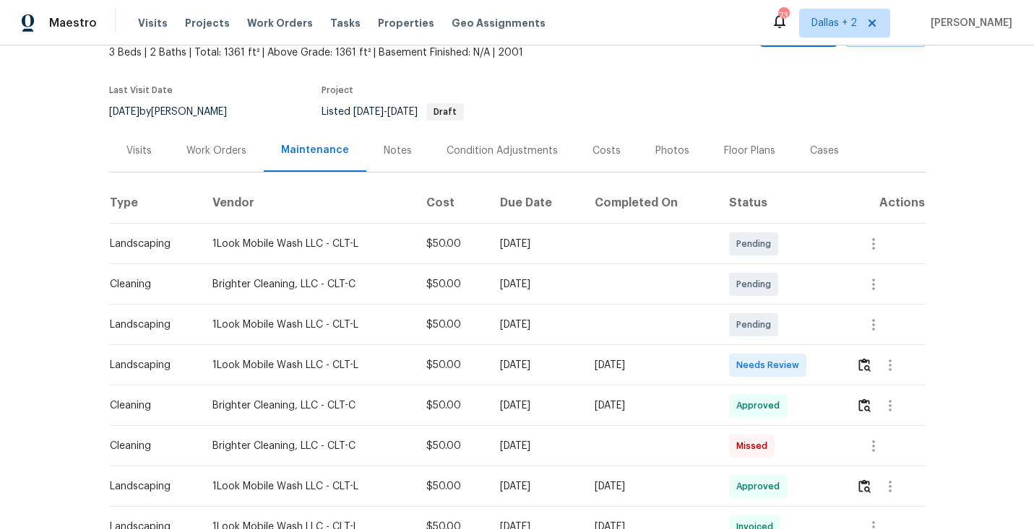
scroll to position [126, 0]
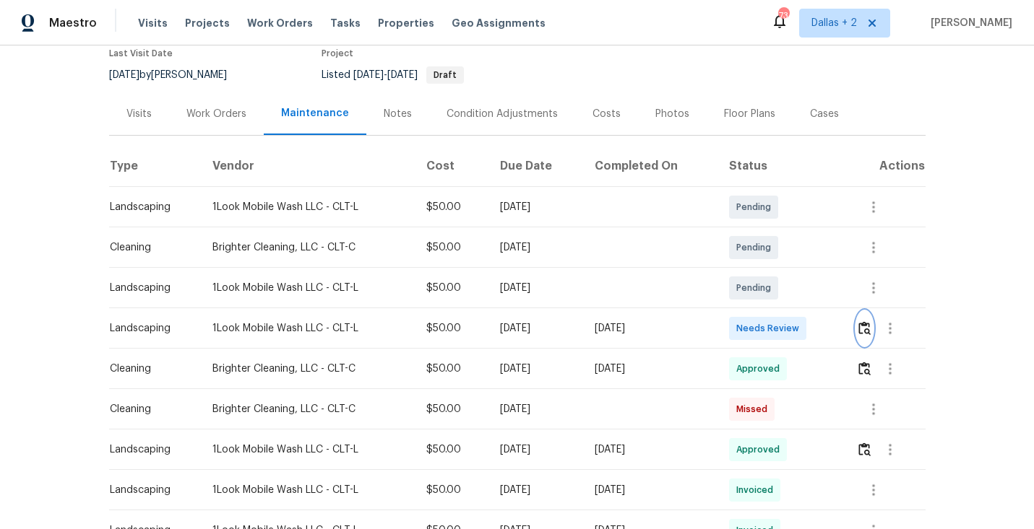
click at [870, 331] on img "button" at bounding box center [864, 328] width 12 height 14
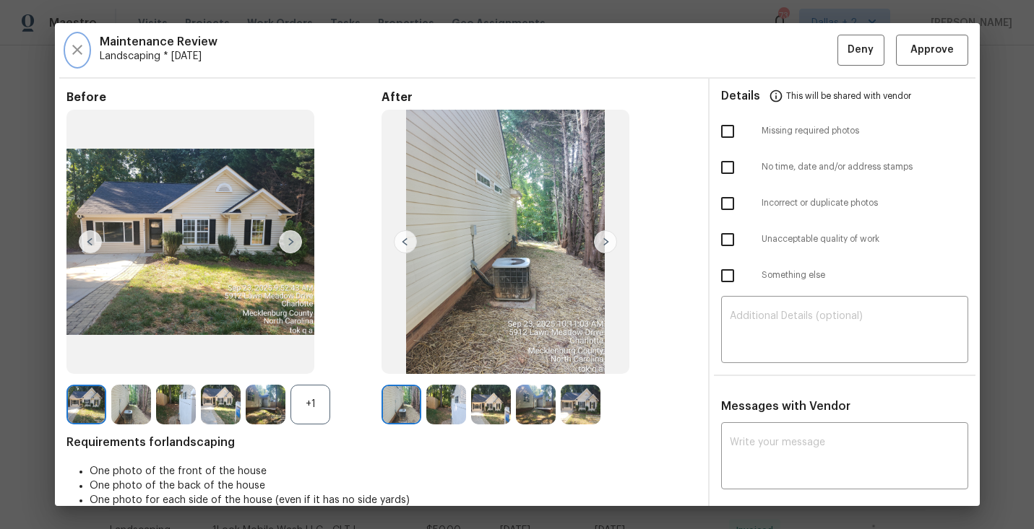
click at [80, 54] on icon "button" at bounding box center [77, 49] width 17 height 17
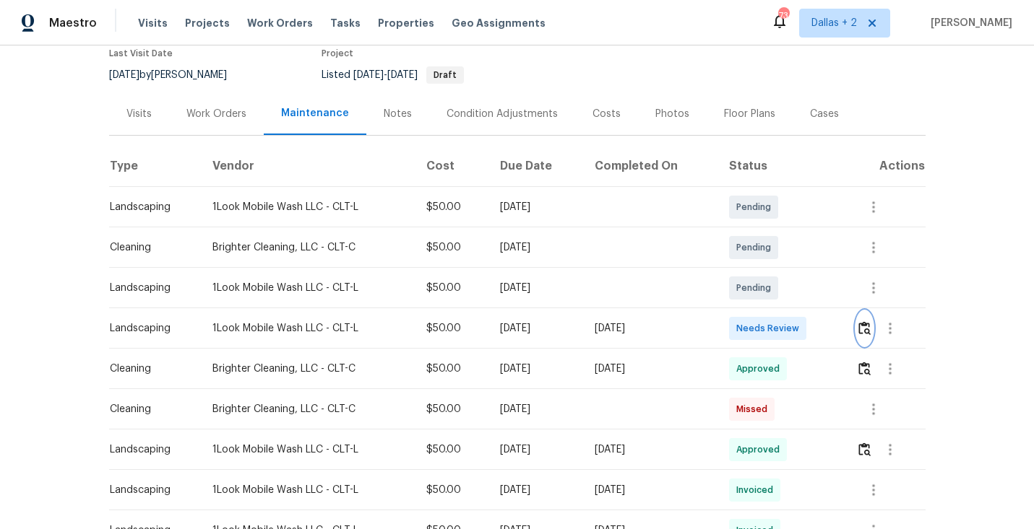
scroll to position [0, 0]
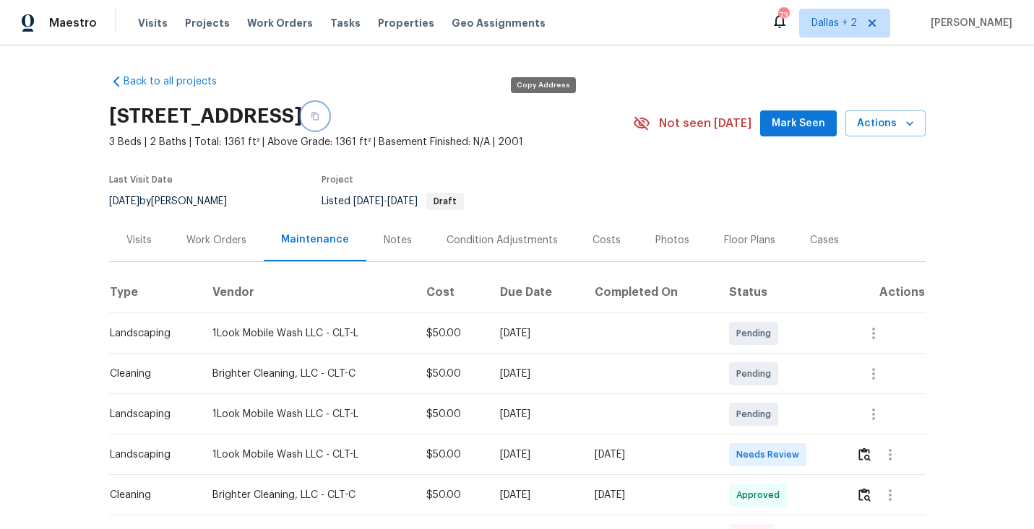
click at [319, 116] on icon "button" at bounding box center [315, 116] width 9 height 9
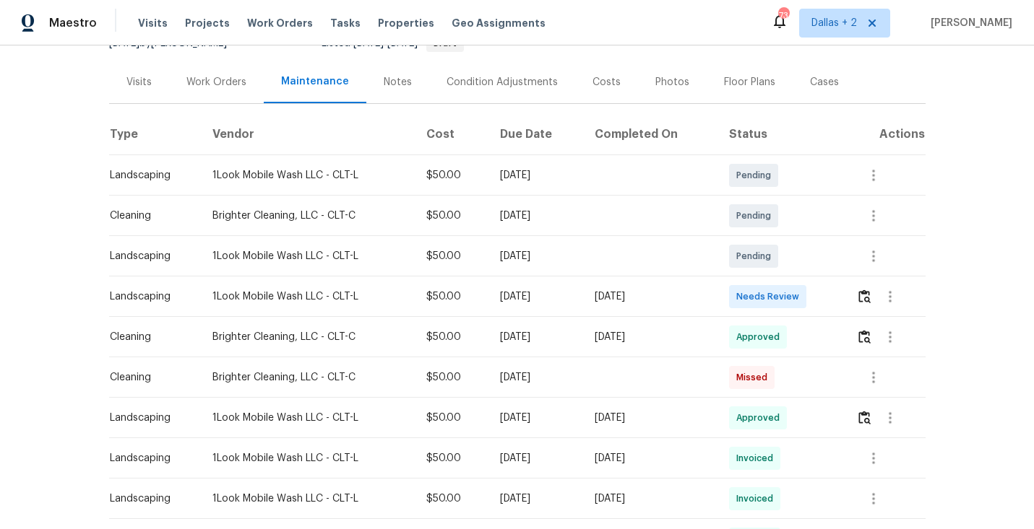
scroll to position [235, 0]
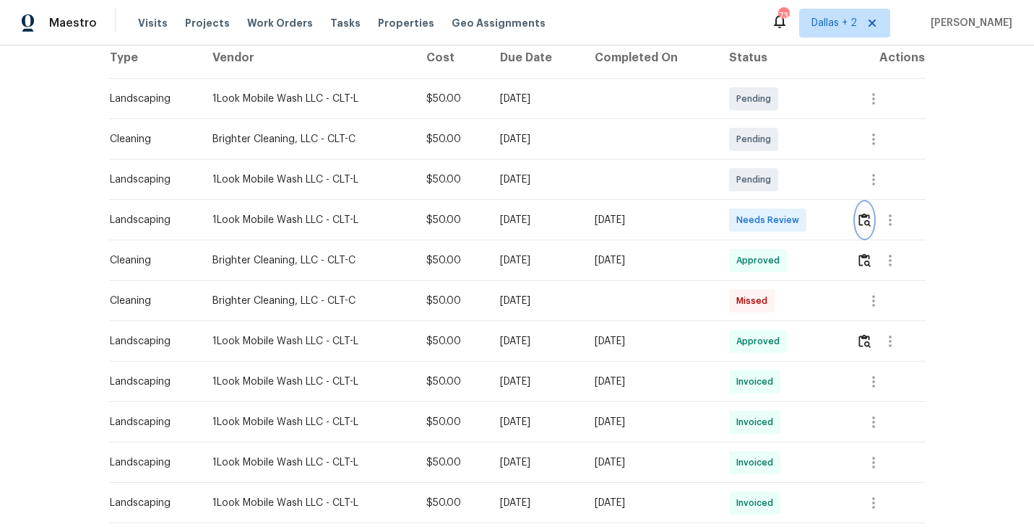
click at [865, 222] on img "button" at bounding box center [864, 220] width 12 height 14
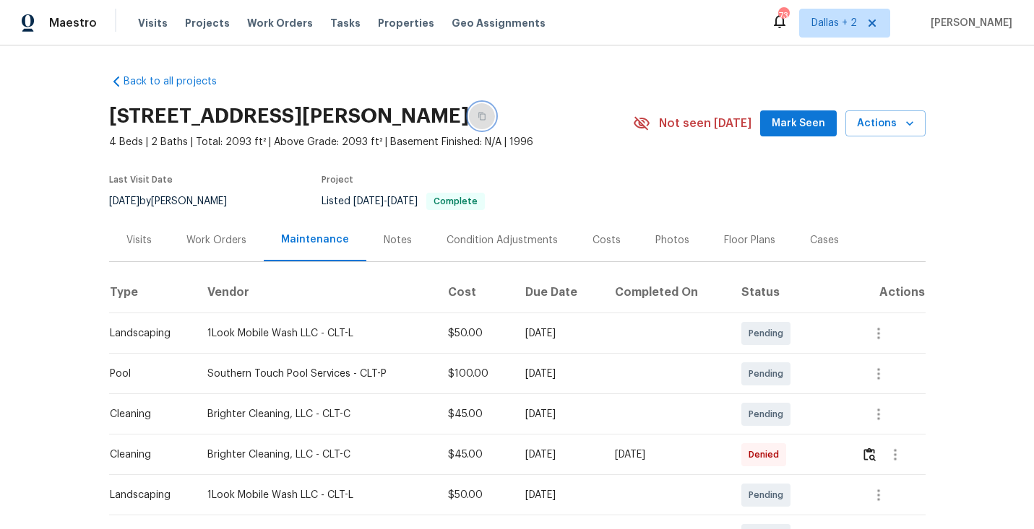
click at [485, 116] on icon "button" at bounding box center [481, 117] width 7 height 8
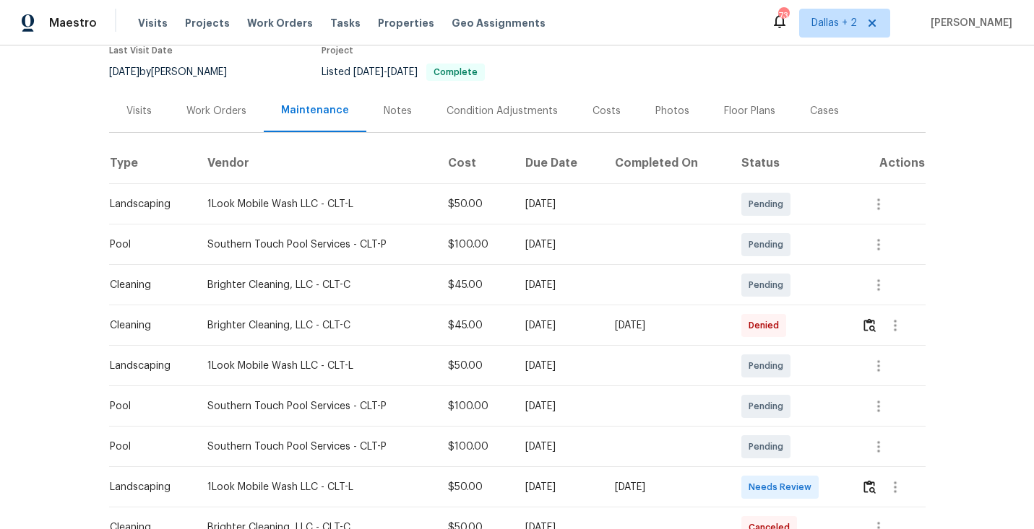
scroll to position [169, 0]
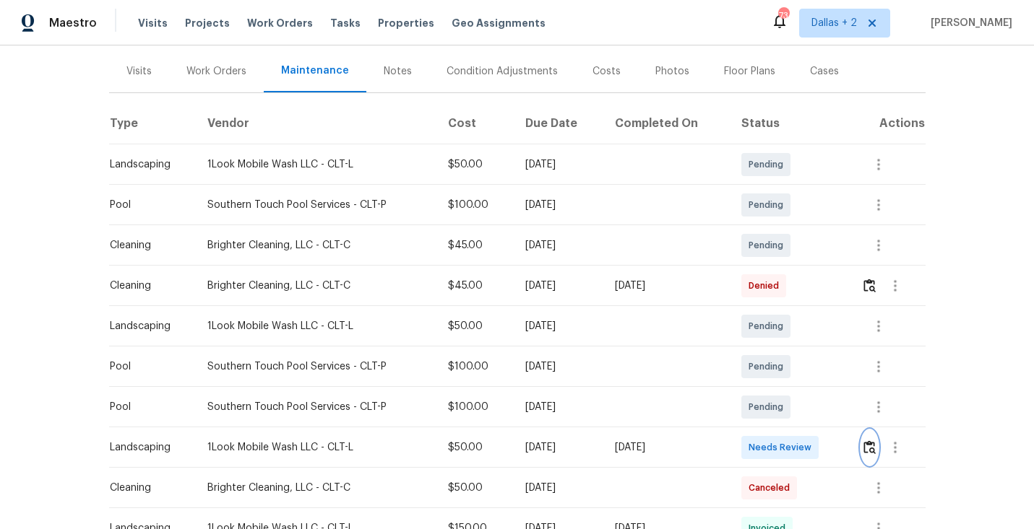
click at [875, 443] on img "button" at bounding box center [869, 448] width 12 height 14
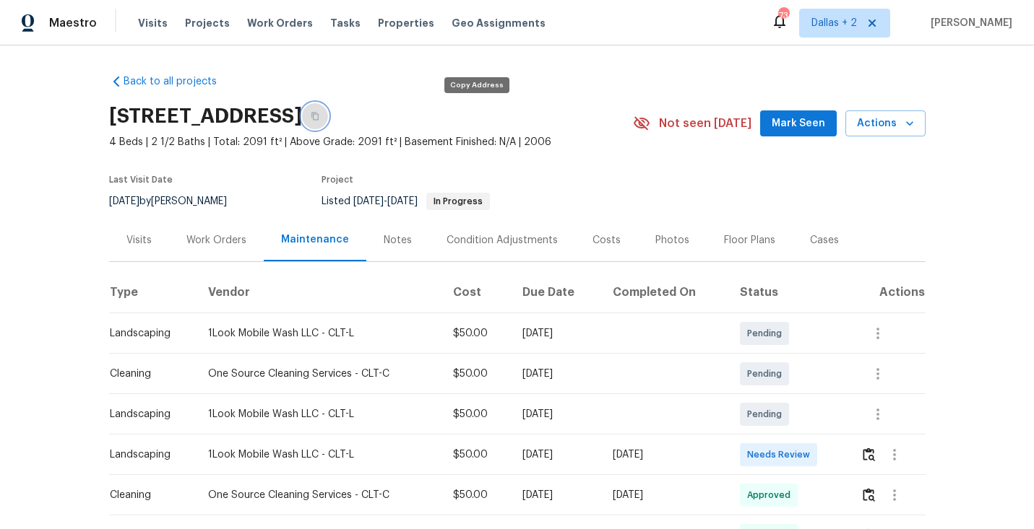
click at [319, 115] on icon "button" at bounding box center [315, 116] width 9 height 9
click at [328, 118] on button "button" at bounding box center [315, 116] width 26 height 26
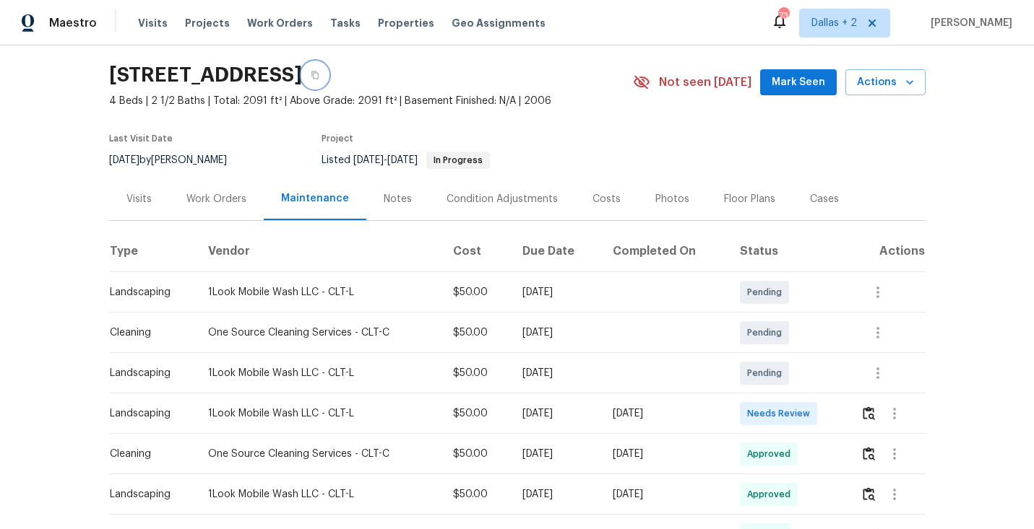
scroll to position [48, 0]
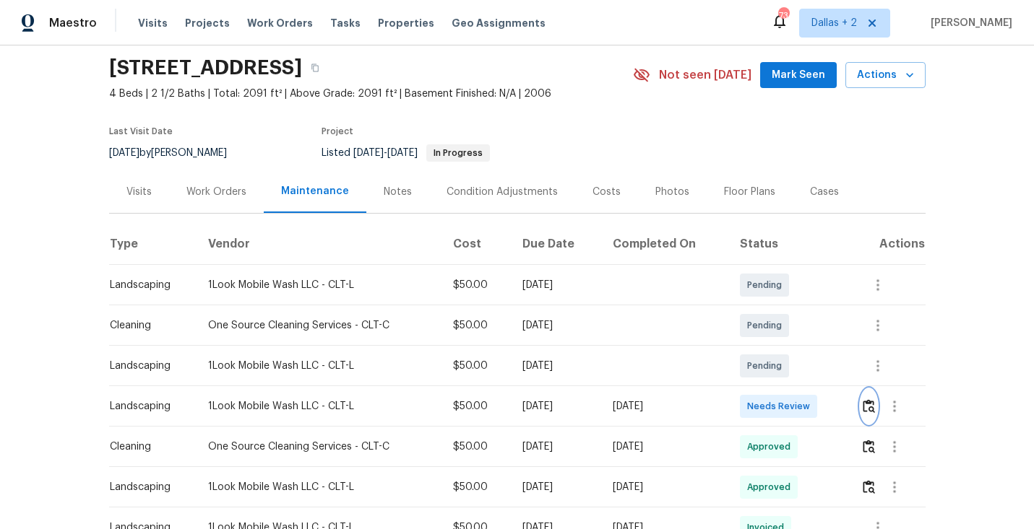
click at [863, 408] on button "button" at bounding box center [868, 406] width 17 height 35
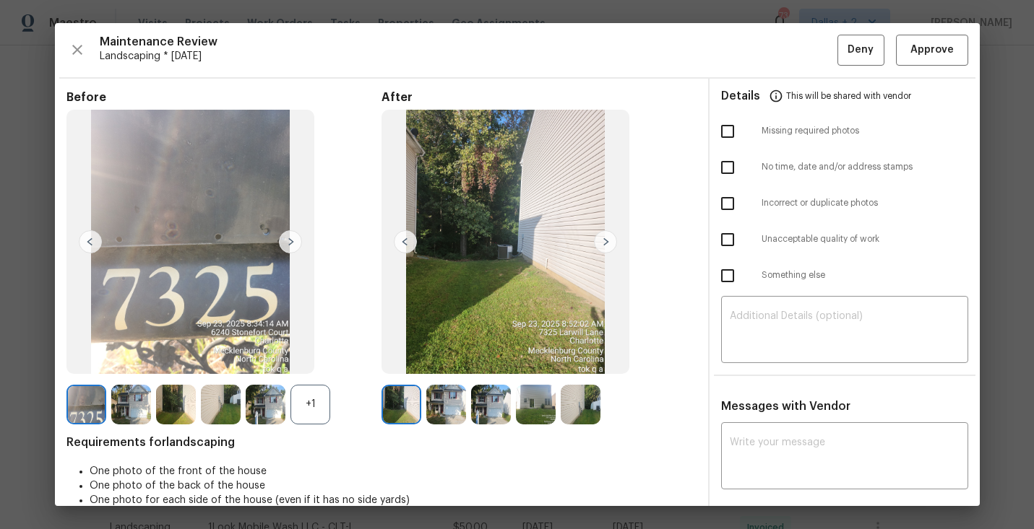
click at [606, 238] on img at bounding box center [605, 241] width 23 height 23
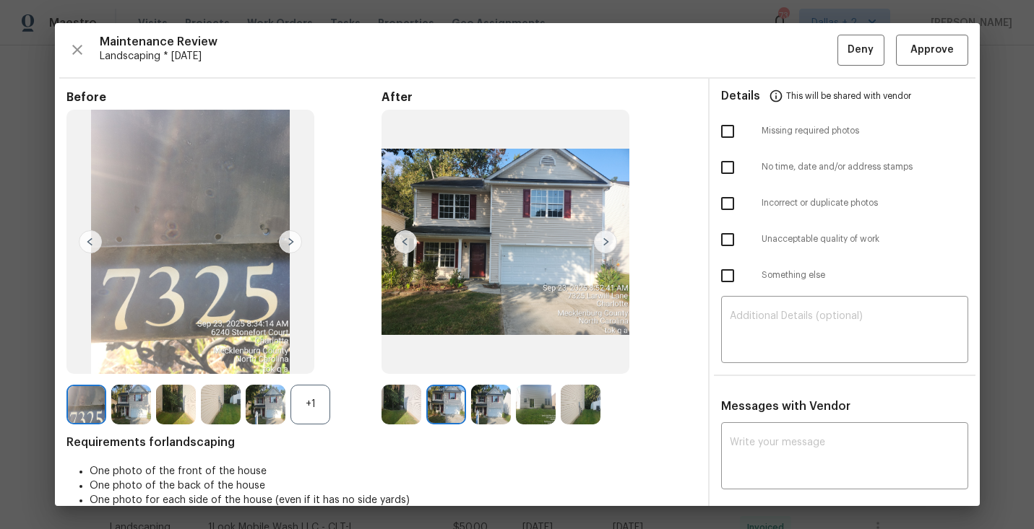
click at [602, 236] on img at bounding box center [605, 241] width 23 height 23
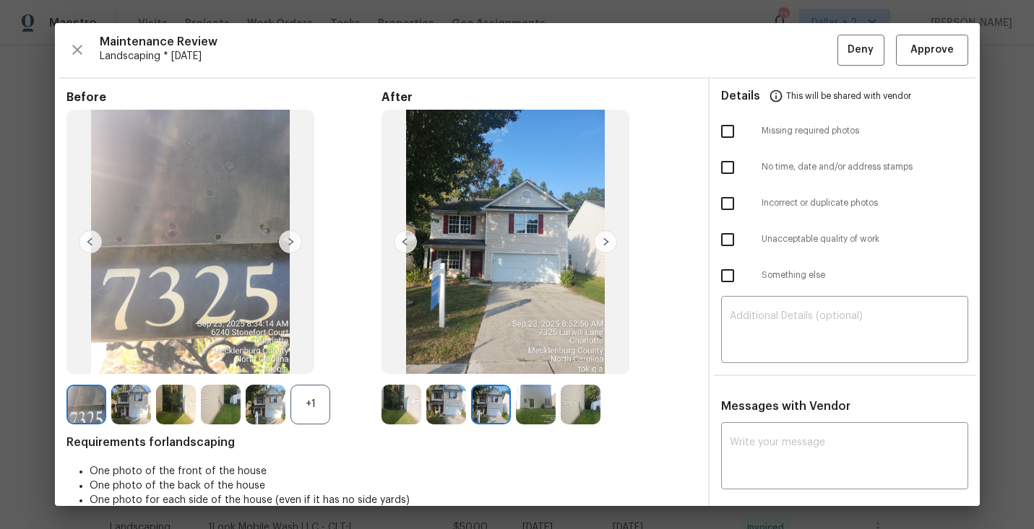
click at [600, 232] on img at bounding box center [605, 241] width 23 height 23
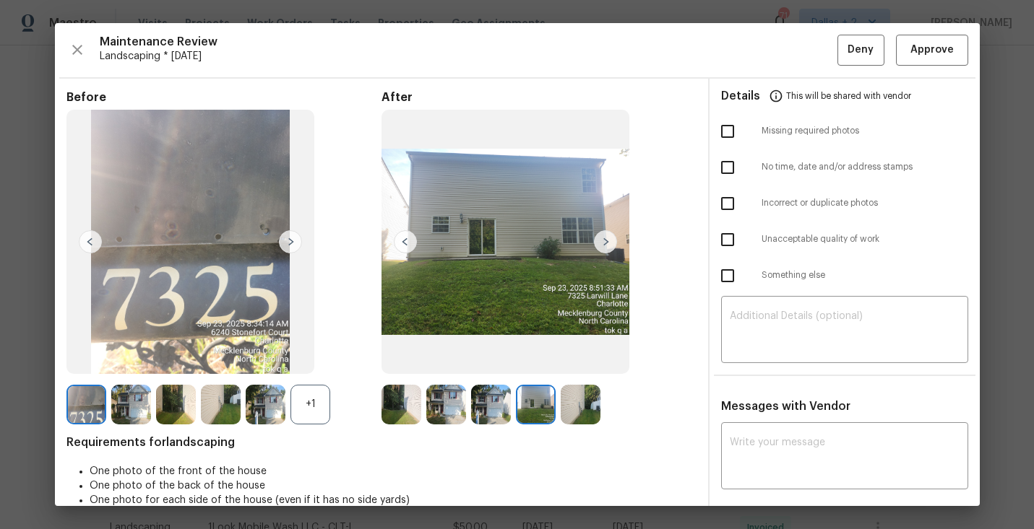
click at [408, 413] on img at bounding box center [401, 405] width 40 height 40
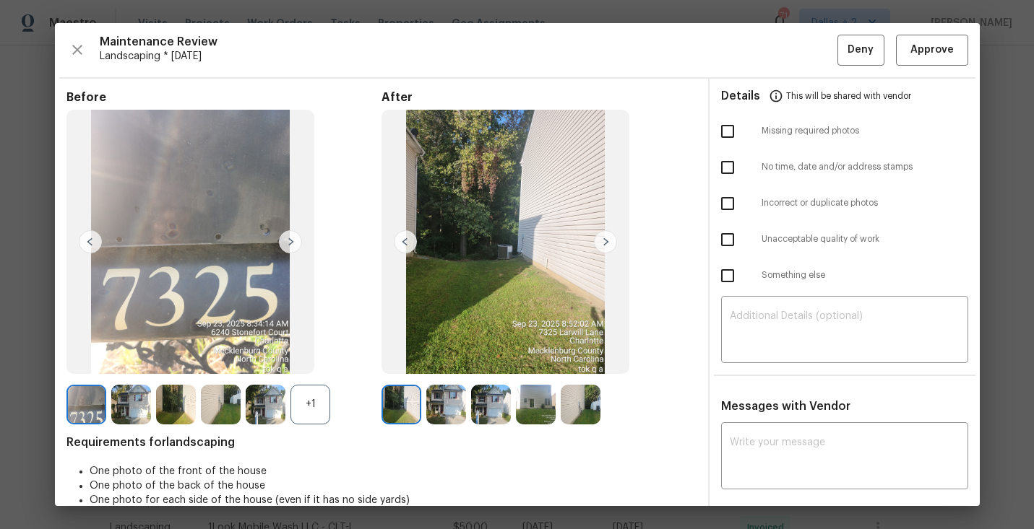
click at [453, 409] on img at bounding box center [446, 405] width 40 height 40
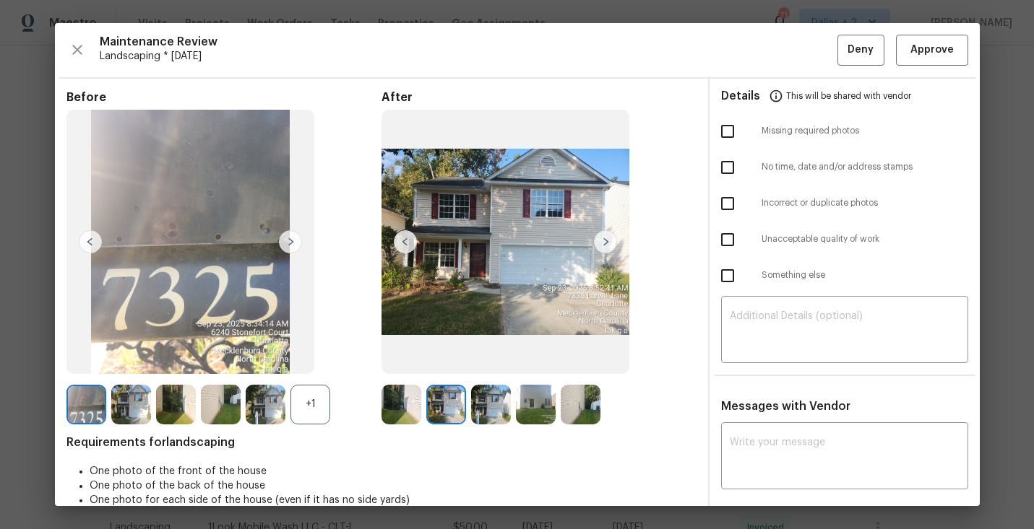
click at [511, 405] on div at bounding box center [493, 405] width 45 height 40
click at [485, 415] on img at bounding box center [491, 405] width 40 height 40
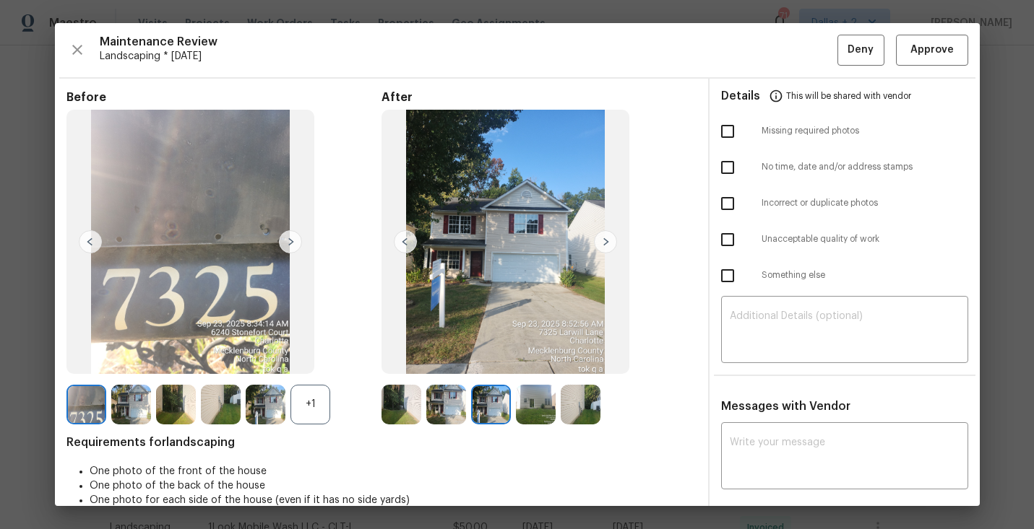
click at [538, 406] on img at bounding box center [536, 405] width 40 height 40
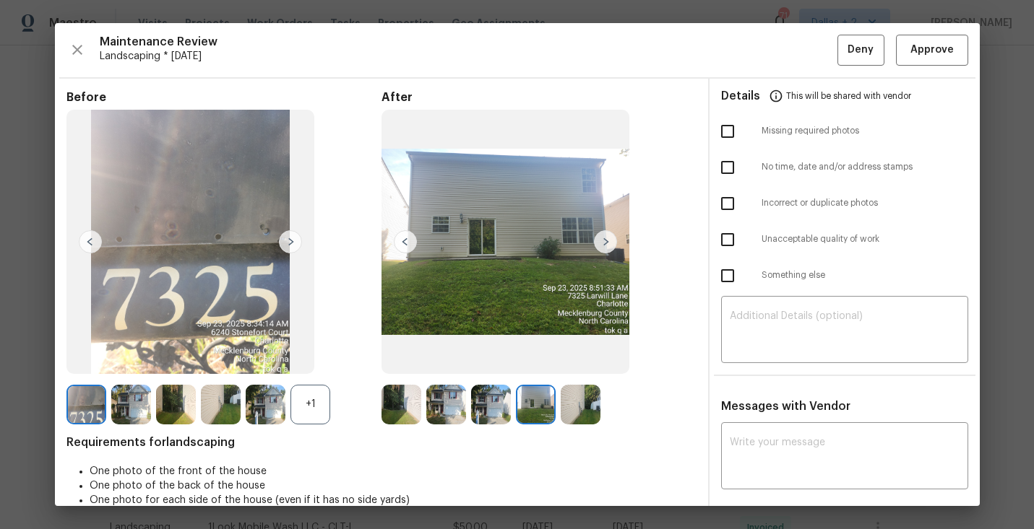
click at [591, 411] on img at bounding box center [581, 405] width 40 height 40
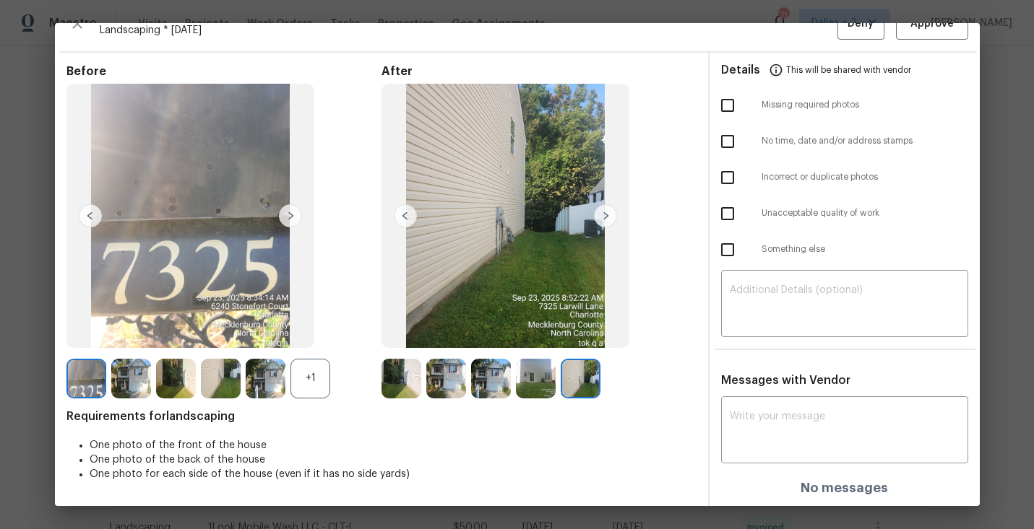
scroll to position [0, 0]
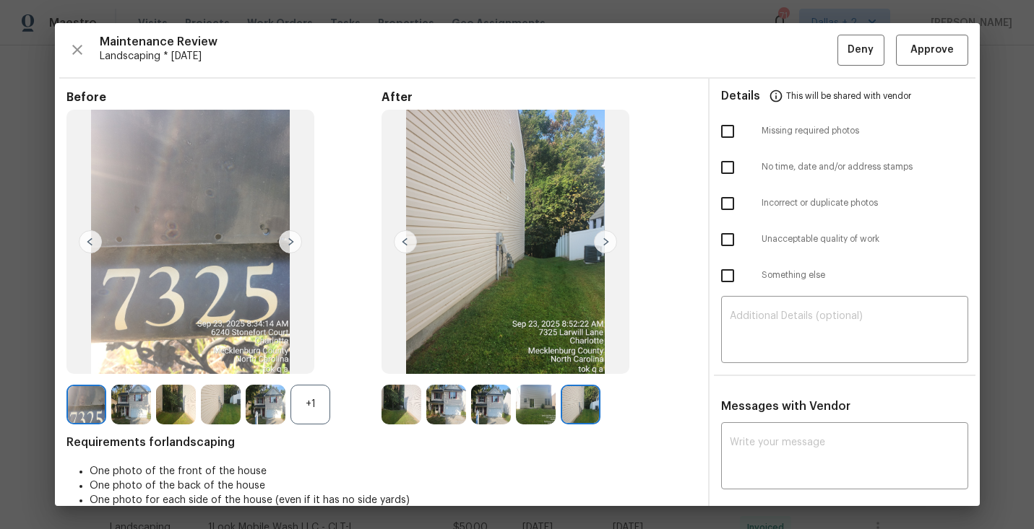
click at [302, 410] on div "+1" at bounding box center [310, 405] width 40 height 40
click at [126, 407] on img at bounding box center [131, 405] width 40 height 40
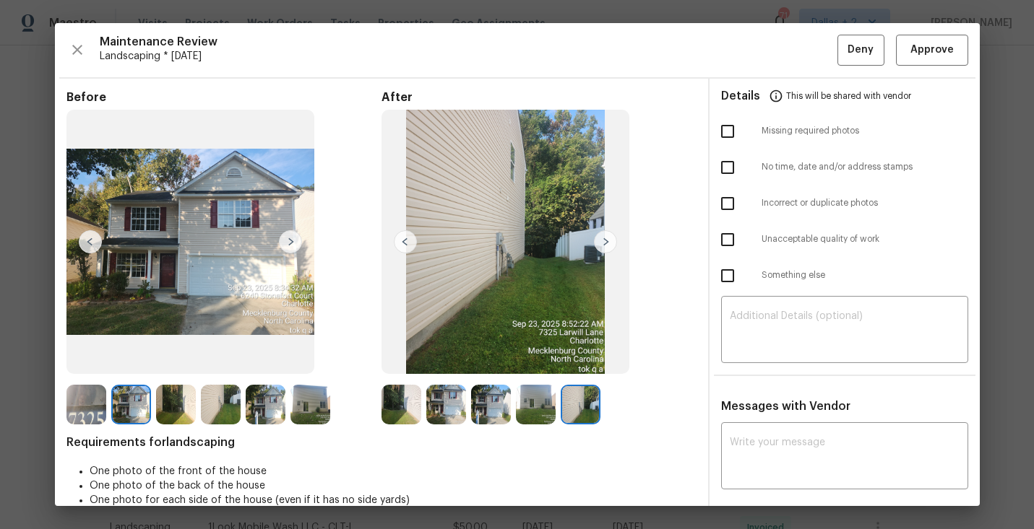
click at [457, 405] on img at bounding box center [446, 405] width 40 height 40
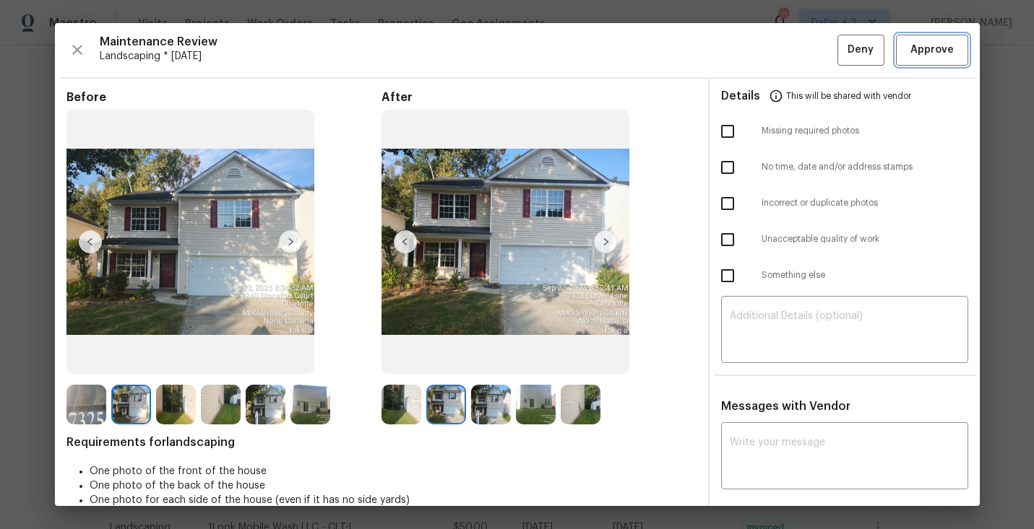
click at [938, 59] on span "Approve" at bounding box center [931, 50] width 43 height 18
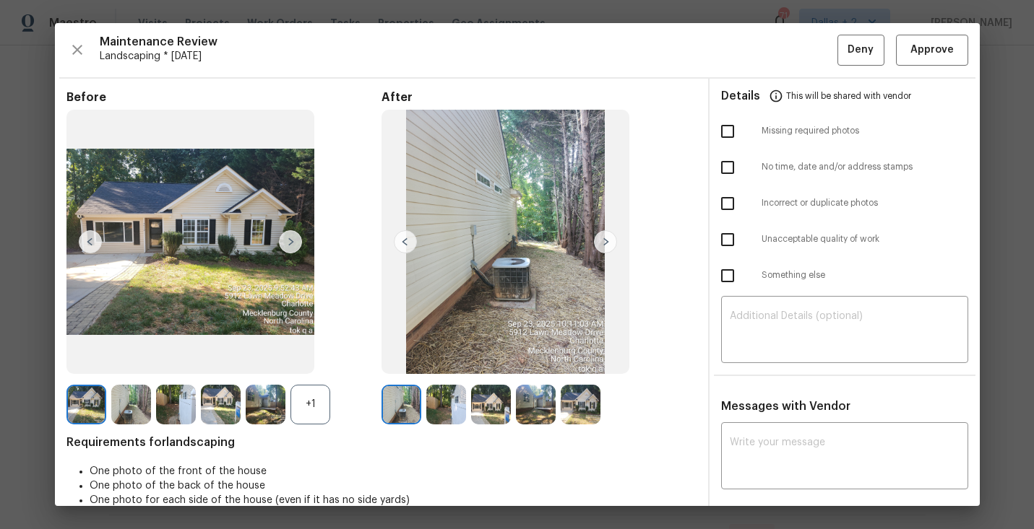
scroll to position [235, 0]
click at [230, 404] on img at bounding box center [221, 405] width 40 height 40
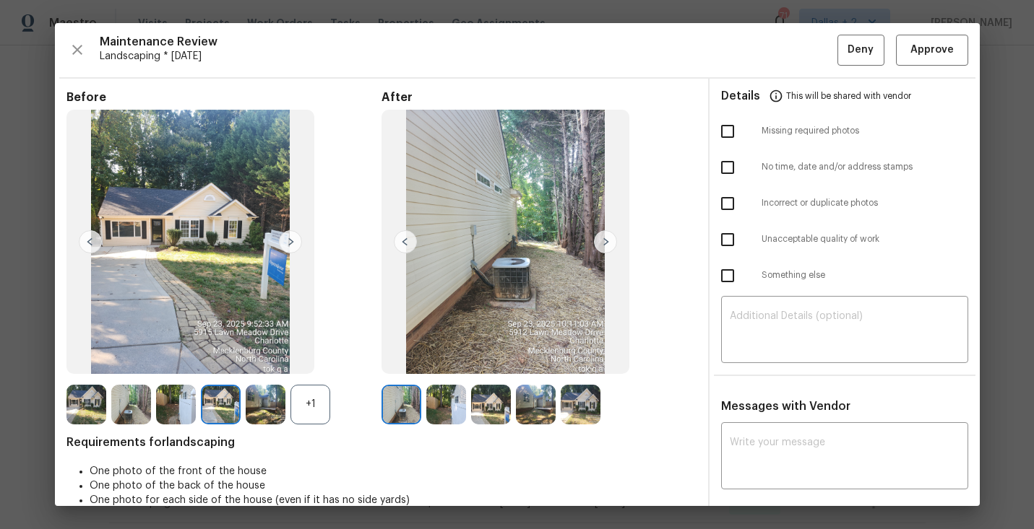
click at [495, 404] on img at bounding box center [491, 405] width 40 height 40
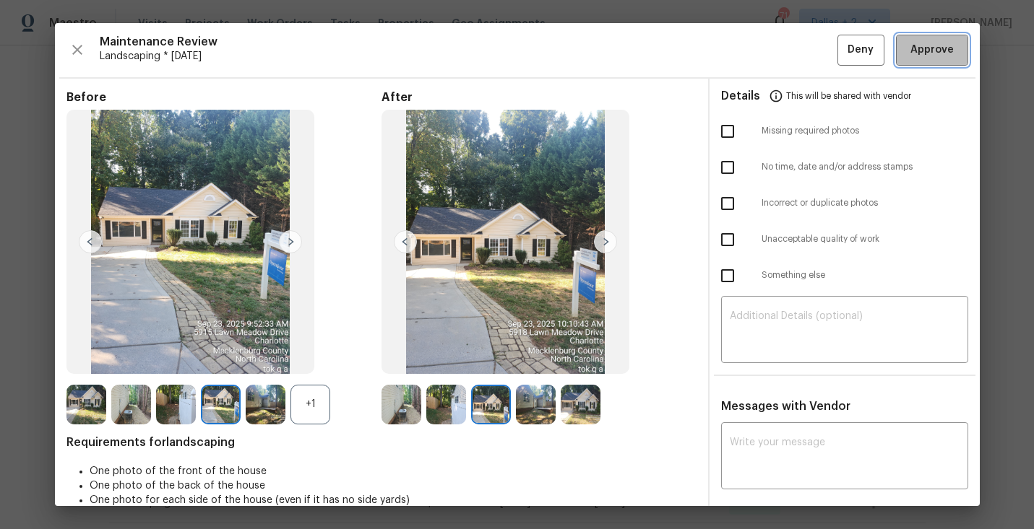
click at [925, 53] on span "Approve" at bounding box center [931, 50] width 43 height 18
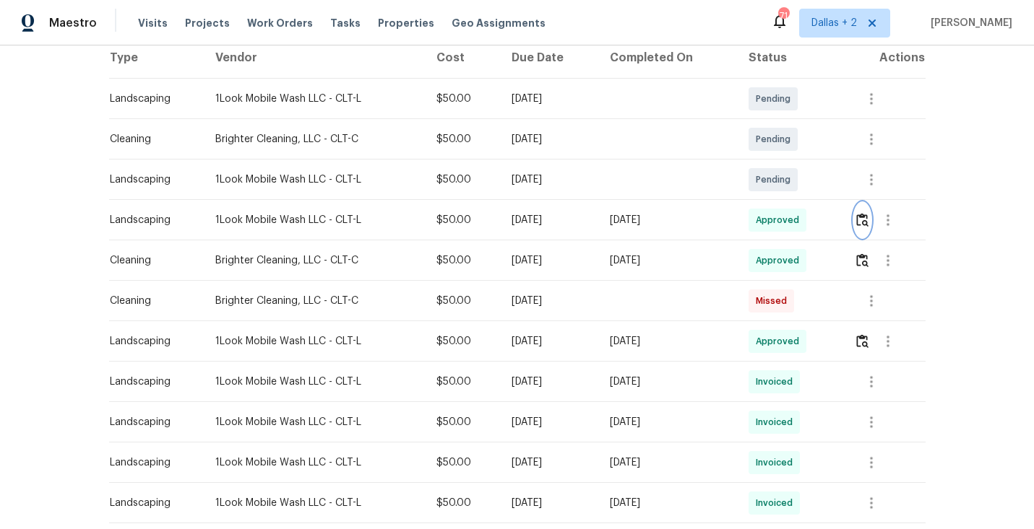
scroll to position [0, 0]
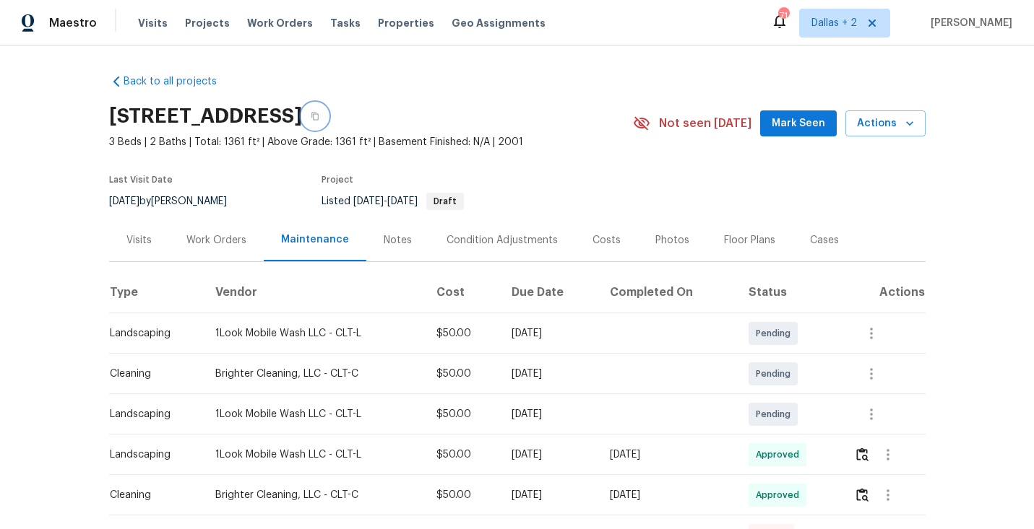
click at [328, 118] on button "button" at bounding box center [315, 116] width 26 height 26
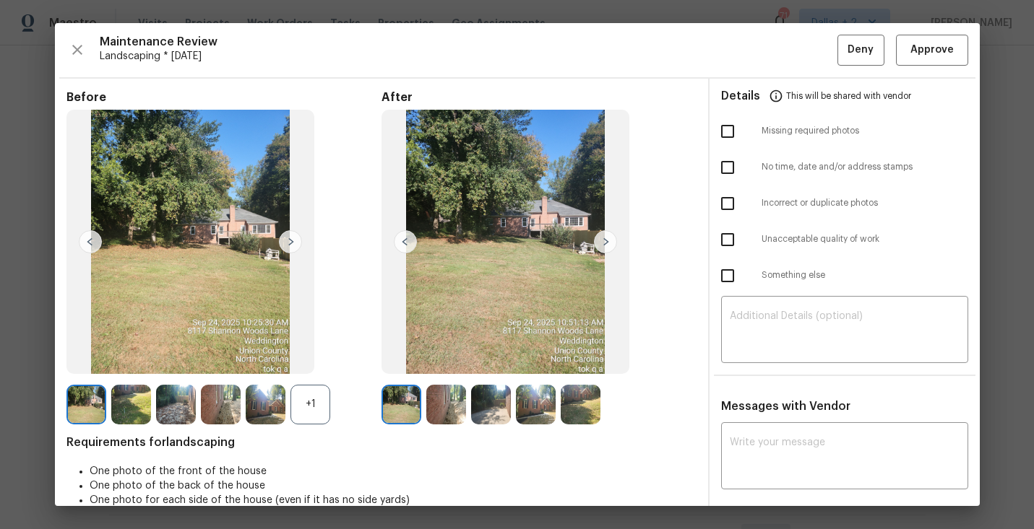
scroll to position [169, 0]
click at [298, 410] on div "+1" at bounding box center [310, 405] width 40 height 40
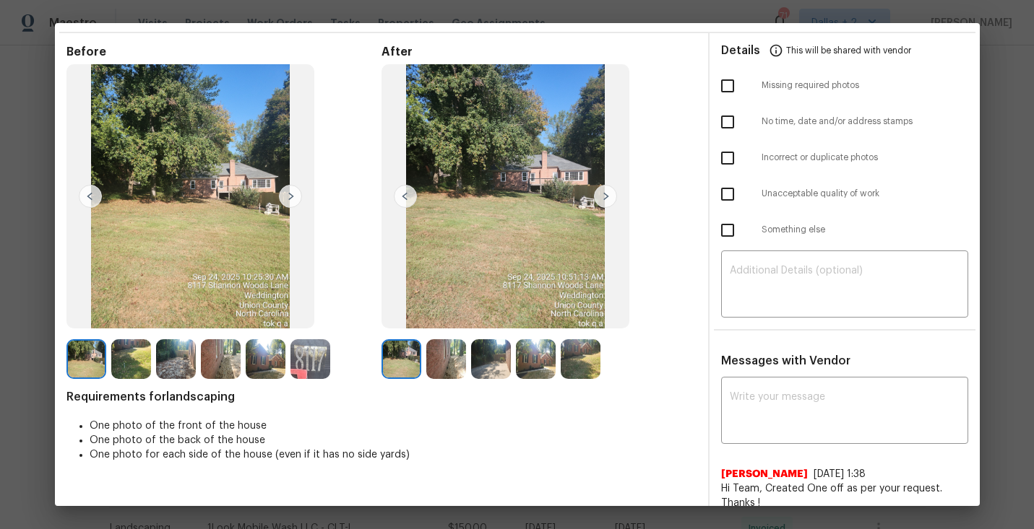
scroll to position [30, 0]
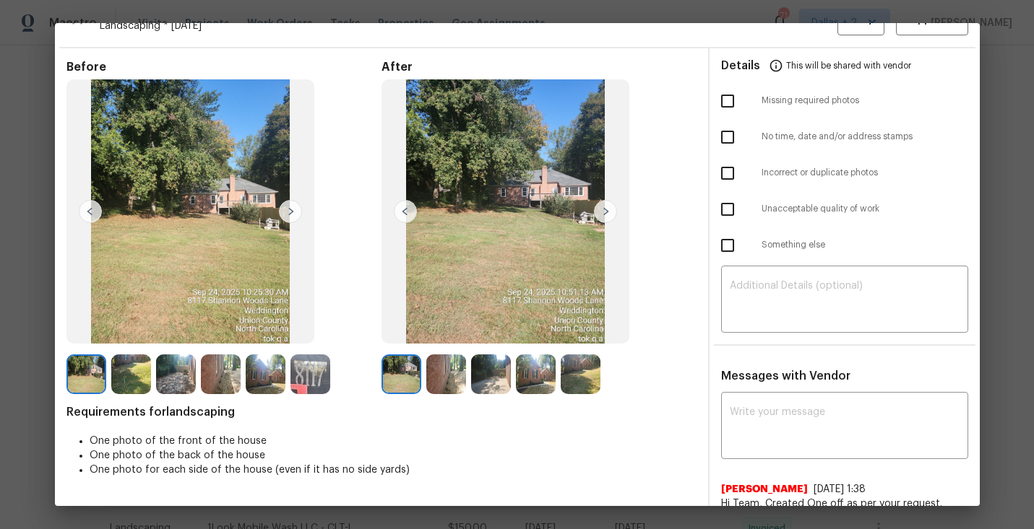
click at [222, 376] on img at bounding box center [221, 375] width 40 height 40
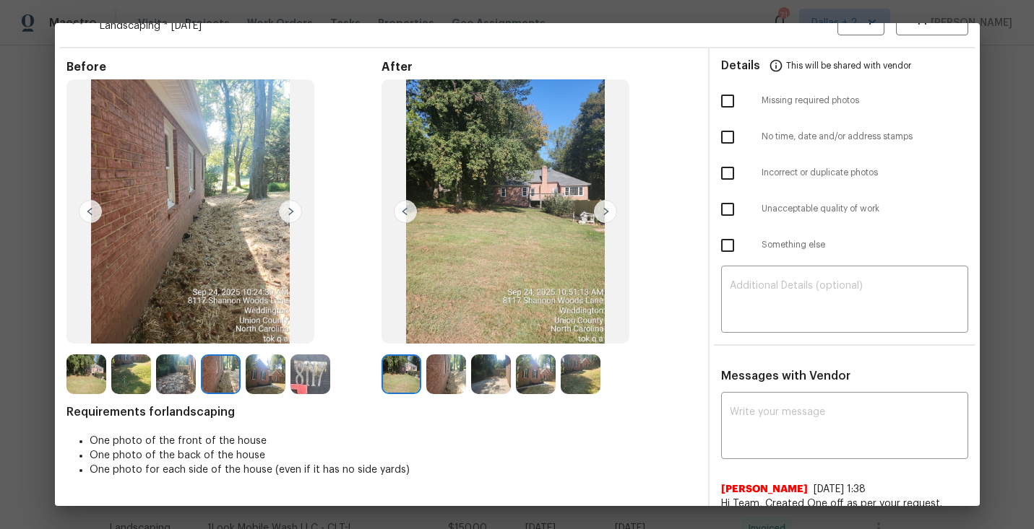
click at [451, 376] on img at bounding box center [446, 375] width 40 height 40
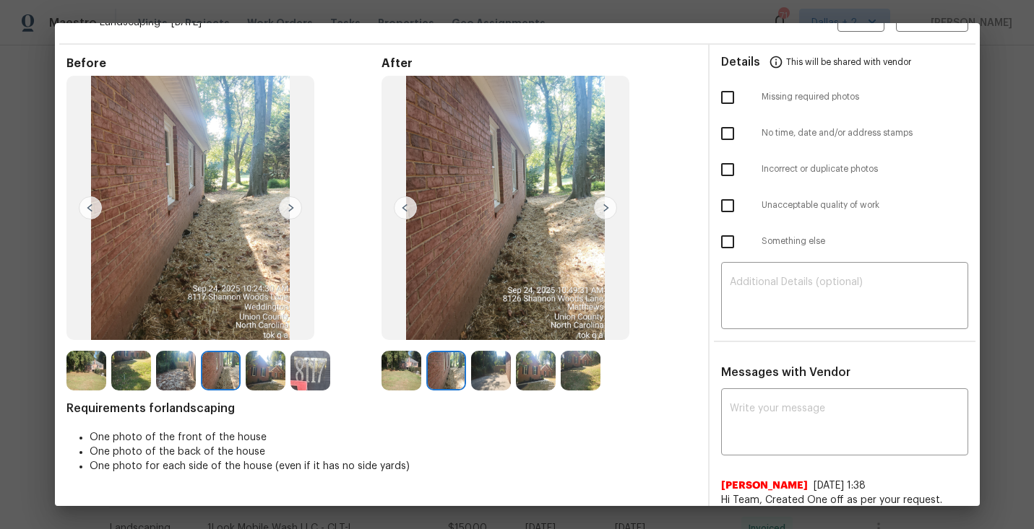
scroll to position [0, 0]
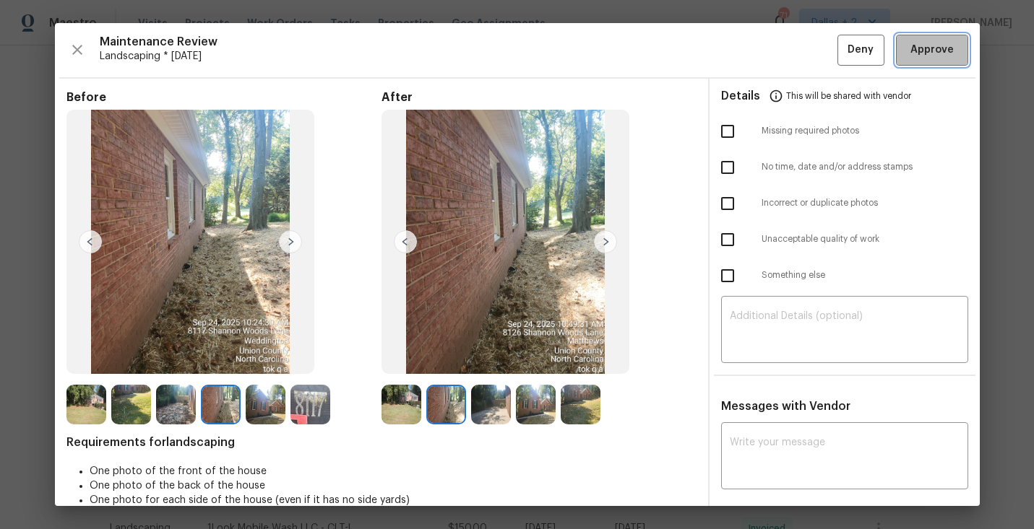
click at [934, 63] on button "Approve" at bounding box center [932, 50] width 72 height 31
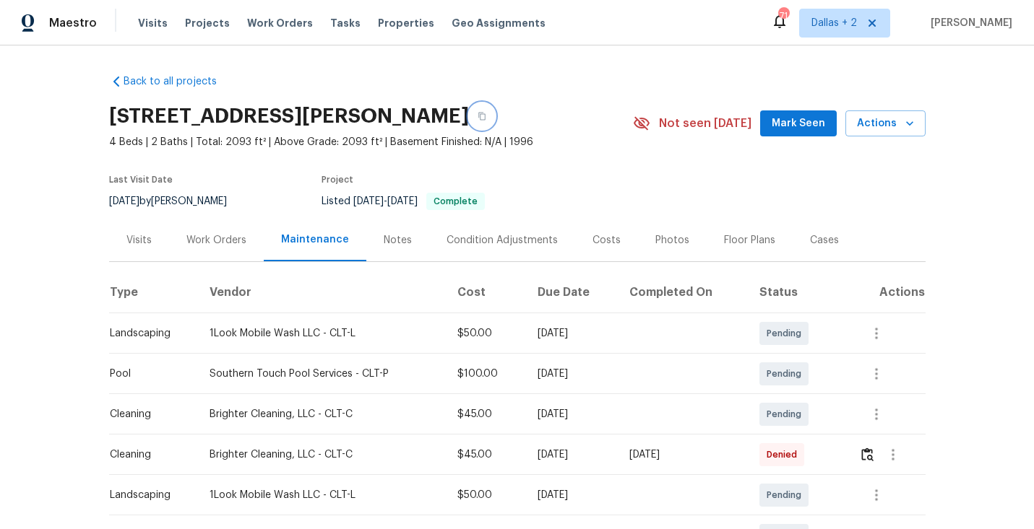
click at [486, 116] on icon "button" at bounding box center [481, 116] width 9 height 9
click at [495, 116] on button "button" at bounding box center [482, 116] width 26 height 26
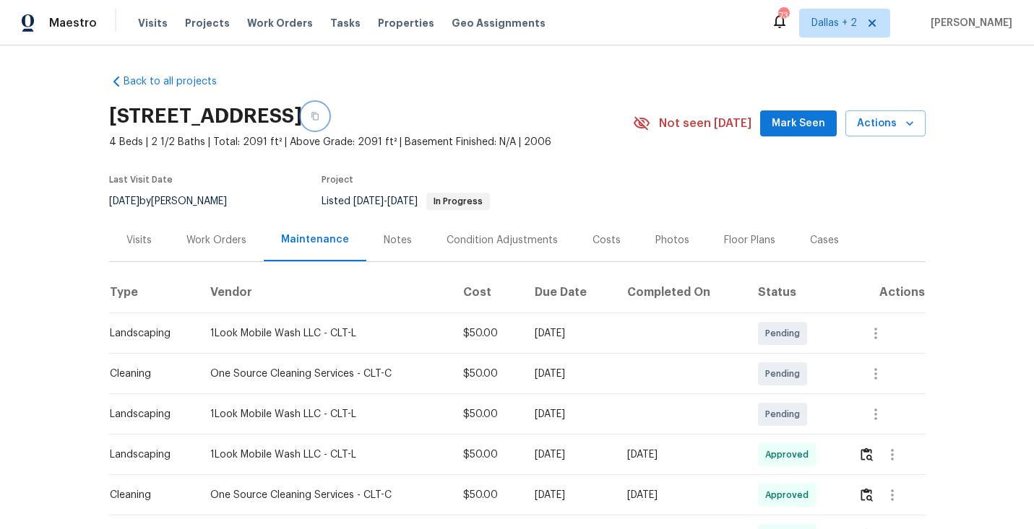
click at [319, 116] on icon "button" at bounding box center [315, 116] width 9 height 9
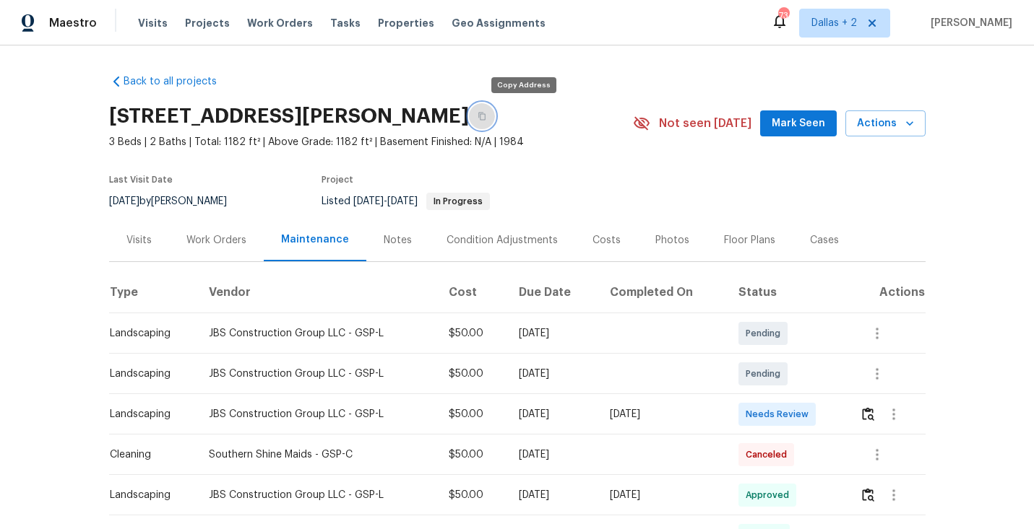
click at [485, 119] on icon "button" at bounding box center [481, 117] width 7 height 8
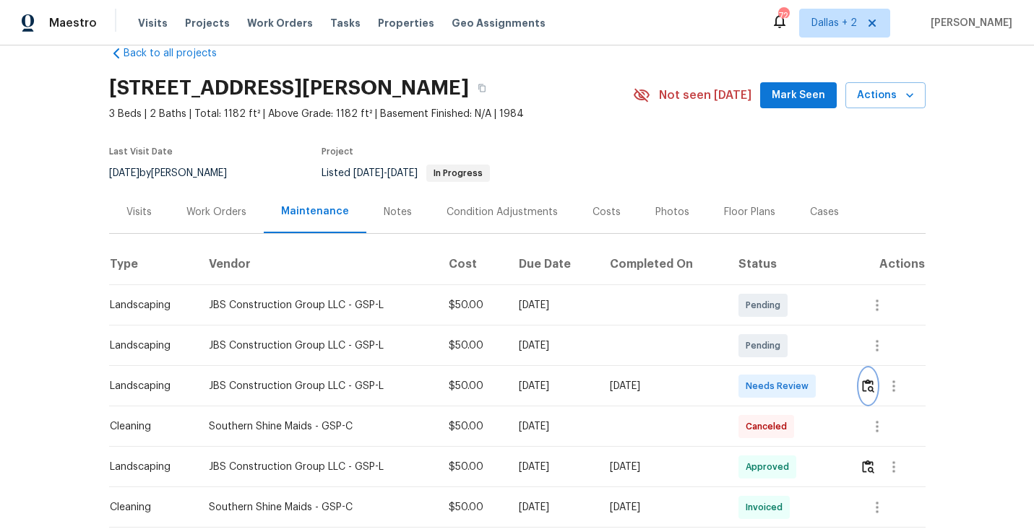
click at [874, 386] on img "button" at bounding box center [868, 386] width 12 height 14
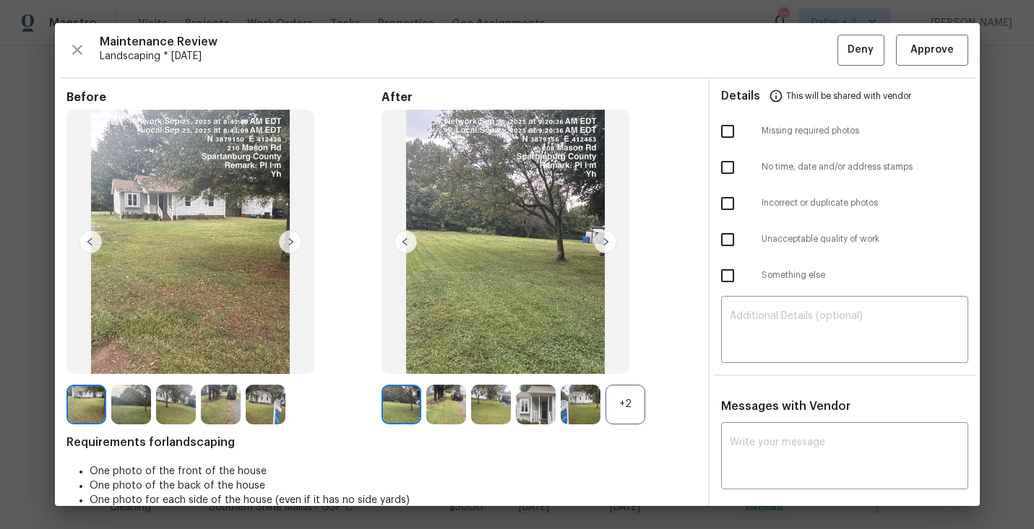
click at [631, 399] on div "+2" at bounding box center [625, 405] width 40 height 40
click at [290, 238] on img at bounding box center [290, 241] width 23 height 23
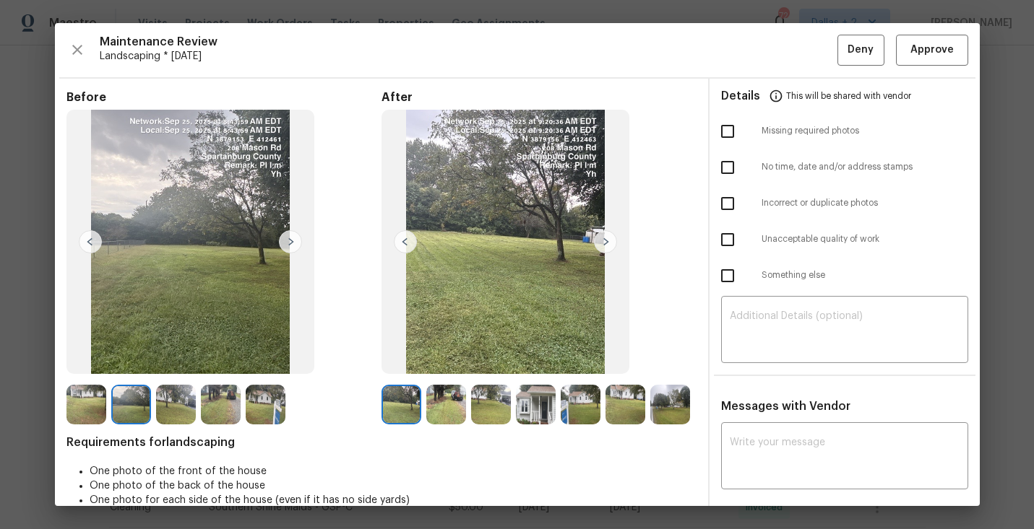
click at [290, 244] on img at bounding box center [290, 241] width 23 height 23
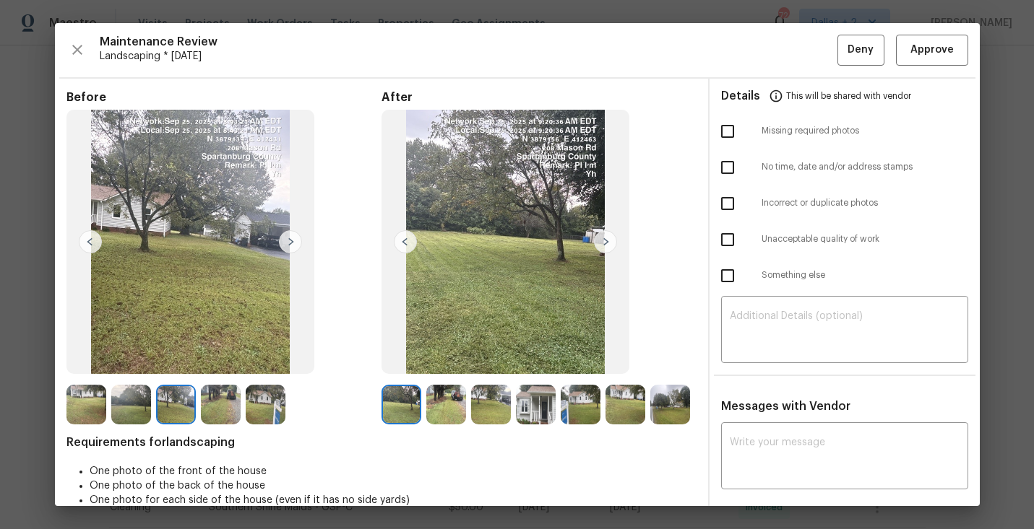
click at [285, 243] on img at bounding box center [290, 241] width 23 height 23
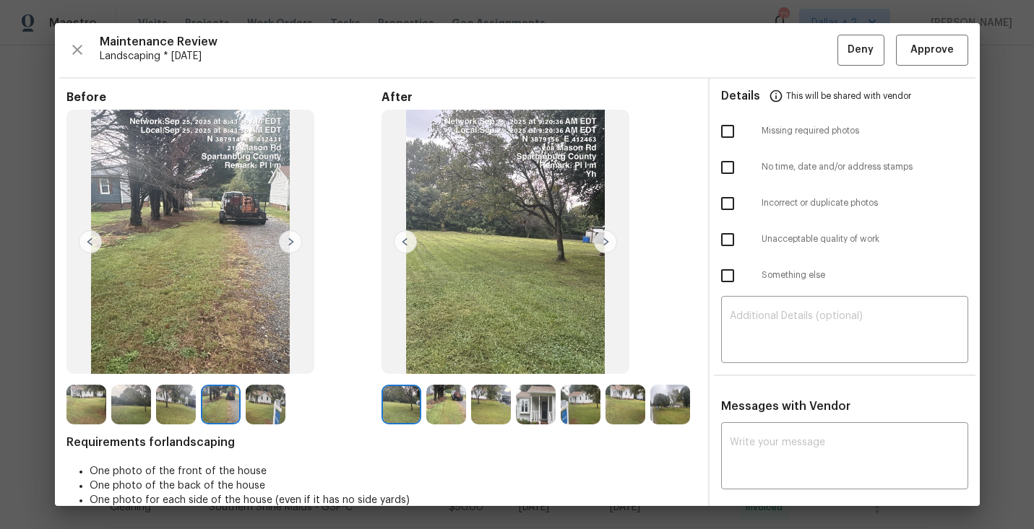
click at [289, 243] on img at bounding box center [290, 241] width 23 height 23
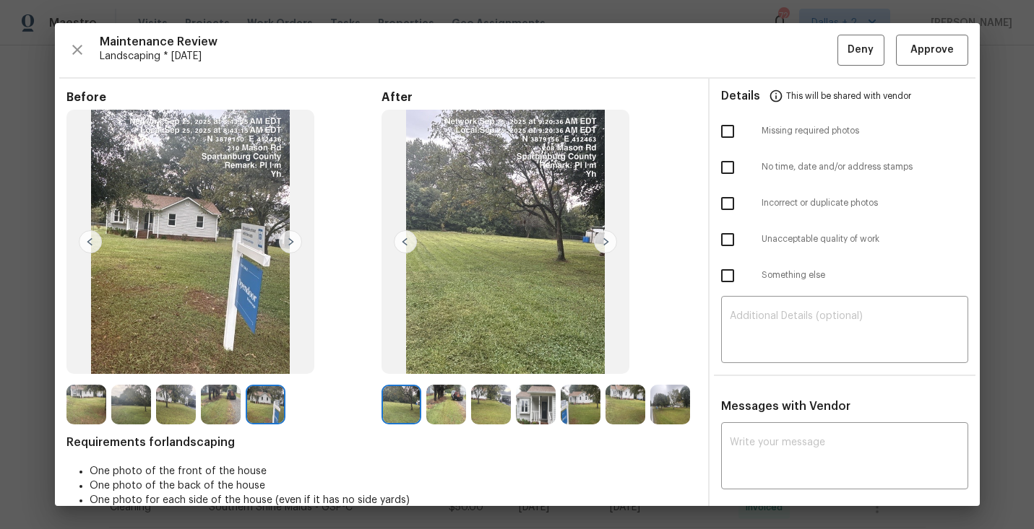
click at [527, 399] on img at bounding box center [536, 405] width 40 height 40
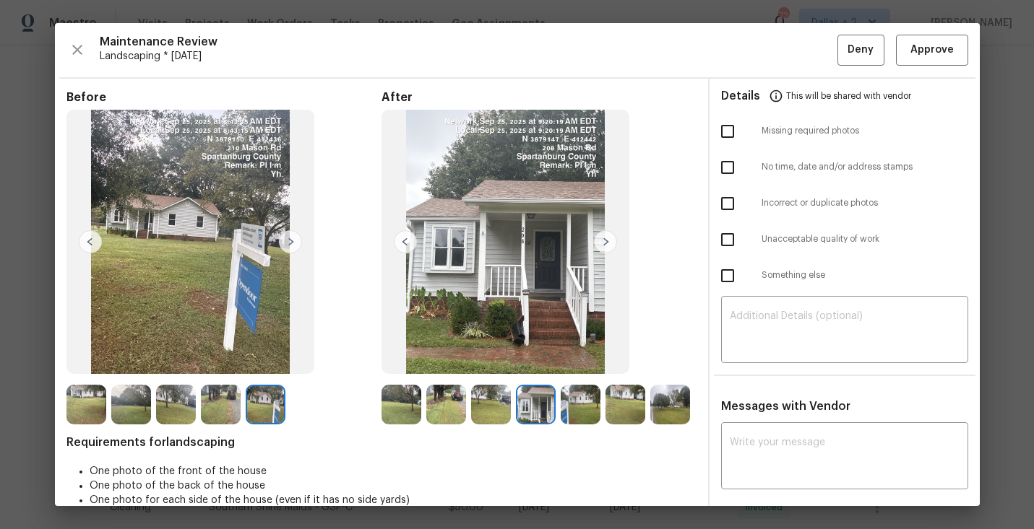
click at [260, 411] on img at bounding box center [266, 405] width 40 height 40
click at [626, 399] on img at bounding box center [625, 405] width 40 height 40
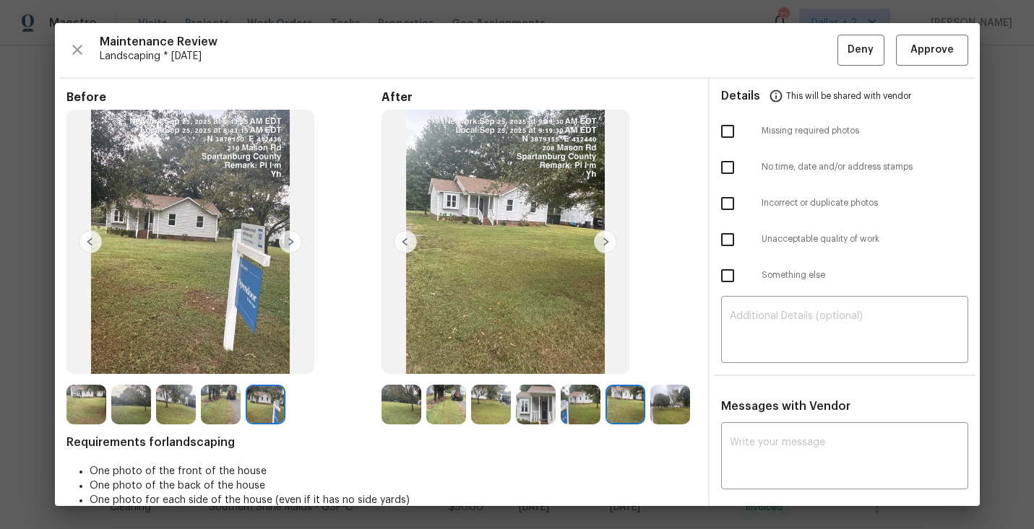
click at [124, 392] on img at bounding box center [131, 405] width 40 height 40
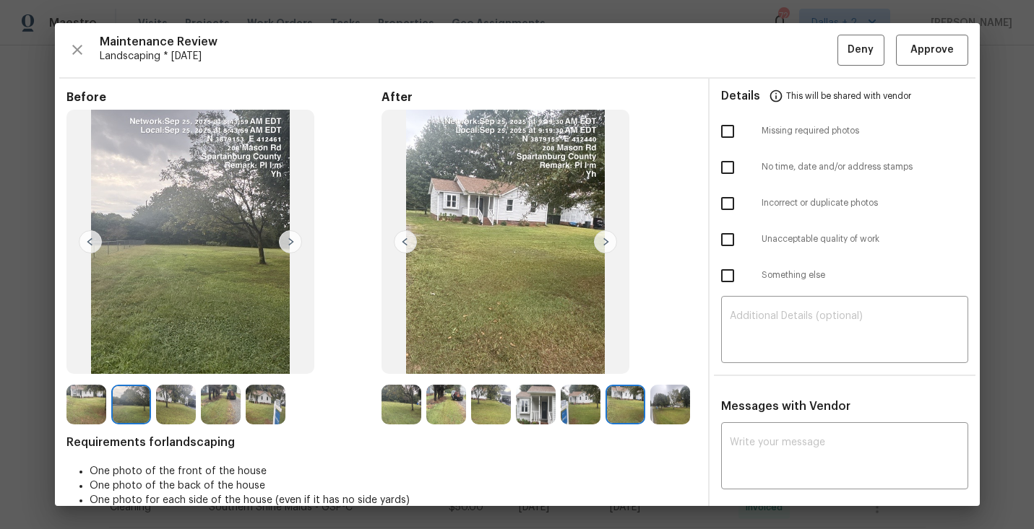
click at [295, 246] on img at bounding box center [290, 241] width 23 height 23
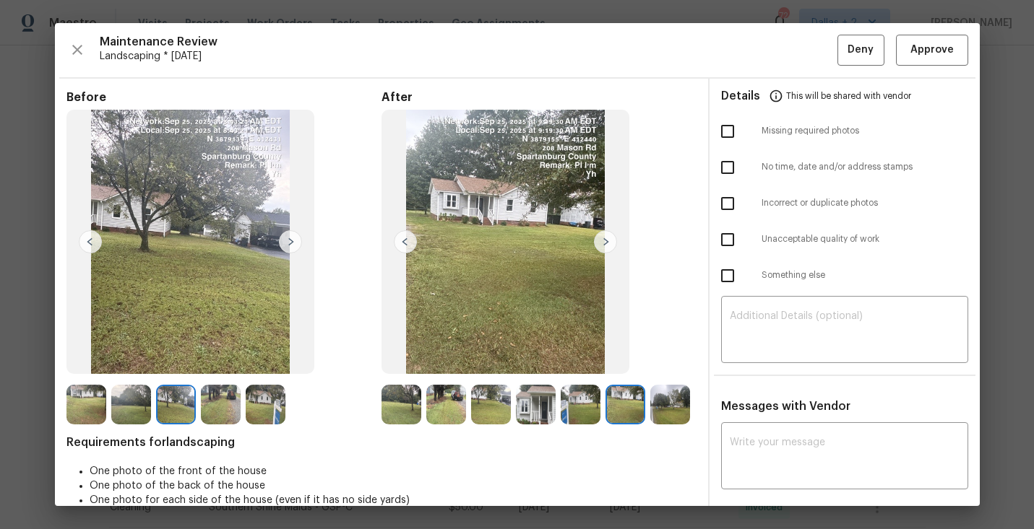
click at [295, 246] on img at bounding box center [290, 241] width 23 height 23
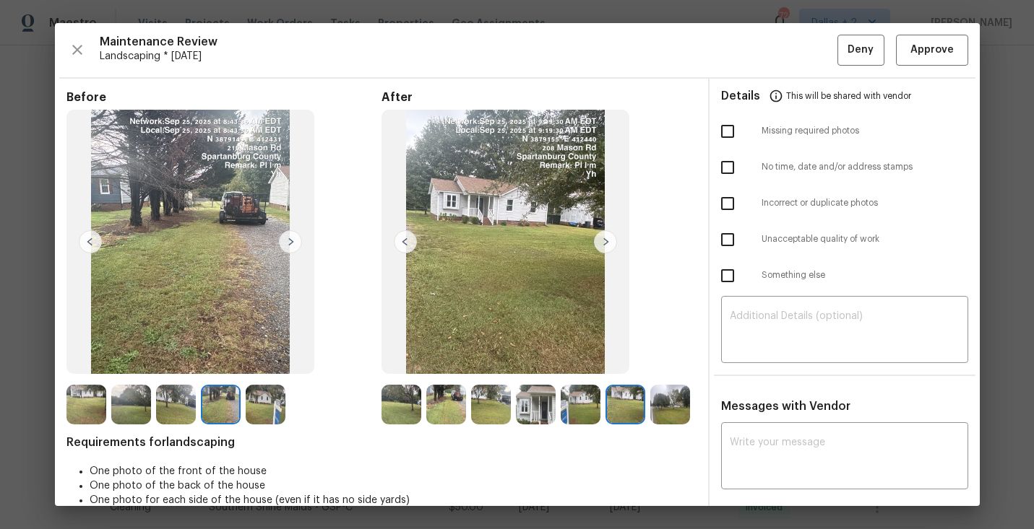
drag, startPoint x: 311, startPoint y: 233, endPoint x: 303, endPoint y: 233, distance: 7.9
click at [311, 233] on img at bounding box center [190, 242] width 248 height 265
click at [300, 233] on img at bounding box center [290, 241] width 23 height 23
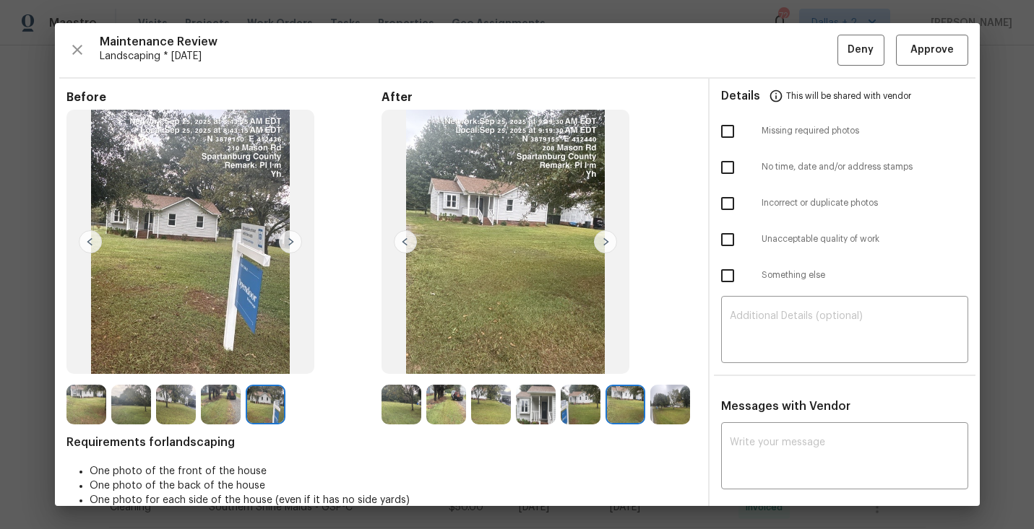
click at [416, 404] on img at bounding box center [401, 405] width 40 height 40
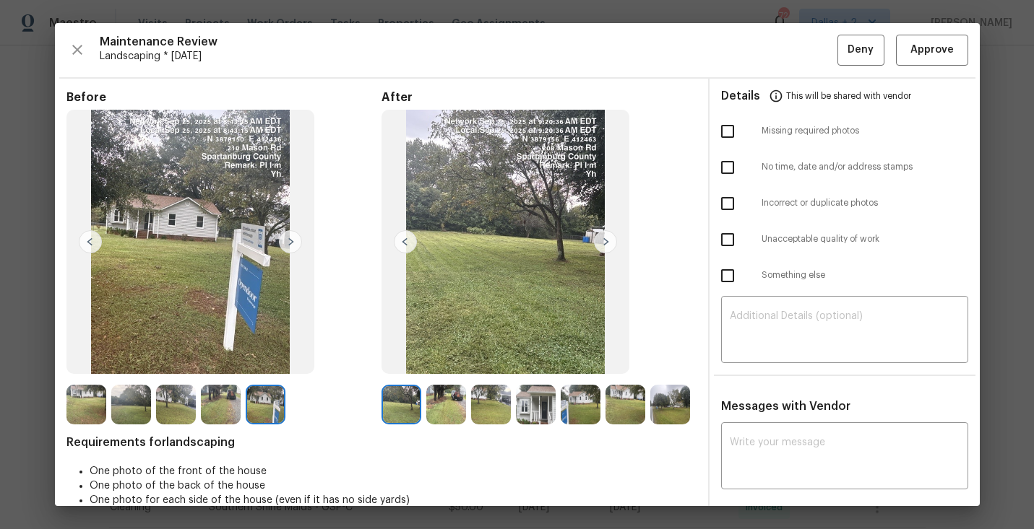
click at [454, 395] on img at bounding box center [446, 405] width 40 height 40
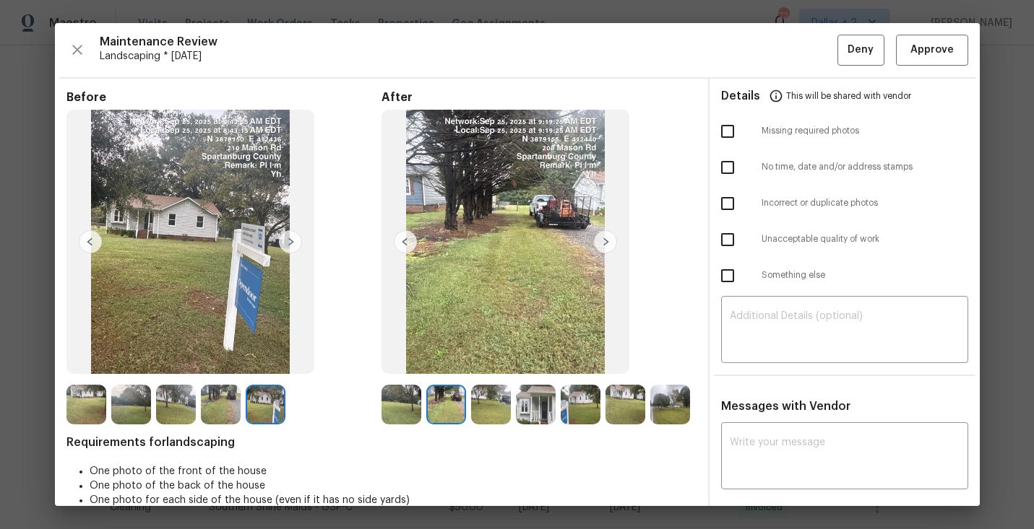
click at [602, 245] on img at bounding box center [605, 241] width 23 height 23
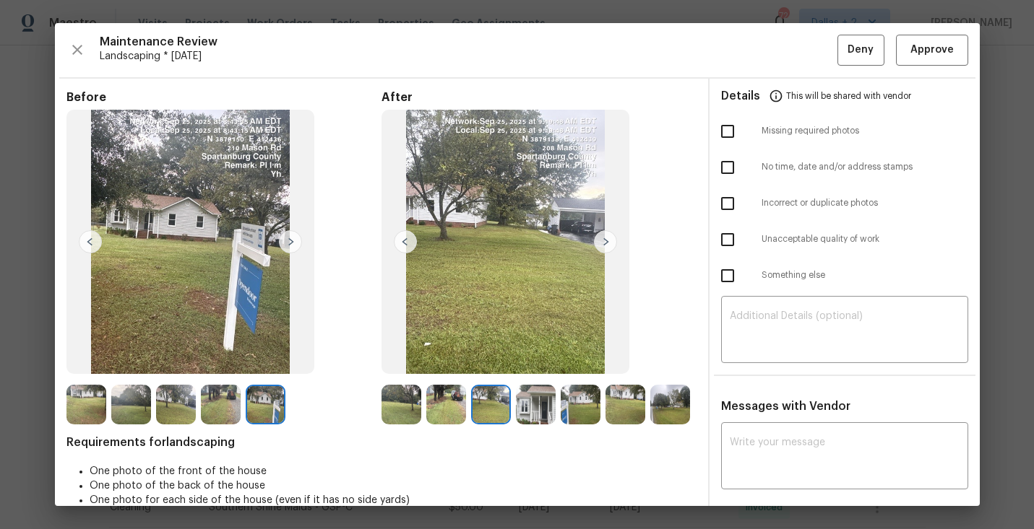
click at [602, 245] on img at bounding box center [605, 241] width 23 height 23
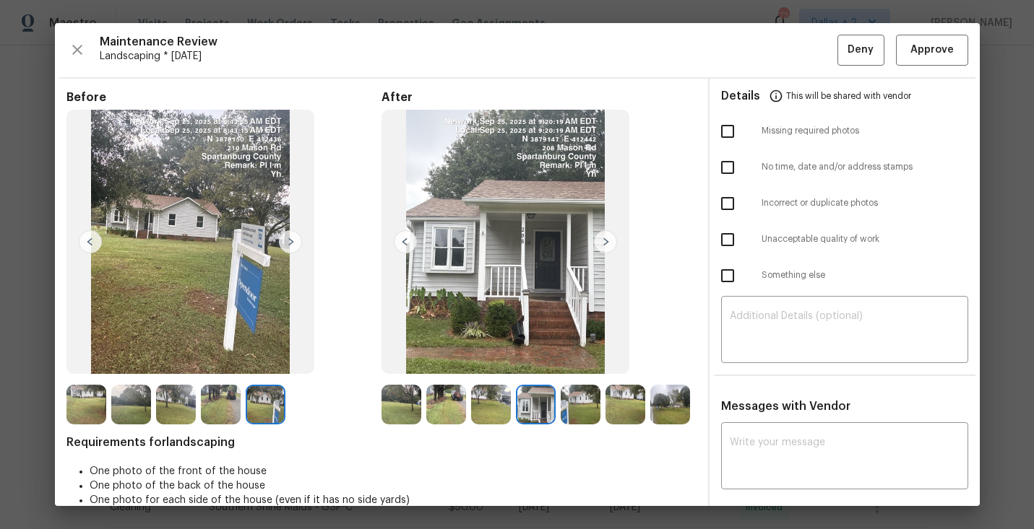
click at [602, 245] on img at bounding box center [605, 241] width 23 height 23
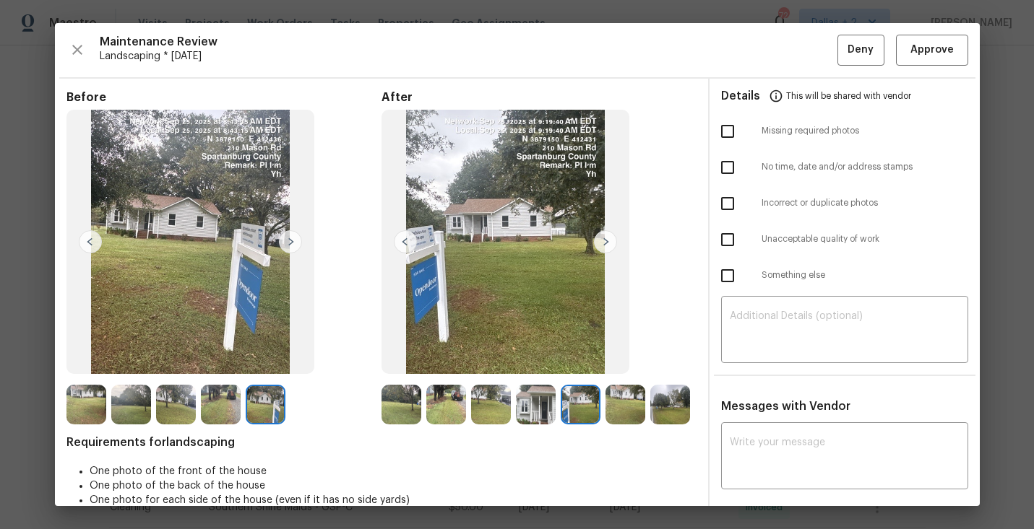
click at [602, 245] on img at bounding box center [605, 241] width 23 height 23
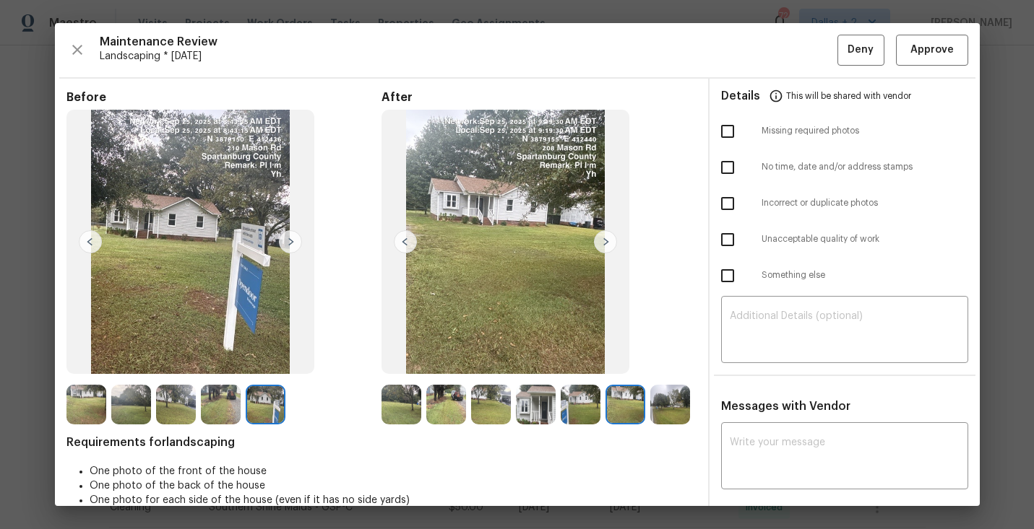
click at [602, 245] on img at bounding box center [605, 241] width 23 height 23
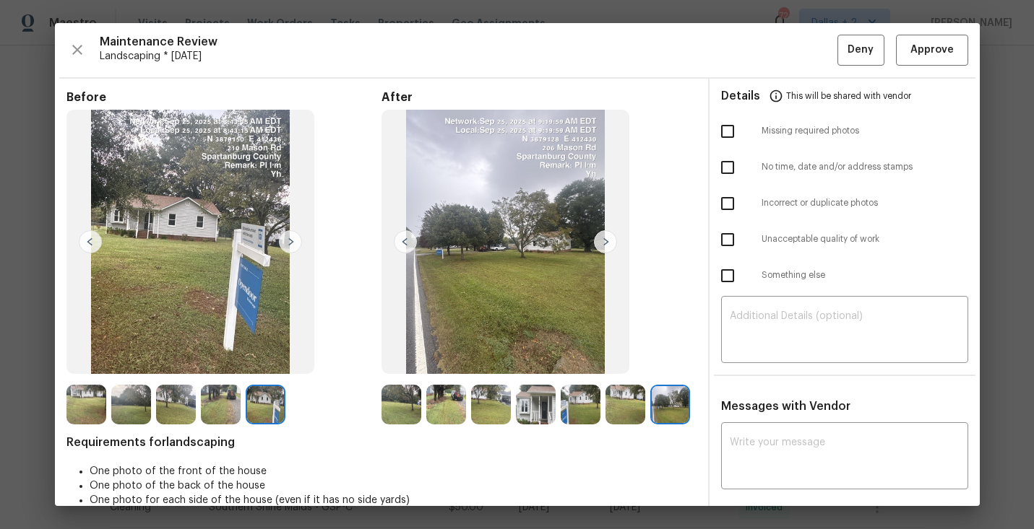
click at [535, 418] on img at bounding box center [536, 405] width 40 height 40
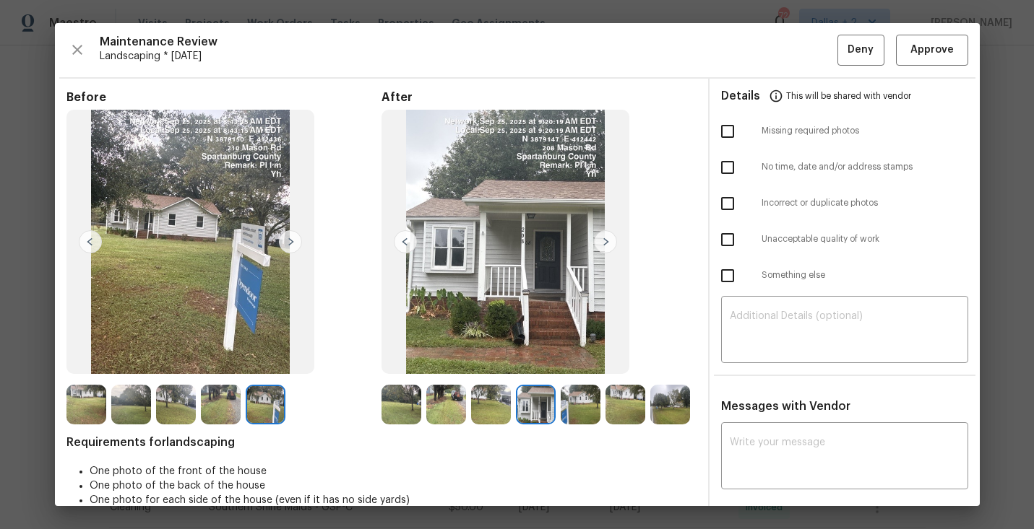
click at [165, 403] on img at bounding box center [176, 405] width 40 height 40
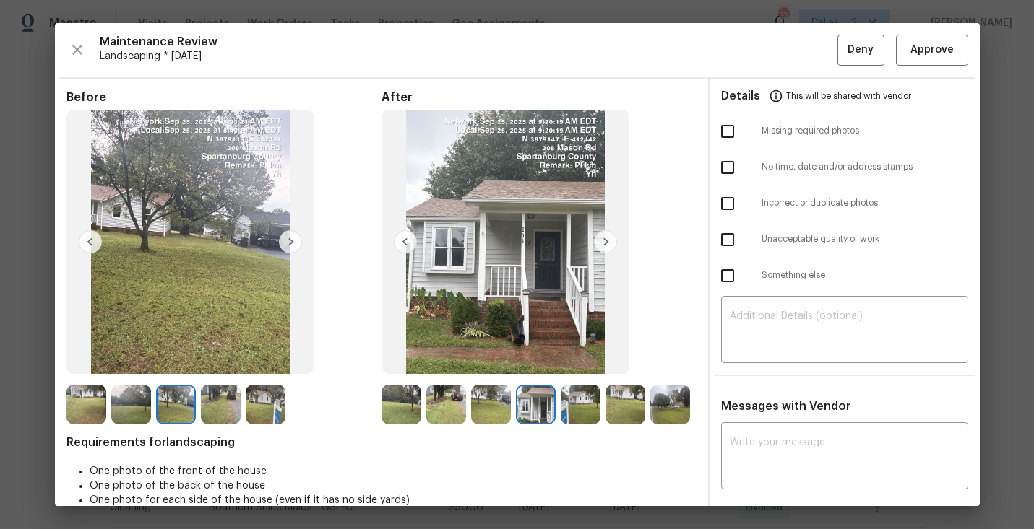
click at [631, 394] on img at bounding box center [625, 405] width 40 height 40
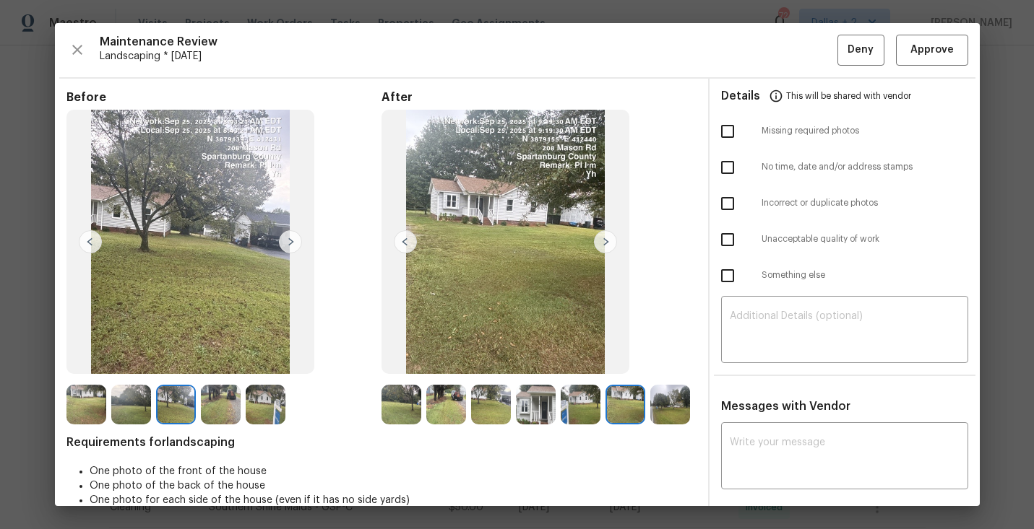
click at [573, 398] on img at bounding box center [581, 405] width 40 height 40
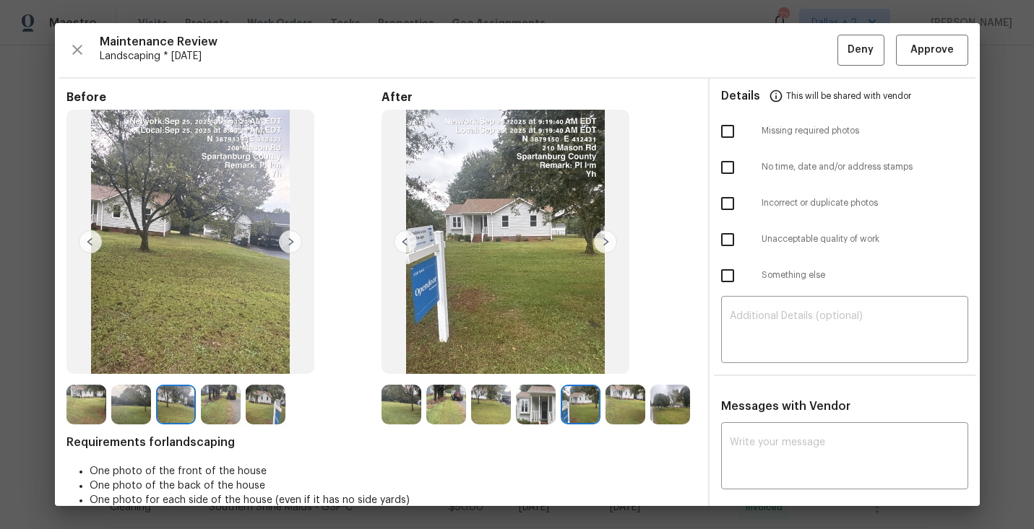
click at [92, 402] on img at bounding box center [86, 405] width 40 height 40
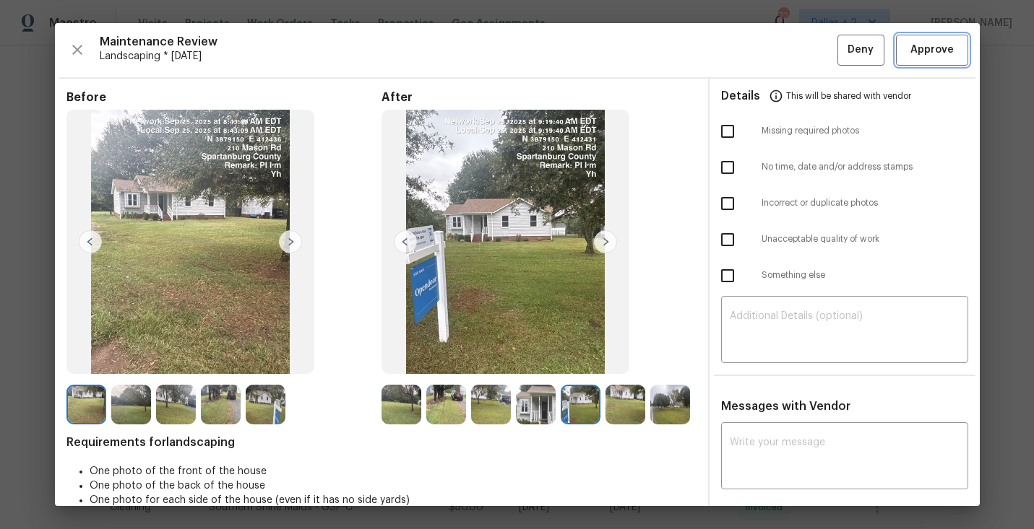
click at [929, 47] on span "Approve" at bounding box center [931, 50] width 43 height 18
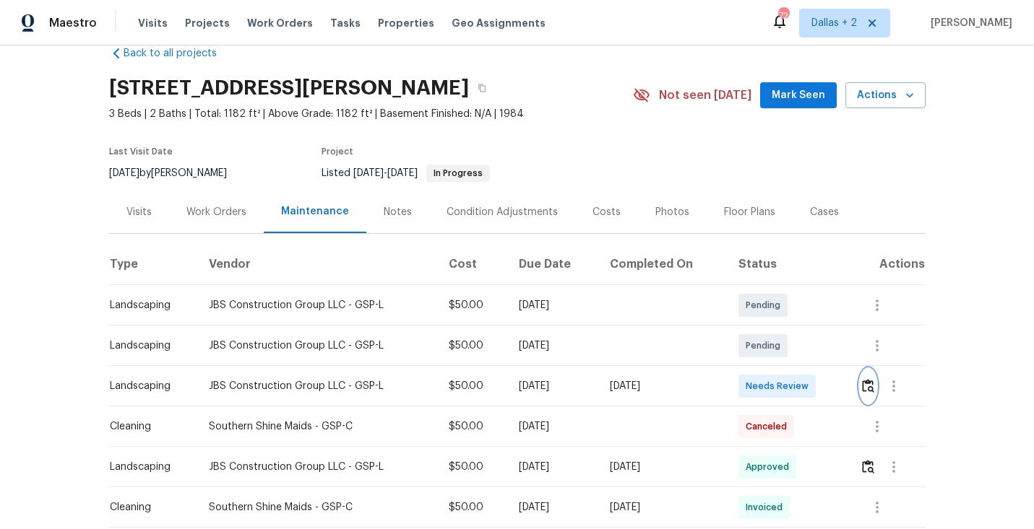
scroll to position [0, 0]
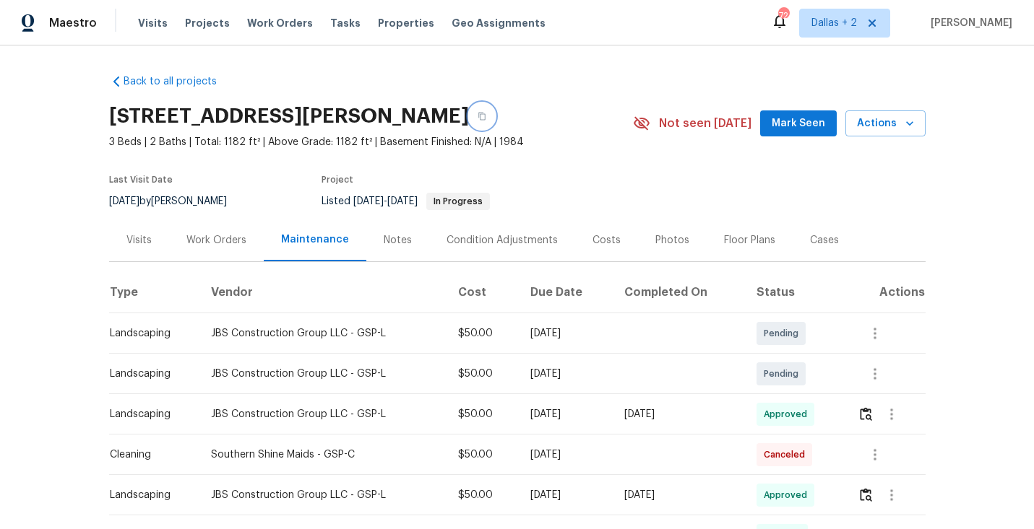
click at [485, 114] on icon "button" at bounding box center [481, 117] width 7 height 8
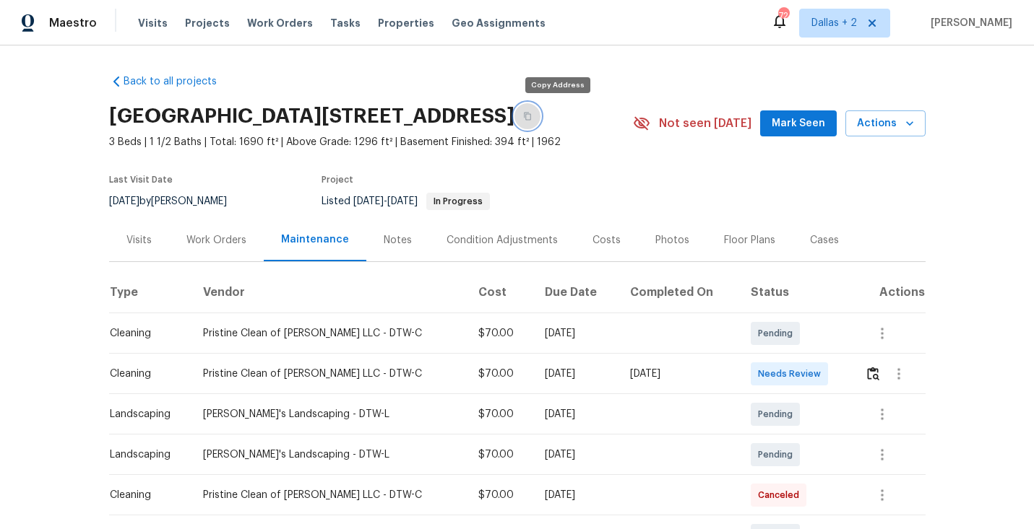
click at [532, 114] on icon "button" at bounding box center [527, 116] width 9 height 9
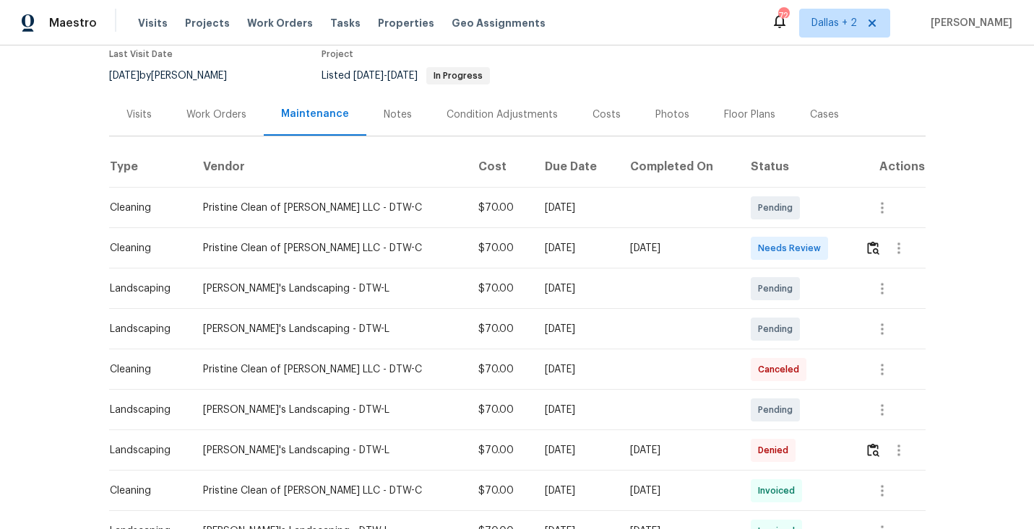
scroll to position [134, 0]
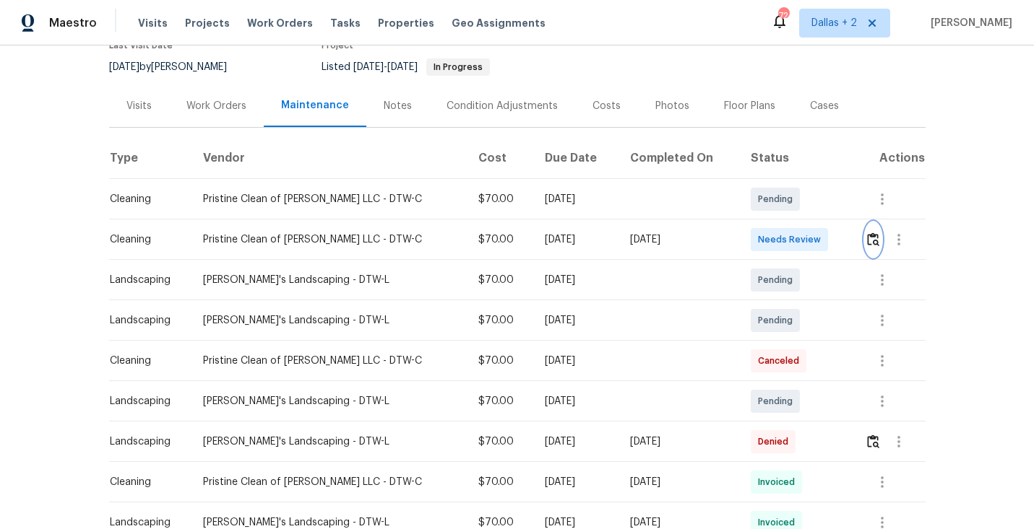
click at [871, 226] on button "button" at bounding box center [873, 239] width 17 height 35
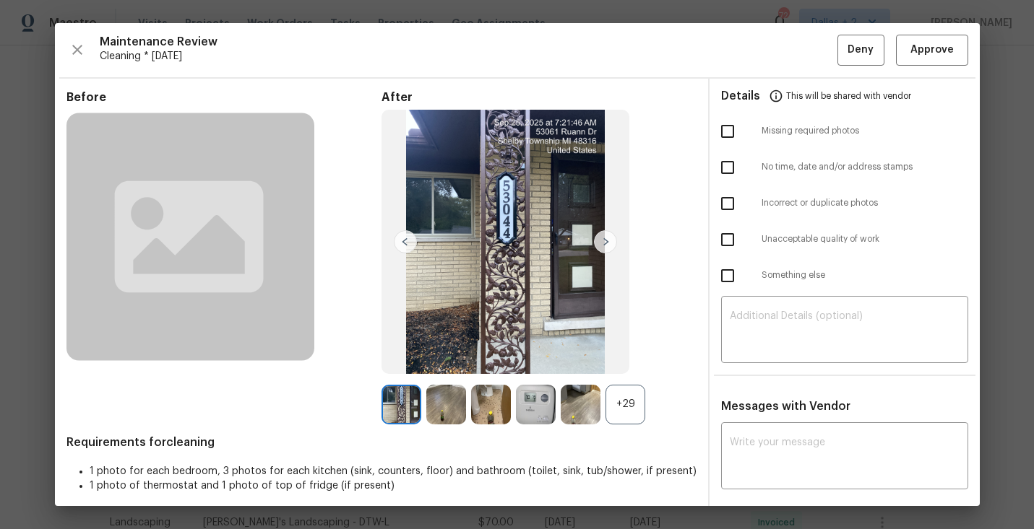
click at [632, 399] on div "+29" at bounding box center [625, 405] width 40 height 40
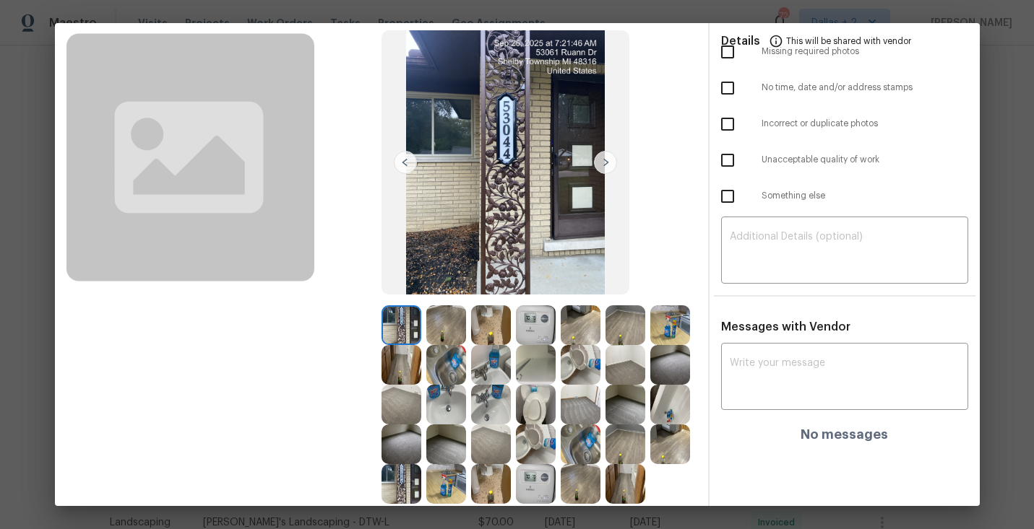
scroll to position [129, 0]
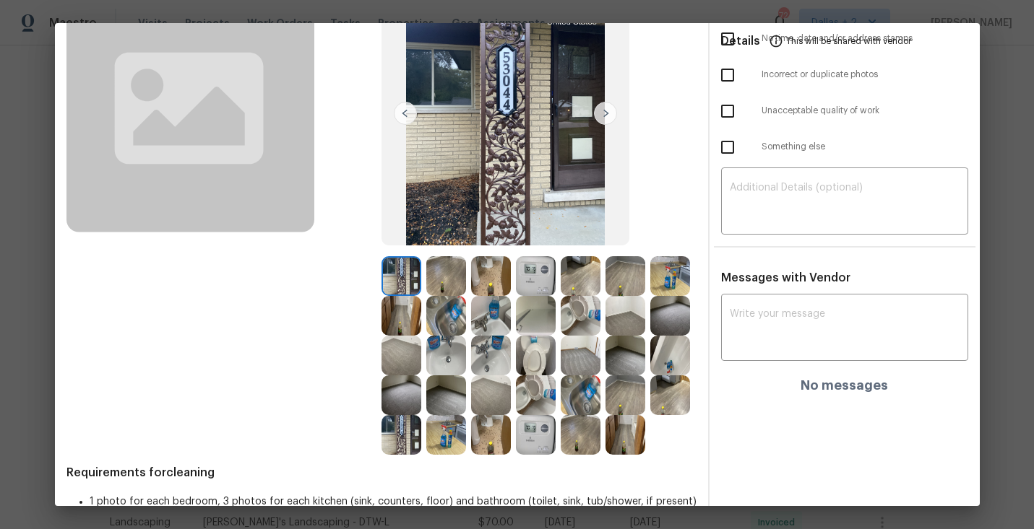
click at [668, 355] on img at bounding box center [670, 356] width 40 height 40
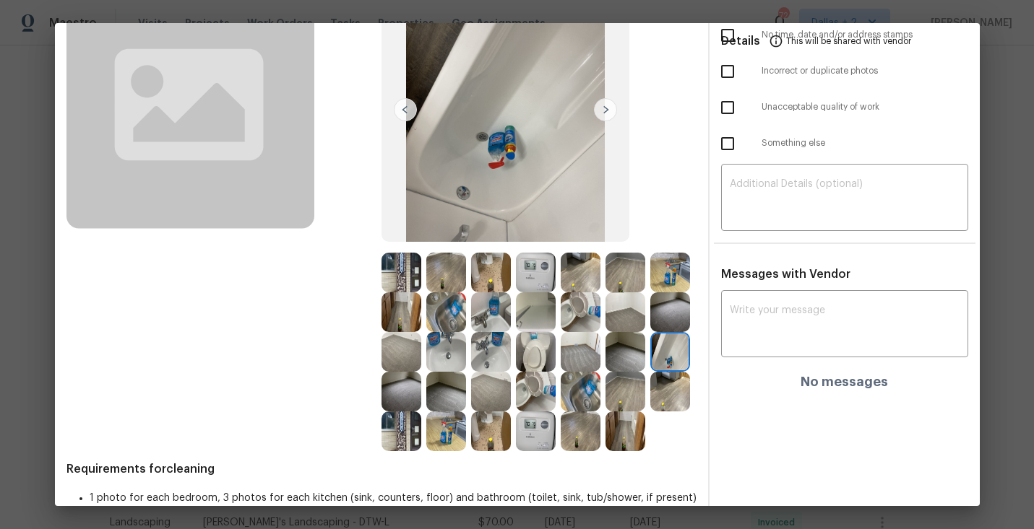
scroll to position [137, 0]
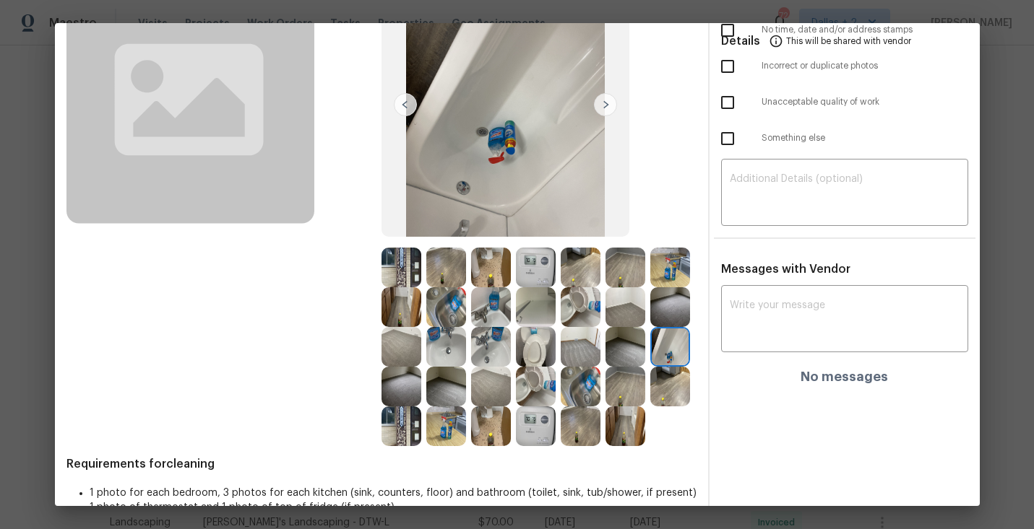
click at [516, 301] on img at bounding box center [536, 307] width 40 height 40
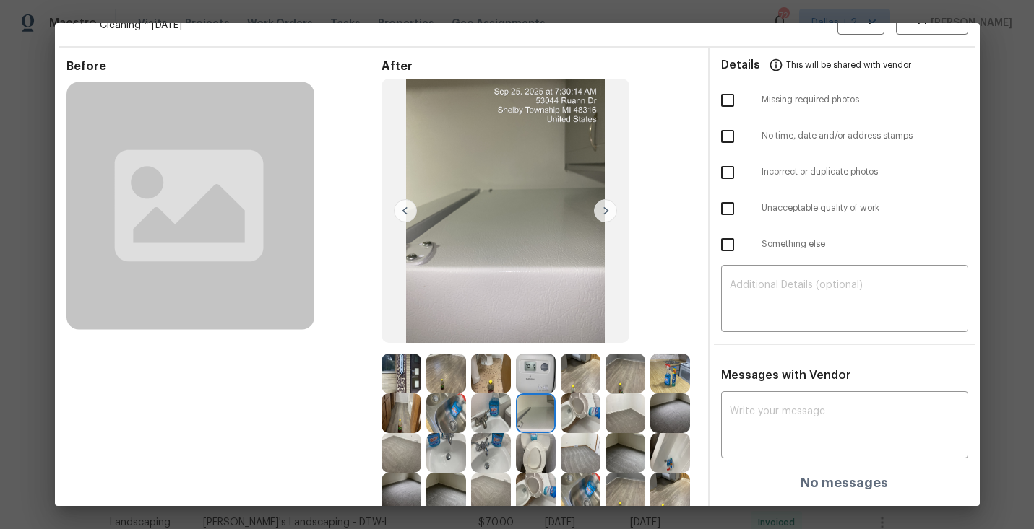
scroll to position [0, 0]
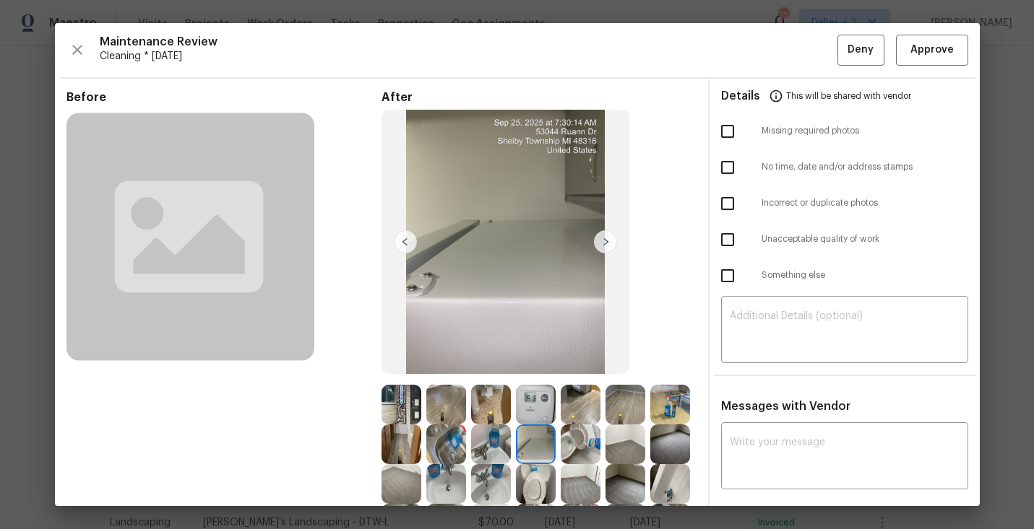
click at [926, 24] on div "Maintenance Review Cleaning * [DATE] Deny Approve Before After Requirements for…" at bounding box center [517, 264] width 925 height 483
click at [920, 57] on span "Approve" at bounding box center [931, 50] width 43 height 18
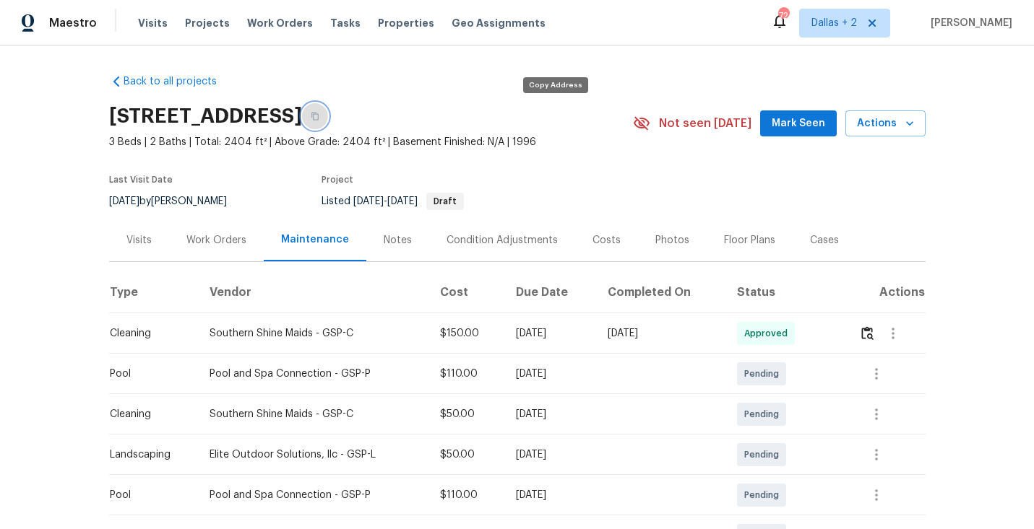
click at [319, 116] on icon "button" at bounding box center [315, 116] width 9 height 9
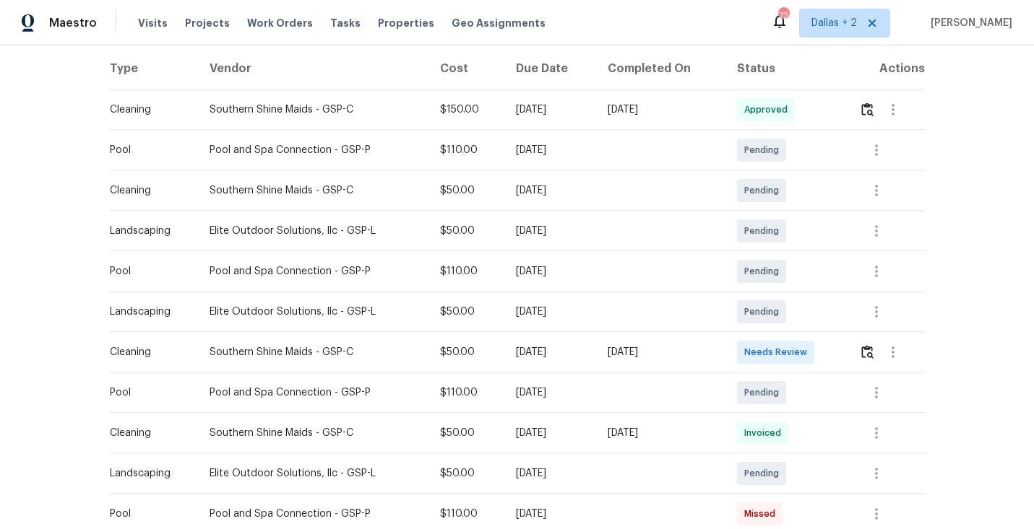
scroll to position [247, 0]
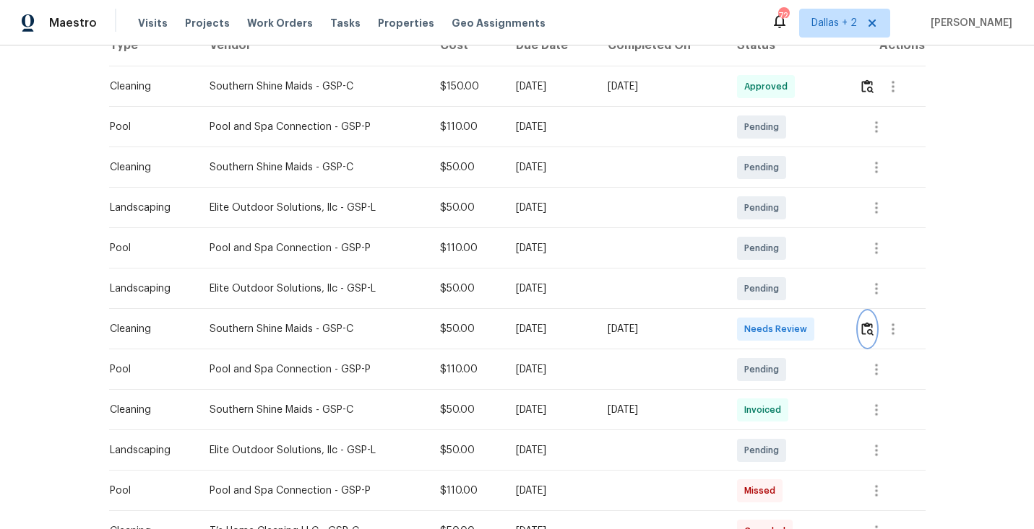
click at [869, 337] on button "button" at bounding box center [867, 329] width 17 height 35
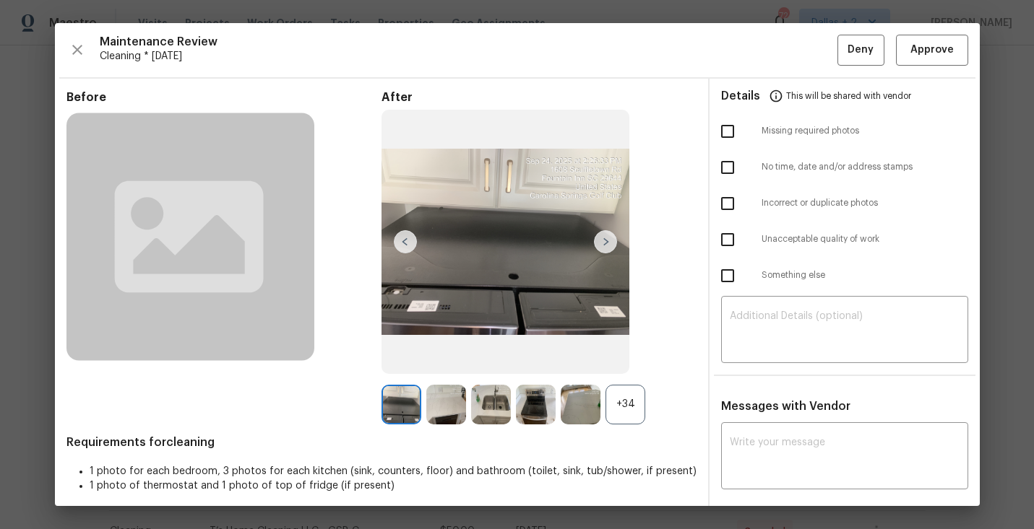
click at [621, 418] on div "+34" at bounding box center [625, 405] width 40 height 40
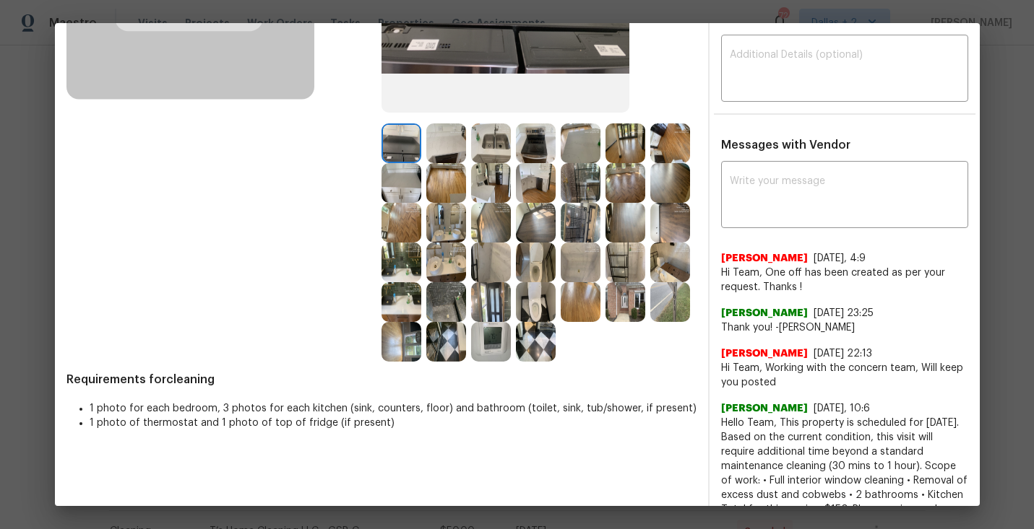
scroll to position [326, 0]
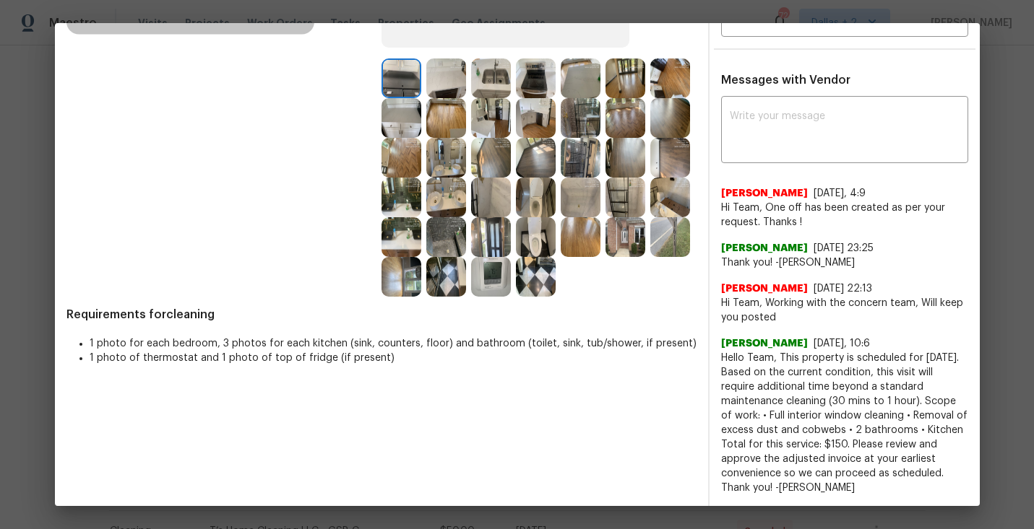
click at [454, 237] on img at bounding box center [446, 237] width 40 height 40
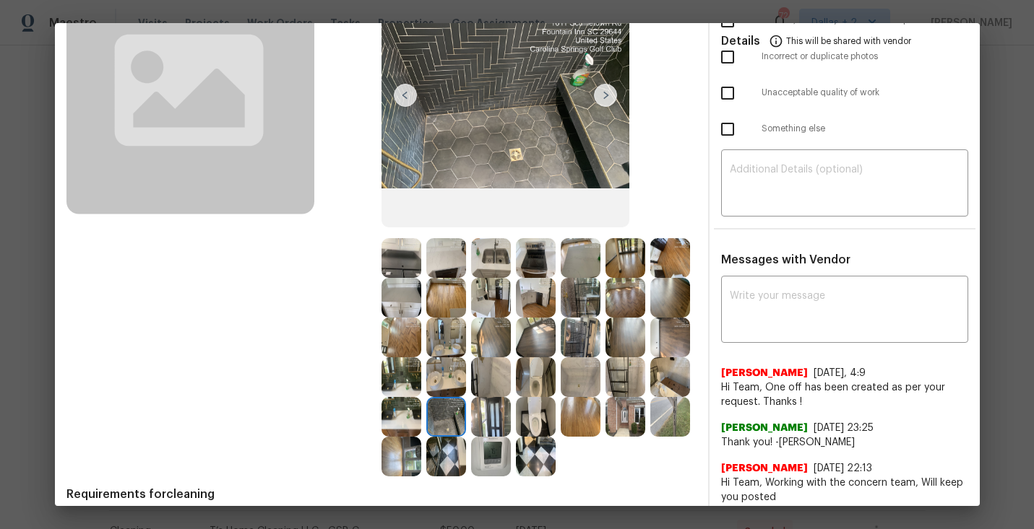
scroll to position [152, 0]
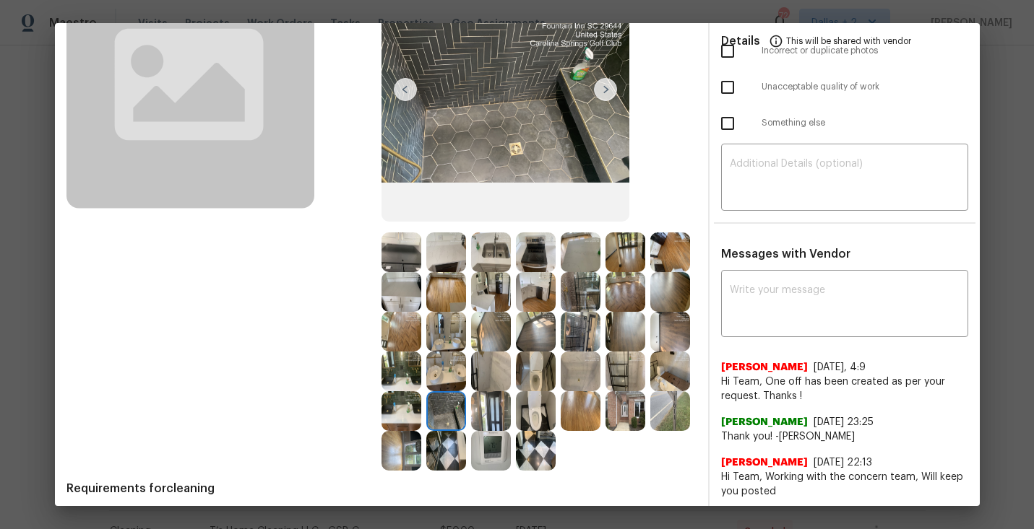
click at [490, 335] on img at bounding box center [491, 332] width 40 height 40
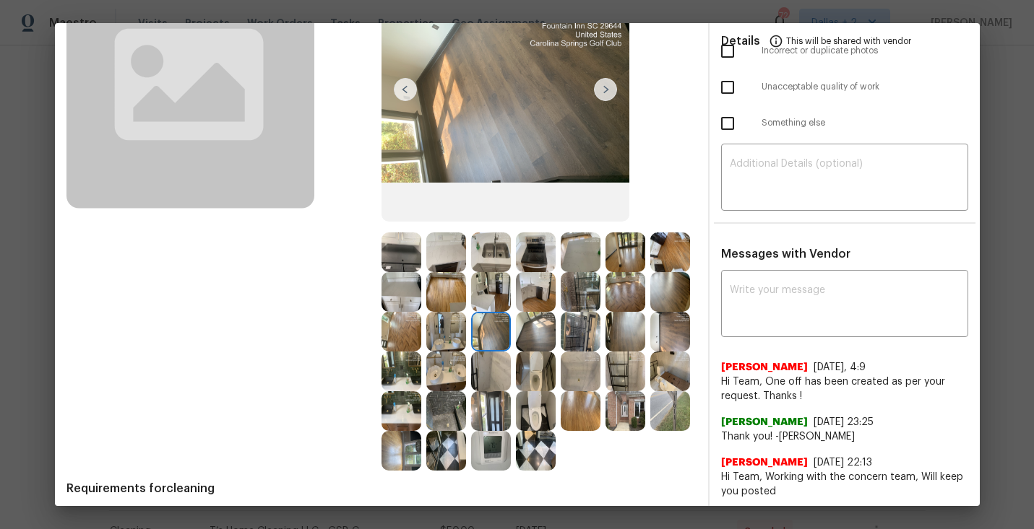
click at [492, 298] on img at bounding box center [491, 292] width 40 height 40
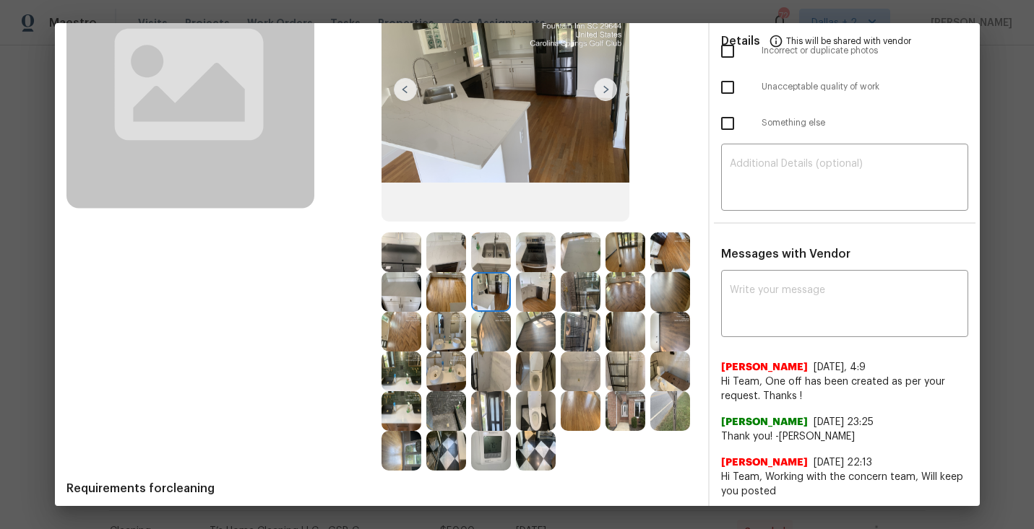
click at [486, 257] on img at bounding box center [491, 253] width 40 height 40
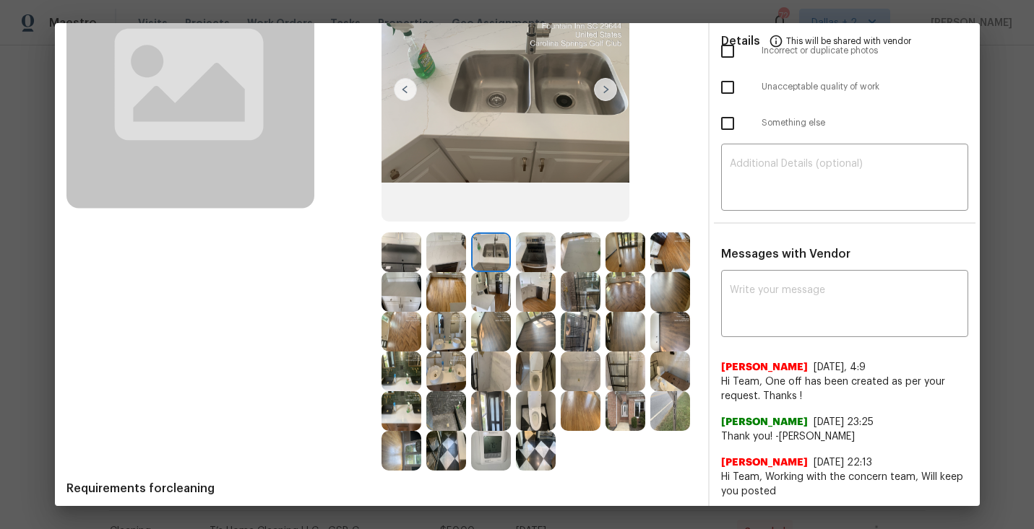
click at [396, 254] on img at bounding box center [401, 253] width 40 height 40
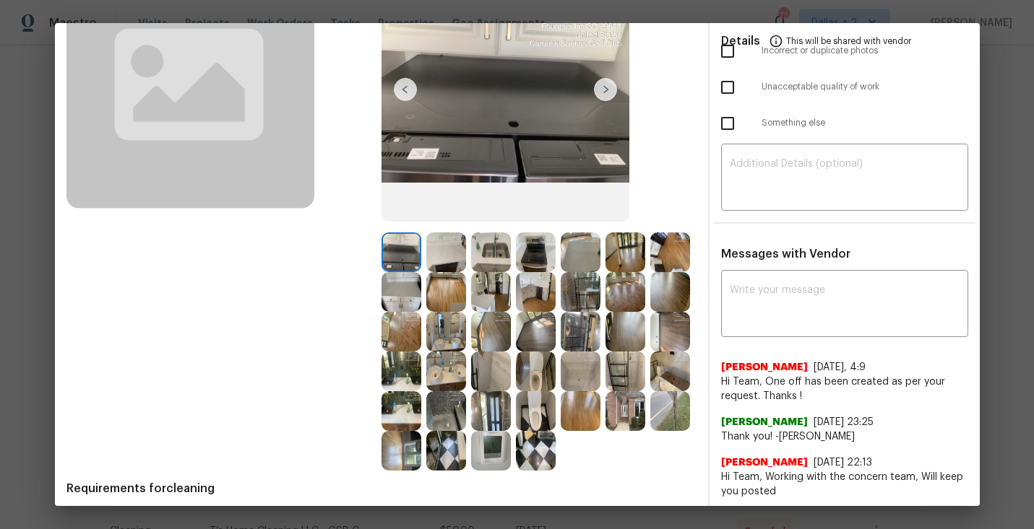
scroll to position [0, 0]
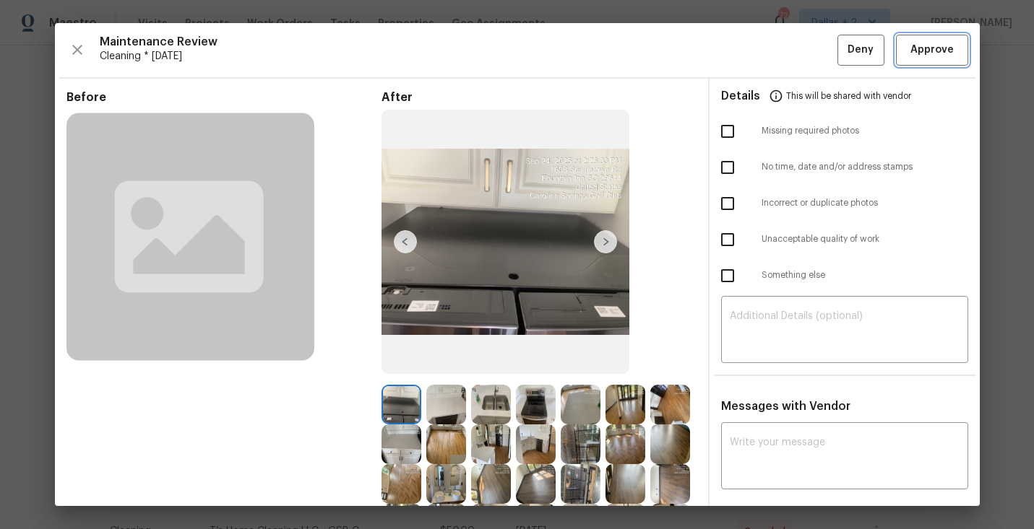
click at [927, 64] on button "Approve" at bounding box center [932, 50] width 72 height 31
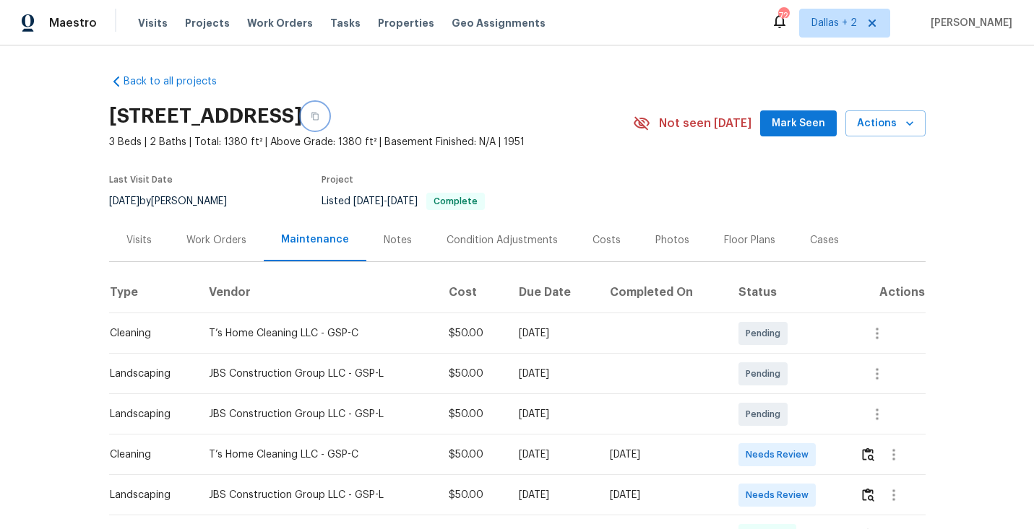
click at [328, 118] on button "button" at bounding box center [315, 116] width 26 height 26
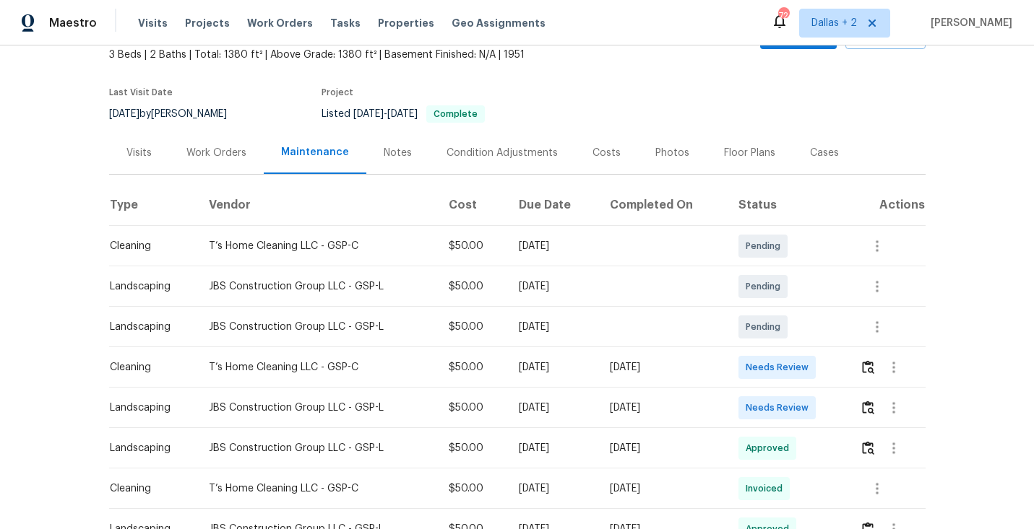
scroll to position [96, 0]
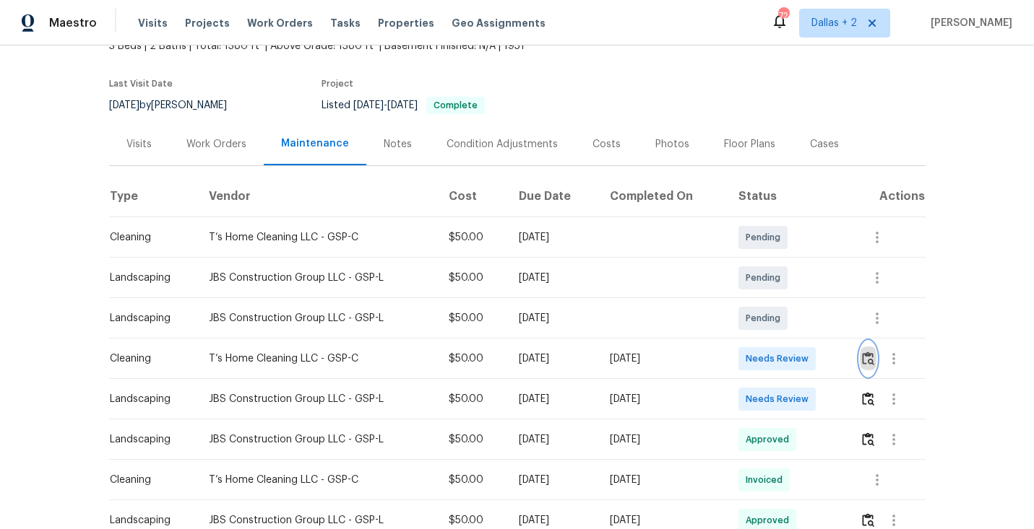
click at [874, 368] on button "button" at bounding box center [868, 359] width 17 height 35
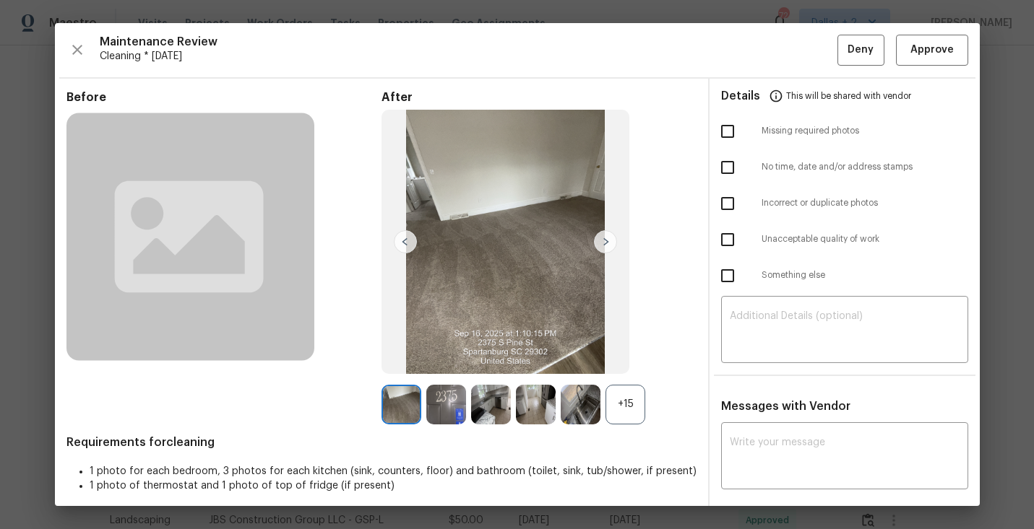
click at [622, 410] on div "+15" at bounding box center [625, 405] width 40 height 40
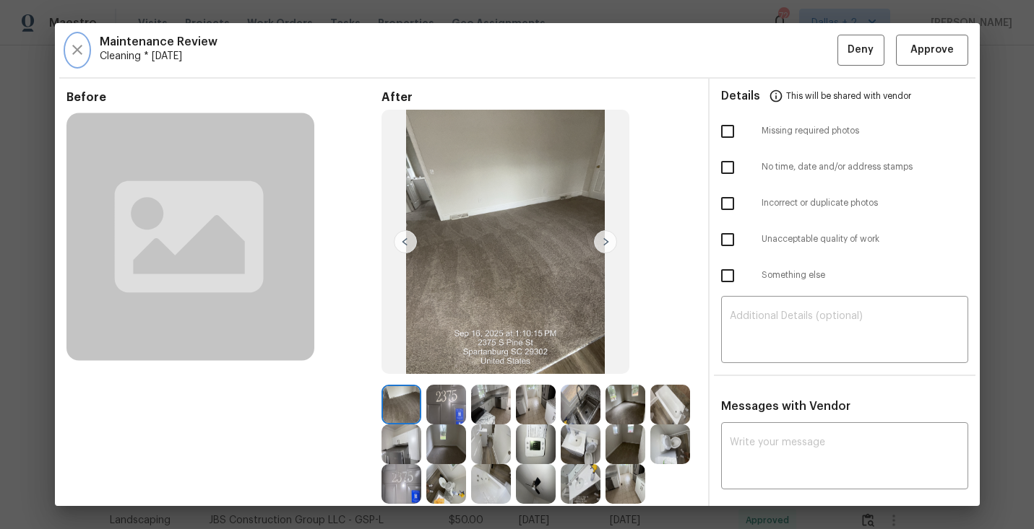
click at [73, 53] on icon "button" at bounding box center [77, 50] width 10 height 10
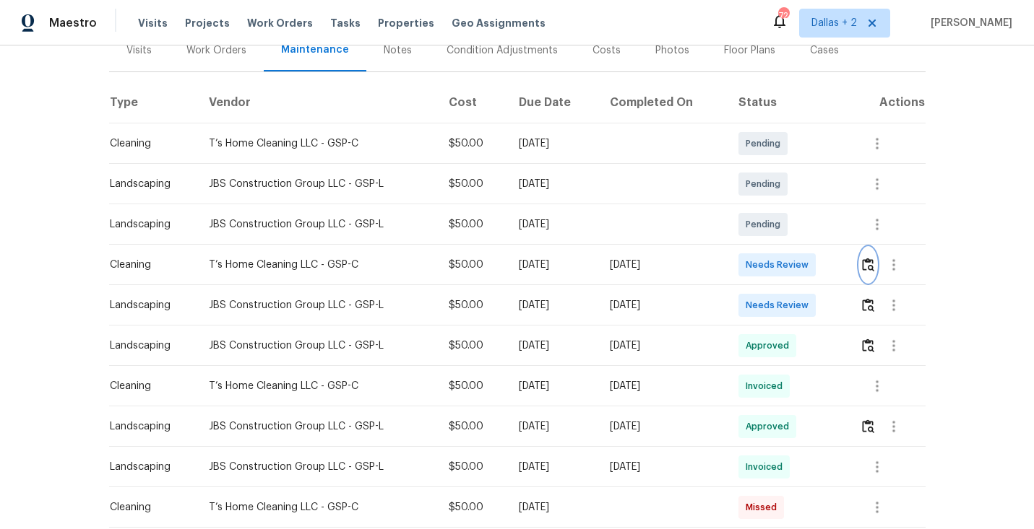
scroll to position [230, 0]
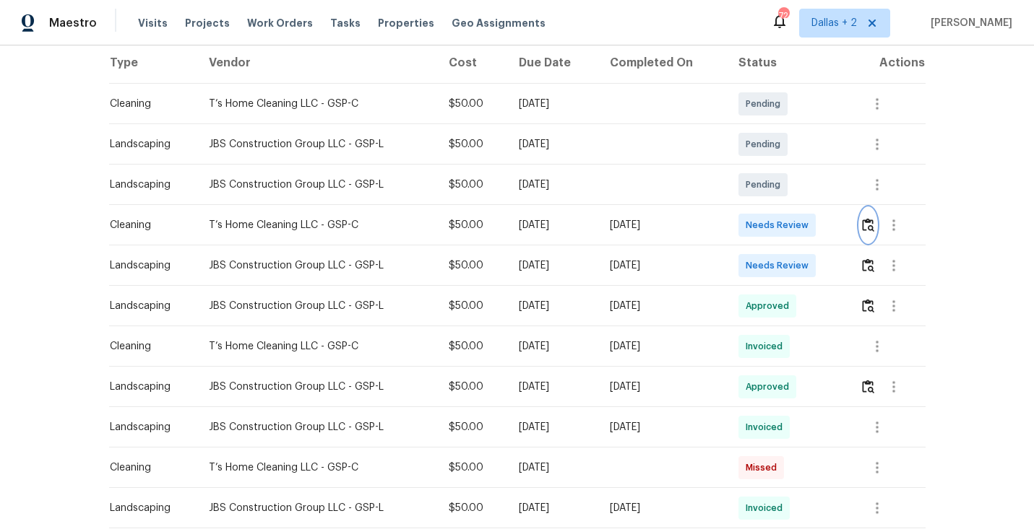
click at [867, 231] on img "button" at bounding box center [868, 225] width 12 height 14
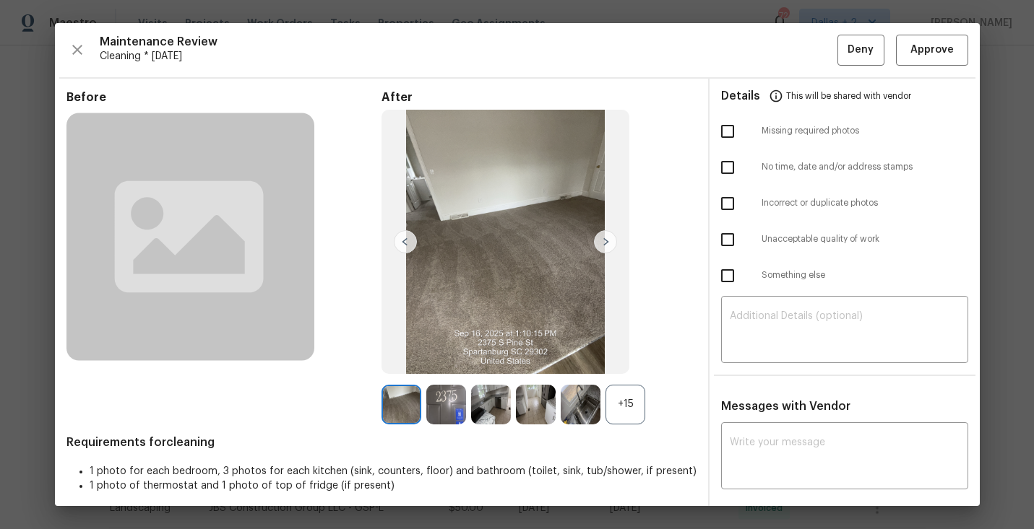
click at [629, 400] on div "+15" at bounding box center [625, 405] width 40 height 40
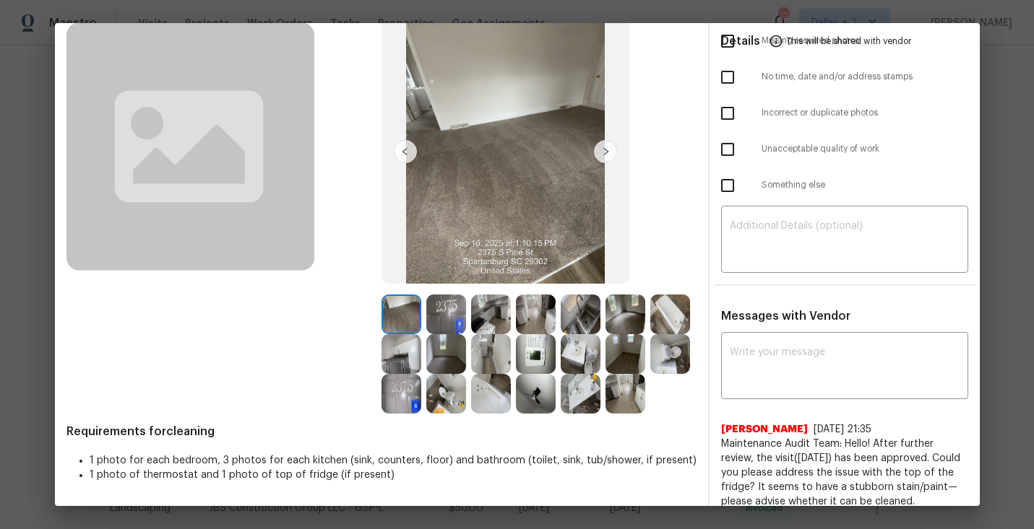
scroll to position [90, 0]
click at [481, 323] on img at bounding box center [491, 315] width 40 height 40
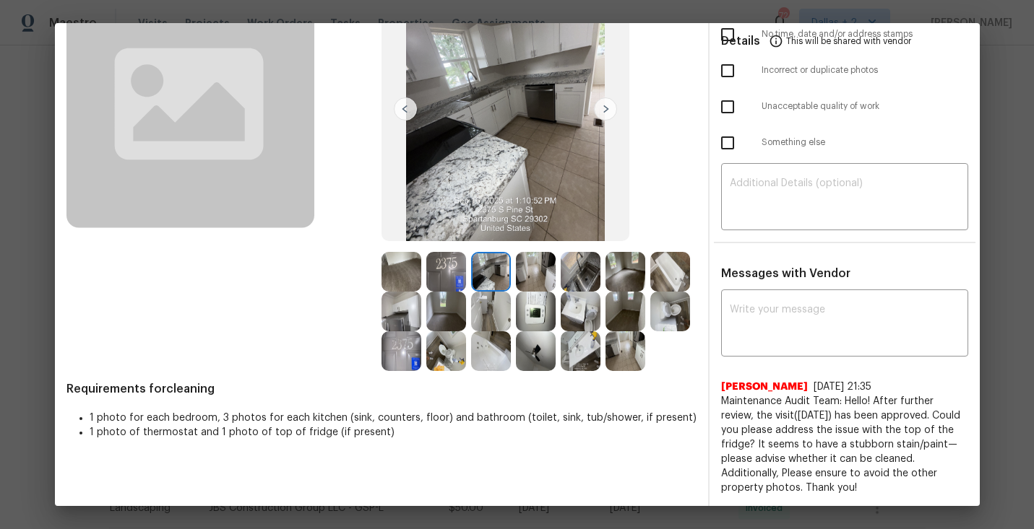
scroll to position [131, 0]
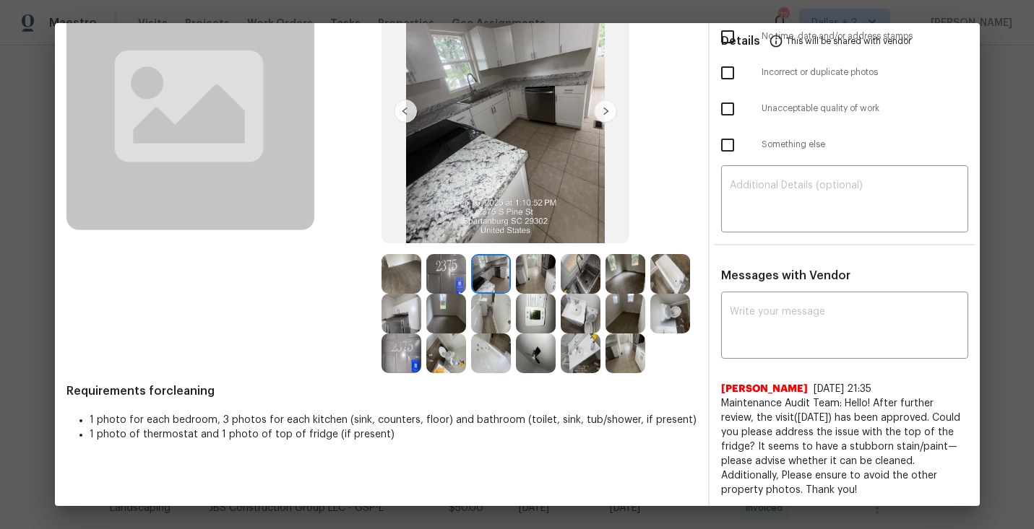
click at [399, 317] on img at bounding box center [401, 314] width 40 height 40
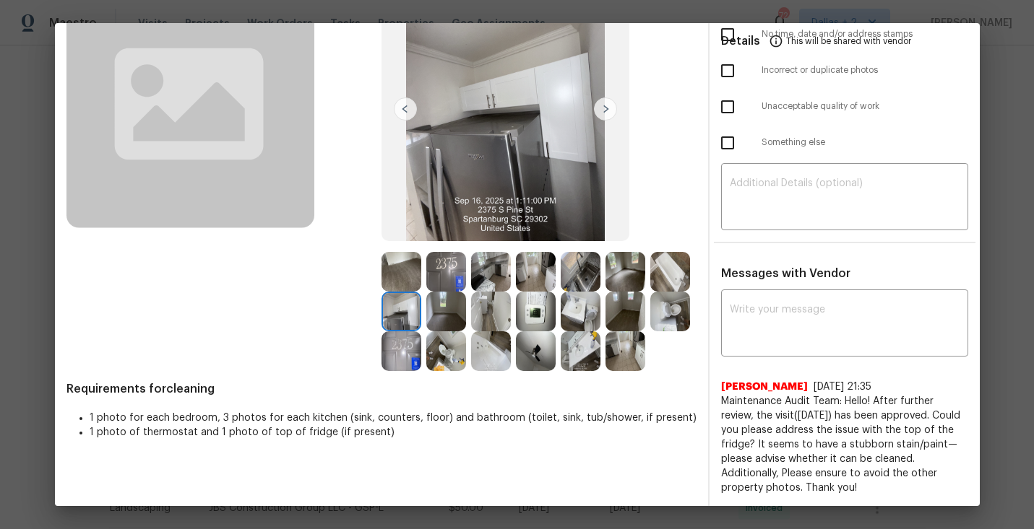
scroll to position [0, 0]
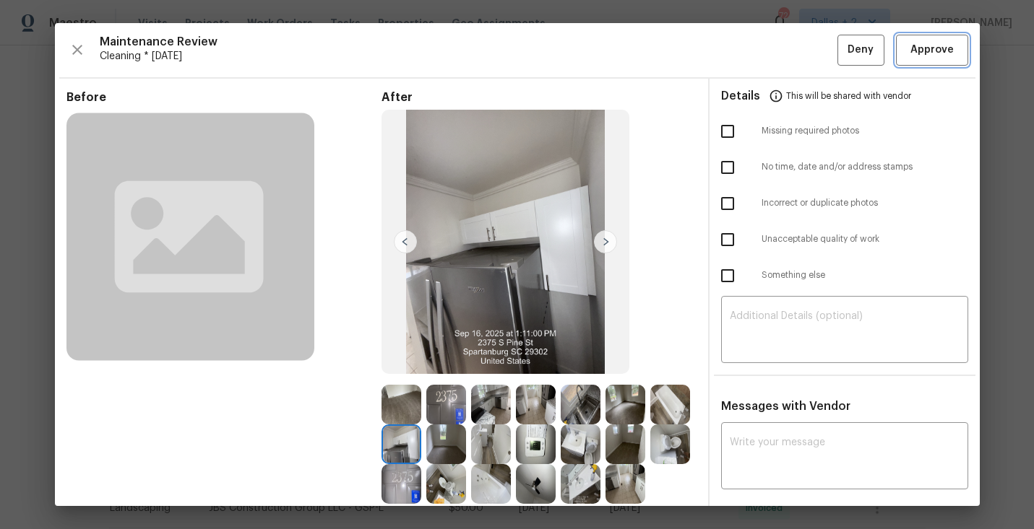
click at [933, 53] on span "Approve" at bounding box center [931, 50] width 43 height 18
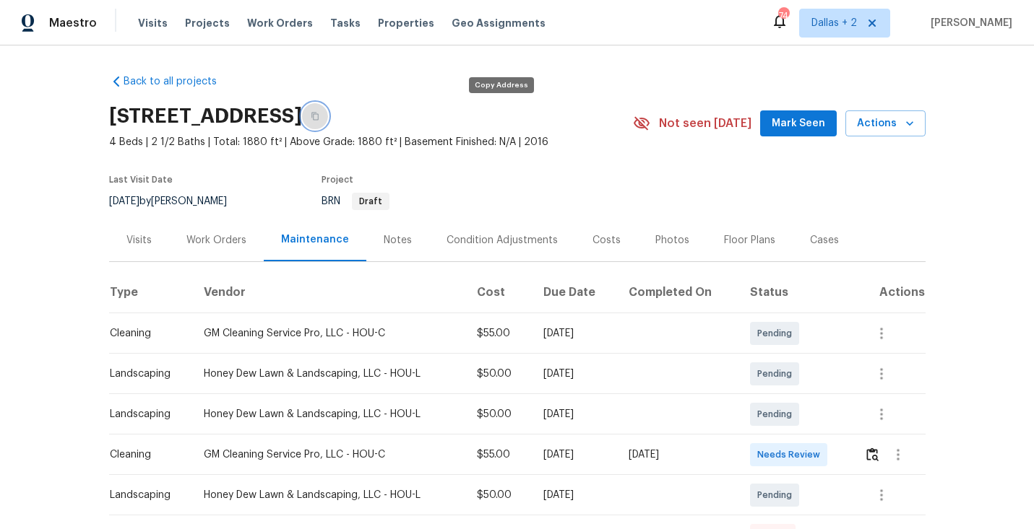
click at [319, 115] on icon "button" at bounding box center [314, 117] width 7 height 8
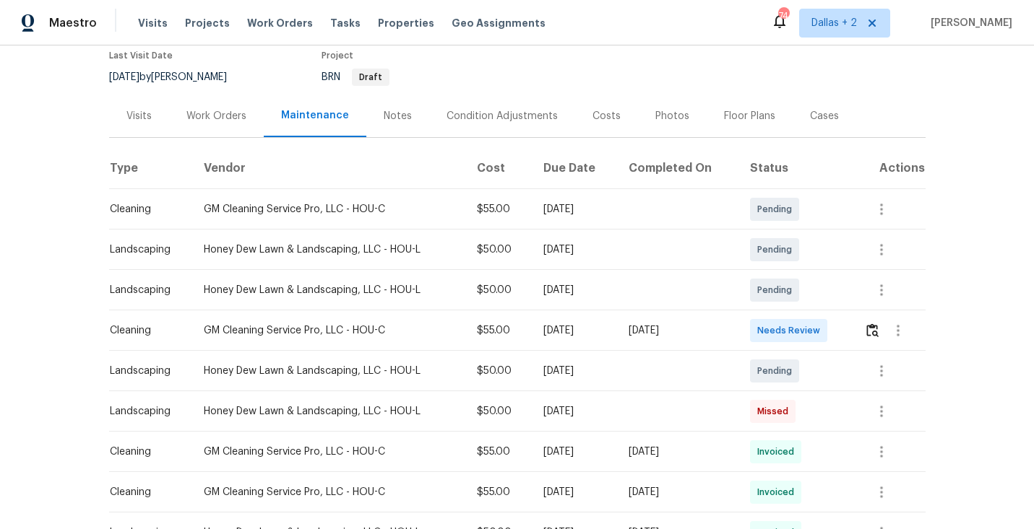
scroll to position [124, 0]
click at [875, 329] on img "button" at bounding box center [872, 331] width 12 height 14
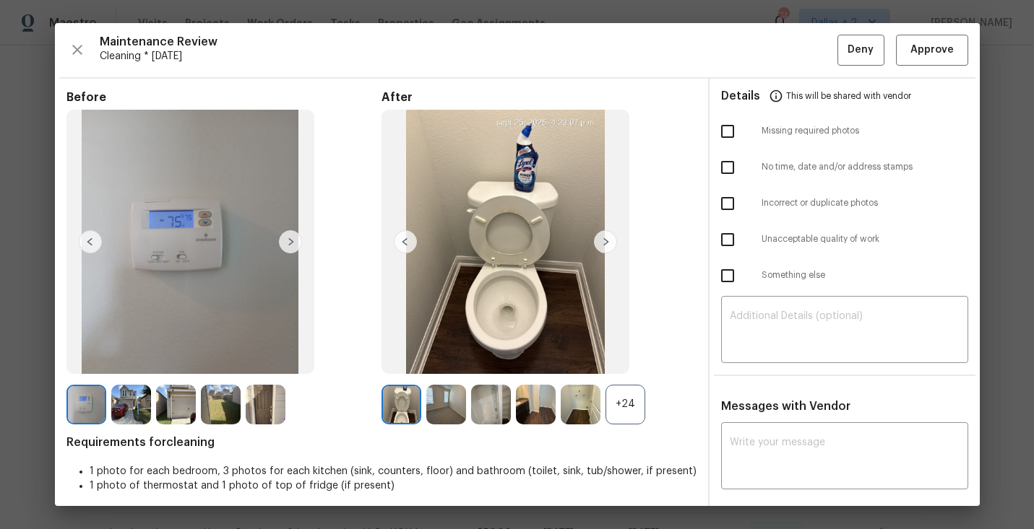
click at [613, 402] on div "+24" at bounding box center [625, 405] width 40 height 40
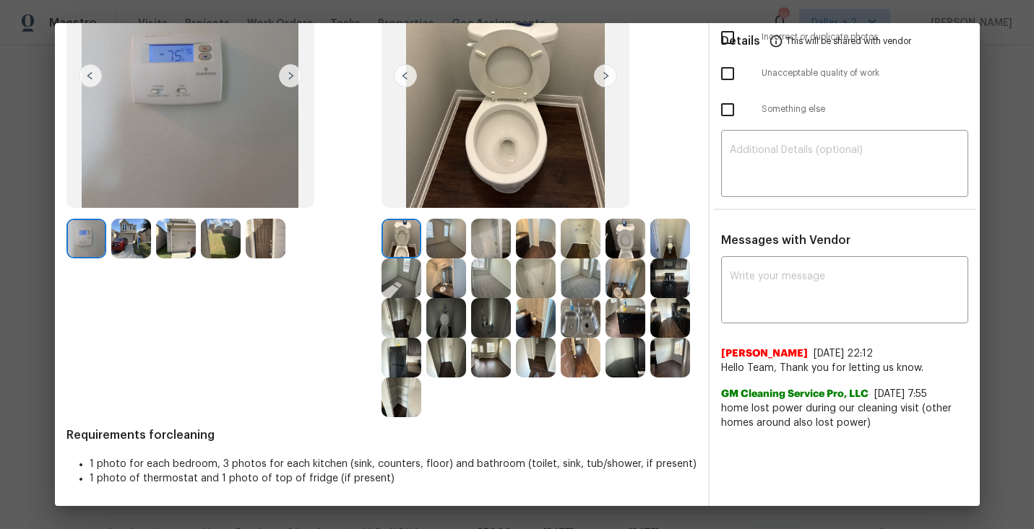
scroll to position [0, 0]
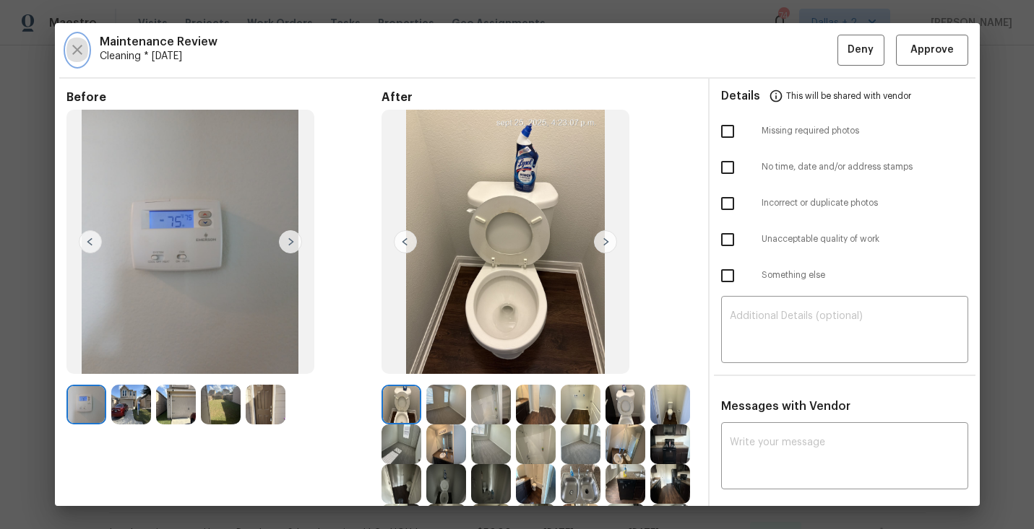
click at [74, 47] on icon "button" at bounding box center [77, 50] width 10 height 10
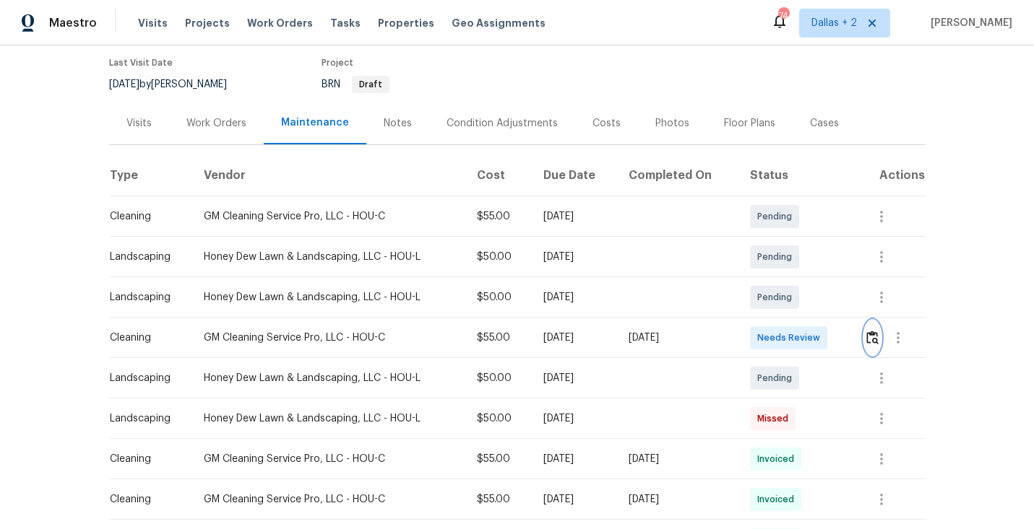
scroll to position [144, 0]
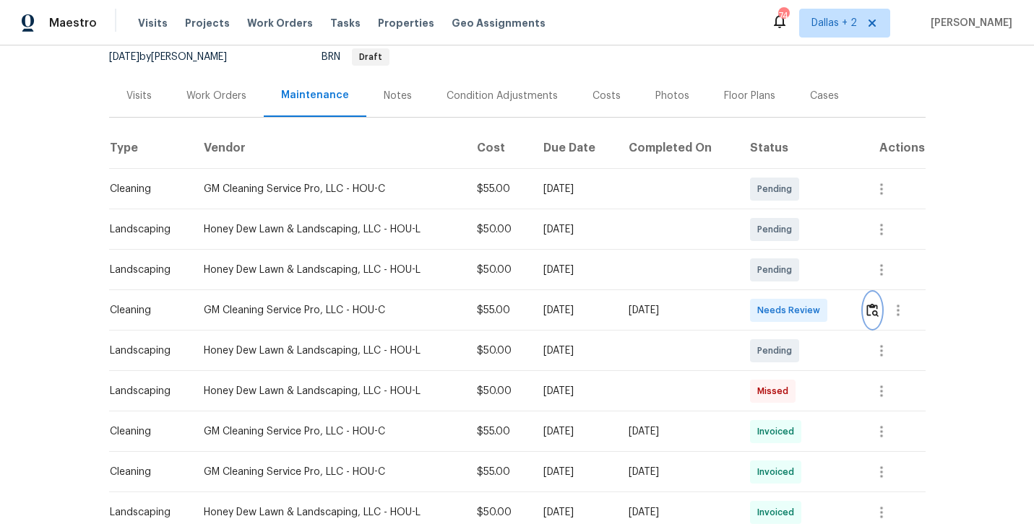
click at [876, 313] on img "button" at bounding box center [872, 310] width 12 height 14
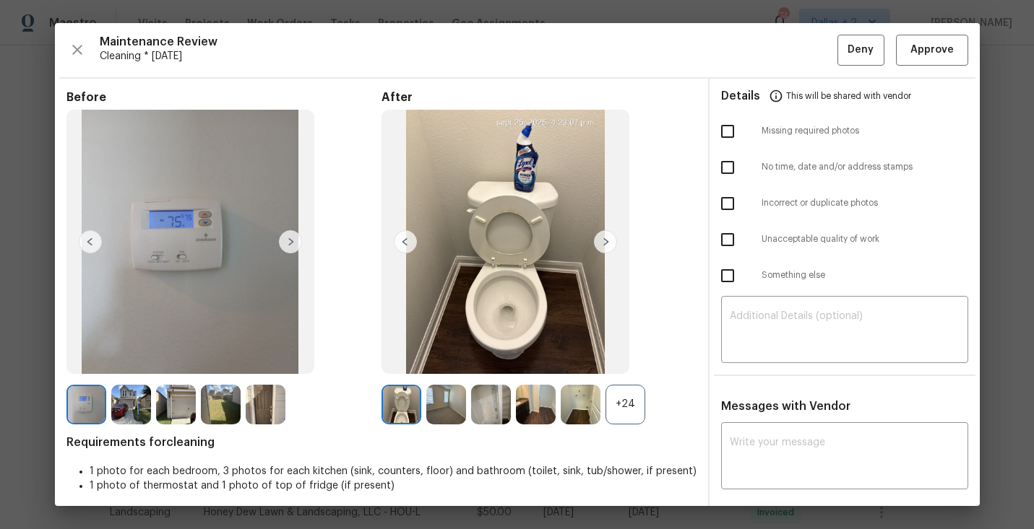
click at [616, 404] on div "+24" at bounding box center [625, 405] width 40 height 40
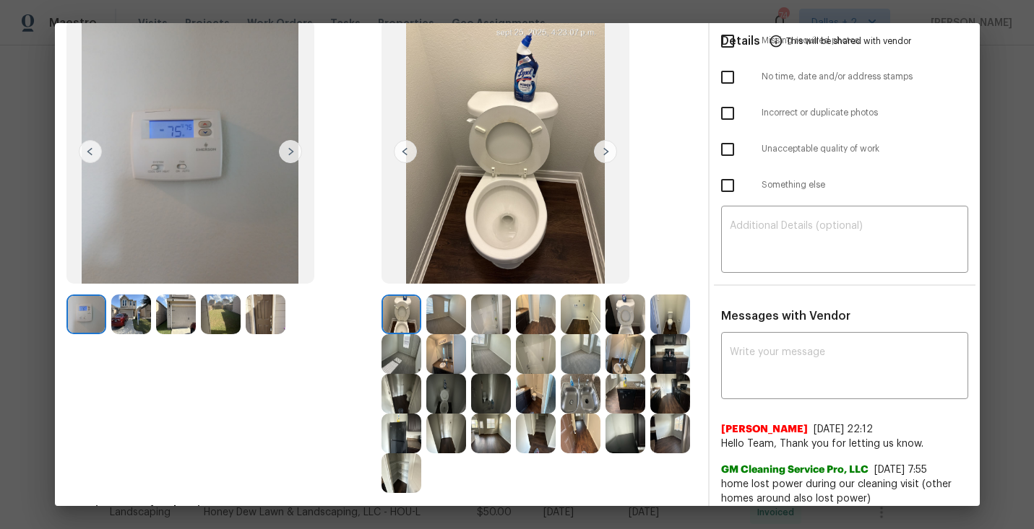
scroll to position [113, 0]
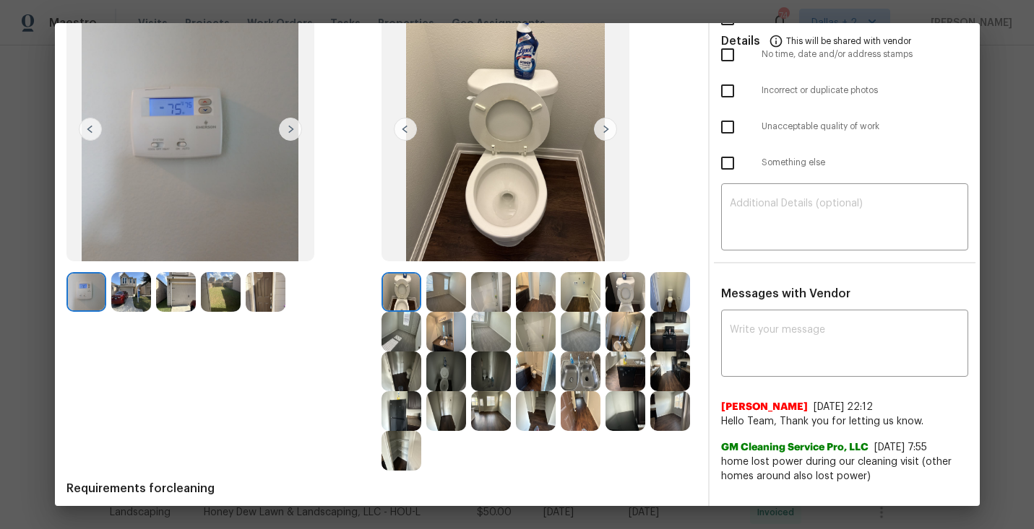
click at [537, 280] on img at bounding box center [536, 292] width 40 height 40
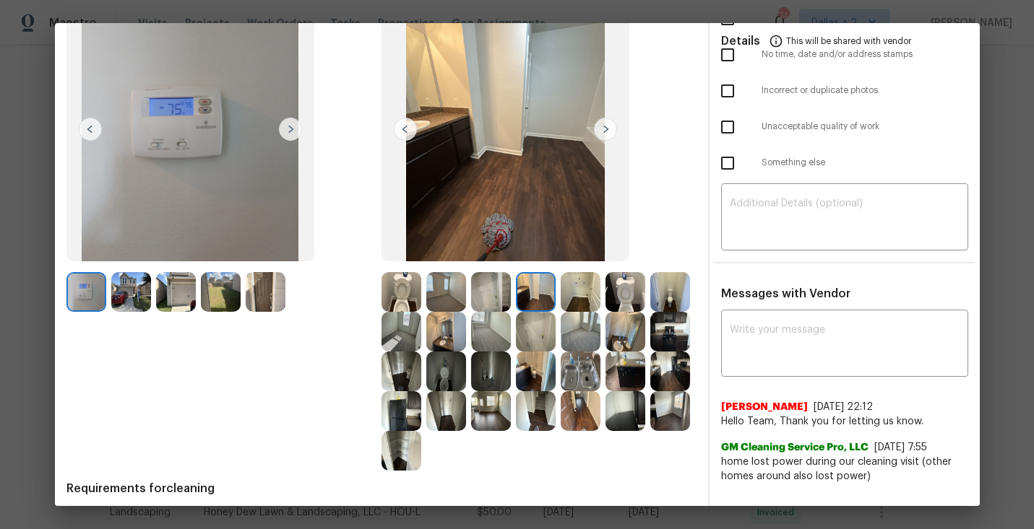
click at [622, 284] on img at bounding box center [625, 292] width 40 height 40
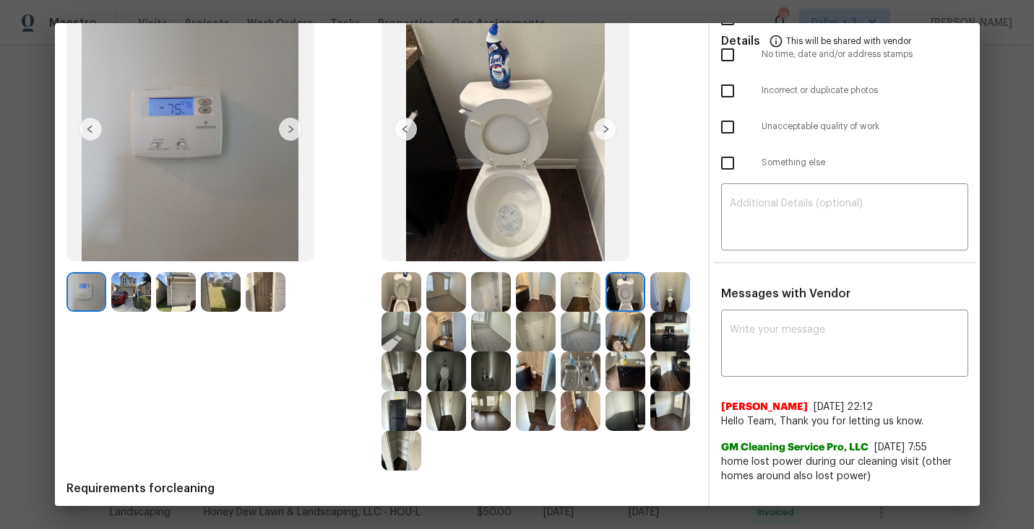
click at [655, 293] on img at bounding box center [670, 292] width 40 height 40
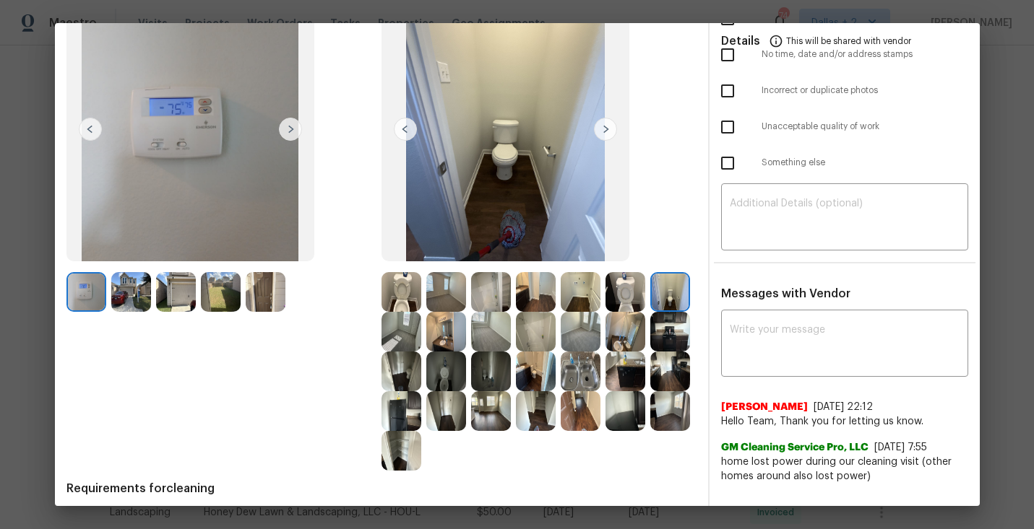
click at [394, 316] on img at bounding box center [401, 332] width 40 height 40
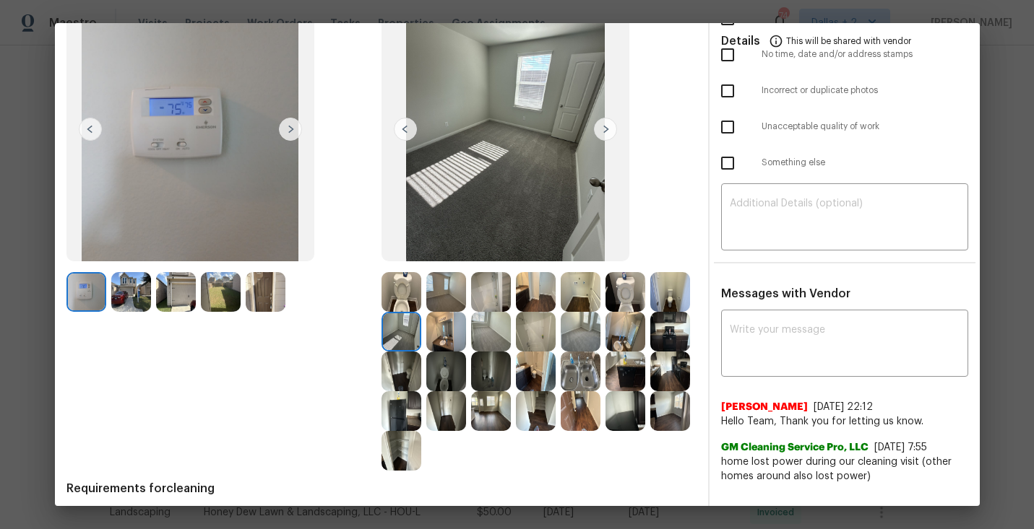
click at [451, 350] on img at bounding box center [446, 332] width 40 height 40
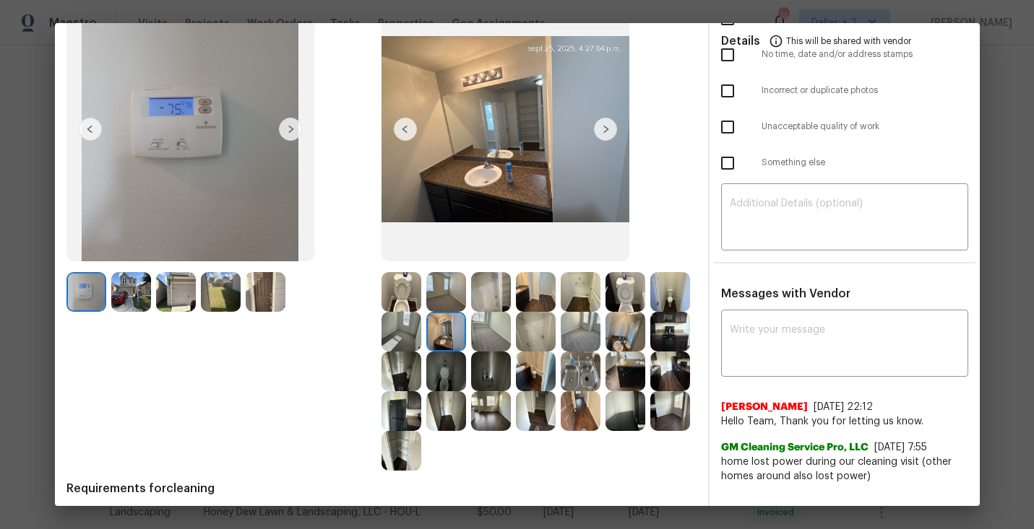
click at [610, 133] on img at bounding box center [605, 129] width 23 height 23
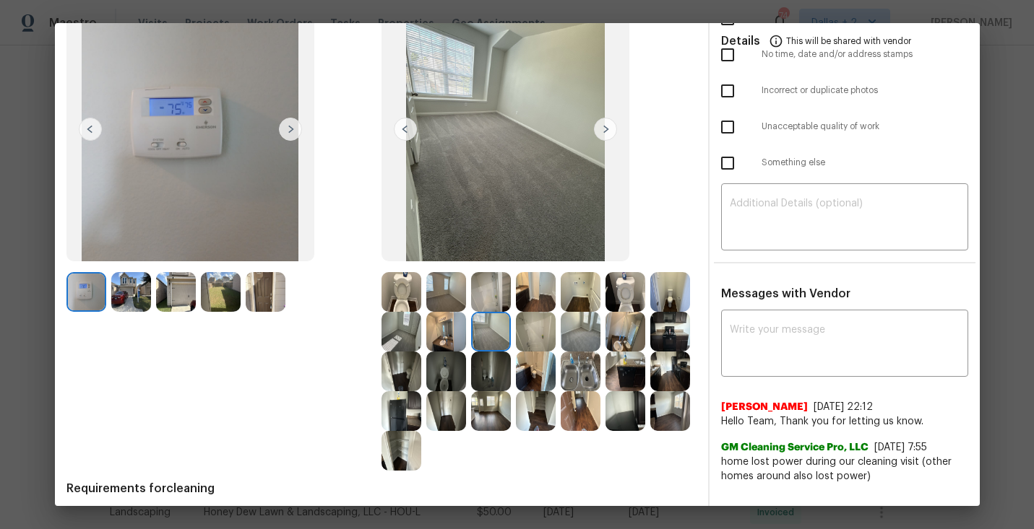
click at [608, 129] on img at bounding box center [605, 129] width 23 height 23
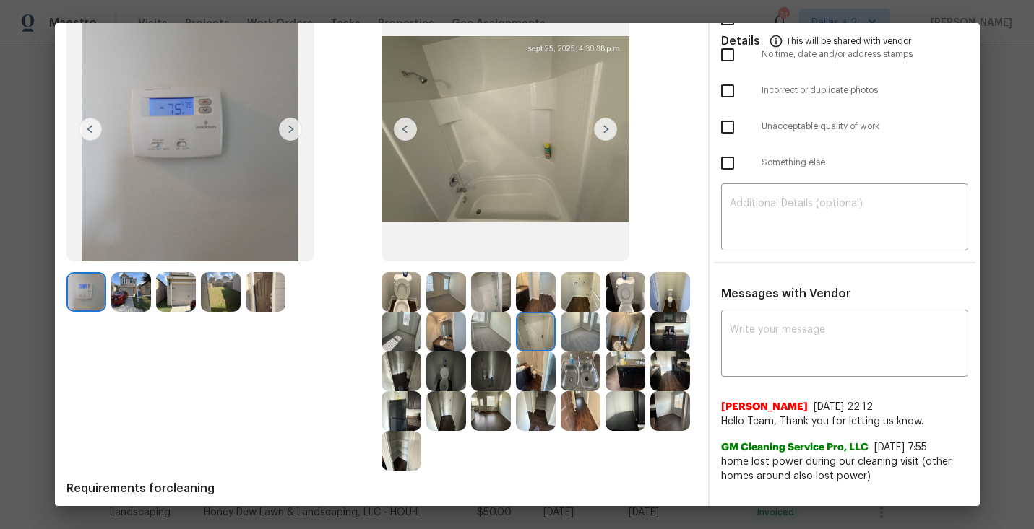
click at [618, 324] on img at bounding box center [625, 332] width 40 height 40
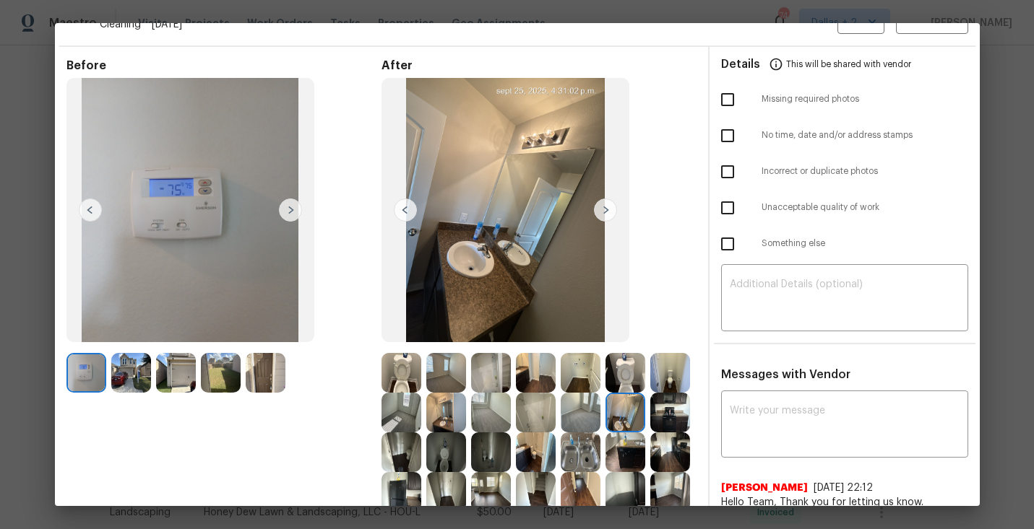
scroll to position [0, 0]
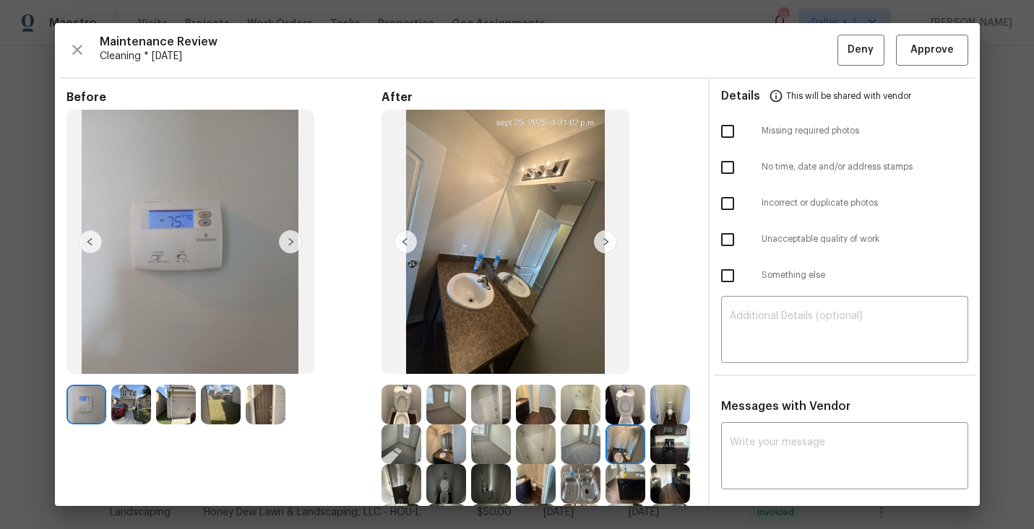
click at [613, 250] on img at bounding box center [605, 241] width 23 height 23
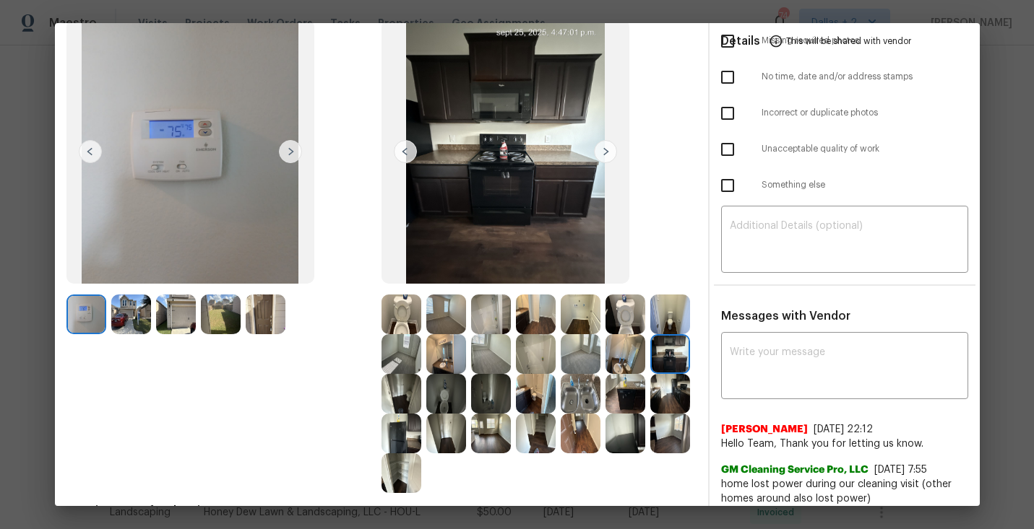
scroll to position [63, 0]
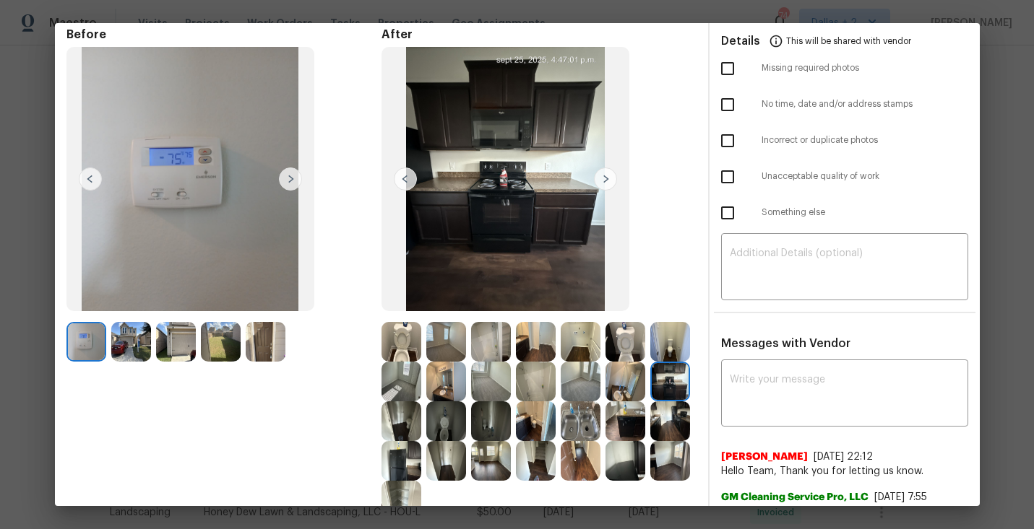
click at [602, 185] on img at bounding box center [605, 179] width 23 height 23
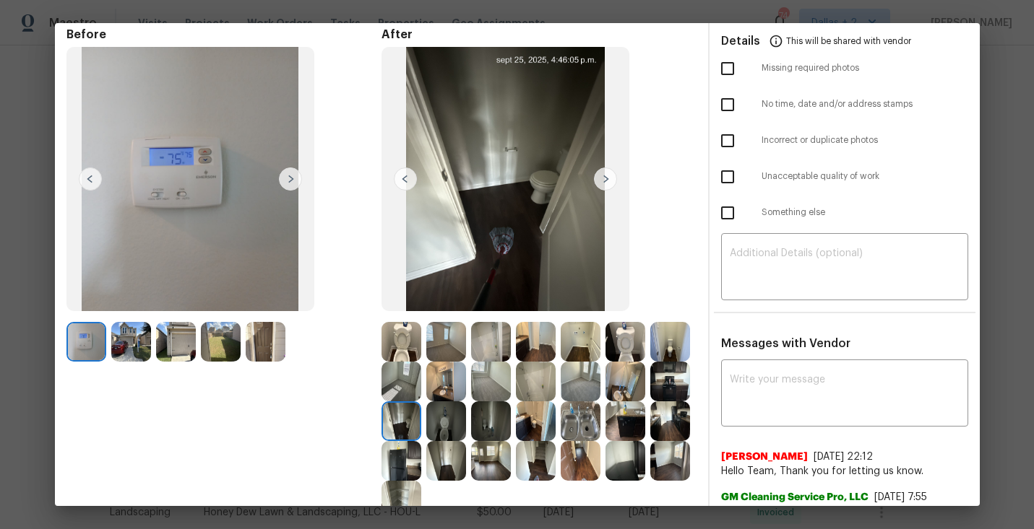
click at [603, 184] on img at bounding box center [605, 179] width 23 height 23
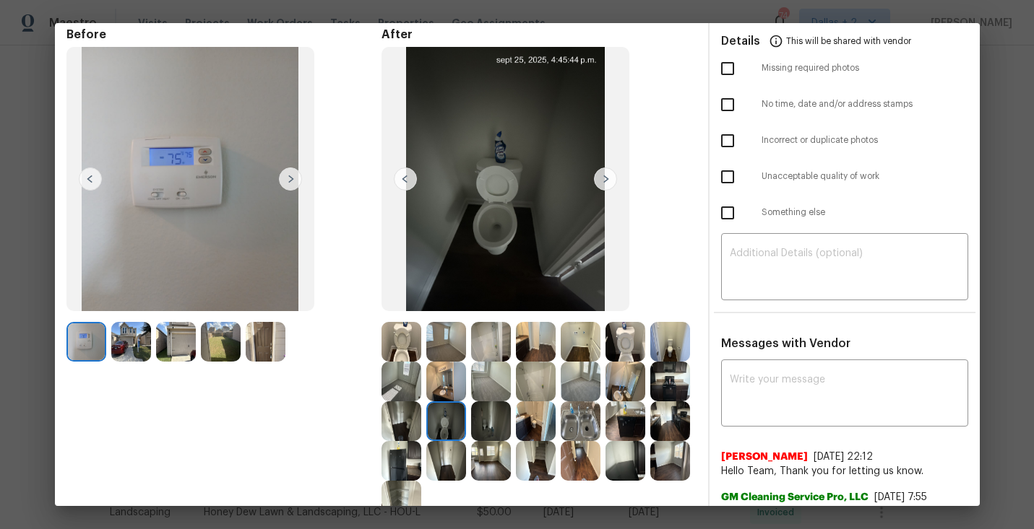
click at [603, 184] on img at bounding box center [605, 179] width 23 height 23
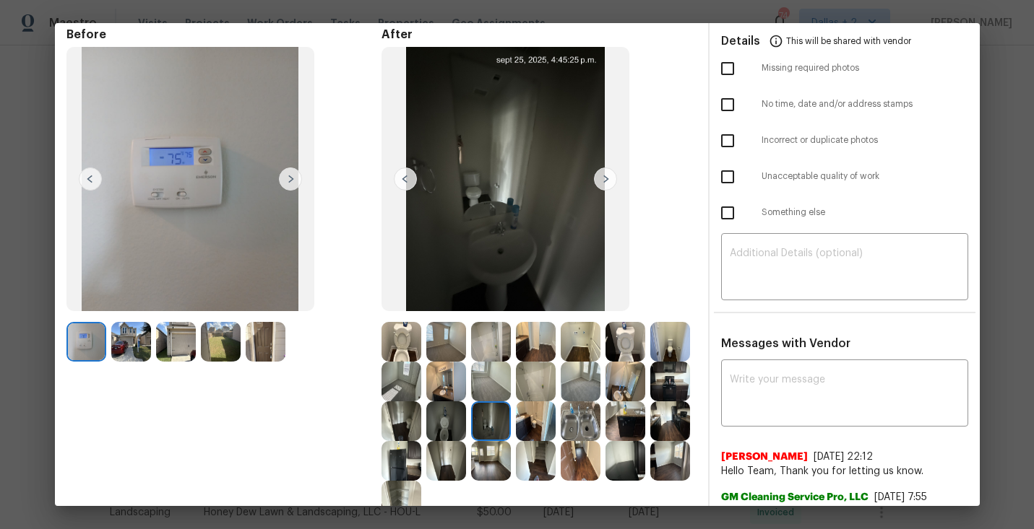
click at [608, 177] on img at bounding box center [605, 179] width 23 height 23
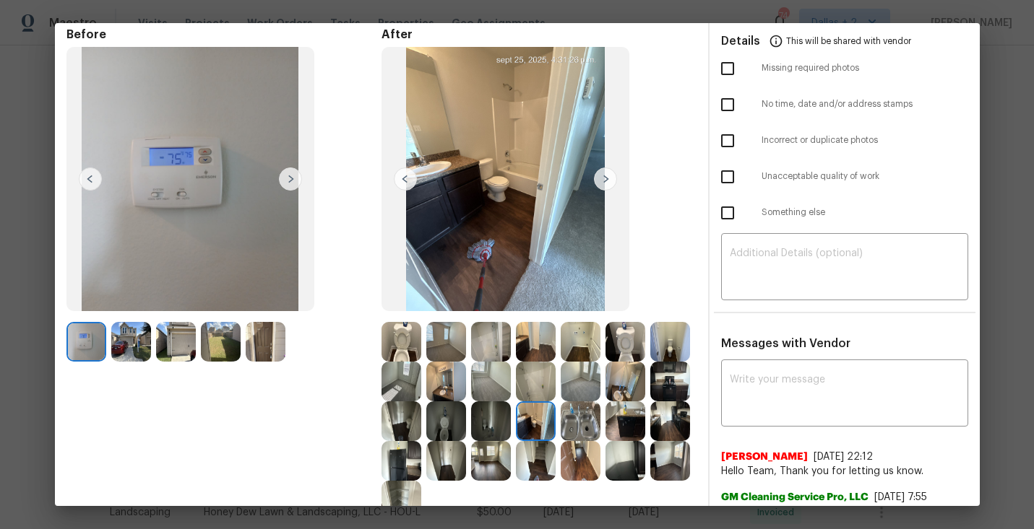
click at [608, 175] on img at bounding box center [605, 179] width 23 height 23
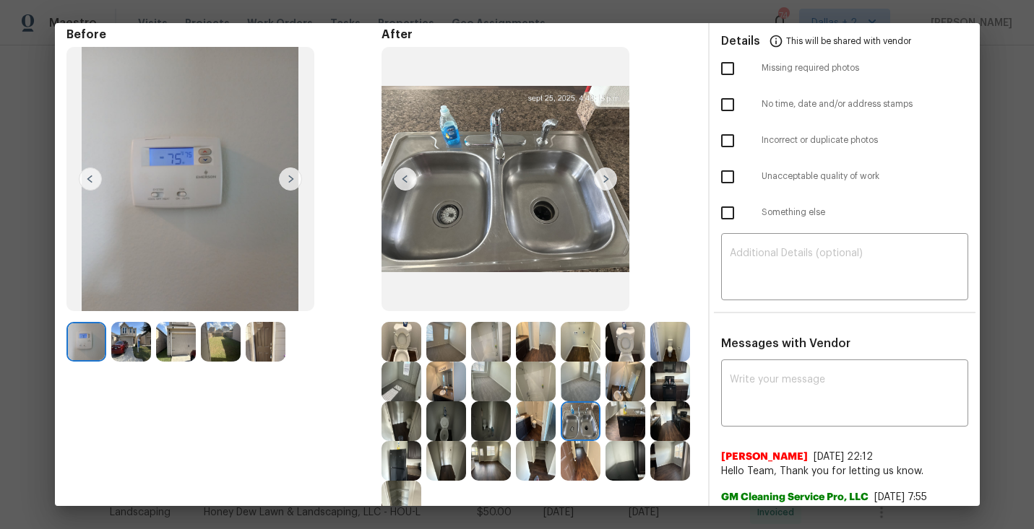
click at [606, 173] on img at bounding box center [605, 179] width 23 height 23
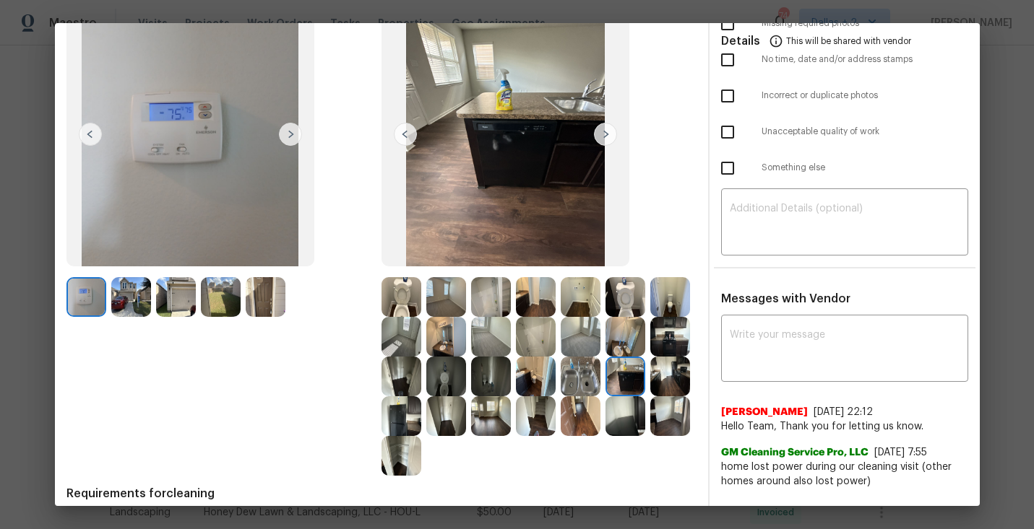
scroll to position [116, 0]
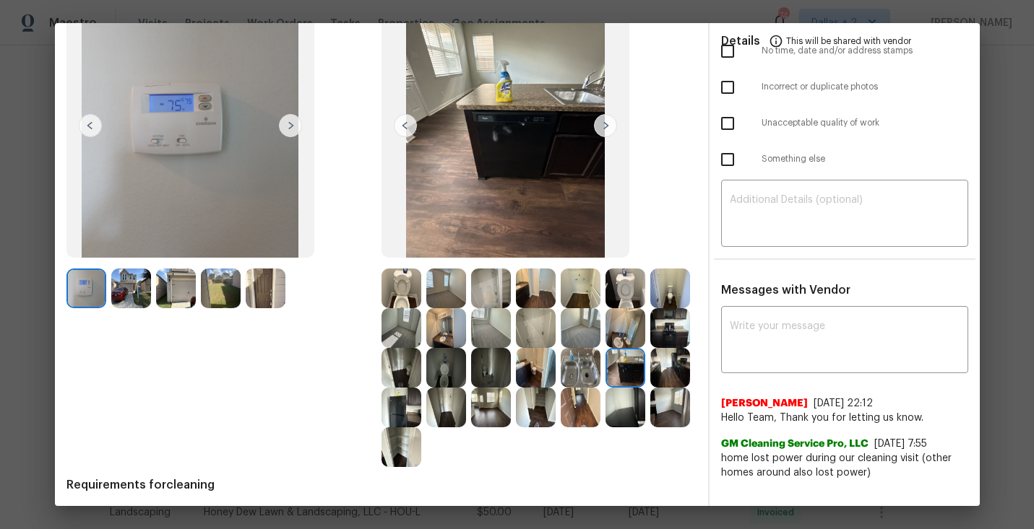
click at [624, 358] on img at bounding box center [625, 368] width 40 height 40
click at [665, 374] on img at bounding box center [670, 368] width 40 height 40
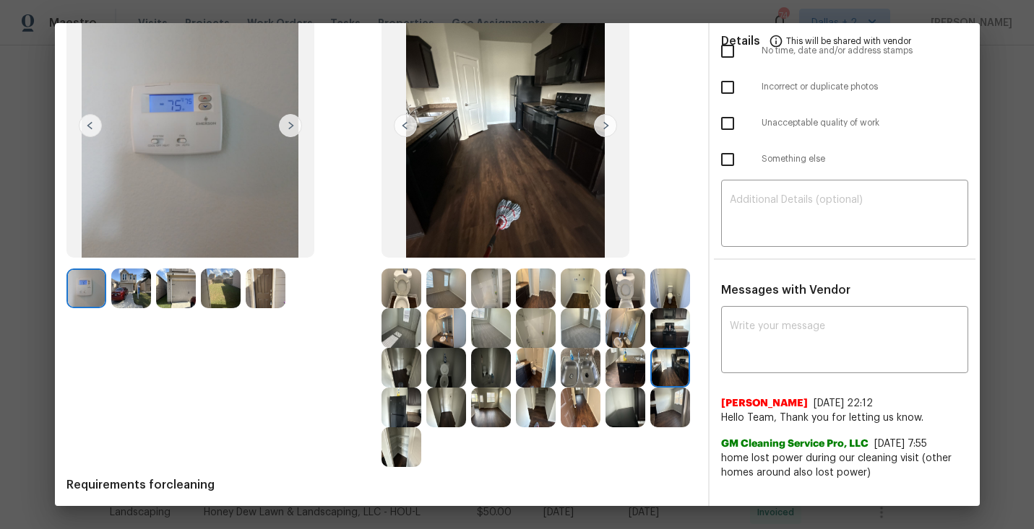
click at [626, 421] on img at bounding box center [625, 408] width 40 height 40
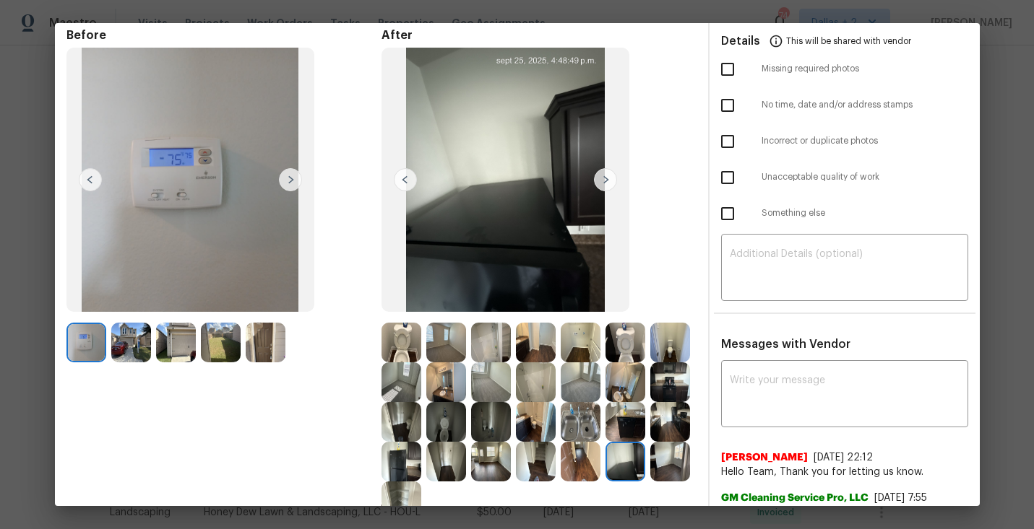
scroll to position [69, 0]
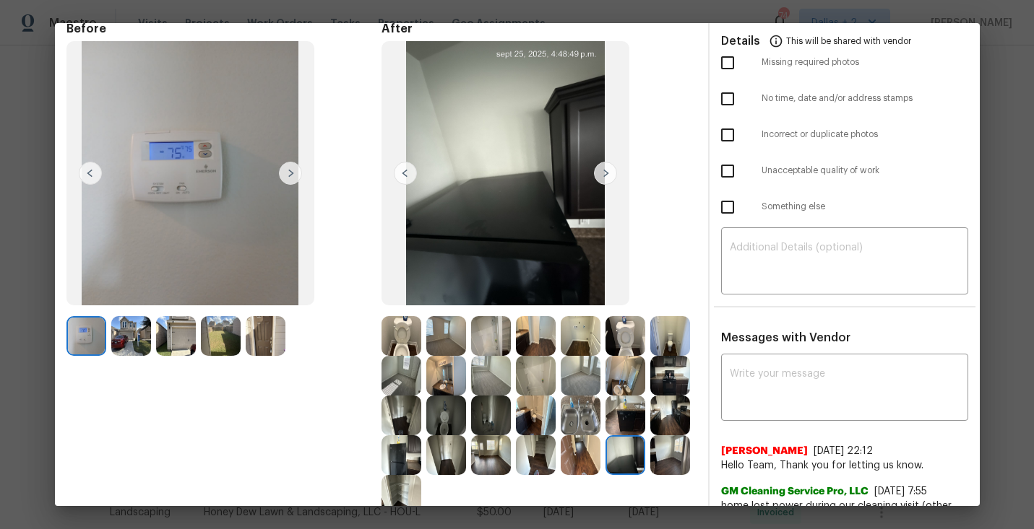
click at [537, 346] on img at bounding box center [536, 336] width 40 height 40
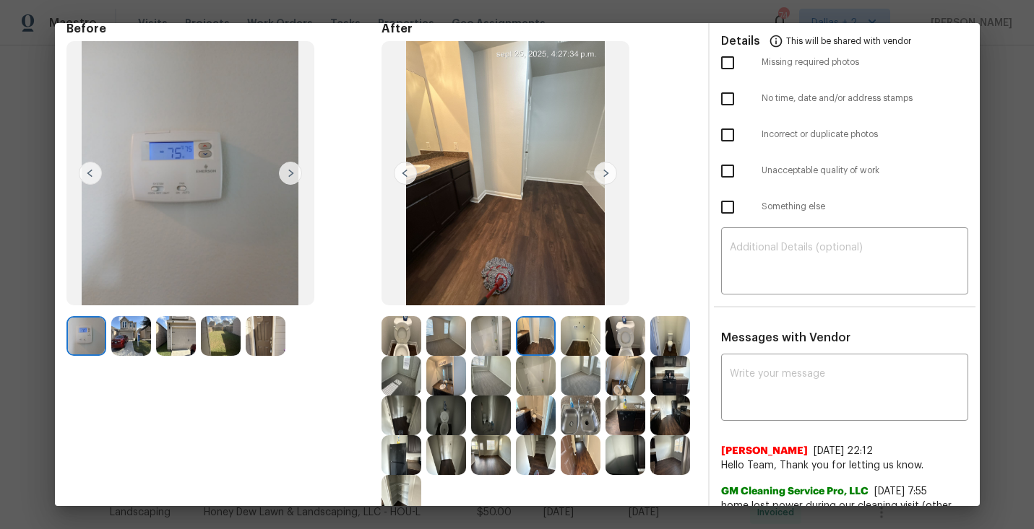
click at [494, 334] on img at bounding box center [491, 336] width 40 height 40
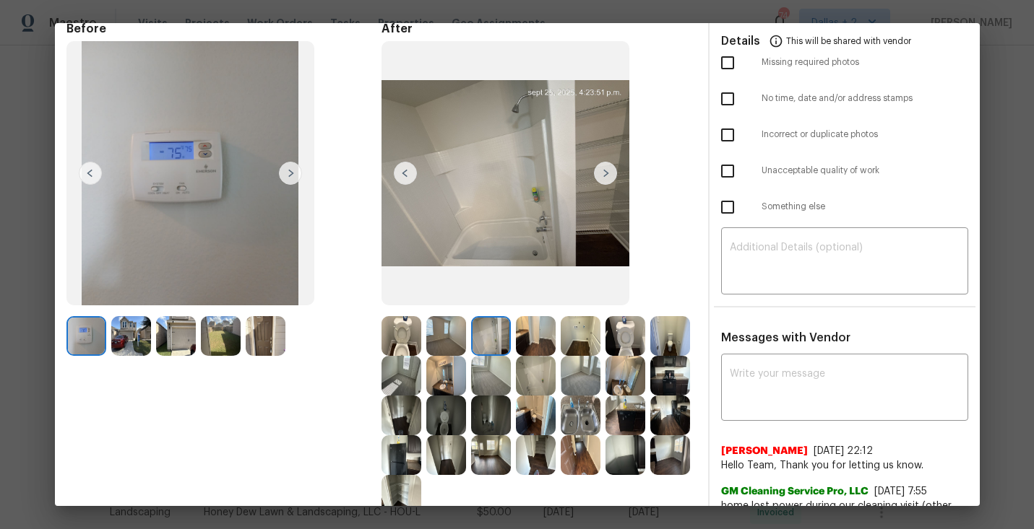
click at [437, 335] on img at bounding box center [446, 336] width 40 height 40
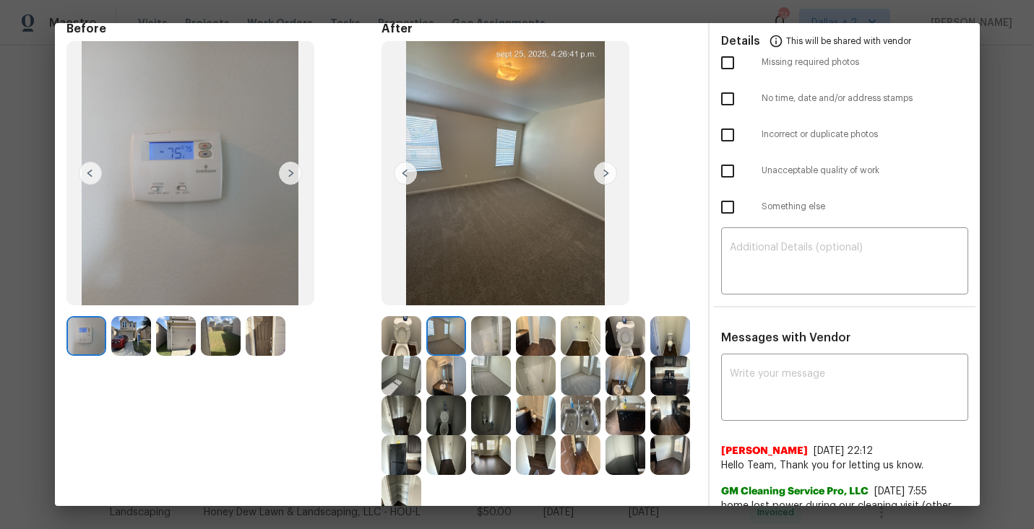
click at [398, 332] on img at bounding box center [401, 336] width 40 height 40
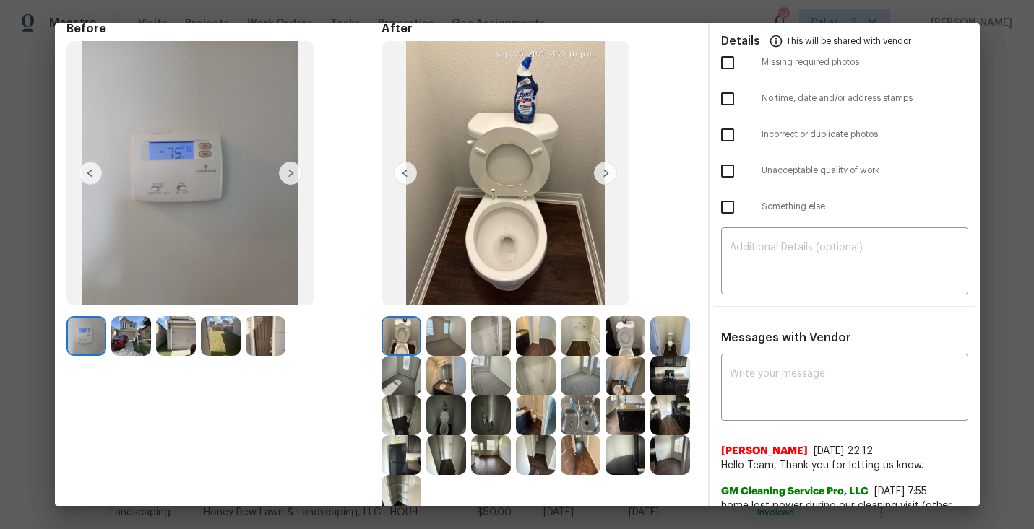
click at [394, 378] on img at bounding box center [401, 376] width 40 height 40
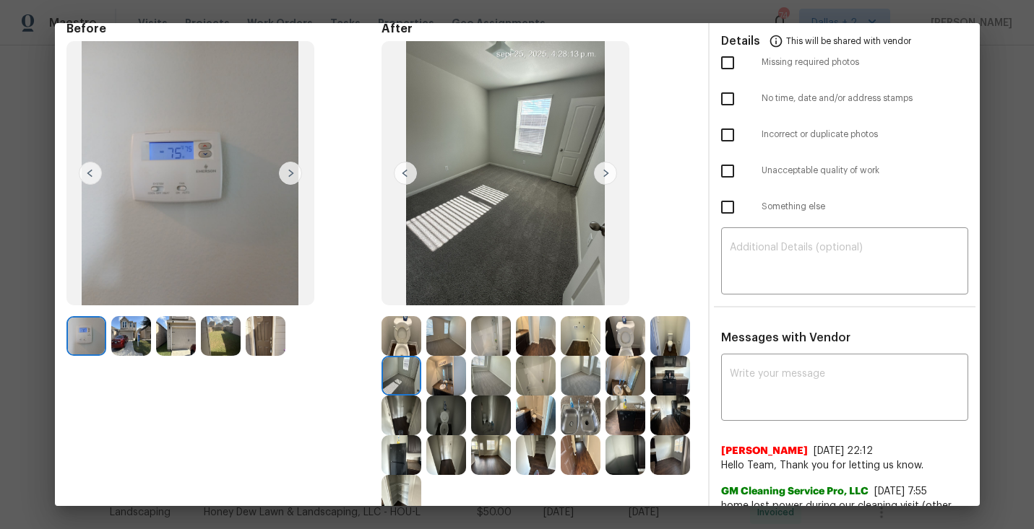
click at [431, 376] on img at bounding box center [446, 376] width 40 height 40
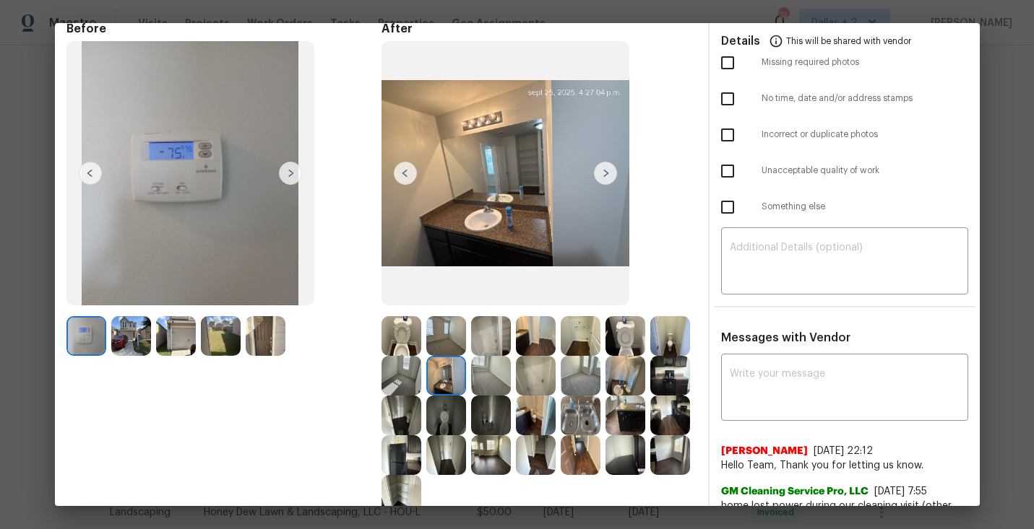
click at [480, 369] on img at bounding box center [491, 376] width 40 height 40
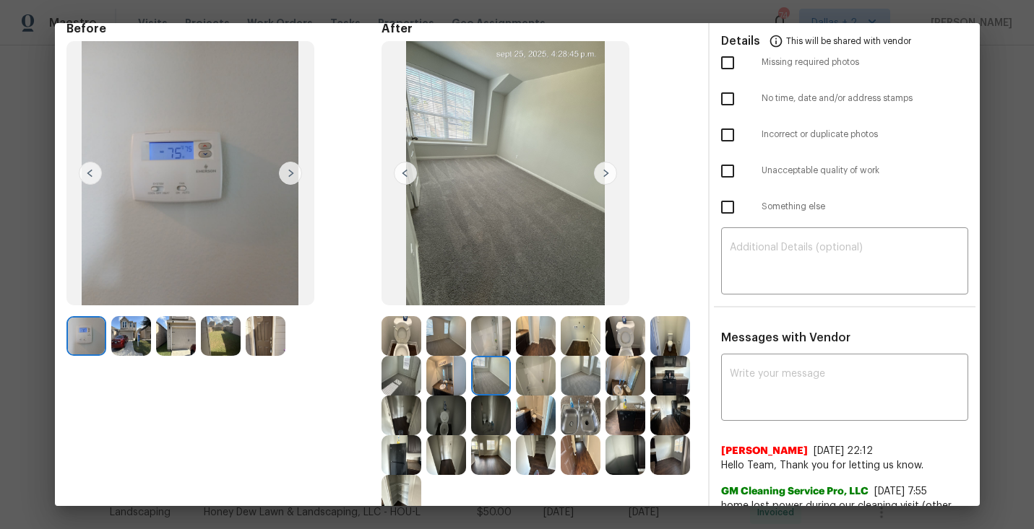
click at [525, 368] on img at bounding box center [536, 376] width 40 height 40
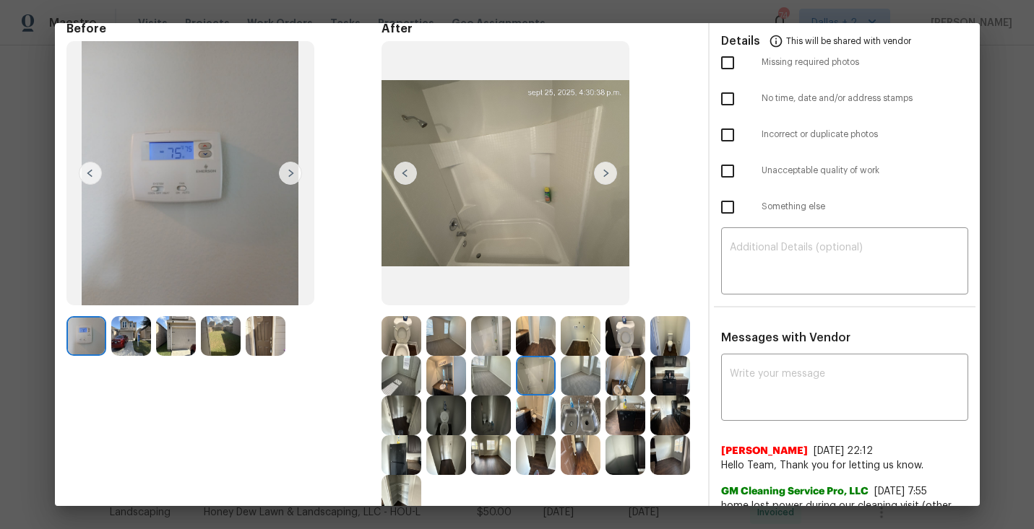
click at [570, 375] on img at bounding box center [581, 376] width 40 height 40
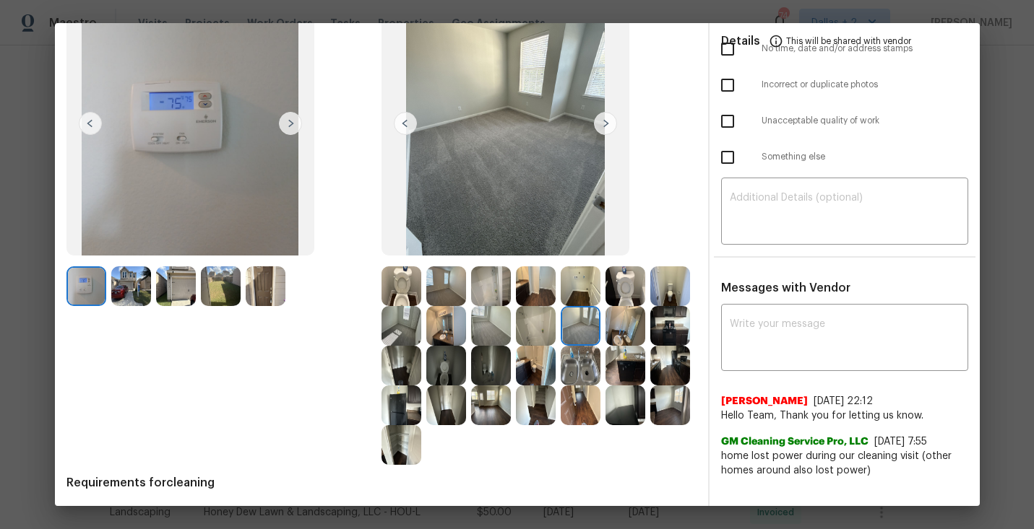
scroll to position [166, 0]
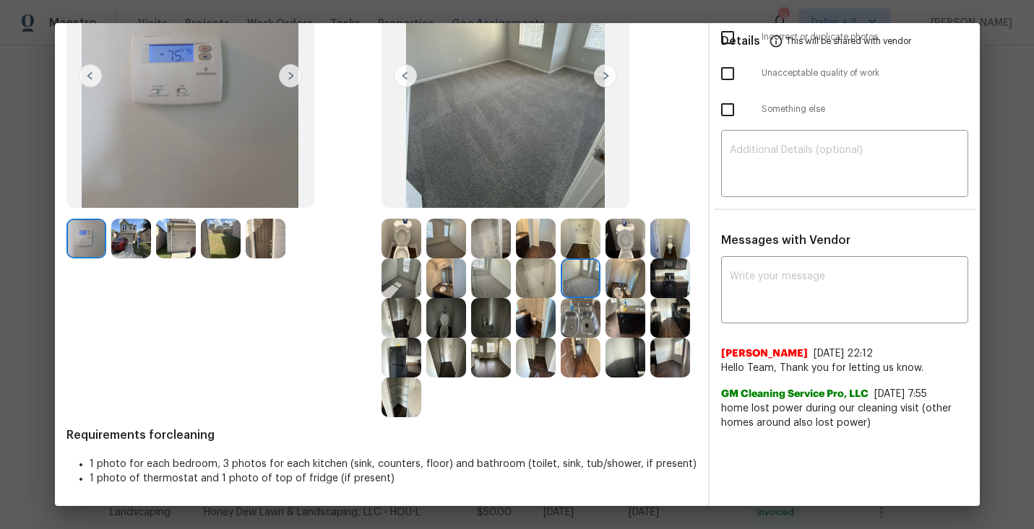
click at [403, 237] on img at bounding box center [401, 239] width 40 height 40
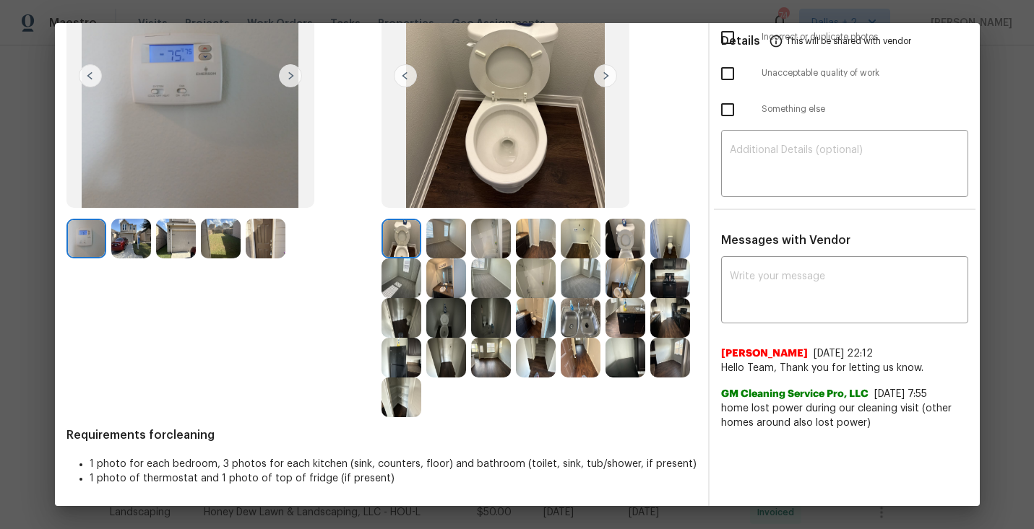
click at [522, 240] on img at bounding box center [536, 239] width 40 height 40
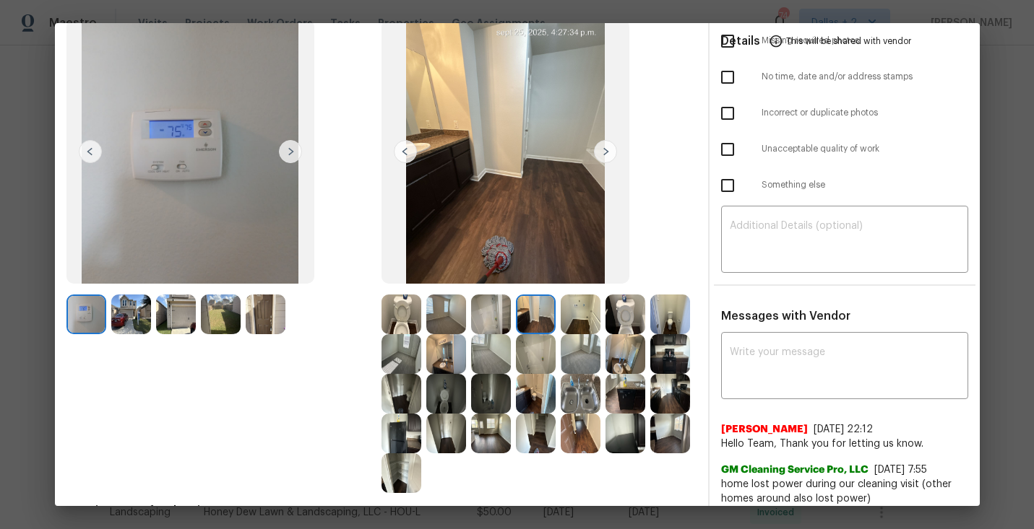
scroll to position [85, 0]
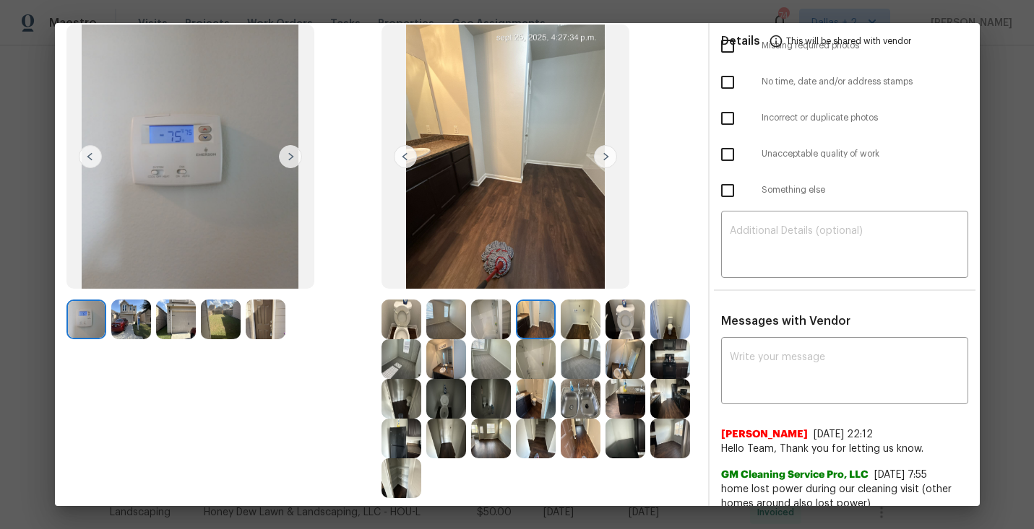
click at [606, 156] on img at bounding box center [605, 156] width 23 height 23
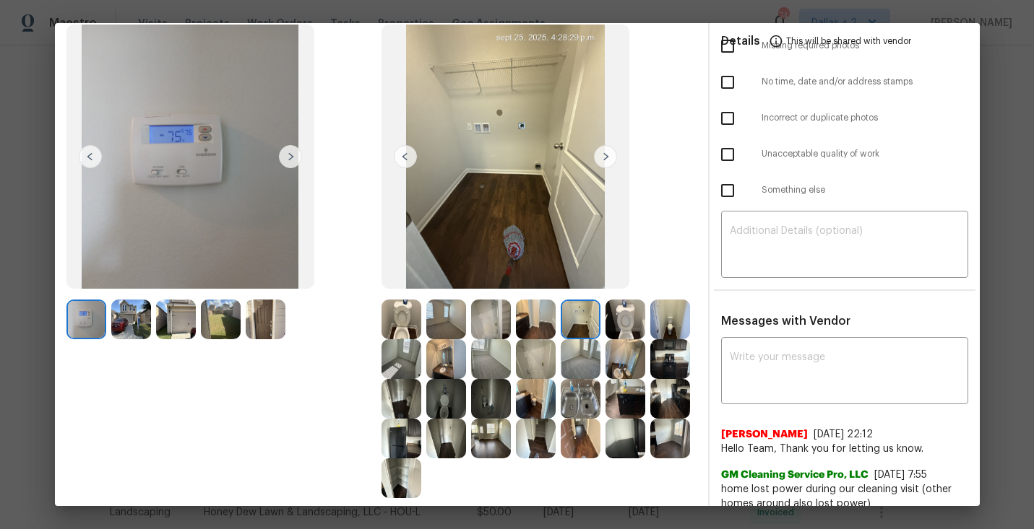
click at [606, 156] on img at bounding box center [605, 156] width 23 height 23
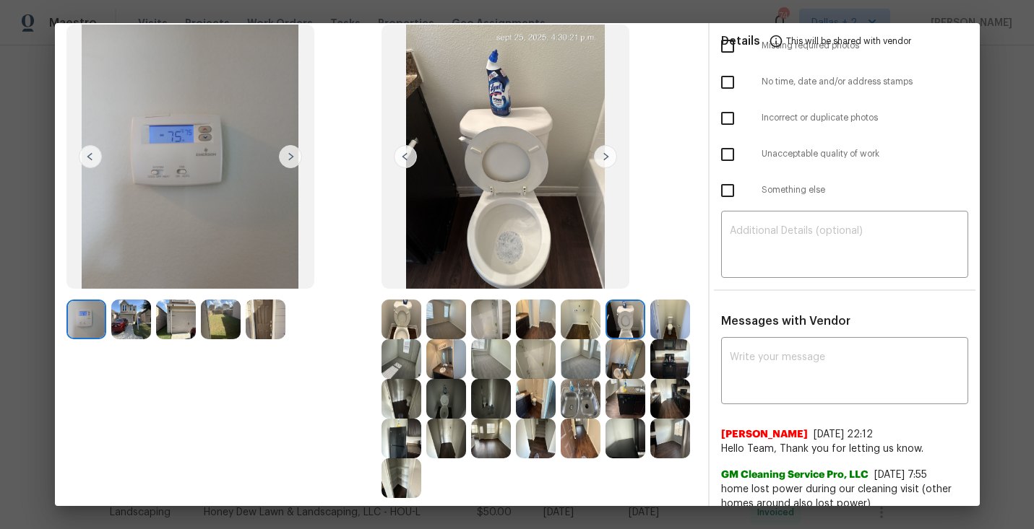
click at [606, 156] on img at bounding box center [605, 156] width 23 height 23
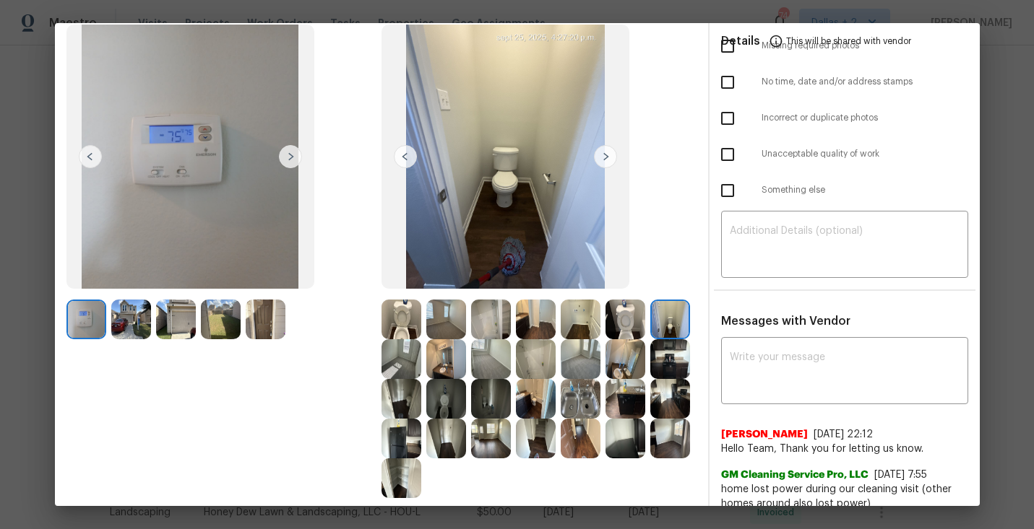
click at [606, 156] on img at bounding box center [605, 156] width 23 height 23
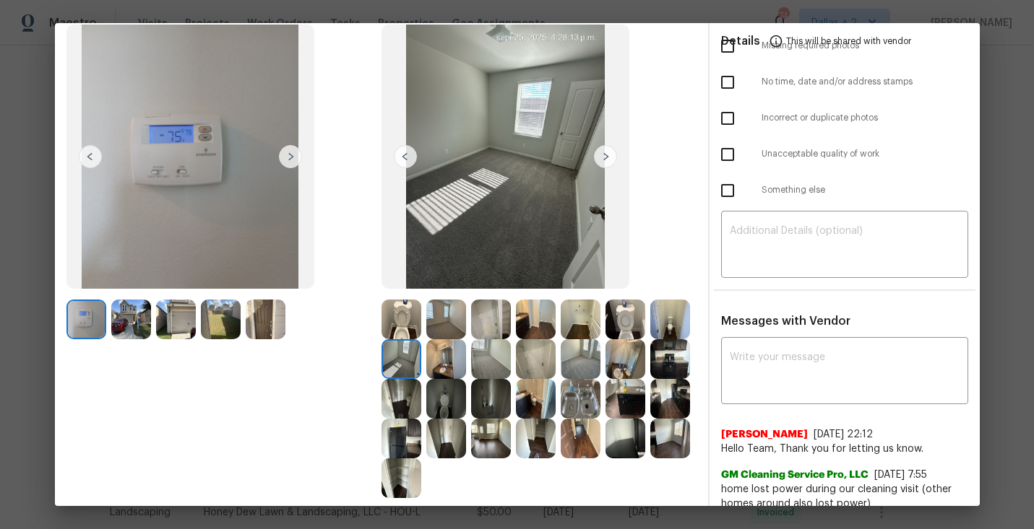
click at [606, 156] on img at bounding box center [605, 156] width 23 height 23
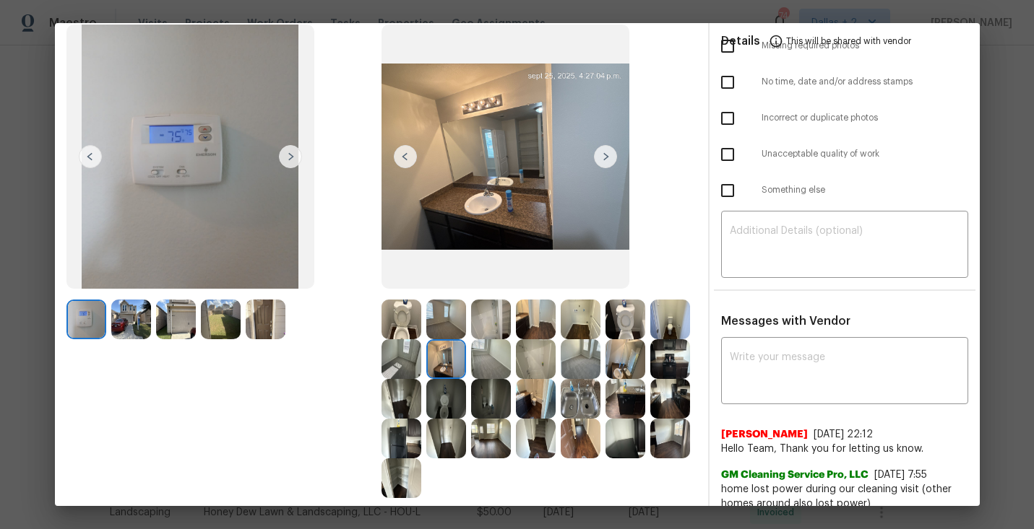
click at [606, 156] on img at bounding box center [605, 156] width 23 height 23
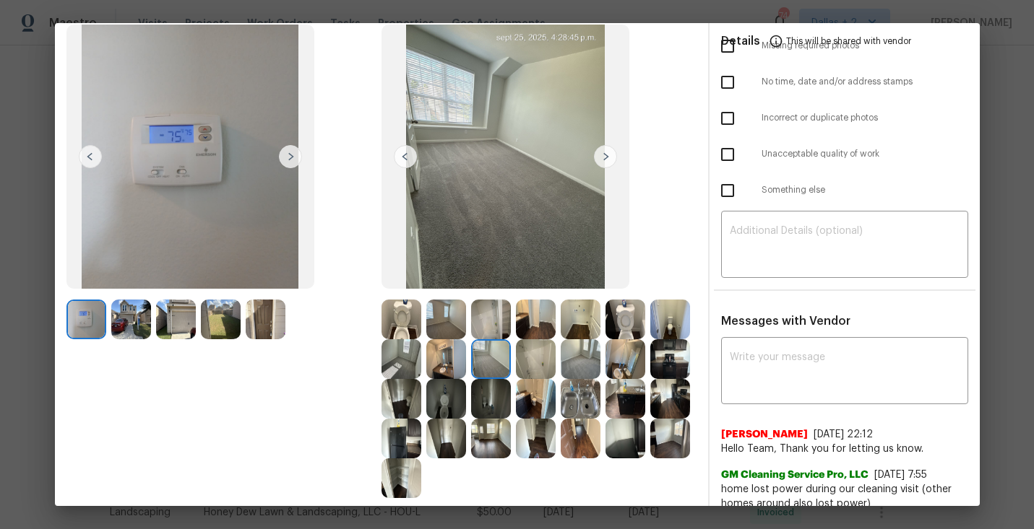
click at [606, 156] on img at bounding box center [605, 156] width 23 height 23
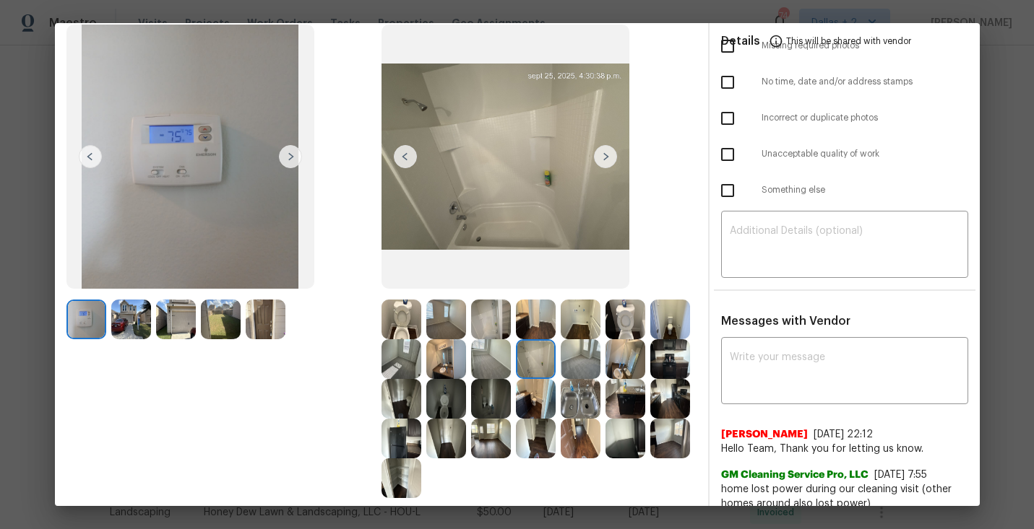
click at [606, 156] on img at bounding box center [605, 156] width 23 height 23
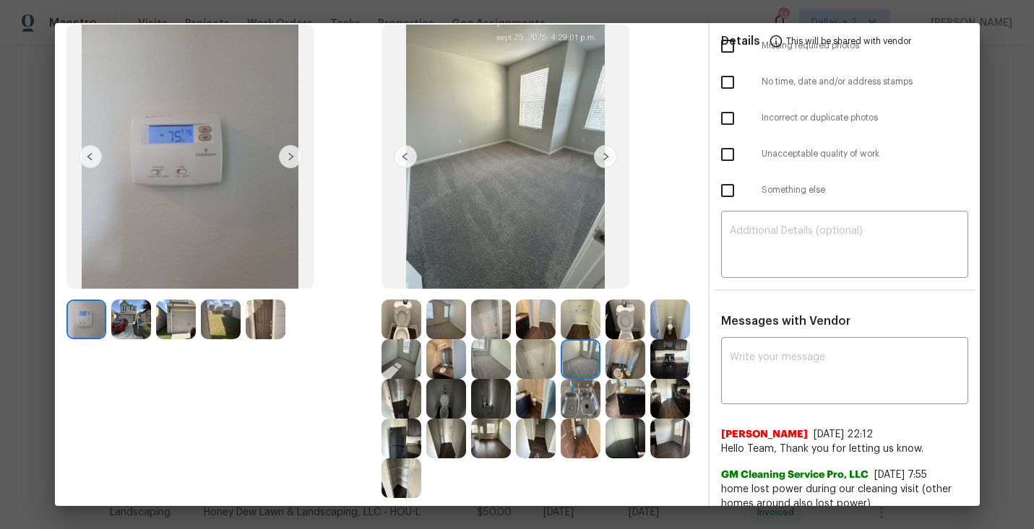
click at [606, 156] on img at bounding box center [605, 156] width 23 height 23
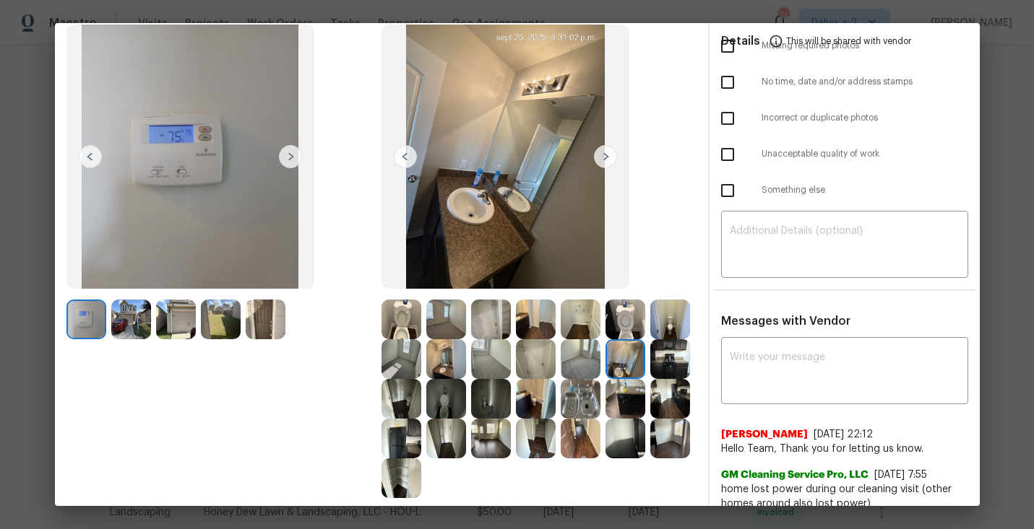
click at [606, 156] on img at bounding box center [605, 156] width 23 height 23
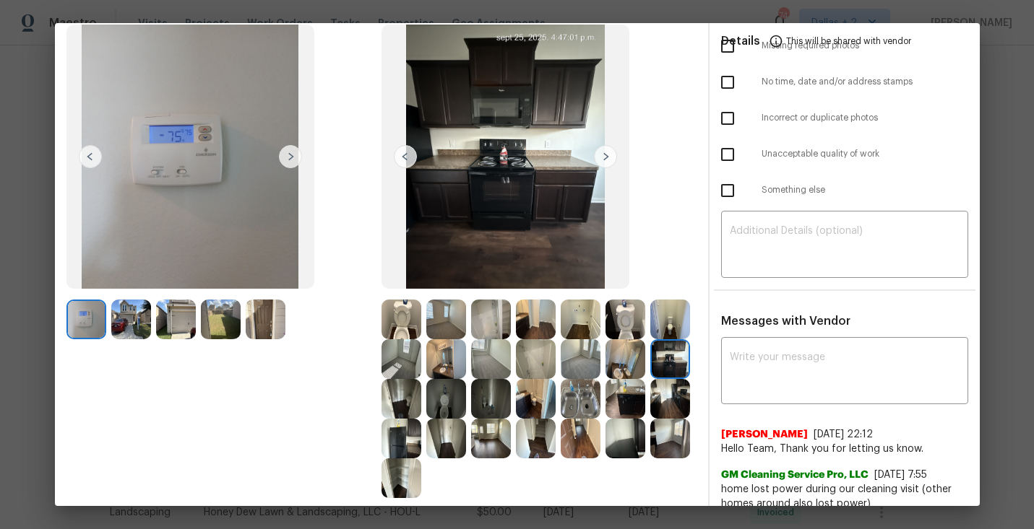
click at [606, 156] on img at bounding box center [605, 156] width 23 height 23
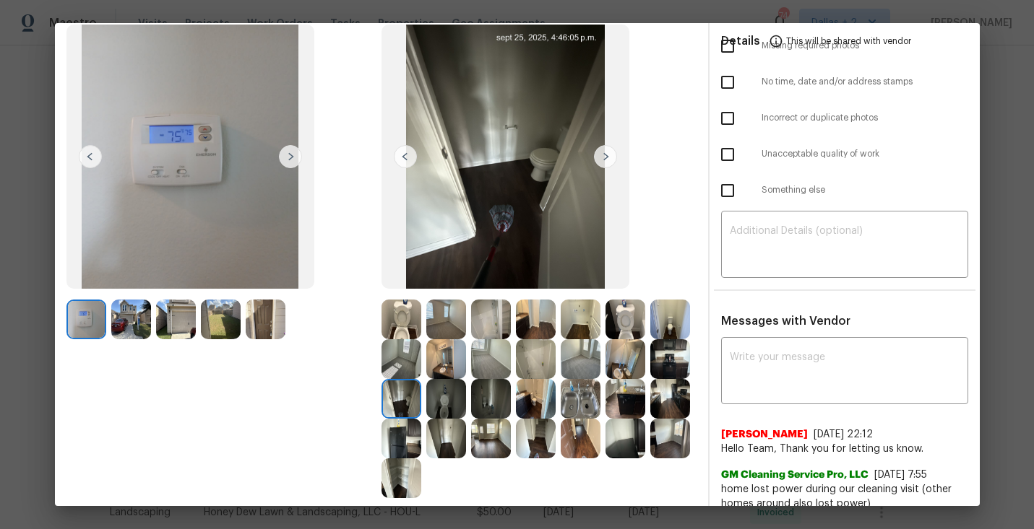
click at [606, 156] on img at bounding box center [605, 156] width 23 height 23
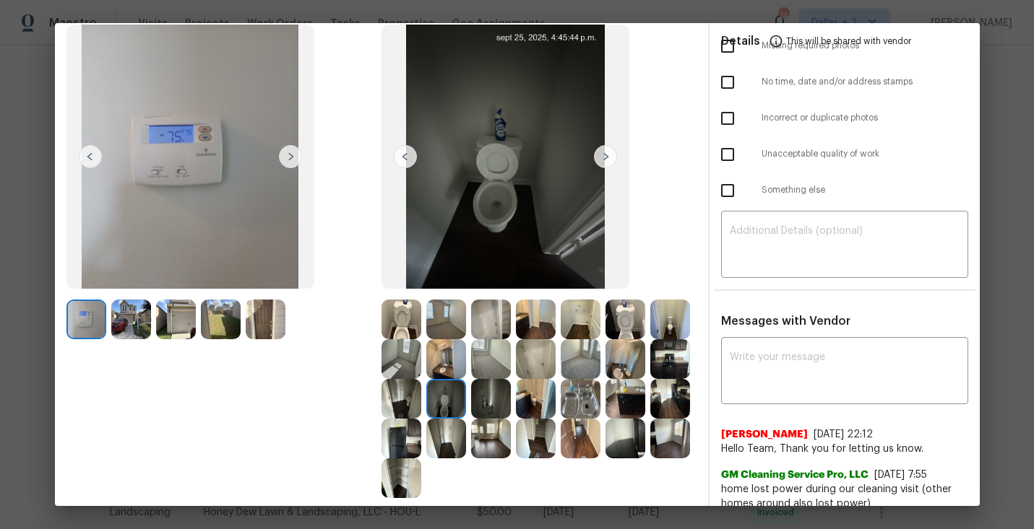
click at [606, 156] on img at bounding box center [605, 156] width 23 height 23
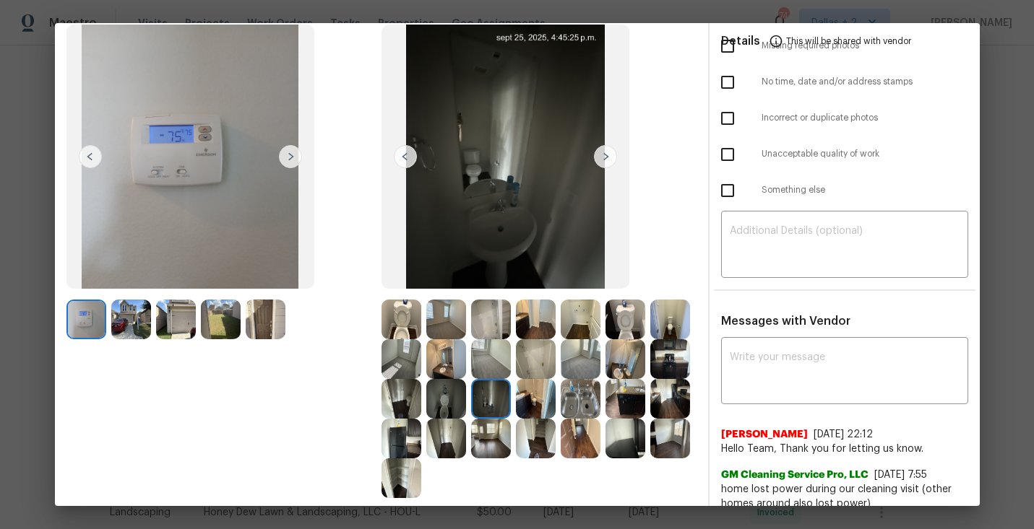
click at [606, 156] on img at bounding box center [605, 156] width 23 height 23
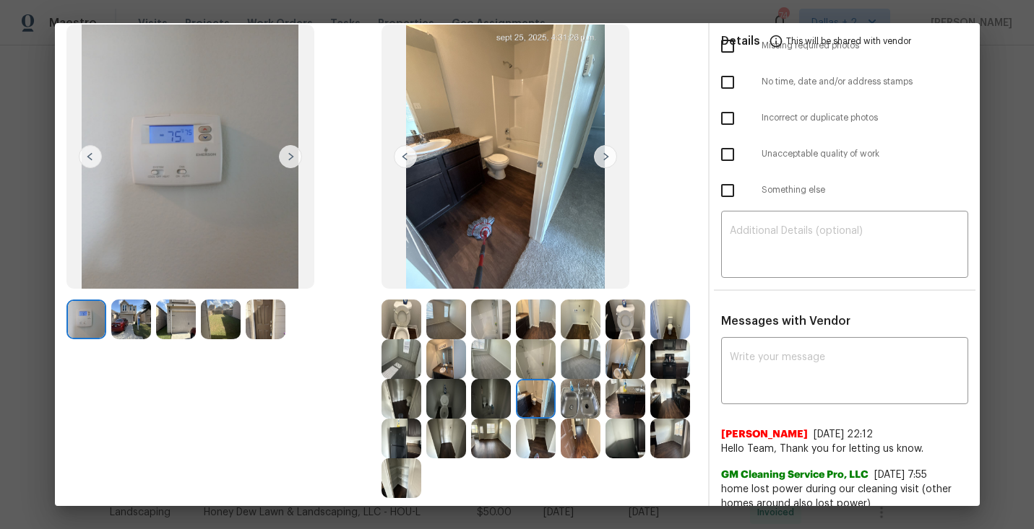
click at [606, 156] on img at bounding box center [605, 156] width 23 height 23
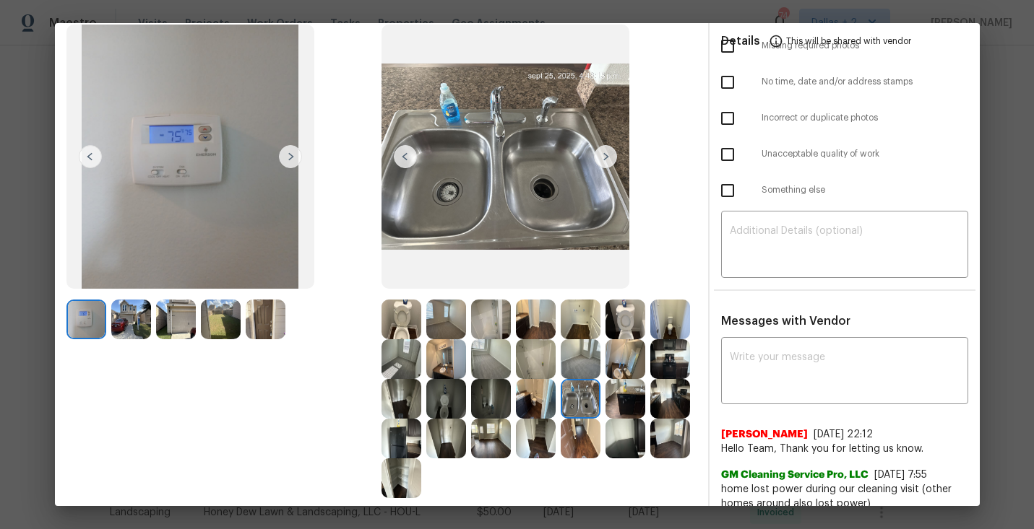
click at [606, 156] on img at bounding box center [605, 156] width 23 height 23
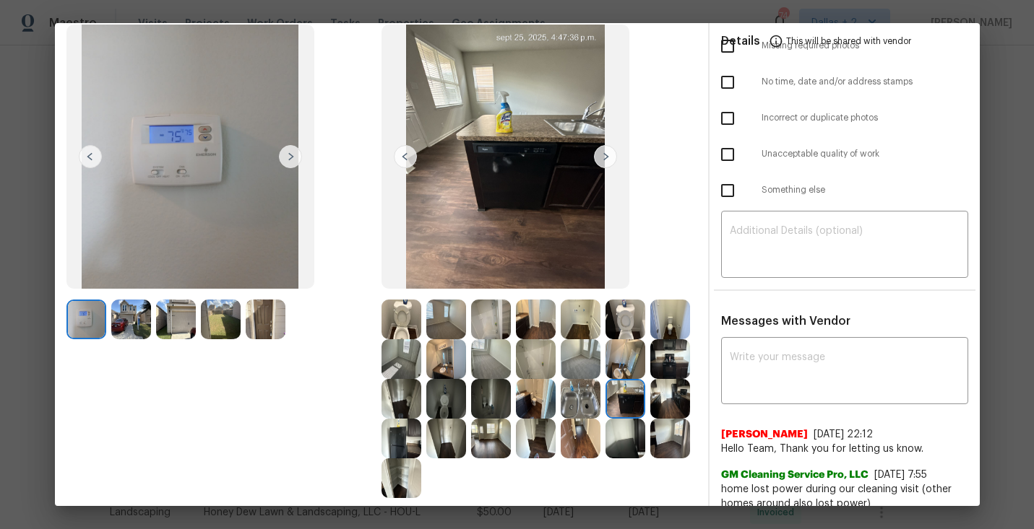
click at [606, 156] on img at bounding box center [605, 156] width 23 height 23
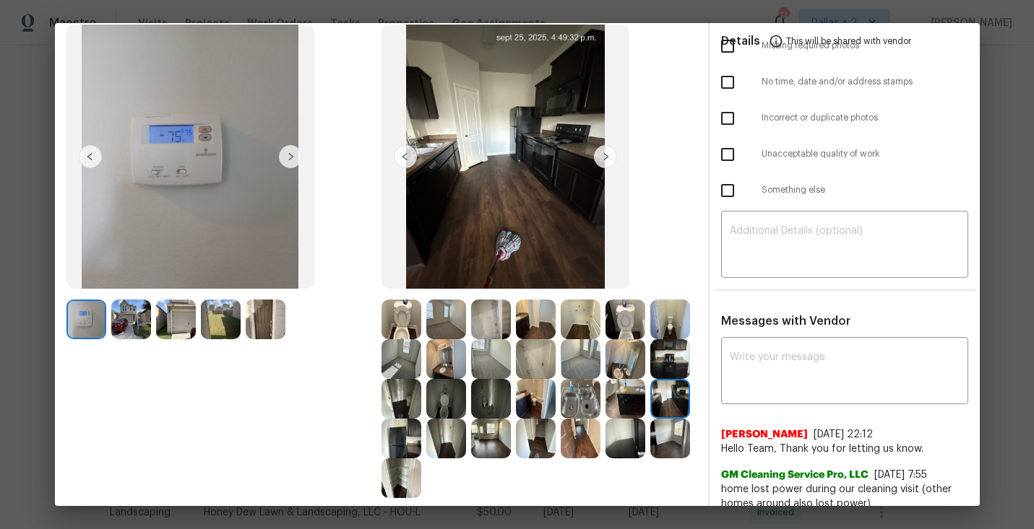
click at [606, 156] on img at bounding box center [605, 156] width 23 height 23
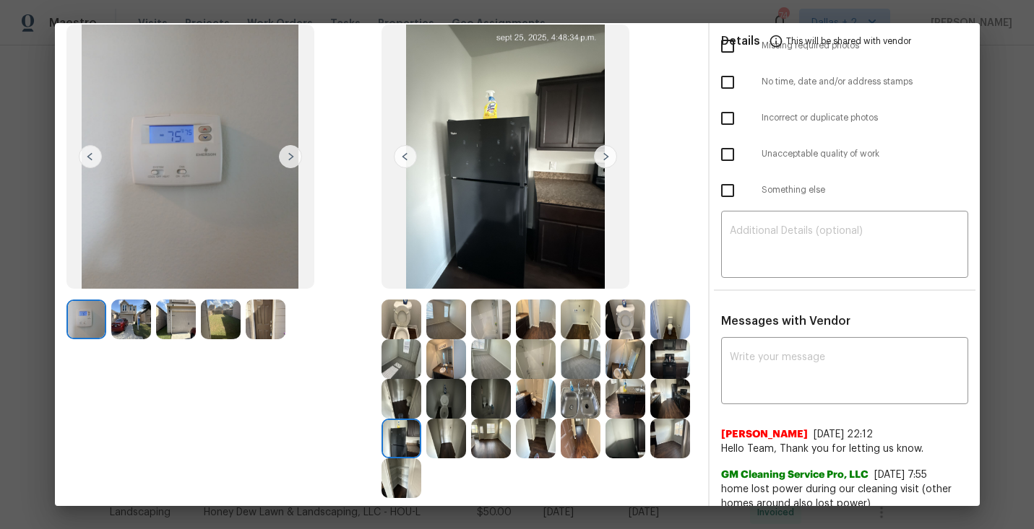
click at [606, 156] on img at bounding box center [605, 156] width 23 height 23
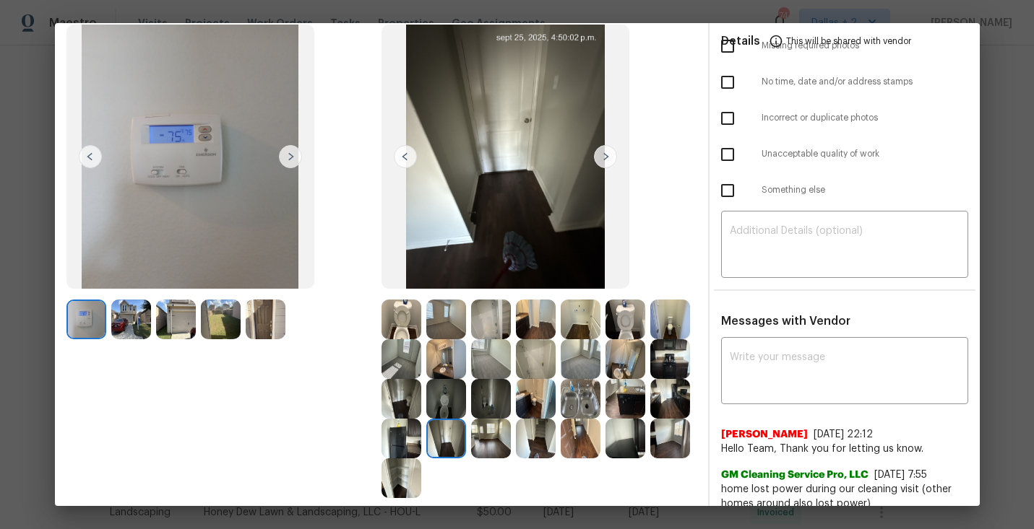
click at [606, 156] on img at bounding box center [605, 156] width 23 height 23
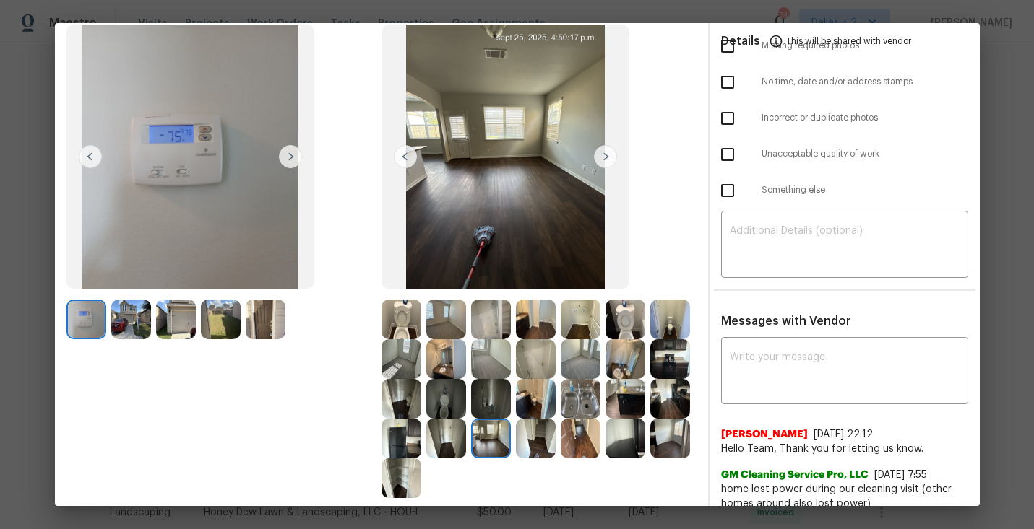
click at [606, 156] on img at bounding box center [605, 156] width 23 height 23
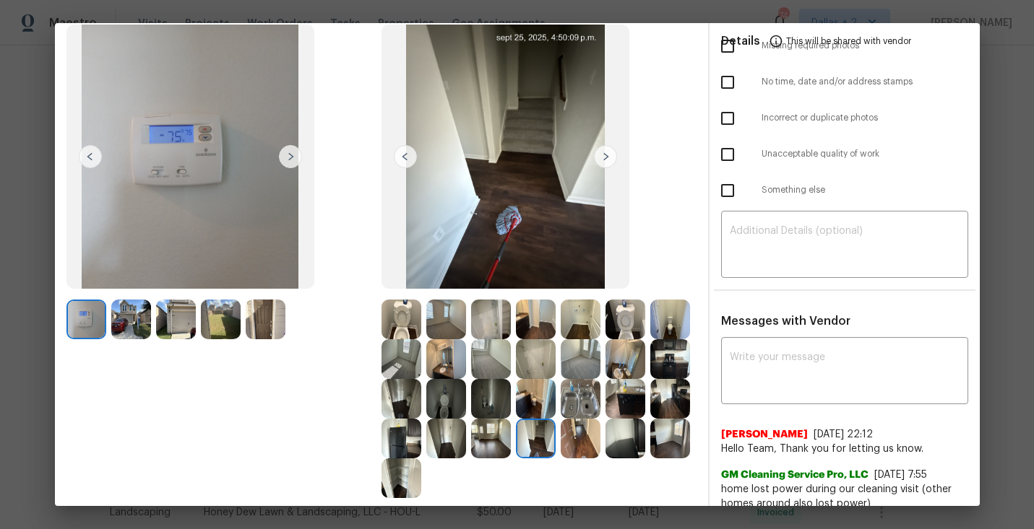
click at [606, 156] on img at bounding box center [605, 156] width 23 height 23
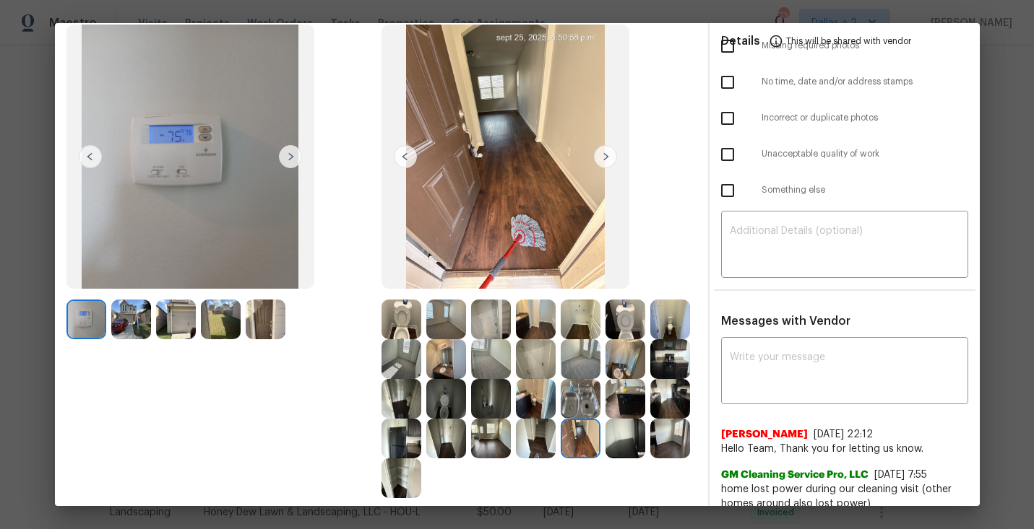
click at [606, 156] on img at bounding box center [605, 156] width 23 height 23
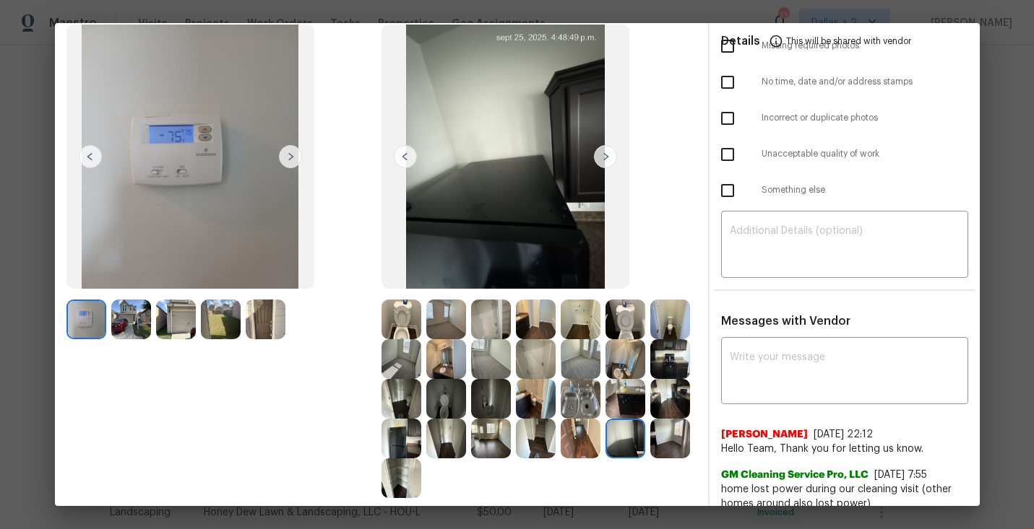
click at [605, 156] on img at bounding box center [605, 156] width 23 height 23
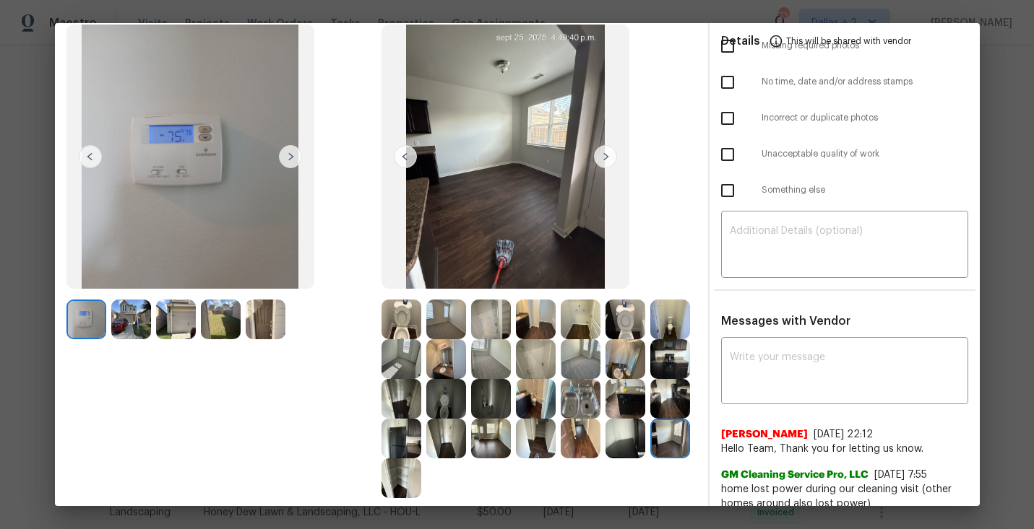
click at [605, 156] on img at bounding box center [605, 156] width 23 height 23
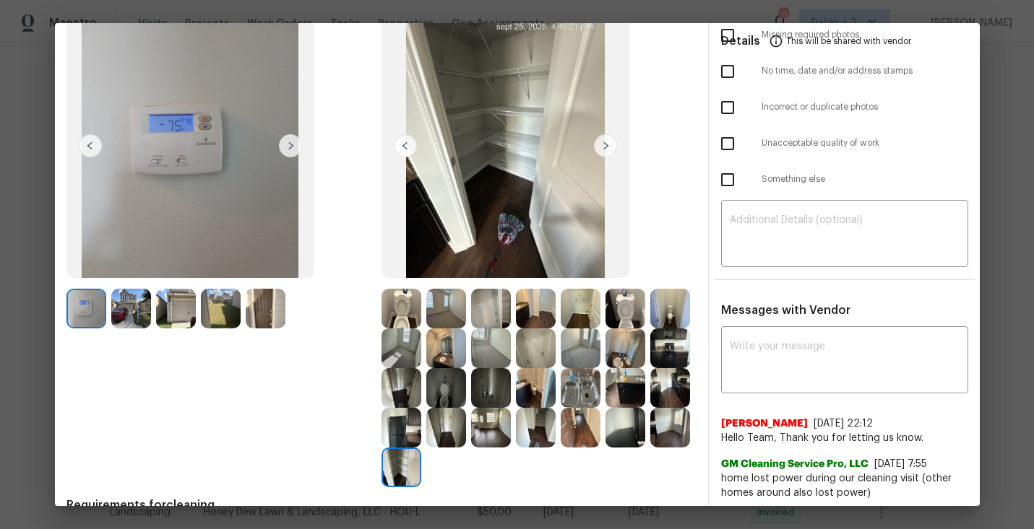
scroll to position [93, 0]
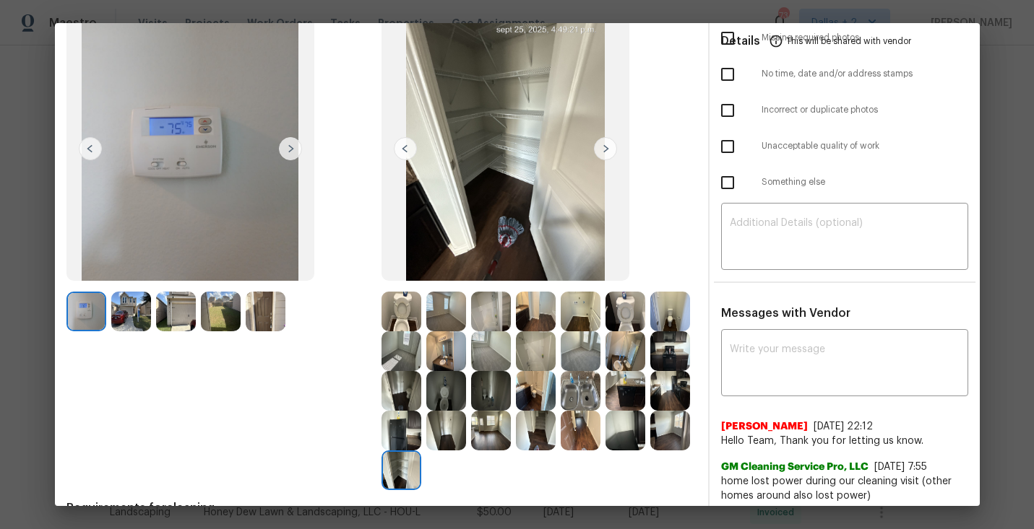
click at [536, 321] on img at bounding box center [536, 312] width 40 height 40
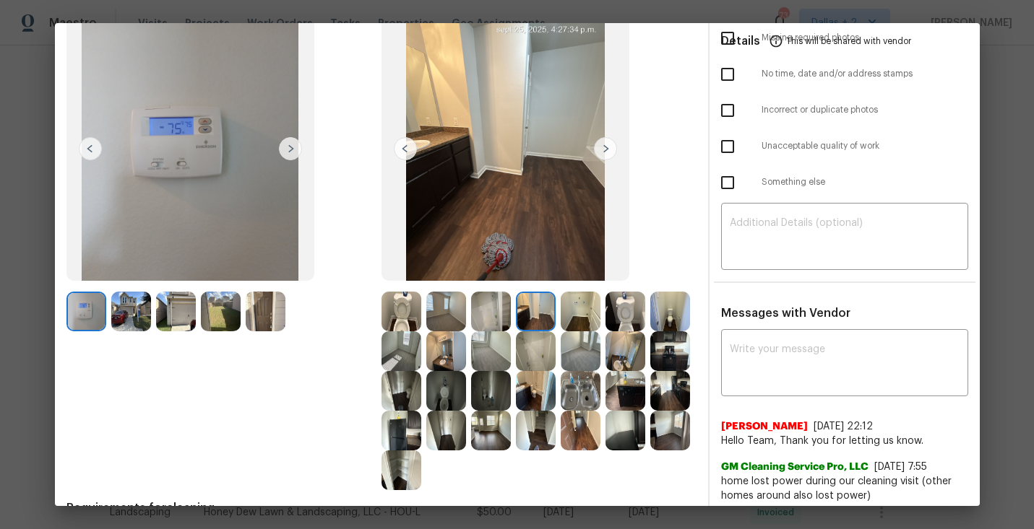
click at [577, 314] on img at bounding box center [581, 312] width 40 height 40
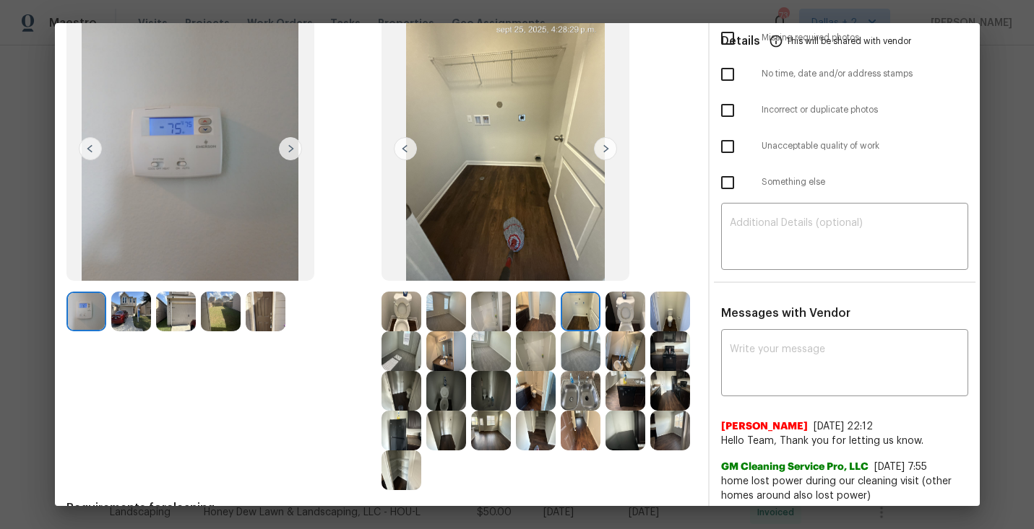
click at [644, 312] on img at bounding box center [625, 312] width 40 height 40
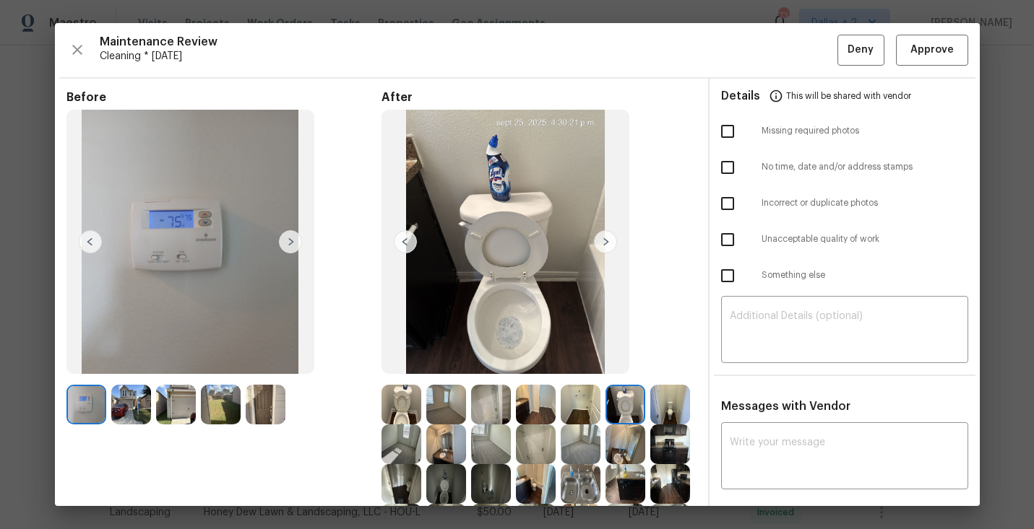
scroll to position [166, 0]
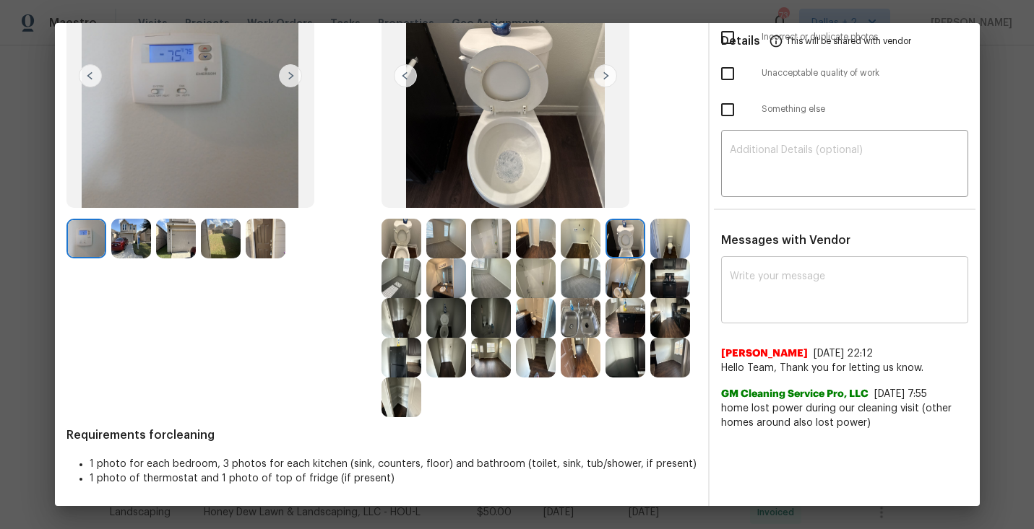
click at [875, 314] on div "x ​" at bounding box center [844, 292] width 247 height 64
paste textarea "Maintenance Audit Team: Hello! Unfortunately this cleaning visit completed on 9…"
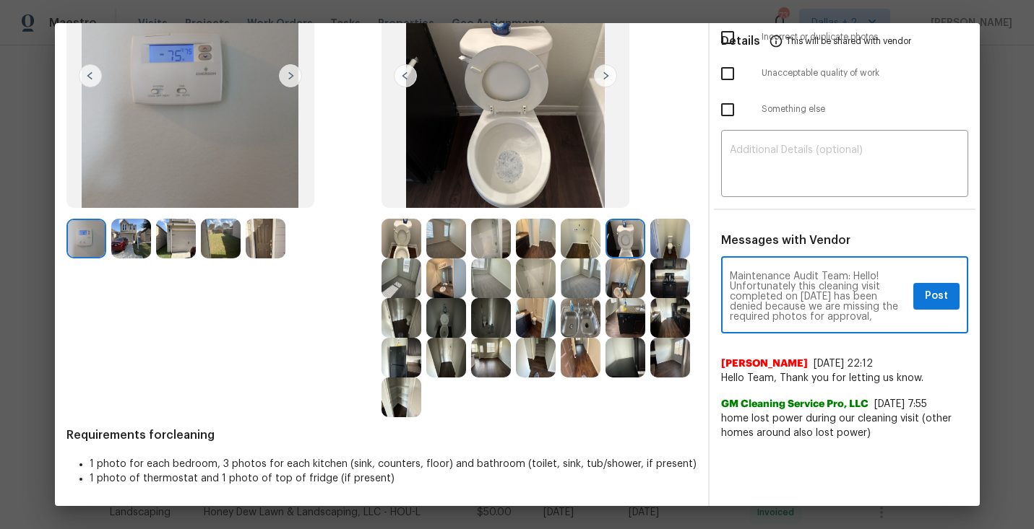
click at [818, 297] on textarea "Maintenance Audit Team: Hello! Unfortunately this cleaning visit completed on 9…" at bounding box center [819, 297] width 178 height 51
click at [889, 319] on textarea "Maintenance Audit Team: Hello! Unfortunately this cleaning visit completed on 9…" at bounding box center [819, 297] width 178 height 51
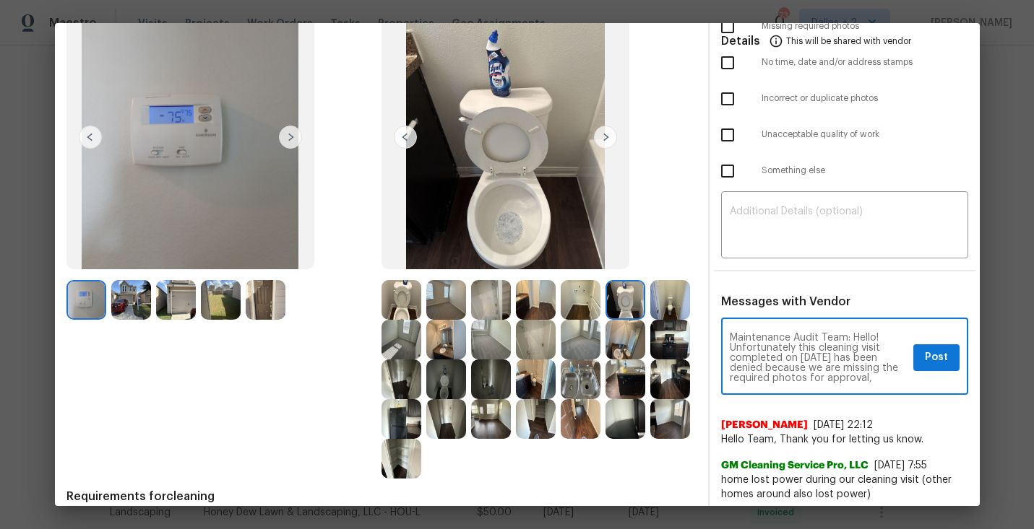
scroll to position [106, 0]
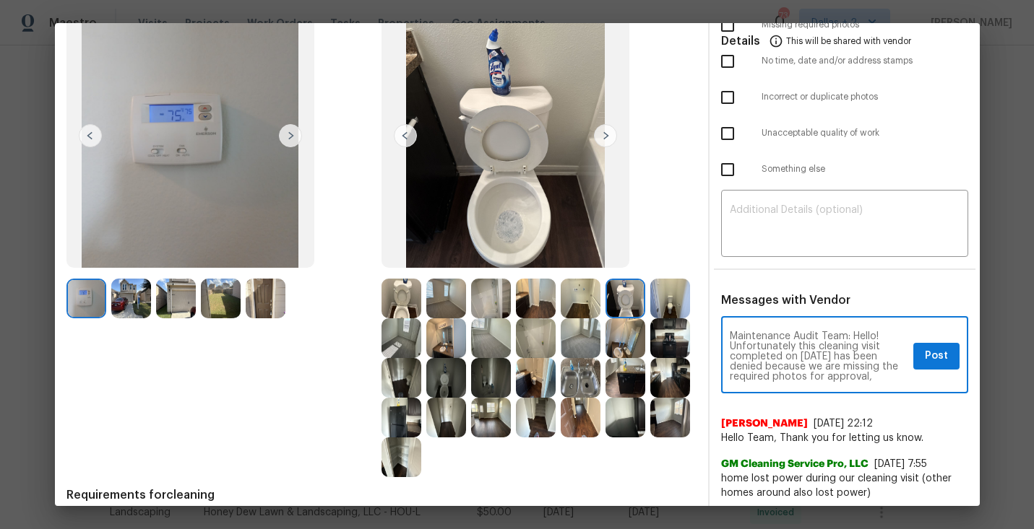
type textarea "Maintenance Audit Team: Hello! Unfortunately this cleaning visit completed on 9…"
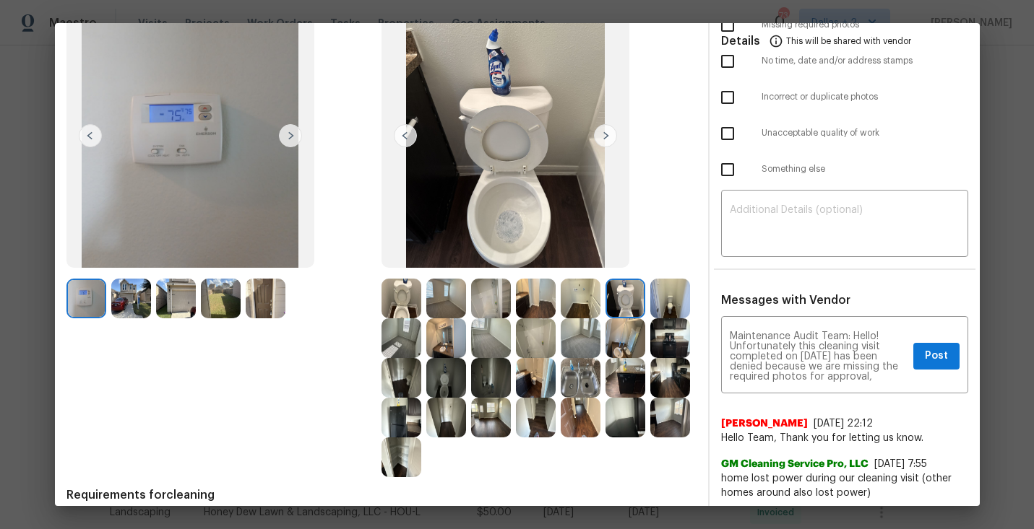
click at [130, 297] on img at bounding box center [131, 299] width 40 height 40
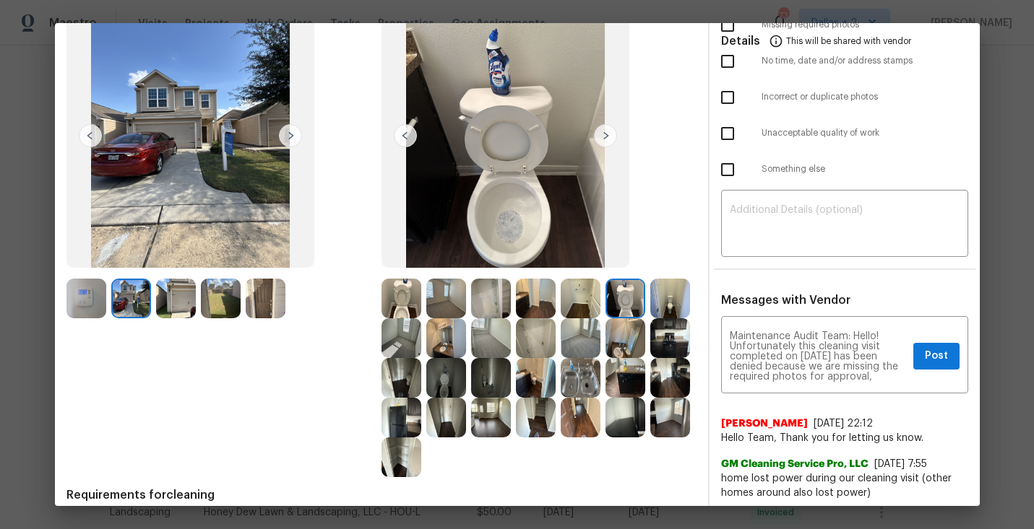
click at [183, 310] on img at bounding box center [176, 299] width 40 height 40
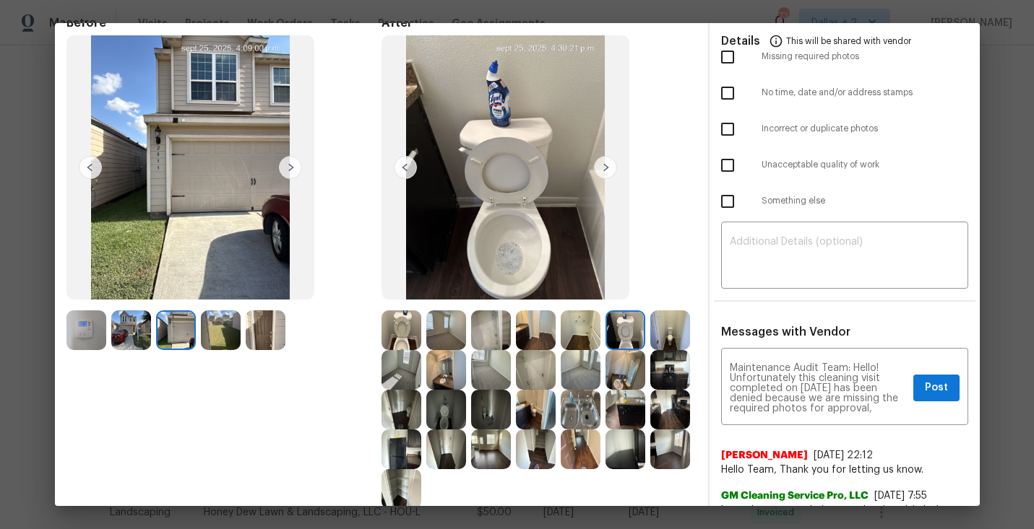
scroll to position [0, 0]
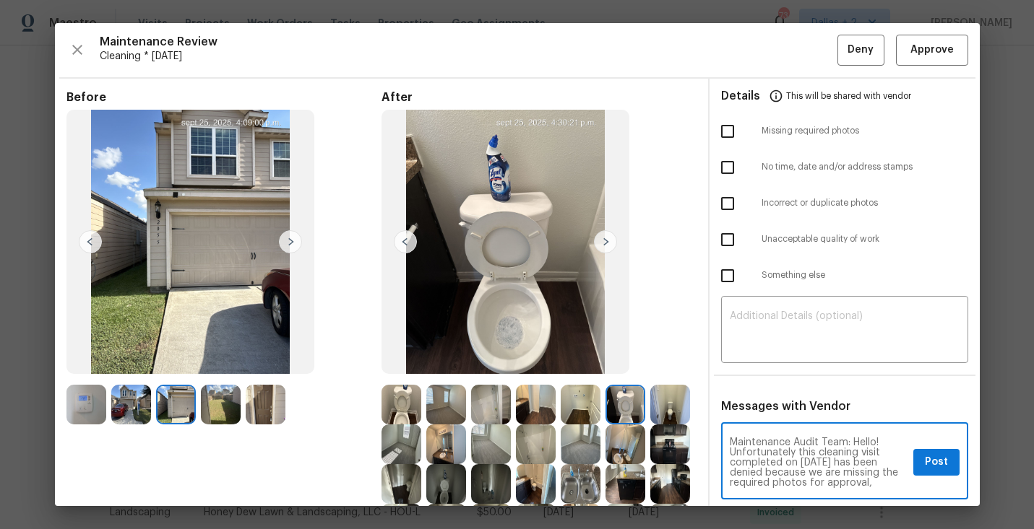
click at [805, 464] on textarea "Maintenance Audit Team: Hello! Unfortunately this cleaning visit completed on 9…" at bounding box center [819, 463] width 178 height 51
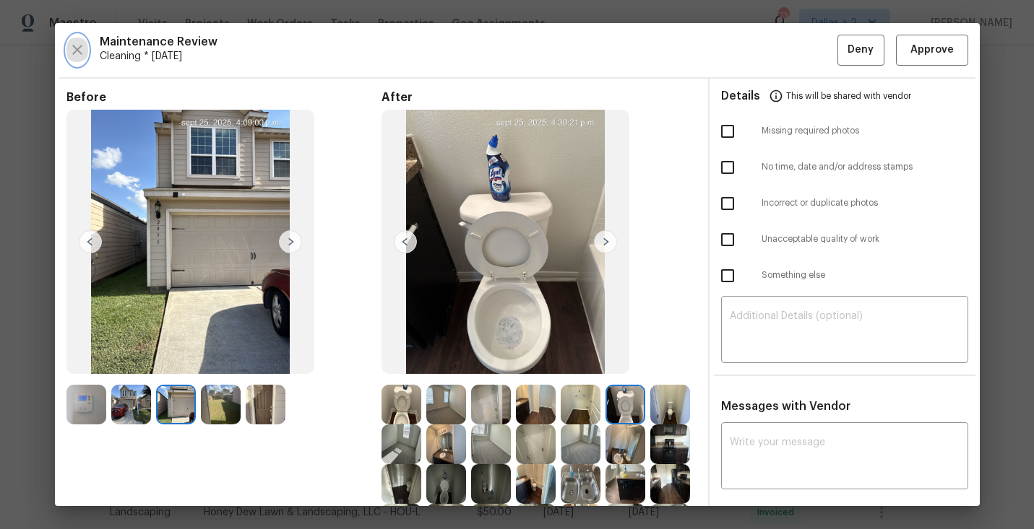
click at [82, 53] on icon "button" at bounding box center [77, 49] width 17 height 17
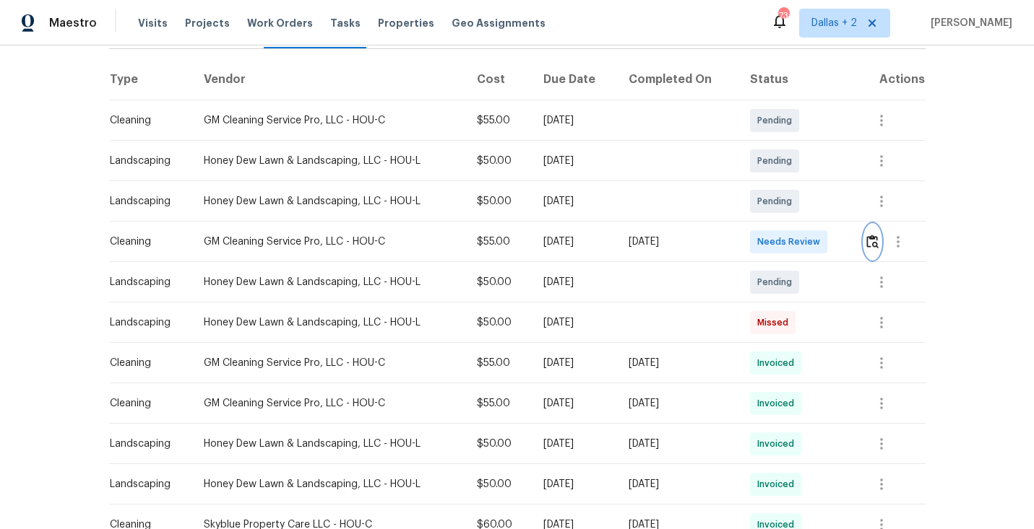
scroll to position [235, 0]
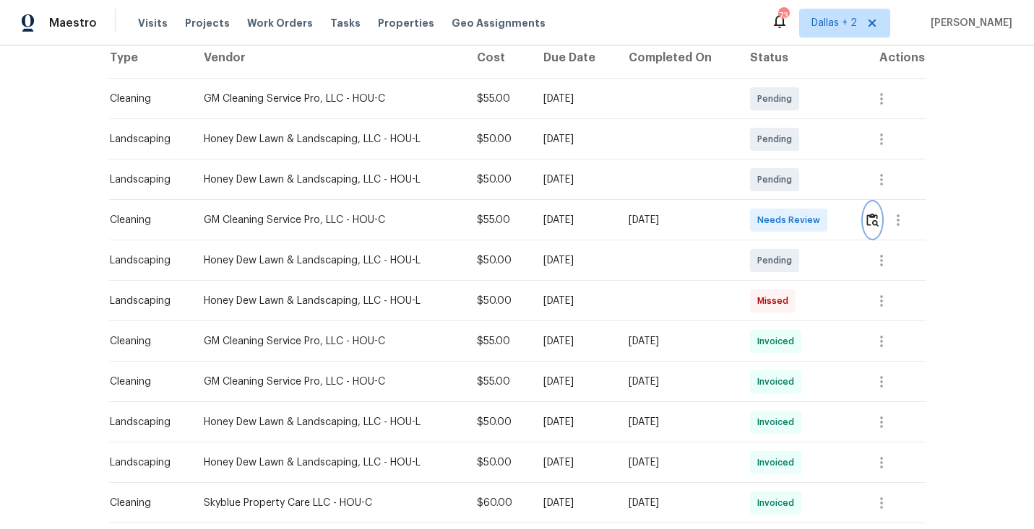
click at [868, 217] on button "button" at bounding box center [872, 220] width 17 height 35
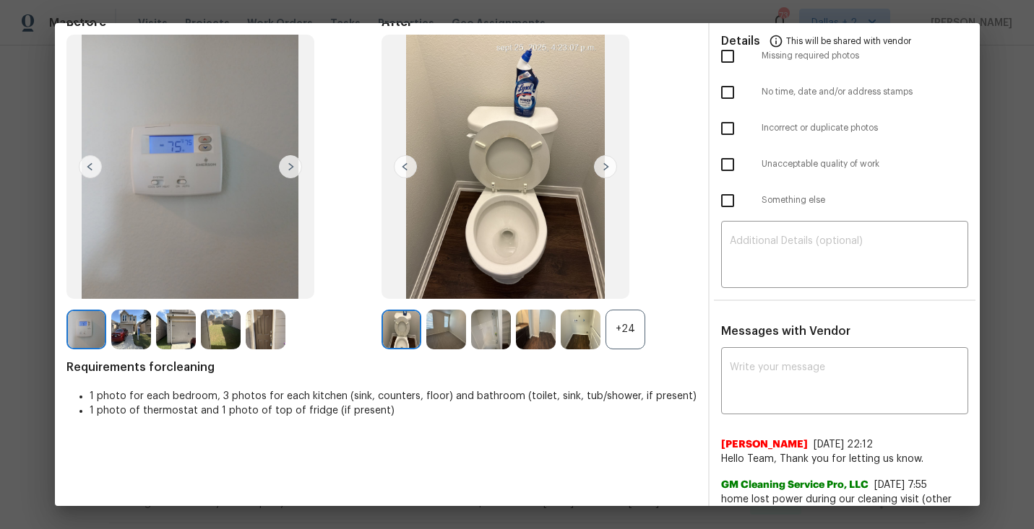
scroll to position [85, 0]
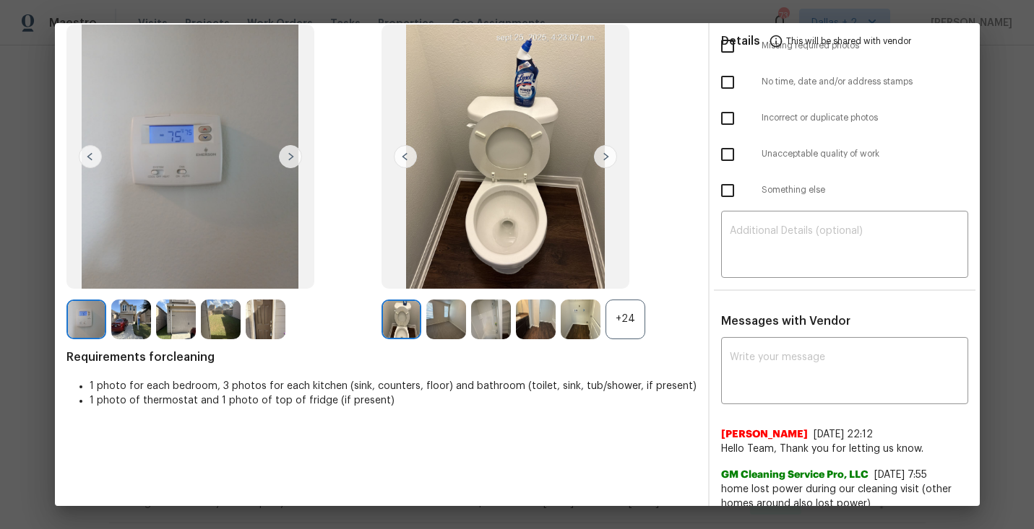
click at [622, 335] on div "+24" at bounding box center [625, 320] width 40 height 40
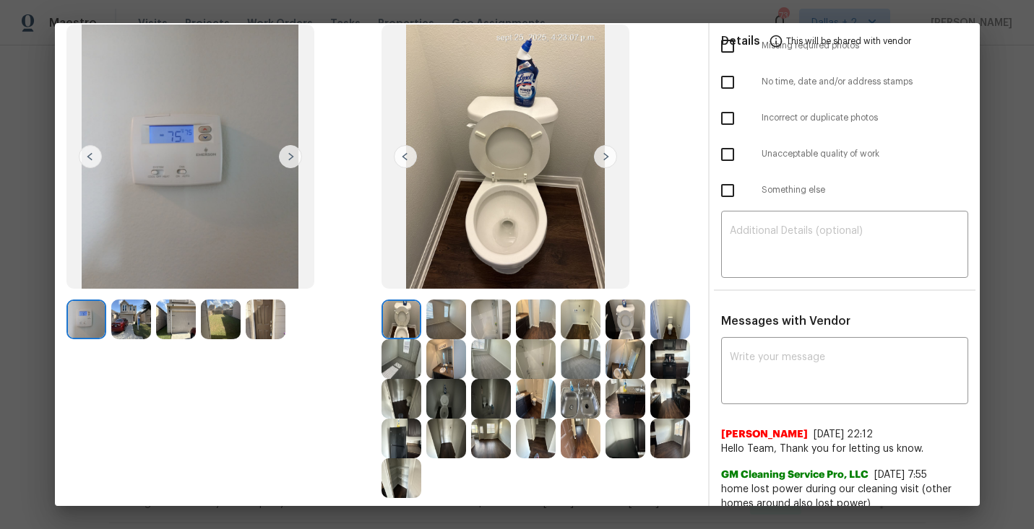
scroll to position [166, 0]
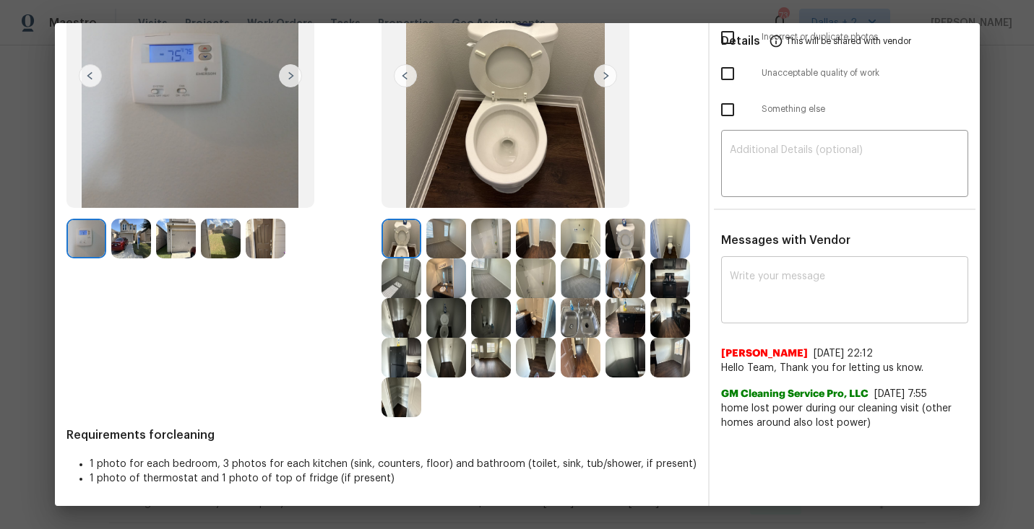
click at [812, 272] on textarea at bounding box center [845, 292] width 230 height 40
paste textarea "Maintenance Audit Team: Hello!"
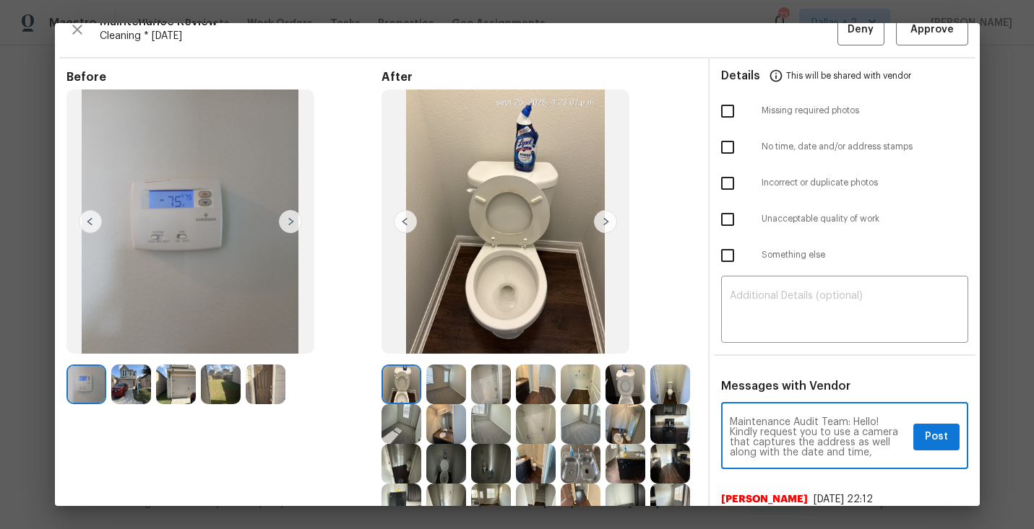
scroll to position [17, 0]
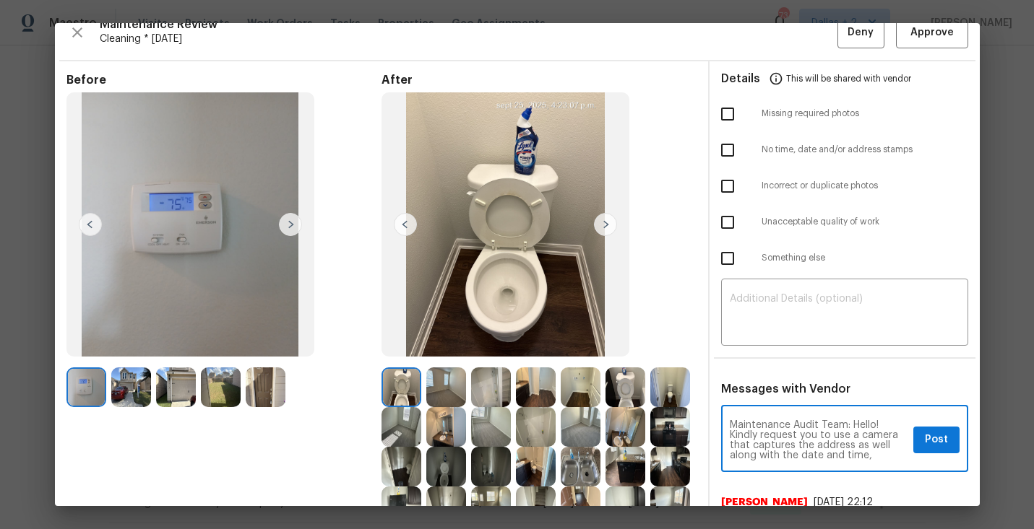
click at [889, 422] on textarea "Maintenance Audit Team: Hello! Kindly request you to use a camera that captures…" at bounding box center [819, 440] width 178 height 40
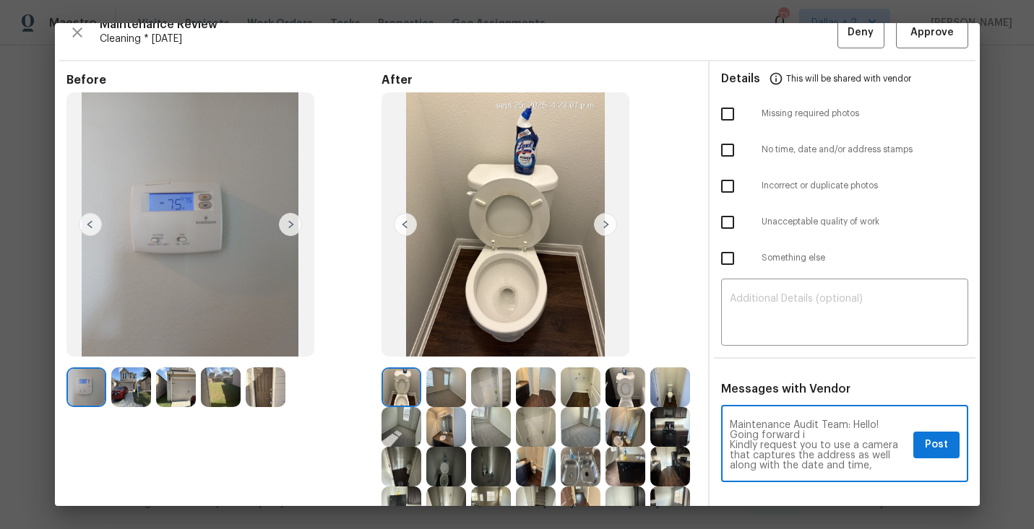
click at [731, 446] on textarea "Maintenance Audit Team: Hello! Going forward i Kindly request you to use a came…" at bounding box center [819, 445] width 178 height 51
click at [789, 474] on div "Maintenance Audit Team: Hello! Going forward i kindly request you to use a came…" at bounding box center [844, 446] width 247 height 74
click at [784, 464] on textarea "Maintenance Audit Team: Hello! Going forward i kindly request you to use a came…" at bounding box center [819, 445] width 178 height 51
type textarea "Maintenance Audit Team: Hello! Going forward i kindly request you to use a came…"
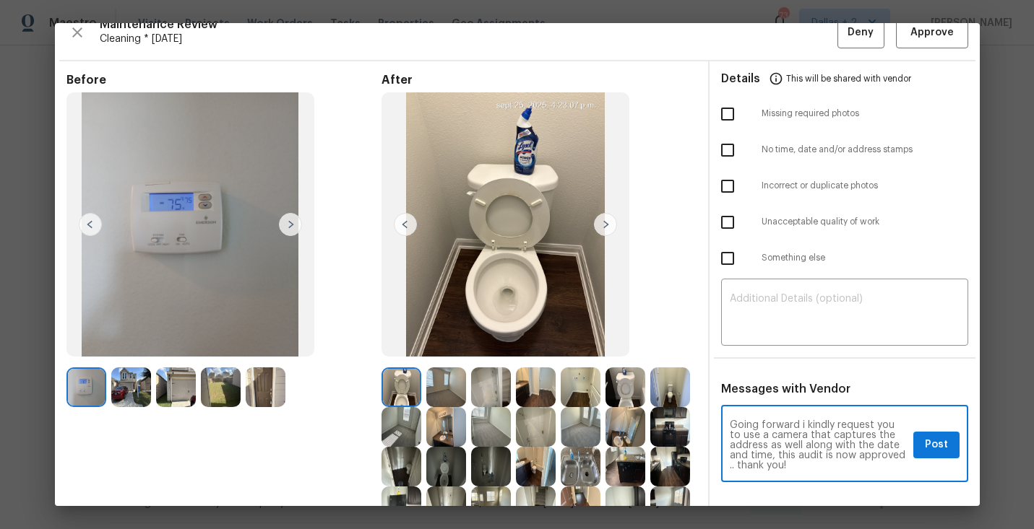
click at [935, 428] on div "Maintenance Audit Team: Hello! Going forward i kindly request you to use a came…" at bounding box center [844, 446] width 247 height 74
click at [938, 438] on span "Post" at bounding box center [936, 445] width 23 height 18
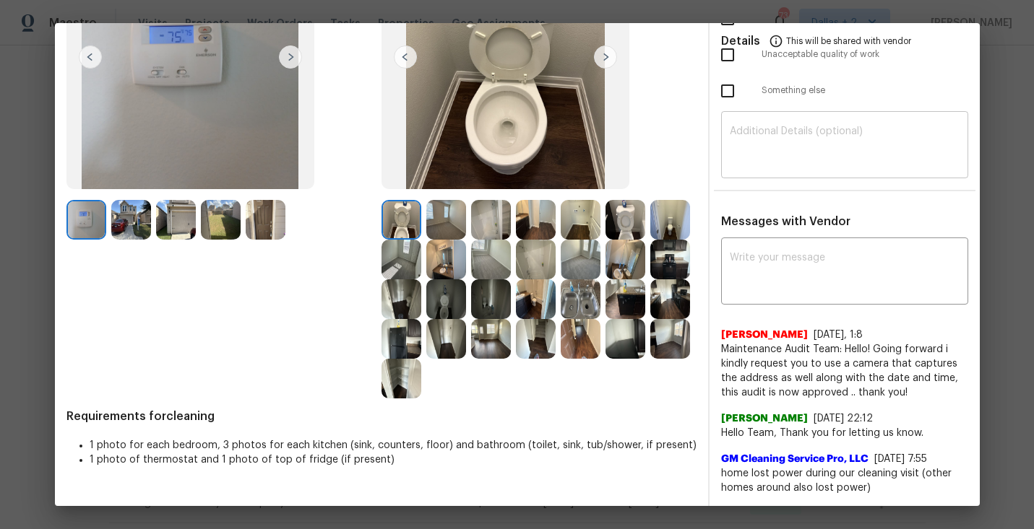
scroll to position [0, 0]
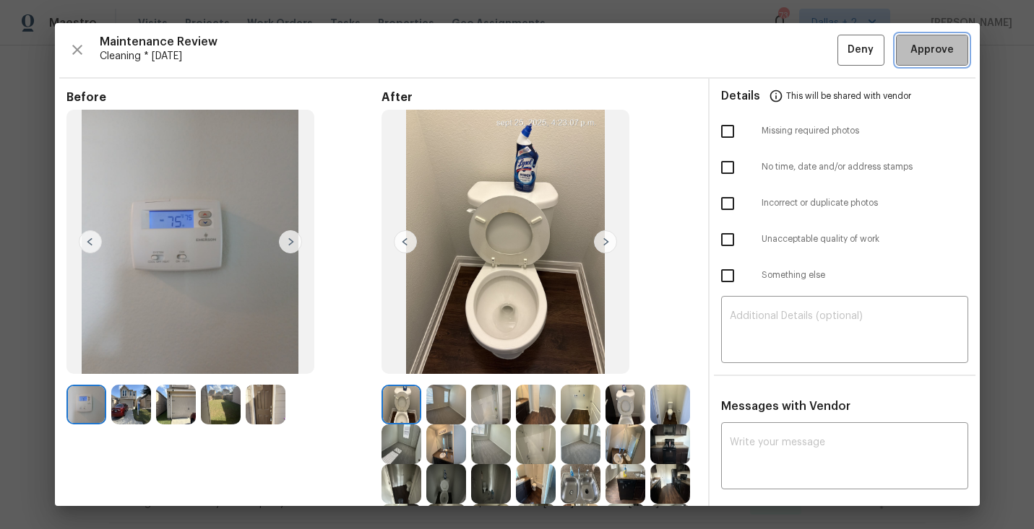
click at [930, 36] on button "Approve" at bounding box center [932, 50] width 72 height 31
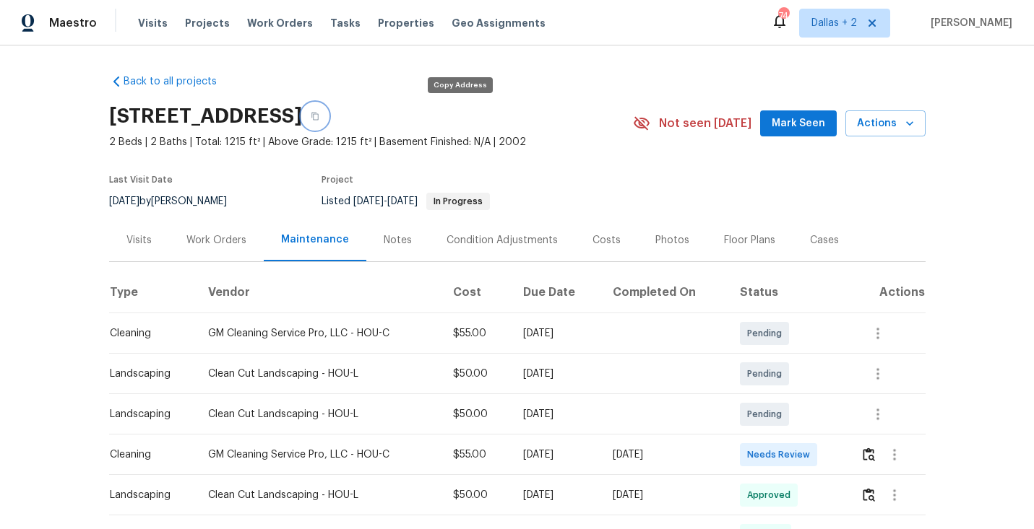
click at [319, 113] on icon "button" at bounding box center [315, 116] width 9 height 9
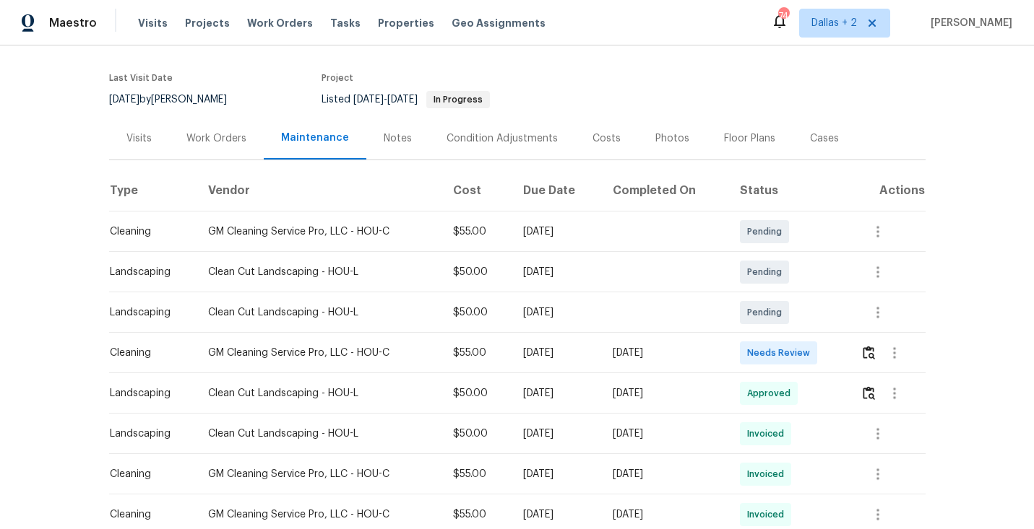
scroll to position [99, 0]
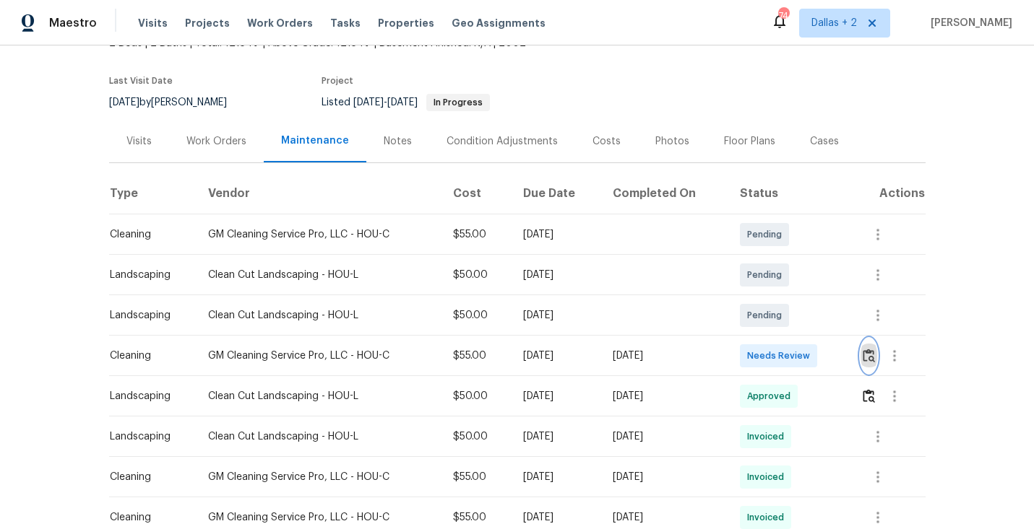
click at [870, 353] on img "button" at bounding box center [868, 356] width 12 height 14
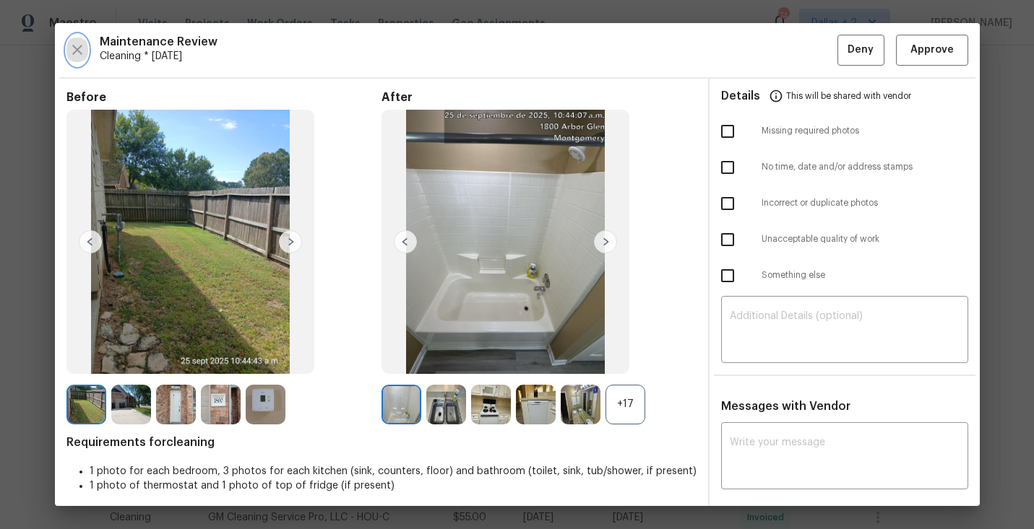
click at [77, 45] on icon "button" at bounding box center [77, 49] width 17 height 17
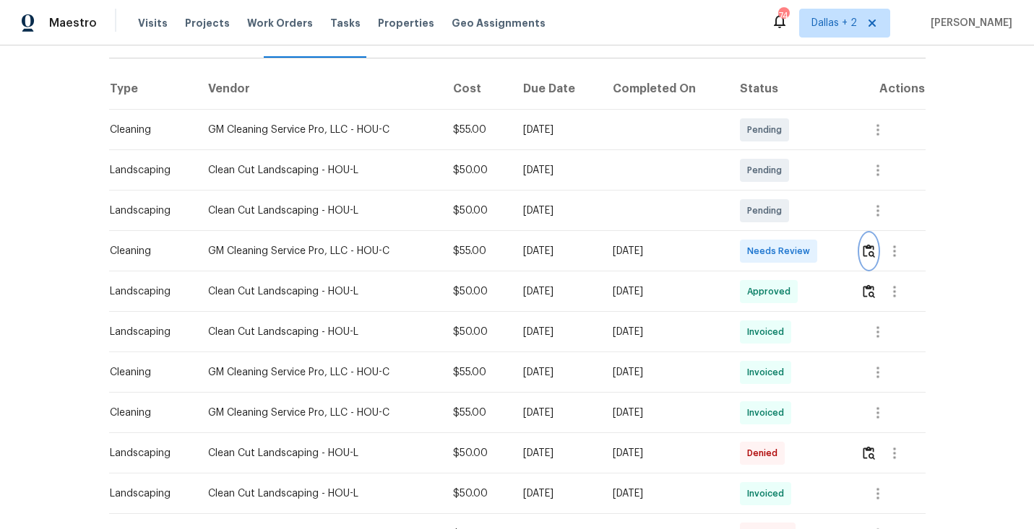
scroll to position [306, 0]
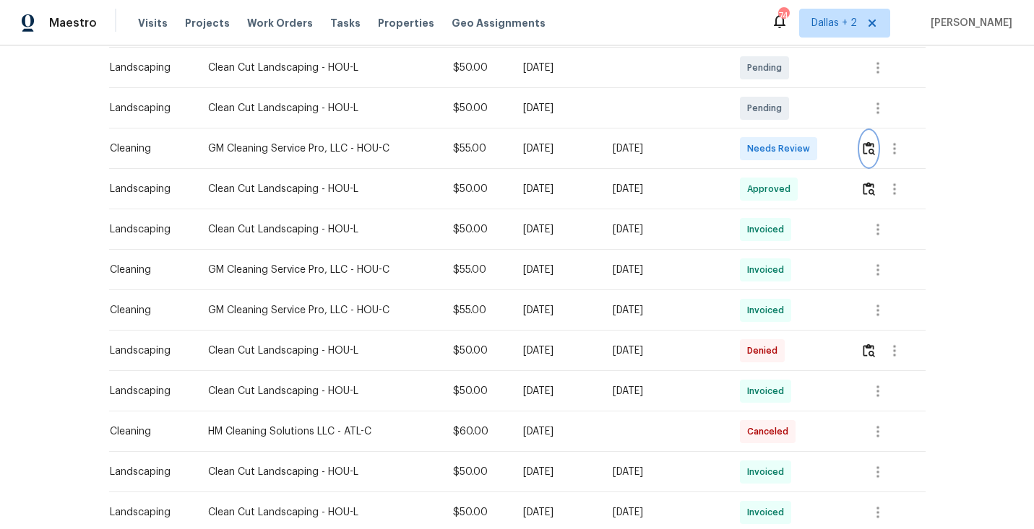
click at [873, 147] on img "button" at bounding box center [868, 149] width 12 height 14
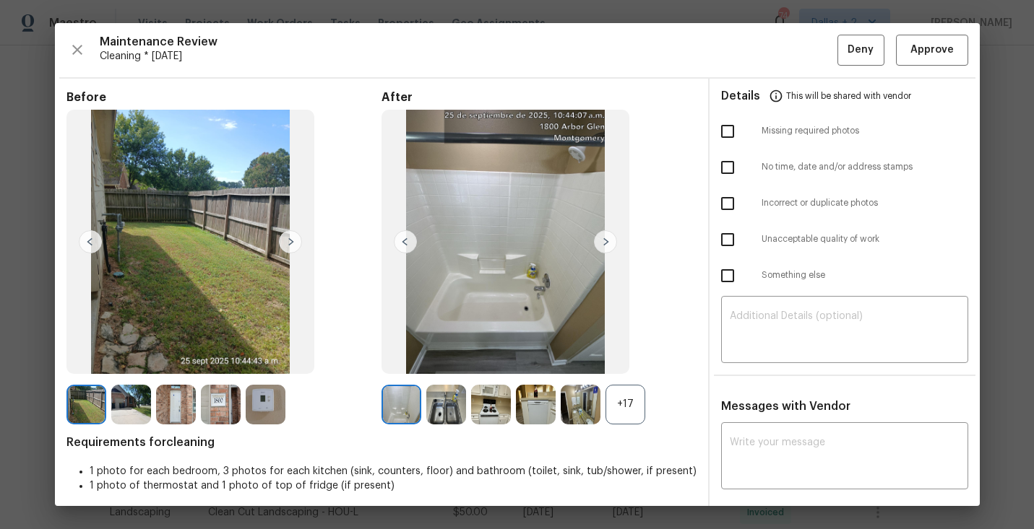
click at [627, 407] on div "+17" at bounding box center [625, 405] width 40 height 40
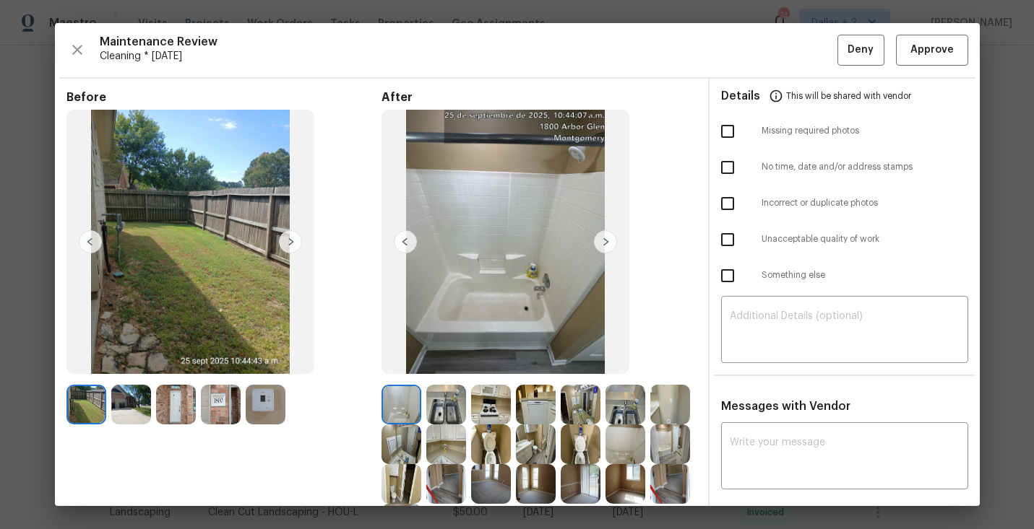
scroll to position [49, 0]
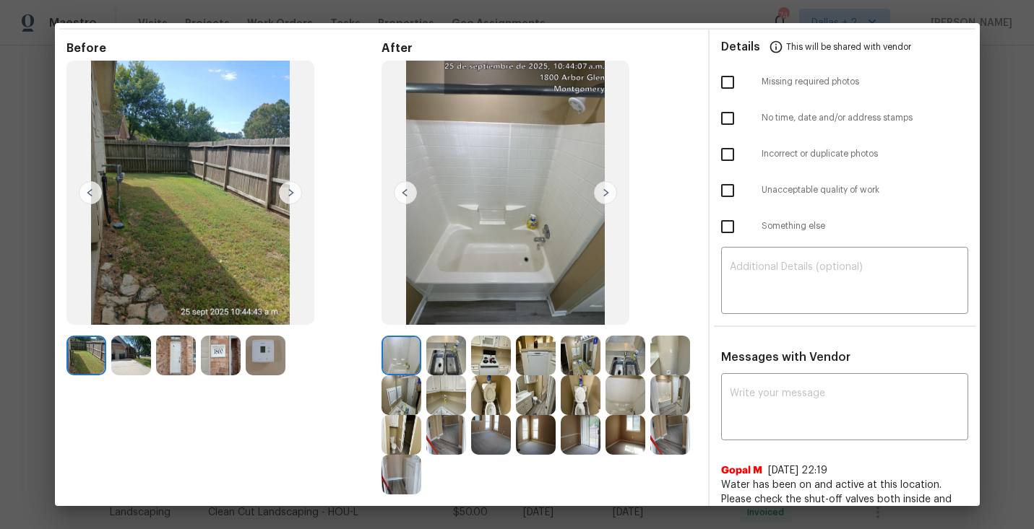
click at [536, 397] on img at bounding box center [536, 396] width 40 height 40
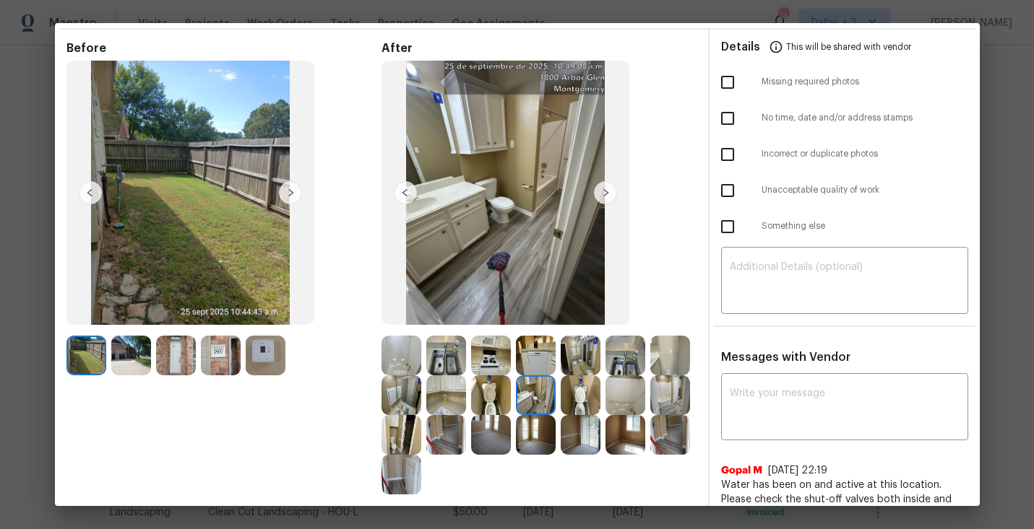
click at [400, 394] on img at bounding box center [401, 396] width 40 height 40
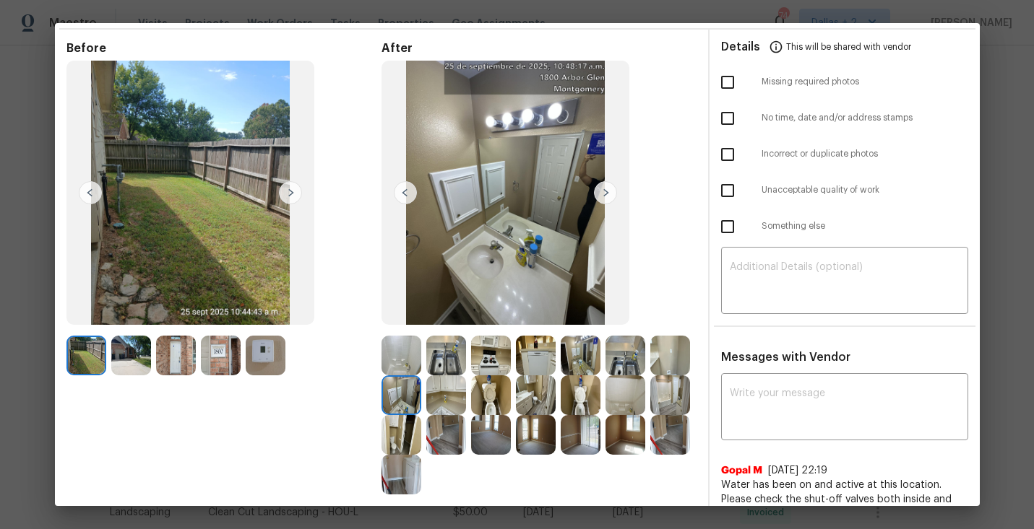
click at [575, 364] on img at bounding box center [581, 356] width 40 height 40
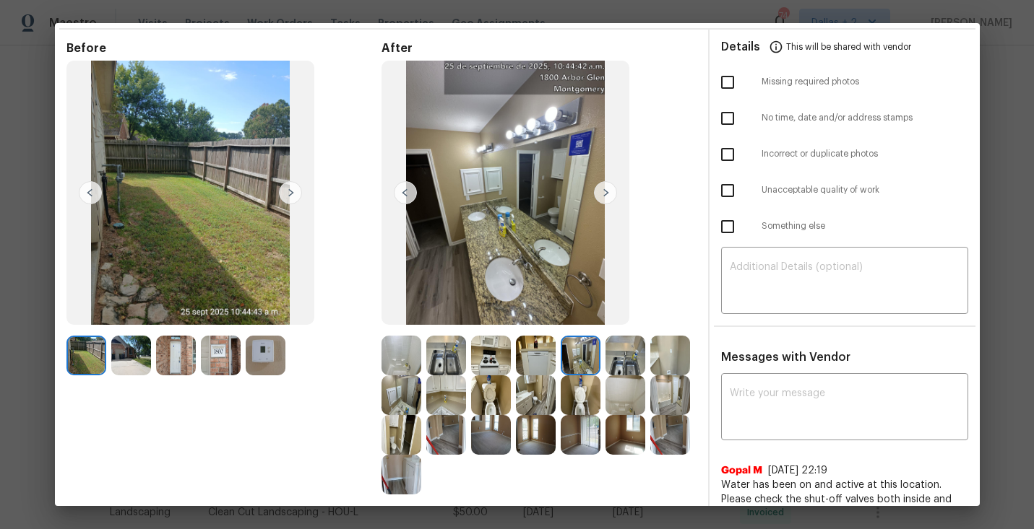
click at [611, 192] on img at bounding box center [605, 192] width 23 height 23
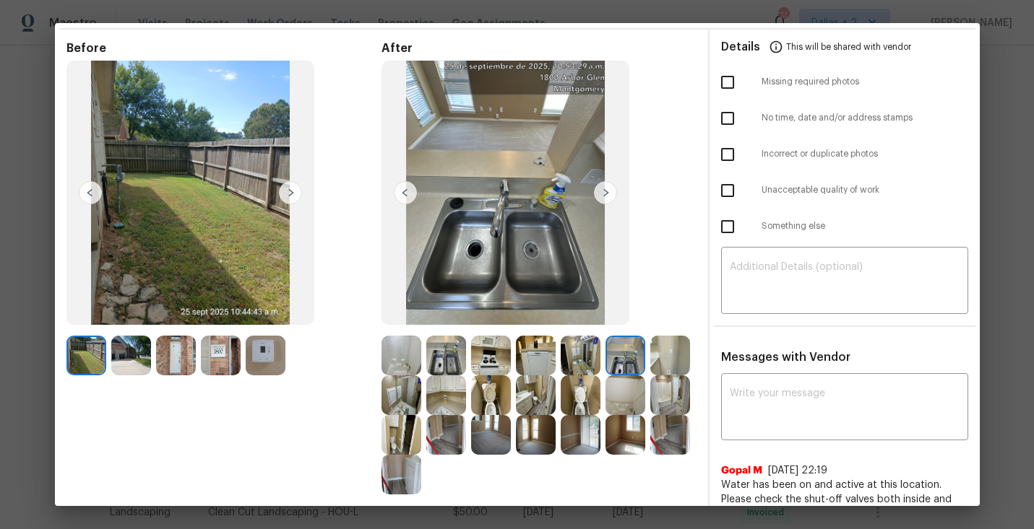
click at [605, 194] on img at bounding box center [605, 192] width 23 height 23
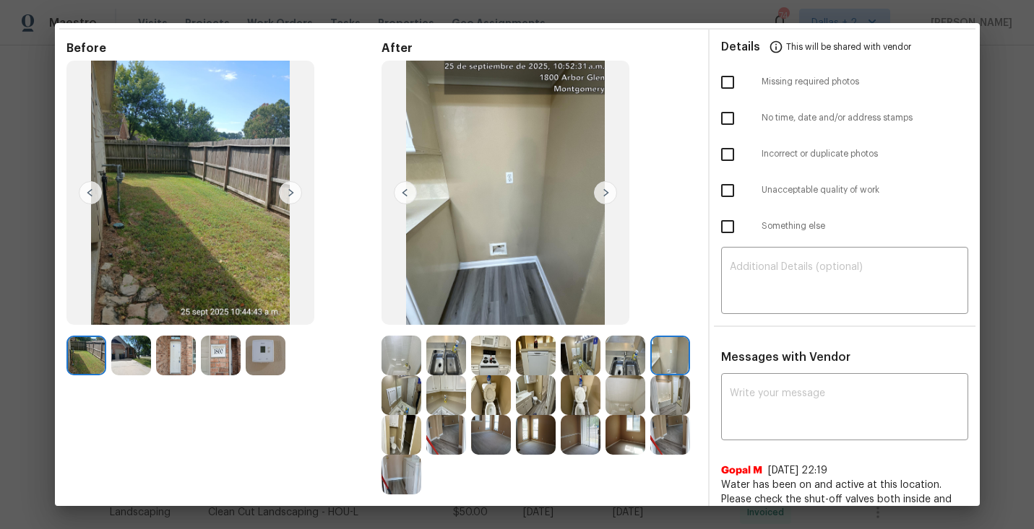
click at [600, 195] on img at bounding box center [605, 192] width 23 height 23
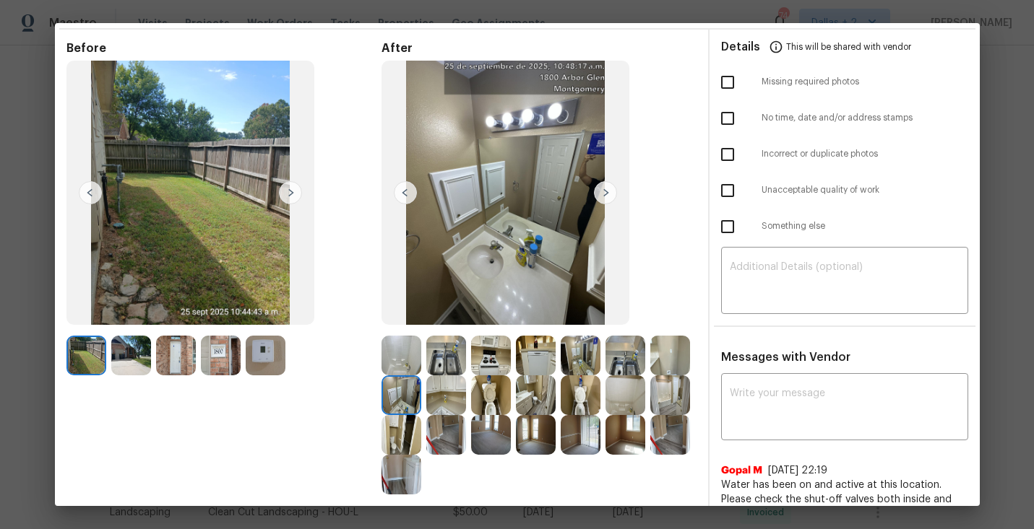
click at [601, 195] on img at bounding box center [605, 192] width 23 height 23
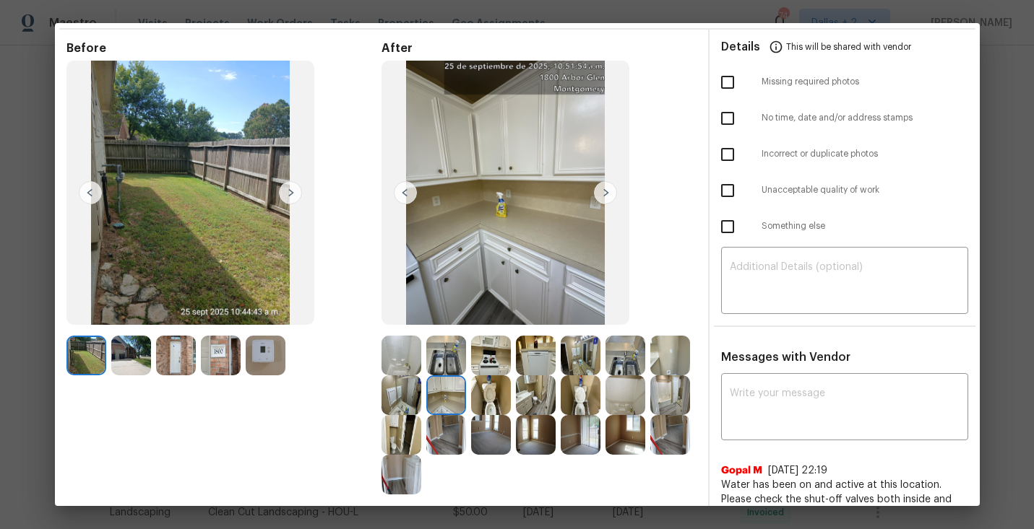
click at [601, 195] on img at bounding box center [605, 192] width 23 height 23
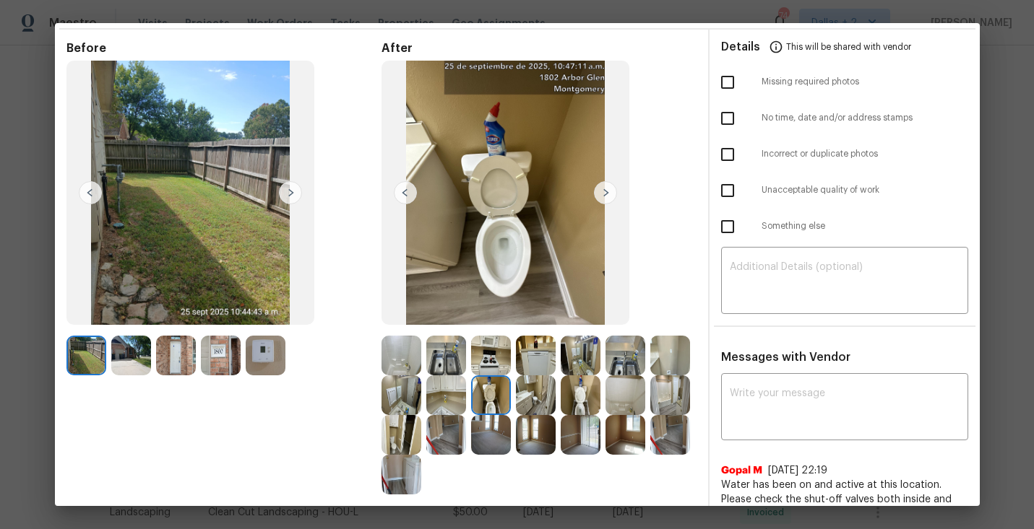
click at [535, 406] on img at bounding box center [536, 396] width 40 height 40
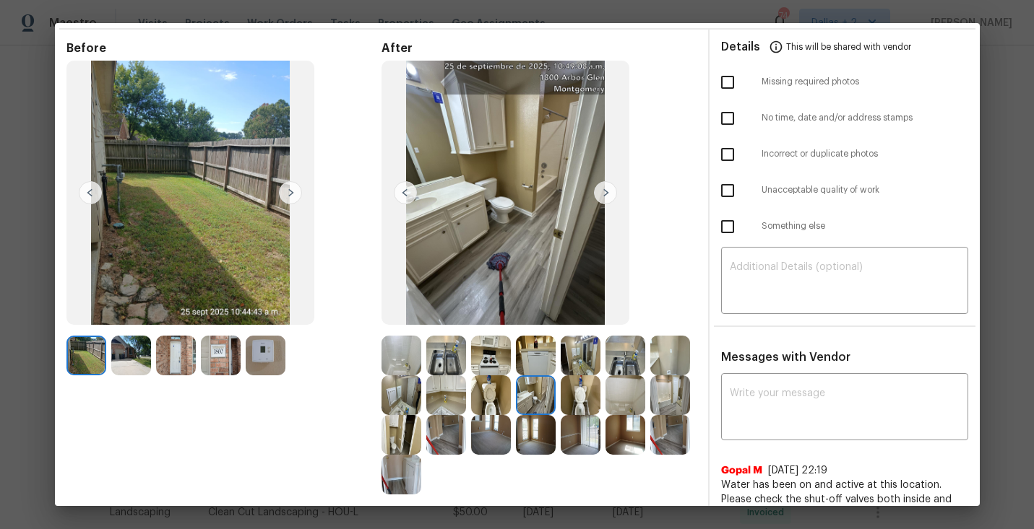
click at [555, 402] on img at bounding box center [536, 396] width 40 height 40
click at [597, 417] on img at bounding box center [581, 435] width 40 height 40
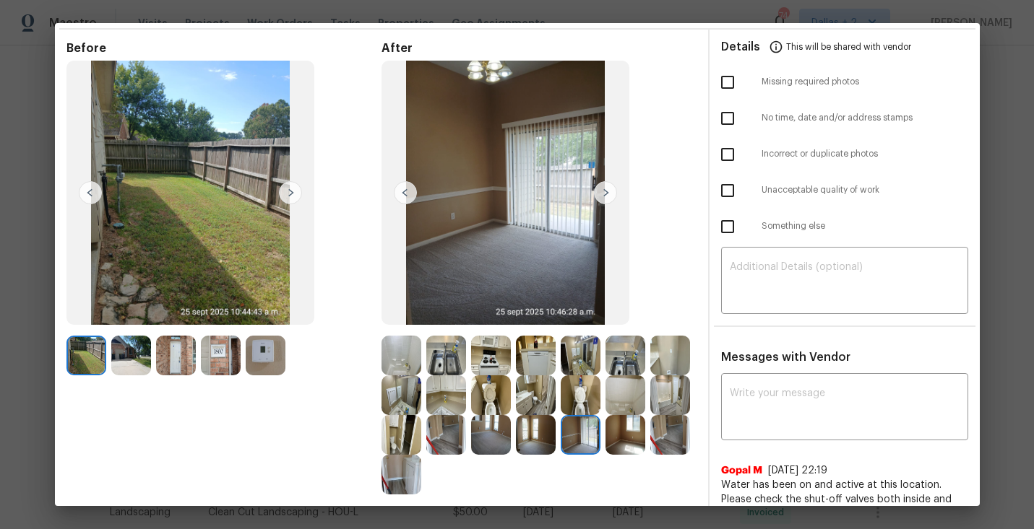
click at [525, 431] on img at bounding box center [536, 435] width 40 height 40
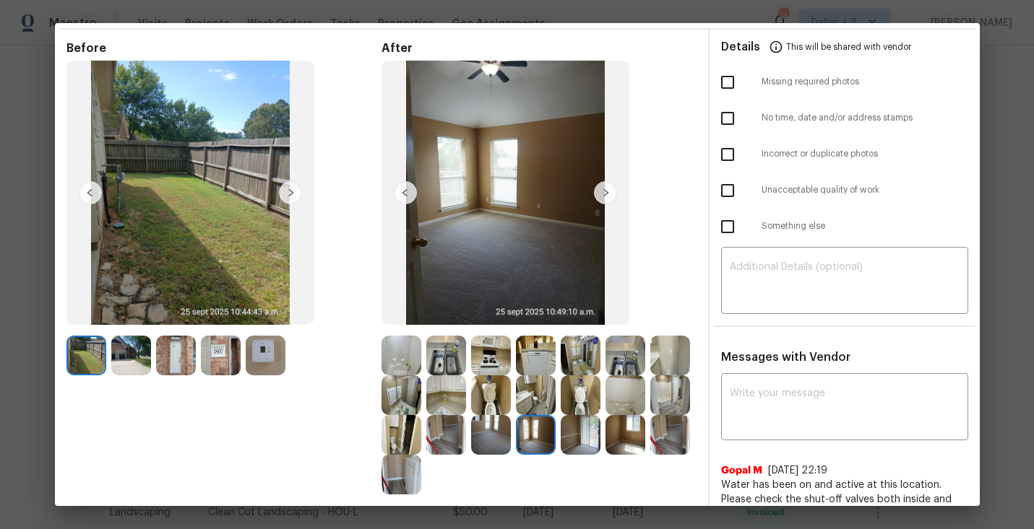
click at [678, 430] on img at bounding box center [670, 435] width 40 height 40
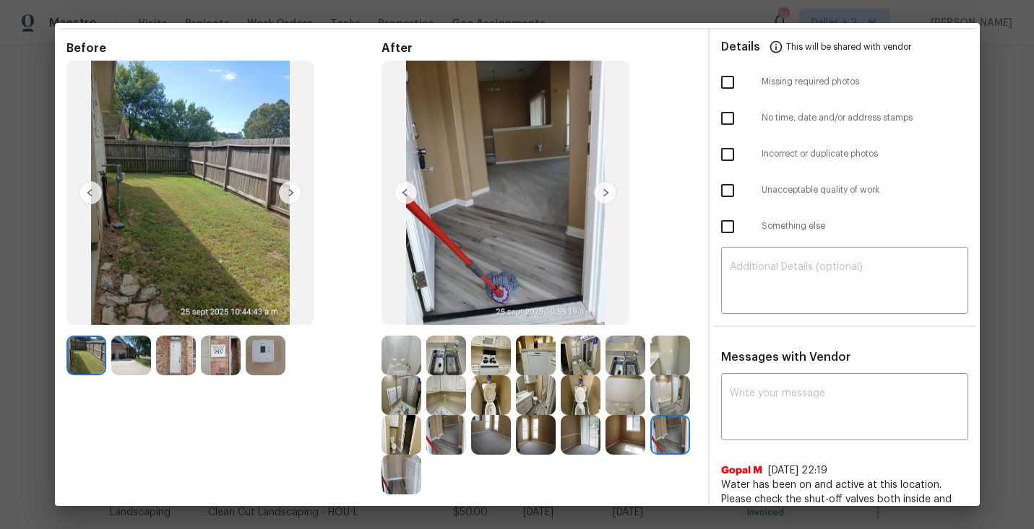
click at [432, 430] on img at bounding box center [446, 435] width 40 height 40
click at [395, 441] on img at bounding box center [401, 435] width 40 height 40
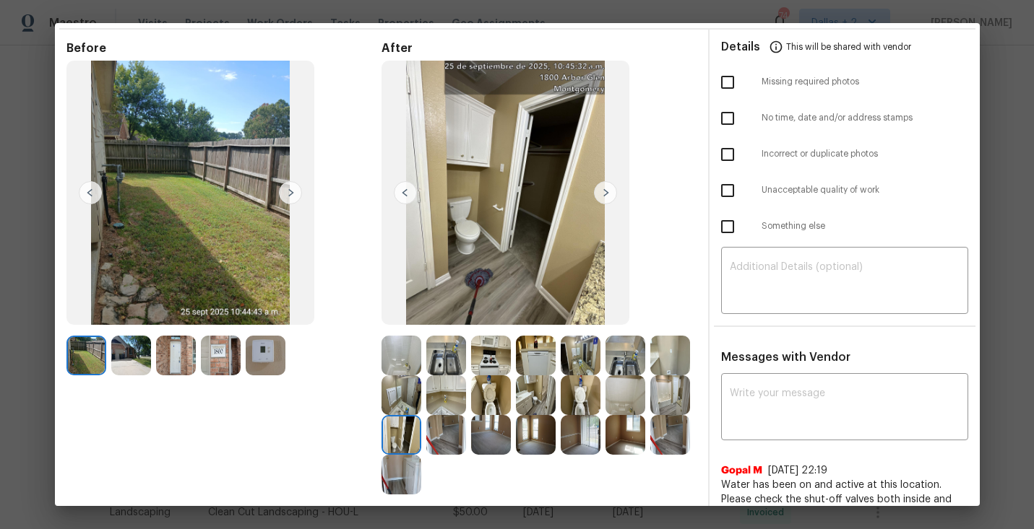
click at [410, 394] on img at bounding box center [401, 396] width 40 height 40
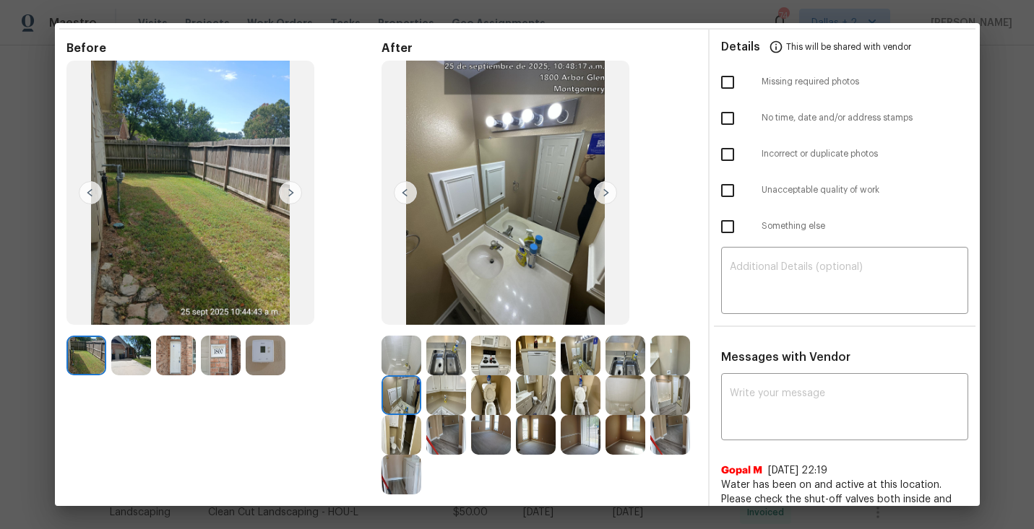
click at [492, 403] on img at bounding box center [491, 396] width 40 height 40
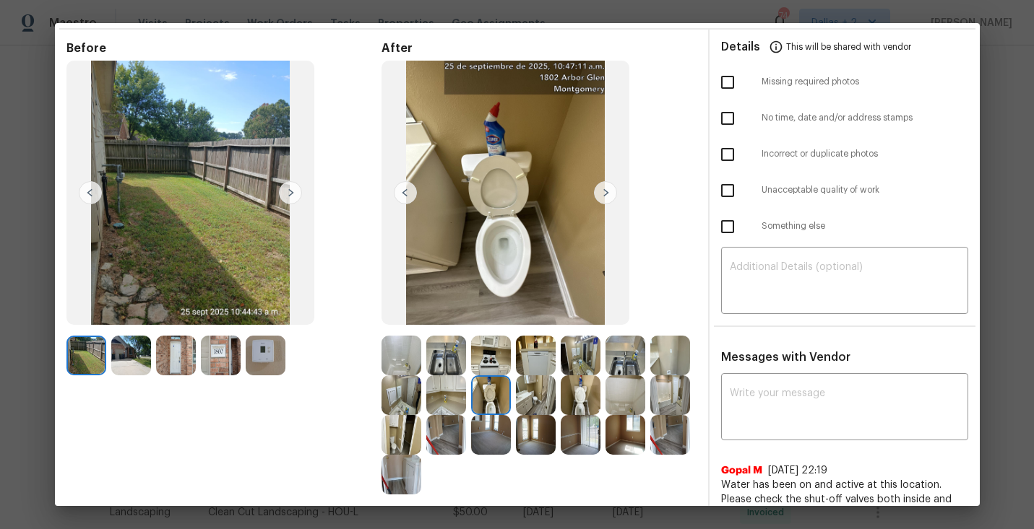
click at [545, 392] on img at bounding box center [536, 396] width 40 height 40
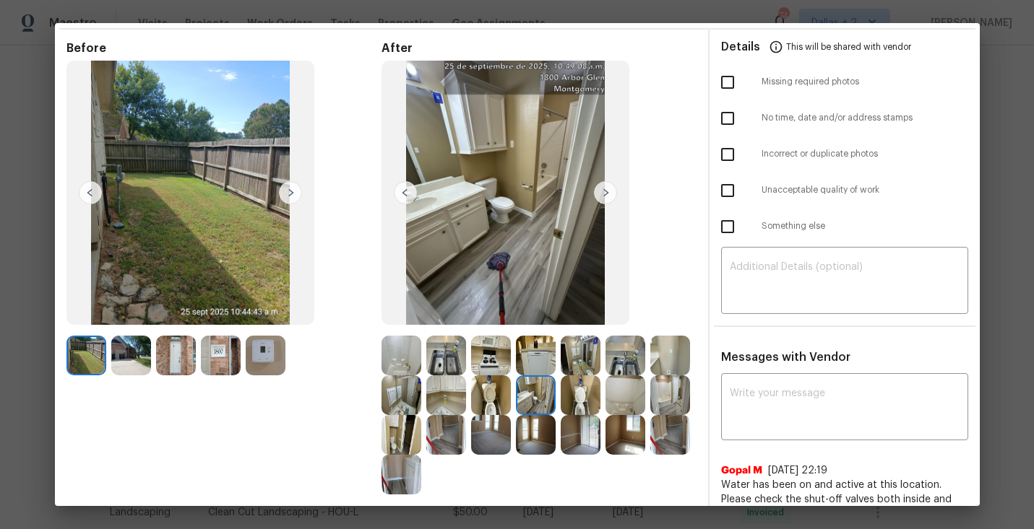
click at [581, 404] on img at bounding box center [581, 396] width 40 height 40
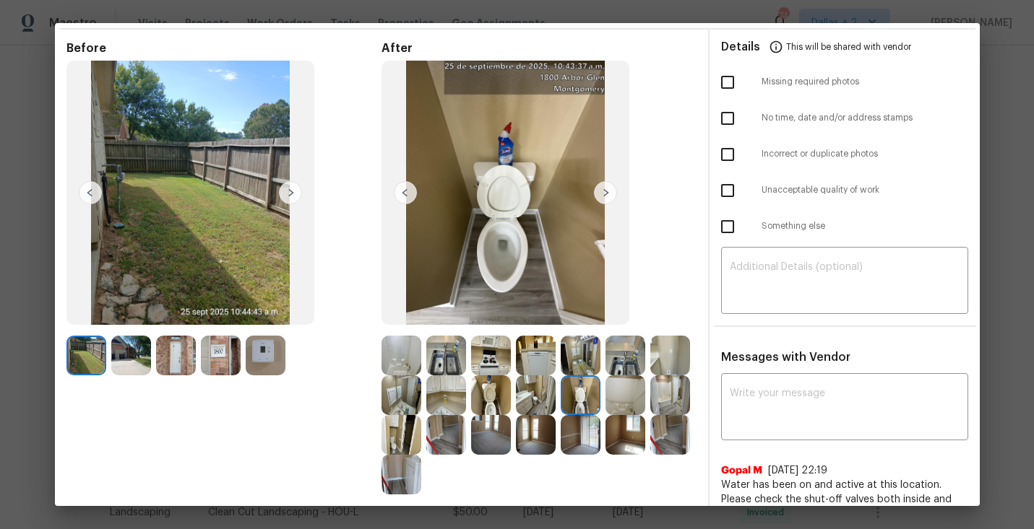
click at [604, 407] on div at bounding box center [583, 396] width 45 height 40
click at [594, 191] on img at bounding box center [605, 192] width 23 height 23
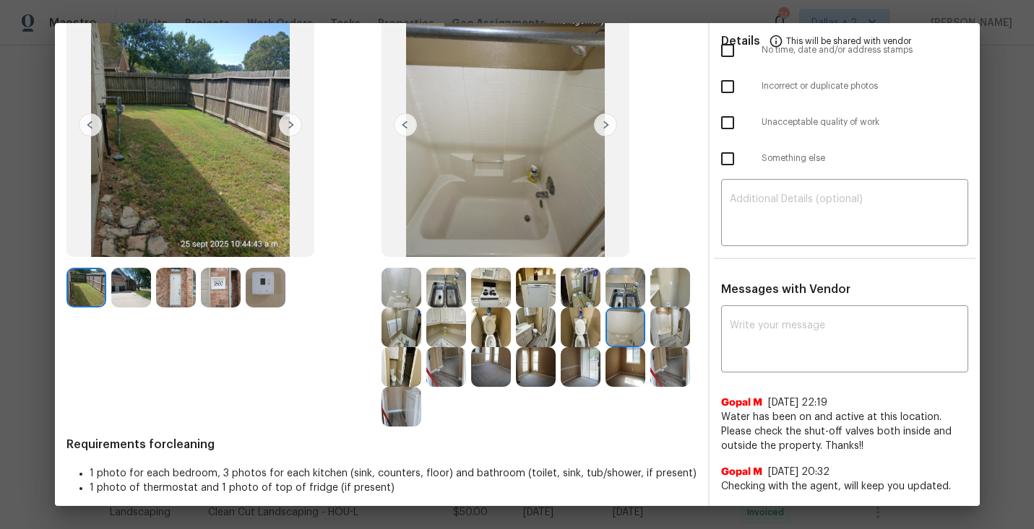
scroll to position [117, 0]
click at [575, 384] on img at bounding box center [581, 367] width 40 height 40
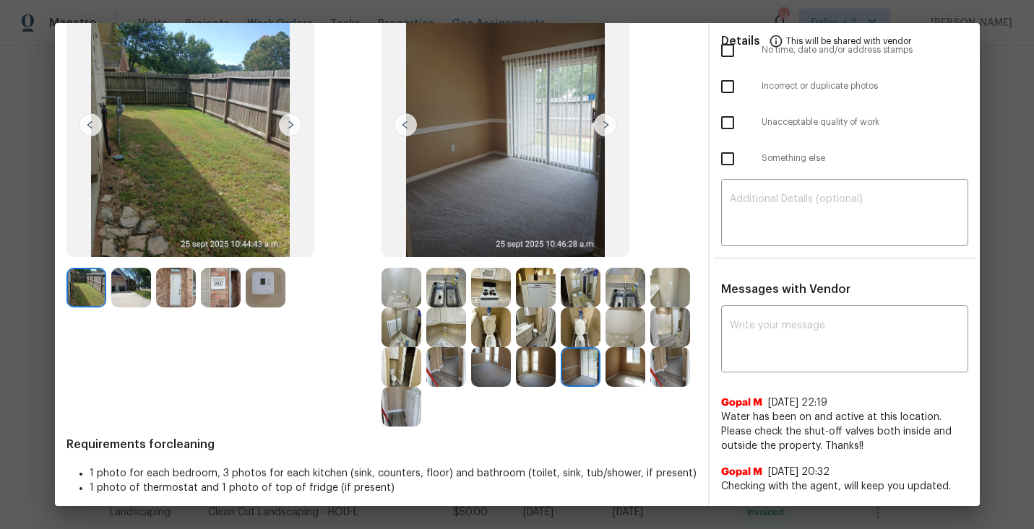
click at [667, 368] on img at bounding box center [670, 367] width 40 height 40
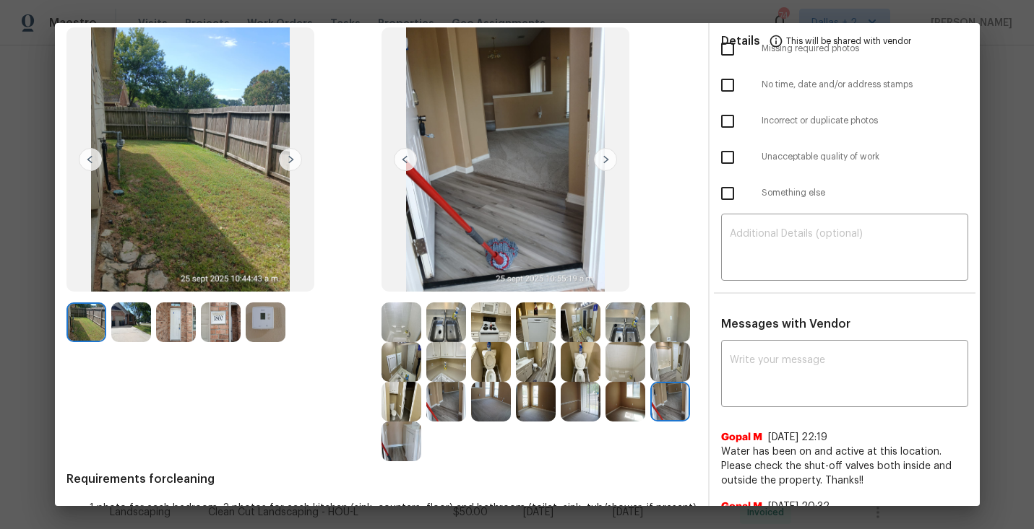
scroll to position [83, 0]
click at [402, 391] on img at bounding box center [401, 401] width 40 height 40
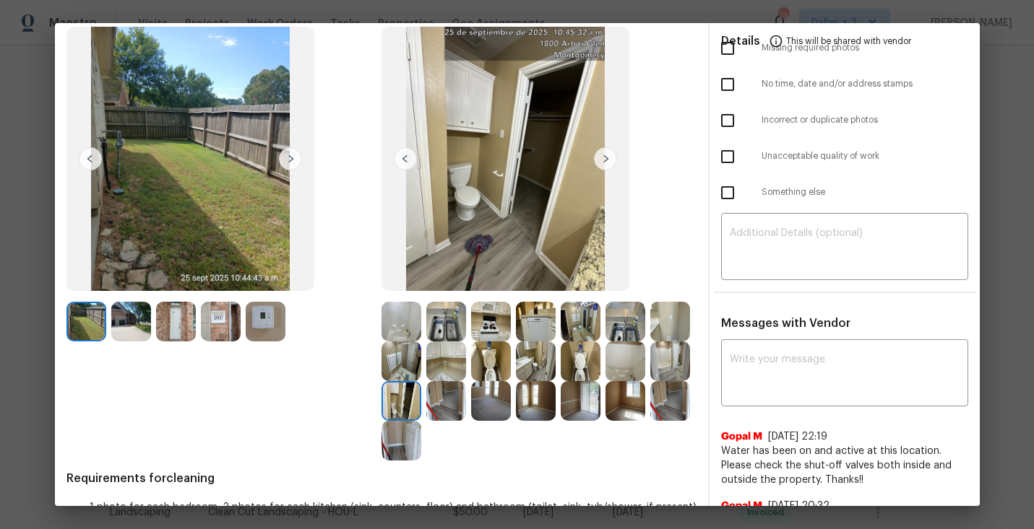
click at [655, 371] on img at bounding box center [670, 362] width 40 height 40
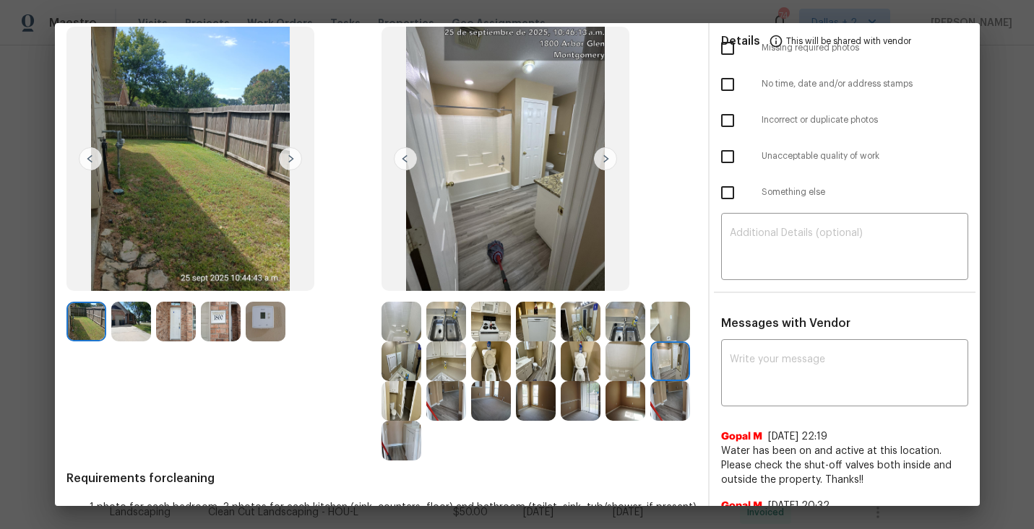
click at [451, 411] on img at bounding box center [446, 401] width 40 height 40
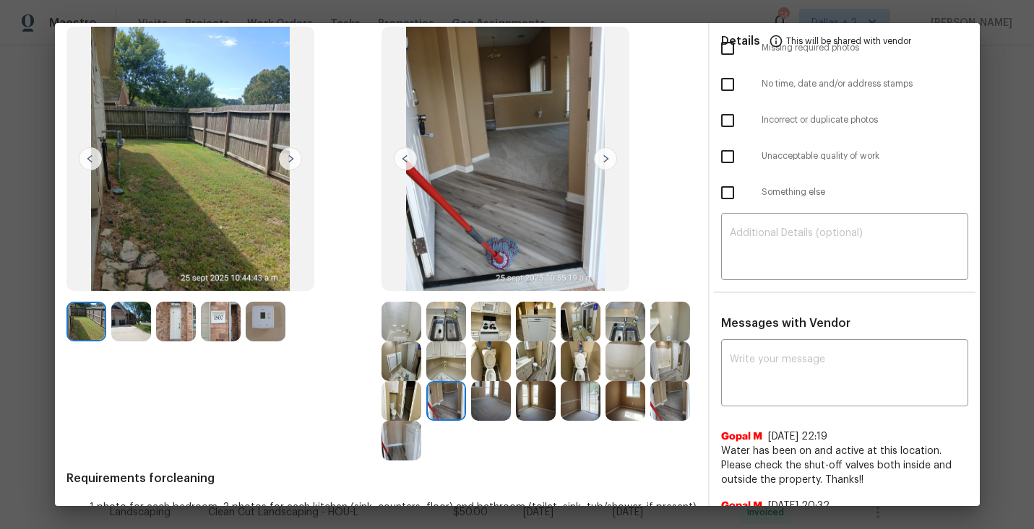
click at [467, 404] on div at bounding box center [448, 401] width 45 height 40
click at [509, 397] on img at bounding box center [491, 401] width 40 height 40
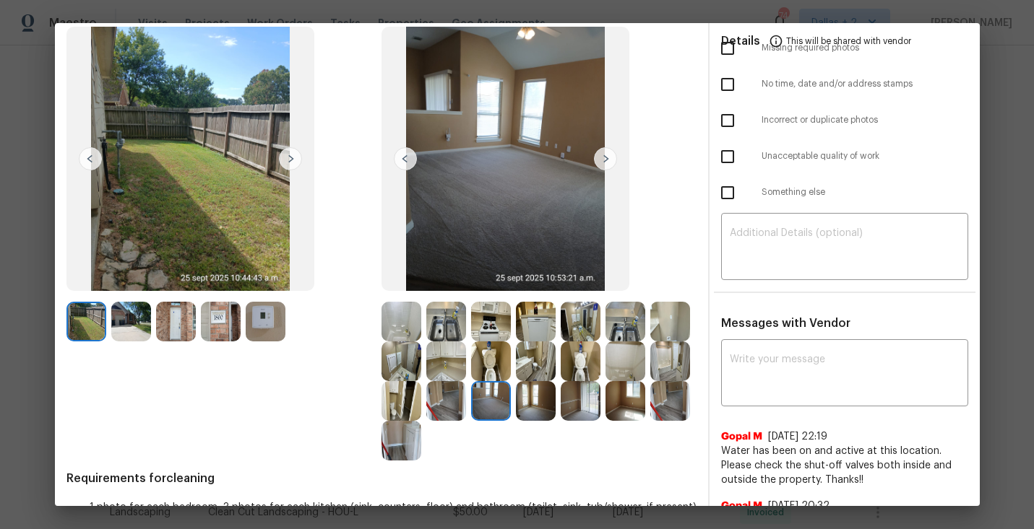
click at [554, 399] on img at bounding box center [536, 401] width 40 height 40
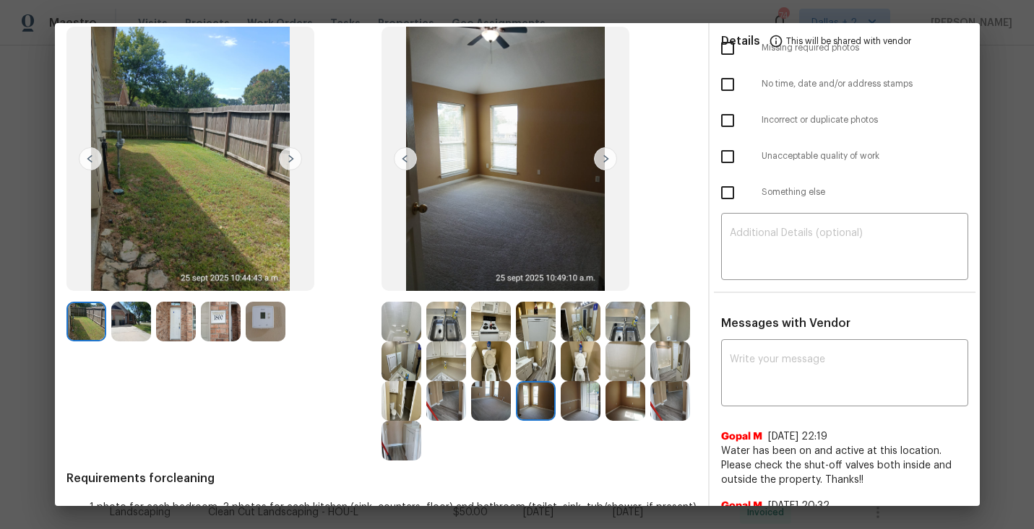
click at [592, 411] on img at bounding box center [581, 401] width 40 height 40
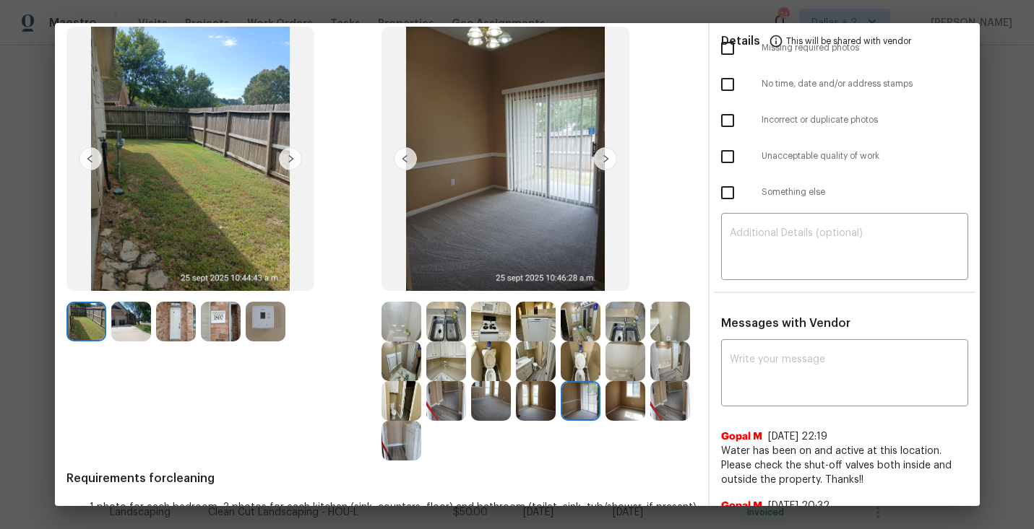
click at [619, 400] on img at bounding box center [625, 401] width 40 height 40
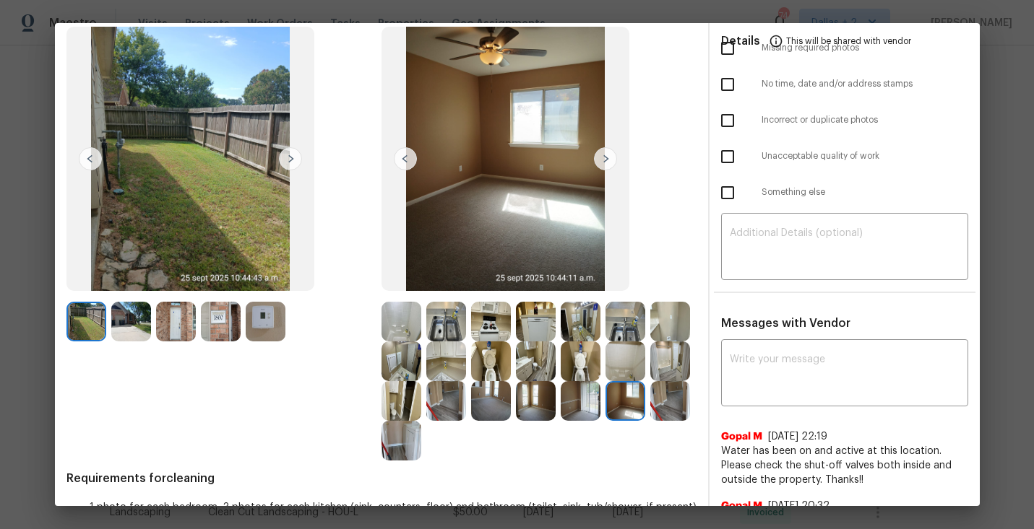
click at [672, 391] on img at bounding box center [670, 401] width 40 height 40
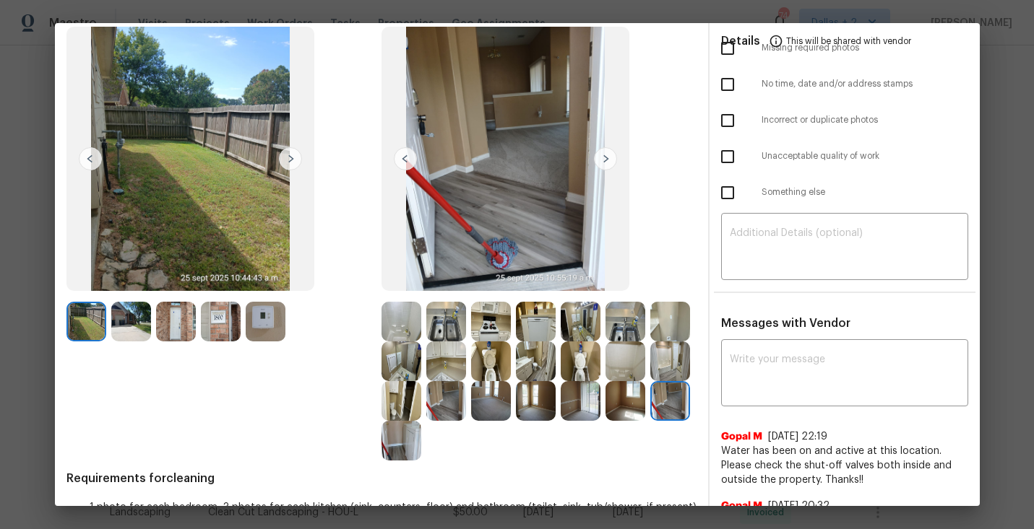
click at [403, 440] on img at bounding box center [401, 441] width 40 height 40
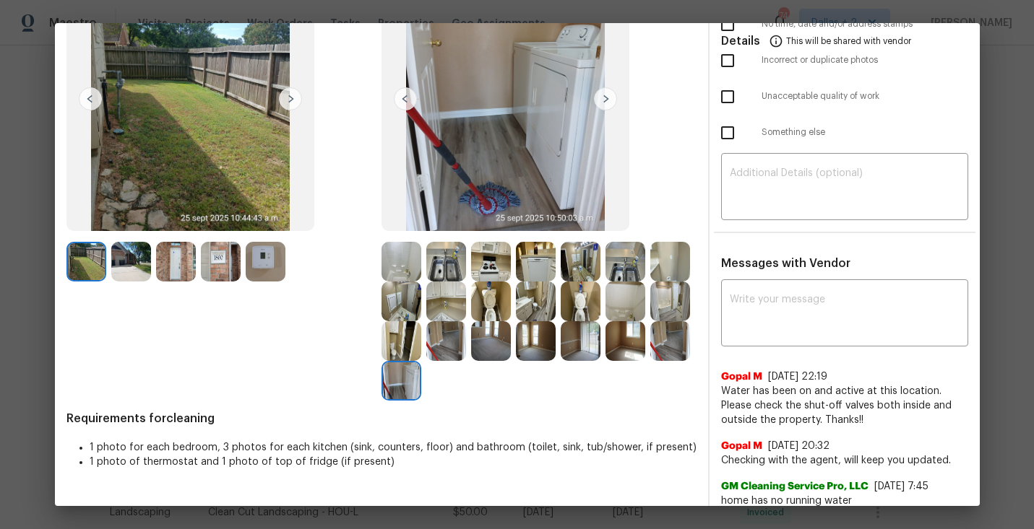
scroll to position [140, 0]
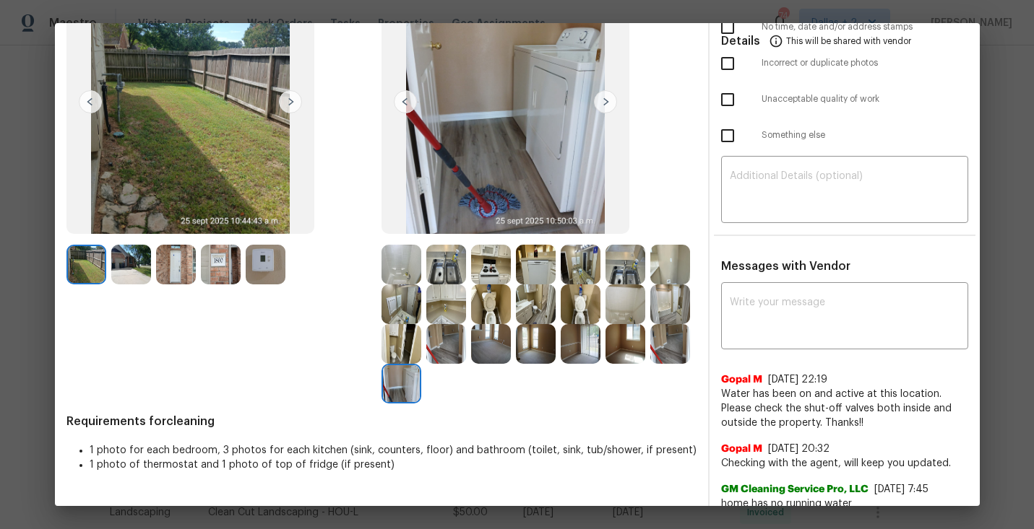
click at [392, 351] on img at bounding box center [401, 344] width 40 height 40
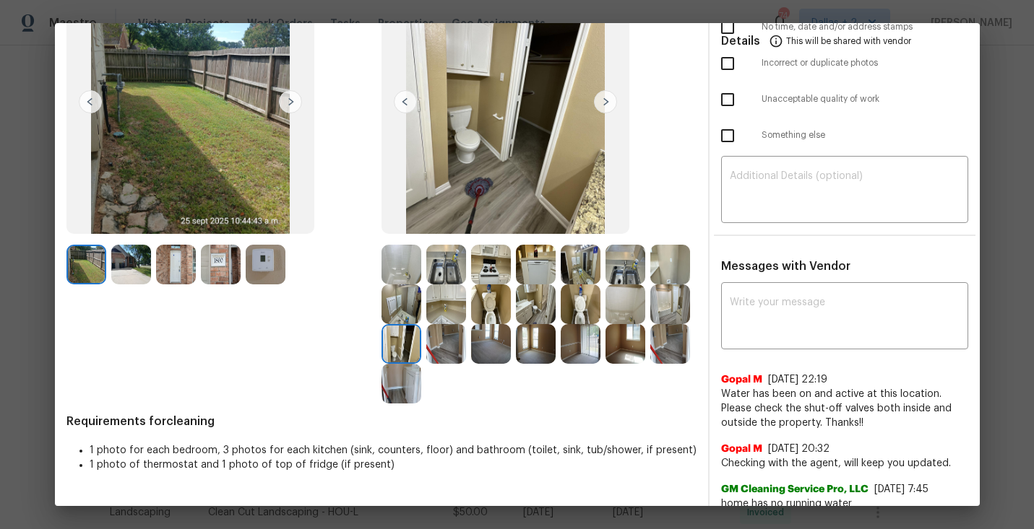
click at [403, 250] on img at bounding box center [401, 265] width 40 height 40
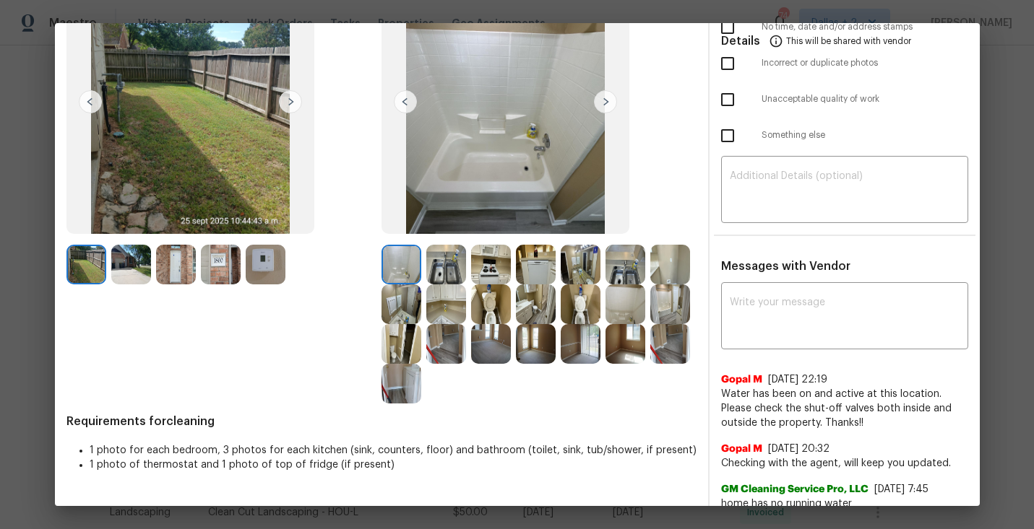
click at [598, 101] on img at bounding box center [605, 101] width 23 height 23
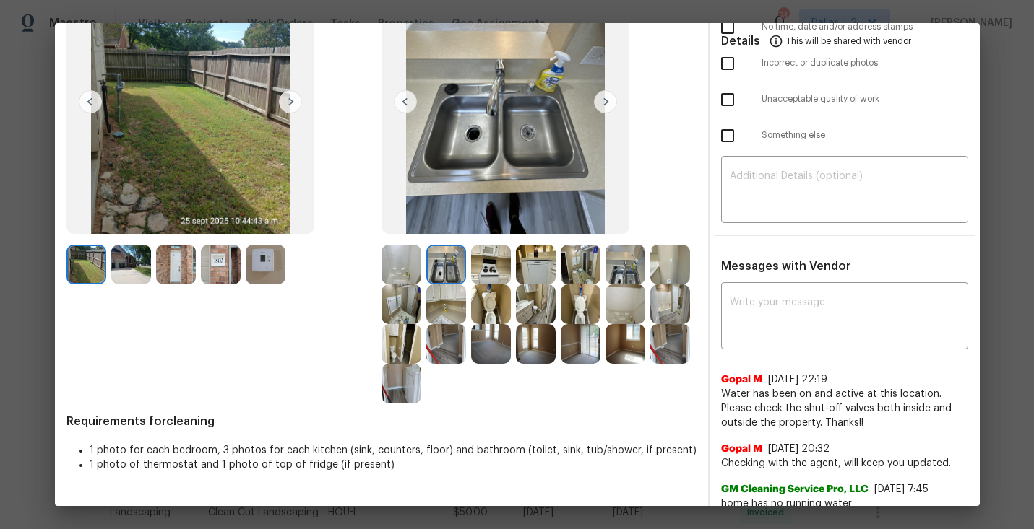
click at [603, 101] on img at bounding box center [605, 101] width 23 height 23
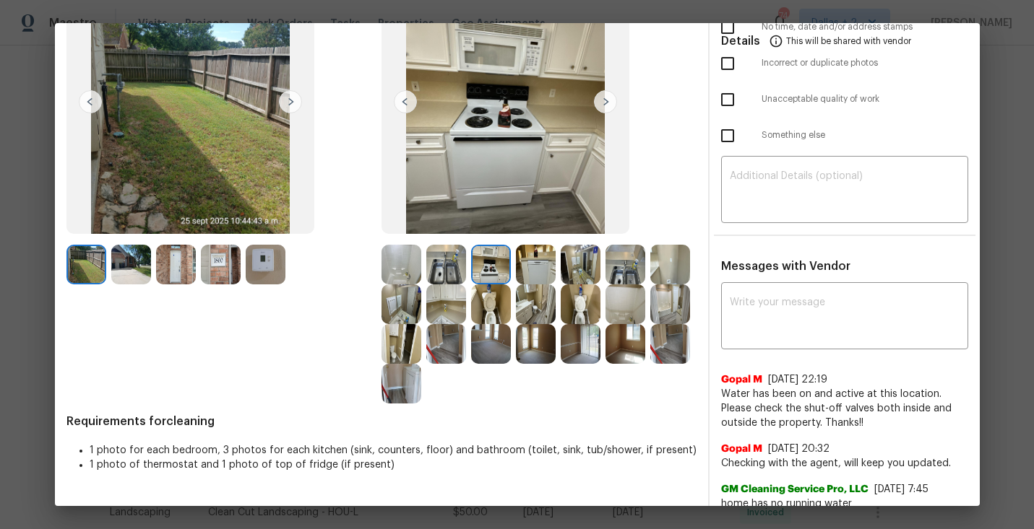
click at [541, 263] on img at bounding box center [536, 265] width 40 height 40
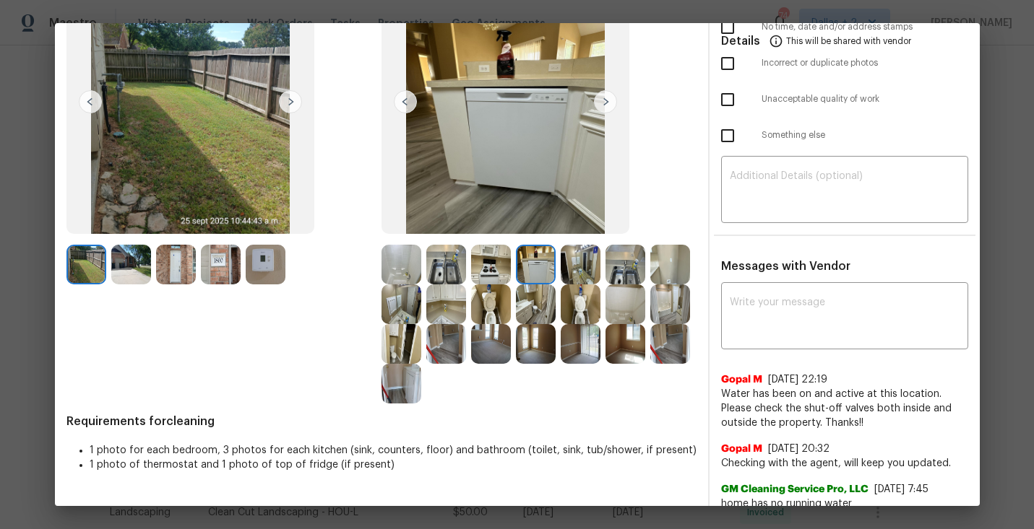
scroll to position [105, 0]
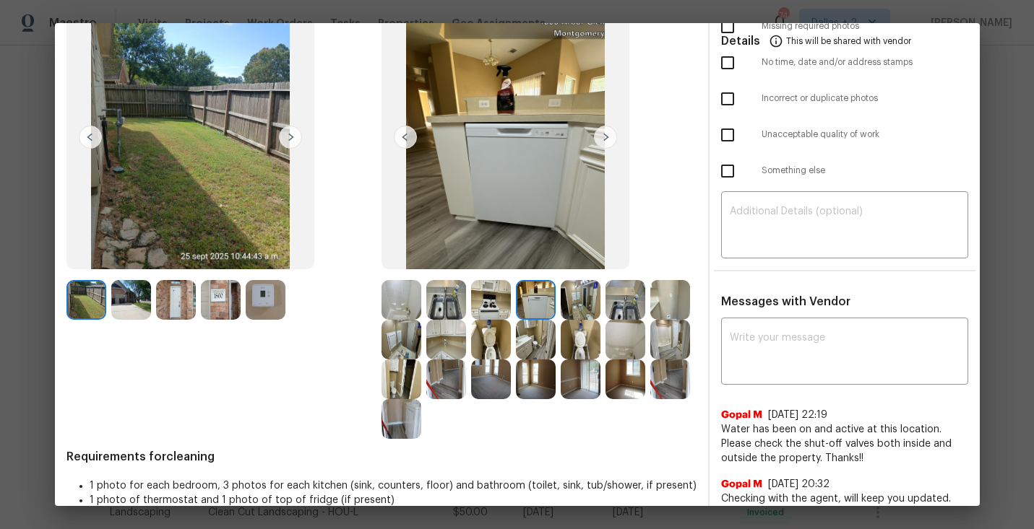
click at [601, 136] on img at bounding box center [605, 137] width 23 height 23
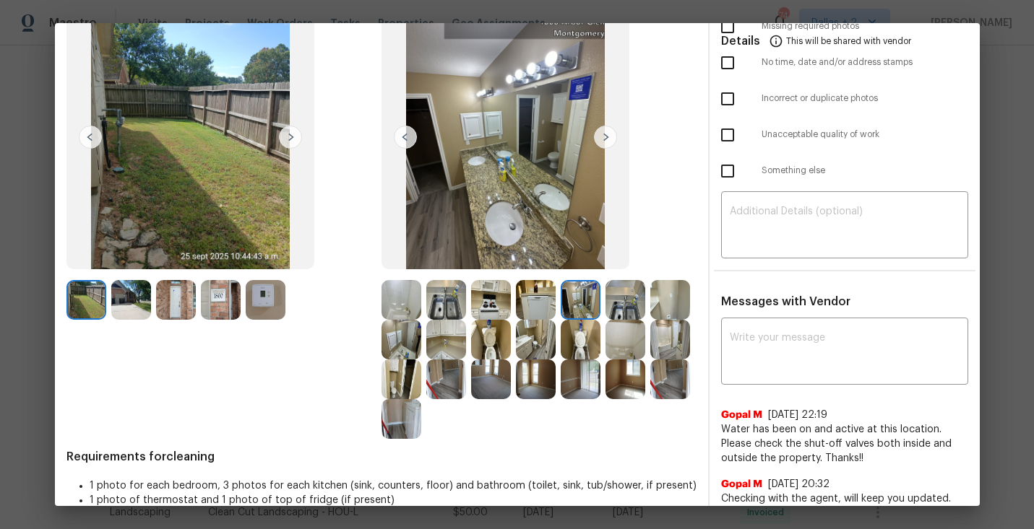
click at [574, 300] on img at bounding box center [581, 300] width 40 height 40
click at [622, 311] on img at bounding box center [625, 300] width 40 height 40
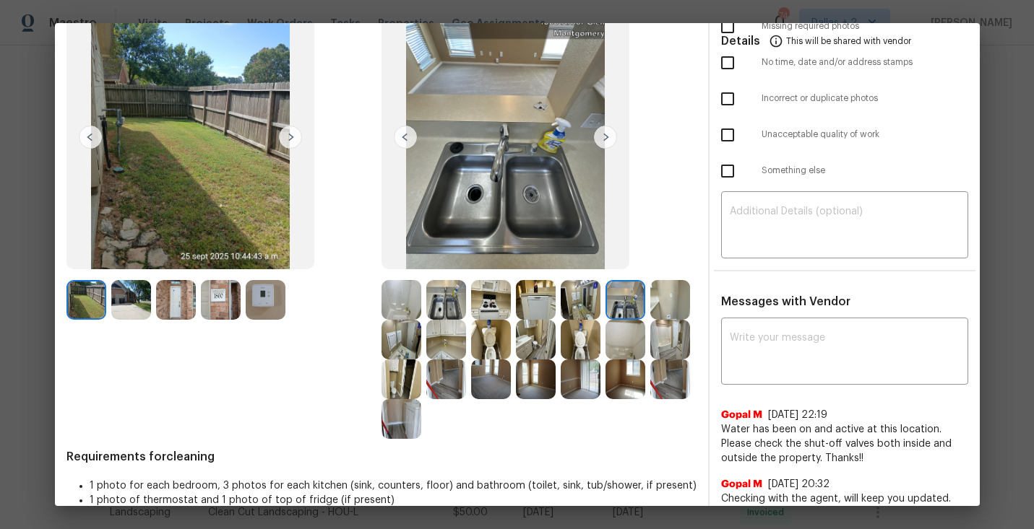
click at [661, 319] on img at bounding box center [670, 300] width 40 height 40
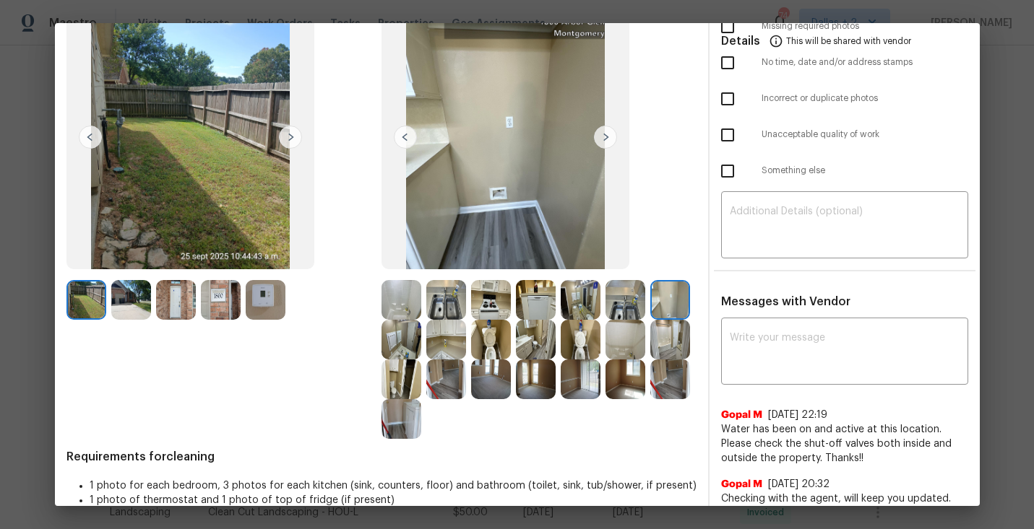
click at [404, 332] on img at bounding box center [401, 340] width 40 height 40
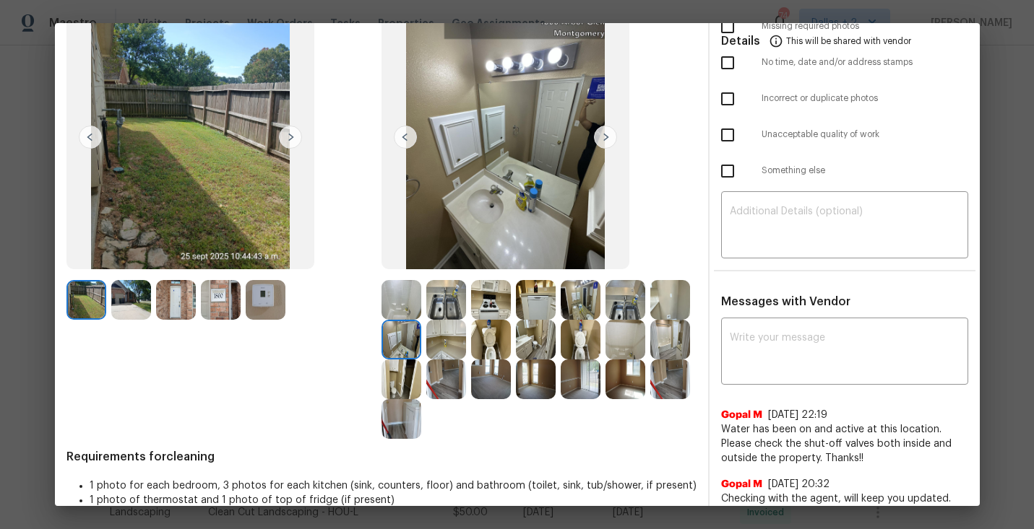
click at [439, 356] on img at bounding box center [446, 340] width 40 height 40
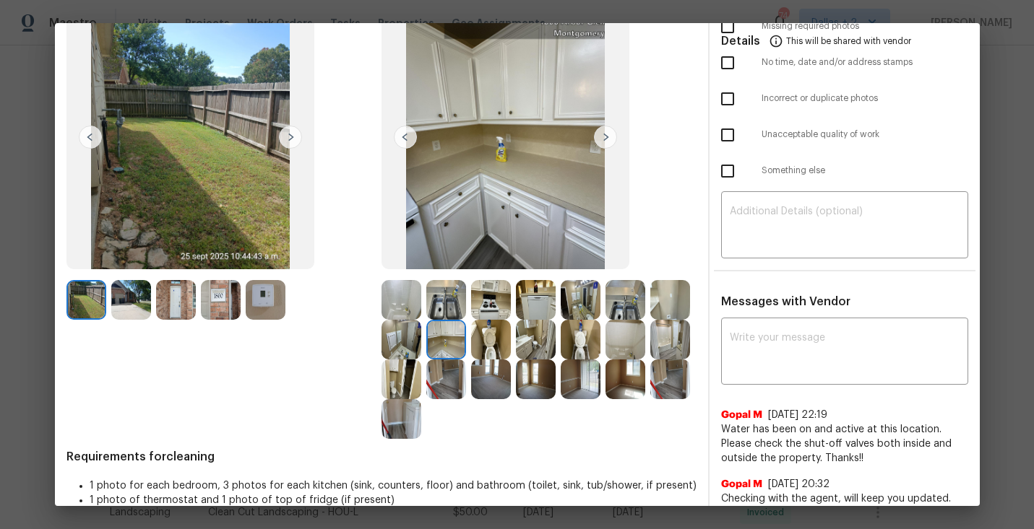
click at [480, 354] on img at bounding box center [491, 340] width 40 height 40
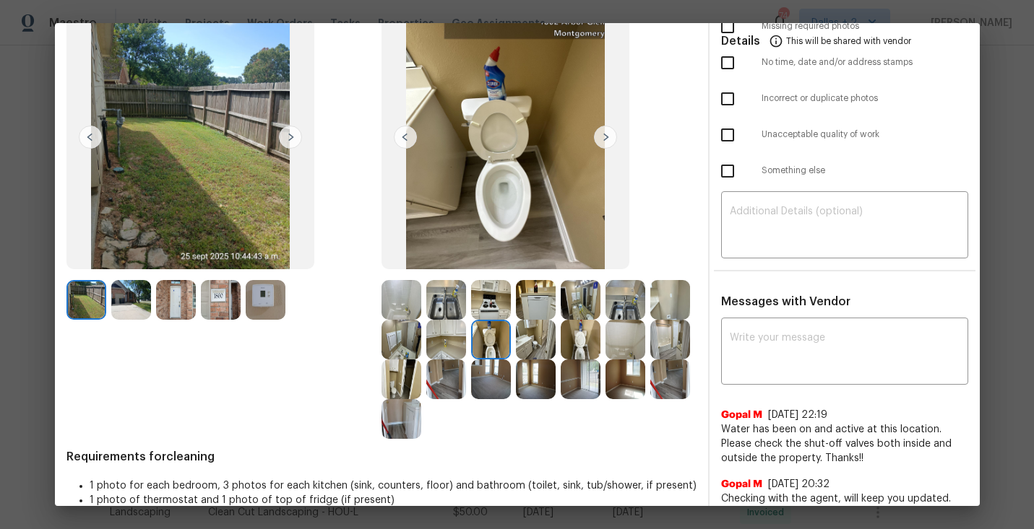
click at [521, 350] on img at bounding box center [536, 340] width 40 height 40
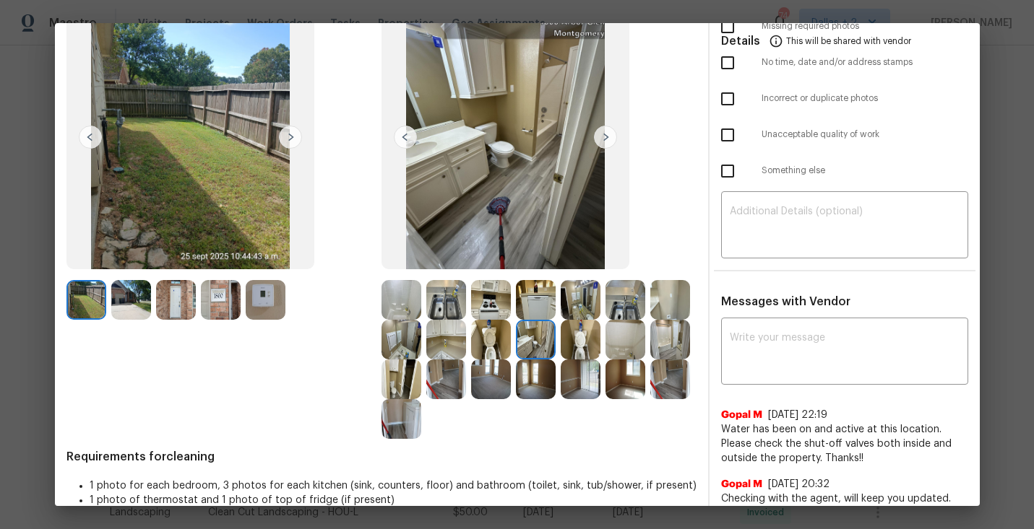
click at [574, 339] on img at bounding box center [581, 340] width 40 height 40
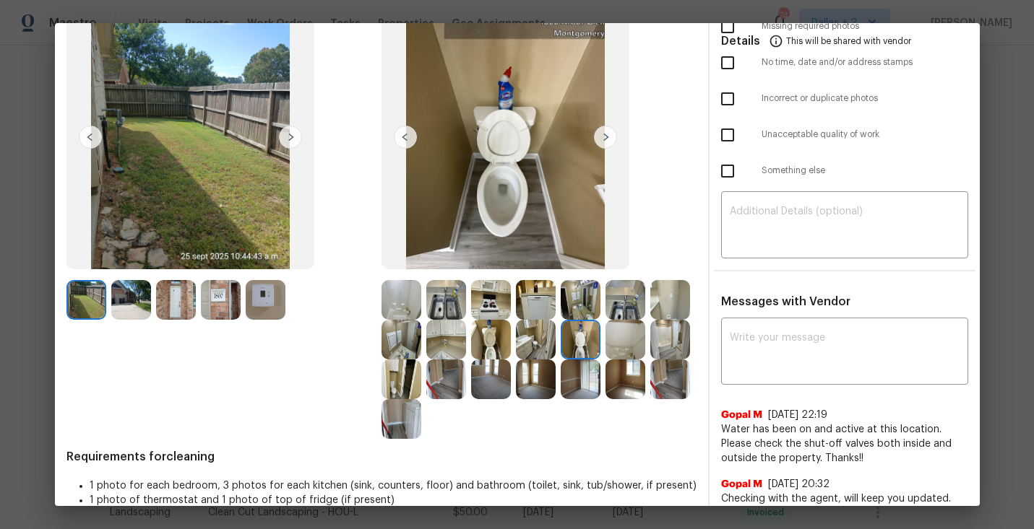
click at [625, 350] on img at bounding box center [625, 340] width 40 height 40
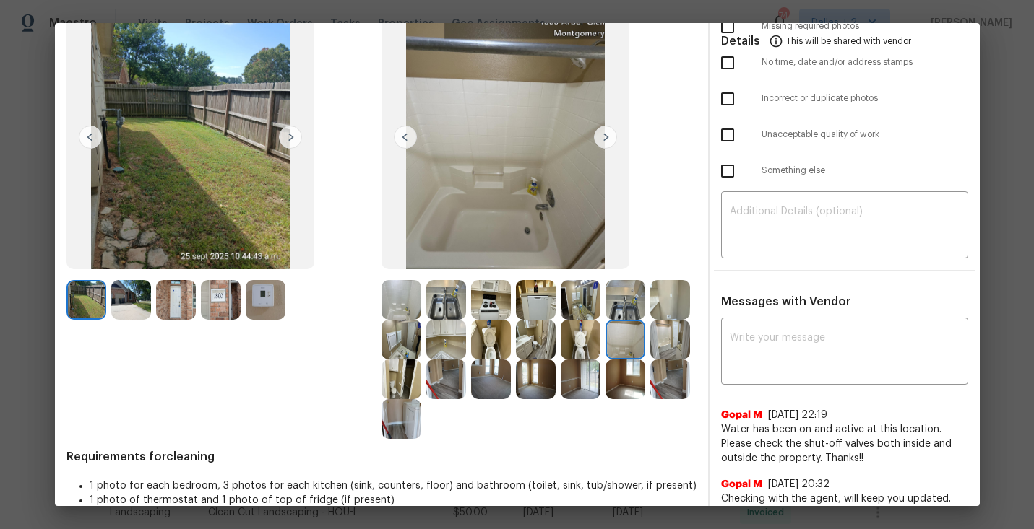
click at [683, 347] on img at bounding box center [670, 340] width 40 height 40
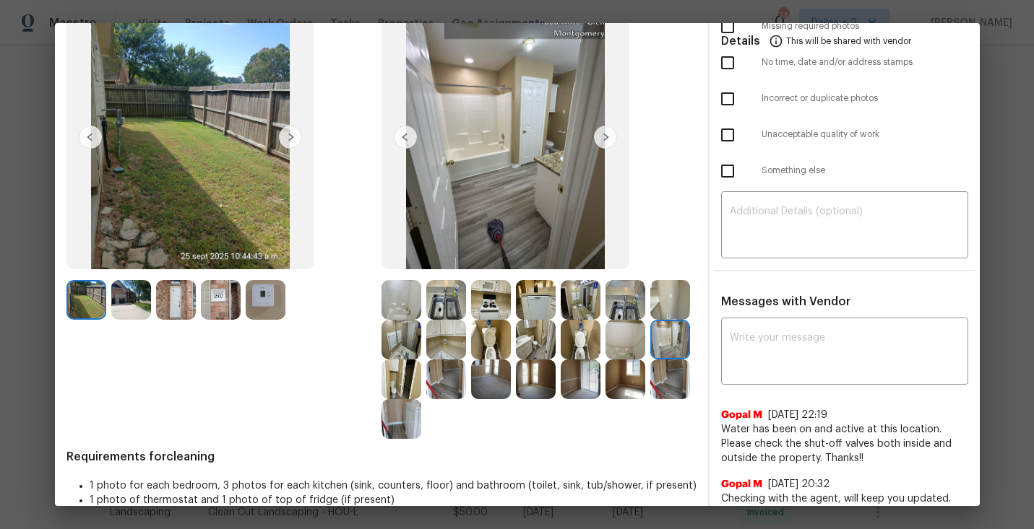
click at [403, 382] on img at bounding box center [401, 380] width 40 height 40
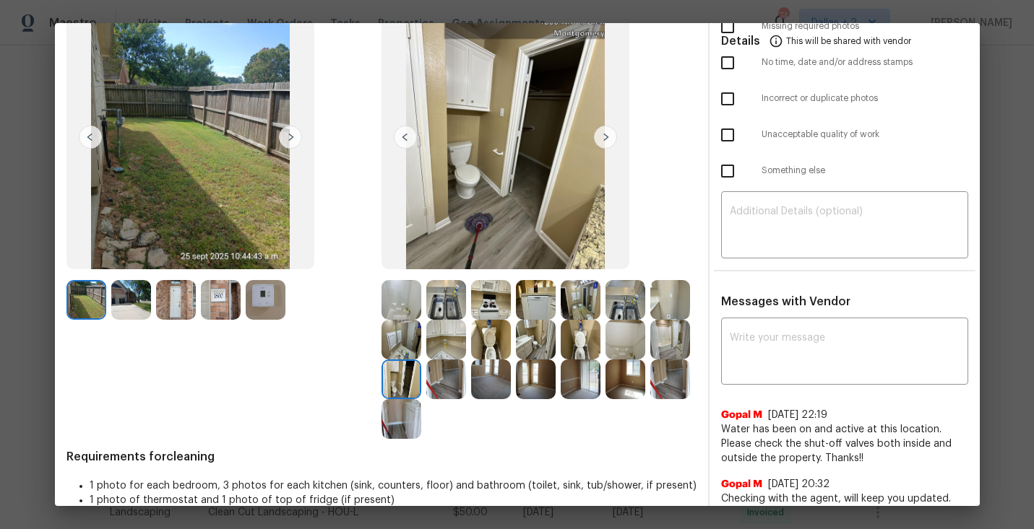
click at [441, 375] on img at bounding box center [446, 380] width 40 height 40
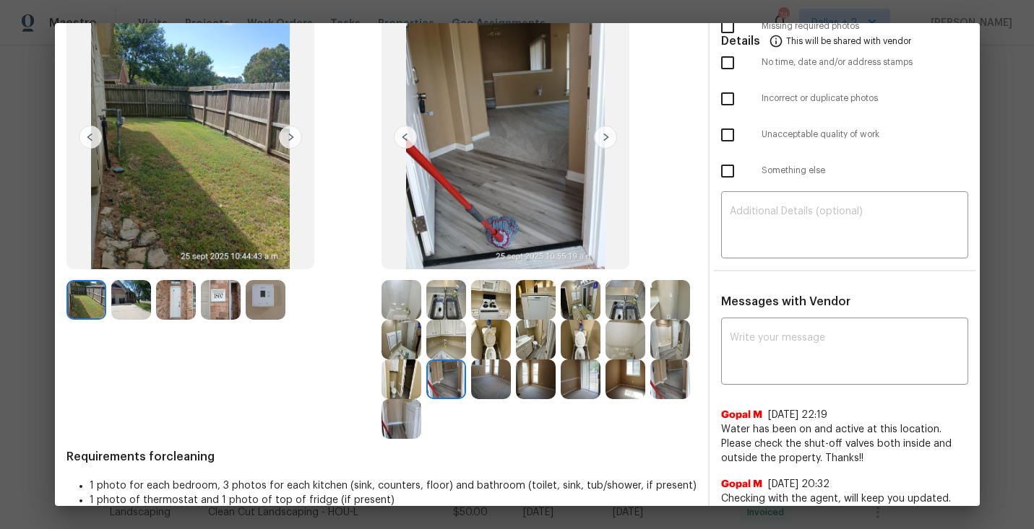
click at [483, 379] on img at bounding box center [491, 380] width 40 height 40
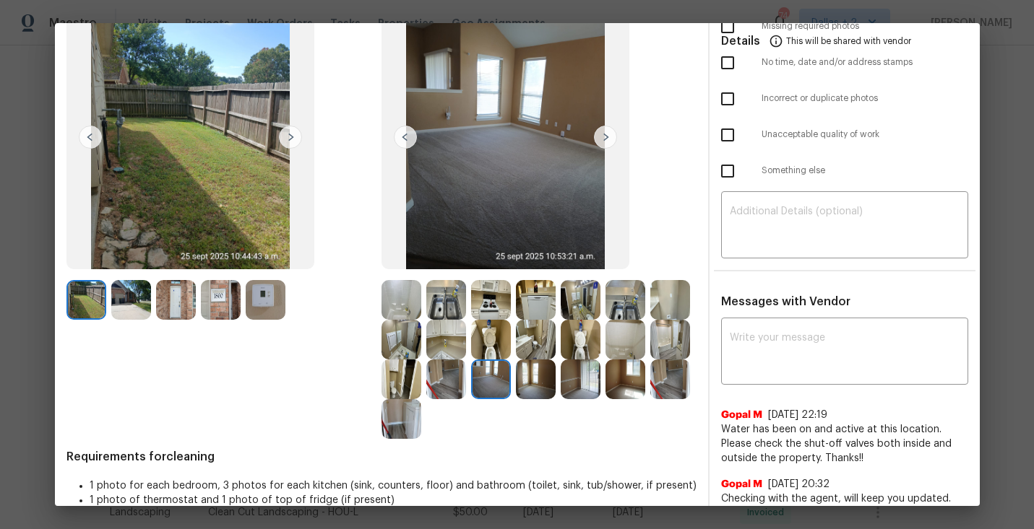
click at [541, 398] on img at bounding box center [536, 380] width 40 height 40
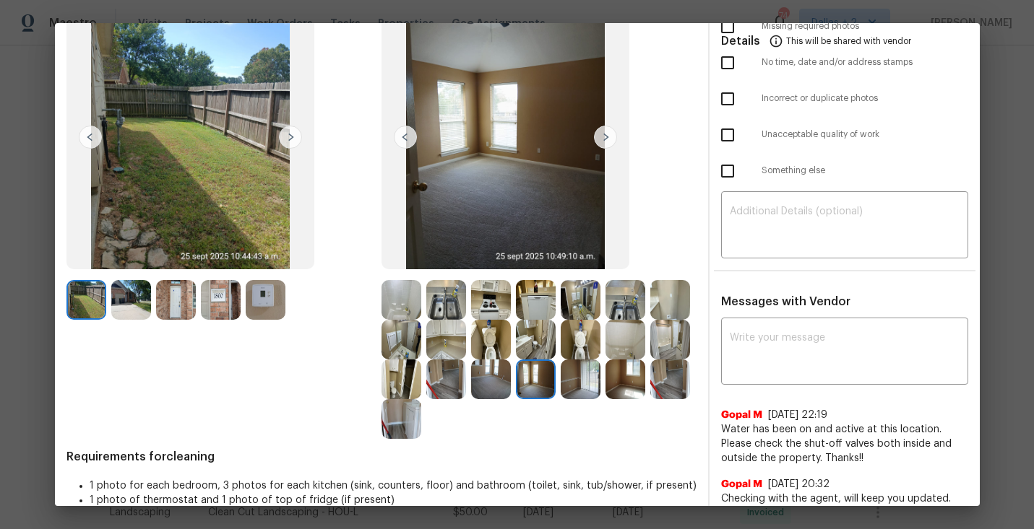
click at [665, 389] on img at bounding box center [670, 380] width 40 height 40
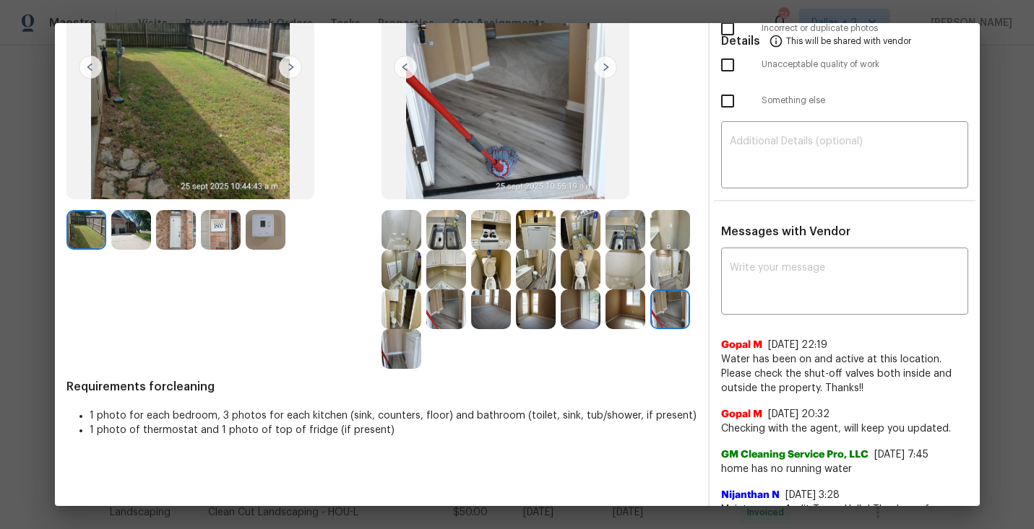
scroll to position [0, 0]
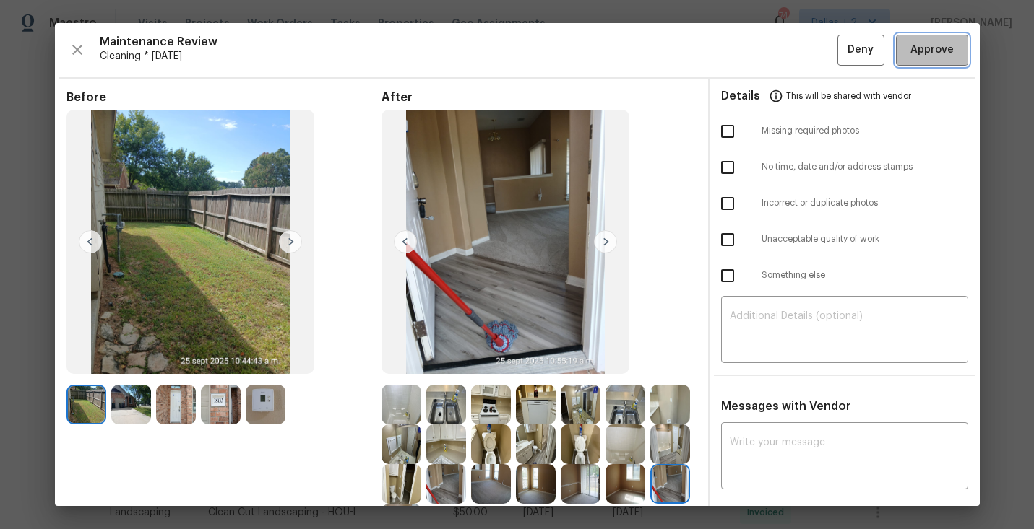
click at [908, 64] on button "Approve" at bounding box center [932, 50] width 72 height 31
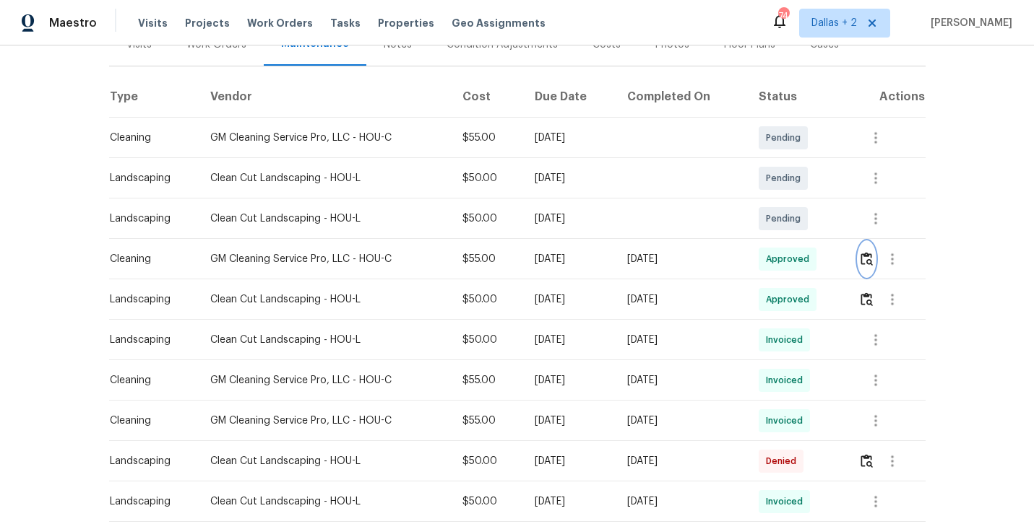
scroll to position [16, 0]
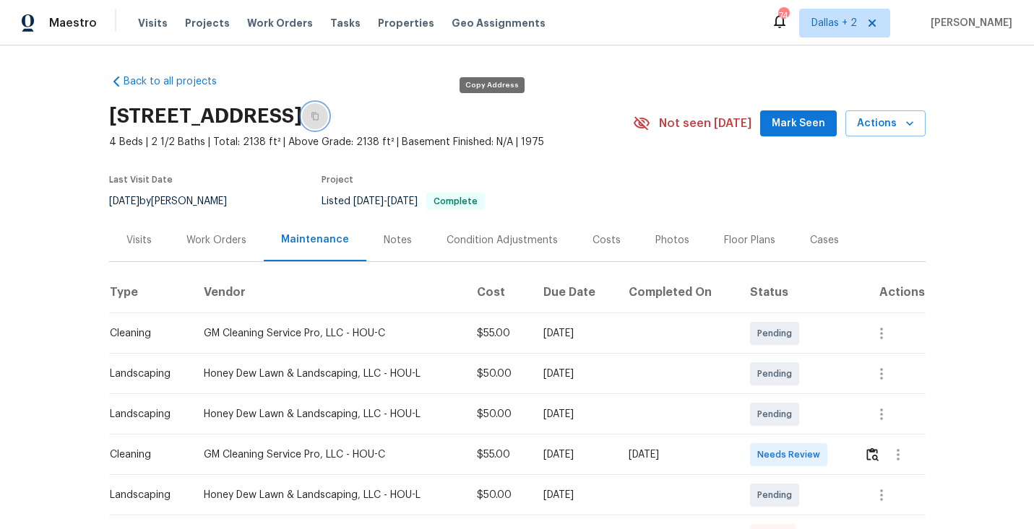
click at [328, 108] on button "button" at bounding box center [315, 116] width 26 height 26
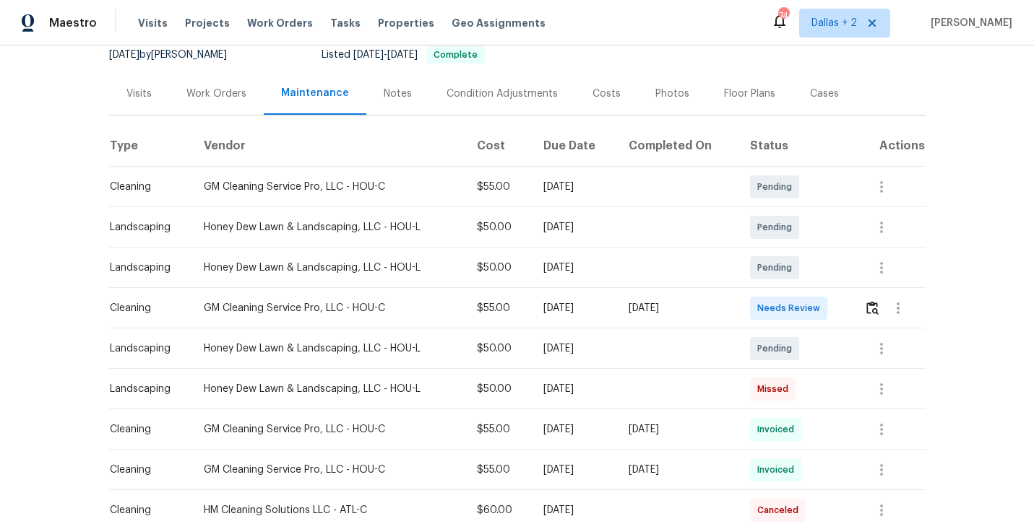
scroll to position [207, 0]
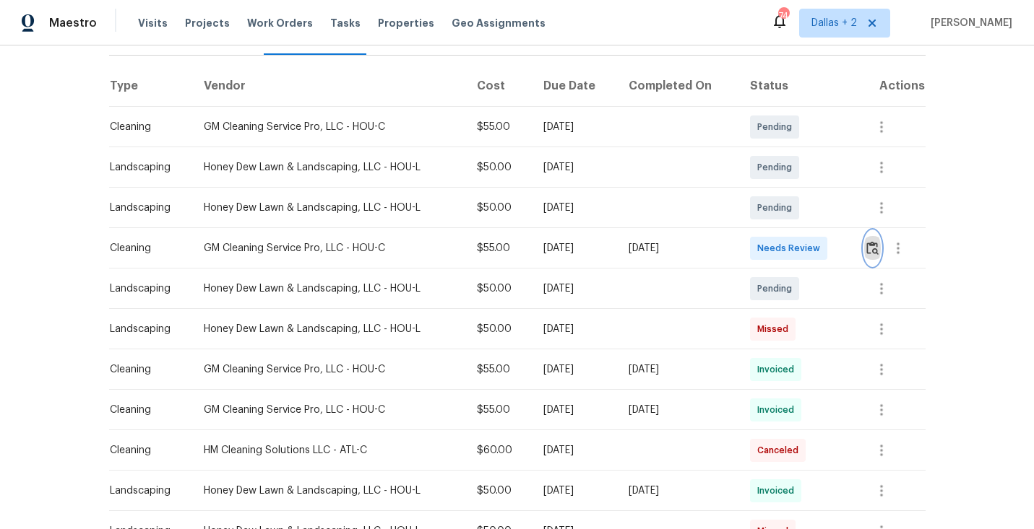
click at [876, 251] on img "button" at bounding box center [872, 248] width 12 height 14
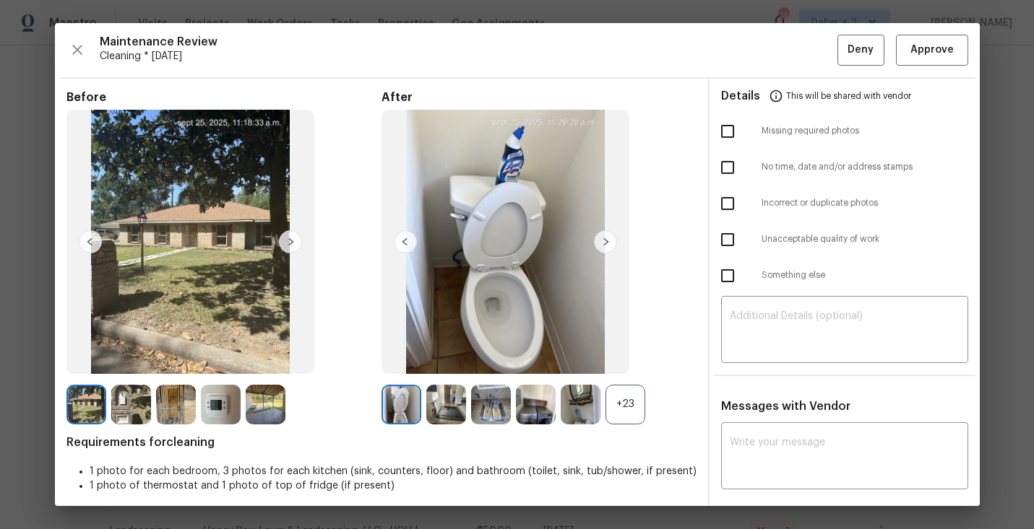
click at [606, 400] on div "+23" at bounding box center [625, 405] width 40 height 40
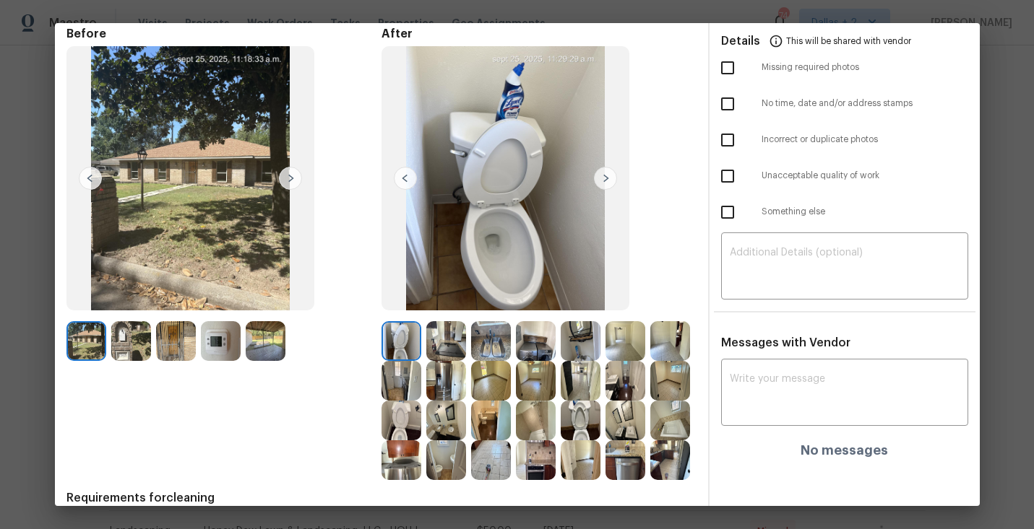
scroll to position [84, 0]
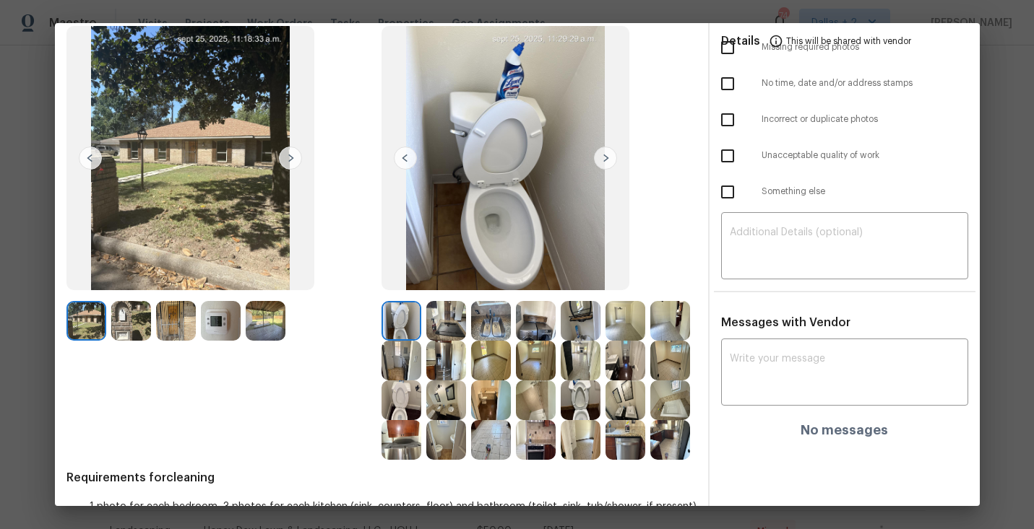
click at [417, 440] on img at bounding box center [401, 440] width 40 height 40
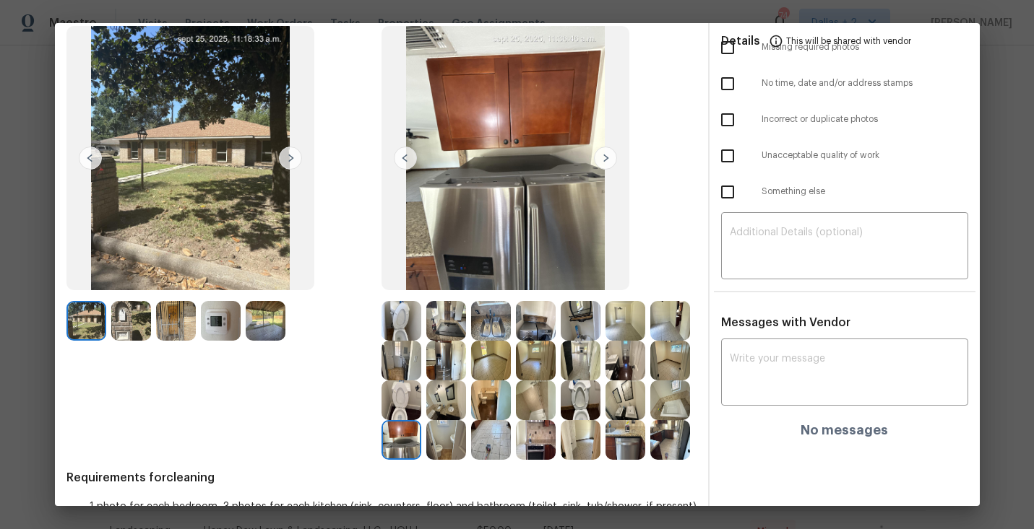
click at [453, 398] on img at bounding box center [446, 401] width 40 height 40
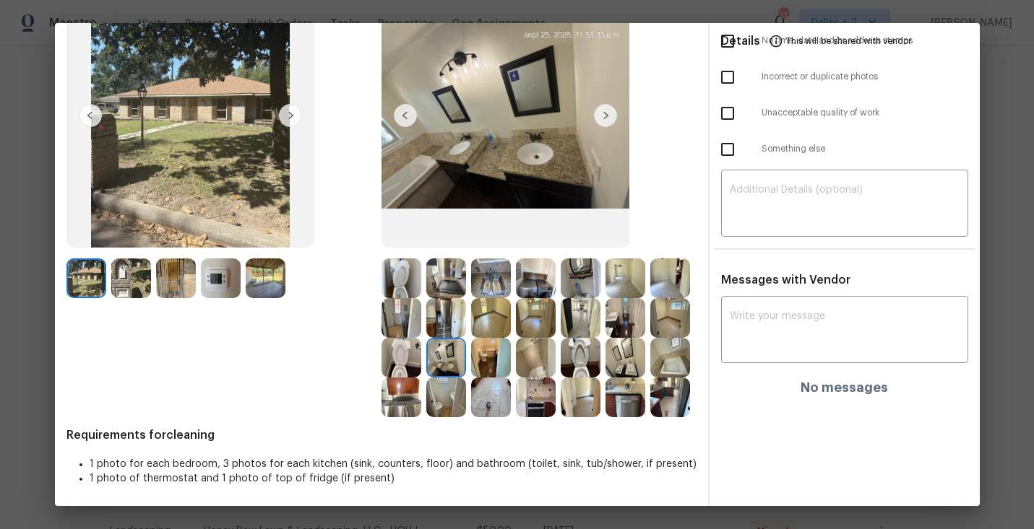
scroll to position [0, 0]
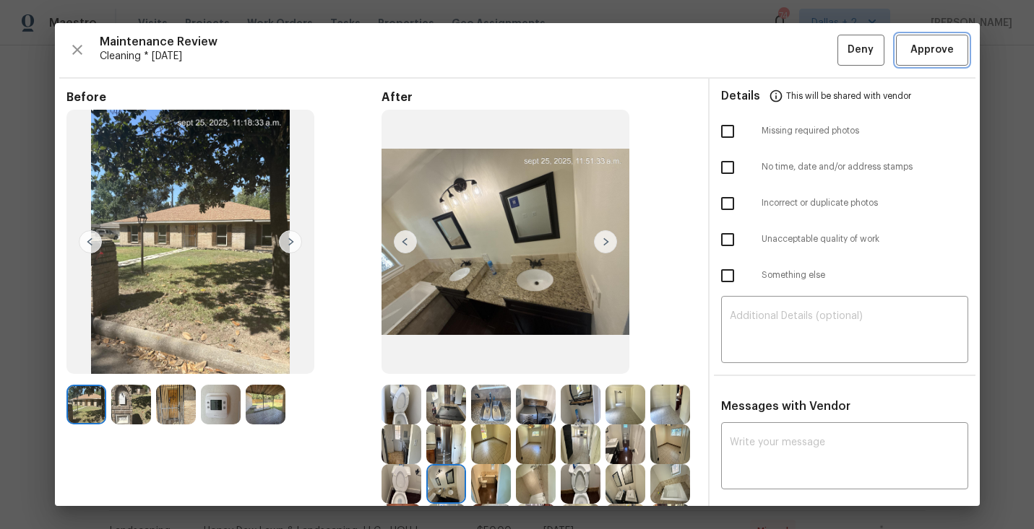
click at [923, 55] on span "Approve" at bounding box center [931, 50] width 43 height 18
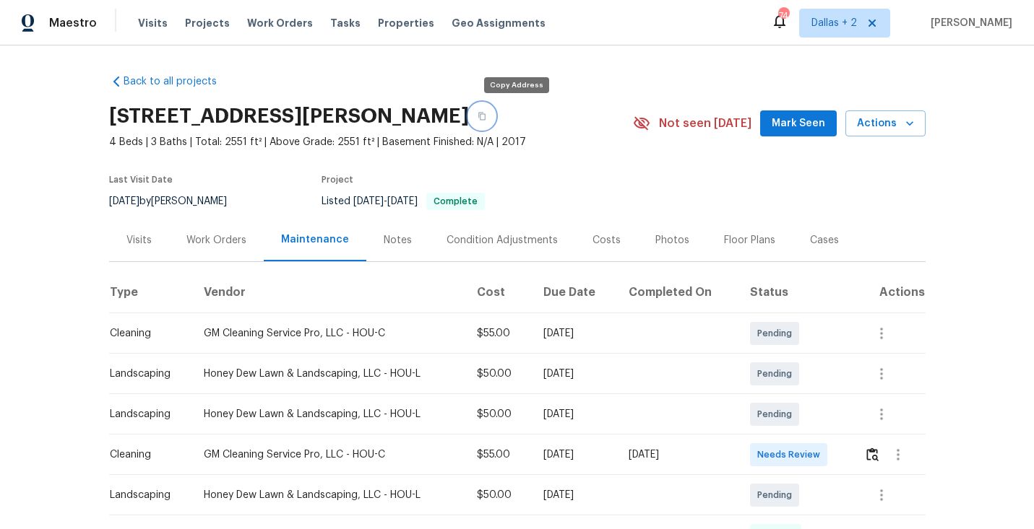
click at [485, 117] on icon "button" at bounding box center [481, 117] width 7 height 8
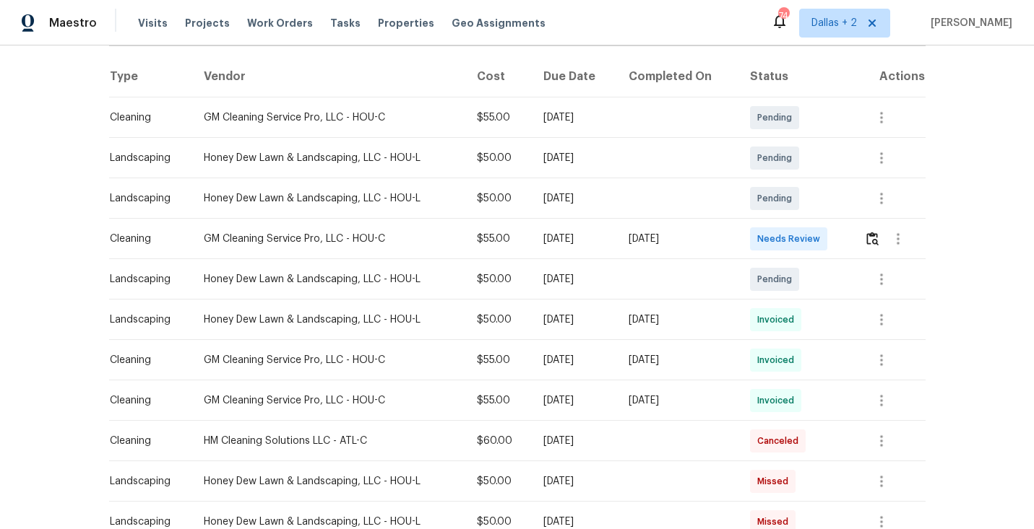
scroll to position [233, 0]
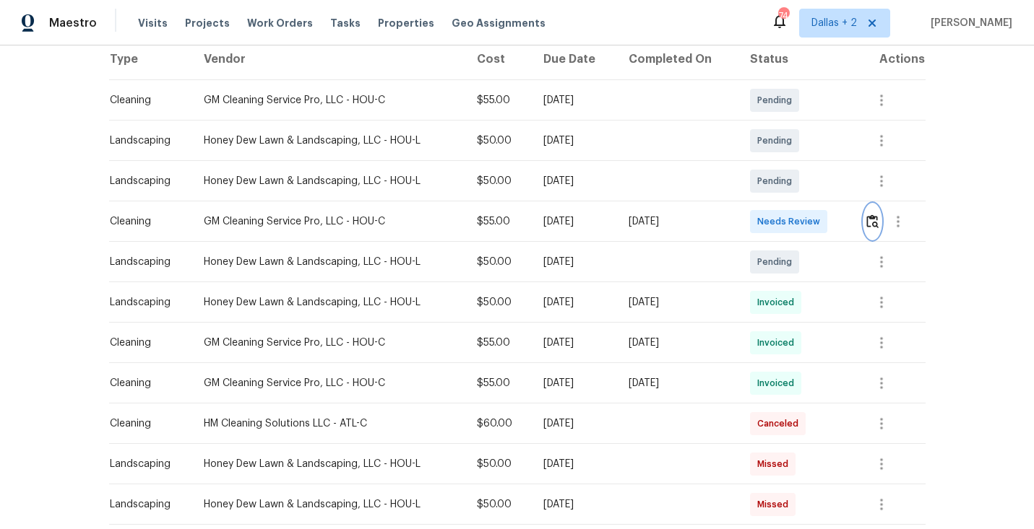
click at [871, 228] on img "button" at bounding box center [872, 222] width 12 height 14
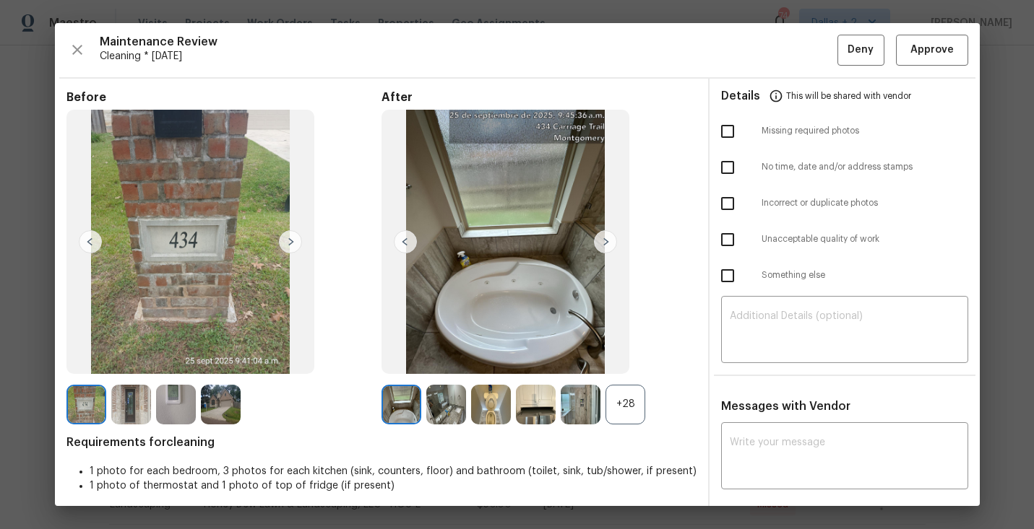
click at [620, 404] on div "+28" at bounding box center [625, 405] width 40 height 40
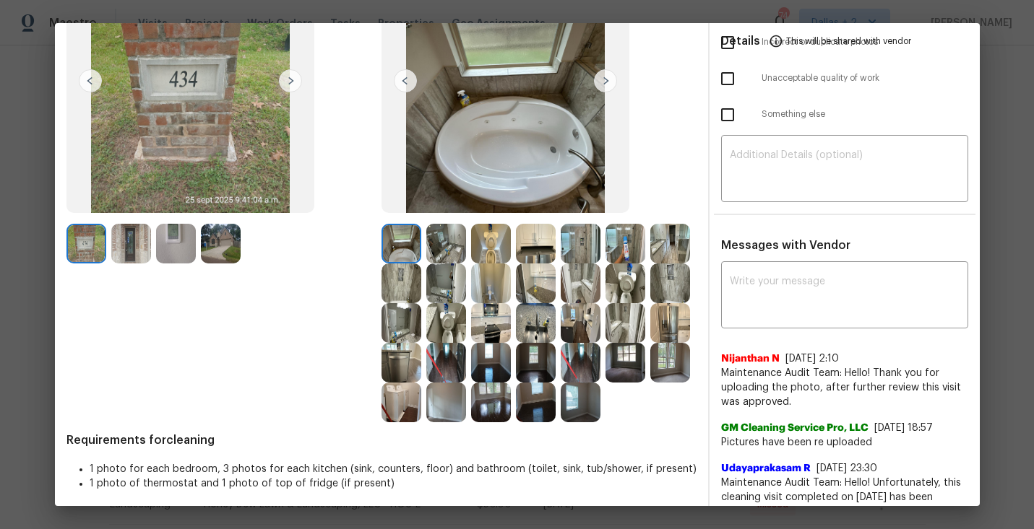
scroll to position [170, 0]
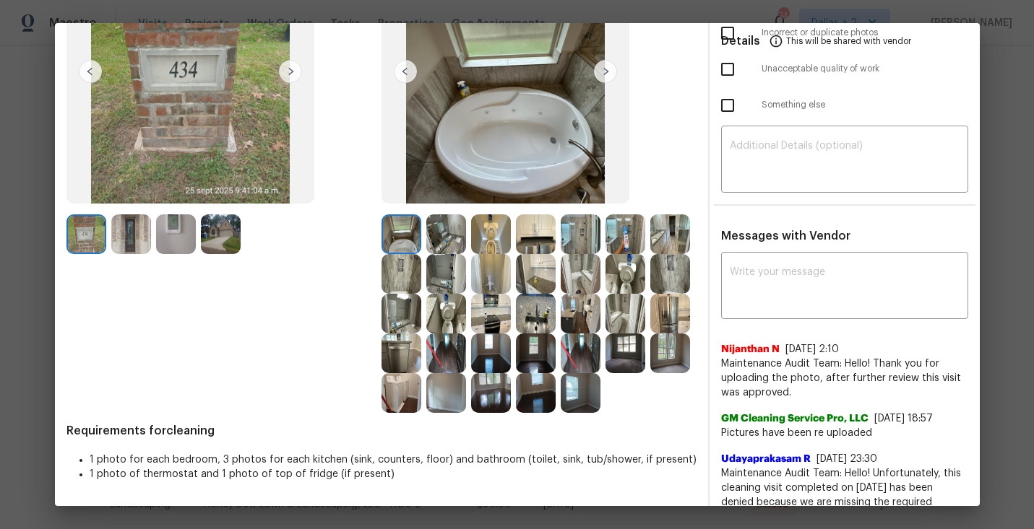
click at [543, 235] on img at bounding box center [536, 235] width 40 height 40
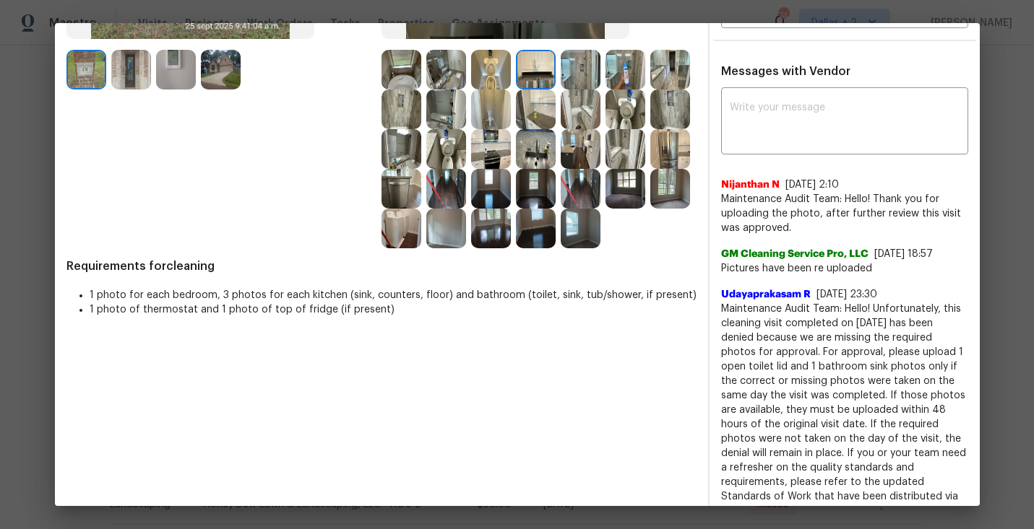
scroll to position [334, 0]
click at [486, 81] on img at bounding box center [491, 71] width 40 height 40
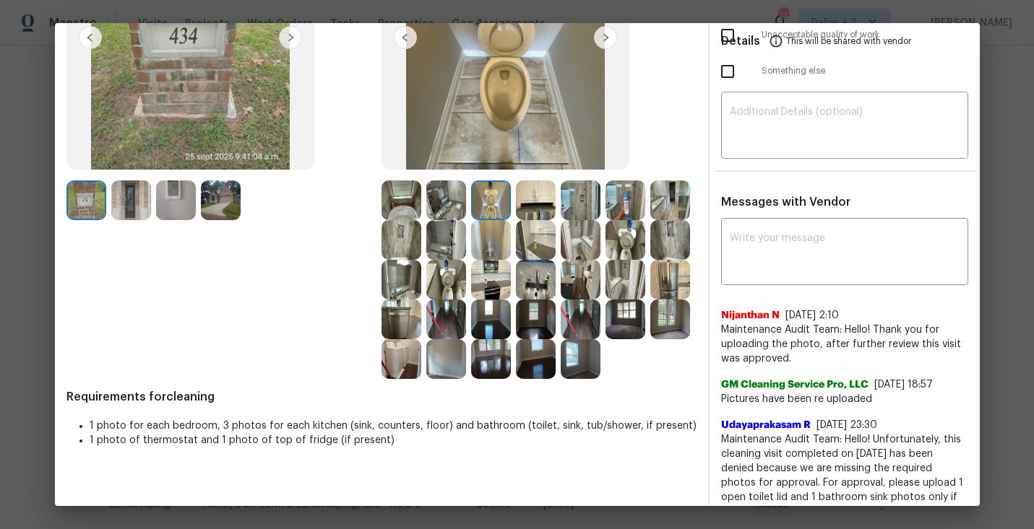
scroll to position [208, 0]
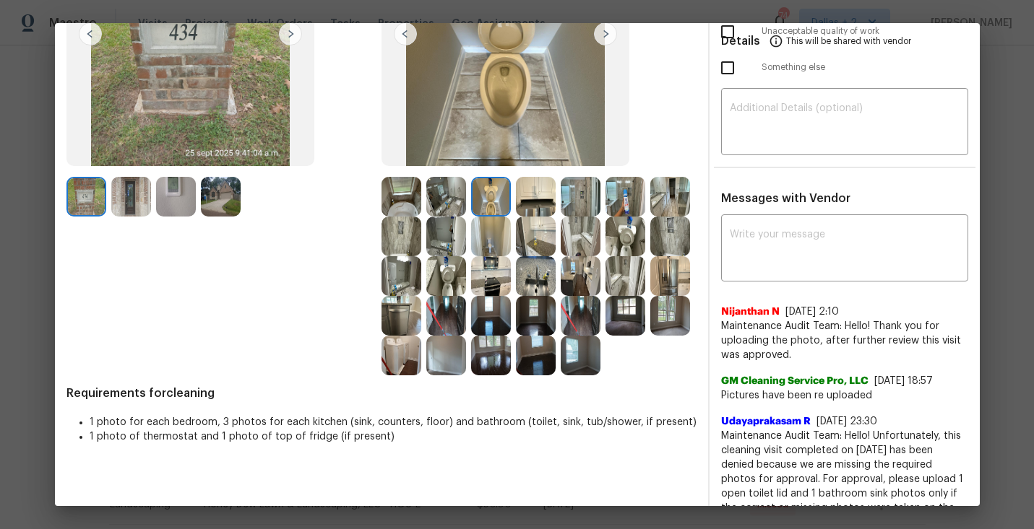
click at [639, 238] on img at bounding box center [625, 237] width 40 height 40
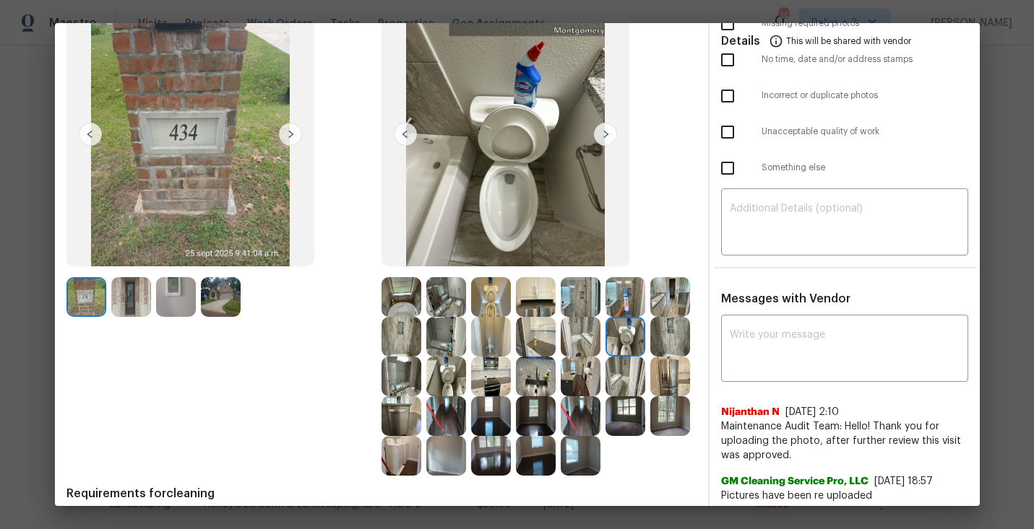
scroll to position [114, 0]
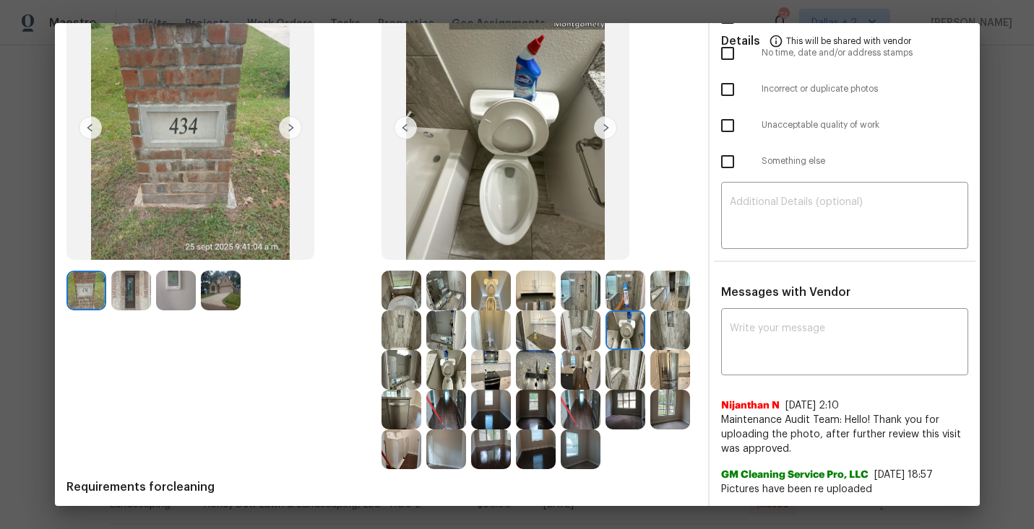
click at [442, 449] on img at bounding box center [446, 450] width 40 height 40
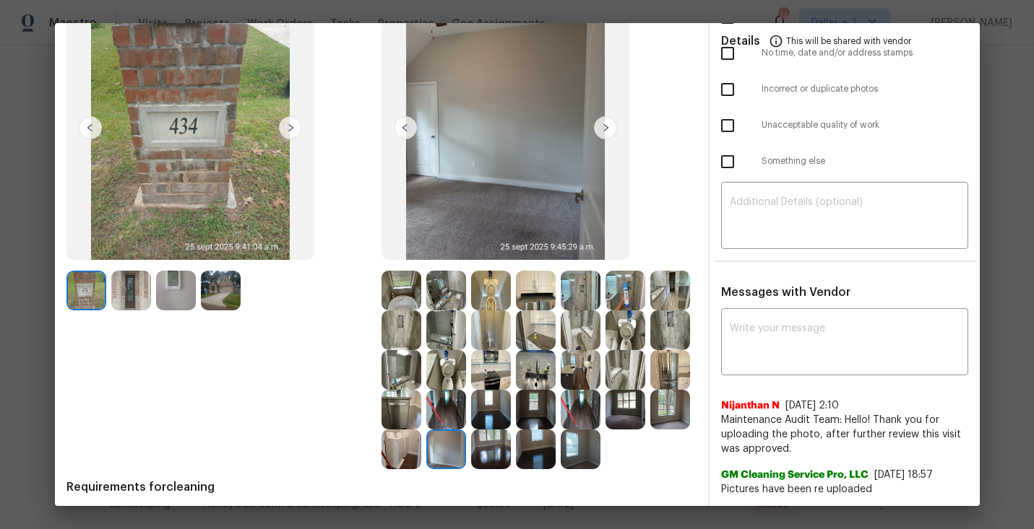
click at [396, 457] on img at bounding box center [401, 450] width 40 height 40
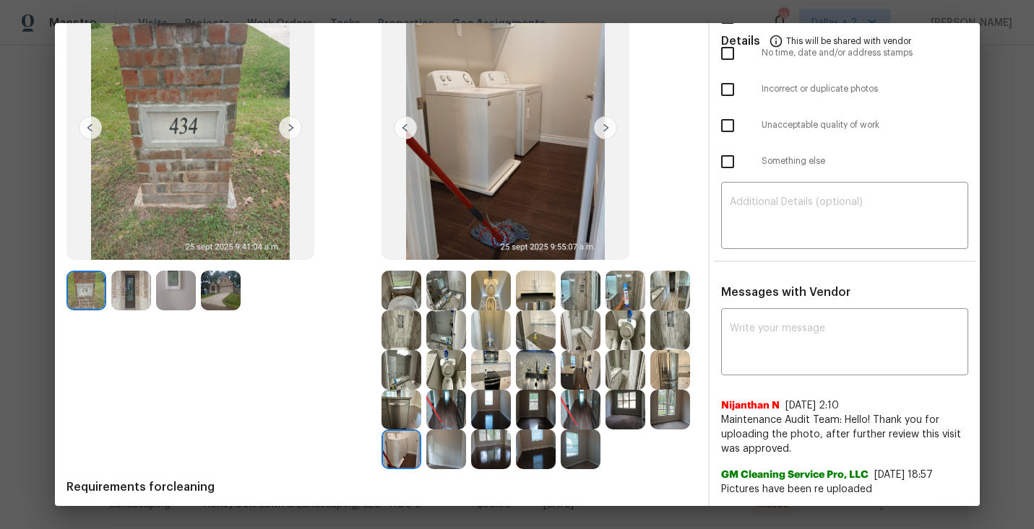
click at [667, 376] on img at bounding box center [670, 370] width 40 height 40
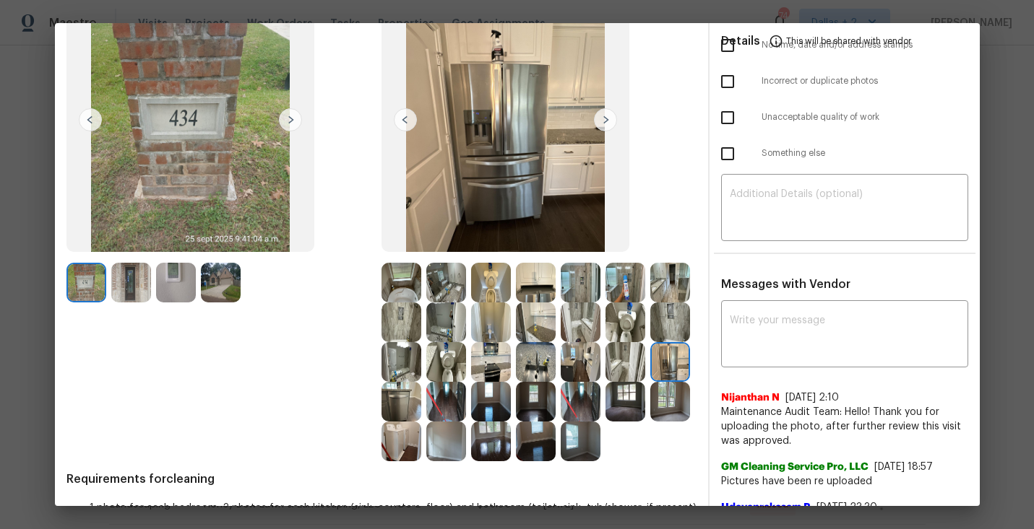
scroll to position [0, 0]
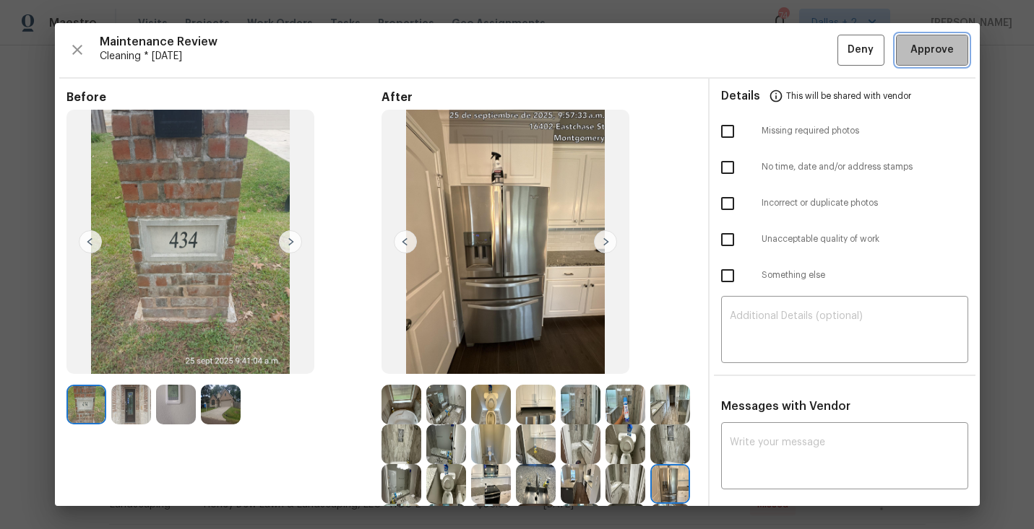
click at [951, 51] on span "Approve" at bounding box center [931, 50] width 43 height 18
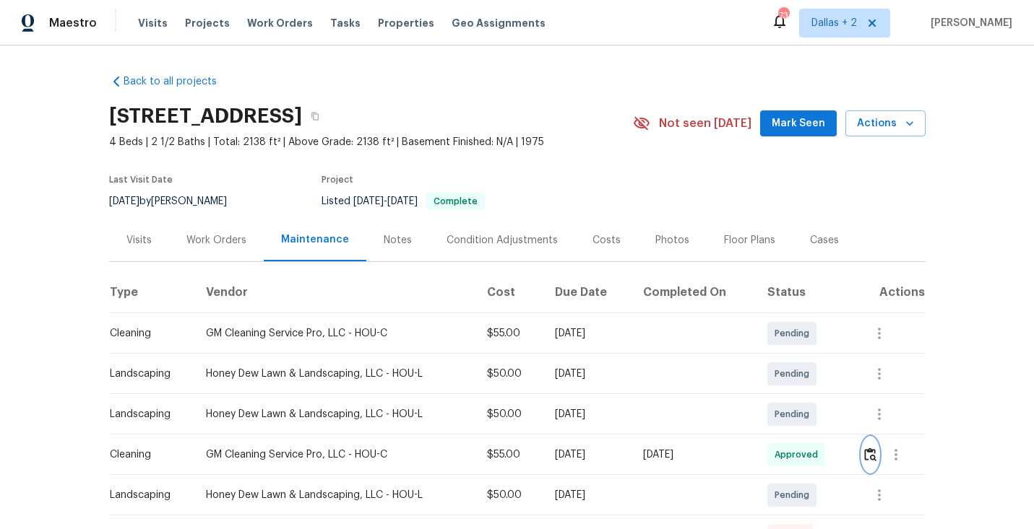
scroll to position [207, 0]
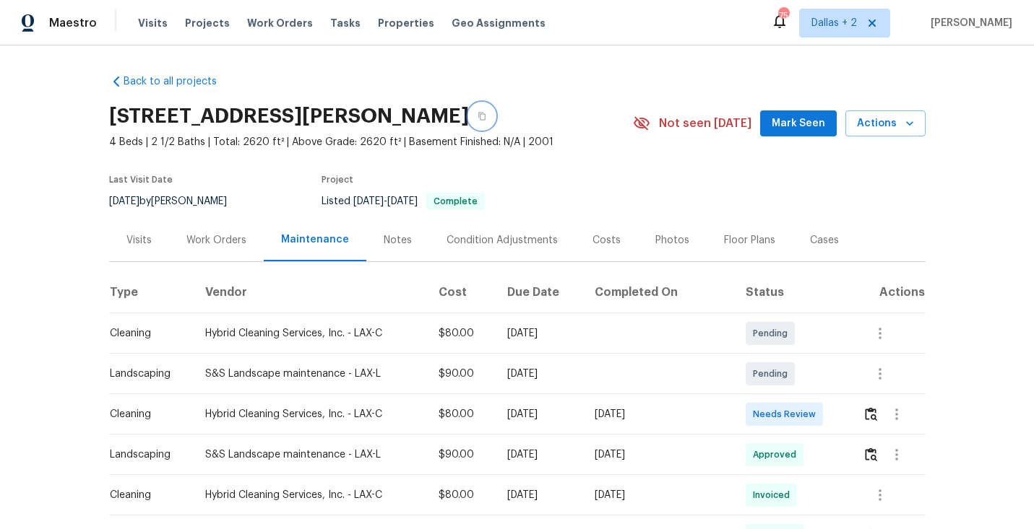
click at [495, 119] on button "button" at bounding box center [482, 116] width 26 height 26
click at [875, 422] on button "button" at bounding box center [870, 414] width 17 height 35
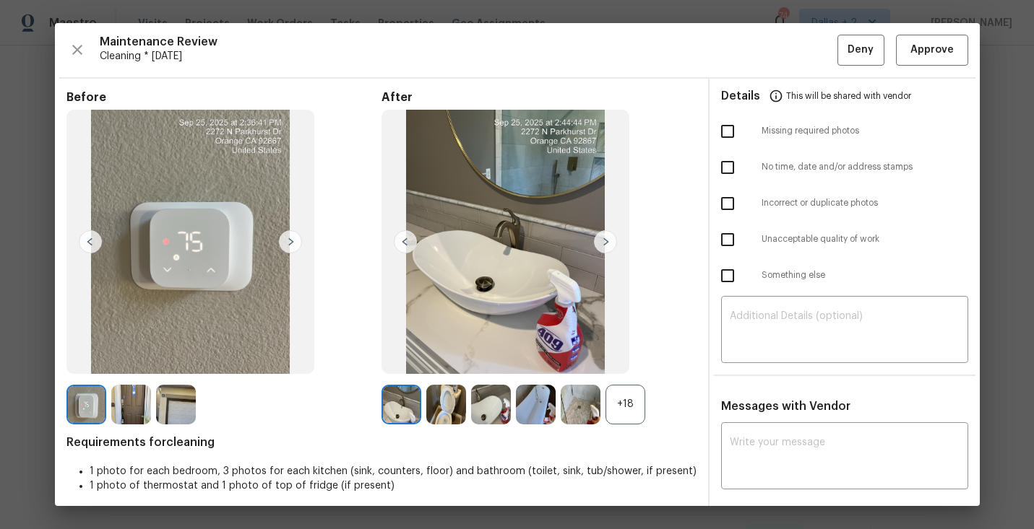
click at [646, 401] on div "+18" at bounding box center [538, 405] width 315 height 40
click at [633, 408] on div "+18" at bounding box center [625, 405] width 40 height 40
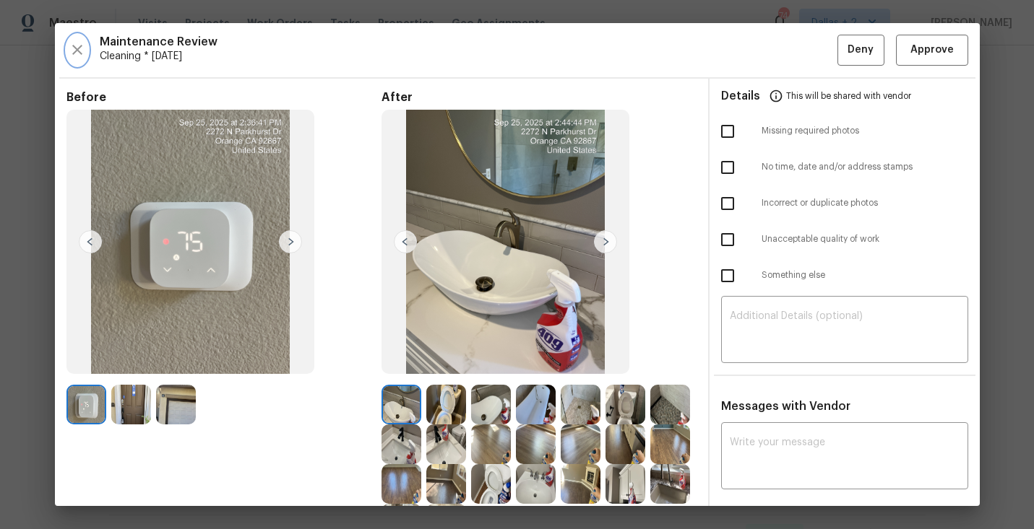
click at [76, 55] on icon "button" at bounding box center [77, 49] width 17 height 17
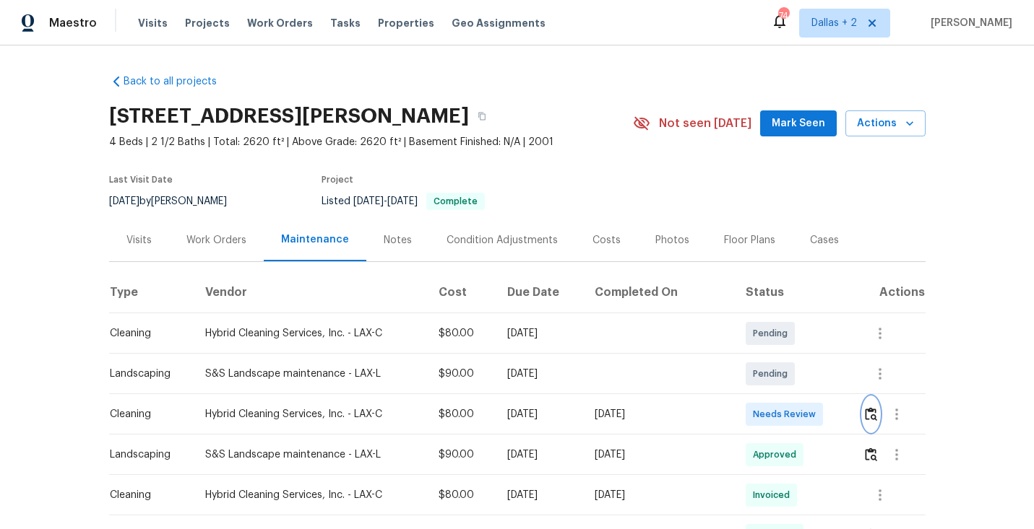
click at [873, 410] on img "button" at bounding box center [871, 414] width 12 height 14
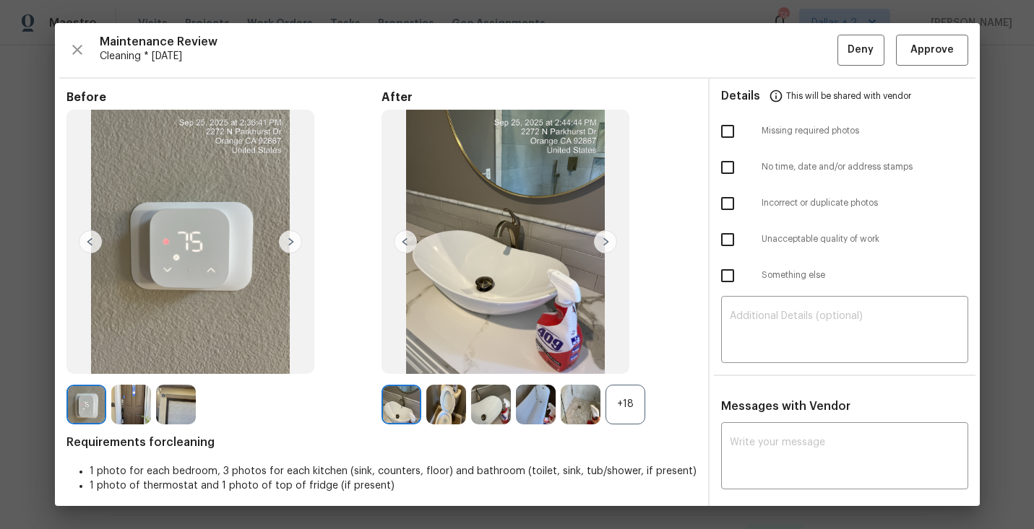
click at [631, 406] on div "+18" at bounding box center [625, 405] width 40 height 40
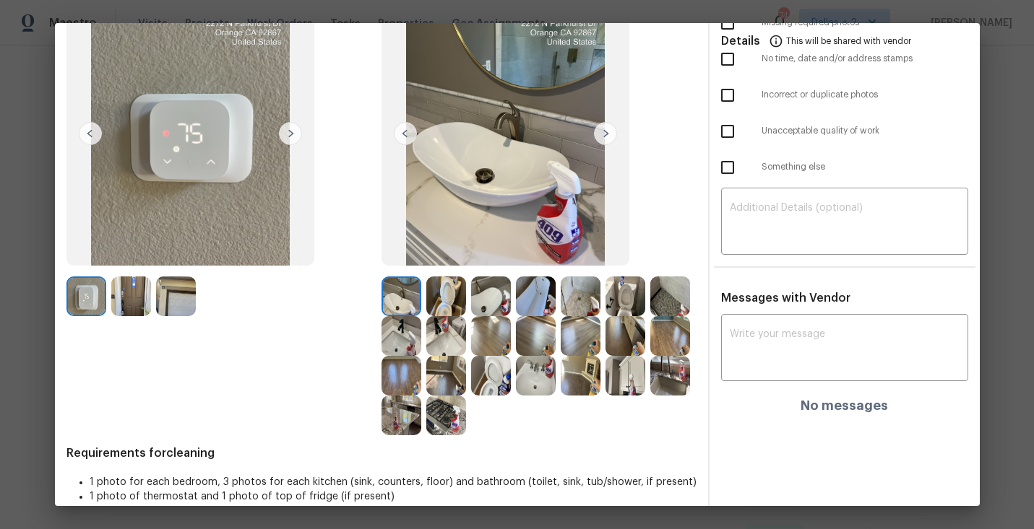
scroll to position [126, 0]
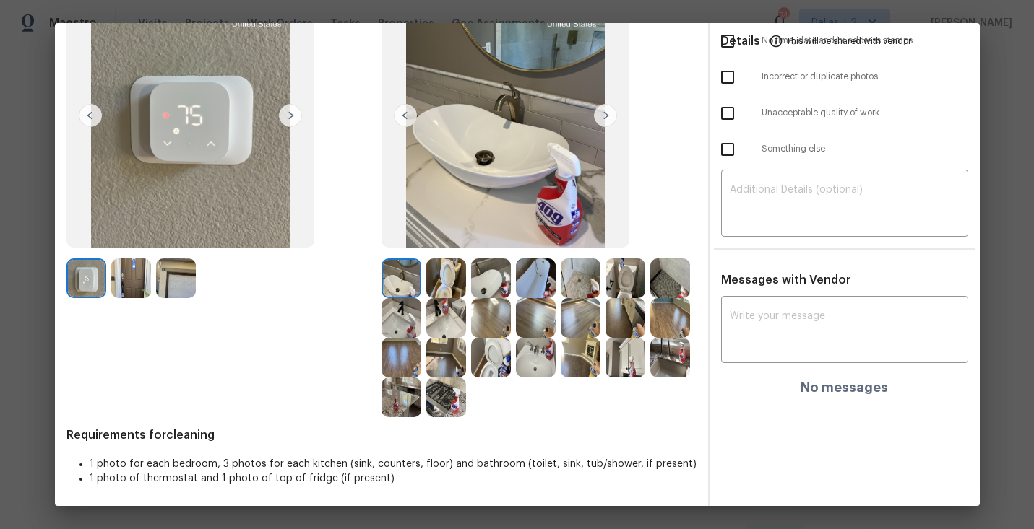
click at [453, 353] on img at bounding box center [446, 358] width 40 height 40
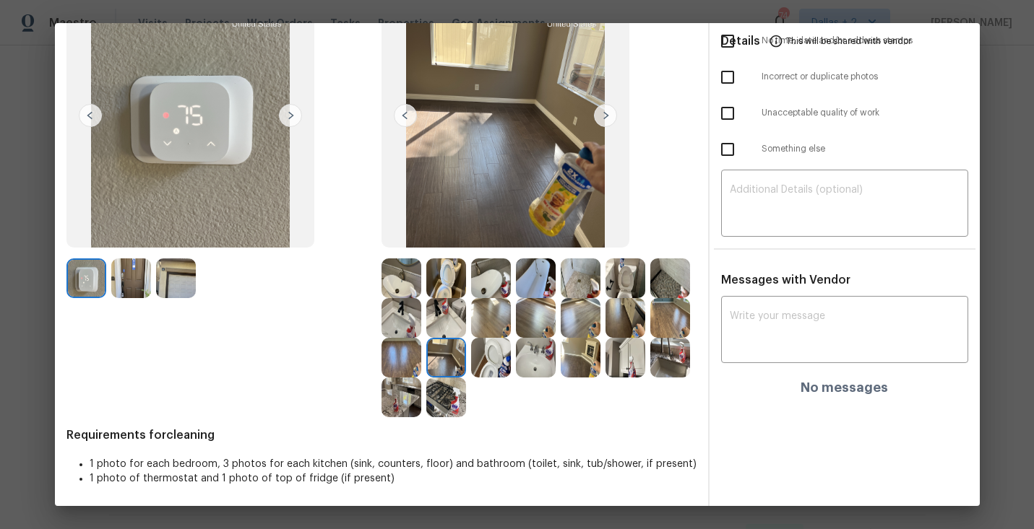
click at [483, 360] on img at bounding box center [491, 358] width 40 height 40
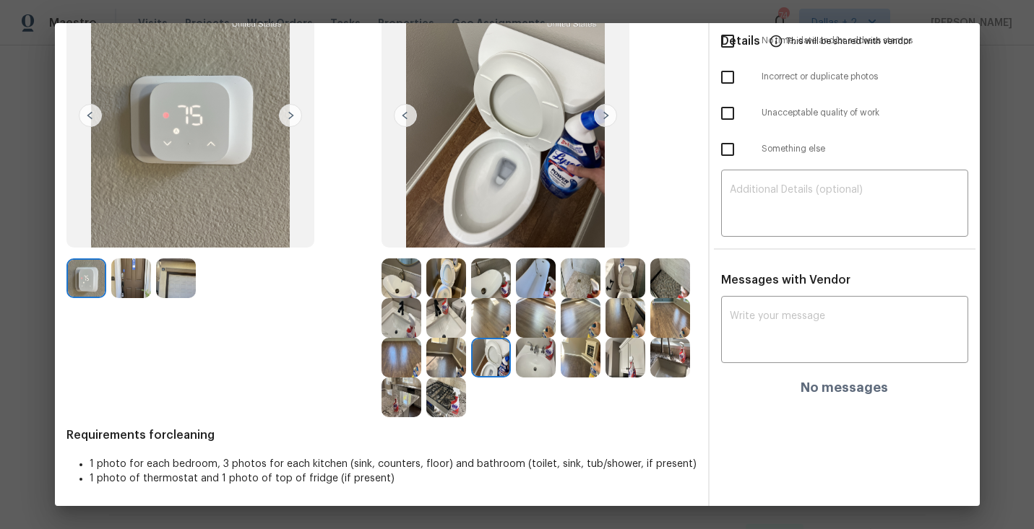
click at [539, 363] on img at bounding box center [536, 358] width 40 height 40
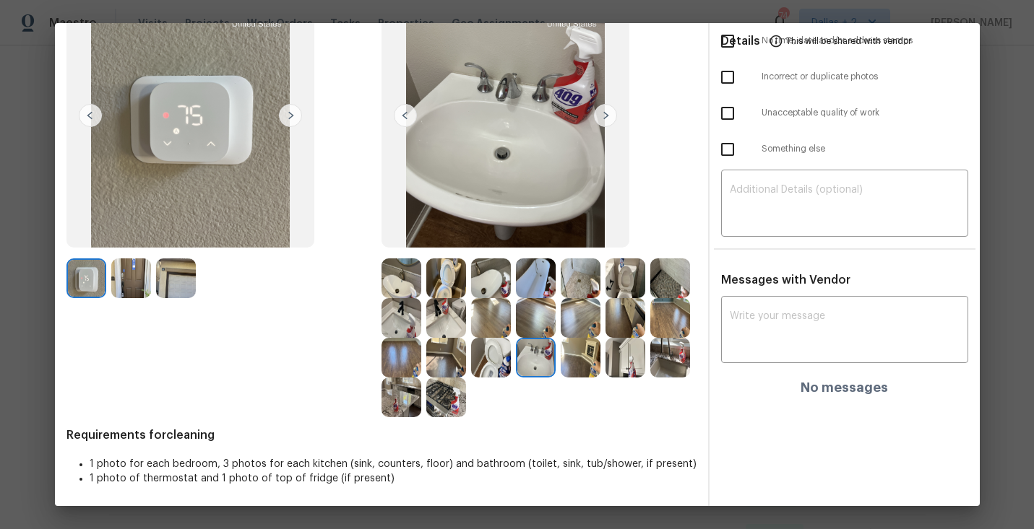
click at [619, 356] on img at bounding box center [625, 358] width 40 height 40
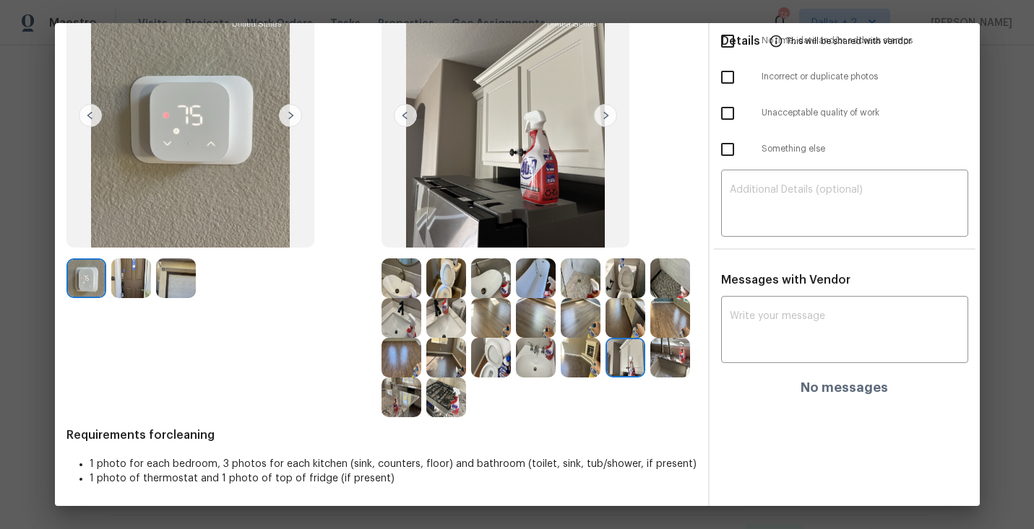
click at [666, 365] on img at bounding box center [670, 358] width 40 height 40
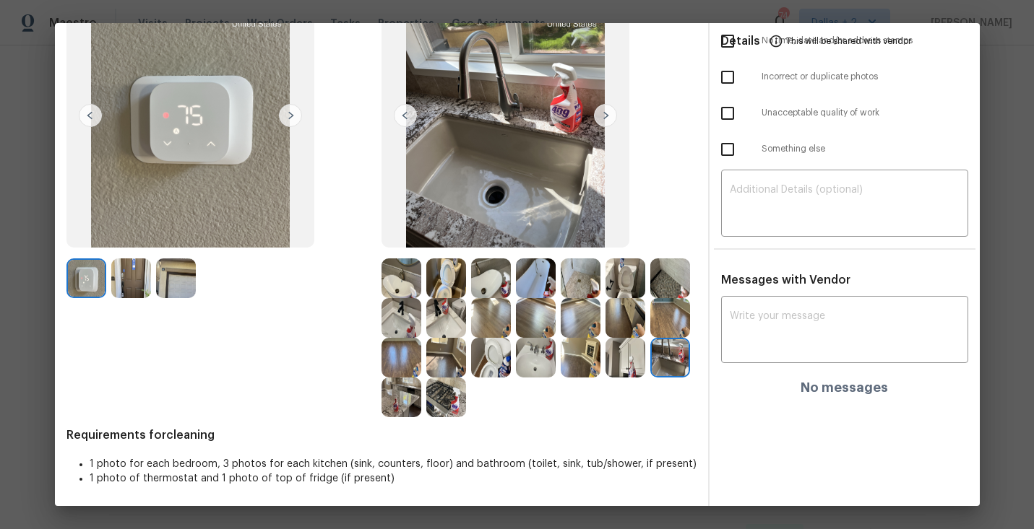
click at [459, 393] on img at bounding box center [446, 398] width 40 height 40
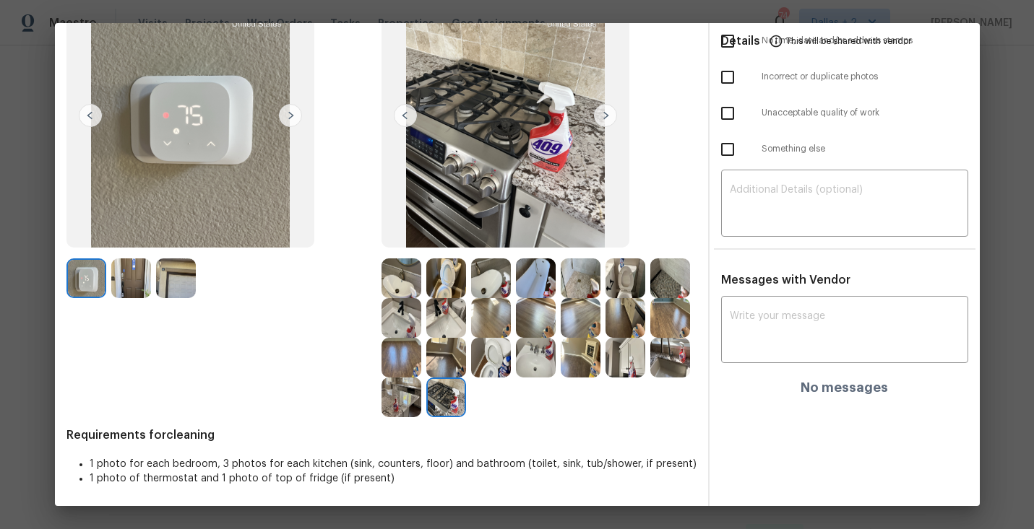
click at [520, 266] on img at bounding box center [536, 279] width 40 height 40
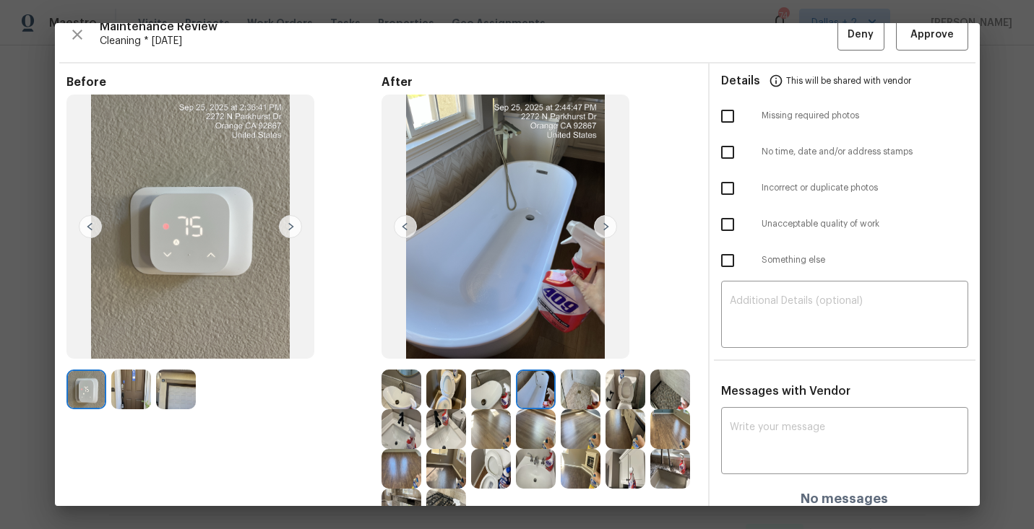
scroll to position [14, 0]
click at [407, 379] on img at bounding box center [401, 391] width 40 height 40
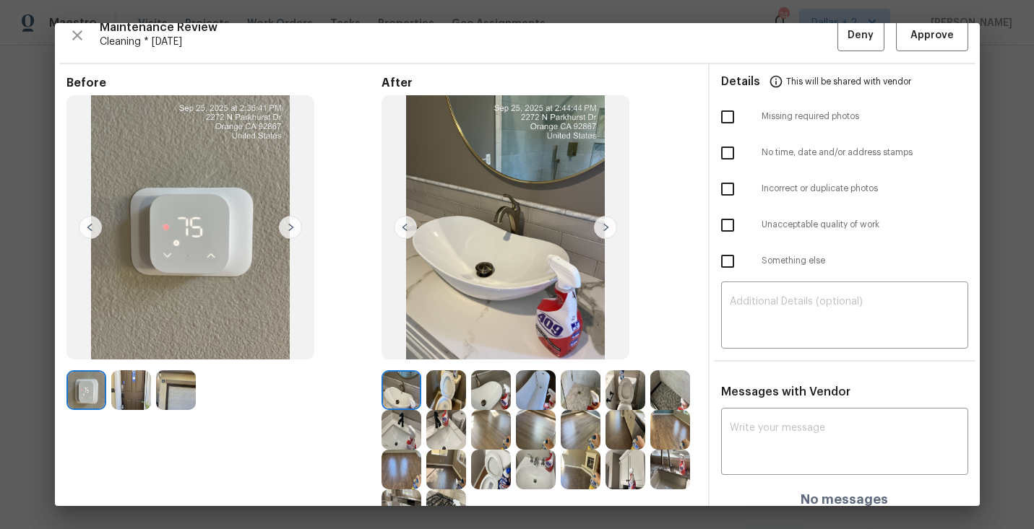
click at [603, 228] on img at bounding box center [605, 227] width 23 height 23
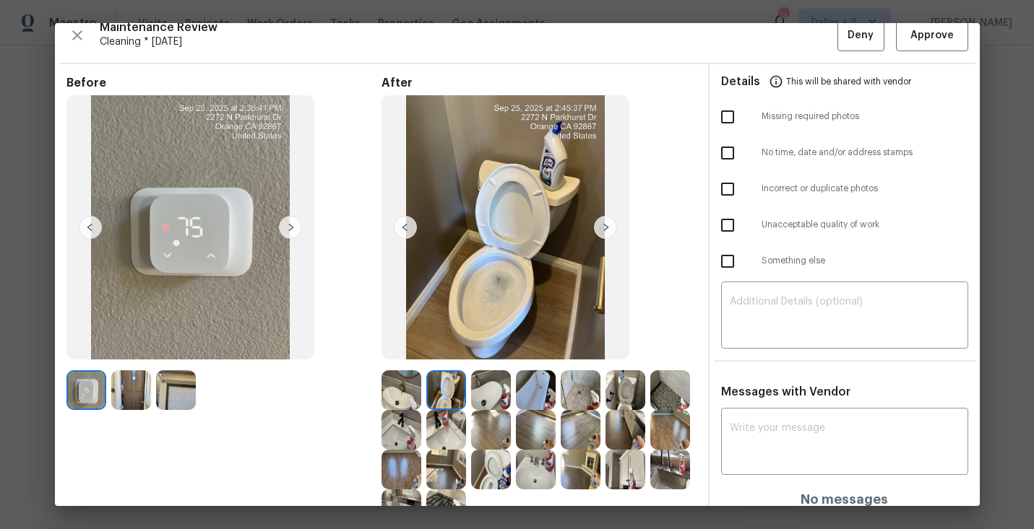
click at [603, 228] on img at bounding box center [605, 227] width 23 height 23
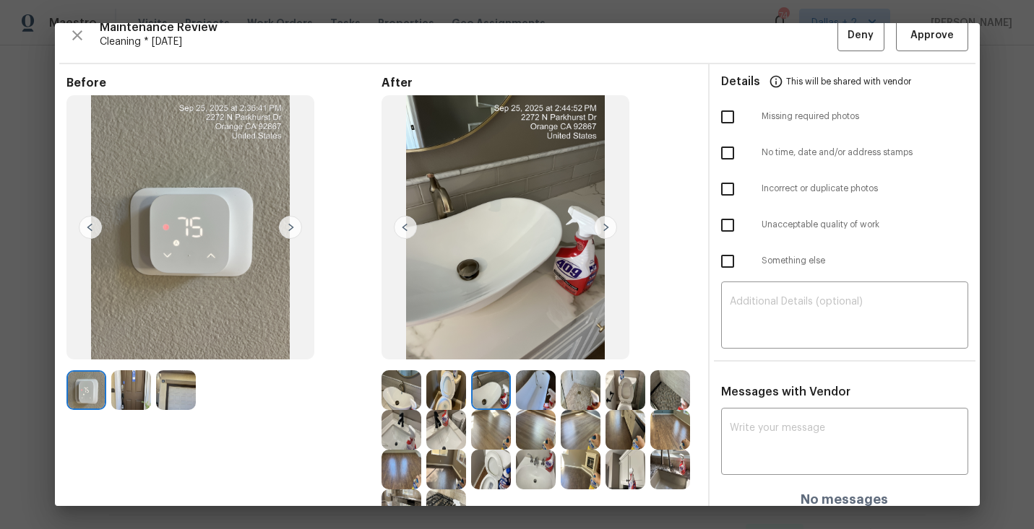
click at [603, 228] on img at bounding box center [605, 227] width 23 height 23
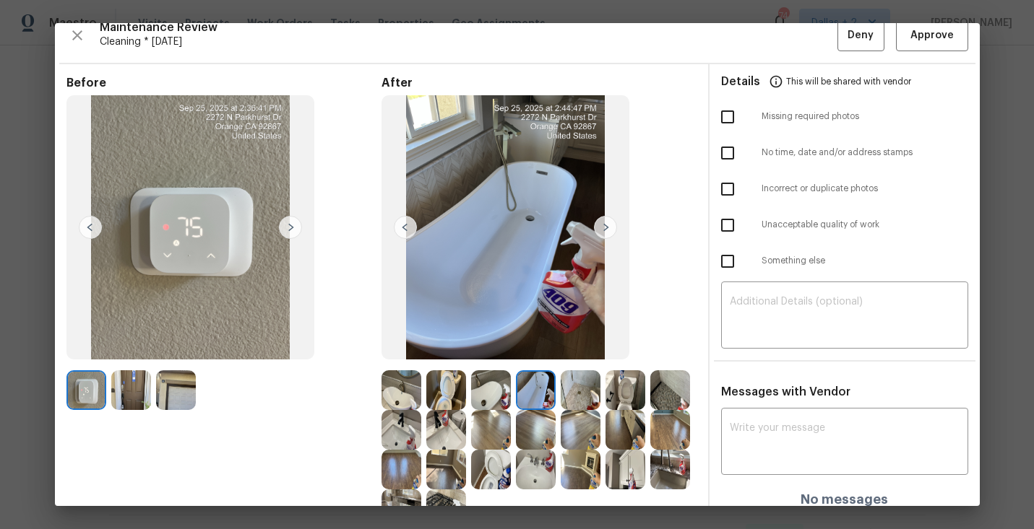
click at [603, 228] on img at bounding box center [605, 227] width 23 height 23
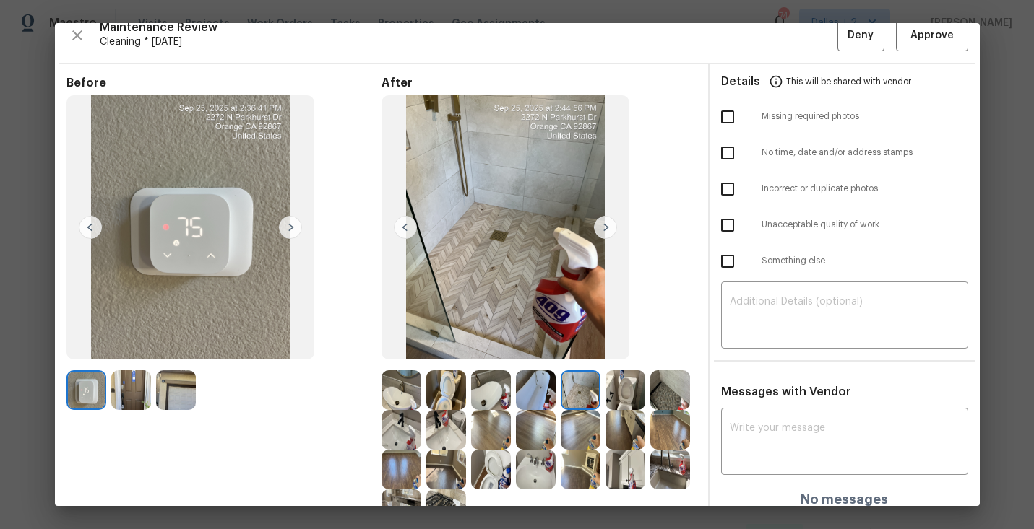
click at [603, 228] on img at bounding box center [605, 227] width 23 height 23
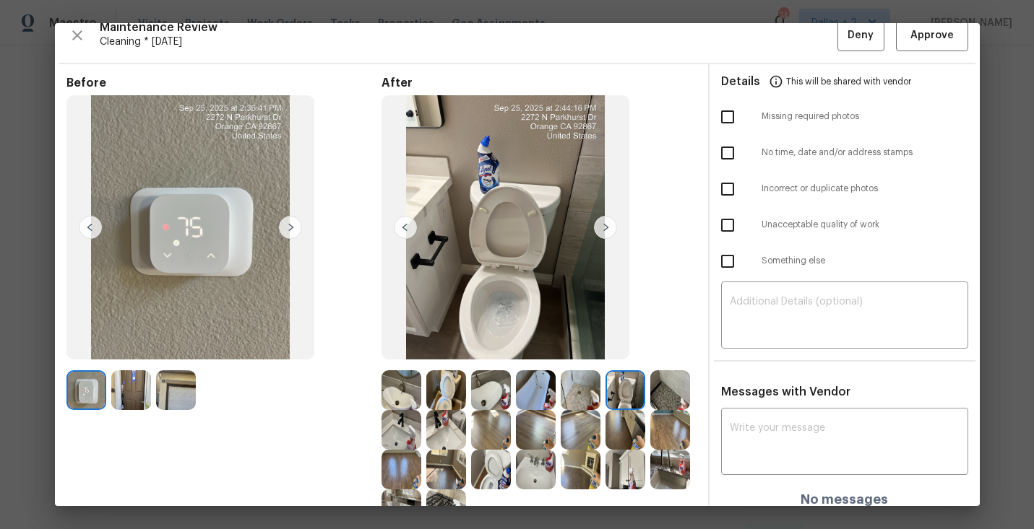
click at [603, 228] on img at bounding box center [605, 227] width 23 height 23
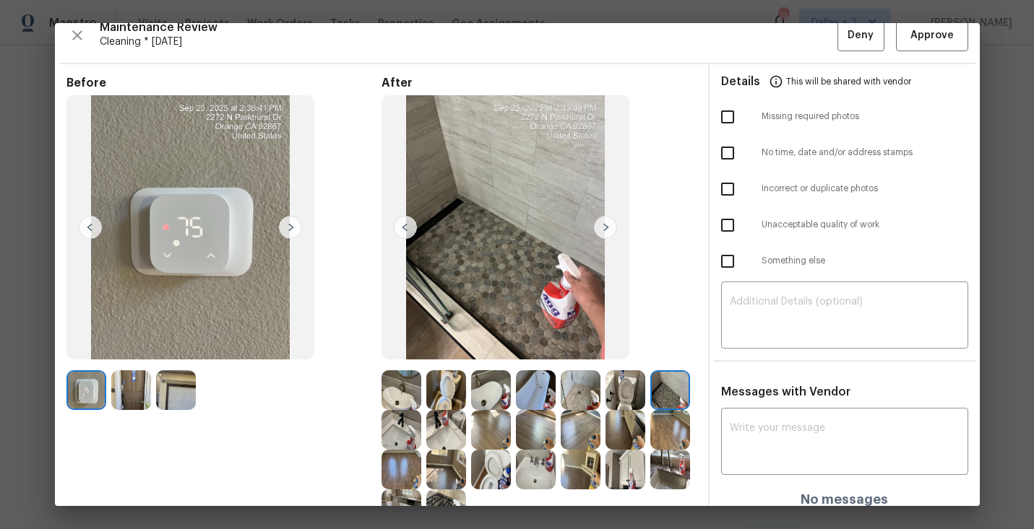
click at [603, 228] on img at bounding box center [605, 227] width 23 height 23
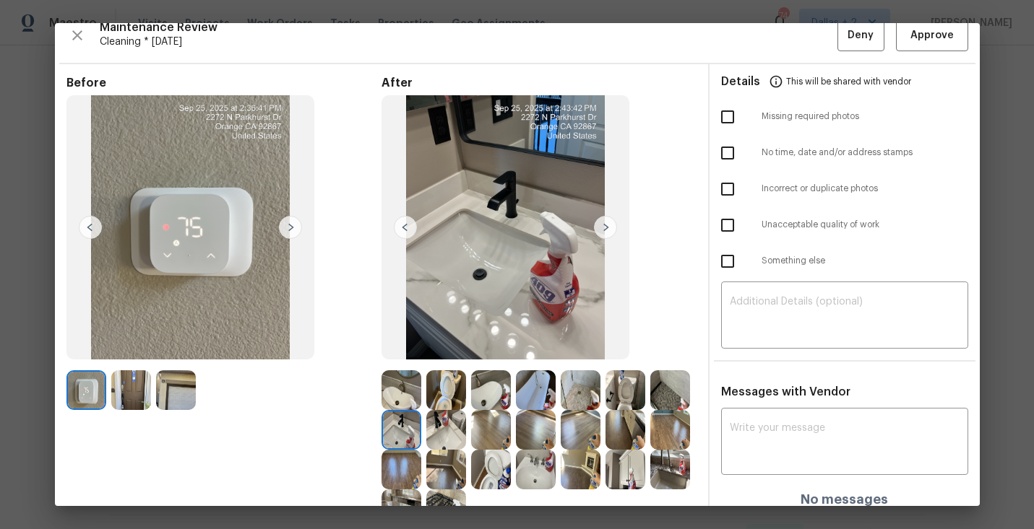
click at [603, 228] on img at bounding box center [605, 227] width 23 height 23
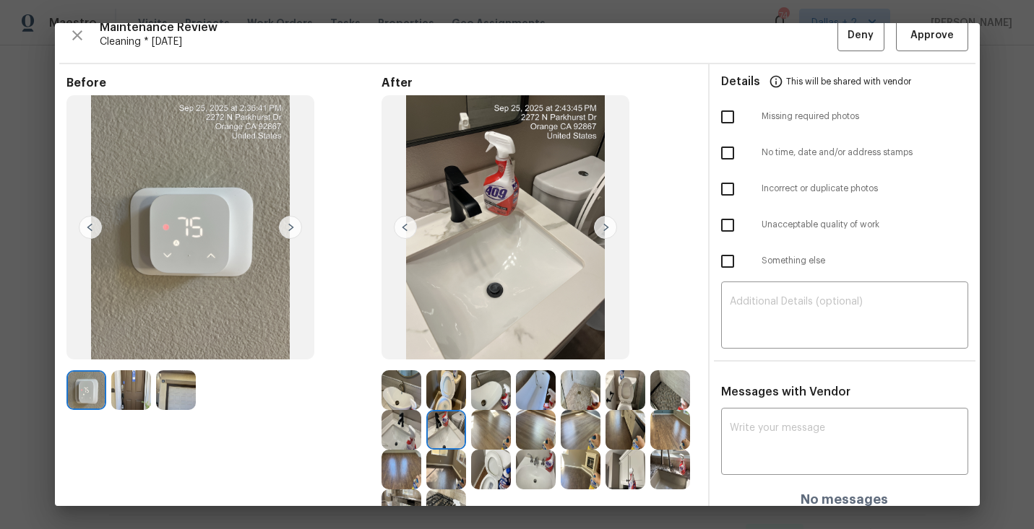
click at [927, 51] on div "Maintenance Review Cleaning * Mon, Sep 22 Deny Approve Before After Requirement…" at bounding box center [517, 264] width 925 height 483
click at [925, 36] on span "Approve" at bounding box center [931, 36] width 43 height 18
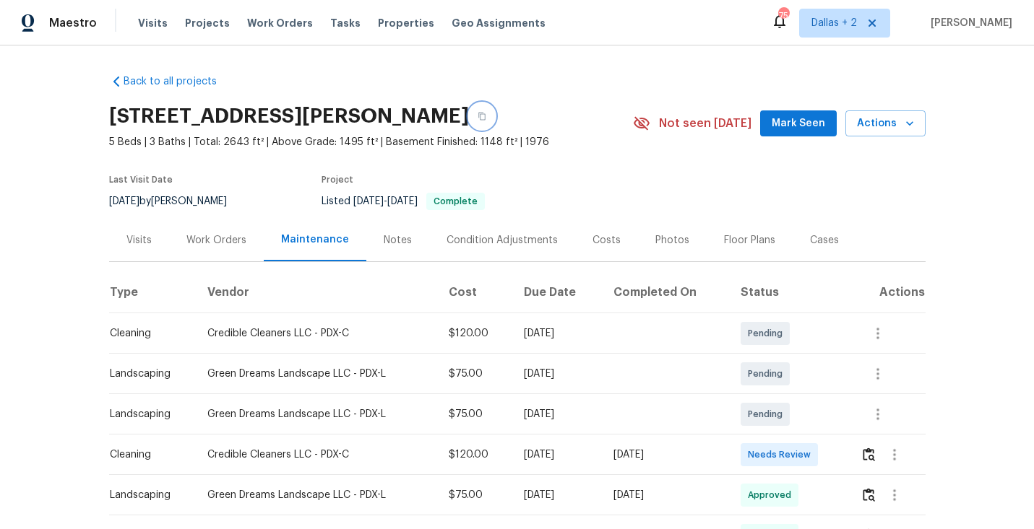
click at [495, 113] on button "button" at bounding box center [482, 116] width 26 height 26
click at [869, 443] on button "button" at bounding box center [868, 455] width 17 height 35
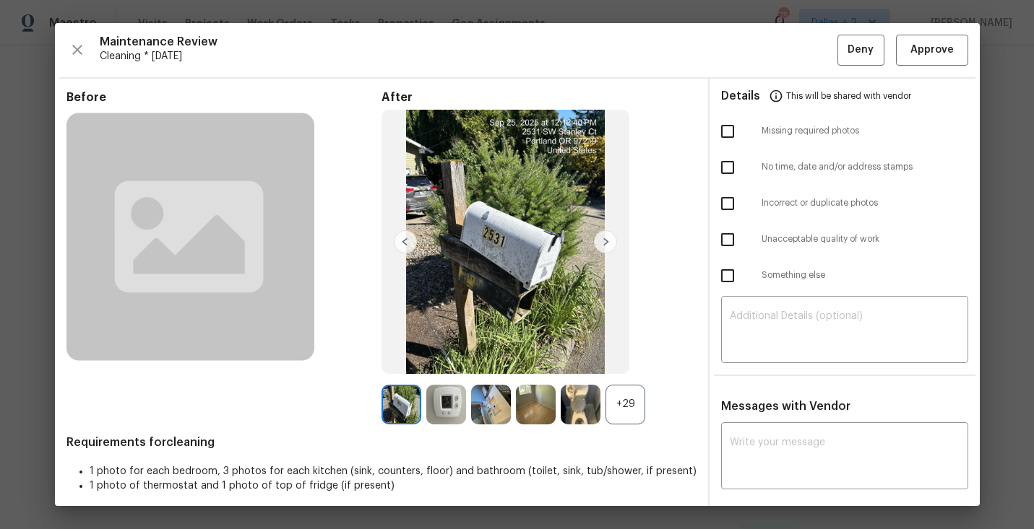
click at [624, 404] on div "+29" at bounding box center [625, 405] width 40 height 40
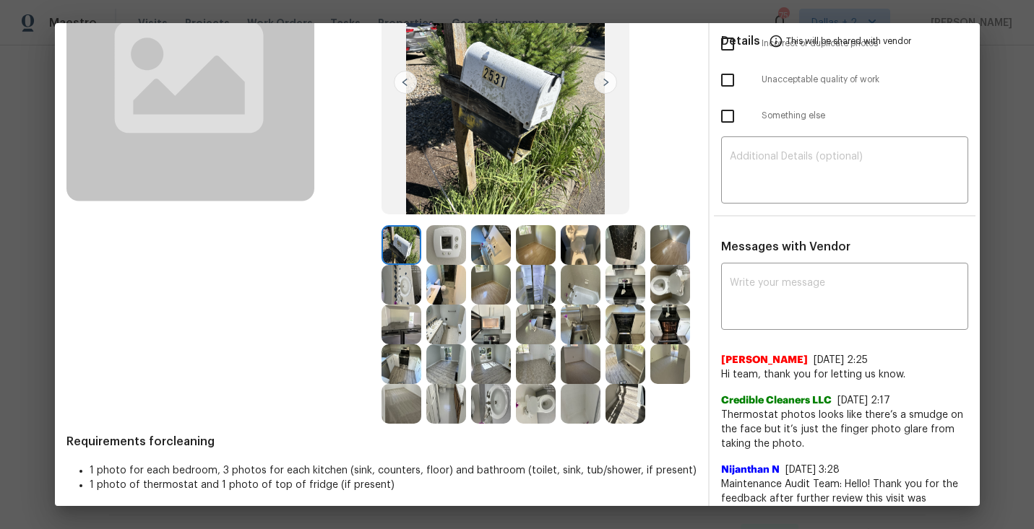
scroll to position [164, 0]
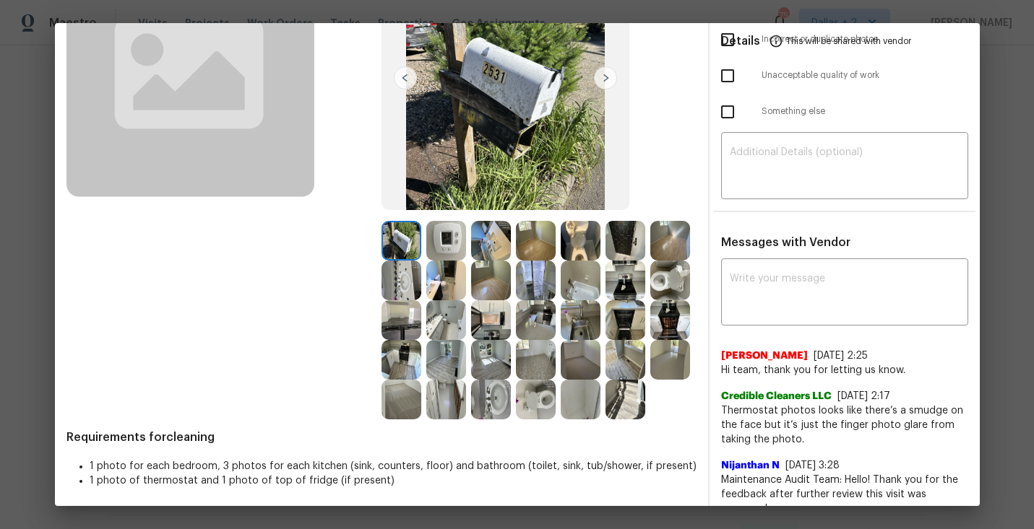
click at [421, 324] on img at bounding box center [401, 320] width 40 height 40
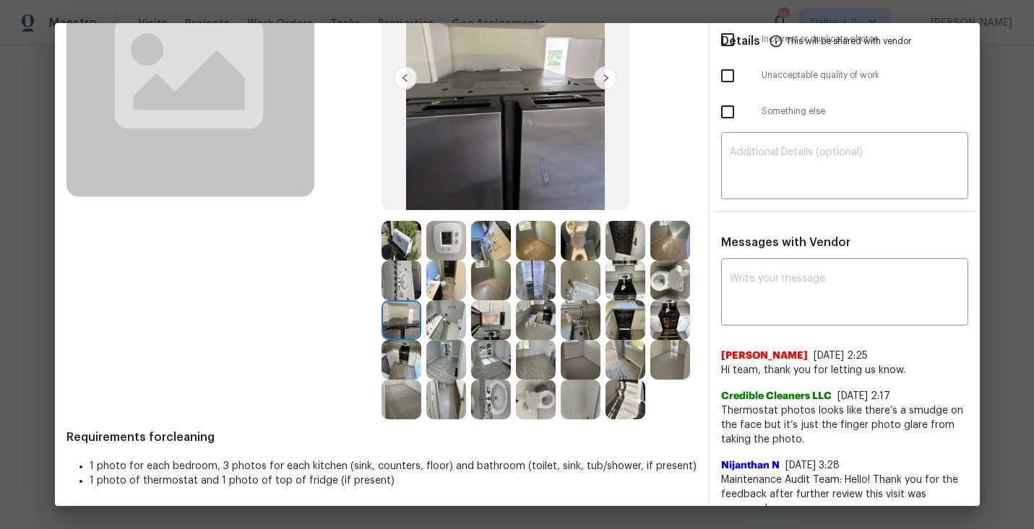
click at [650, 261] on img at bounding box center [670, 241] width 40 height 40
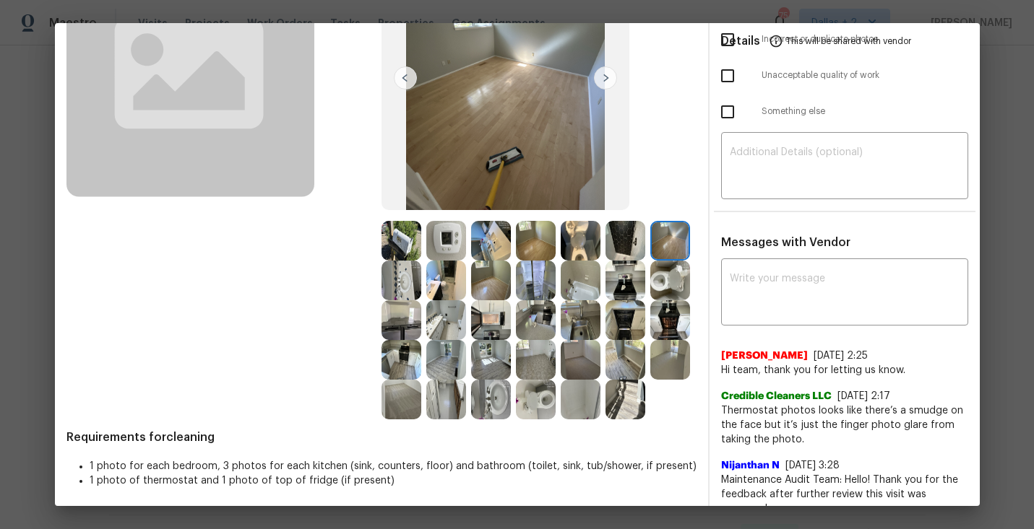
click at [516, 420] on img at bounding box center [536, 400] width 40 height 40
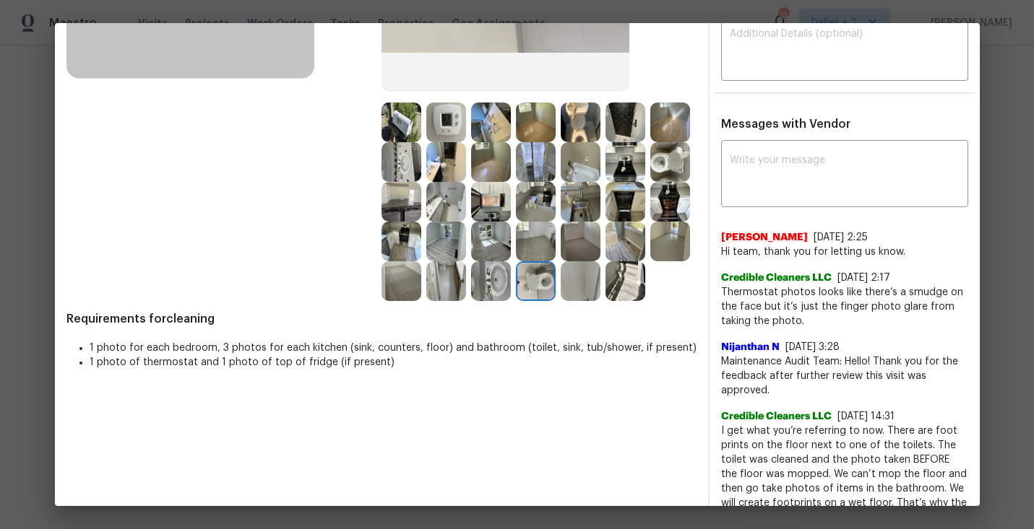
scroll to position [277, 0]
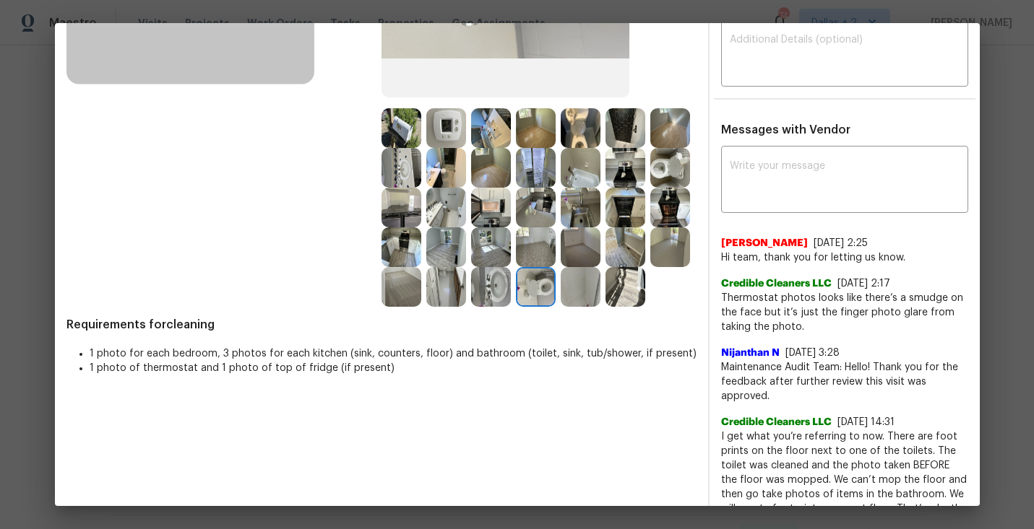
click at [404, 129] on img at bounding box center [401, 128] width 40 height 40
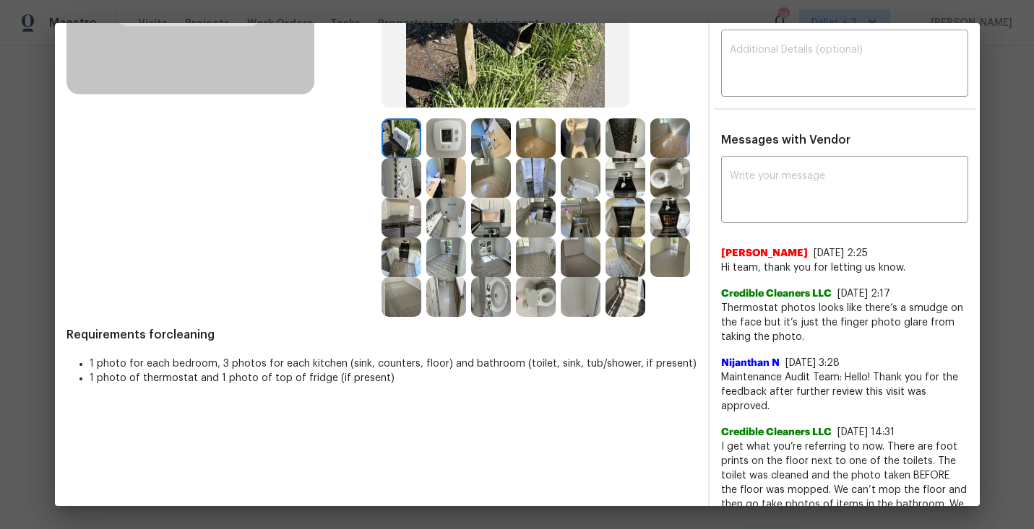
scroll to position [0, 0]
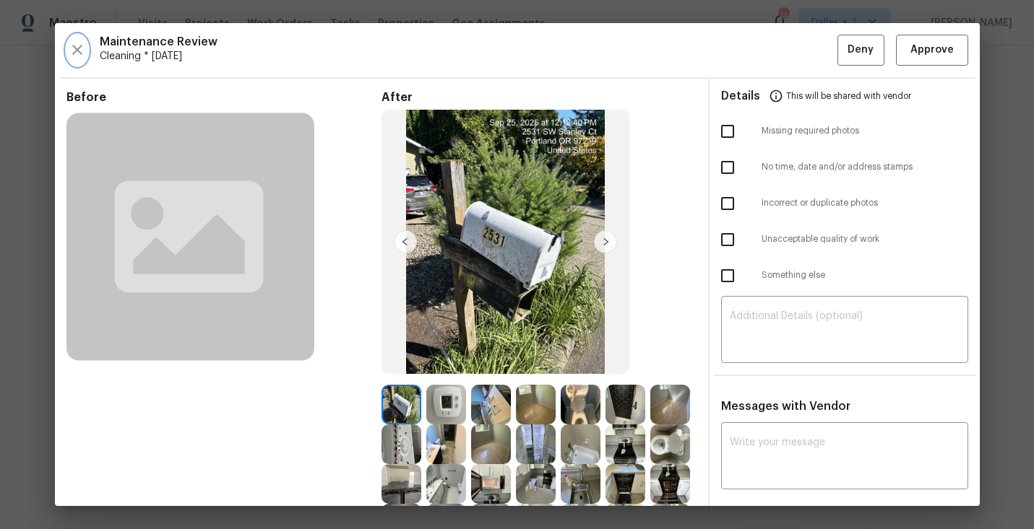
click at [83, 51] on icon "button" at bounding box center [77, 49] width 17 height 17
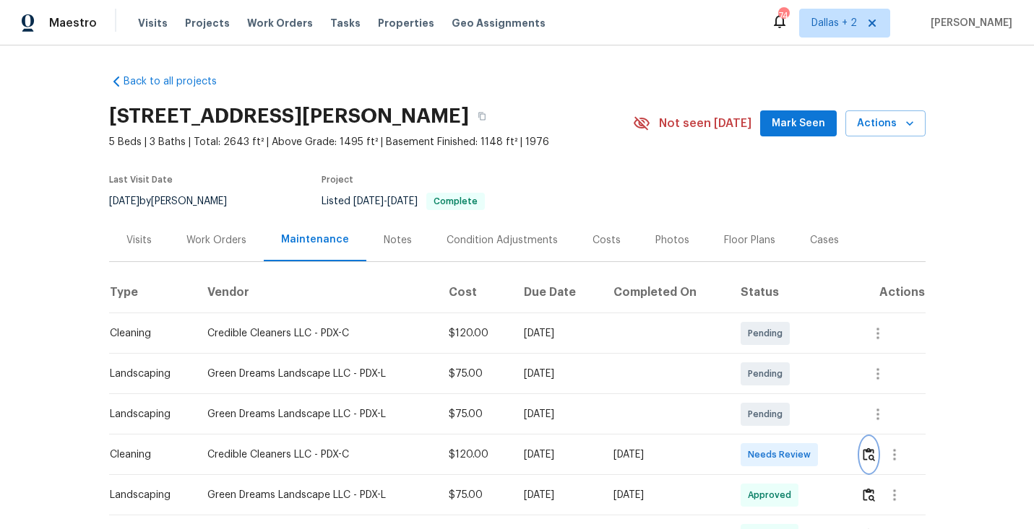
click at [870, 452] on img "button" at bounding box center [868, 455] width 12 height 14
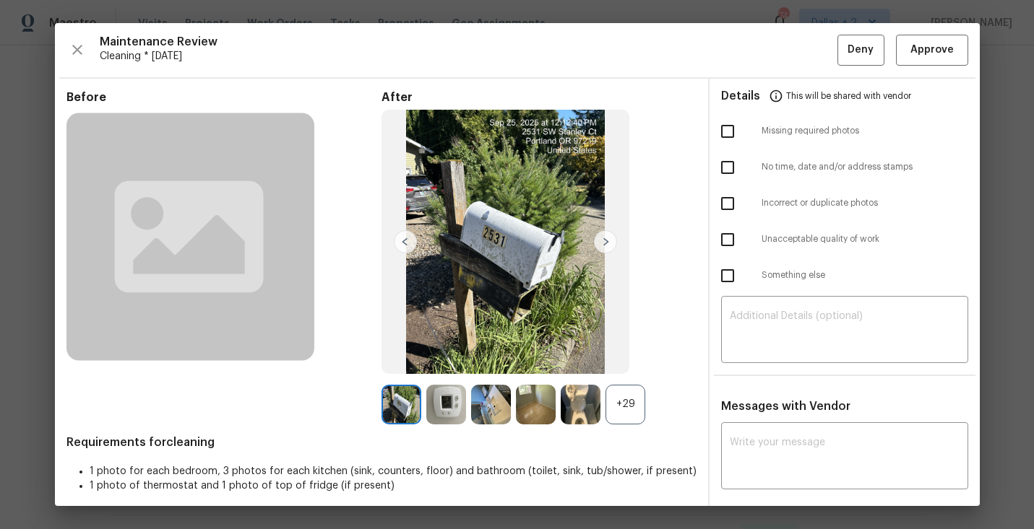
click at [629, 414] on div "+29" at bounding box center [625, 405] width 40 height 40
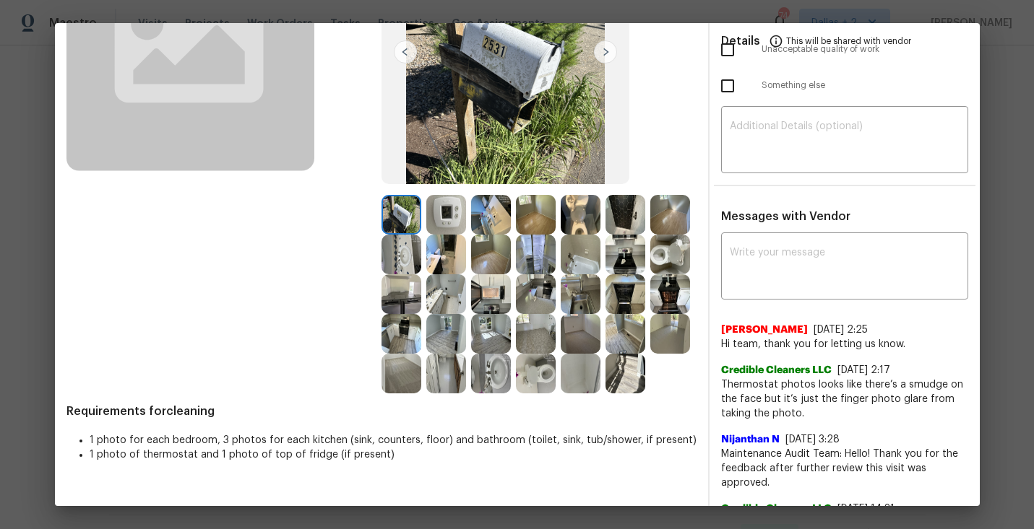
scroll to position [217, 0]
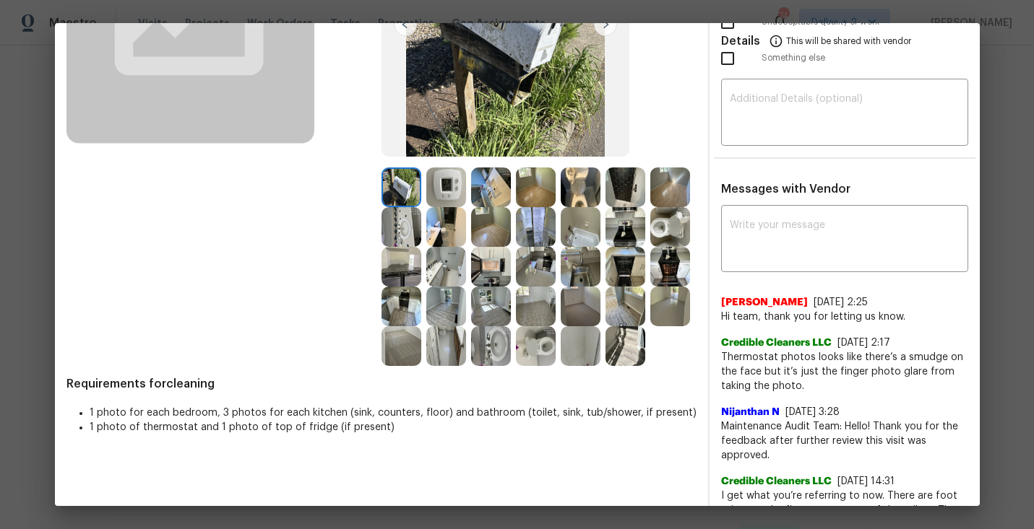
click at [516, 366] on img at bounding box center [536, 346] width 40 height 40
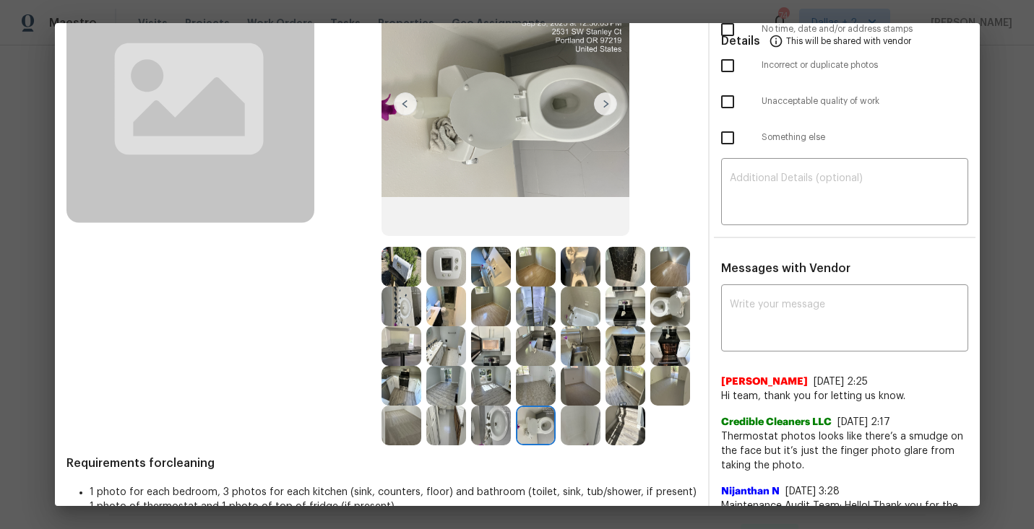
scroll to position [136, 0]
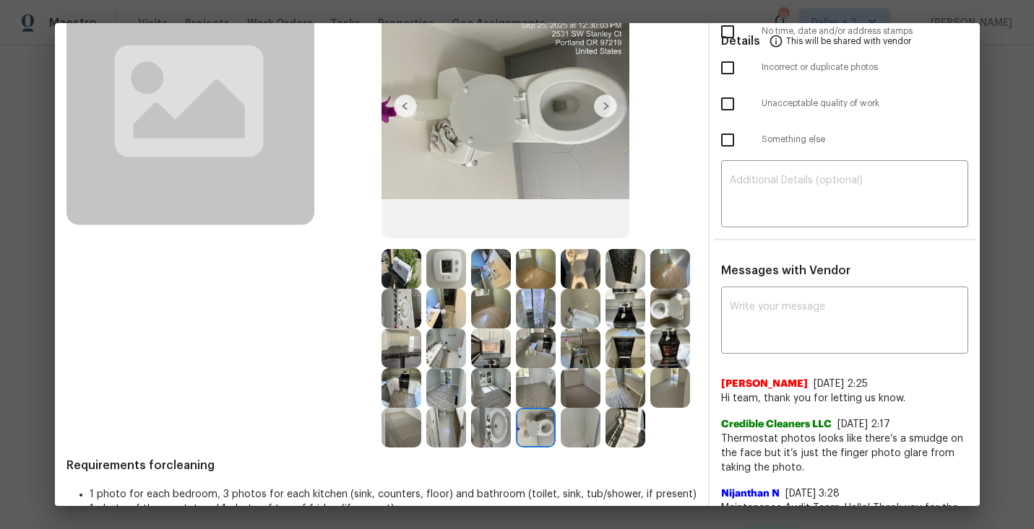
click at [600, 310] on img at bounding box center [581, 309] width 40 height 40
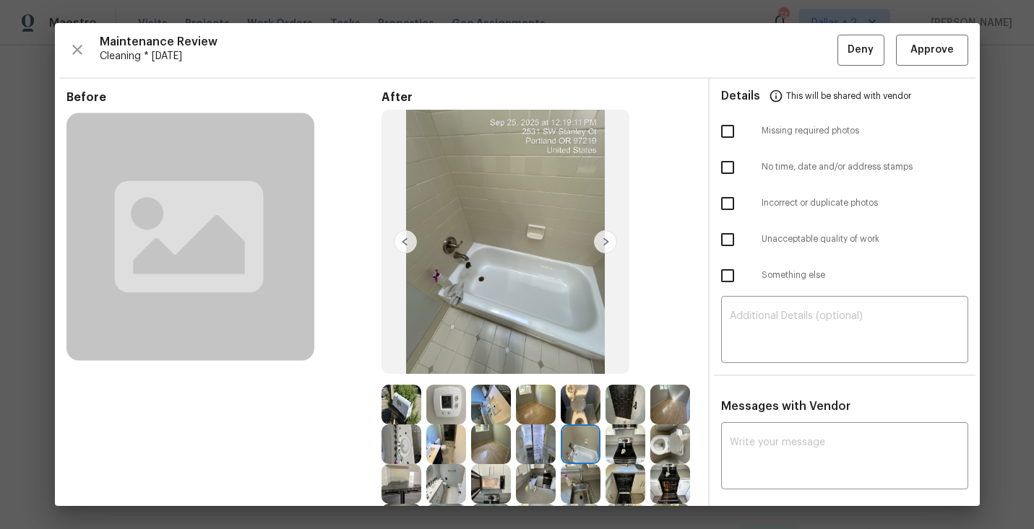
scroll to position [4, 0]
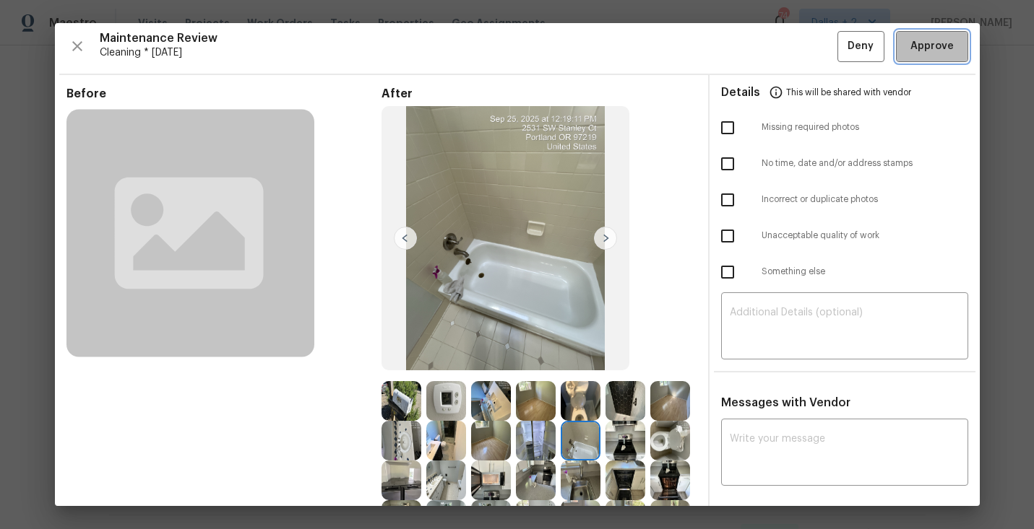
click at [930, 60] on button "Approve" at bounding box center [932, 46] width 72 height 31
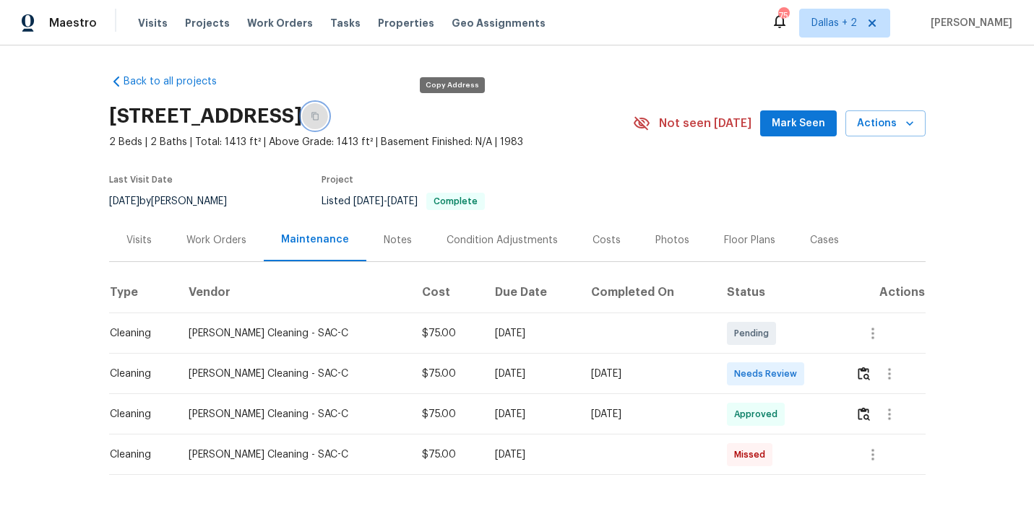
click at [328, 122] on button "button" at bounding box center [315, 116] width 26 height 26
click at [872, 378] on button "button" at bounding box center [889, 374] width 35 height 35
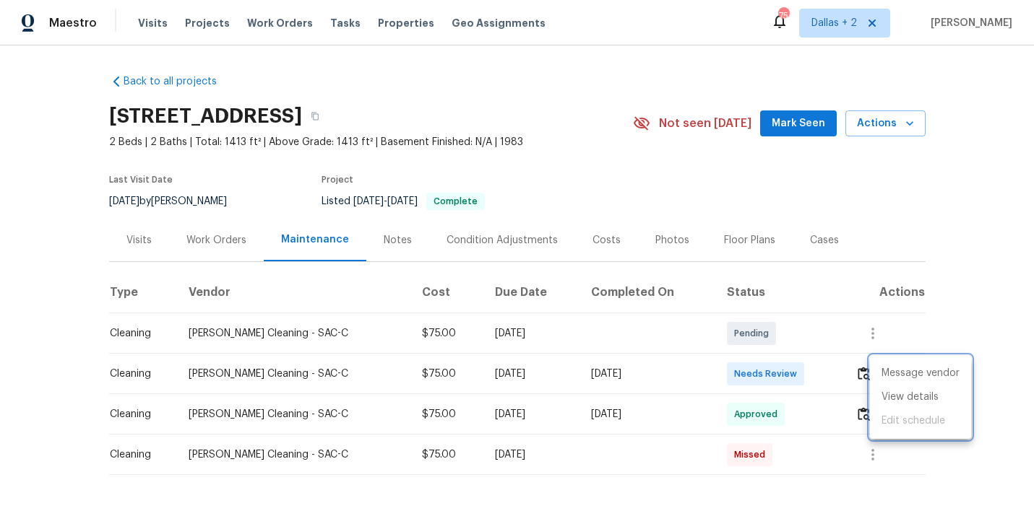
click at [841, 375] on div at bounding box center [517, 264] width 1034 height 529
click at [872, 371] on button "button" at bounding box center [889, 374] width 35 height 35
click at [866, 372] on div at bounding box center [517, 264] width 1034 height 529
click at [860, 369] on img "button" at bounding box center [863, 374] width 12 height 14
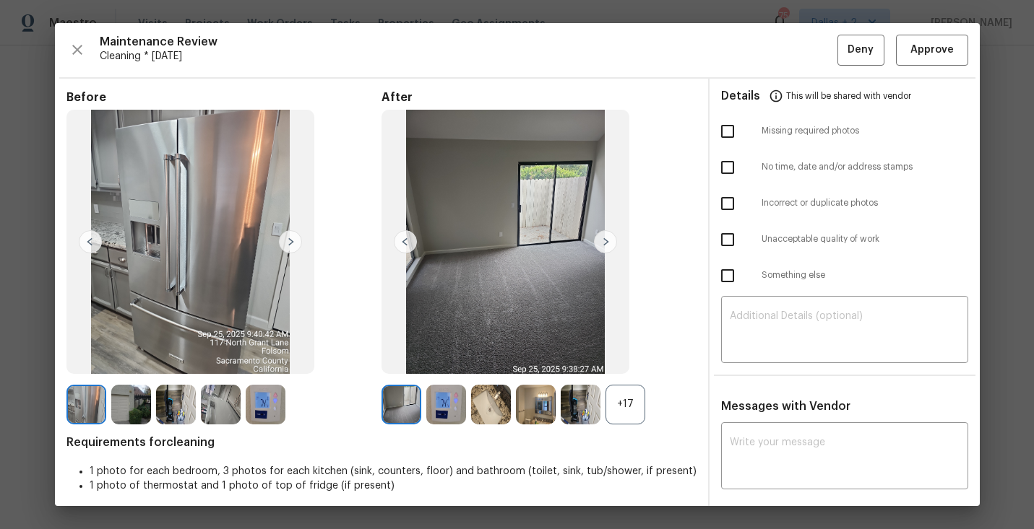
click at [607, 401] on div "+17" at bounding box center [625, 405] width 40 height 40
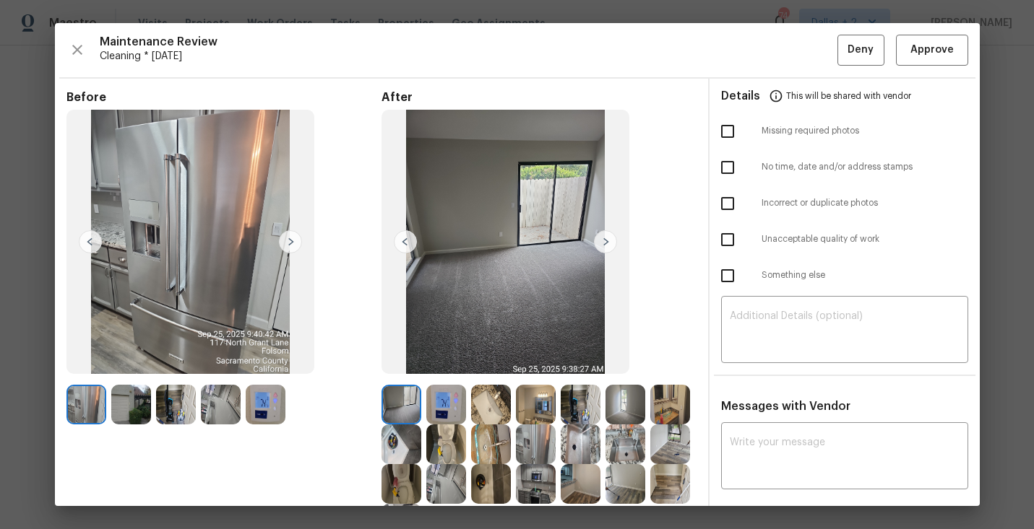
scroll to position [71, 0]
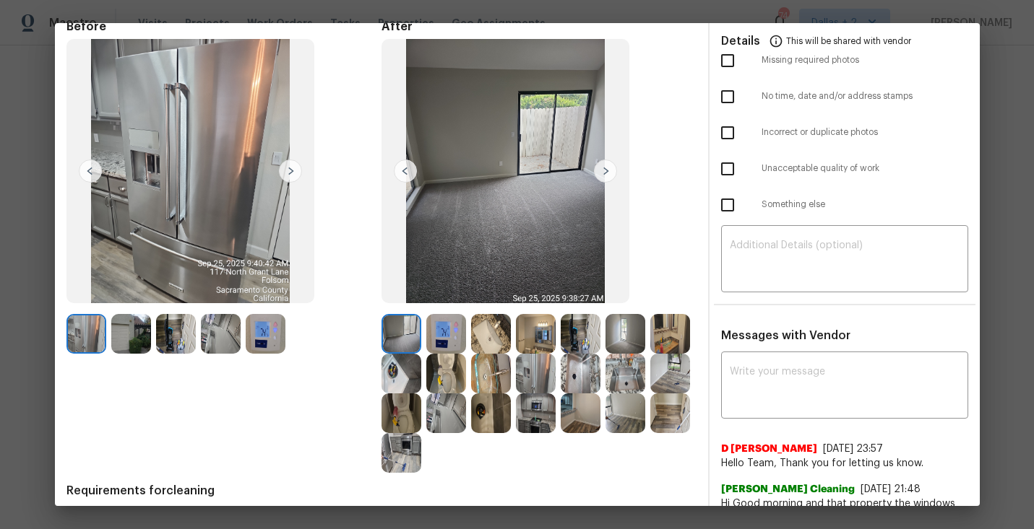
click at [537, 417] on img at bounding box center [536, 414] width 40 height 40
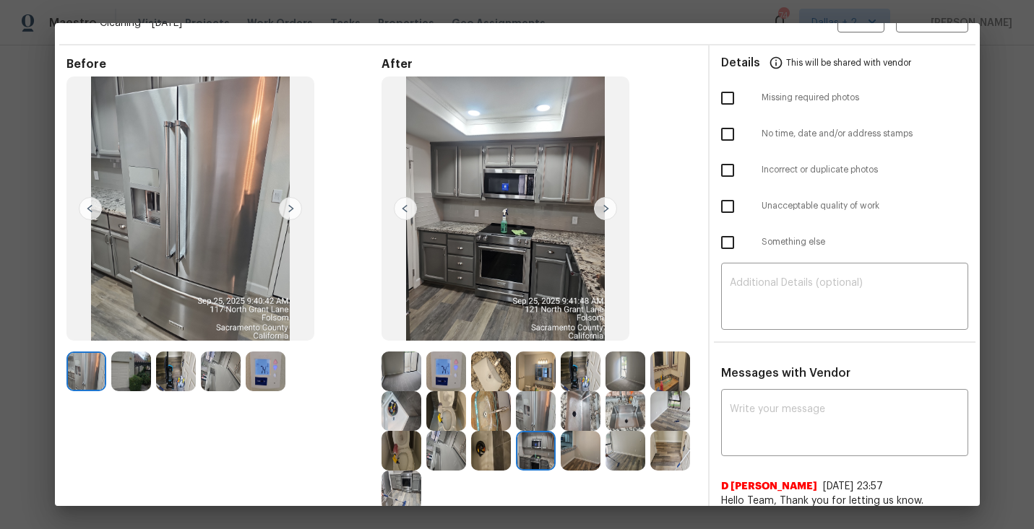
scroll to position [35, 0]
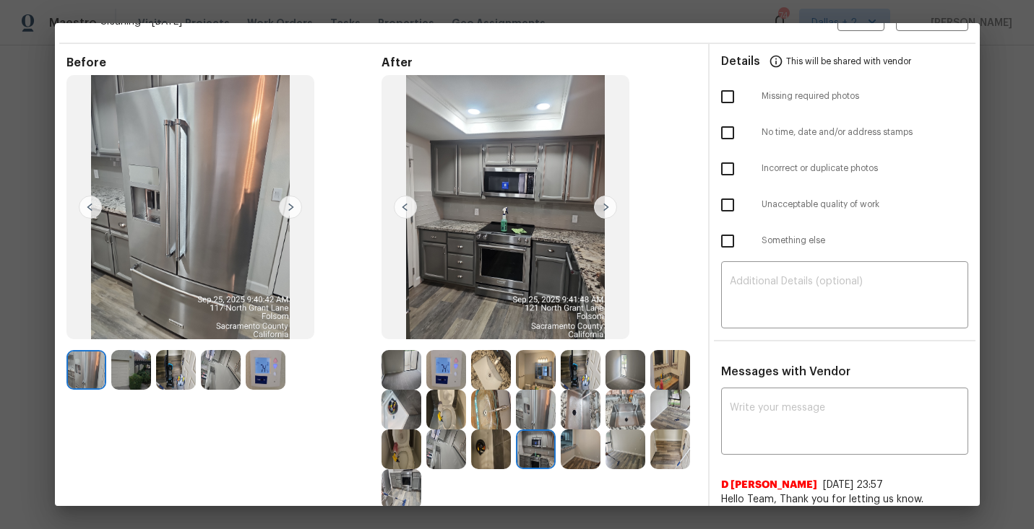
click at [613, 365] on img at bounding box center [625, 370] width 40 height 40
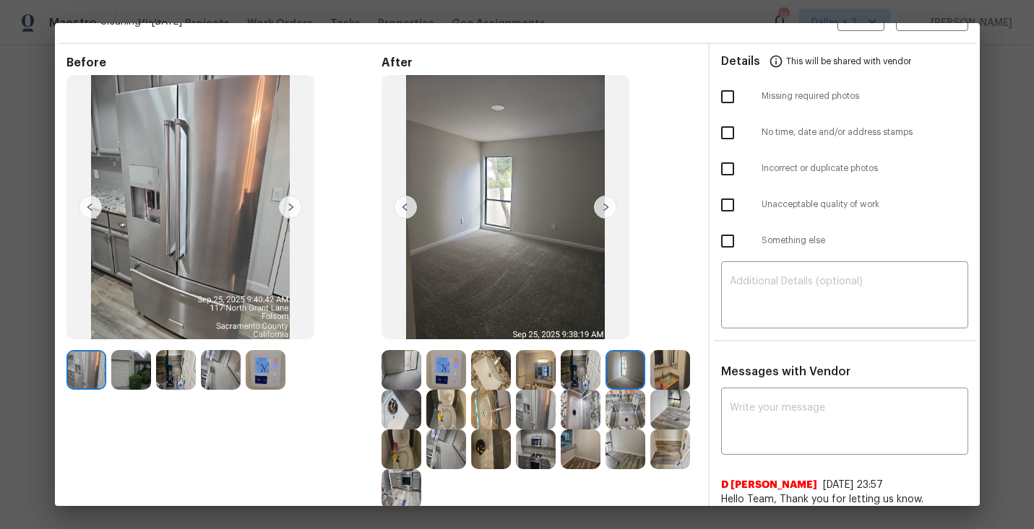
click at [532, 417] on img at bounding box center [536, 410] width 40 height 40
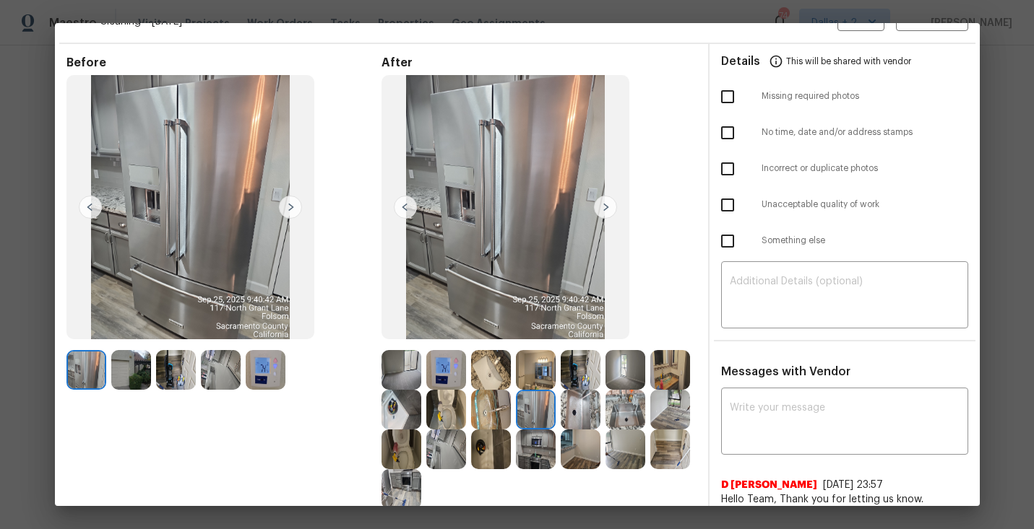
click at [451, 416] on img at bounding box center [446, 410] width 40 height 40
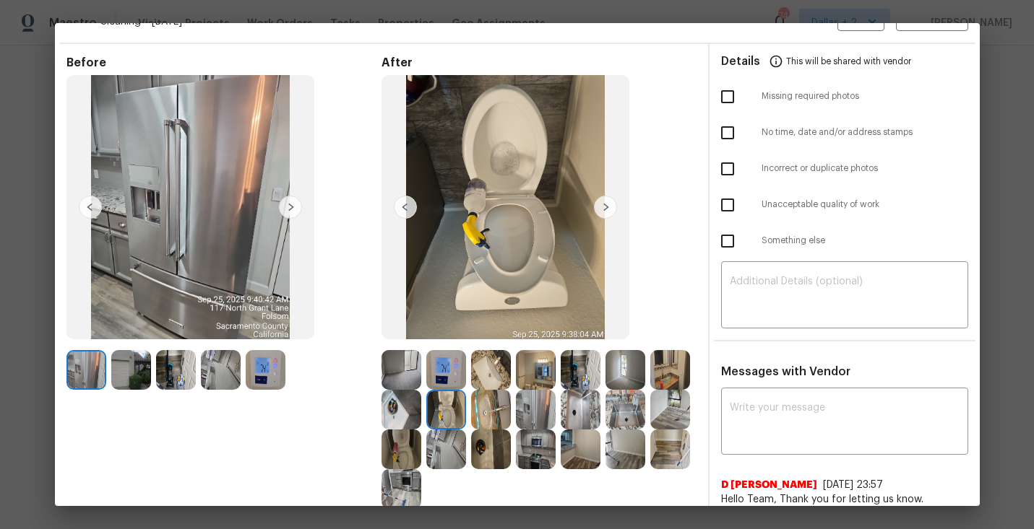
click at [644, 381] on img at bounding box center [625, 370] width 40 height 40
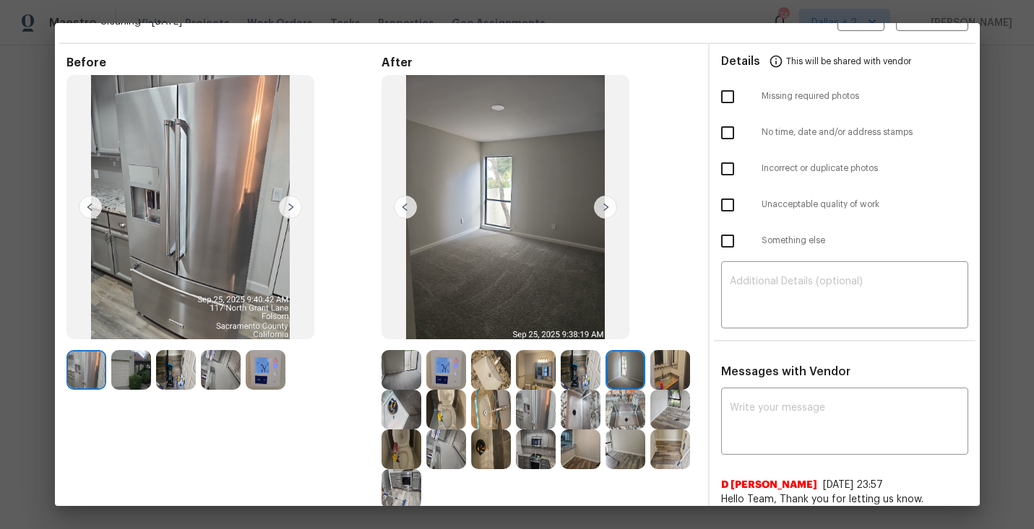
click at [499, 364] on img at bounding box center [491, 370] width 40 height 40
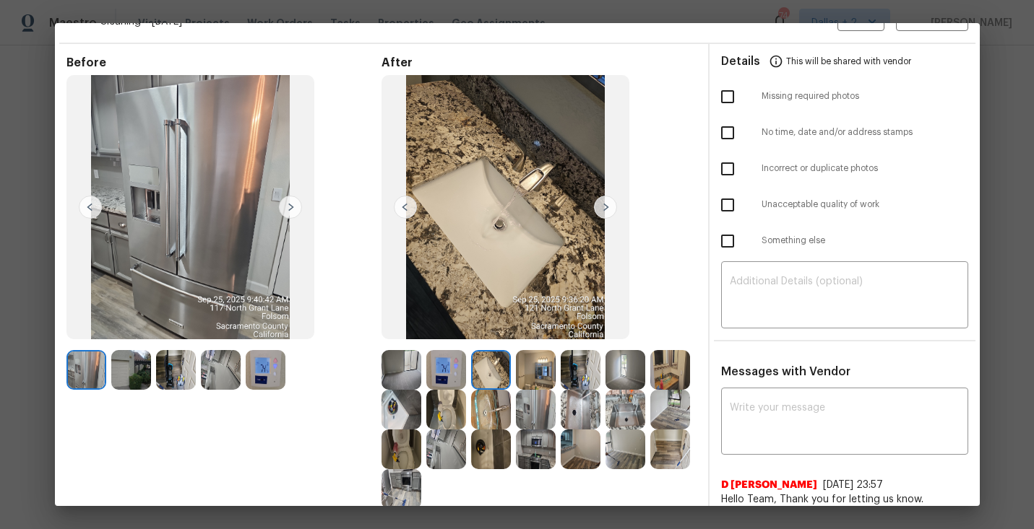
click at [579, 371] on img at bounding box center [581, 370] width 40 height 40
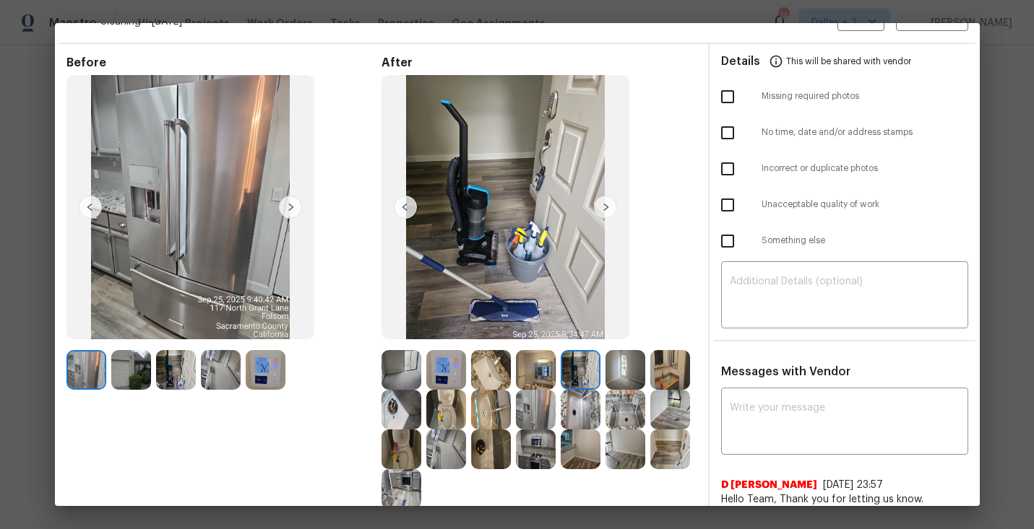
click at [620, 373] on img at bounding box center [625, 370] width 40 height 40
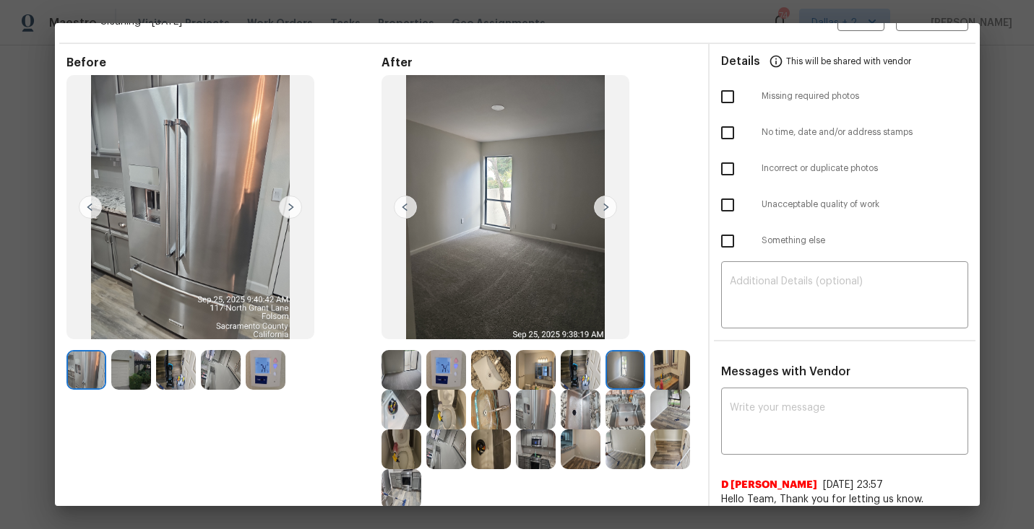
click at [674, 363] on img at bounding box center [670, 370] width 40 height 40
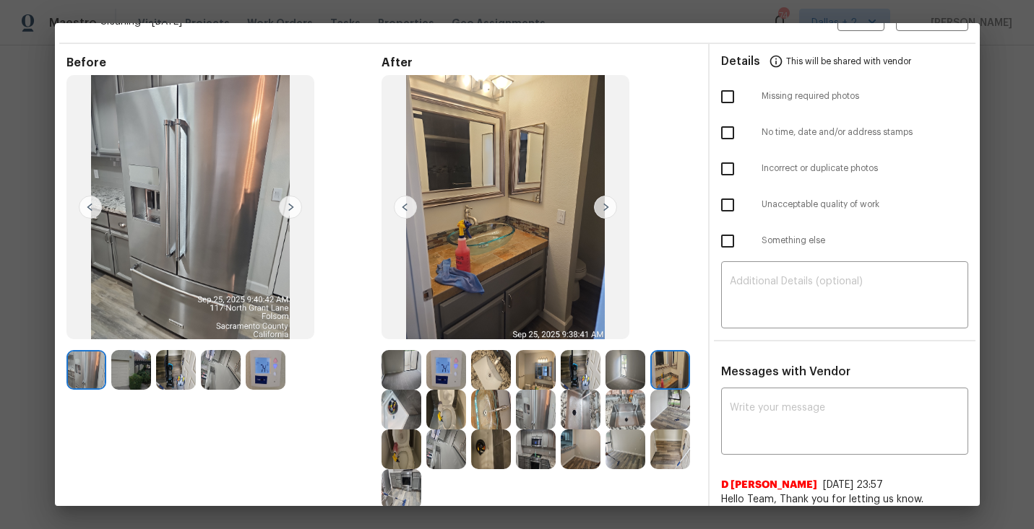
click at [399, 380] on img at bounding box center [401, 370] width 40 height 40
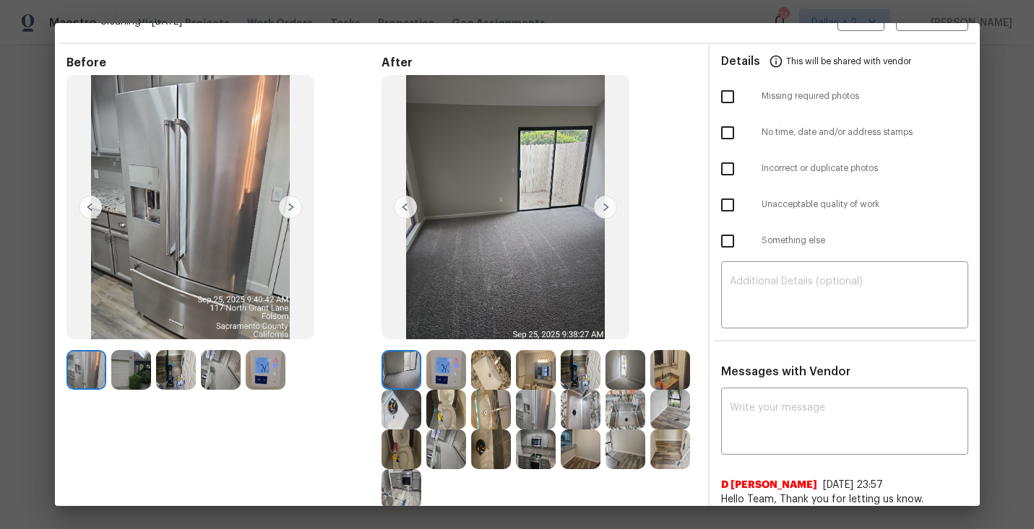
click at [602, 207] on img at bounding box center [605, 207] width 23 height 23
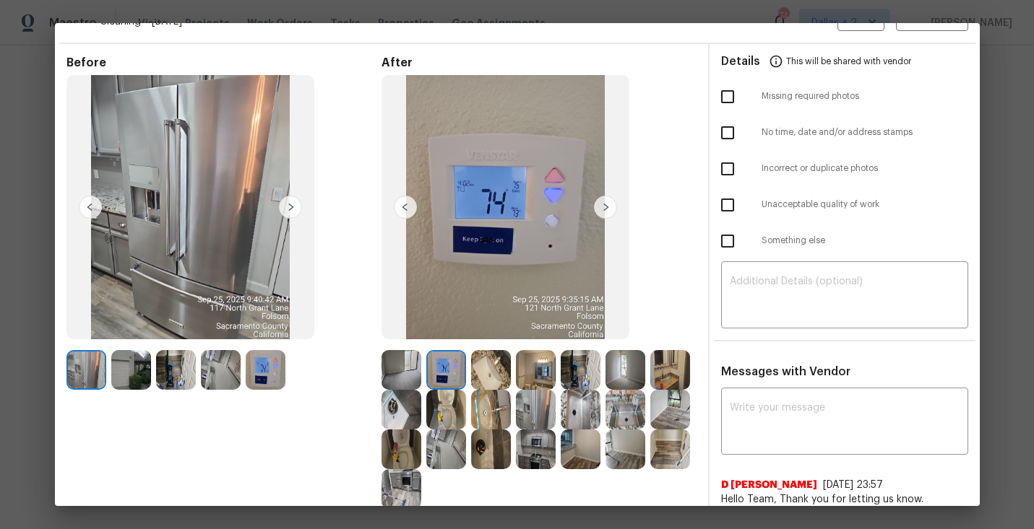
click at [602, 207] on img at bounding box center [605, 207] width 23 height 23
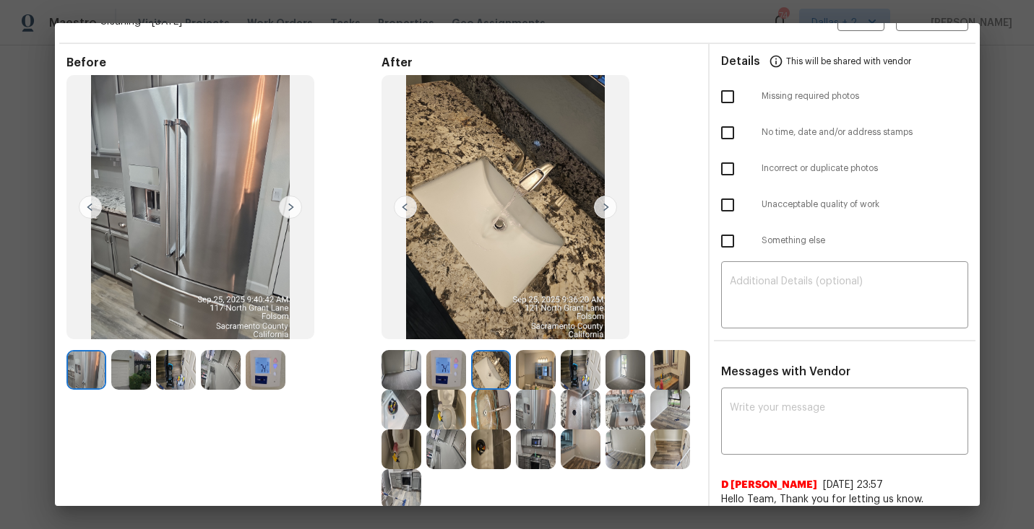
click at [602, 207] on img at bounding box center [605, 207] width 23 height 23
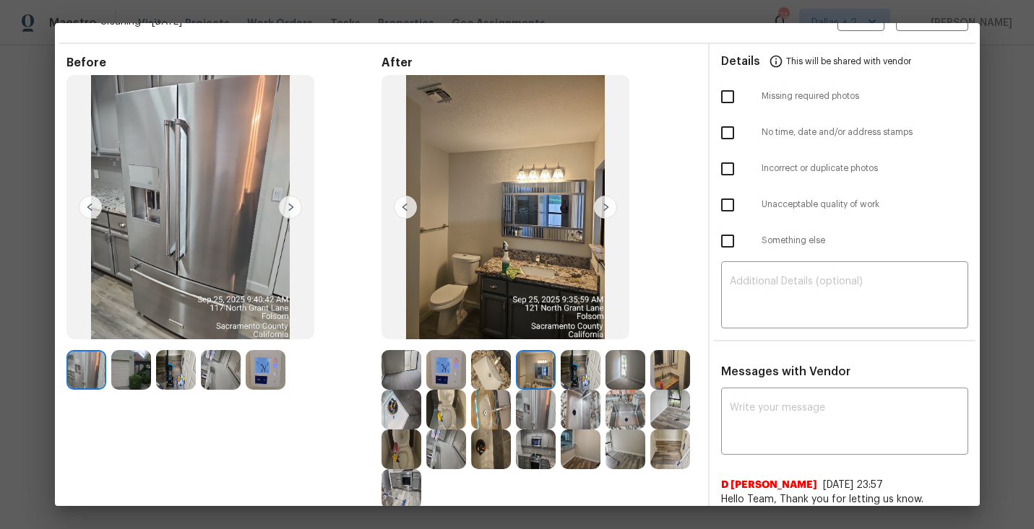
click at [602, 207] on img at bounding box center [605, 207] width 23 height 23
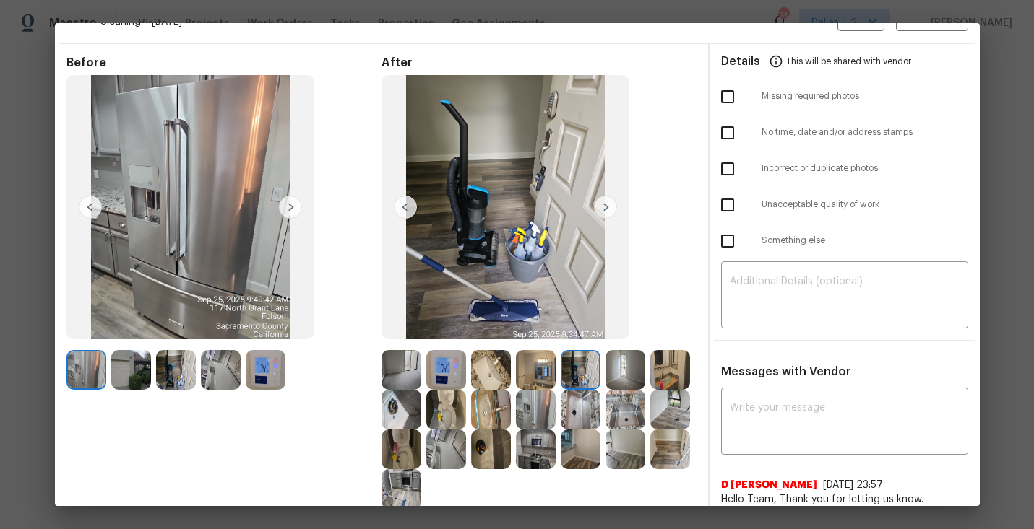
click at [602, 207] on img at bounding box center [605, 207] width 23 height 23
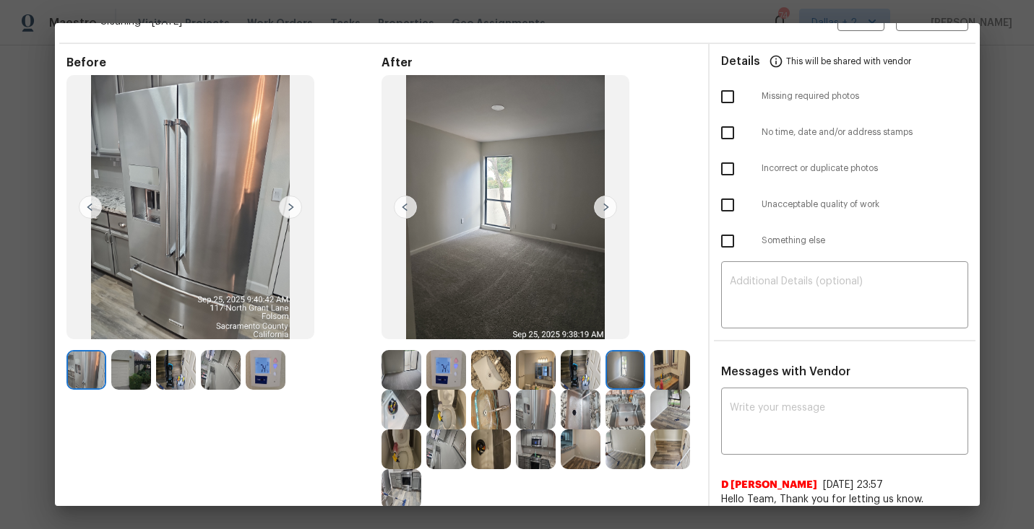
click at [602, 207] on img at bounding box center [605, 207] width 23 height 23
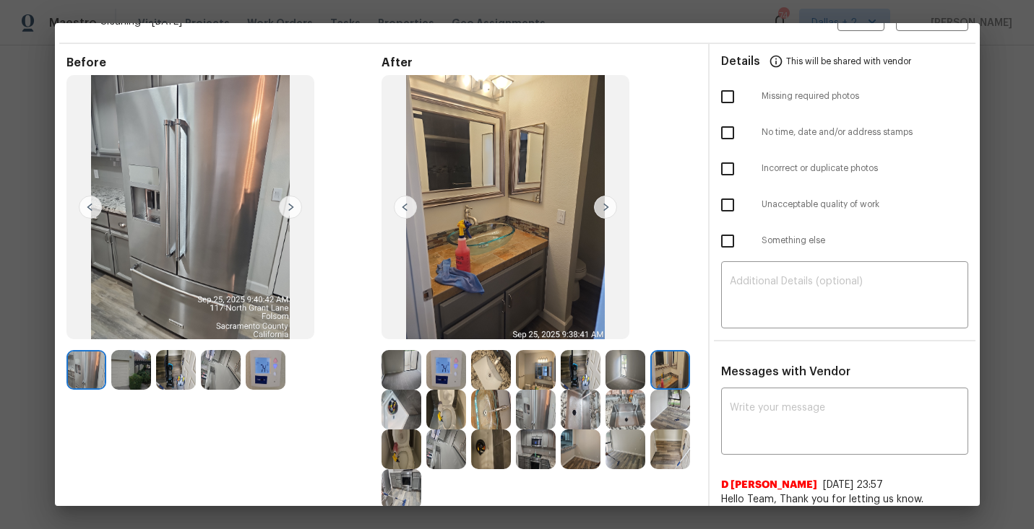
click at [602, 207] on img at bounding box center [605, 207] width 23 height 23
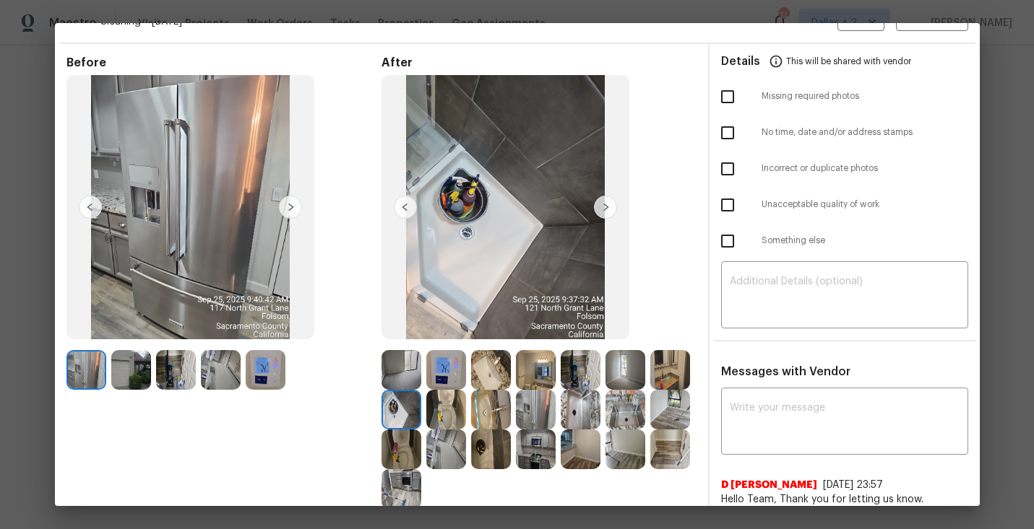
click at [602, 207] on img at bounding box center [605, 207] width 23 height 23
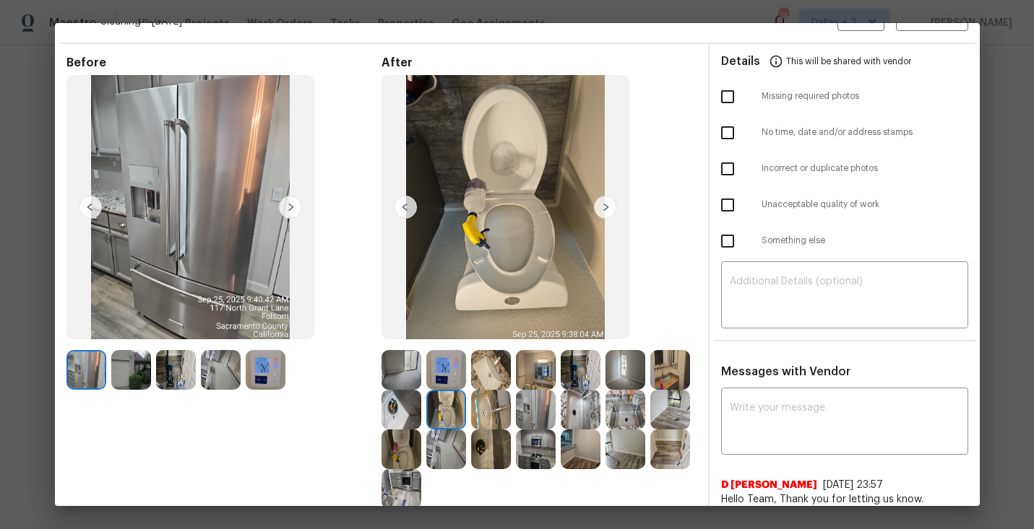
click at [602, 207] on img at bounding box center [605, 207] width 23 height 23
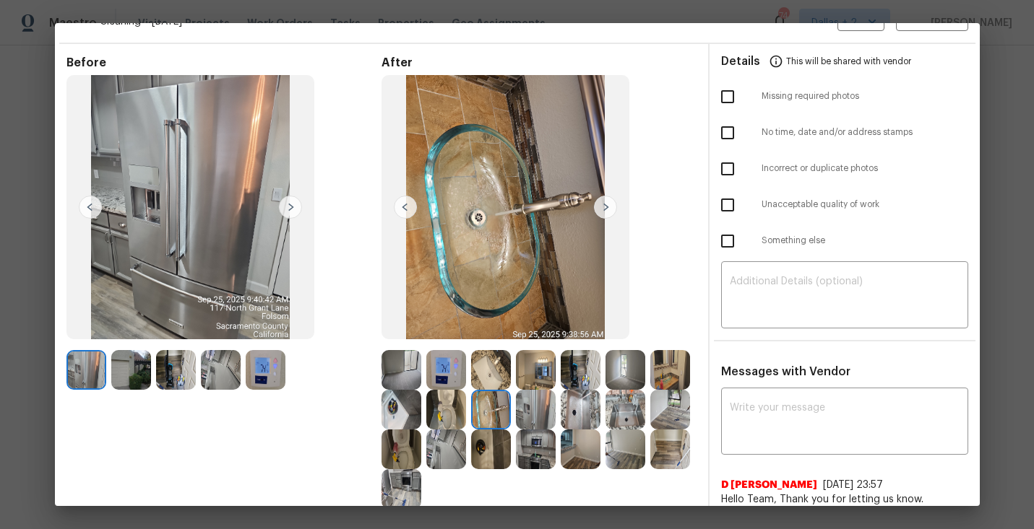
click at [605, 209] on img at bounding box center [605, 207] width 23 height 23
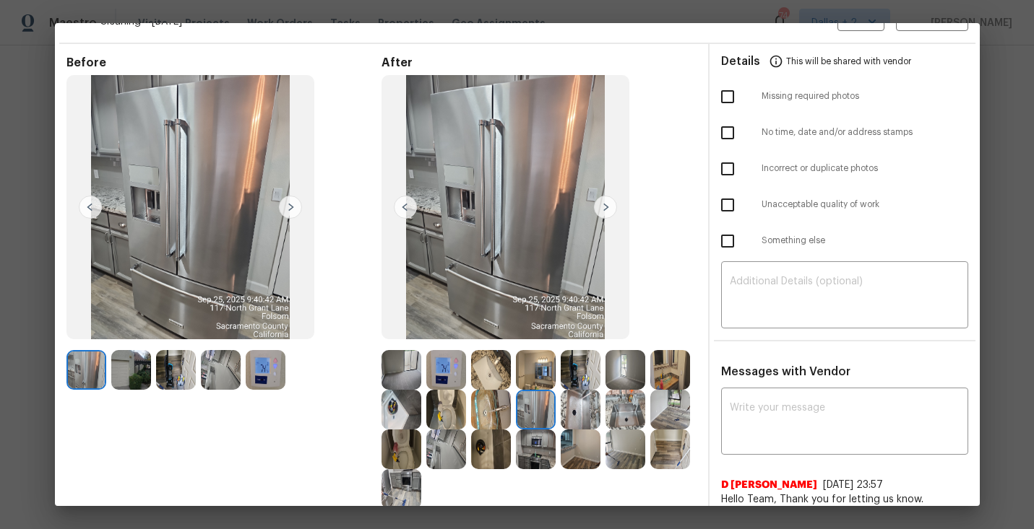
click at [605, 209] on img at bounding box center [605, 207] width 23 height 23
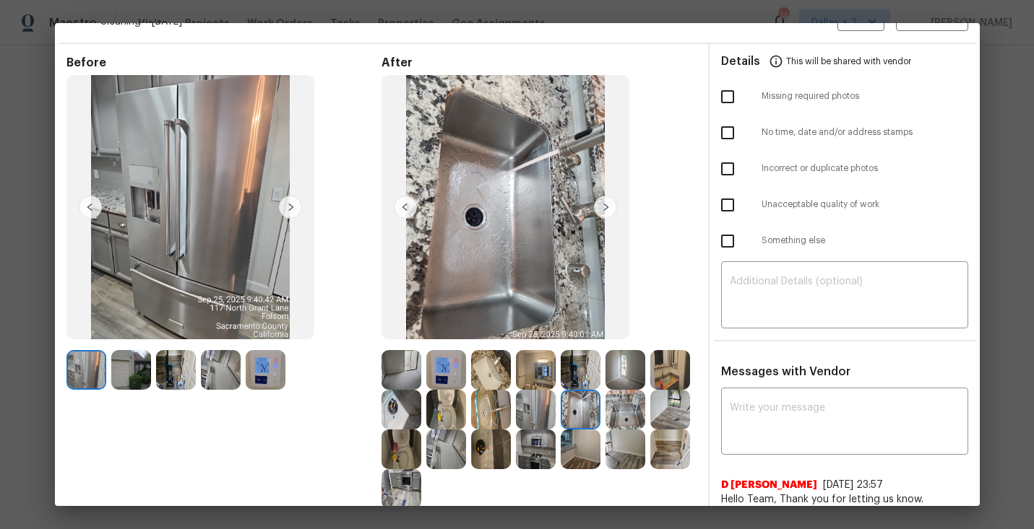
click at [605, 209] on img at bounding box center [605, 207] width 23 height 23
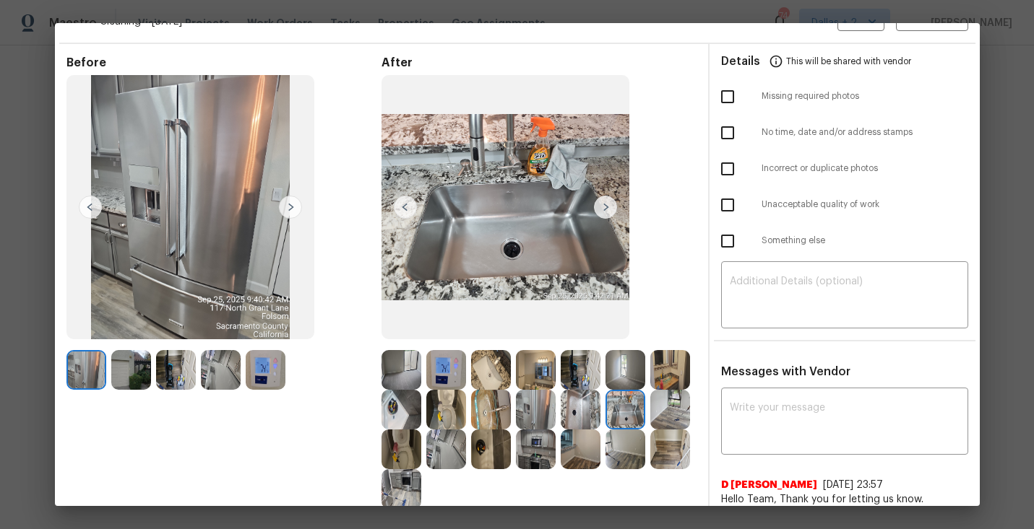
click at [605, 209] on img at bounding box center [605, 207] width 23 height 23
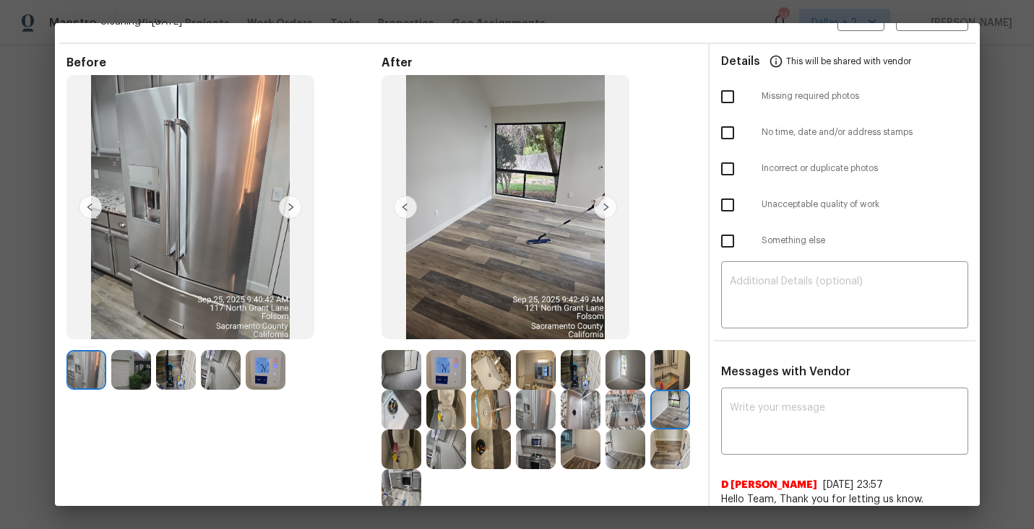
click at [605, 209] on img at bounding box center [605, 207] width 23 height 23
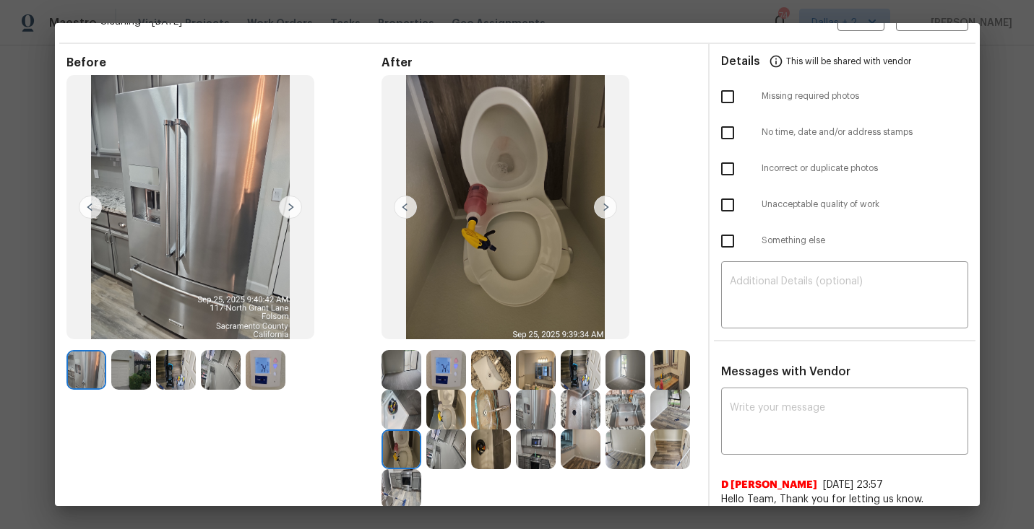
click at [441, 449] on img at bounding box center [446, 450] width 40 height 40
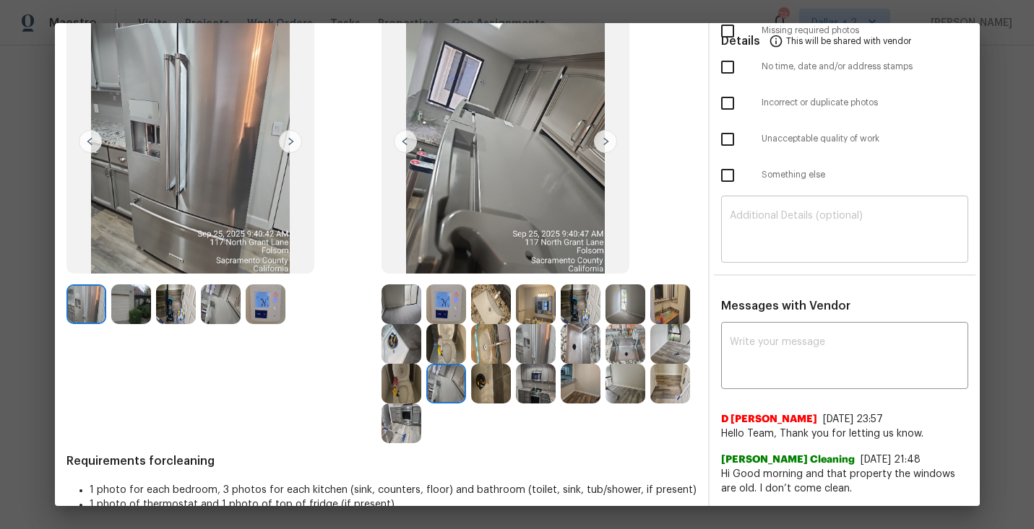
scroll to position [102, 0]
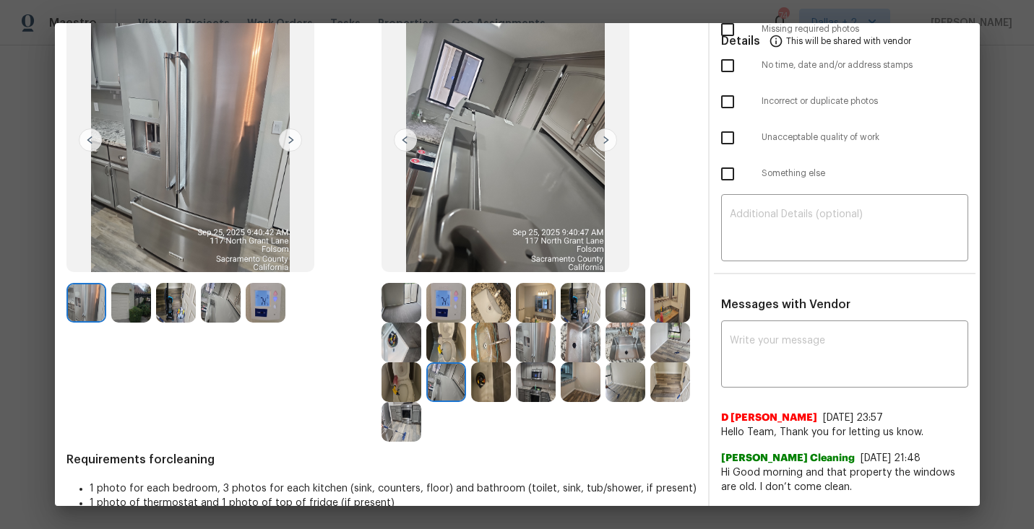
click at [543, 311] on img at bounding box center [536, 303] width 40 height 40
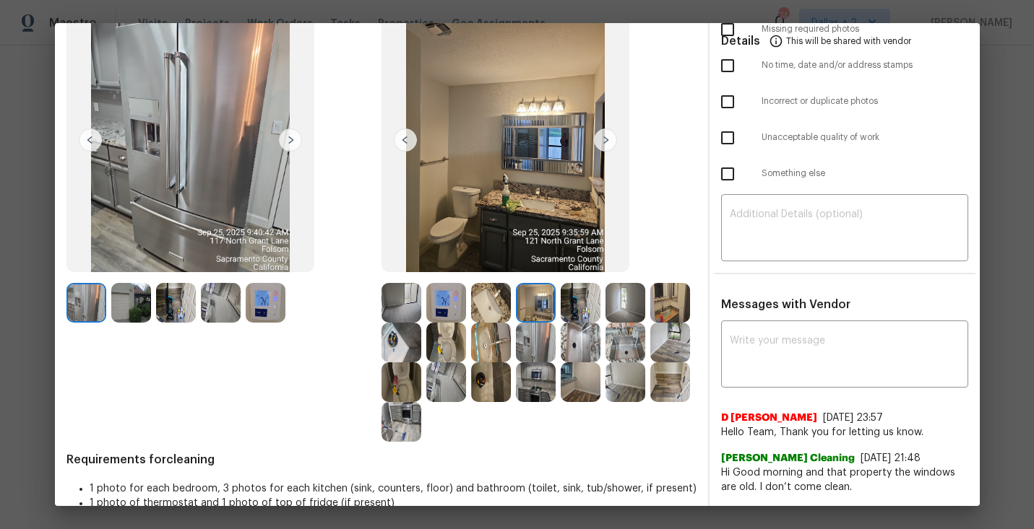
scroll to position [0, 0]
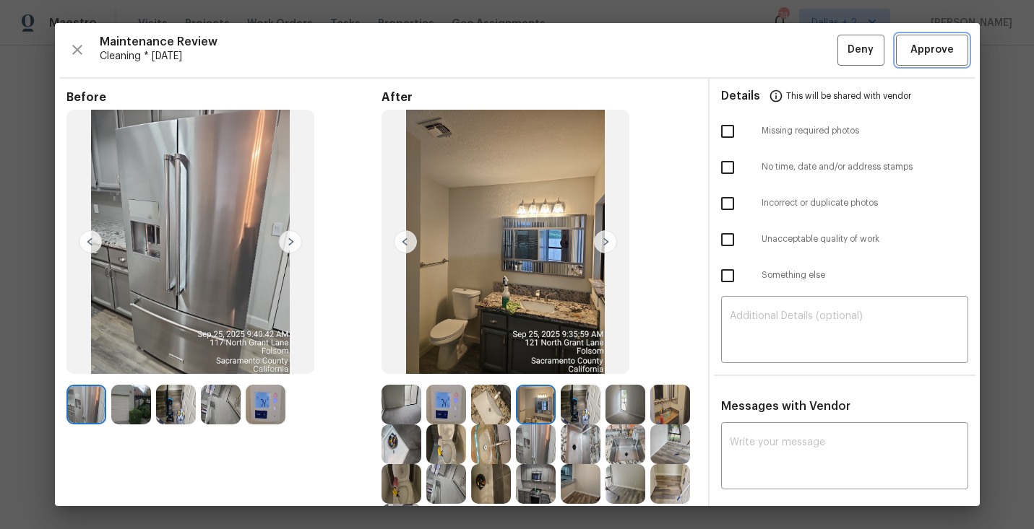
click at [919, 48] on span "Approve" at bounding box center [931, 50] width 43 height 18
